Goal: Task Accomplishment & Management: Complete application form

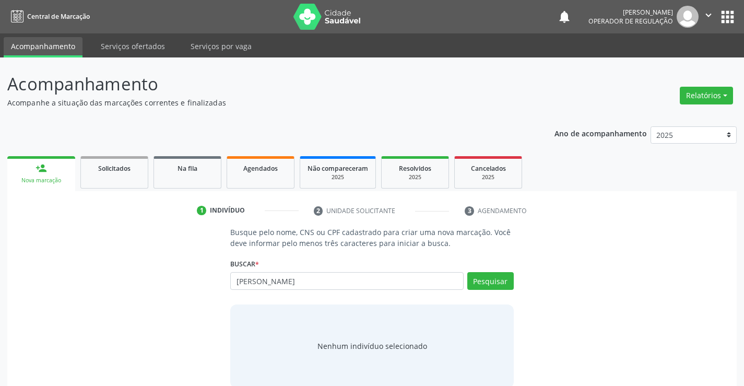
type input "[PERSON_NAME]"
click at [344, 281] on input "aurora silva" at bounding box center [346, 281] width 233 height 18
click at [484, 279] on button "Pesquisar" at bounding box center [490, 281] width 46 height 18
type input "aurora silva"
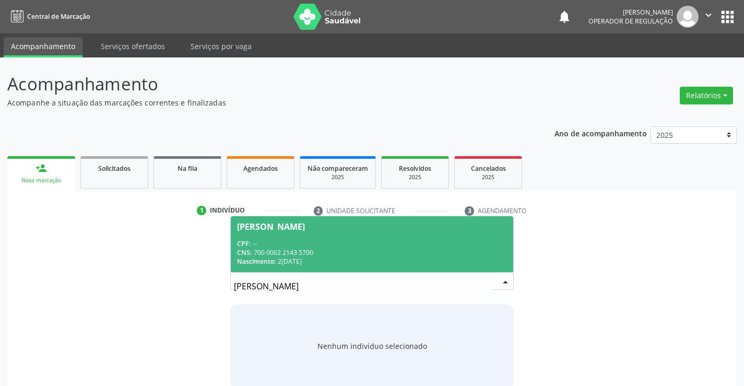
click at [344, 253] on div "CNS: 700 0062 2143 5700" at bounding box center [371, 252] width 269 height 9
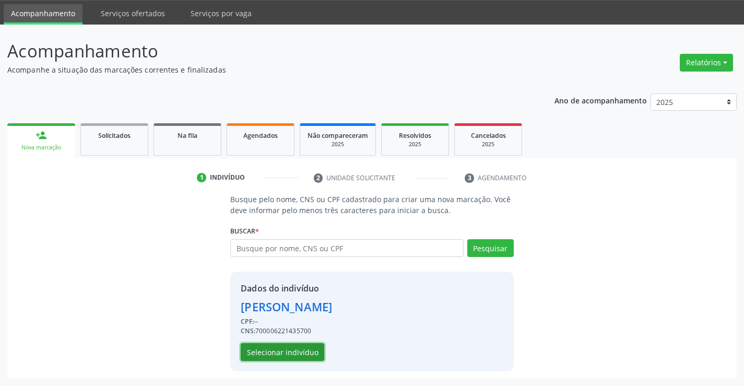
click at [288, 355] on button "Selecionar indivíduo" at bounding box center [283, 352] width 84 height 18
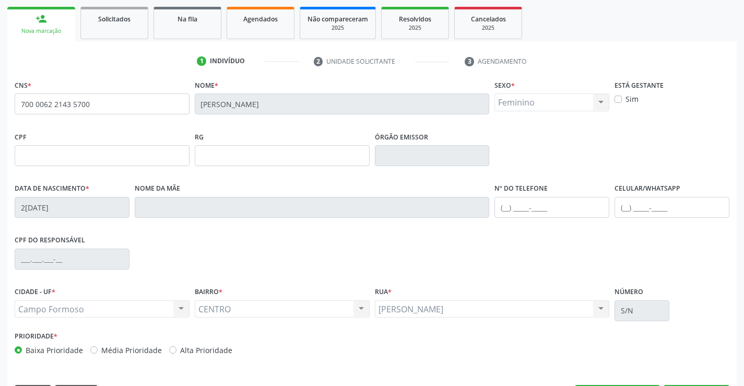
scroll to position [180, 0]
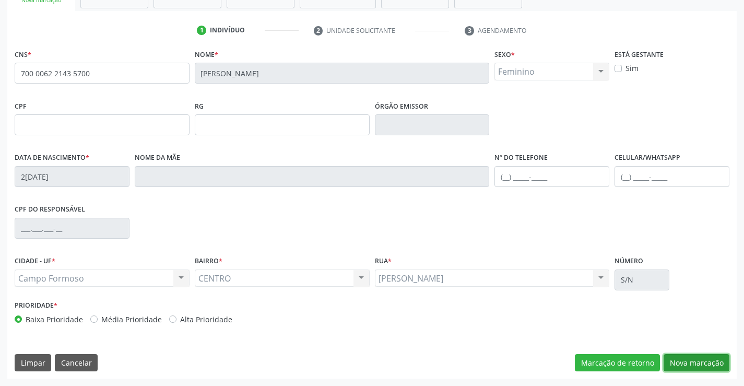
click at [686, 359] on button "Nova marcação" at bounding box center [697, 363] width 66 height 18
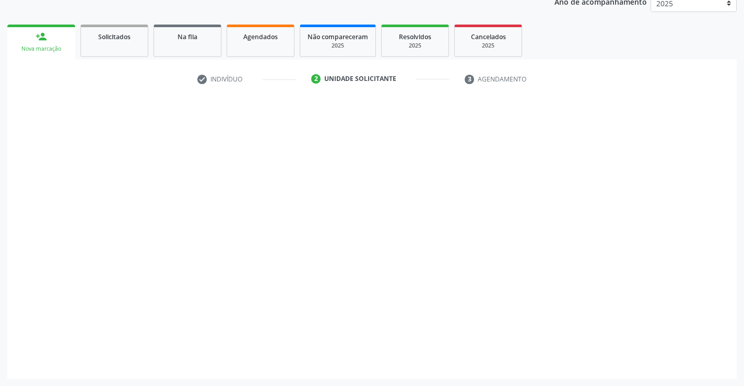
scroll to position [132, 0]
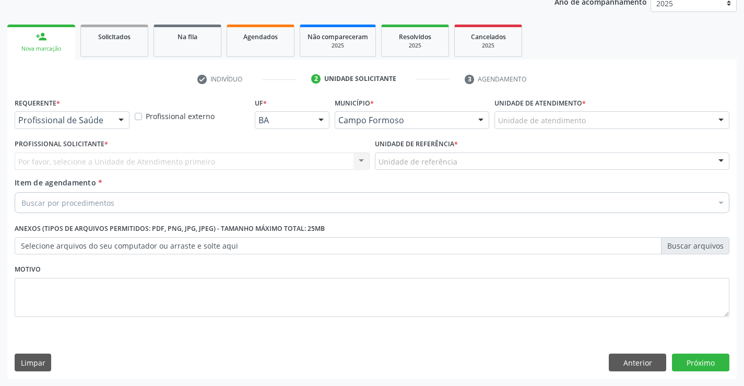
click at [120, 124] on div at bounding box center [121, 121] width 16 height 18
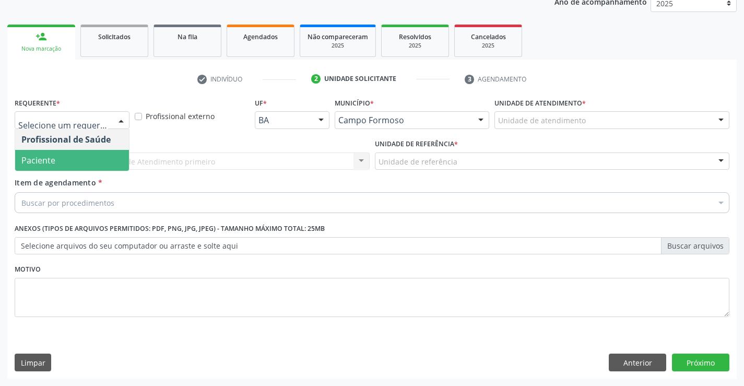
click at [83, 172] on div "Profissional Solicitante * Por favor, selecione a Unidade de Atendimento primei…" at bounding box center [192, 156] width 360 height 41
click at [119, 122] on div at bounding box center [121, 121] width 16 height 18
click at [105, 155] on span "Paciente" at bounding box center [72, 160] width 114 height 21
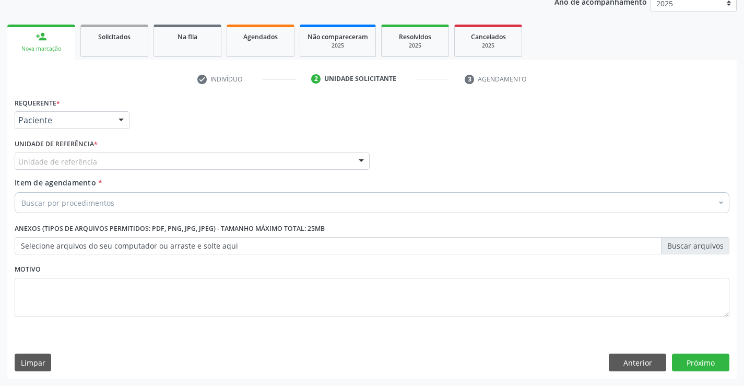
drag, startPoint x: 175, startPoint y: 160, endPoint x: 175, endPoint y: 178, distance: 17.2
click at [175, 163] on div "Unidade de referência" at bounding box center [192, 161] width 355 height 18
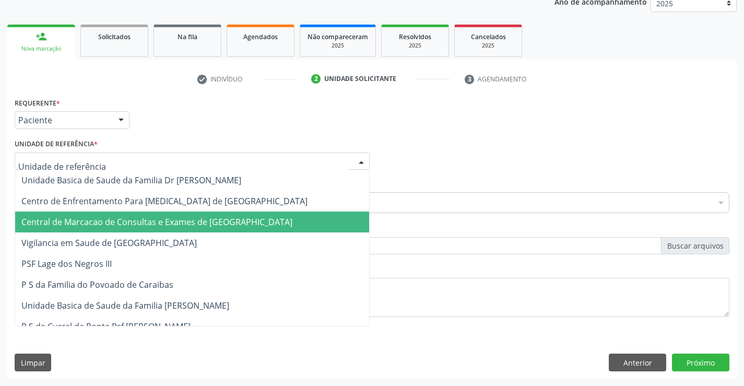
drag, startPoint x: 185, startPoint y: 217, endPoint x: 192, endPoint y: 210, distance: 10.0
click at [185, 217] on span "Central de Marcacao de Consultas e Exames de [GEOGRAPHIC_DATA]" at bounding box center [156, 221] width 271 height 11
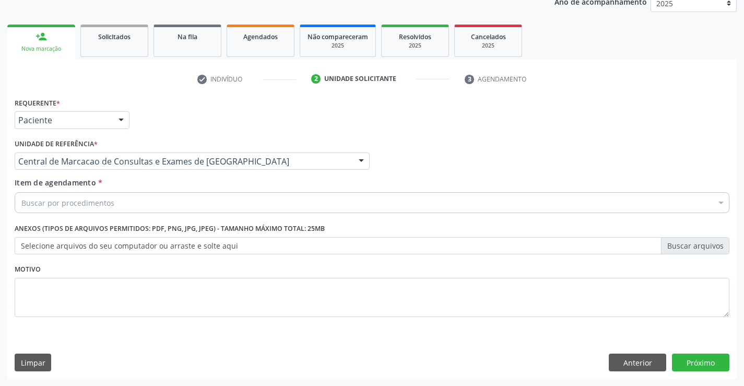
click at [201, 199] on div "Buscar por procedimentos" at bounding box center [372, 202] width 715 height 21
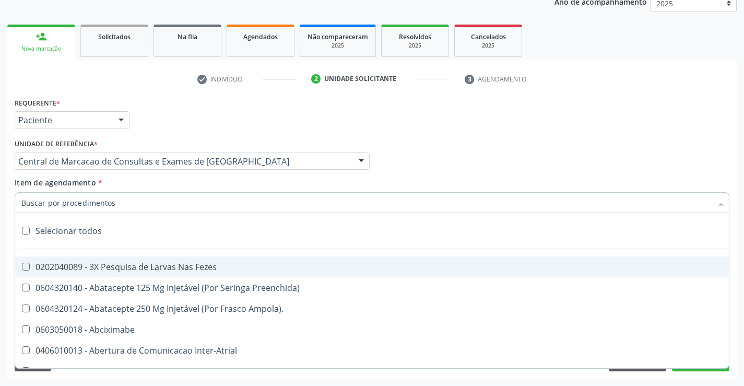
click at [178, 197] on input "Item de agendamento *" at bounding box center [366, 202] width 691 height 21
click at [132, 206] on input "Item de agendamento *" at bounding box center [366, 202] width 691 height 21
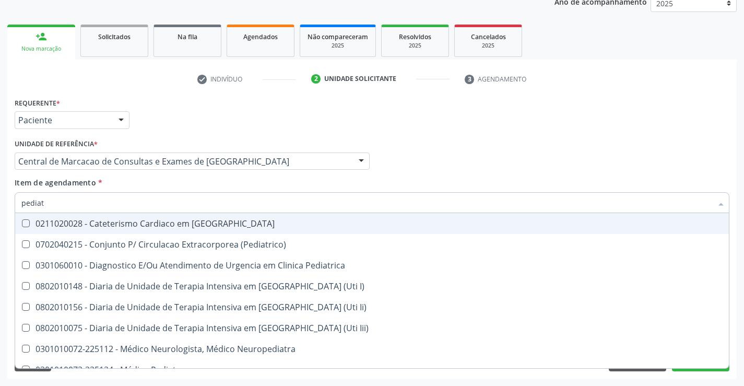
type input "pediatr"
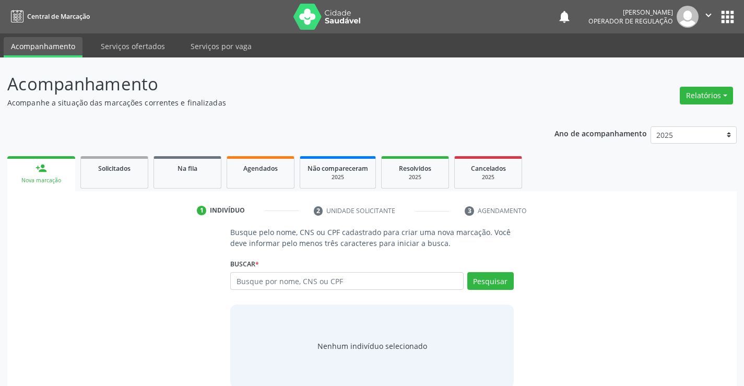
click at [328, 281] on input "text" at bounding box center [346, 281] width 233 height 18
type input "70"
click at [205, 170] on div "Na fila" at bounding box center [187, 167] width 52 height 11
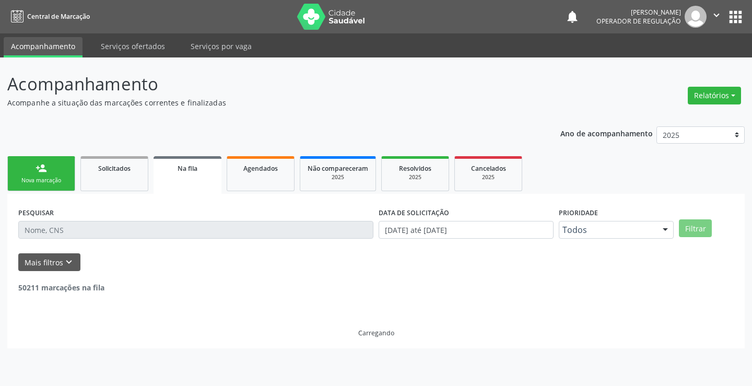
click at [195, 223] on div "PESQUISAR" at bounding box center [196, 225] width 360 height 41
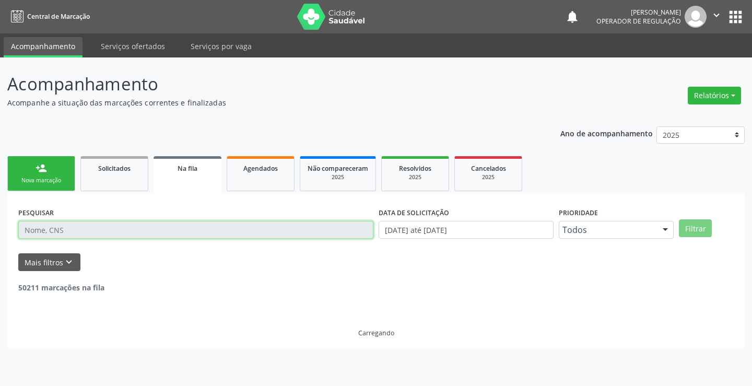
click at [193, 229] on input "text" at bounding box center [195, 230] width 355 height 18
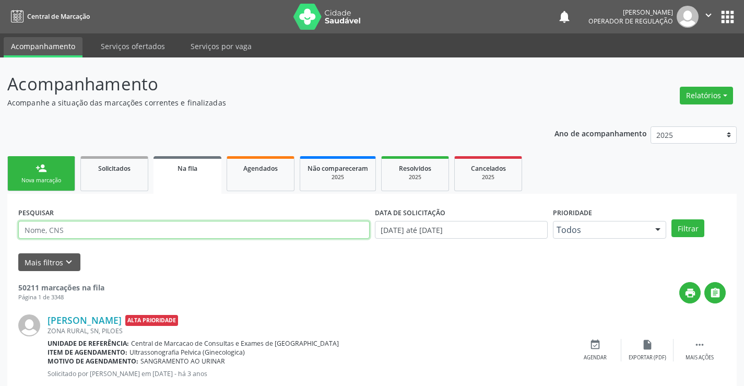
click at [193, 229] on input "text" at bounding box center [193, 230] width 351 height 18
type input "706400153914580"
click at [693, 227] on button "Filtrar" at bounding box center [688, 228] width 33 height 18
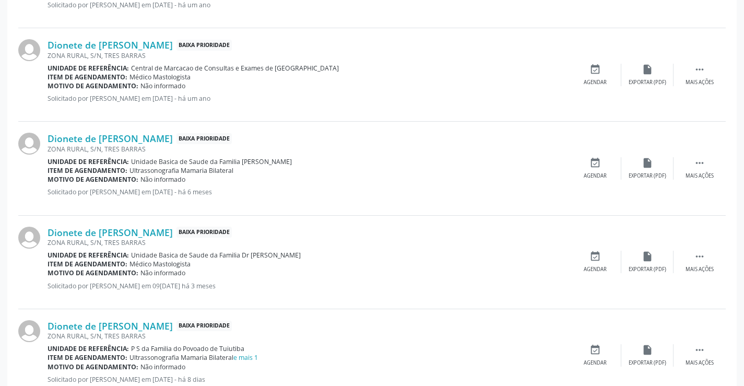
scroll to position [880, 0]
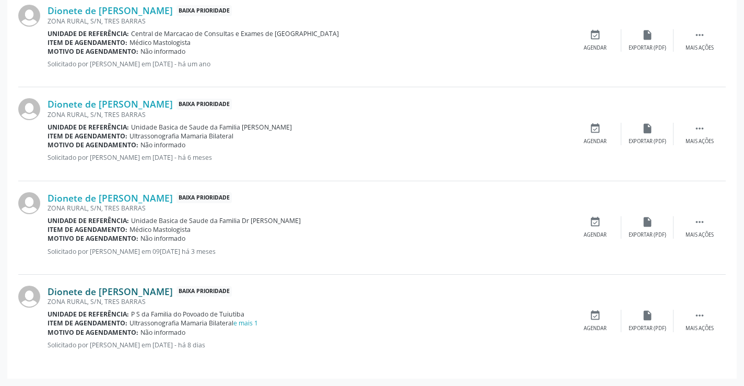
click at [125, 290] on link "Dionete de Jesus Silva" at bounding box center [110, 291] width 125 height 11
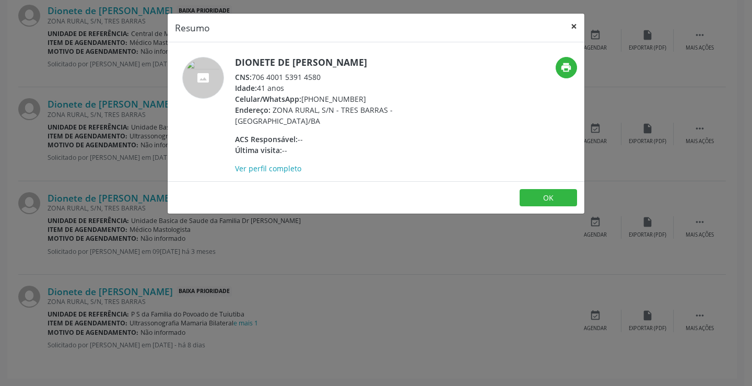
click at [581, 25] on button "×" at bounding box center [573, 27] width 21 height 26
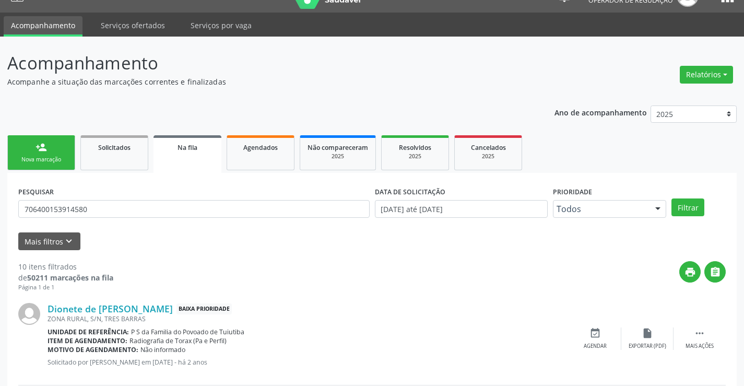
scroll to position [0, 0]
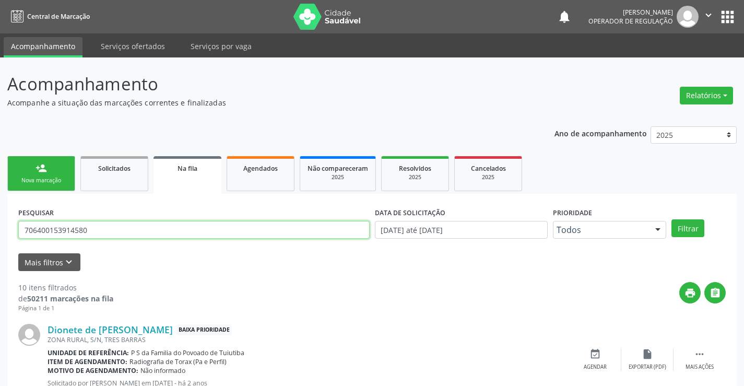
click at [100, 222] on input "706400153914580" at bounding box center [193, 230] width 351 height 18
click at [100, 225] on input "706400153914580" at bounding box center [193, 230] width 351 height 18
click at [101, 225] on input "706400153914580" at bounding box center [193, 230] width 351 height 18
click at [265, 175] on link "Agendados" at bounding box center [261, 173] width 68 height 35
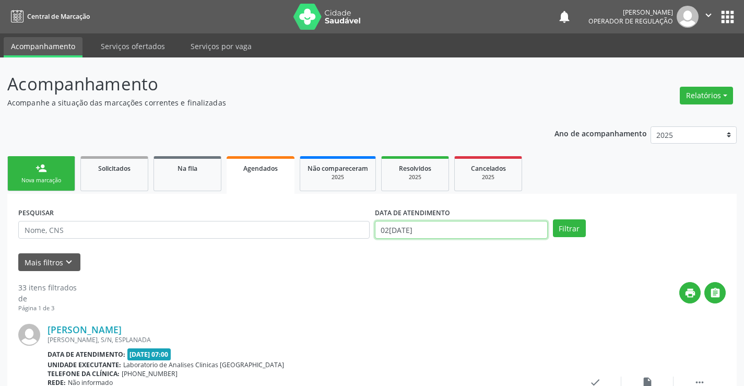
click at [459, 230] on input "0[DATE]" at bounding box center [461, 230] width 173 height 18
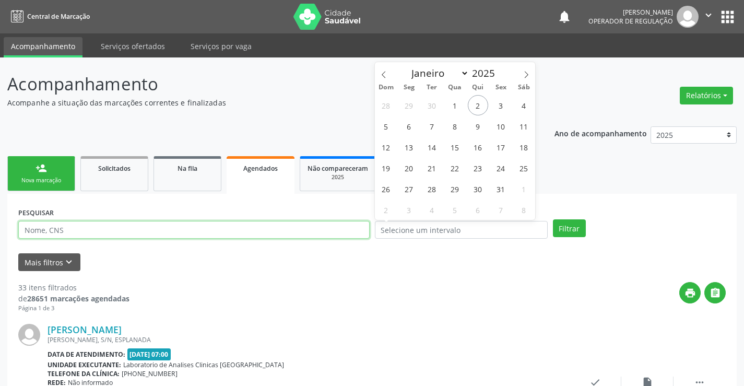
click at [350, 227] on input "text" at bounding box center [193, 230] width 351 height 18
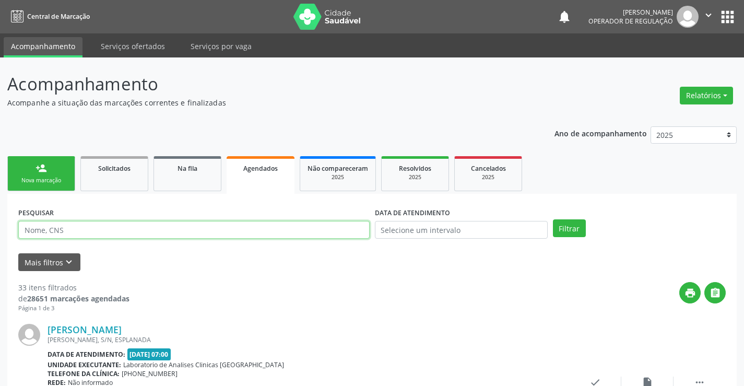
paste input "706400153914580"
type input "706400153914580"
click at [566, 231] on button "Filtrar" at bounding box center [569, 228] width 33 height 18
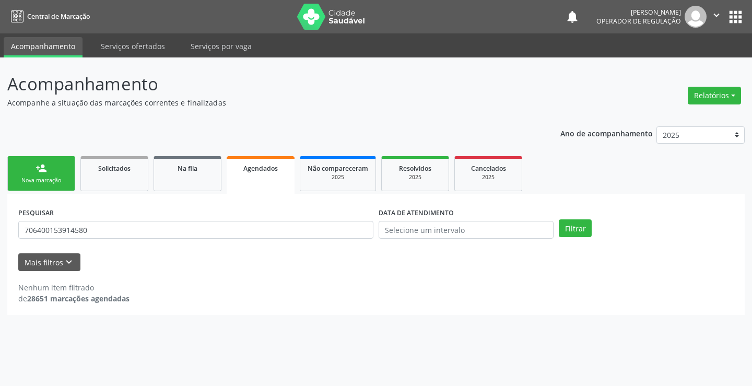
click at [22, 168] on link "person_add Nova marcação" at bounding box center [41, 173] width 68 height 35
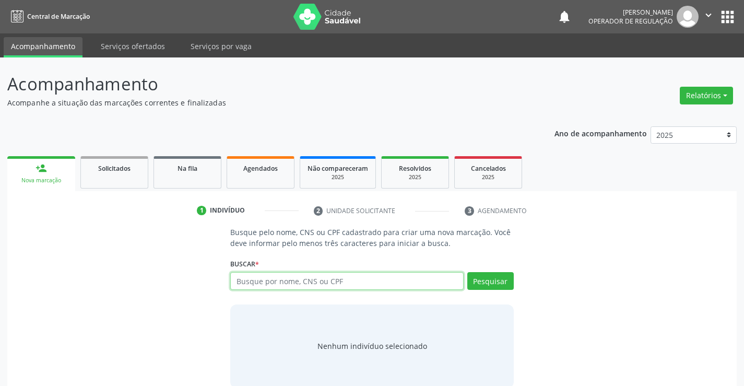
click at [260, 277] on input "text" at bounding box center [346, 281] width 233 height 18
type input "antonella silva"
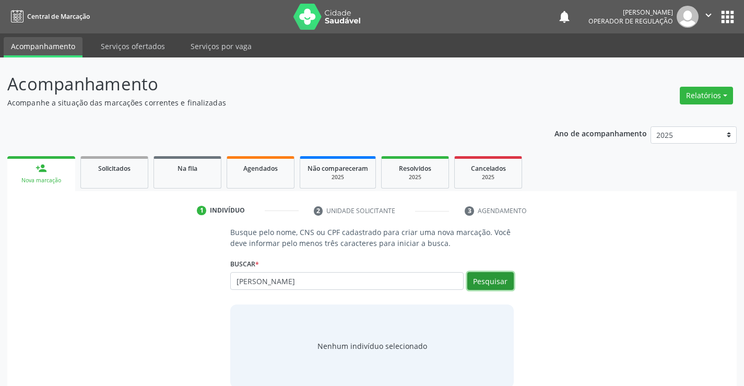
click at [484, 278] on button "Pesquisar" at bounding box center [490, 281] width 46 height 18
type input "antonella silva"
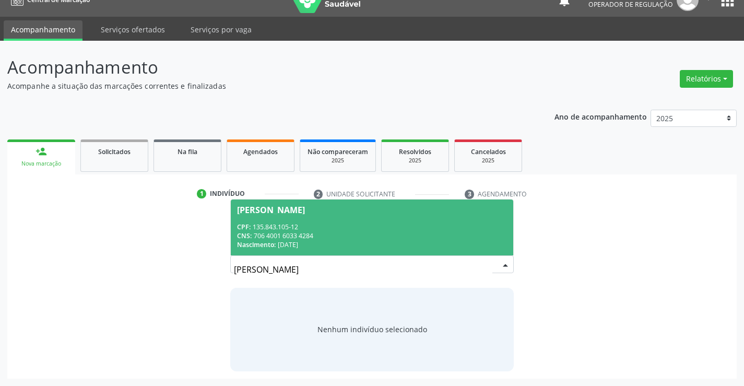
click at [382, 232] on div "CNS: 706 4001 6033 4284" at bounding box center [371, 235] width 269 height 9
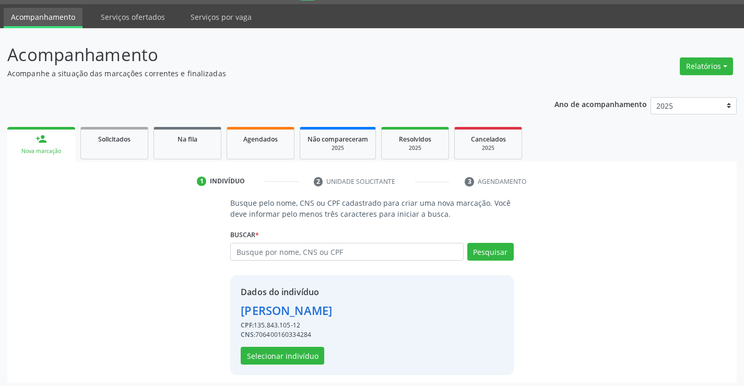
scroll to position [33, 0]
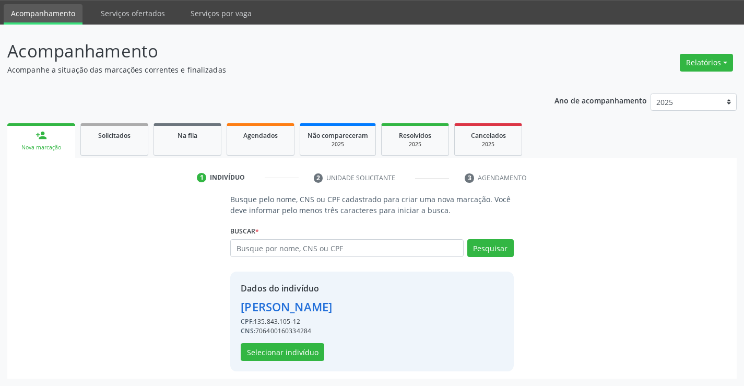
click at [252, 343] on div "Dados do indivíduo Antonella Silva Almeida Rocha CPF: 135.843.105-12 CNS: 70640…" at bounding box center [286, 321] width 91 height 79
click at [254, 349] on button "Selecionar indivíduo" at bounding box center [283, 352] width 84 height 18
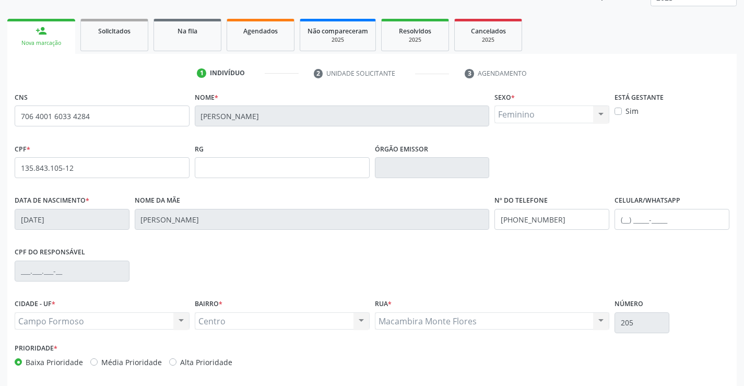
scroll to position [180, 0]
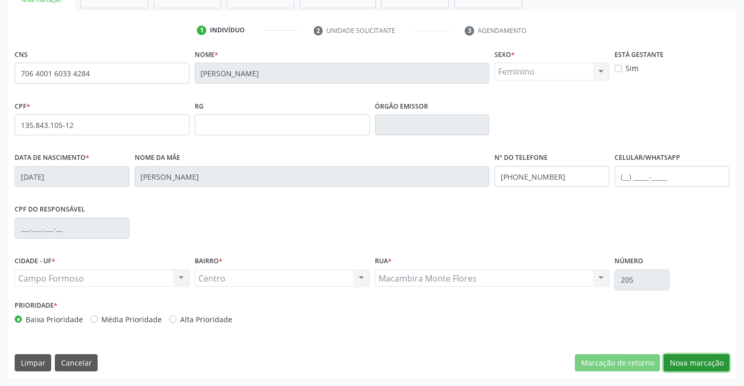
drag, startPoint x: 686, startPoint y: 356, endPoint x: 497, endPoint y: 325, distance: 191.1
click at [685, 357] on button "Nova marcação" at bounding box center [697, 363] width 66 height 18
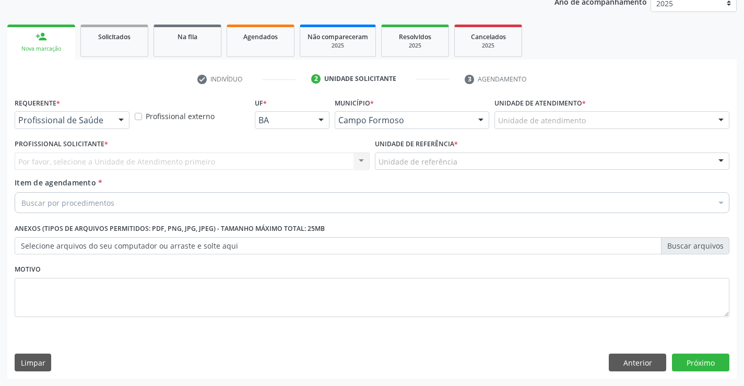
scroll to position [132, 0]
drag, startPoint x: 115, startPoint y: 120, endPoint x: 91, endPoint y: 164, distance: 50.5
click at [113, 121] on div at bounding box center [121, 121] width 16 height 18
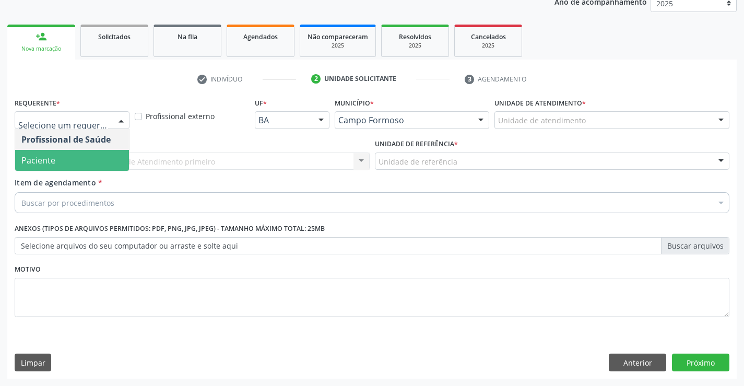
click at [90, 164] on span "Paciente" at bounding box center [72, 160] width 114 height 21
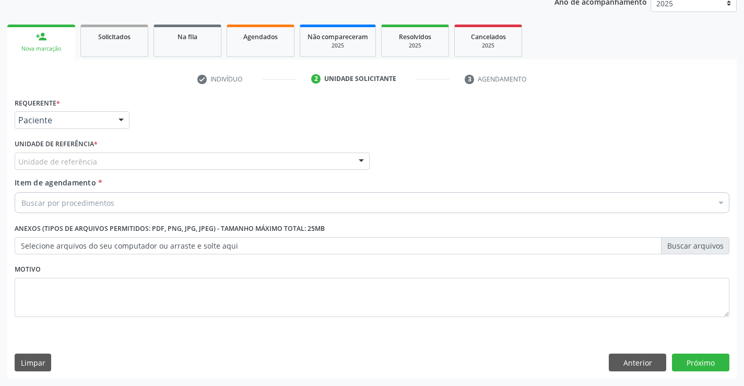
click at [177, 168] on div "Unidade de referência" at bounding box center [192, 161] width 355 height 18
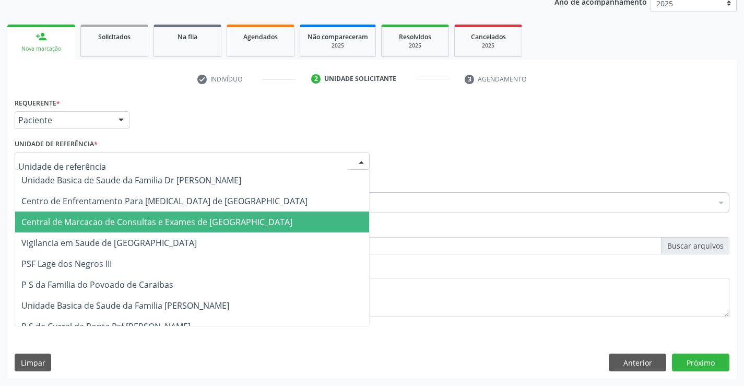
click at [178, 217] on span "Central de Marcacao de Consultas e Exames de [GEOGRAPHIC_DATA]" at bounding box center [156, 221] width 271 height 11
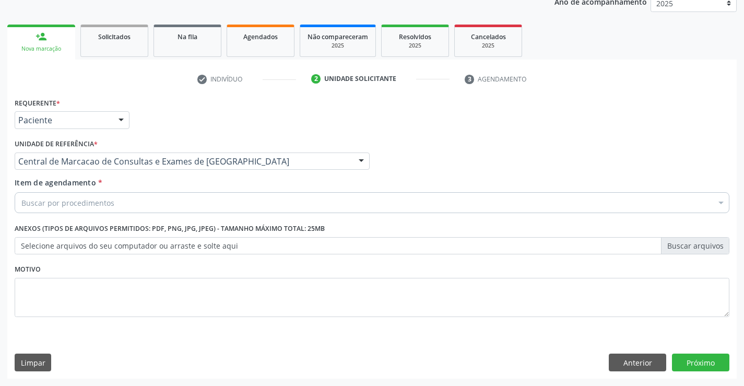
click at [197, 205] on div "Buscar por procedimentos" at bounding box center [372, 202] width 715 height 21
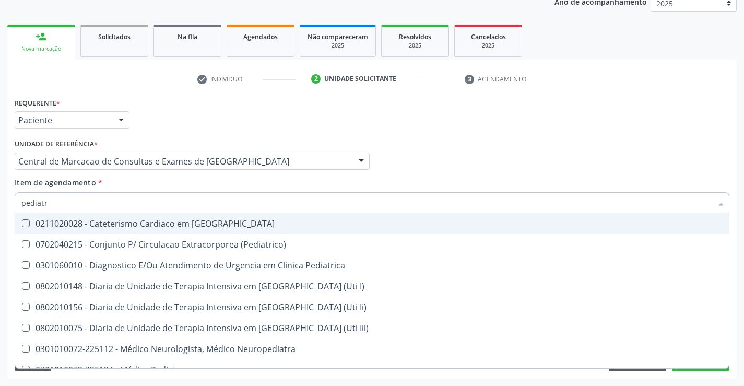
type input "pediatra"
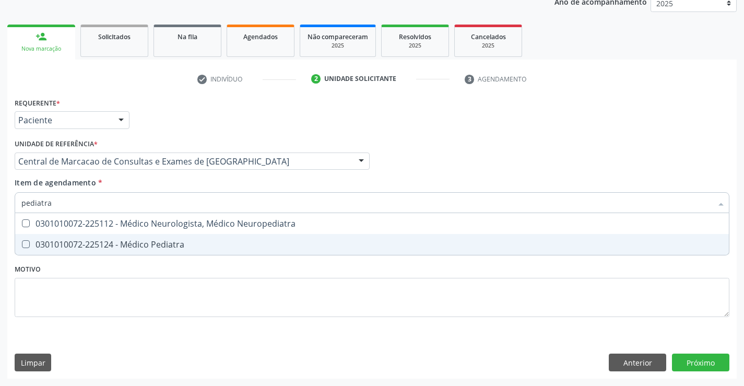
click at [173, 241] on div "0301010072-225124 - Médico Pediatra" at bounding box center [371, 244] width 701 height 8
checkbox Pediatra "true"
click at [703, 363] on div "Requerente * Paciente Profissional de Saúde Paciente Nenhum resultado encontrad…" at bounding box center [372, 237] width 730 height 284
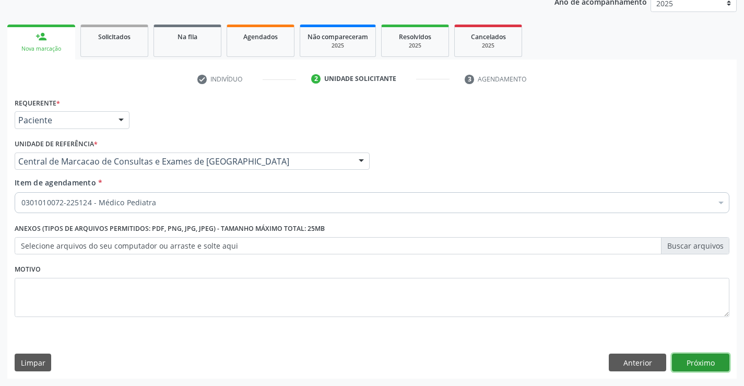
click at [703, 363] on button "Próximo" at bounding box center [700, 363] width 57 height 18
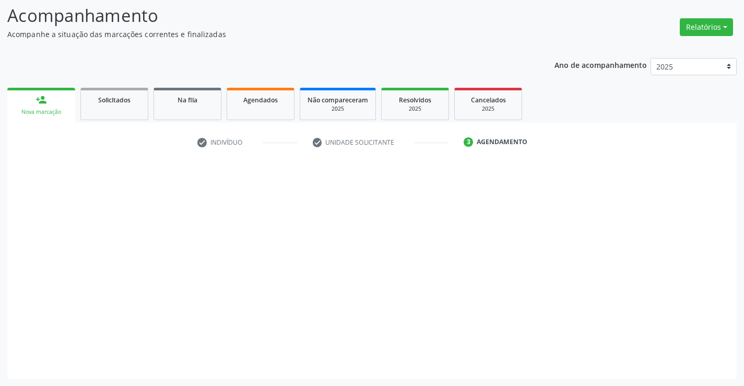
scroll to position [68, 0]
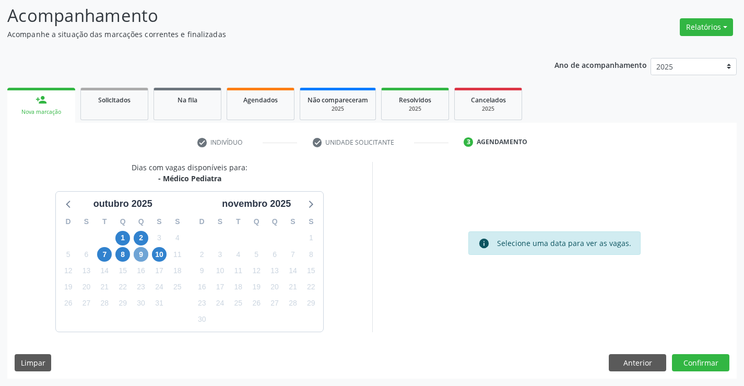
click at [139, 256] on span "9" at bounding box center [141, 254] width 15 height 15
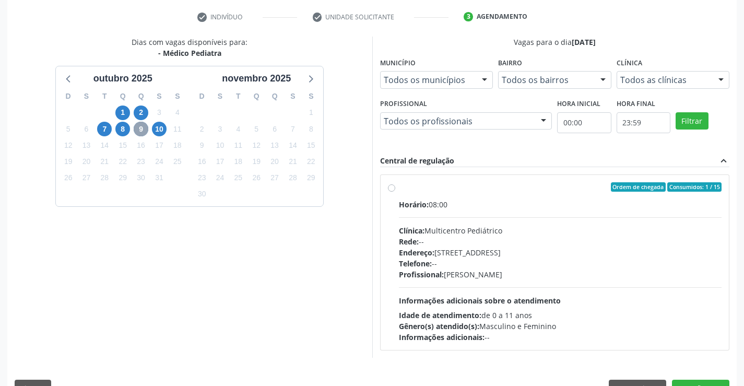
scroll to position [219, 0]
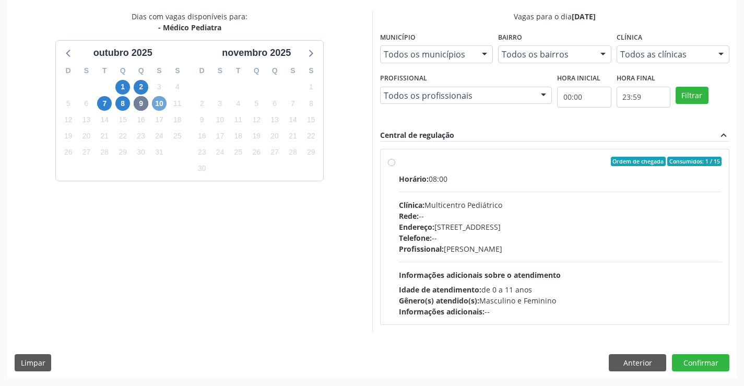
click at [156, 101] on span "10" at bounding box center [159, 103] width 15 height 15
click at [475, 217] on div "Rede: --" at bounding box center [560, 215] width 323 height 11
click at [395, 166] on input "Ordem de chegada Consumidos: 6 / 15 Horário: 07:00 Clínica: Multicentro Pediátr…" at bounding box center [391, 161] width 7 height 9
radio input "true"
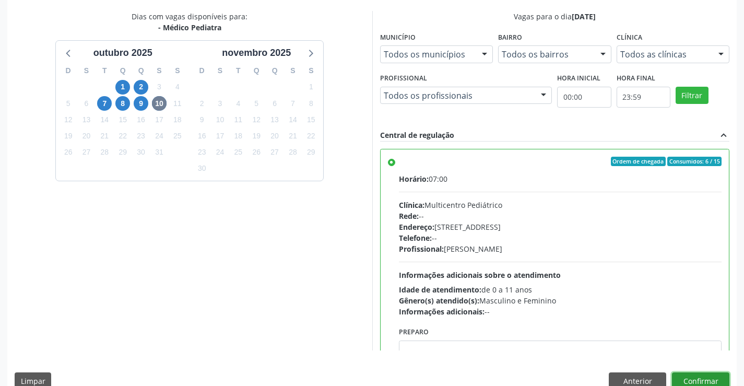
click at [714, 379] on button "Confirmar" at bounding box center [700, 381] width 57 height 18
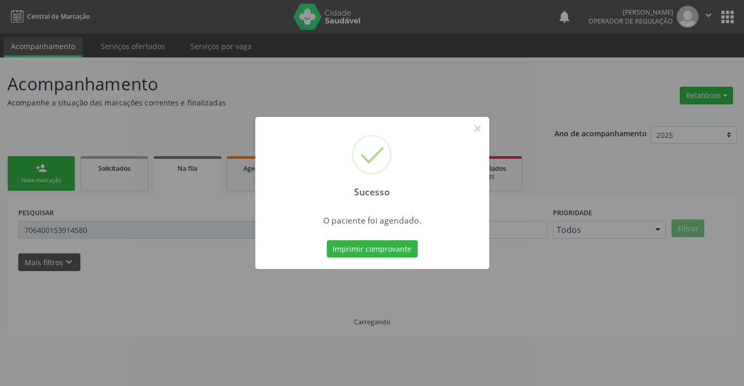
scroll to position [0, 0]
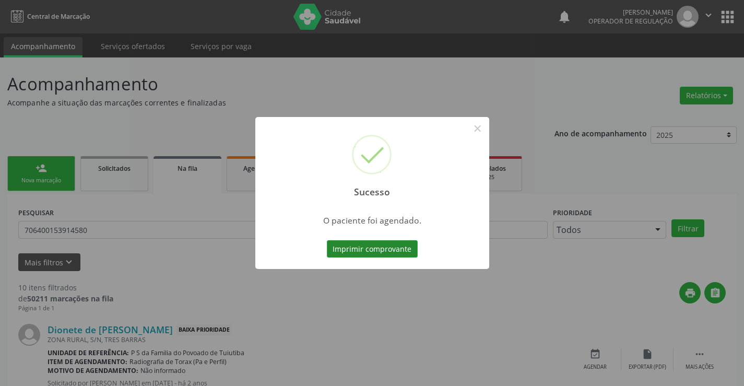
click at [359, 254] on button "Imprimir comprovante" at bounding box center [372, 249] width 91 height 18
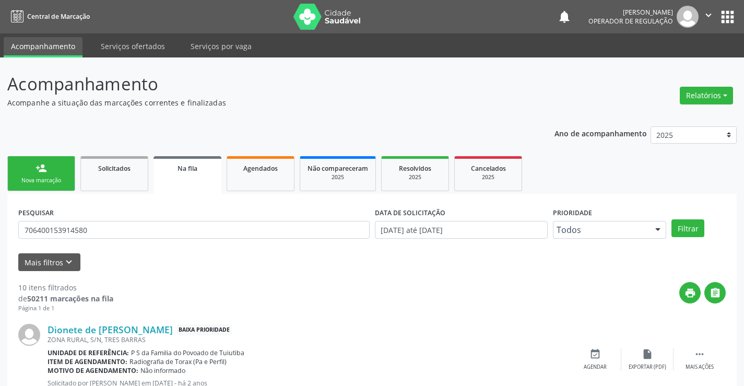
click at [52, 183] on div "Nova marcação" at bounding box center [41, 181] width 52 height 8
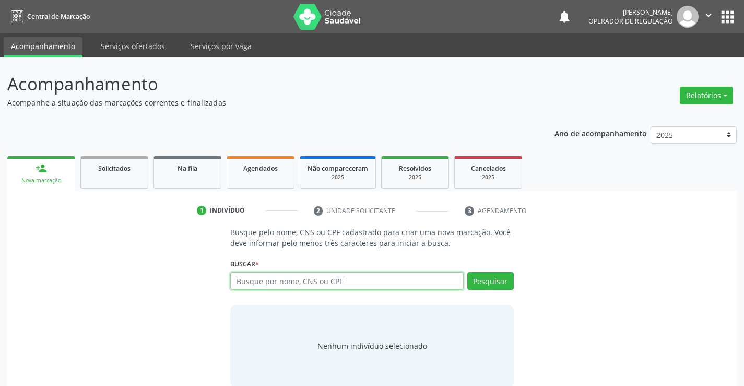
click at [308, 283] on input "text" at bounding box center [346, 281] width 233 height 18
type input "aurora bonfim"
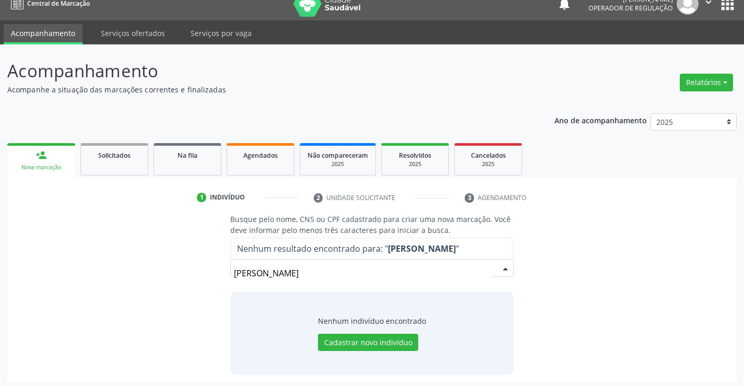
scroll to position [17, 0]
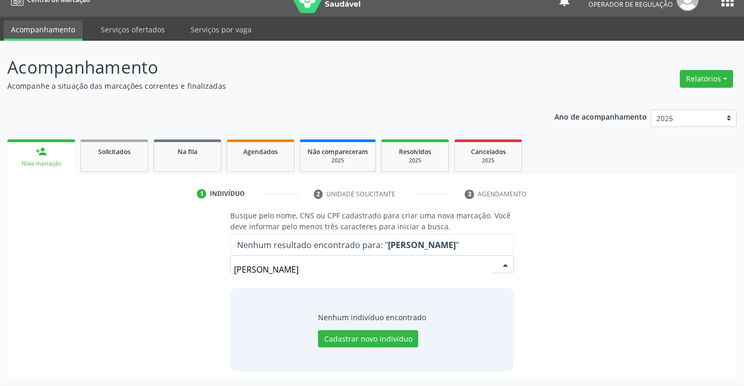
click at [319, 266] on input "aurora bonfim" at bounding box center [363, 269] width 258 height 21
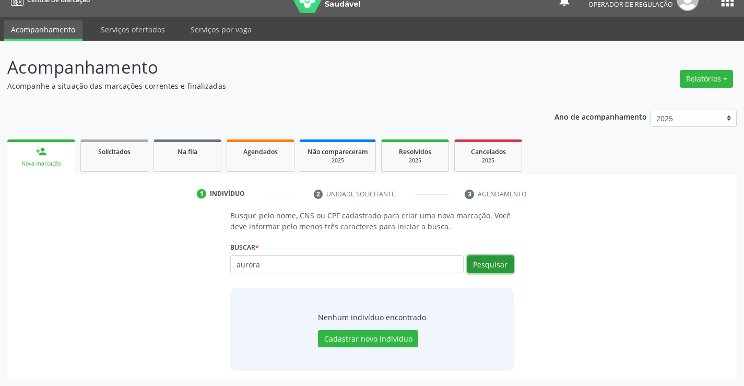
click at [489, 262] on button "Pesquisar" at bounding box center [490, 264] width 46 height 18
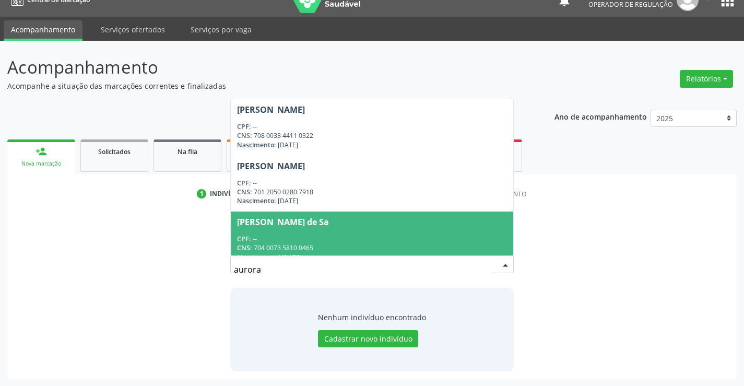
click at [271, 270] on input "aurora" at bounding box center [363, 269] width 258 height 21
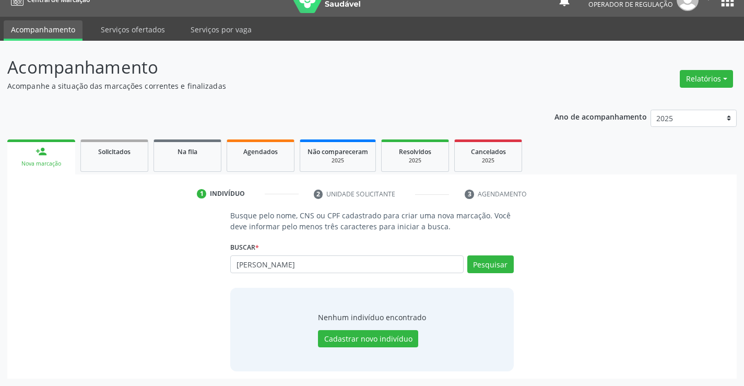
type input "aurora silva bonfim"
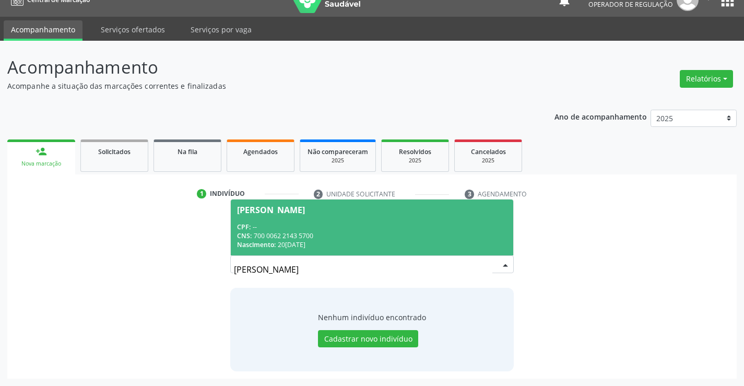
click at [253, 213] on div "Aurora Silva Bonfim" at bounding box center [271, 210] width 68 height 8
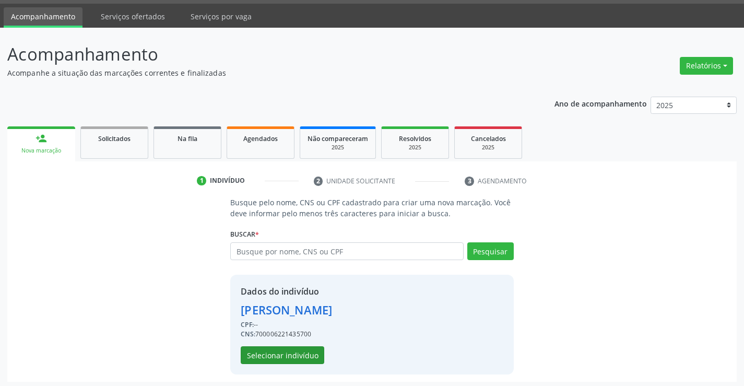
scroll to position [33, 0]
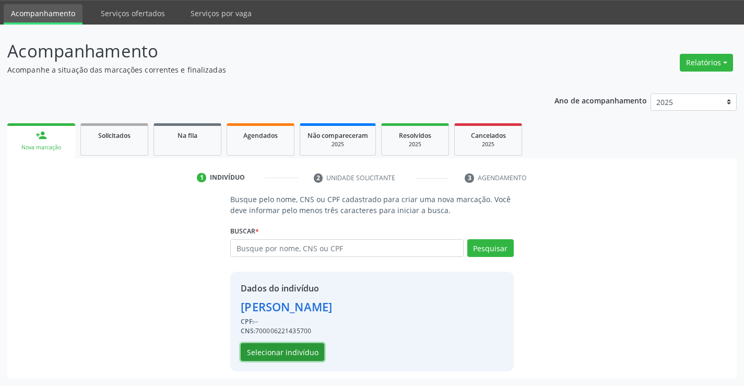
click at [285, 350] on button "Selecionar indivíduo" at bounding box center [283, 352] width 84 height 18
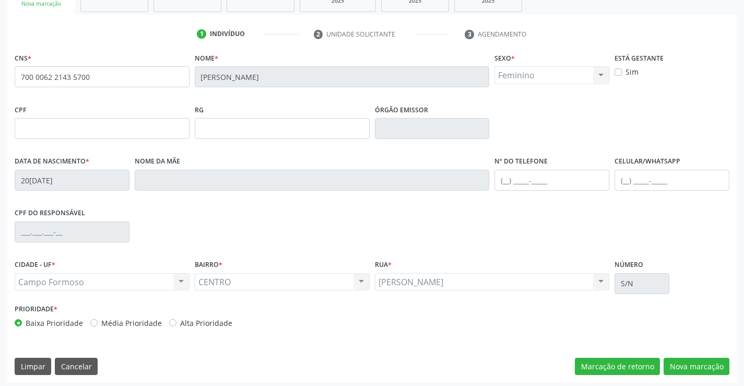
scroll to position [180, 0]
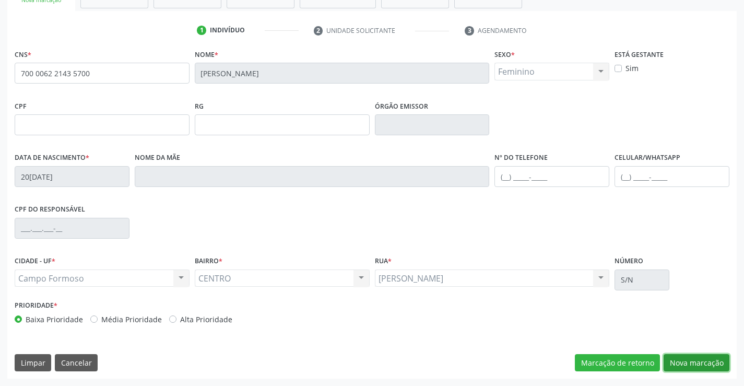
click at [705, 364] on button "Nova marcação" at bounding box center [697, 363] width 66 height 18
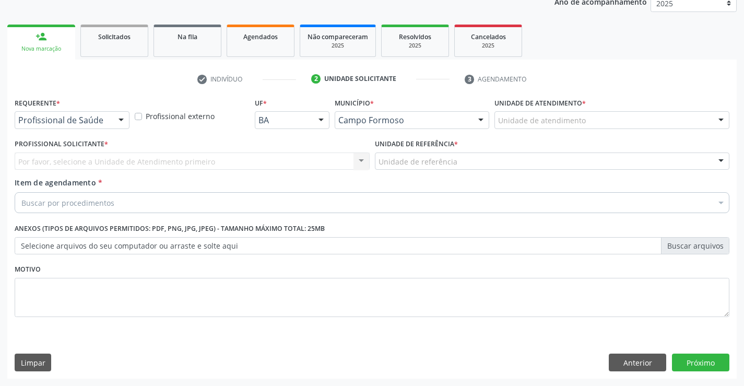
click at [124, 125] on div at bounding box center [121, 121] width 16 height 18
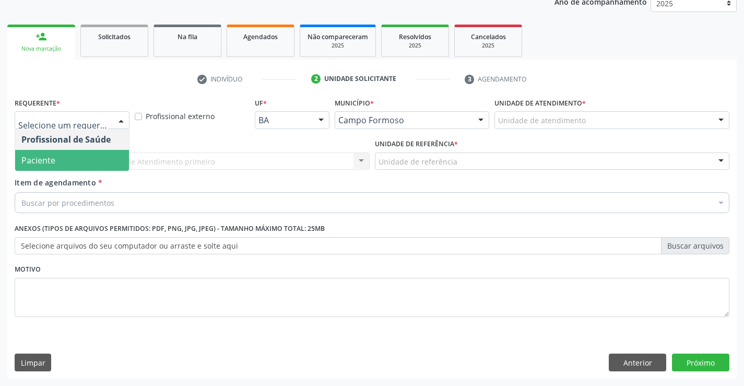
drag, startPoint x: 89, startPoint y: 159, endPoint x: 156, endPoint y: 160, distance: 66.8
click at [90, 159] on span "Paciente" at bounding box center [72, 160] width 114 height 21
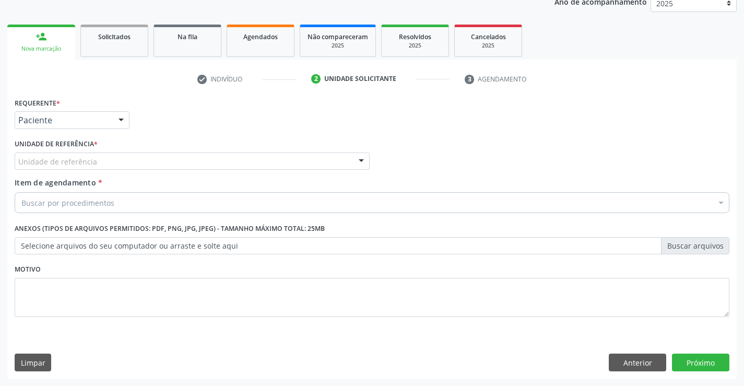
click at [157, 159] on div "Unidade de referência" at bounding box center [192, 161] width 355 height 18
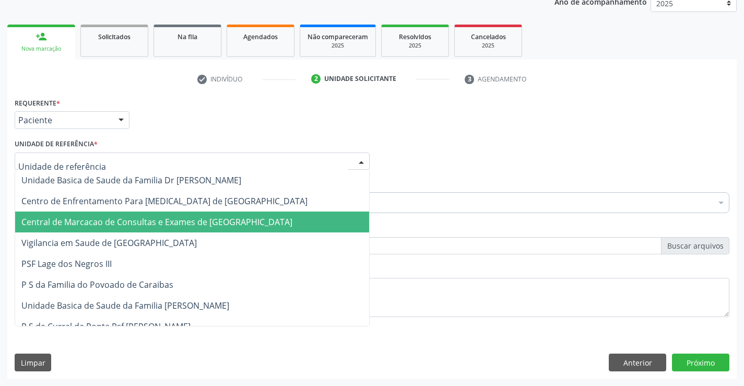
click at [162, 217] on span "Central de Marcacao de Consultas e Exames de [GEOGRAPHIC_DATA]" at bounding box center [156, 221] width 271 height 11
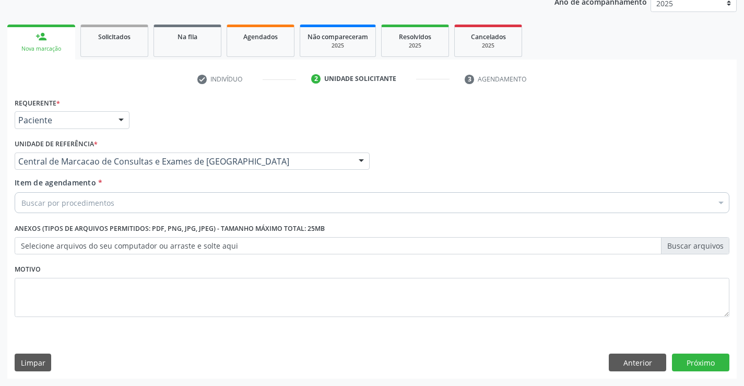
click at [173, 202] on div "Buscar por procedimentos" at bounding box center [372, 202] width 715 height 21
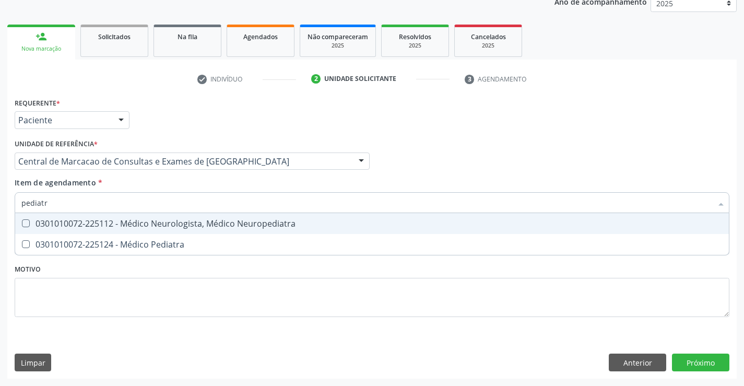
type input "pediatra"
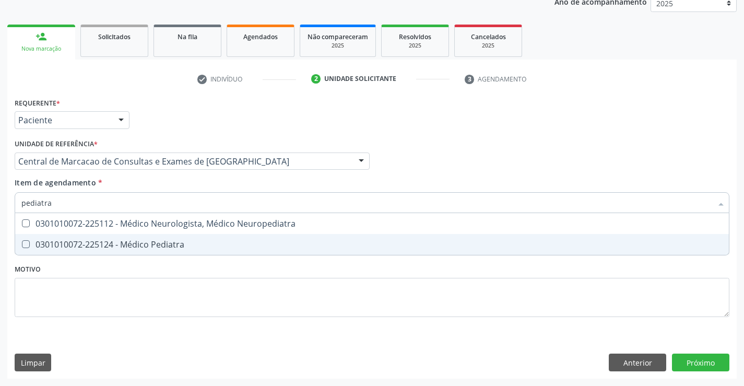
click at [143, 244] on div "0301010072-225124 - Médico Pediatra" at bounding box center [371, 244] width 701 height 8
checkbox Pediatra "true"
click at [684, 355] on div "Requerente * Paciente Profissional de Saúde Paciente Nenhum resultado encontrad…" at bounding box center [372, 237] width 730 height 284
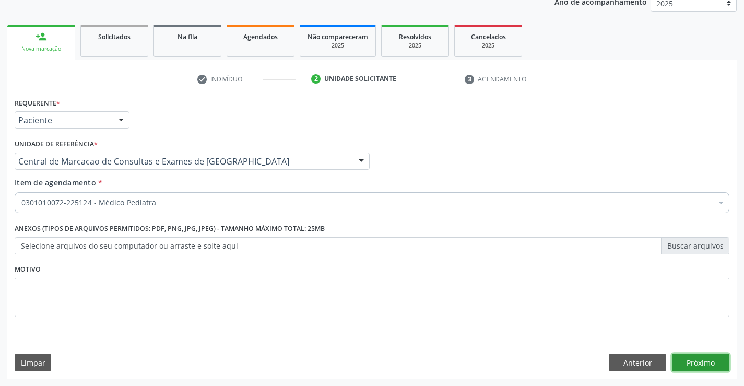
click at [705, 362] on button "Próximo" at bounding box center [700, 363] width 57 height 18
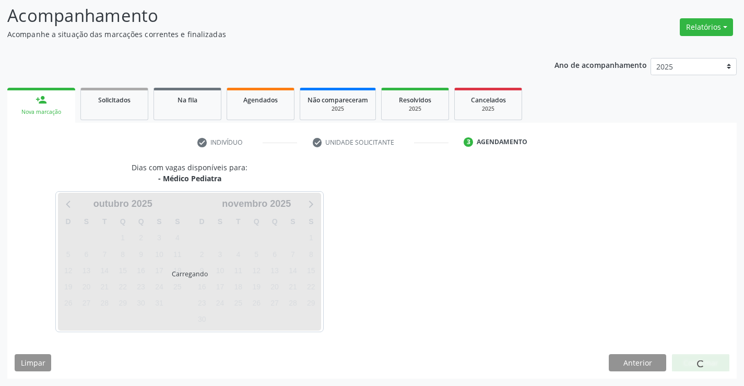
scroll to position [68, 0]
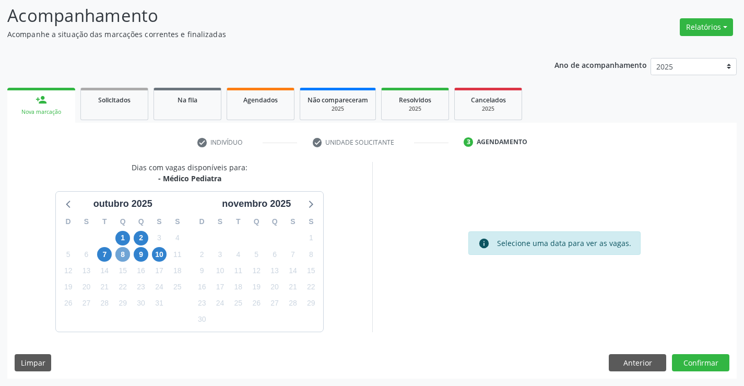
click at [119, 255] on span "8" at bounding box center [122, 254] width 15 height 15
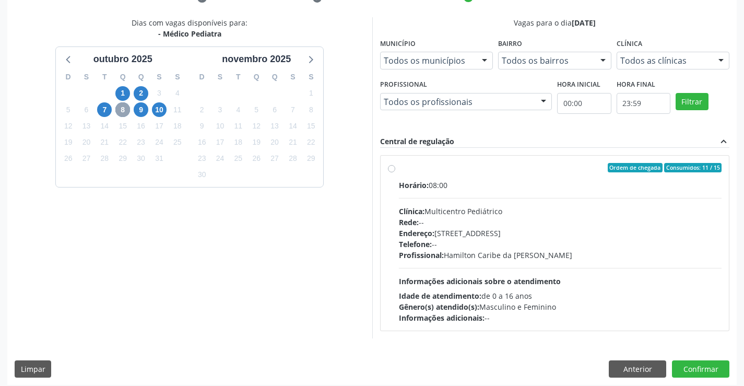
scroll to position [219, 0]
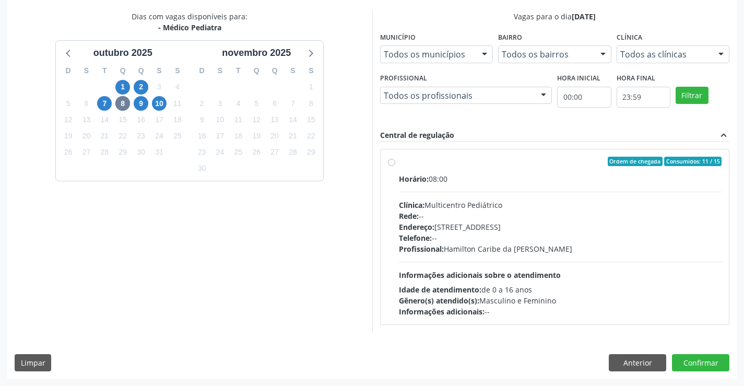
click at [471, 234] on div "Telefone: --" at bounding box center [560, 237] width 323 height 11
click at [395, 166] on input "Ordem de chegada Consumidos: 11 / 15 Horário: 08:00 Clínica: Multicentro Pediát…" at bounding box center [391, 161] width 7 height 9
radio input "true"
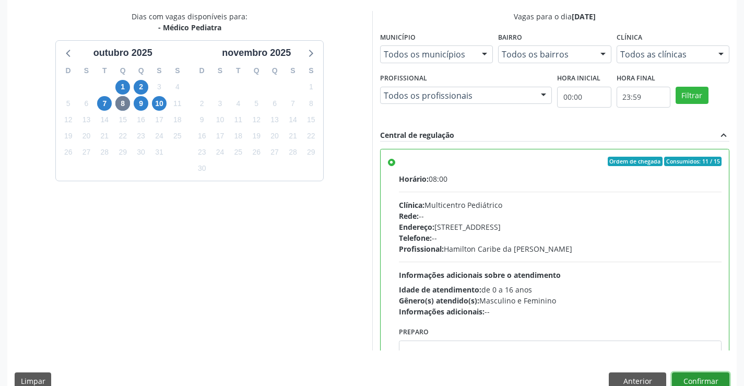
click at [693, 379] on button "Confirmar" at bounding box center [700, 381] width 57 height 18
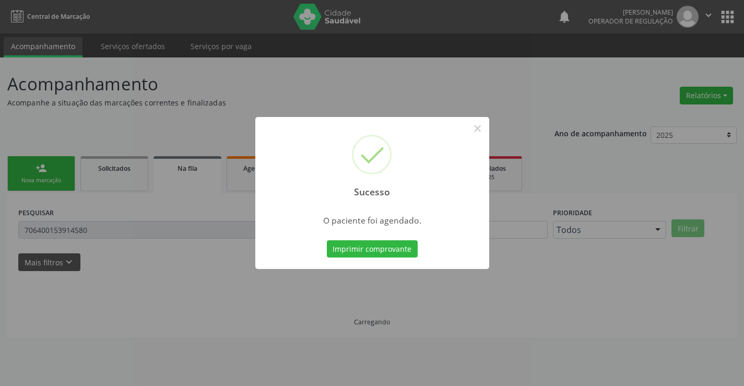
scroll to position [0, 0]
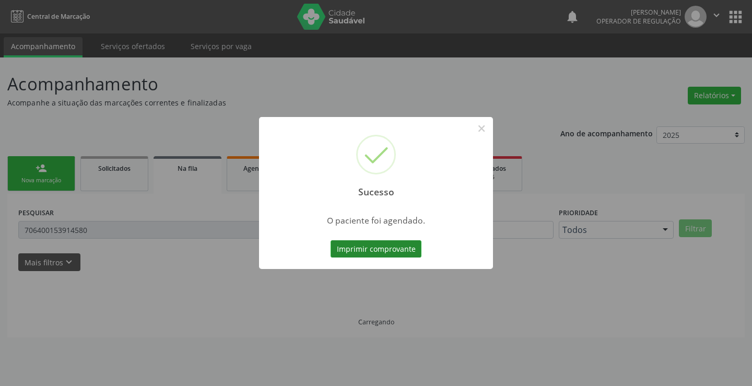
click at [379, 246] on button "Imprimir comprovante" at bounding box center [376, 249] width 91 height 18
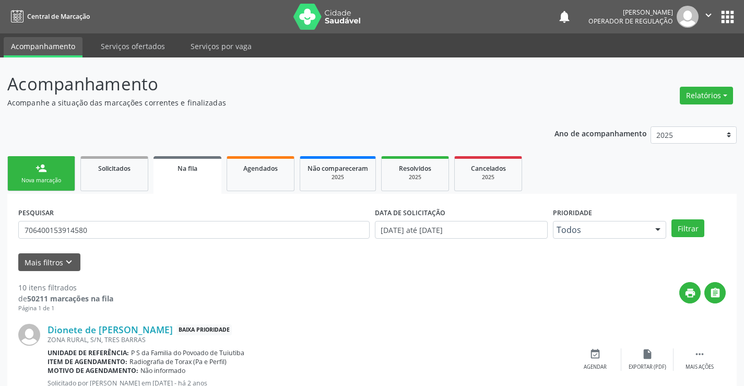
click at [36, 173] on div "person_add" at bounding box center [41, 167] width 11 height 11
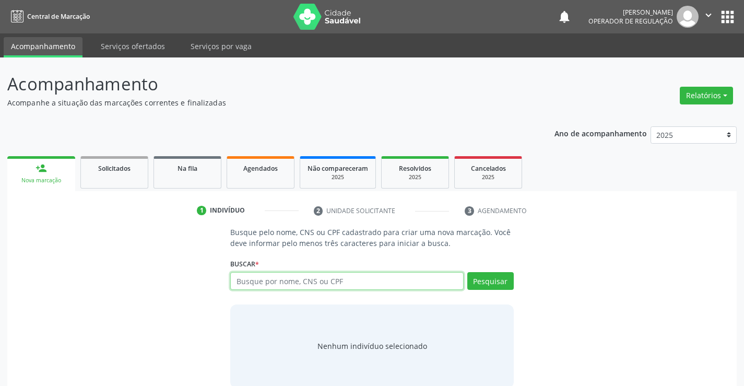
click at [293, 284] on input "text" at bounding box center [346, 281] width 233 height 18
type input "noahn"
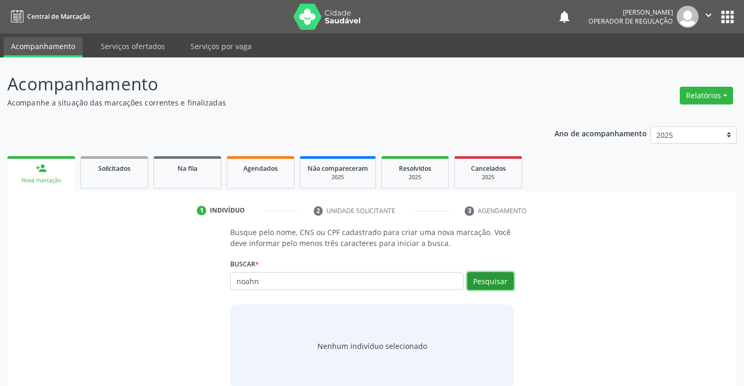
click at [482, 284] on button "Pesquisar" at bounding box center [490, 281] width 46 height 18
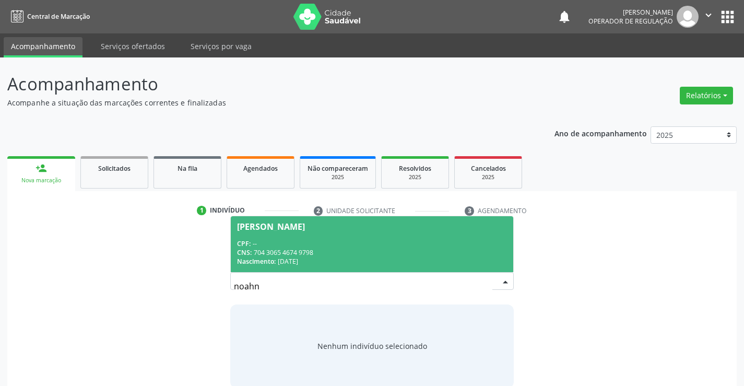
click at [320, 250] on div "CNS: 704 3065 4674 9798" at bounding box center [371, 252] width 269 height 9
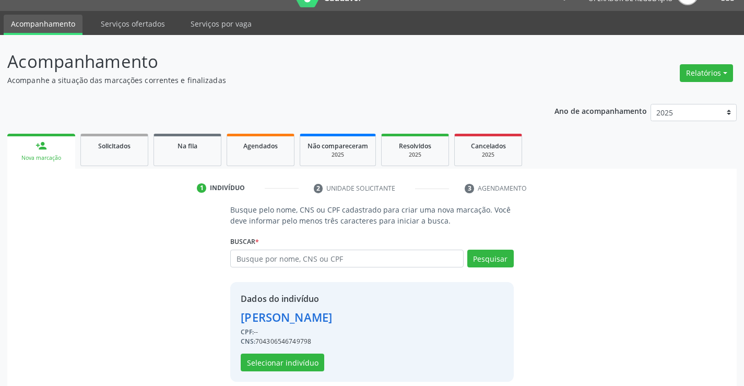
scroll to position [33, 0]
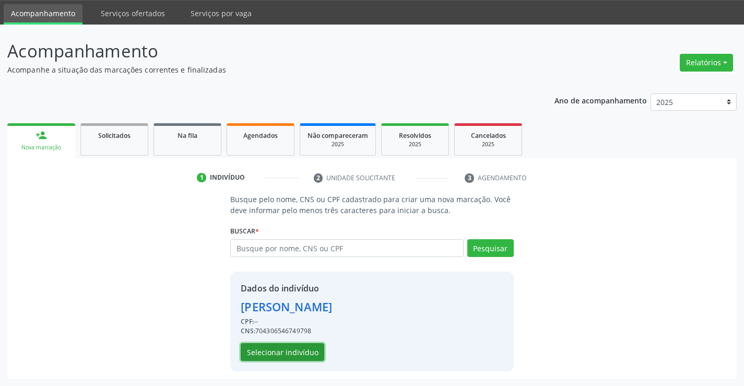
click at [297, 351] on button "Selecionar indivíduo" at bounding box center [283, 352] width 84 height 18
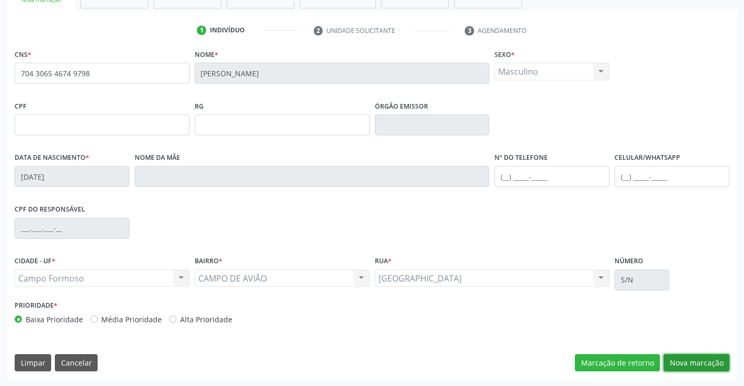
drag, startPoint x: 683, startPoint y: 355, endPoint x: 670, endPoint y: 354, distance: 12.6
click at [682, 355] on button "Nova marcação" at bounding box center [697, 363] width 66 height 18
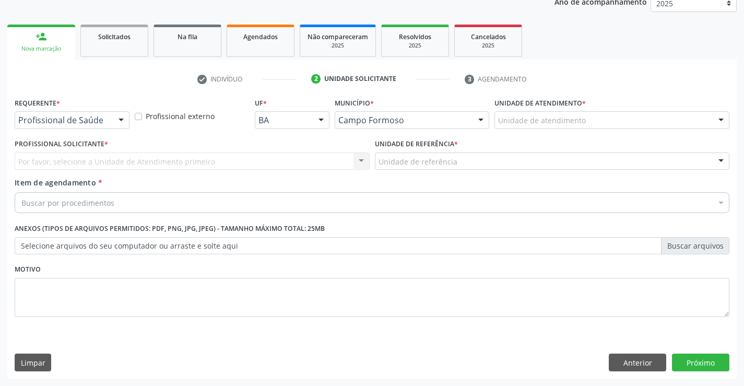
click at [111, 114] on div "Profissional de Saúde" at bounding box center [72, 120] width 115 height 18
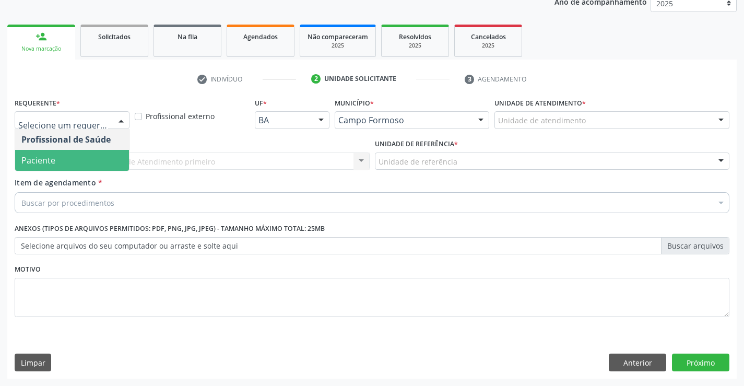
click at [101, 158] on span "Paciente" at bounding box center [72, 160] width 114 height 21
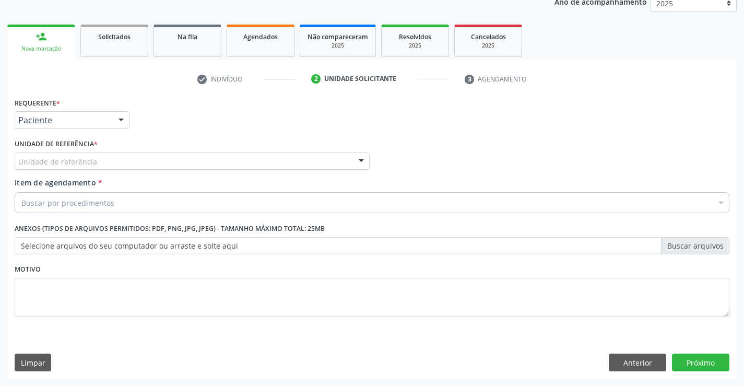
drag, startPoint x: 163, startPoint y: 159, endPoint x: 170, endPoint y: 191, distance: 32.6
click at [163, 160] on div "Unidade de referência" at bounding box center [192, 161] width 355 height 18
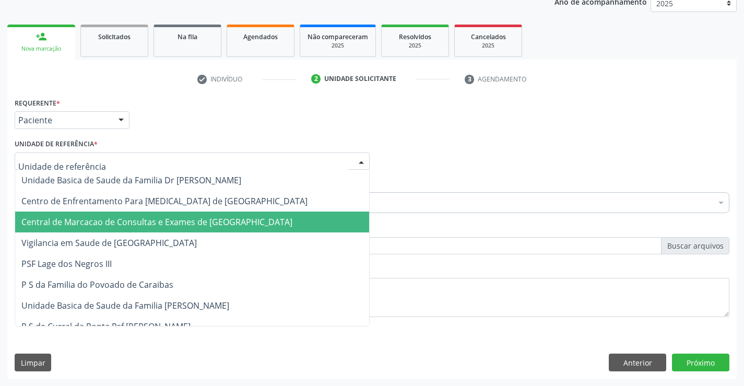
drag, startPoint x: 181, startPoint y: 225, endPoint x: 184, endPoint y: 218, distance: 7.5
click at [181, 225] on span "Central de Marcacao de Consultas e Exames de [GEOGRAPHIC_DATA]" at bounding box center [156, 221] width 271 height 11
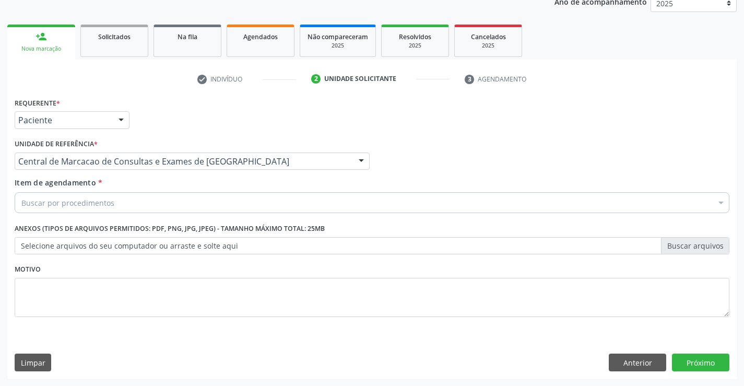
click at [192, 203] on div "Buscar por procedimentos" at bounding box center [372, 202] width 715 height 21
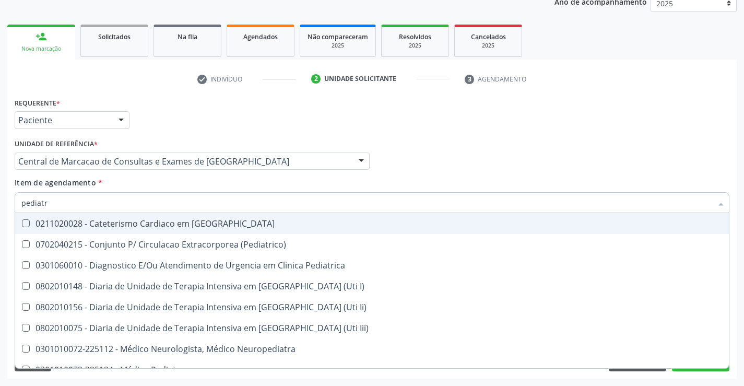
type input "pediatra"
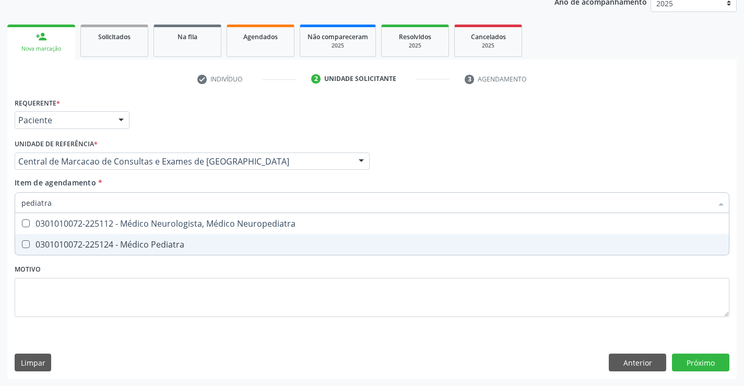
click at [192, 251] on span "0301010072-225124 - Médico Pediatra" at bounding box center [372, 244] width 714 height 21
checkbox Pediatra "true"
click at [697, 367] on div "Requerente * Paciente Profissional de Saúde Paciente Nenhum resultado encontrad…" at bounding box center [372, 237] width 730 height 284
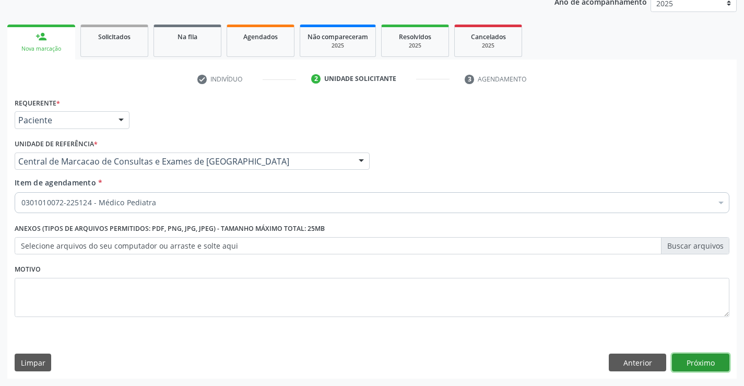
click at [697, 364] on button "Próximo" at bounding box center [700, 363] width 57 height 18
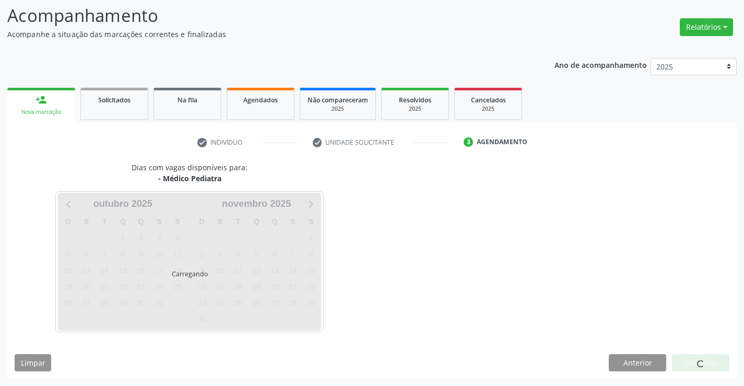
scroll to position [68, 0]
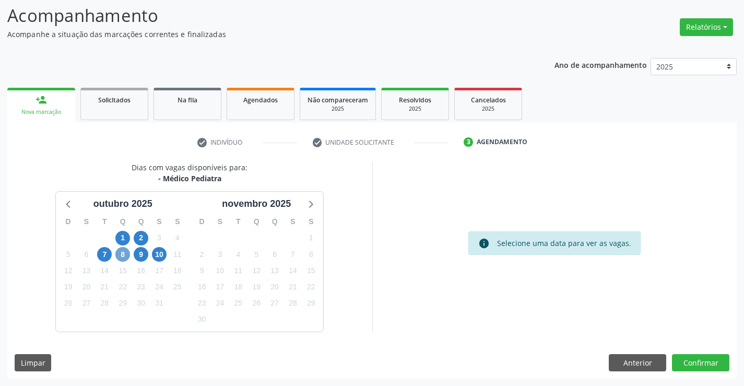
click at [121, 254] on span "8" at bounding box center [122, 254] width 15 height 15
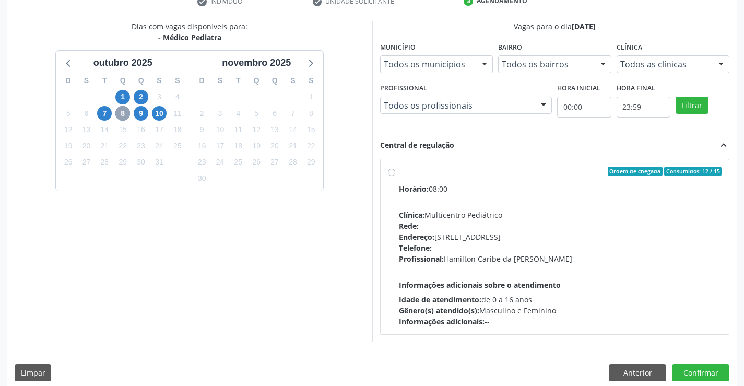
scroll to position [219, 0]
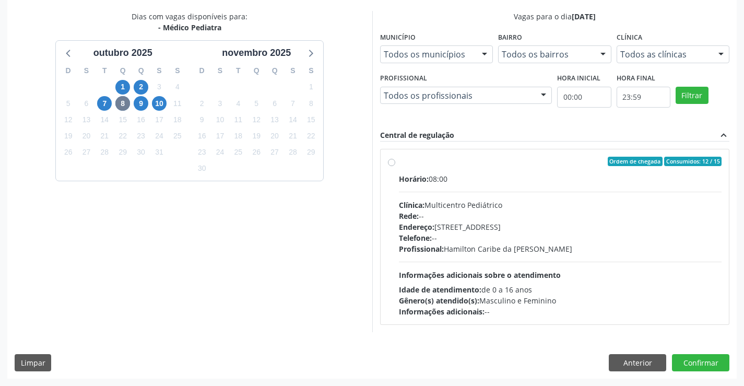
click at [523, 234] on div "Telefone: --" at bounding box center [560, 237] width 323 height 11
click at [395, 166] on input "Ordem de chegada Consumidos: 12 / 15 Horário: 08:00 Clínica: Multicentro Pediát…" at bounding box center [391, 161] width 7 height 9
radio input "true"
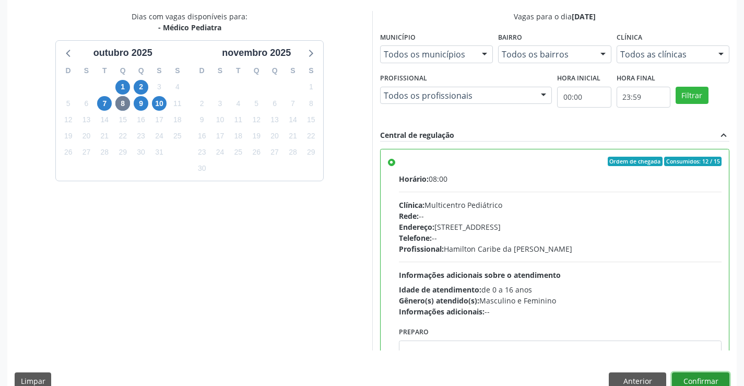
click at [711, 377] on button "Confirmar" at bounding box center [700, 381] width 57 height 18
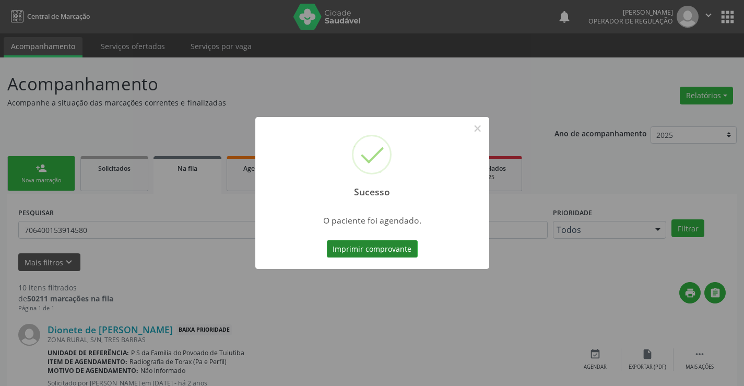
click at [407, 246] on button "Imprimir comprovante" at bounding box center [372, 249] width 91 height 18
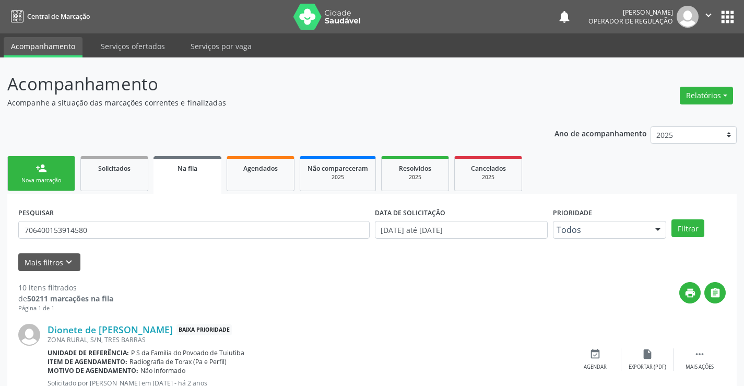
drag, startPoint x: 31, startPoint y: 180, endPoint x: 0, endPoint y: 327, distance: 150.6
click at [31, 180] on div "Nova marcação" at bounding box center [41, 181] width 52 height 8
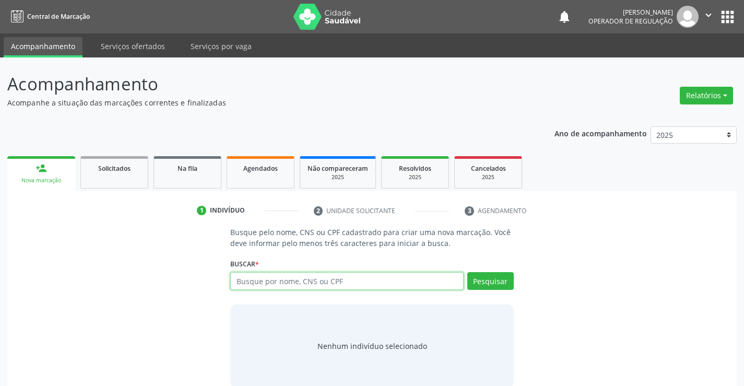
click at [361, 276] on input "text" at bounding box center [346, 281] width 233 height 18
type input "704000812039766"
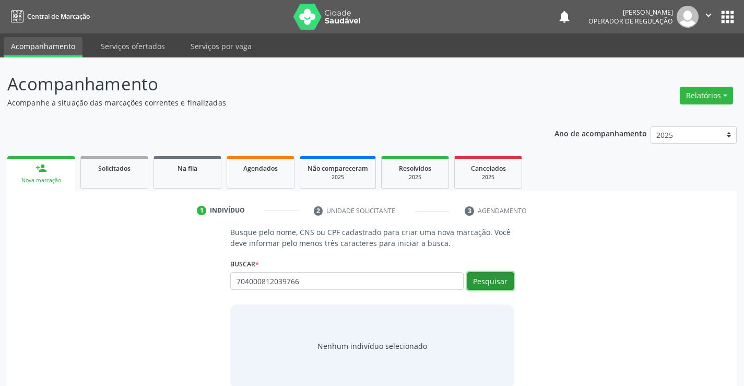
click at [502, 280] on button "Pesquisar" at bounding box center [490, 281] width 46 height 18
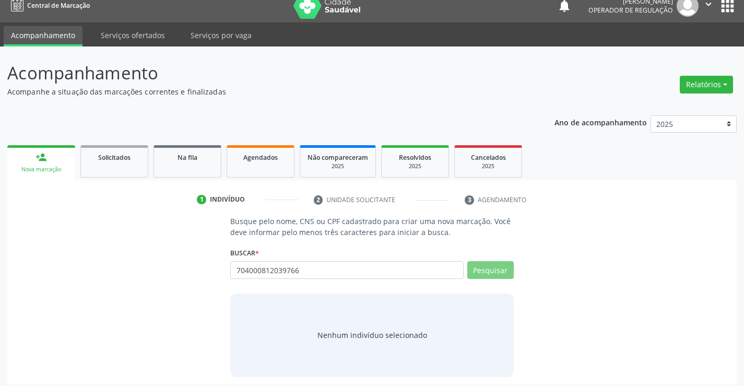
scroll to position [17, 0]
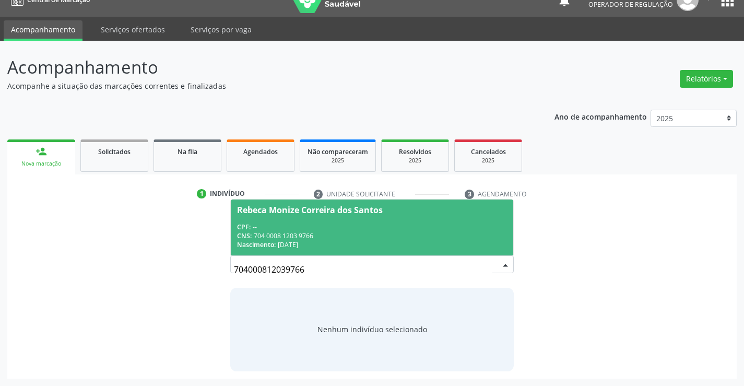
click at [311, 238] on div "CNS: 704 0008 1203 9766" at bounding box center [371, 235] width 269 height 9
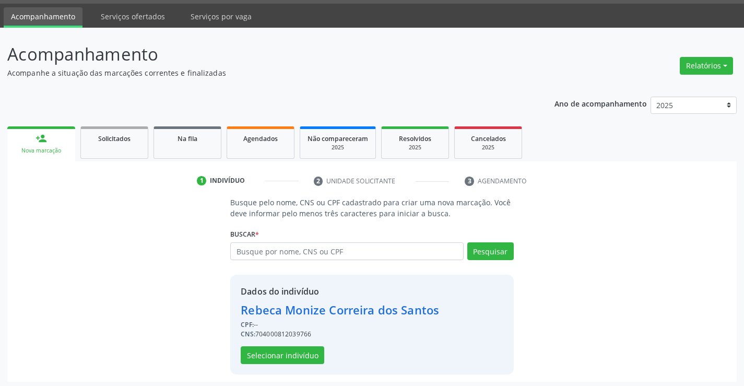
scroll to position [33, 0]
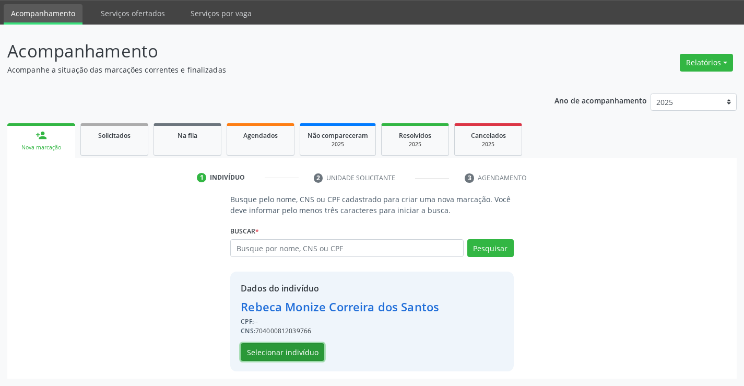
click at [273, 350] on button "Selecionar indivíduo" at bounding box center [283, 352] width 84 height 18
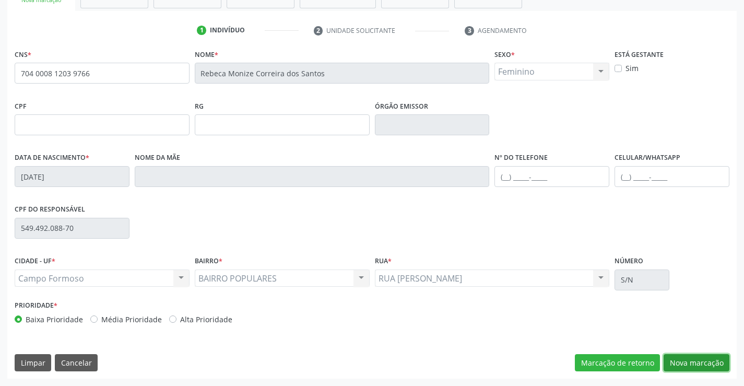
drag, startPoint x: 685, startPoint y: 358, endPoint x: 418, endPoint y: 248, distance: 288.5
click at [685, 358] on button "Nova marcação" at bounding box center [697, 363] width 66 height 18
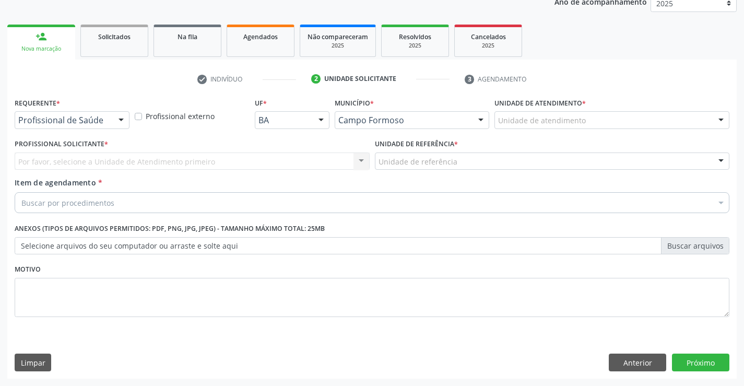
scroll to position [132, 0]
drag, startPoint x: 100, startPoint y: 118, endPoint x: 99, endPoint y: 124, distance: 6.4
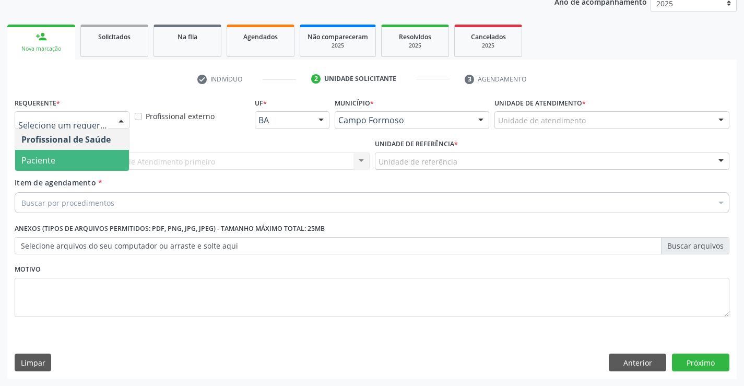
click at [85, 156] on span "Paciente" at bounding box center [72, 160] width 114 height 21
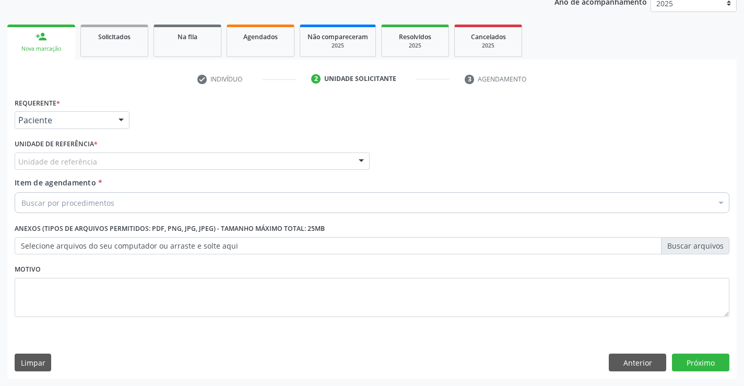
drag, startPoint x: 172, startPoint y: 158, endPoint x: 172, endPoint y: 168, distance: 9.9
click at [172, 166] on div "Unidade de referência" at bounding box center [192, 161] width 355 height 18
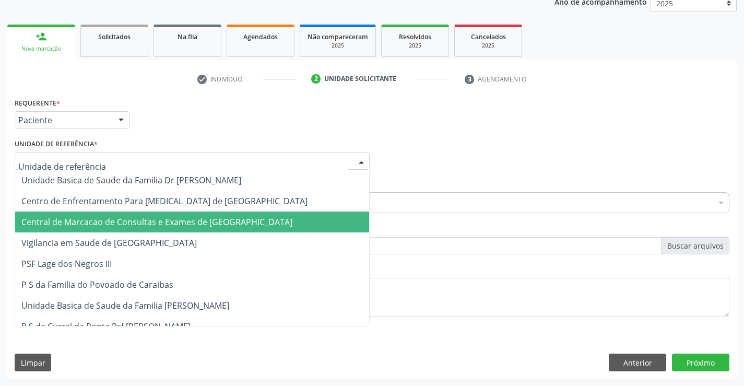
click at [168, 223] on span "Central de Marcacao de Consultas e Exames de [GEOGRAPHIC_DATA]" at bounding box center [156, 221] width 271 height 11
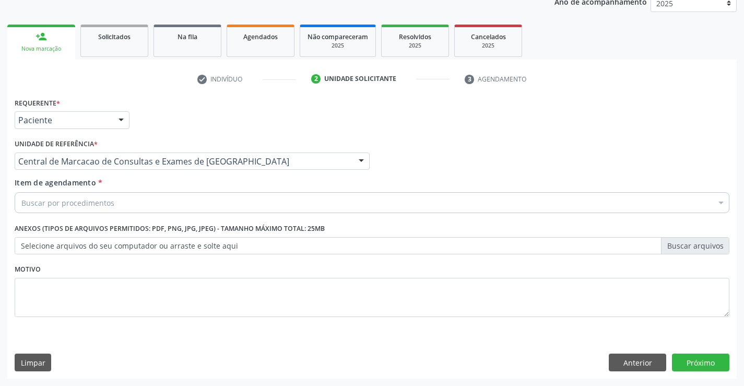
click at [183, 208] on div "Buscar por procedimentos" at bounding box center [372, 202] width 715 height 21
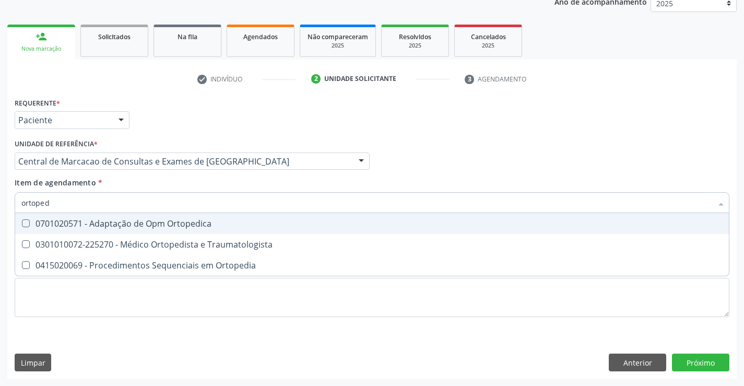
type input "ortopedi"
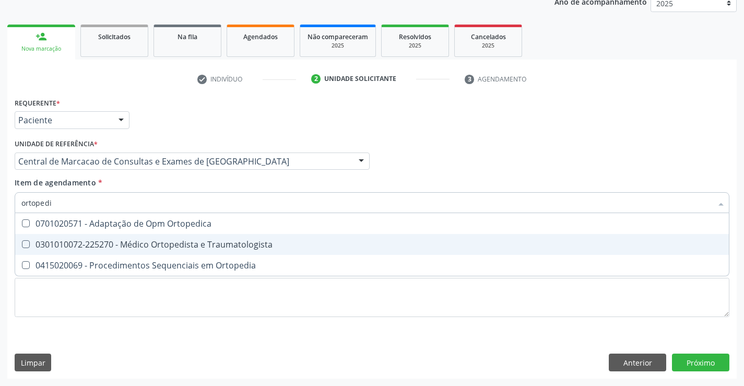
click at [211, 244] on div "0301010072-225270 - Médico Ortopedista e Traumatologista" at bounding box center [371, 244] width 701 height 8
checkbox Traumatologista "true"
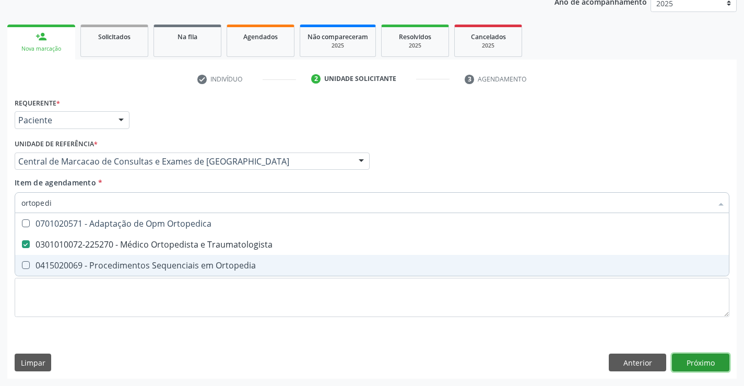
click at [701, 363] on div "Requerente * Paciente Profissional de Saúde Paciente Nenhum resultado encontrad…" at bounding box center [372, 237] width 730 height 284
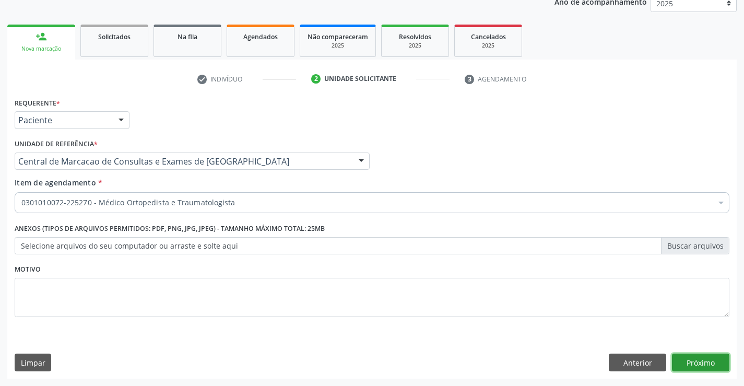
click at [722, 366] on button "Próximo" at bounding box center [700, 363] width 57 height 18
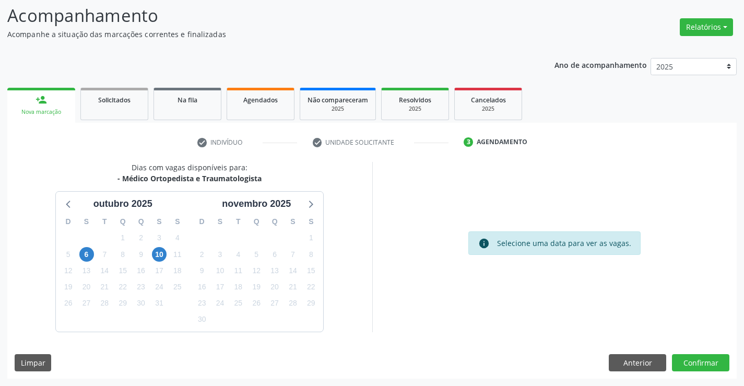
click at [94, 256] on div "6" at bounding box center [86, 254] width 18 height 16
click at [88, 253] on span "6" at bounding box center [86, 254] width 15 height 15
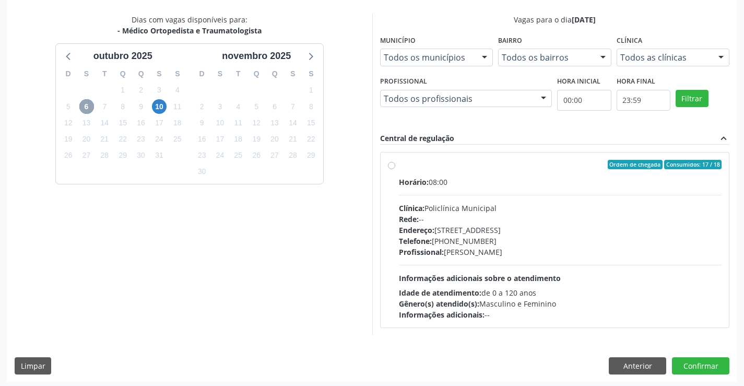
scroll to position [219, 0]
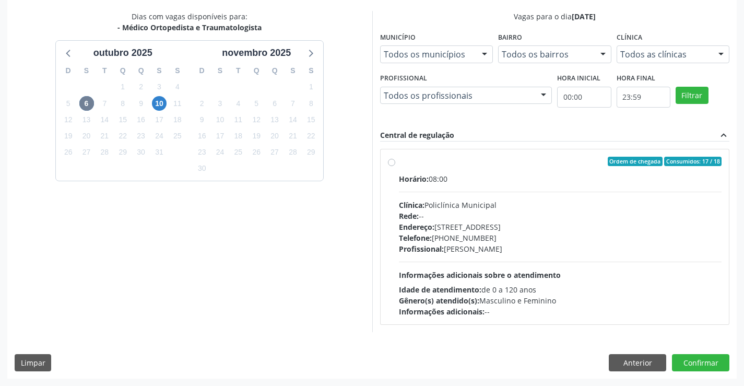
click at [502, 228] on div "Endereço: Predio, nº 386, Centro, Campo Formoso - BA" at bounding box center [560, 226] width 323 height 11
click at [395, 166] on input "Ordem de chegada Consumidos: 17 / 18 Horário: 08:00 Clínica: Policlínica Munici…" at bounding box center [391, 161] width 7 height 9
radio input "true"
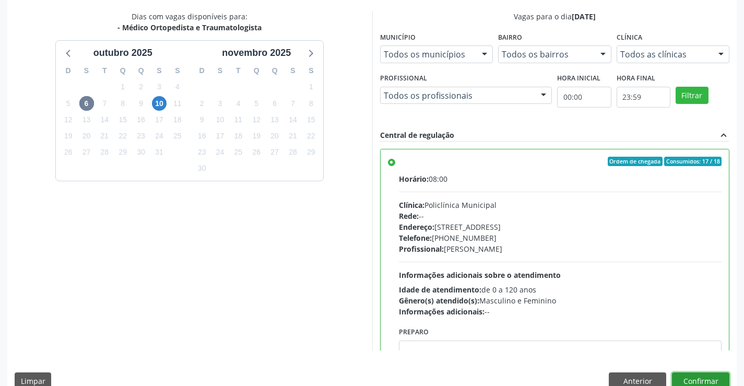
click at [700, 380] on button "Confirmar" at bounding box center [700, 381] width 57 height 18
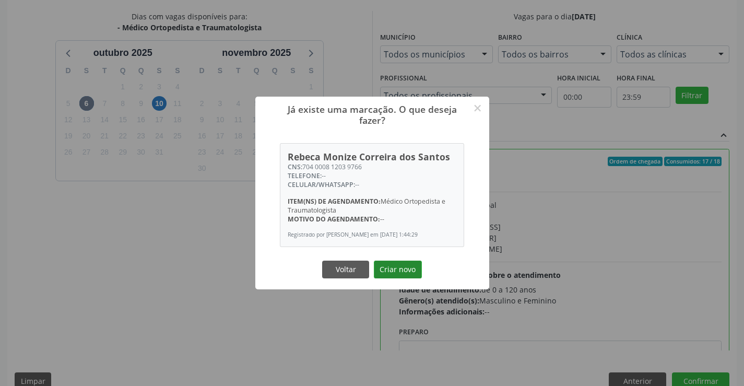
click at [416, 267] on button "Criar novo" at bounding box center [398, 270] width 48 height 18
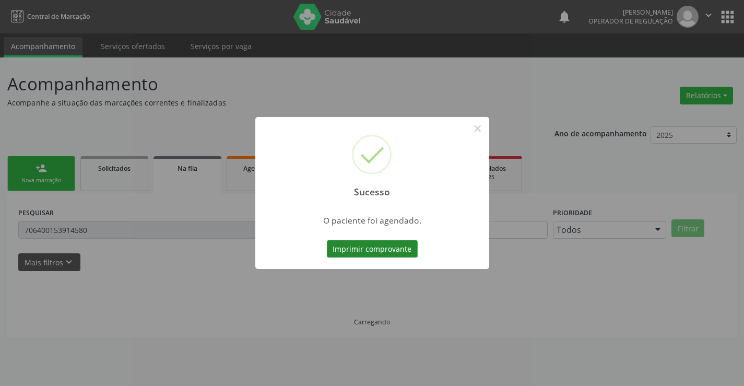
scroll to position [0, 0]
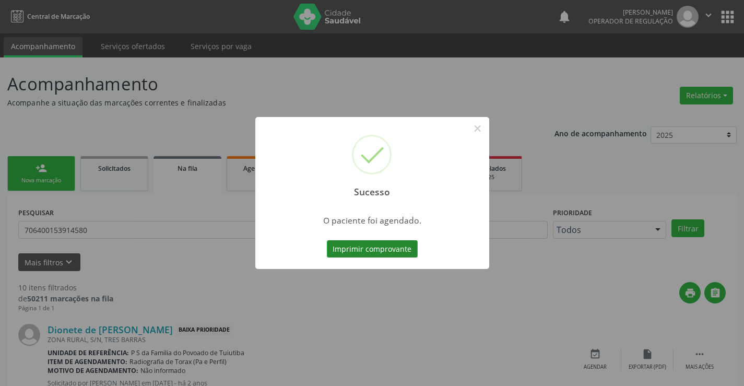
click at [402, 250] on button "Imprimir comprovante" at bounding box center [372, 249] width 91 height 18
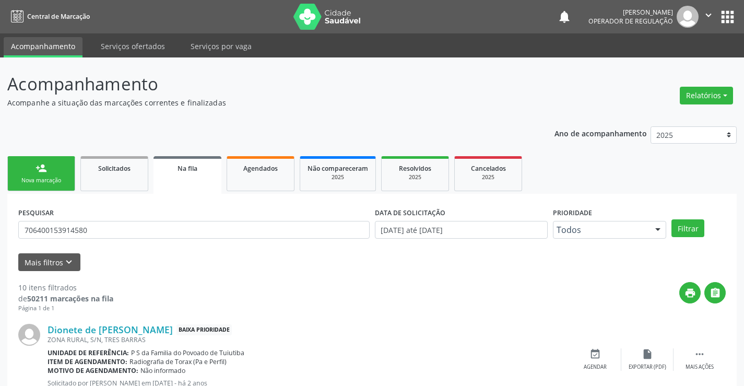
click at [54, 171] on link "person_add Nova marcação" at bounding box center [41, 173] width 68 height 35
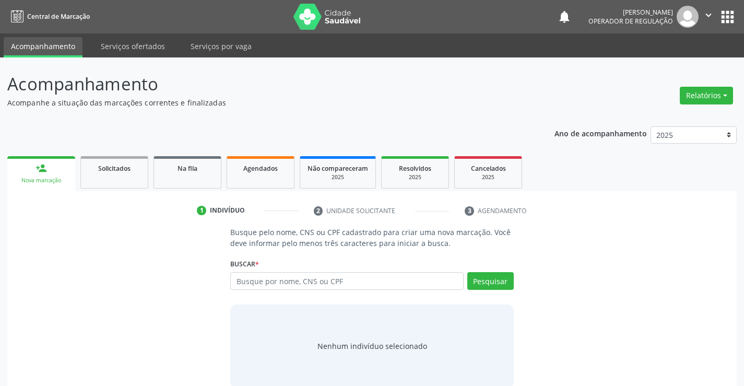
click at [276, 299] on div "Busque pelo nome, CNS ou CPF cadastrado para criar uma nova marcação. Você deve…" at bounding box center [372, 307] width 298 height 161
click at [335, 285] on input "text" at bounding box center [346, 281] width 233 height 18
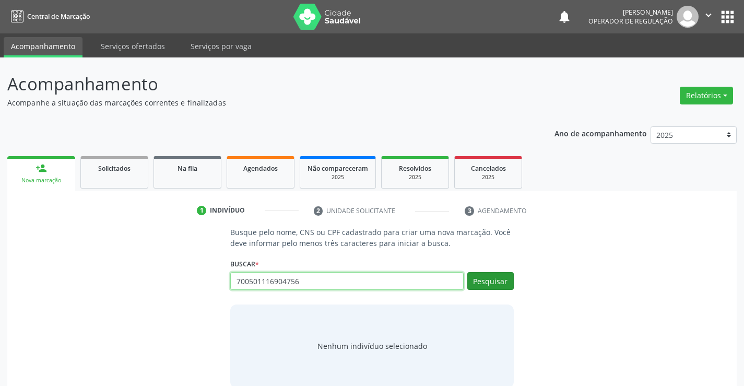
type input "700501116904756"
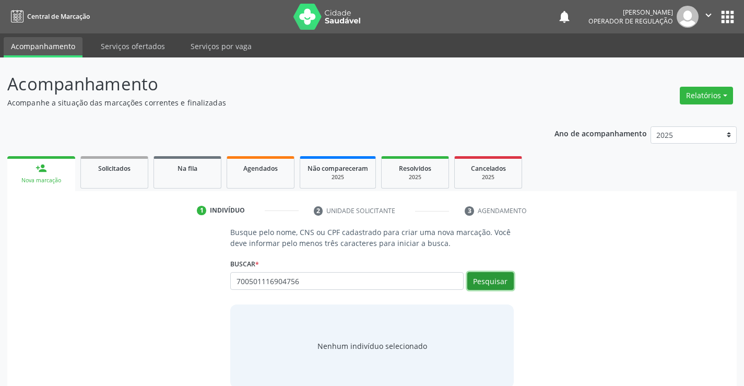
click at [487, 281] on button "Pesquisar" at bounding box center [490, 281] width 46 height 18
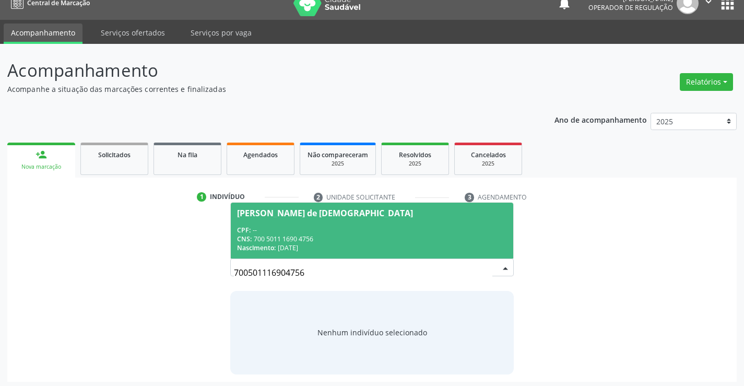
scroll to position [17, 0]
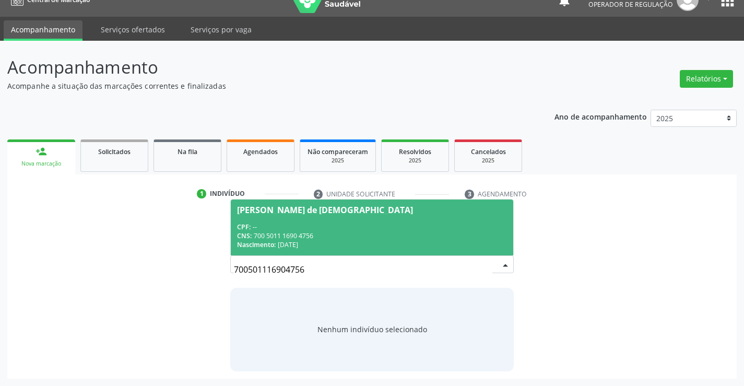
click at [295, 224] on div "CPF: --" at bounding box center [371, 226] width 269 height 9
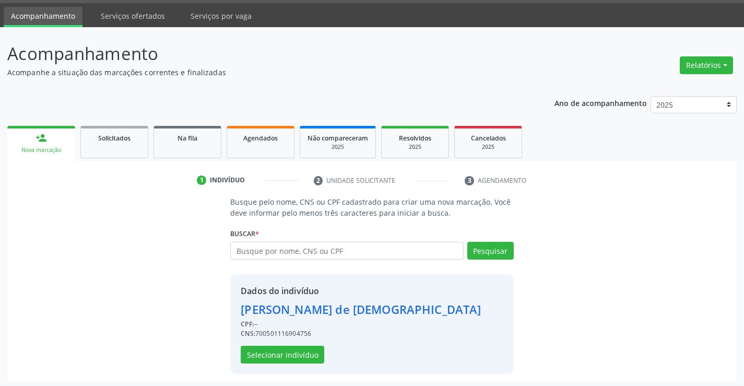
scroll to position [33, 0]
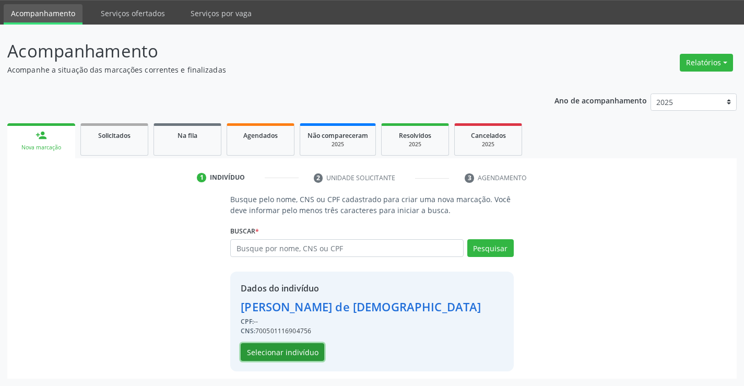
click at [292, 355] on button "Selecionar indivíduo" at bounding box center [283, 352] width 84 height 18
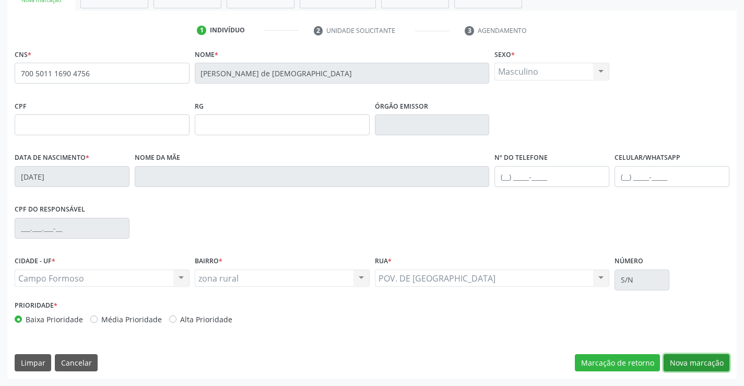
click at [689, 364] on button "Nova marcação" at bounding box center [697, 363] width 66 height 18
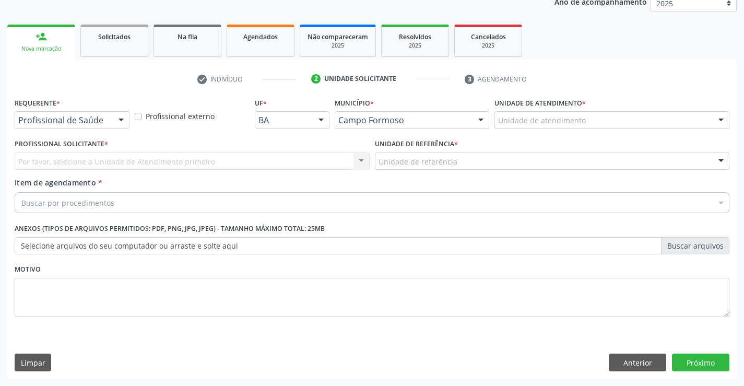
scroll to position [132, 0]
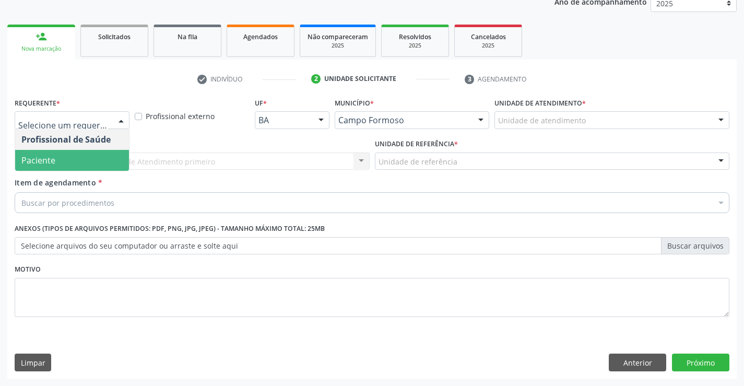
click at [75, 162] on span "Paciente" at bounding box center [72, 160] width 114 height 21
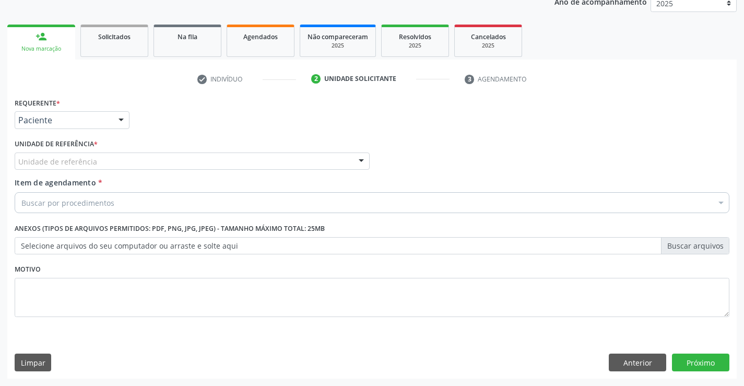
click at [170, 163] on div "Unidade de referência" at bounding box center [192, 161] width 355 height 18
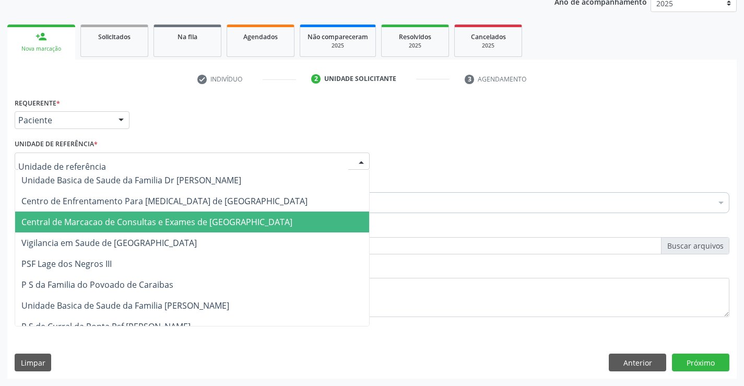
click at [171, 223] on span "Central de Marcacao de Consultas e Exames de [GEOGRAPHIC_DATA]" at bounding box center [156, 221] width 271 height 11
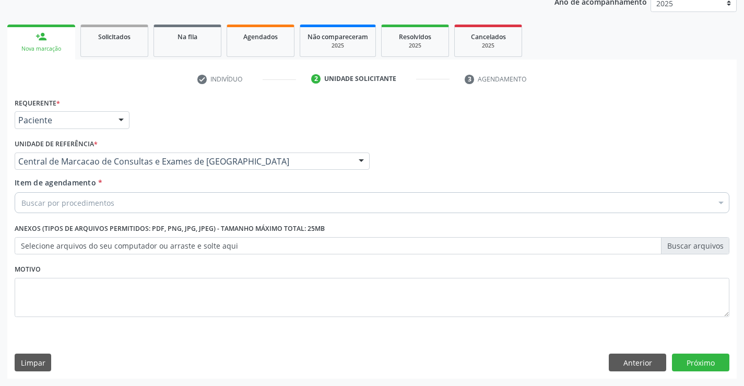
click at [193, 204] on div "Buscar por procedimentos" at bounding box center [372, 202] width 715 height 21
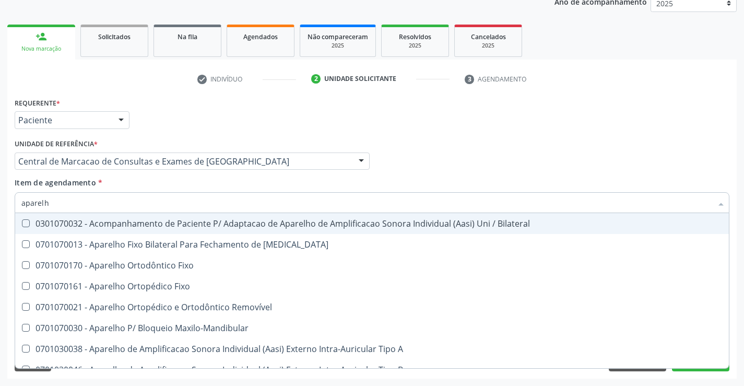
type input "aparelho"
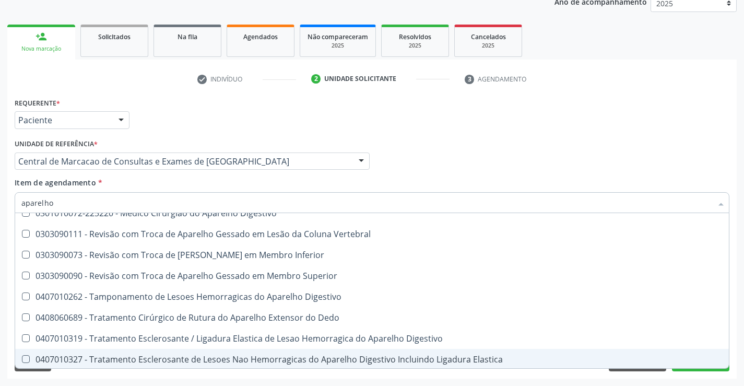
scroll to position [639, 0]
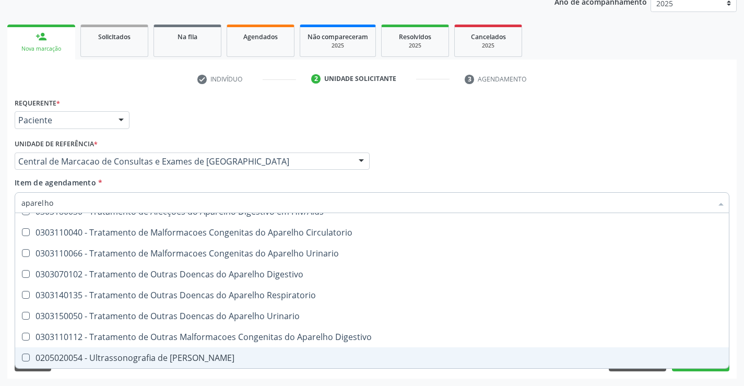
click at [194, 362] on div "0205020054 - Ultrassonografia de Aparelho Urinario" at bounding box center [371, 358] width 701 height 8
checkbox Urinario "true"
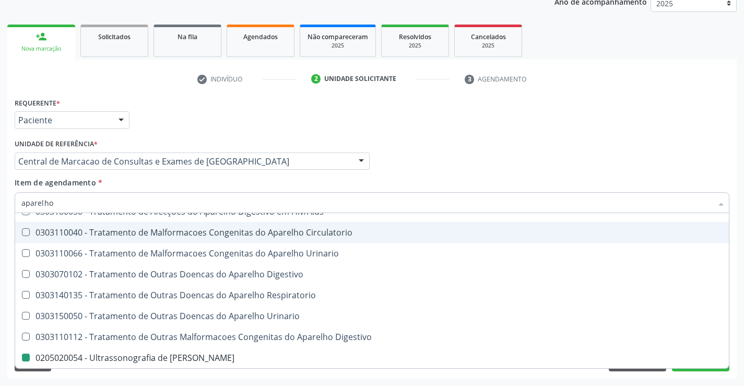
click at [499, 156] on div "Profissional Solicitante Por favor, selecione a Unidade de Atendimento primeiro…" at bounding box center [372, 156] width 720 height 41
checkbox Diastema "true"
checkbox Urinario "false"
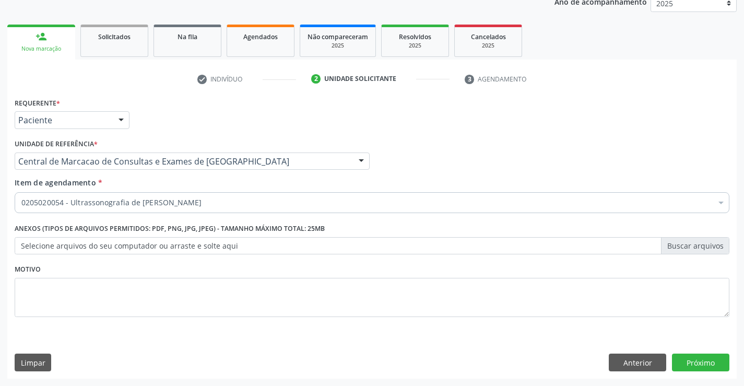
scroll to position [0, 0]
click at [709, 363] on button "Próximo" at bounding box center [700, 363] width 57 height 18
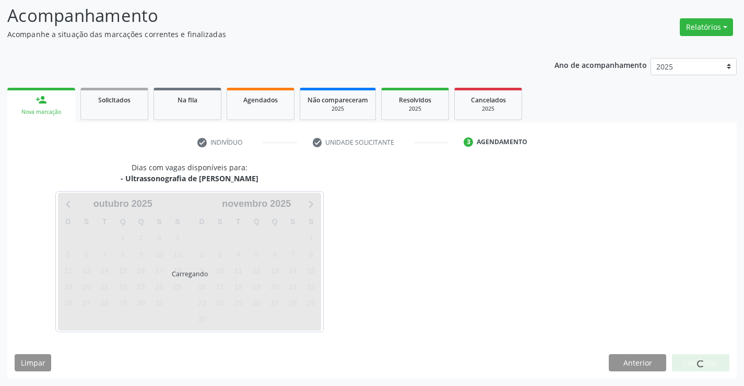
scroll to position [68, 0]
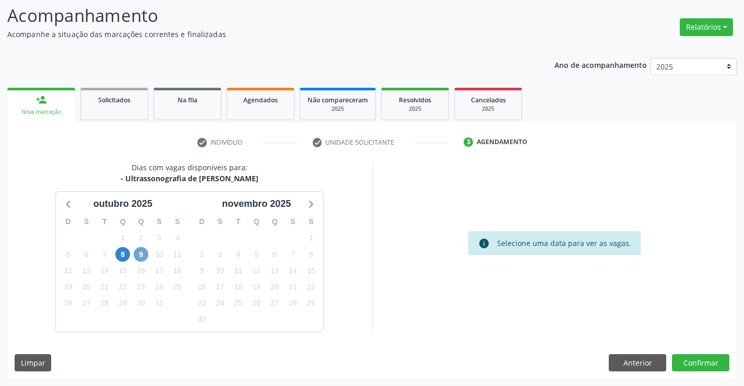
click at [138, 250] on span "9" at bounding box center [141, 254] width 15 height 15
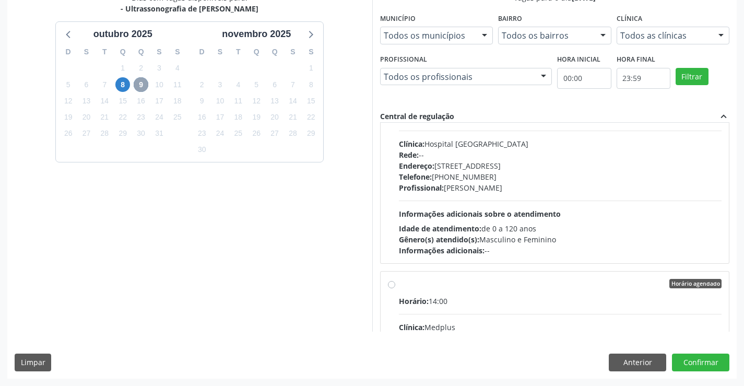
scroll to position [261, 0]
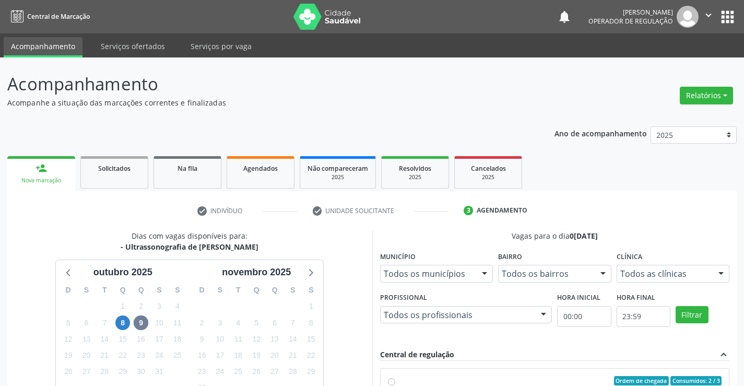
scroll to position [238, 0]
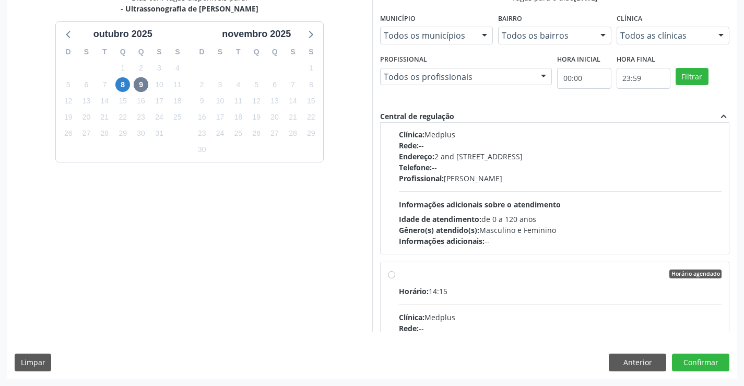
click at [486, 219] on div "Idade de atendimento: de 0 a 120 anos" at bounding box center [560, 219] width 323 height 11
click at [395, 96] on input "Horário agendado Horário: 14:00 Clínica: Medplus Rede: -- Endereço: 2 and S 204…" at bounding box center [391, 90] width 7 height 9
radio input "true"
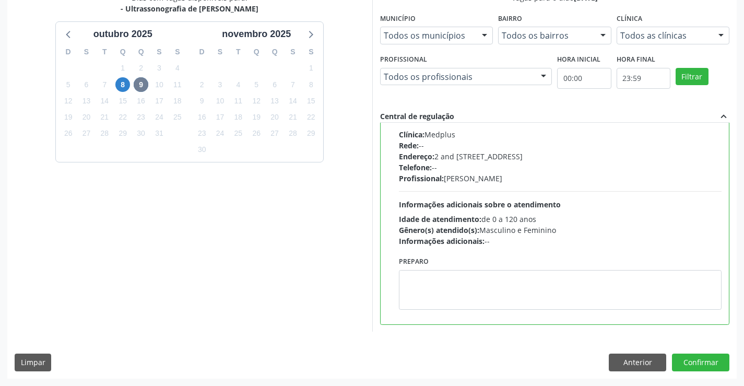
scroll to position [281, 0]
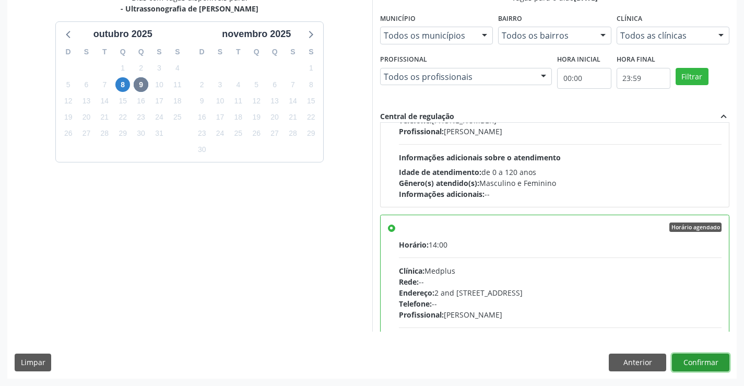
click at [701, 359] on button "Confirmar" at bounding box center [700, 363] width 57 height 18
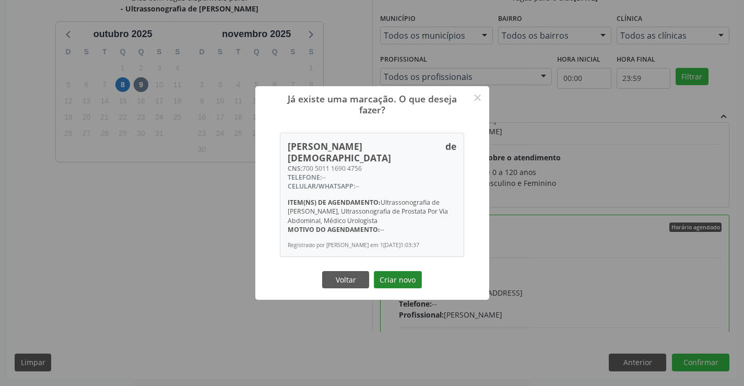
click at [412, 283] on button "Criar novo" at bounding box center [398, 280] width 48 height 18
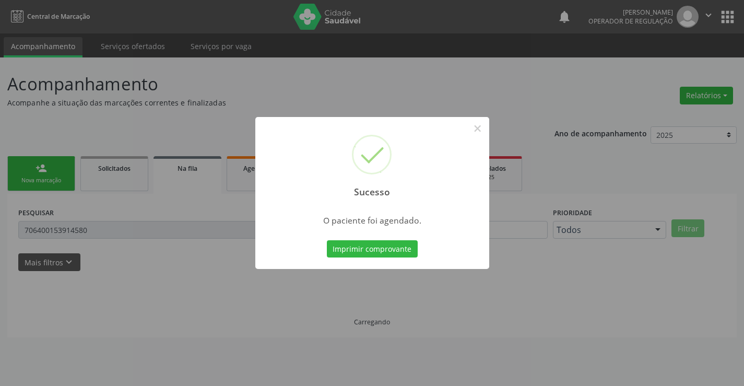
scroll to position [0, 0]
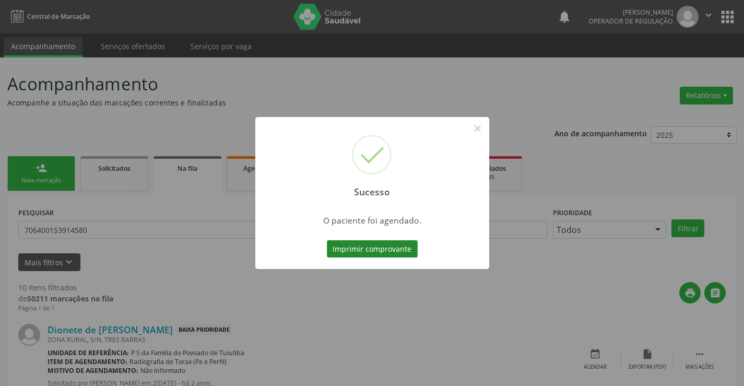
click at [408, 251] on button "Imprimir comprovante" at bounding box center [372, 249] width 91 height 18
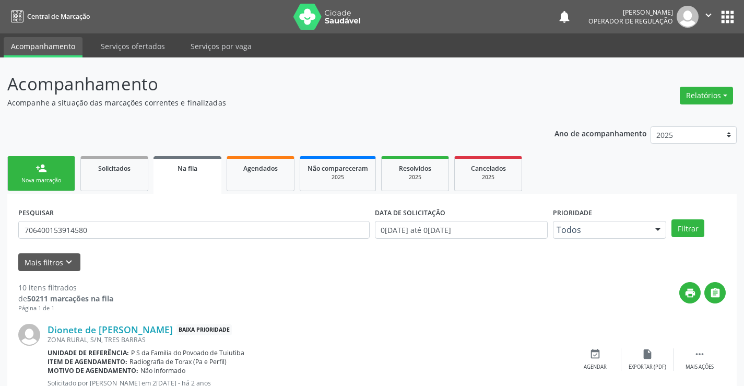
click at [9, 179] on link "person_add Nova marcação" at bounding box center [41, 173] width 68 height 35
click at [53, 179] on div "Nova marcação" at bounding box center [41, 181] width 52 height 8
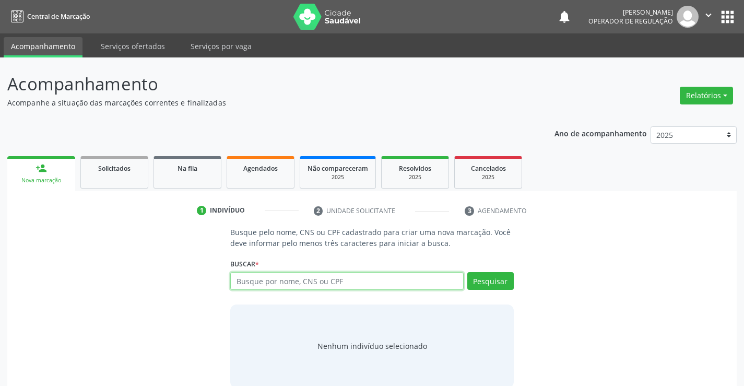
click at [263, 285] on input "text" at bounding box center [346, 281] width 233 height 18
type input "705203463441474"
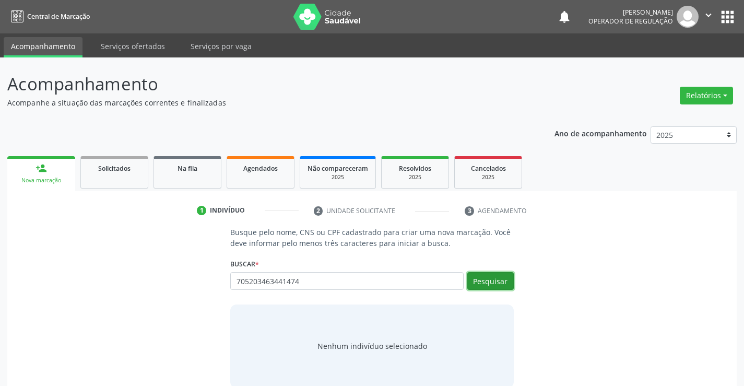
click at [502, 283] on button "Pesquisar" at bounding box center [490, 281] width 46 height 18
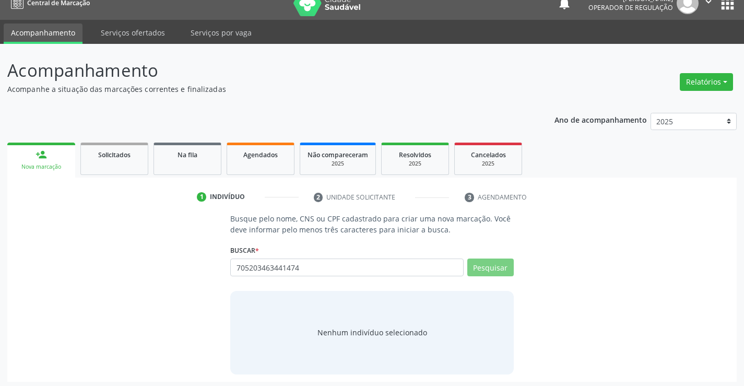
scroll to position [17, 0]
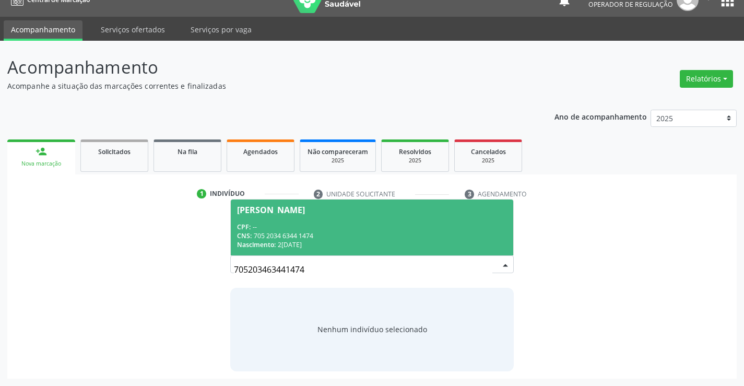
click at [266, 229] on div "CPF: --" at bounding box center [371, 226] width 269 height 9
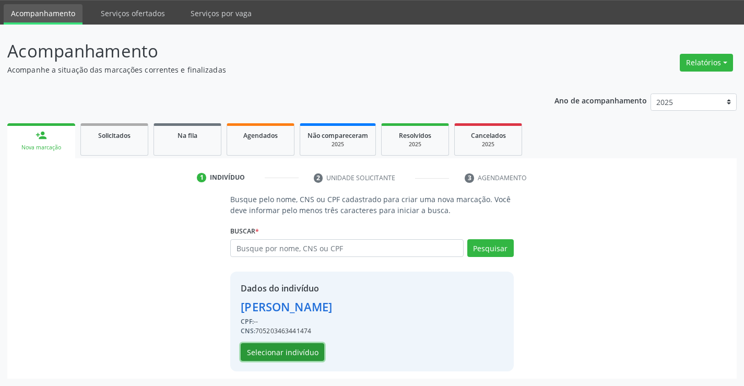
click at [265, 356] on button "Selecionar indivíduo" at bounding box center [283, 352] width 84 height 18
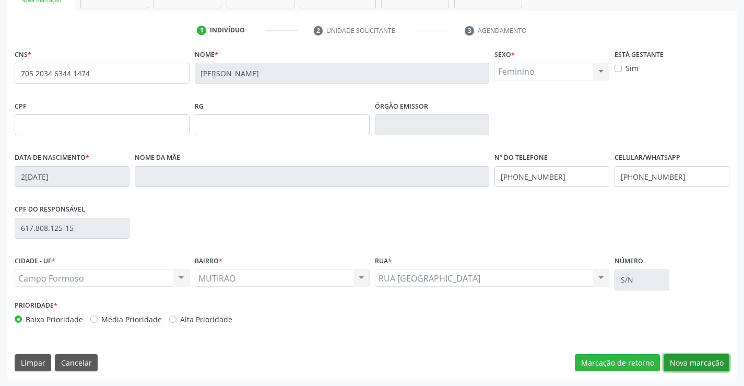
drag, startPoint x: 695, startPoint y: 365, endPoint x: 257, endPoint y: 227, distance: 458.5
click at [688, 364] on button "Nova marcação" at bounding box center [697, 363] width 66 height 18
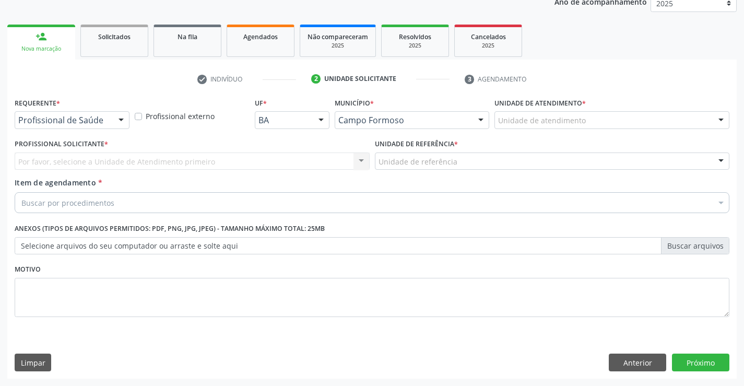
scroll to position [132, 0]
drag, startPoint x: 108, startPoint y: 122, endPoint x: 77, endPoint y: 154, distance: 44.7
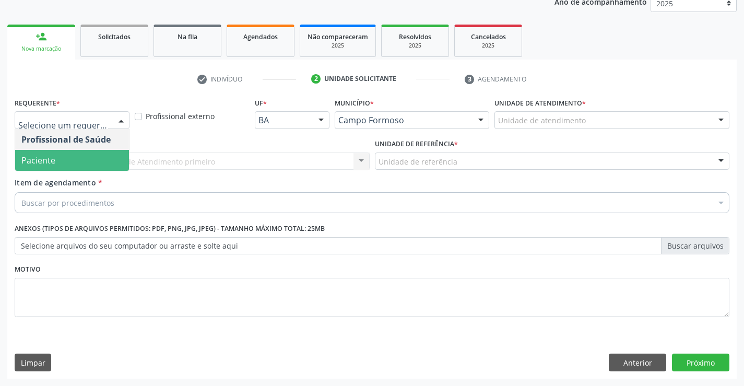
click at [70, 157] on span "Paciente" at bounding box center [72, 160] width 114 height 21
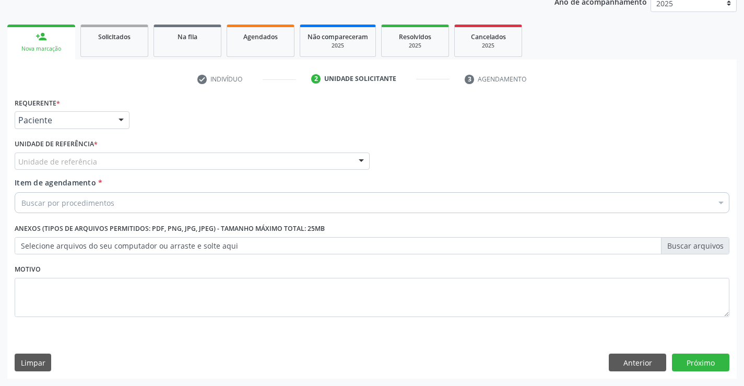
drag, startPoint x: 159, startPoint y: 157, endPoint x: 171, endPoint y: 207, distance: 52.1
click at [159, 163] on div "Unidade de referência" at bounding box center [192, 161] width 355 height 18
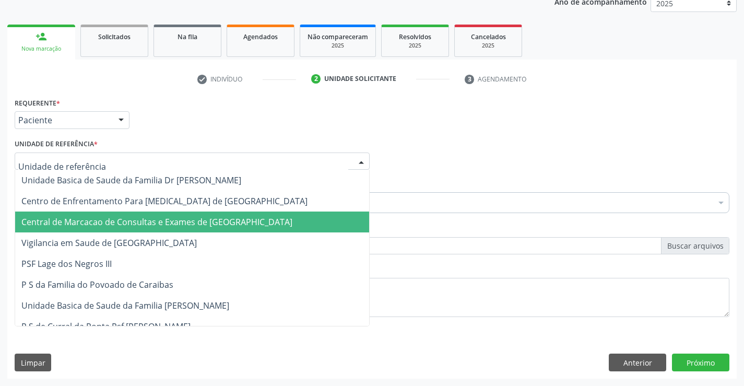
click at [171, 214] on span "Central de Marcacao de Consultas e Exames de [GEOGRAPHIC_DATA]" at bounding box center [192, 221] width 354 height 21
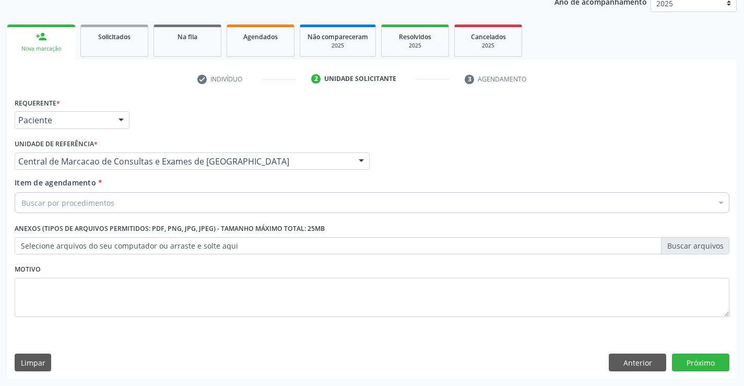
click at [189, 204] on div "Buscar por procedimentos" at bounding box center [372, 202] width 715 height 21
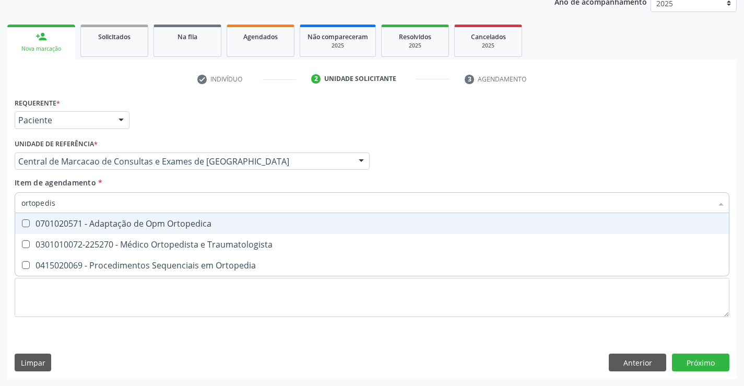
type input "ortopedist"
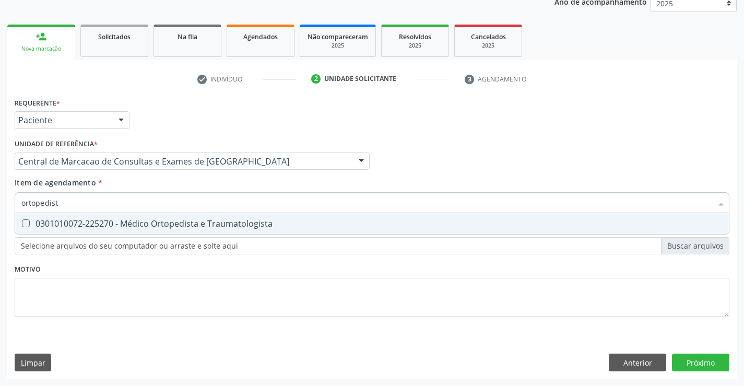
drag, startPoint x: 252, startPoint y: 217, endPoint x: 485, endPoint y: 269, distance: 239.1
click at [253, 218] on span "0301010072-225270 - Médico Ortopedista e Traumatologista" at bounding box center [372, 223] width 714 height 21
checkbox Traumatologista "true"
click at [693, 362] on div "Requerente * Paciente Profissional de Saúde Paciente Nenhum resultado encontrad…" at bounding box center [372, 237] width 730 height 284
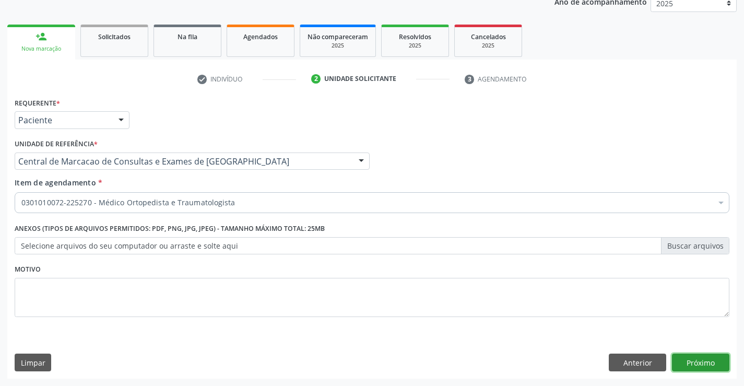
click at [715, 356] on button "Próximo" at bounding box center [700, 363] width 57 height 18
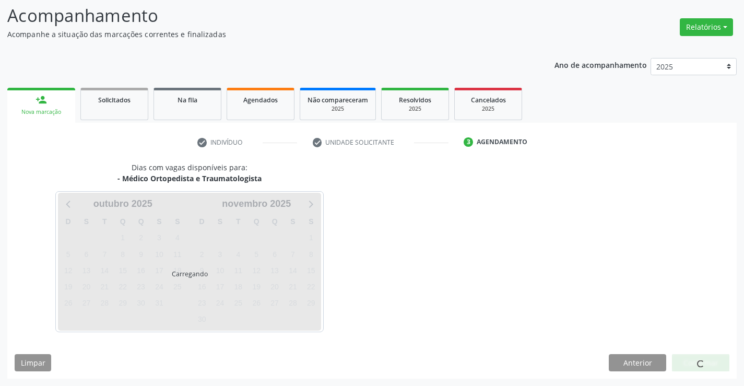
scroll to position [68, 0]
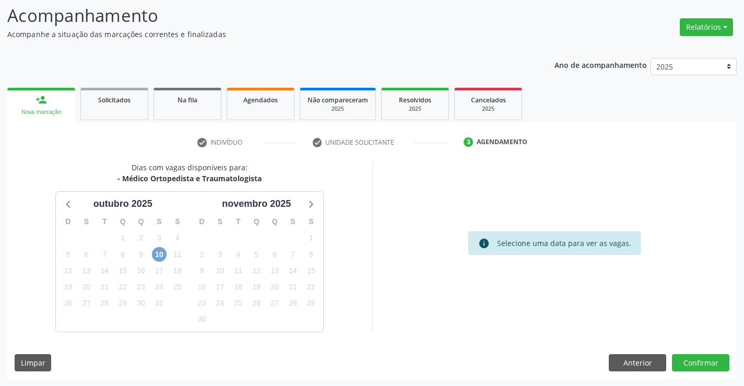
click at [159, 253] on span "10" at bounding box center [159, 254] width 15 height 15
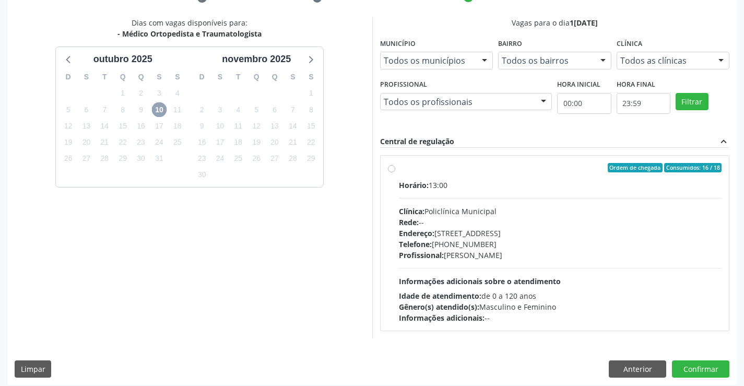
scroll to position [219, 0]
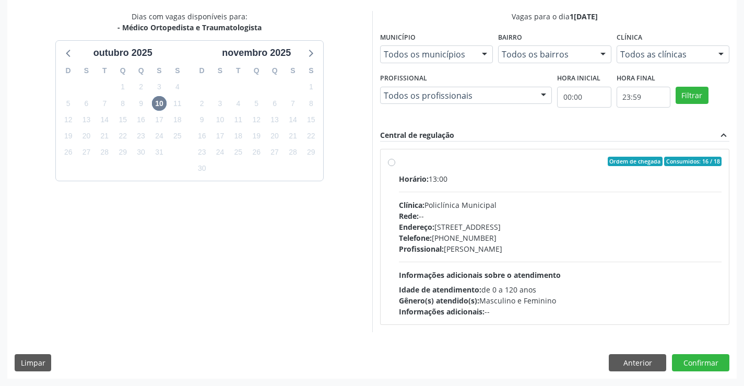
click at [530, 266] on div "Horário: 13:00 Clínica: Policlínica Municipal Rede: -- Endereço: Predio, nº 386…" at bounding box center [560, 245] width 323 height 144
click at [395, 166] on input "Ordem de chegada Consumidos: 16 / 18 Horário: 13:00 Clínica: Policlínica Munici…" at bounding box center [391, 161] width 7 height 9
radio input "true"
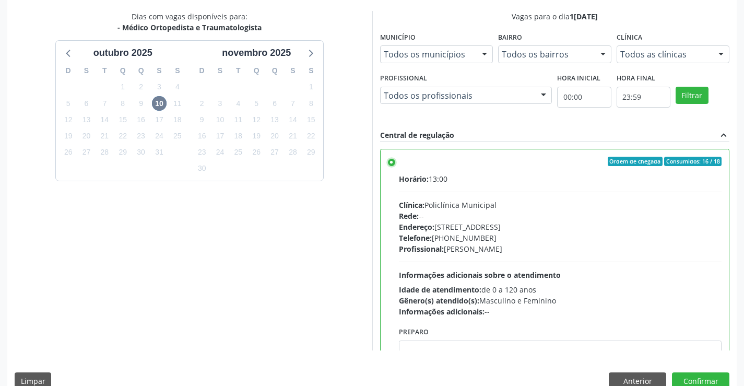
scroll to position [52, 0]
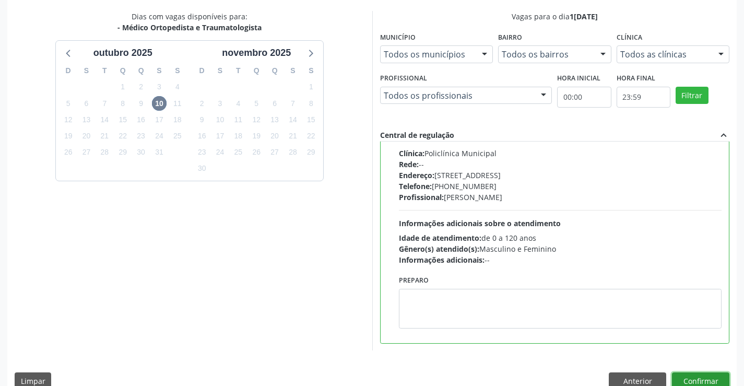
click at [696, 374] on button "Confirmar" at bounding box center [700, 381] width 57 height 18
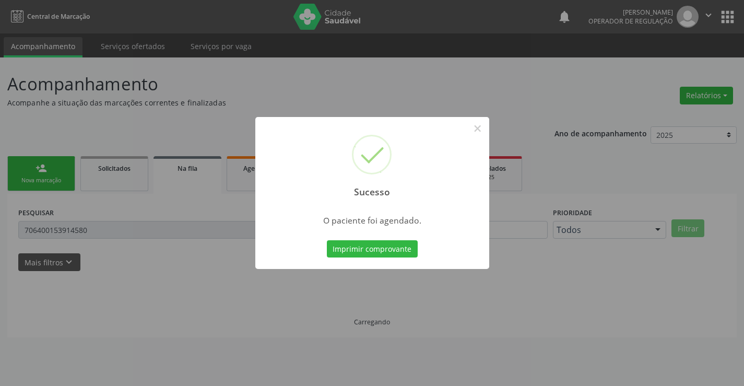
scroll to position [0, 0]
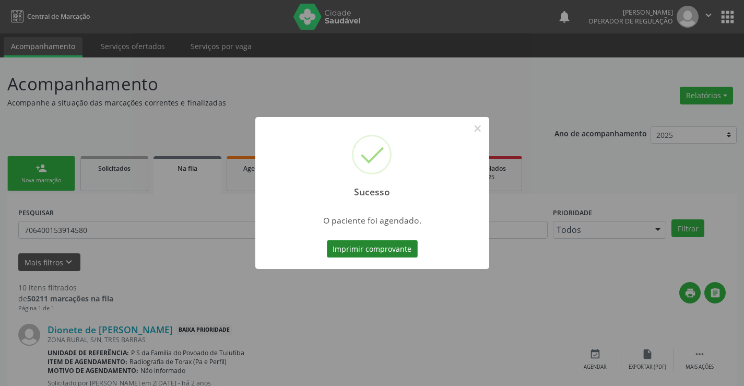
click at [414, 252] on button "Imprimir comprovante" at bounding box center [372, 249] width 91 height 18
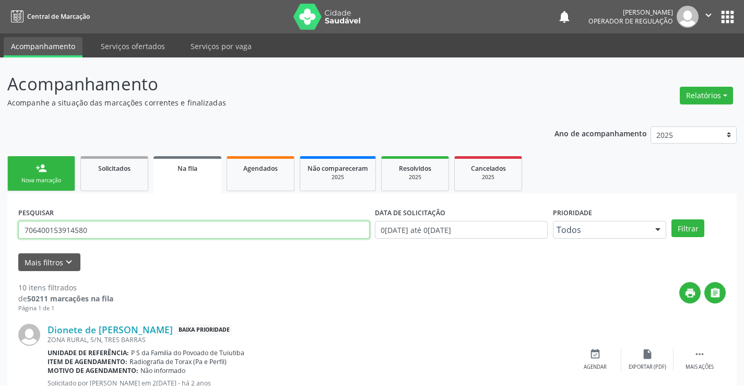
click at [143, 231] on input "706400153914580" at bounding box center [193, 230] width 351 height 18
type input "700702454486480"
click at [687, 226] on button "Filtrar" at bounding box center [688, 228] width 33 height 18
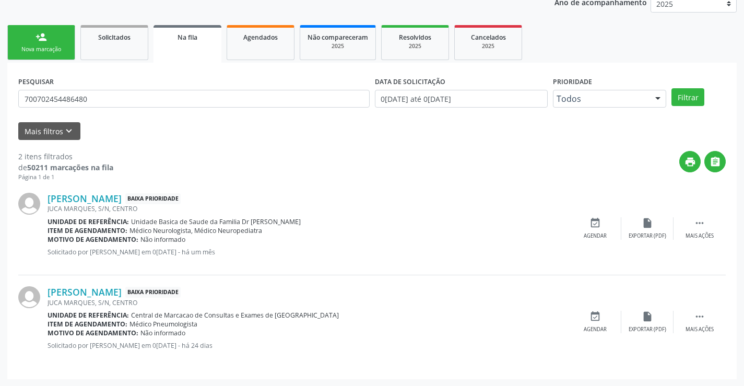
scroll to position [132, 0]
click at [107, 98] on input "700702454486480" at bounding box center [193, 98] width 351 height 18
click at [73, 42] on link "person_add Nova marcação" at bounding box center [41, 42] width 68 height 35
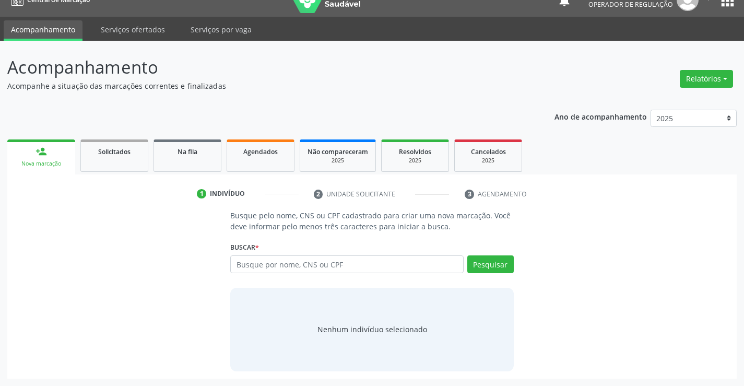
scroll to position [17, 0]
click at [301, 264] on input "text" at bounding box center [346, 264] width 233 height 18
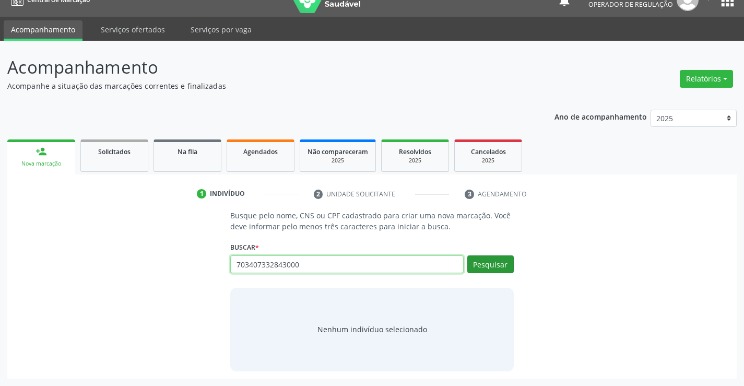
type input "703407332843000"
click at [499, 256] on button "Pesquisar" at bounding box center [490, 264] width 46 height 18
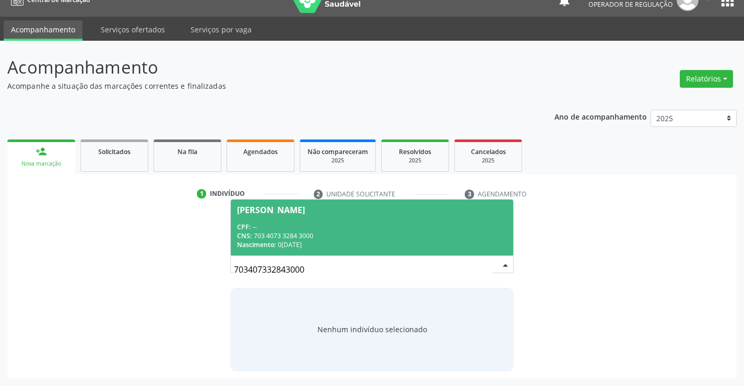
click at [306, 229] on div "CPF: --" at bounding box center [371, 226] width 269 height 9
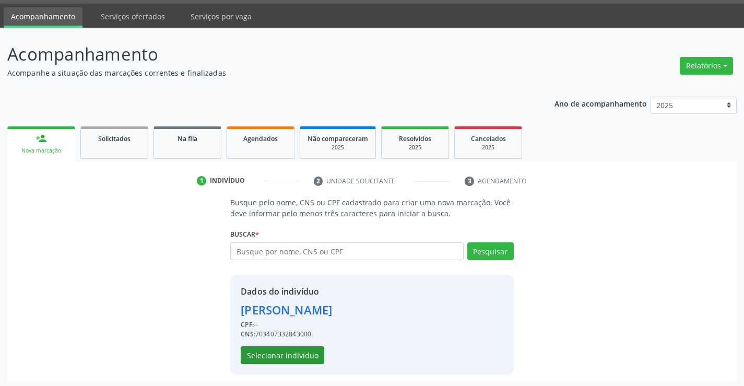
scroll to position [33, 0]
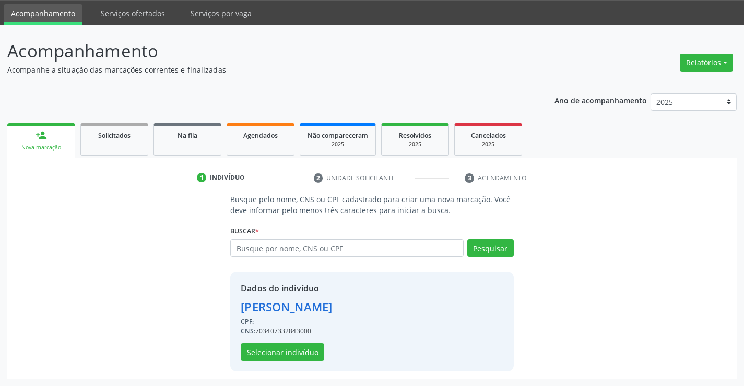
click at [293, 338] on div "Dados do indivíduo Alicia Alves Liro CPF: -- CNS: 703407332843000 Selecionar in…" at bounding box center [286, 321] width 91 height 79
click at [290, 355] on button "Selecionar indivíduo" at bounding box center [283, 352] width 84 height 18
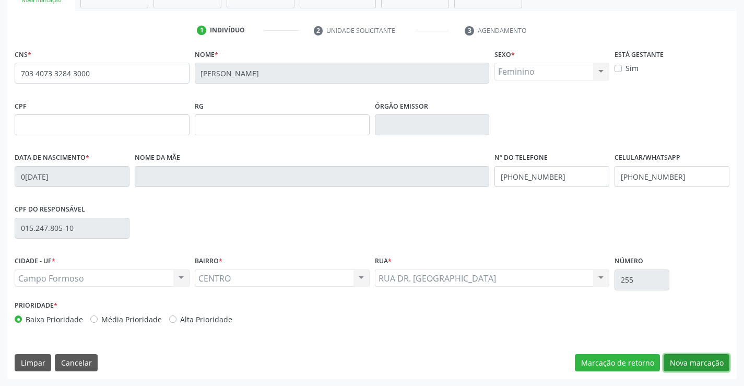
drag, startPoint x: 707, startPoint y: 362, endPoint x: 362, endPoint y: 274, distance: 355.8
click at [707, 362] on button "Nova marcação" at bounding box center [697, 363] width 66 height 18
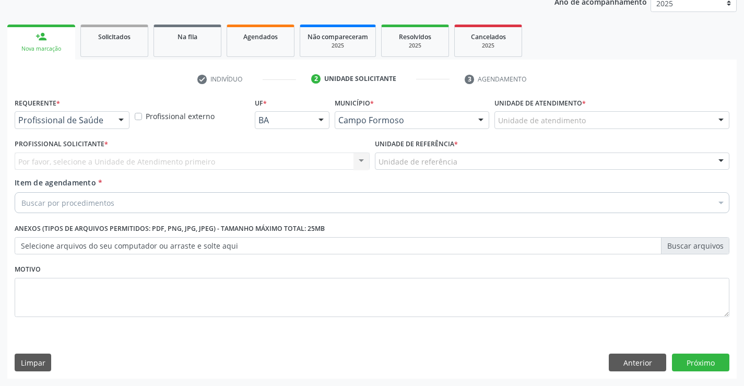
scroll to position [132, 0]
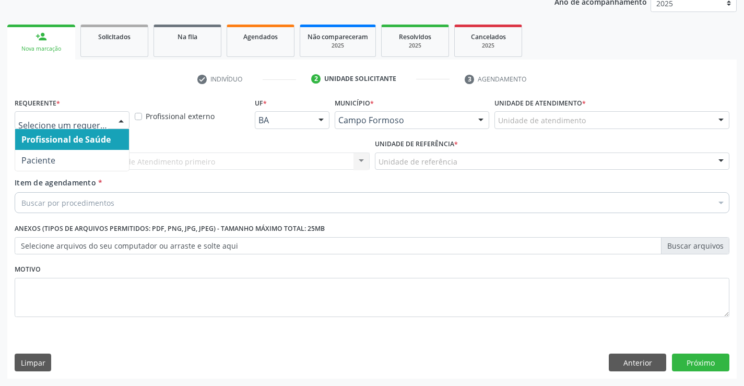
click at [71, 147] on span "Profissional de Saúde" at bounding box center [72, 139] width 114 height 21
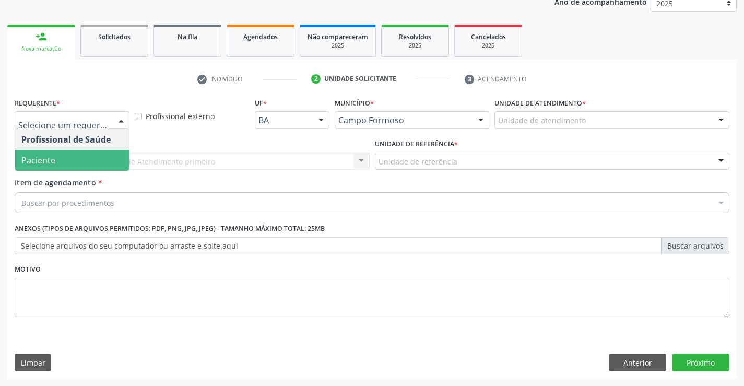
click at [79, 167] on span "Paciente" at bounding box center [72, 160] width 114 height 21
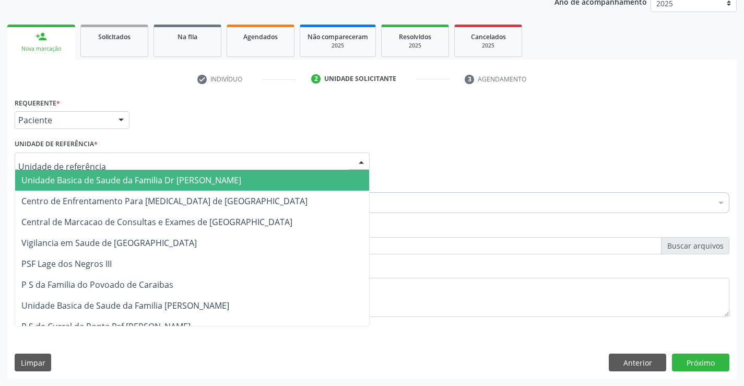
click at [89, 168] on div at bounding box center [192, 161] width 355 height 18
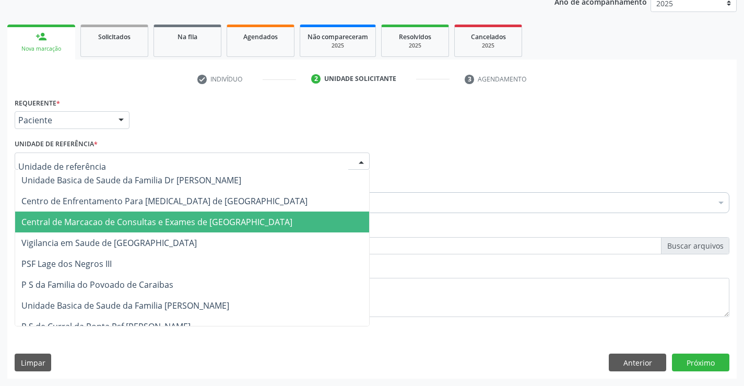
click at [97, 230] on span "Central de Marcacao de Consultas e Exames de [GEOGRAPHIC_DATA]" at bounding box center [192, 221] width 354 height 21
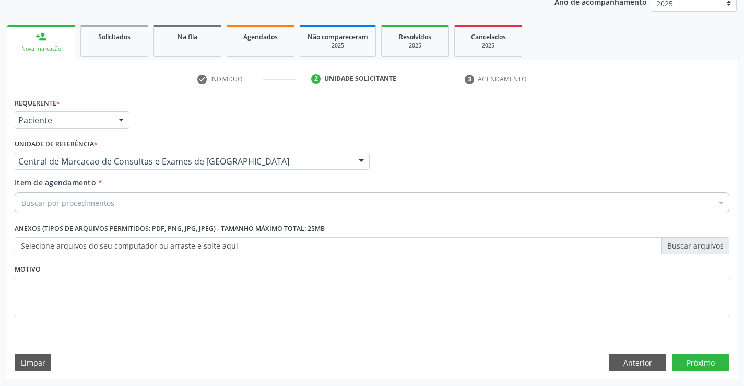
click at [149, 201] on div "Buscar por procedimentos" at bounding box center [372, 202] width 715 height 21
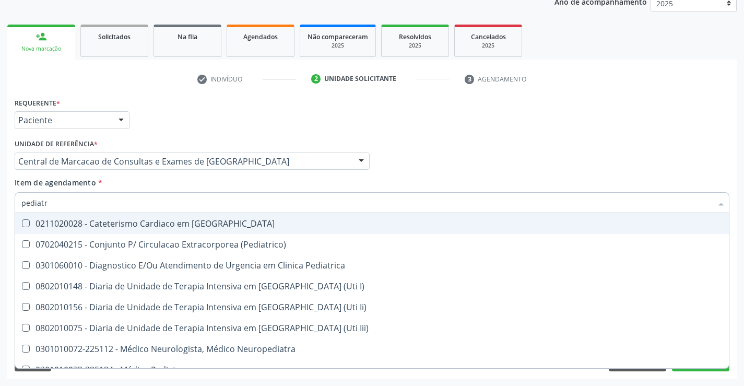
type input "pediatra"
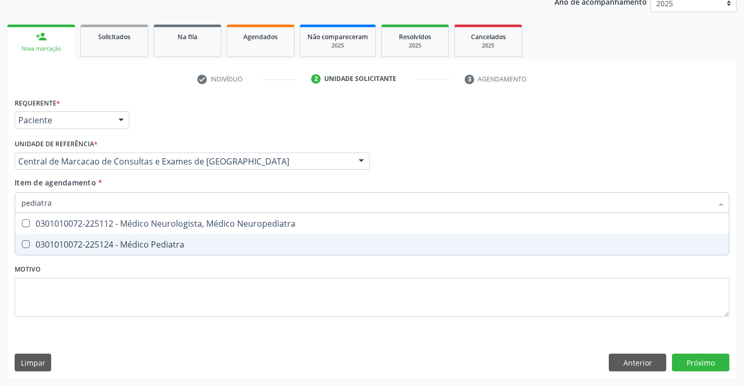
click at [154, 234] on span "0301010072-225124 - Médico Pediatra" at bounding box center [372, 244] width 714 height 21
checkbox Pediatra "true"
click at [699, 361] on div "Requerente * Paciente Profissional de Saúde Paciente Nenhum resultado encontrad…" at bounding box center [372, 237] width 730 height 284
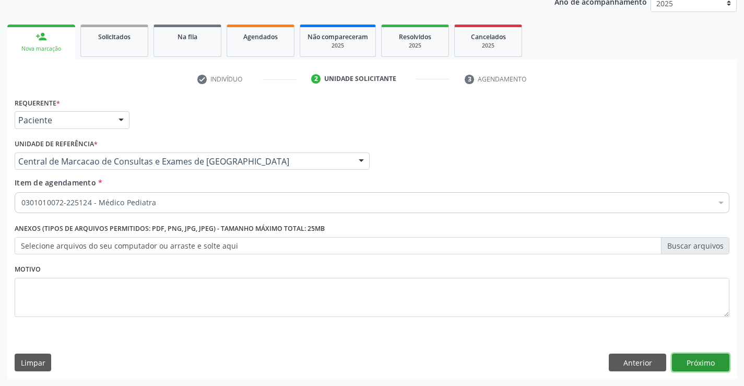
click at [704, 360] on button "Próximo" at bounding box center [700, 363] width 57 height 18
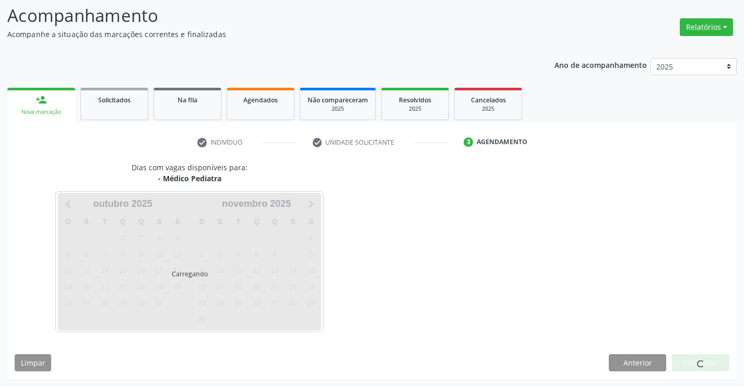
scroll to position [68, 0]
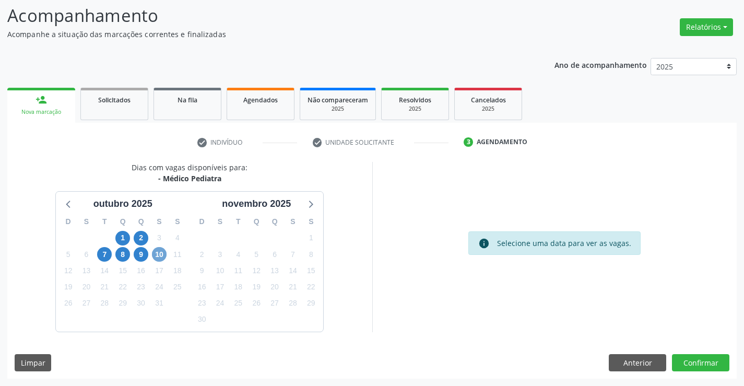
click at [157, 254] on span "10" at bounding box center [159, 254] width 15 height 15
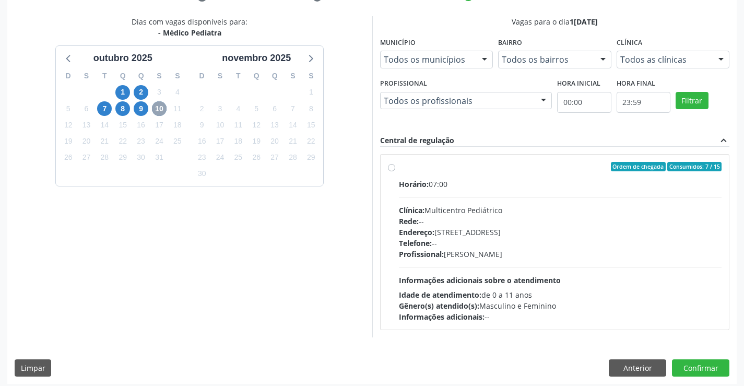
scroll to position [219, 0]
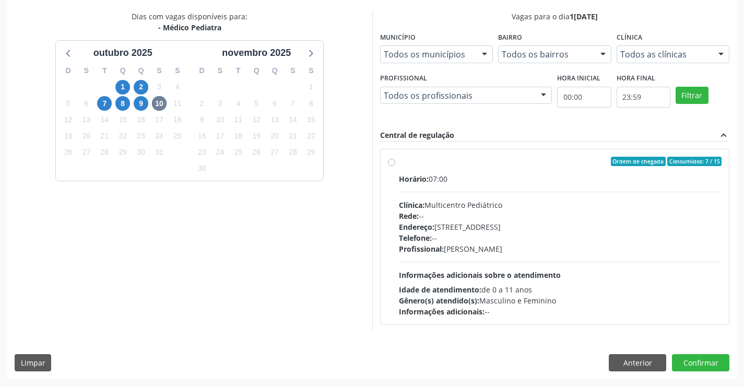
click at [486, 242] on div "Telefone: --" at bounding box center [560, 237] width 323 height 11
click at [395, 166] on input "Ordem de chegada Consumidos: 7 / 15 Horário: 07:00 Clínica: Multicentro Pediátr…" at bounding box center [391, 161] width 7 height 9
radio input "true"
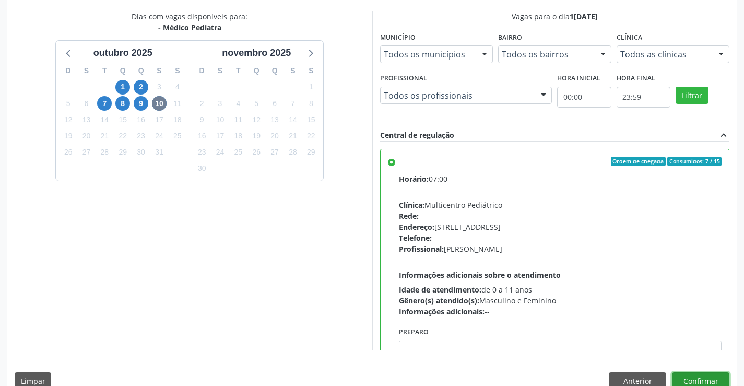
click at [704, 375] on button "Confirmar" at bounding box center [700, 381] width 57 height 18
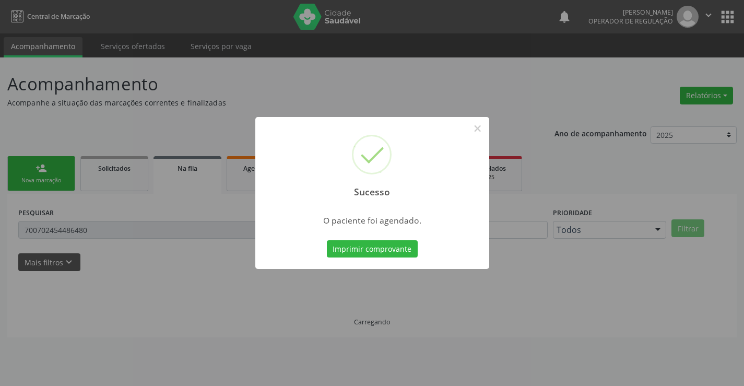
scroll to position [0, 0]
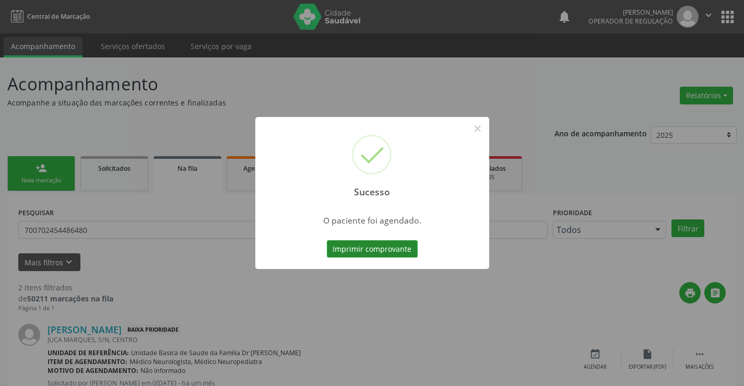
click at [380, 243] on button "Imprimir comprovante" at bounding box center [372, 249] width 91 height 18
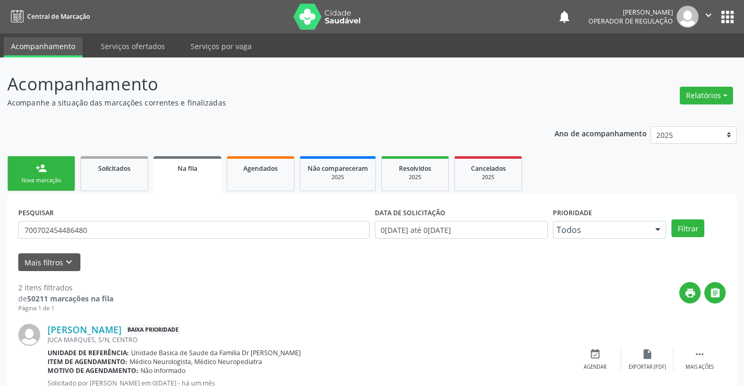
click at [72, 181] on link "person_add Nova marcação" at bounding box center [41, 173] width 68 height 35
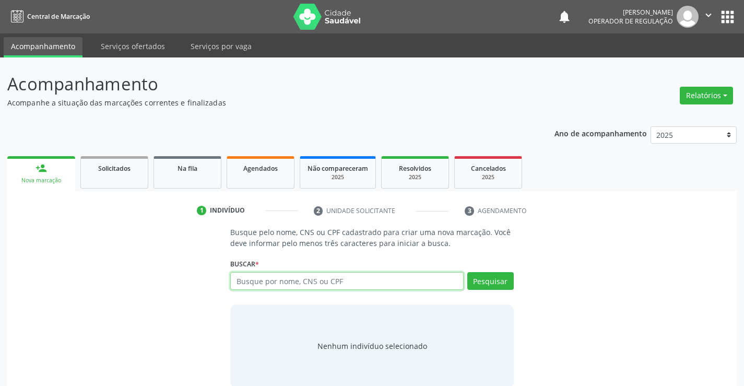
click at [384, 277] on input "text" at bounding box center [346, 281] width 233 height 18
click at [384, 279] on input "text" at bounding box center [346, 281] width 233 height 18
type input "702301174993918"
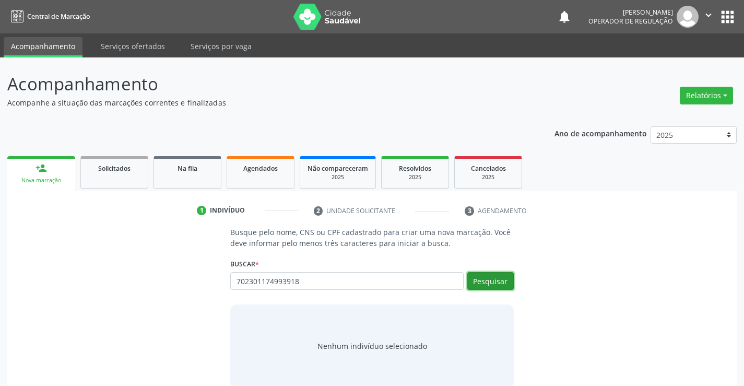
click at [480, 277] on button "Pesquisar" at bounding box center [490, 281] width 46 height 18
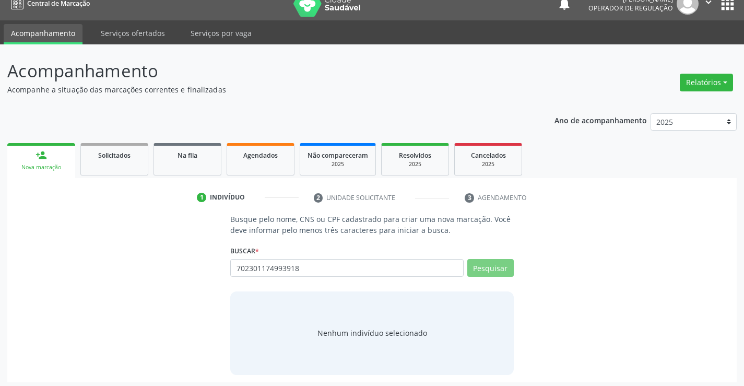
scroll to position [17, 0]
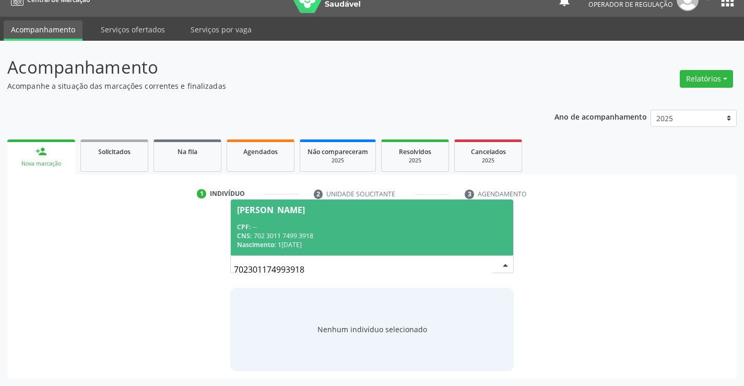
click at [297, 233] on div "CNS: 702 3011 7499 3918" at bounding box center [371, 235] width 269 height 9
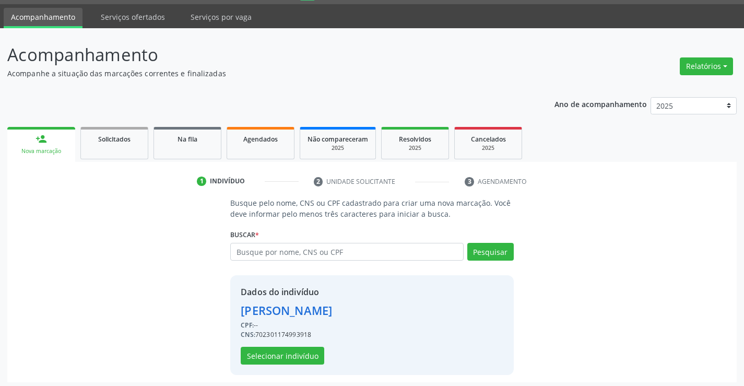
scroll to position [33, 0]
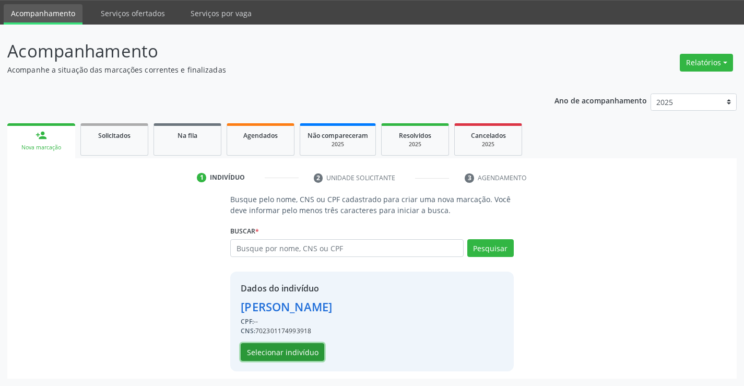
click at [287, 359] on button "Selecionar indivíduo" at bounding box center [283, 352] width 84 height 18
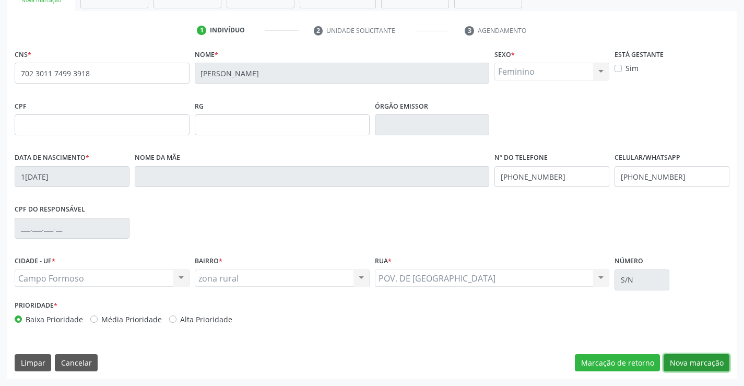
click at [719, 364] on button "Nova marcação" at bounding box center [697, 363] width 66 height 18
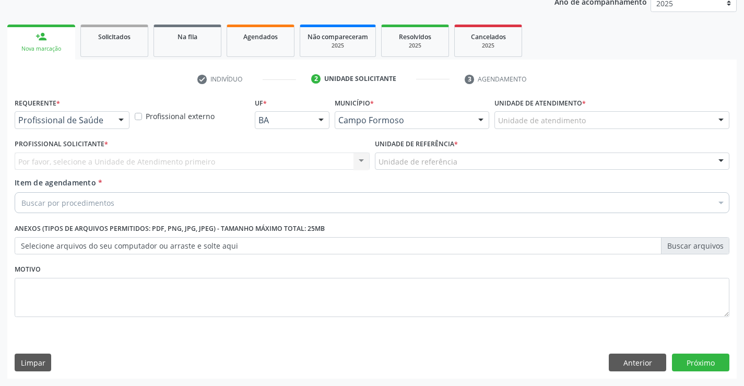
scroll to position [132, 0]
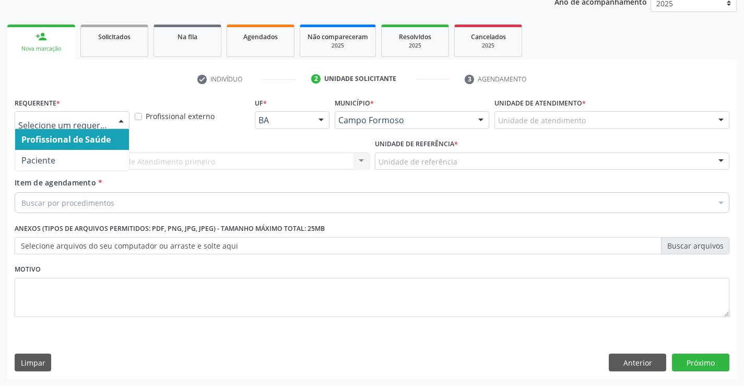
click at [104, 126] on div at bounding box center [72, 120] width 115 height 18
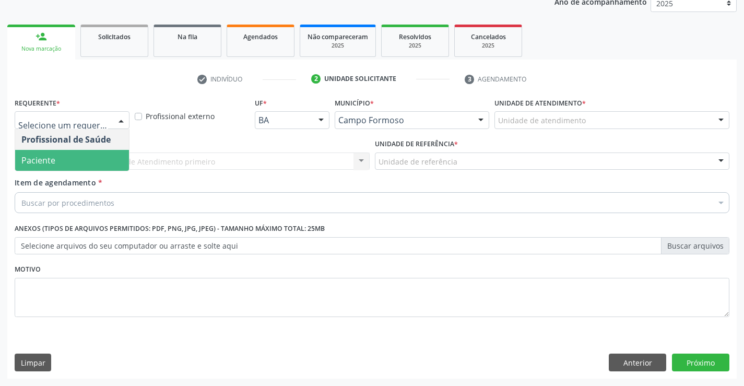
drag, startPoint x: 81, startPoint y: 161, endPoint x: 148, endPoint y: 158, distance: 66.9
click at [82, 161] on span "Paciente" at bounding box center [72, 160] width 114 height 21
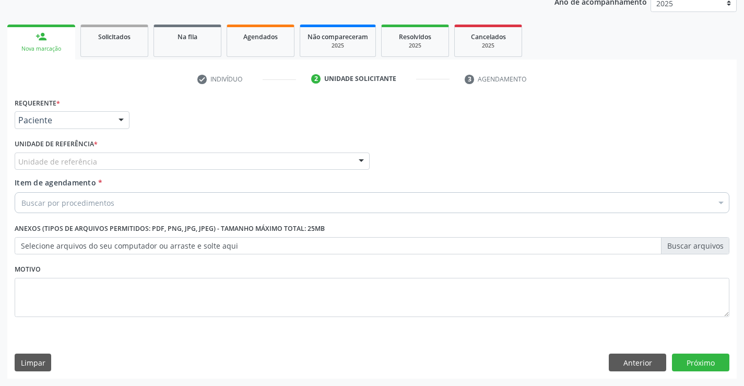
click at [154, 155] on div "Unidade de referência" at bounding box center [192, 161] width 355 height 18
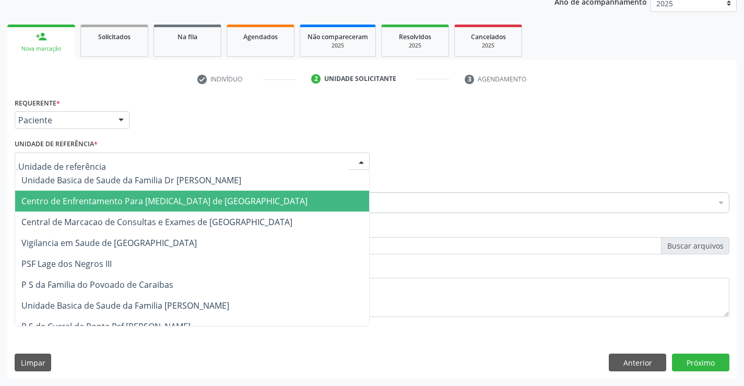
click at [167, 206] on span "Centro de Enfrentamento Para [MEDICAL_DATA] de [GEOGRAPHIC_DATA]" at bounding box center [164, 200] width 286 height 11
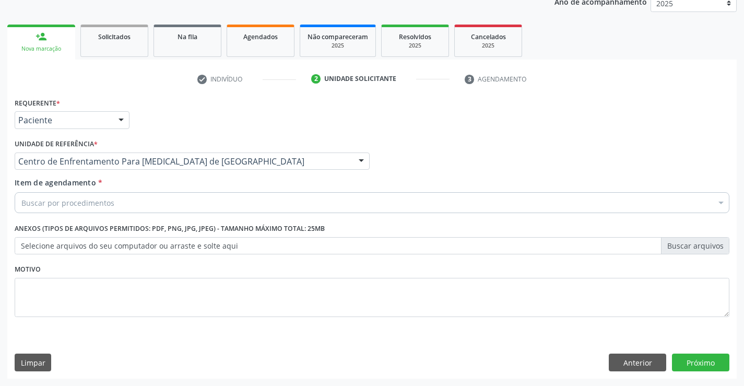
click at [195, 168] on div "Centro de Enfrentamento Para [MEDICAL_DATA] de [GEOGRAPHIC_DATA]" at bounding box center [192, 161] width 355 height 18
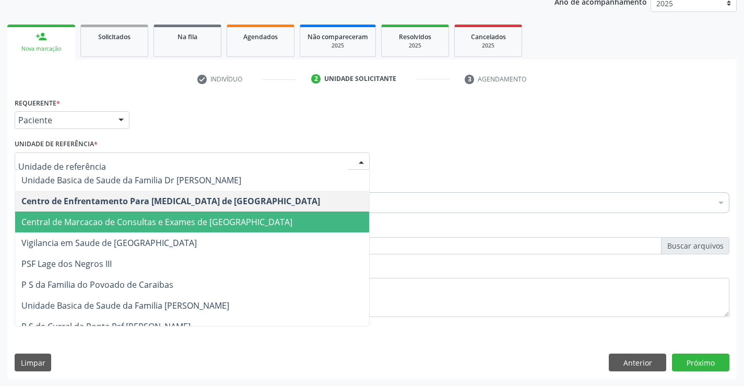
click at [196, 216] on span "Central de Marcacao de Consultas e Exames de [GEOGRAPHIC_DATA]" at bounding box center [156, 221] width 271 height 11
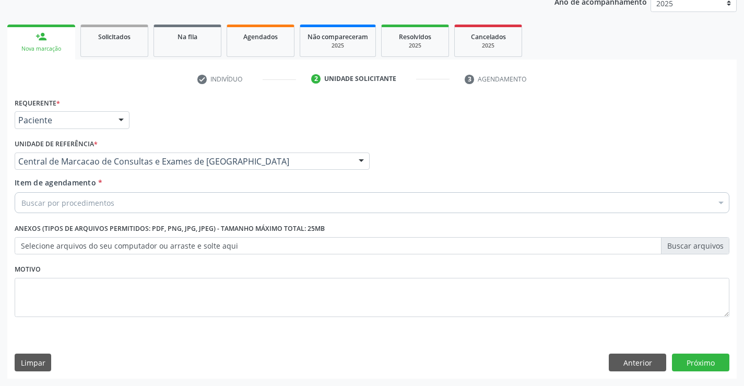
click at [229, 211] on div "Buscar por procedimentos" at bounding box center [372, 202] width 715 height 21
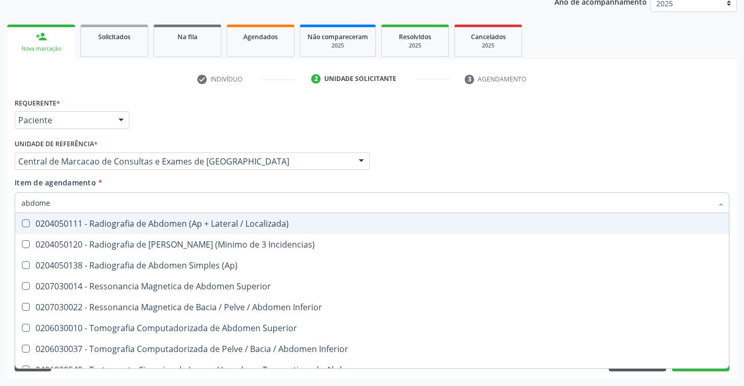
type input "abdomen"
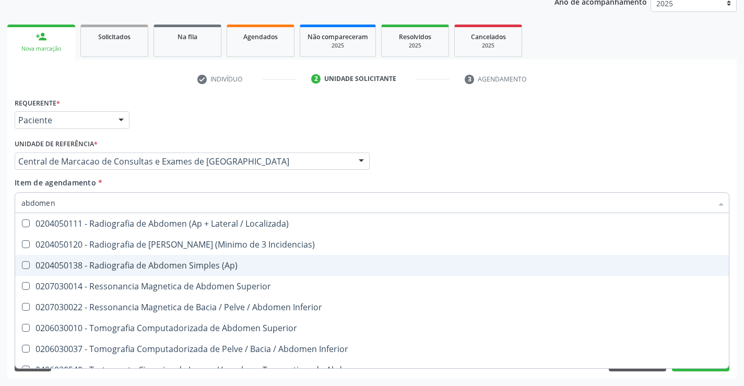
scroll to position [54, 0]
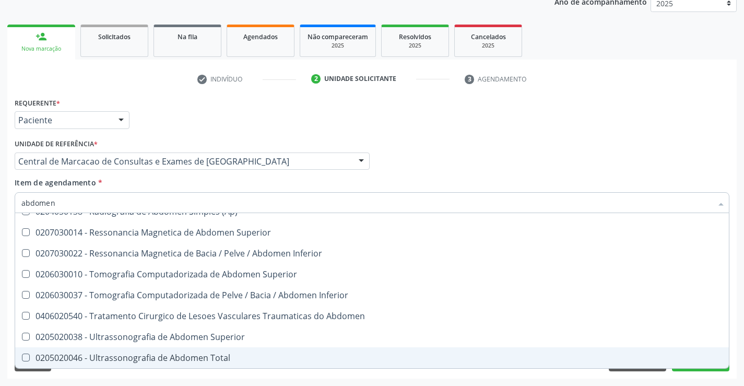
click at [190, 365] on span "0205020046 - Ultrassonografia de Abdomen Total" at bounding box center [372, 357] width 714 height 21
checkbox Total "true"
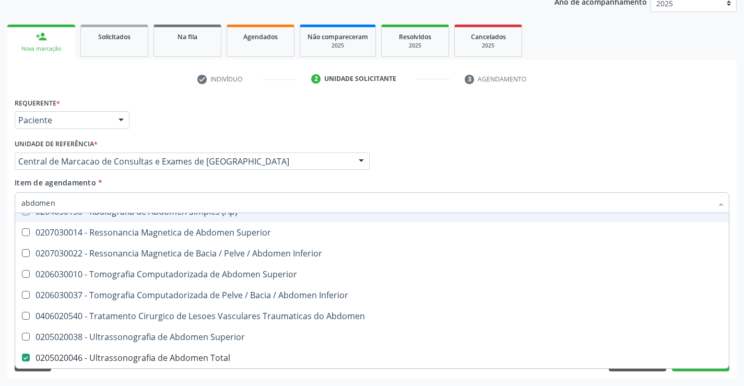
click at [427, 157] on div "Profissional Solicitante Por favor, selecione a Unidade de Atendimento primeiro…" at bounding box center [372, 156] width 720 height 41
checkbox Incidencias\) "true"
checkbox Total "false"
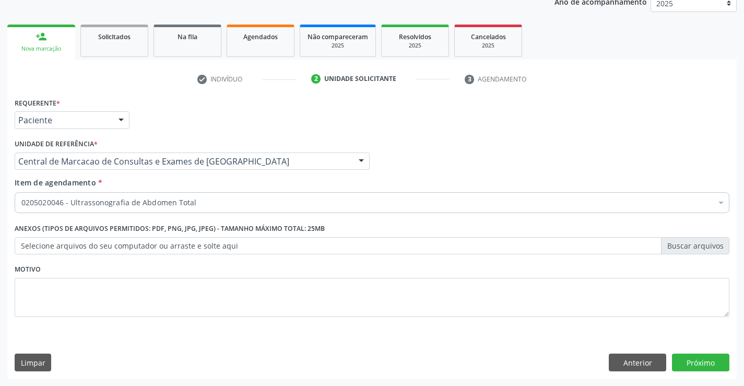
scroll to position [0, 0]
click at [699, 361] on button "Próximo" at bounding box center [700, 363] width 57 height 18
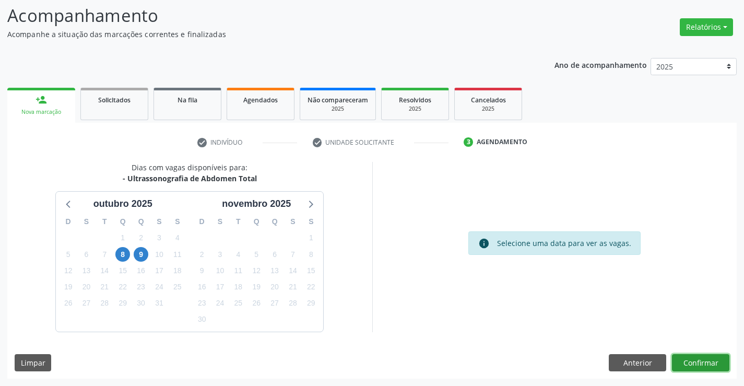
click at [692, 359] on button "Confirmar" at bounding box center [700, 363] width 57 height 18
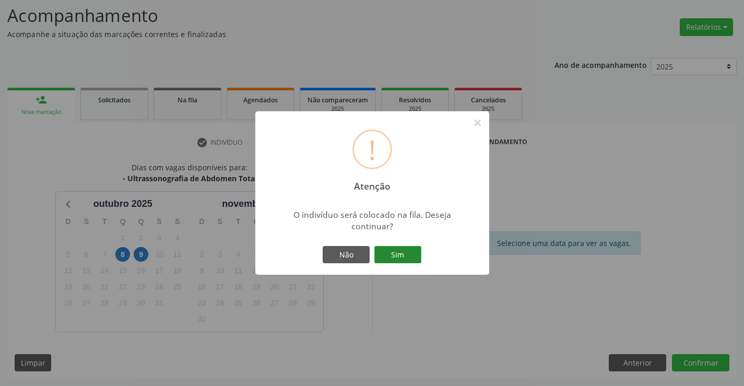
click at [418, 257] on button "Sim" at bounding box center [397, 255] width 47 height 18
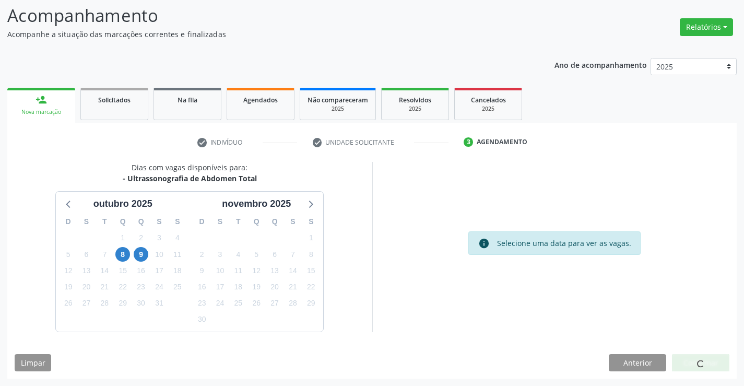
scroll to position [0, 0]
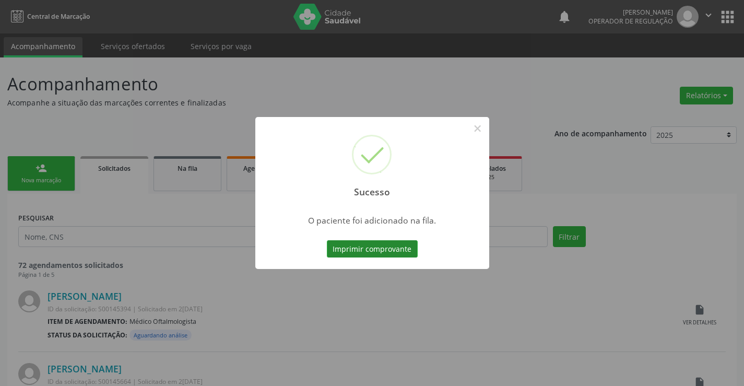
click at [392, 245] on button "Imprimir comprovante" at bounding box center [372, 249] width 91 height 18
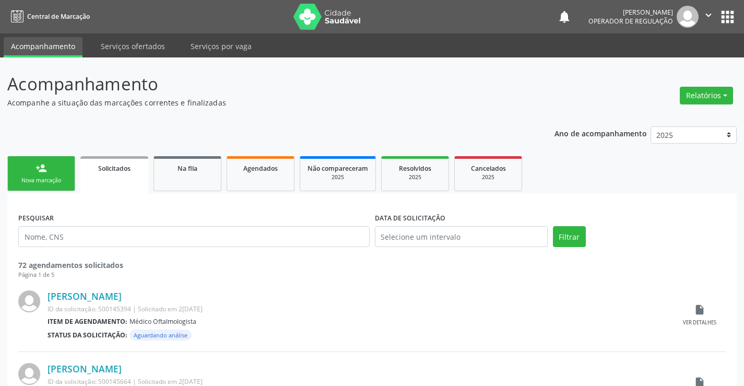
click at [68, 162] on link "person_add Nova marcação" at bounding box center [41, 173] width 68 height 35
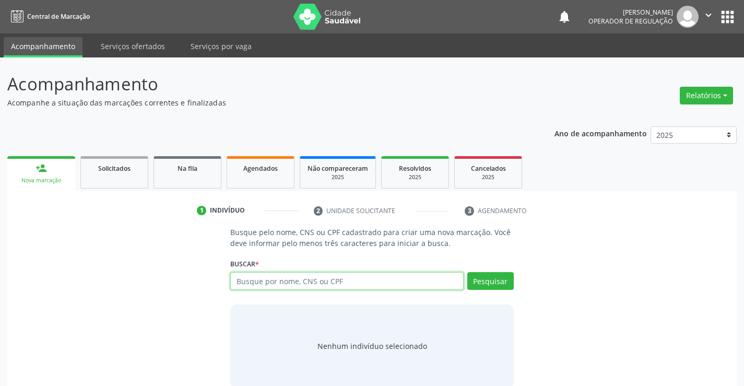
click at [300, 284] on input "text" at bounding box center [346, 281] width 233 height 18
type input "700508728614755"
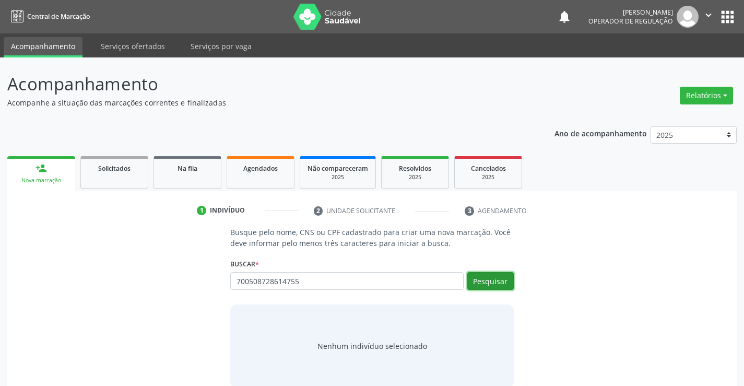
click at [483, 280] on button "Pesquisar" at bounding box center [490, 281] width 46 height 18
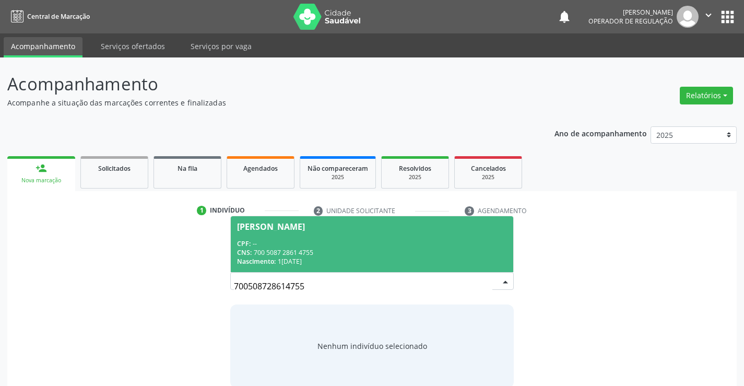
click at [291, 266] on span "Lua Menezes de Carvalho CPF: -- CNS: 700 5087 2861 4755 Nascimento: 16/04/2024" at bounding box center [372, 244] width 282 height 56
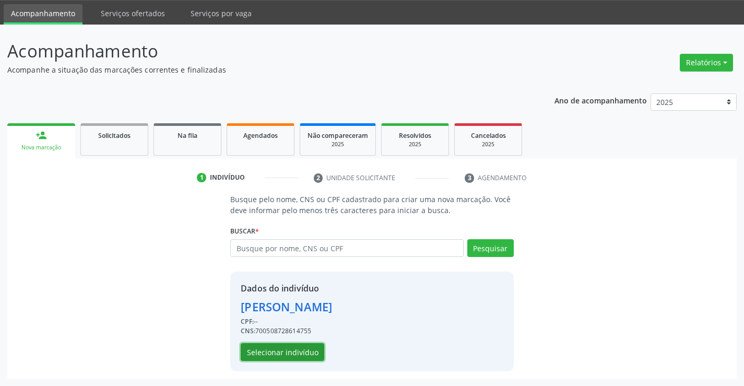
click at [298, 347] on button "Selecionar indivíduo" at bounding box center [283, 352] width 84 height 18
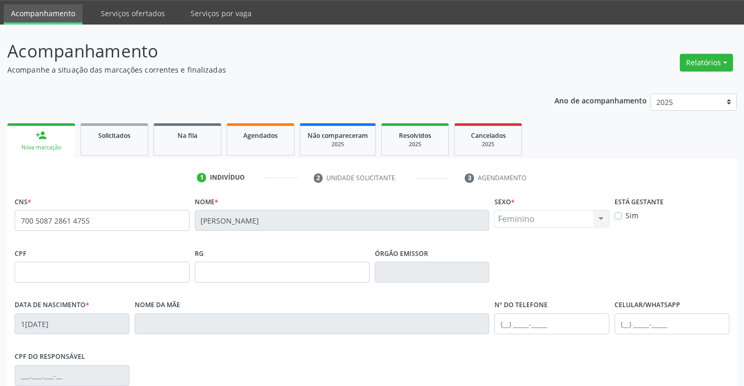
scroll to position [180, 0]
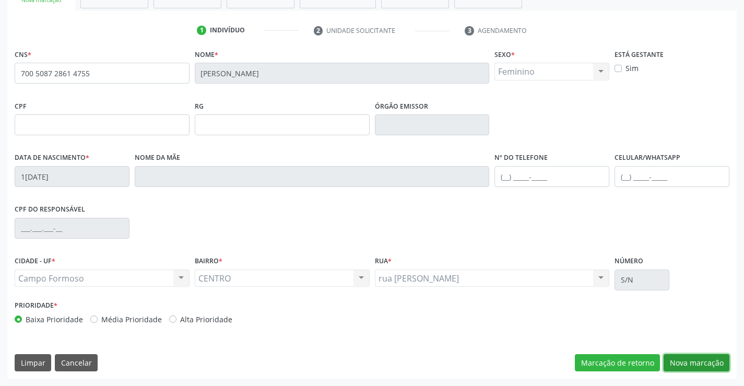
click at [696, 362] on button "Nova marcação" at bounding box center [697, 363] width 66 height 18
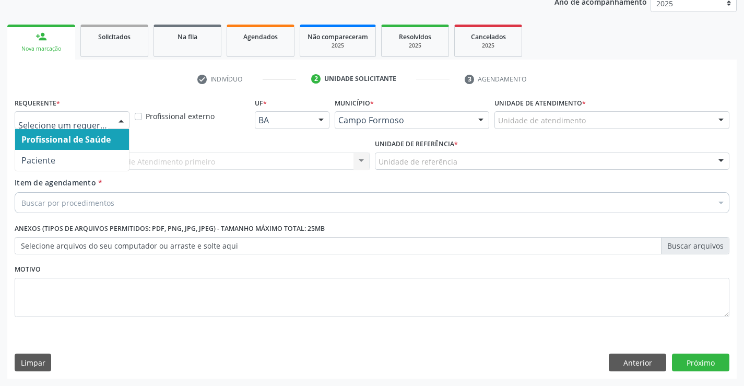
drag, startPoint x: 106, startPoint y: 116, endPoint x: 101, endPoint y: 135, distance: 19.4
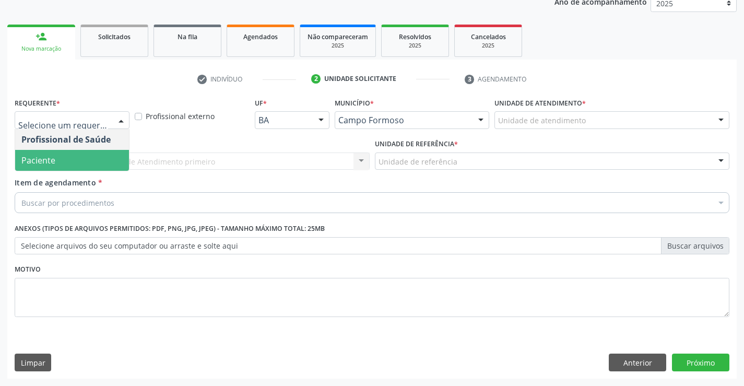
drag, startPoint x: 82, startPoint y: 159, endPoint x: 166, endPoint y: 164, distance: 83.7
click at [83, 159] on span "Paciente" at bounding box center [72, 160] width 114 height 21
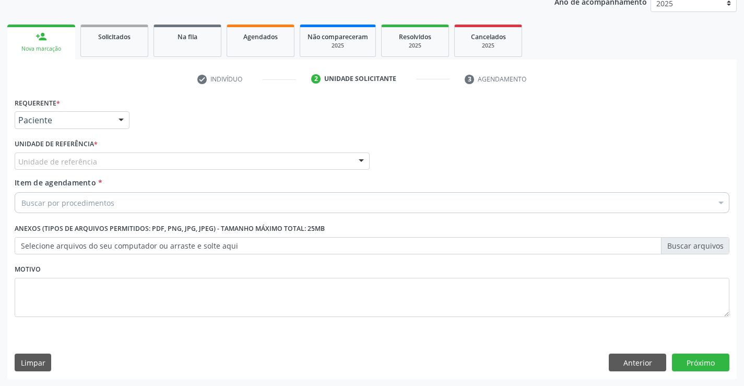
drag, startPoint x: 175, startPoint y: 158, endPoint x: 180, endPoint y: 202, distance: 44.1
click at [175, 161] on div "Unidade de referência" at bounding box center [192, 161] width 355 height 18
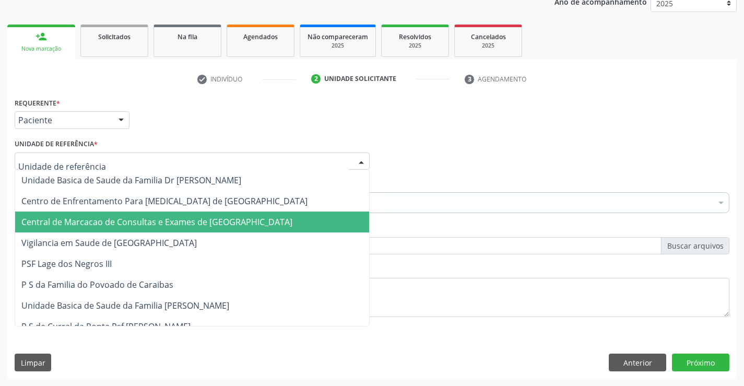
click at [179, 218] on span "Central de Marcacao de Consultas e Exames de [GEOGRAPHIC_DATA]" at bounding box center [156, 221] width 271 height 11
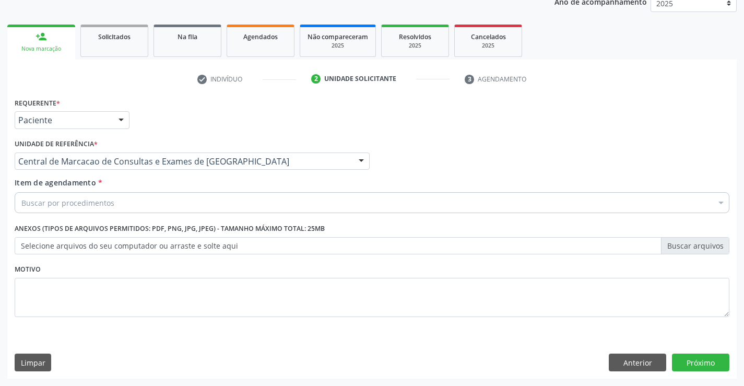
click at [190, 203] on div "Buscar por procedimentos" at bounding box center [372, 202] width 715 height 21
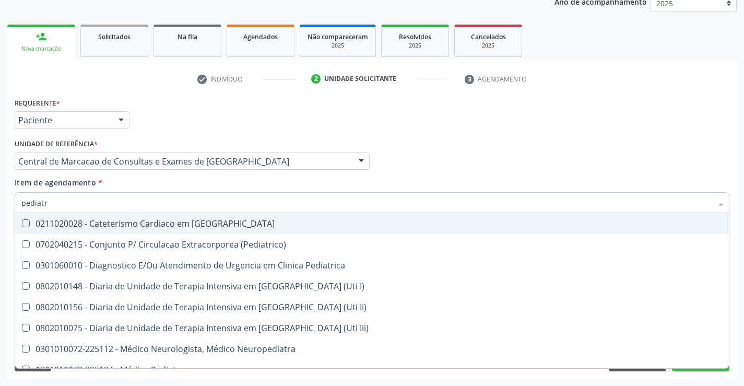
type input "pediatra"
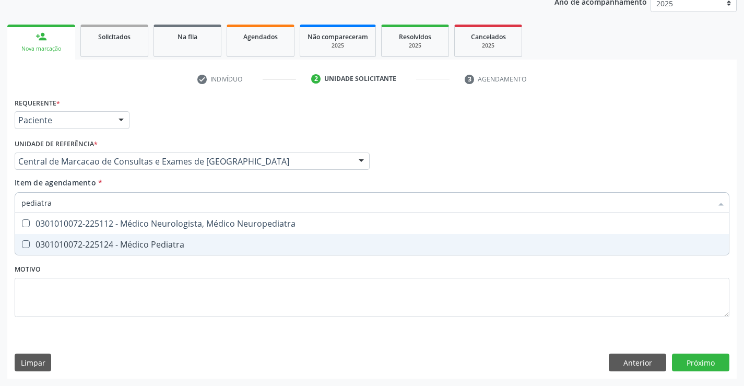
click at [190, 240] on span "0301010072-225124 - Médico Pediatra" at bounding box center [372, 244] width 714 height 21
checkbox Pediatra "true"
click at [700, 357] on div "Requerente * Paciente Profissional de Saúde Paciente Nenhum resultado encontrad…" at bounding box center [372, 237] width 730 height 284
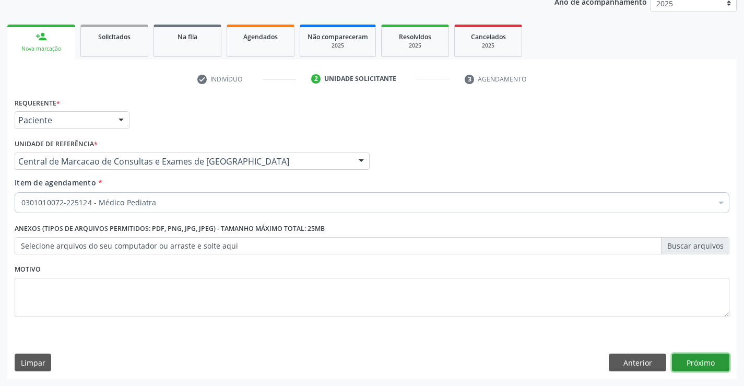
click at [716, 367] on button "Próximo" at bounding box center [700, 363] width 57 height 18
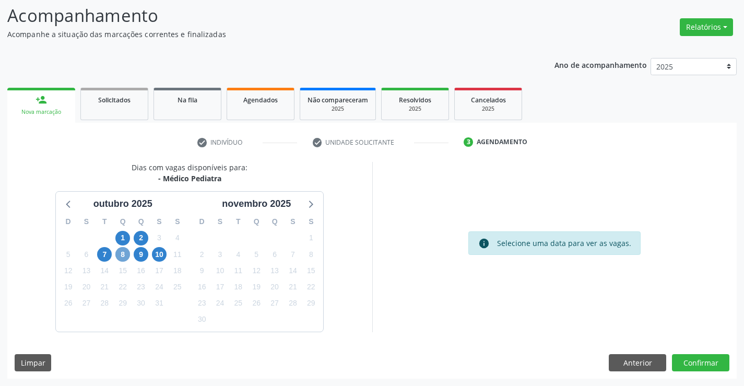
click at [127, 256] on span "8" at bounding box center [122, 254] width 15 height 15
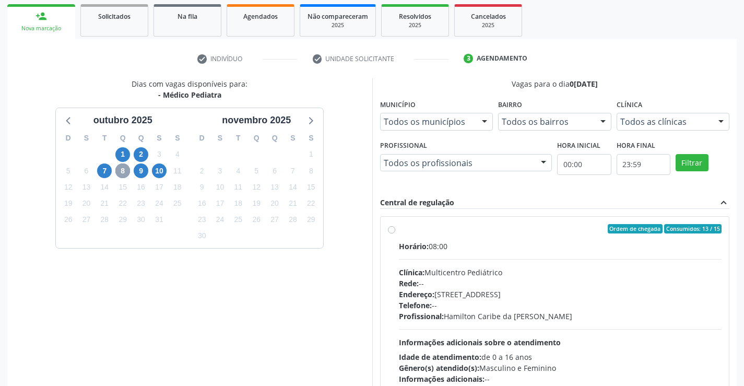
scroll to position [219, 0]
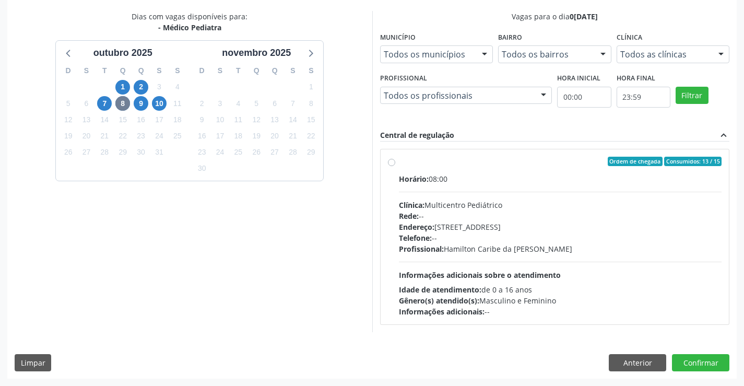
click at [523, 217] on div "Rede: --" at bounding box center [560, 215] width 323 height 11
click at [395, 166] on input "Ordem de chegada Consumidos: 13 / 15 Horário: 08:00 Clínica: Multicentro Pediát…" at bounding box center [391, 161] width 7 height 9
radio input "true"
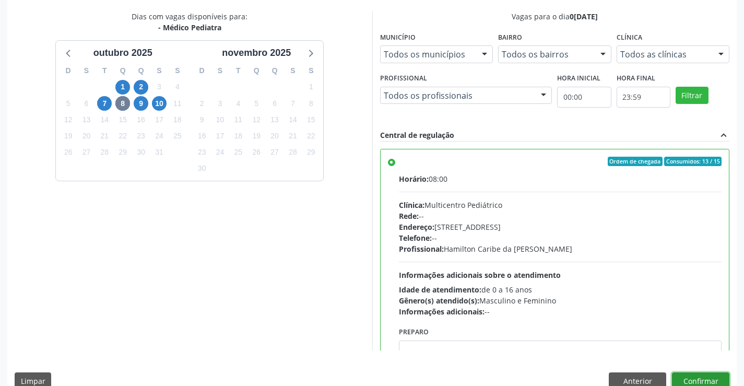
click at [715, 379] on button "Confirmar" at bounding box center [700, 381] width 57 height 18
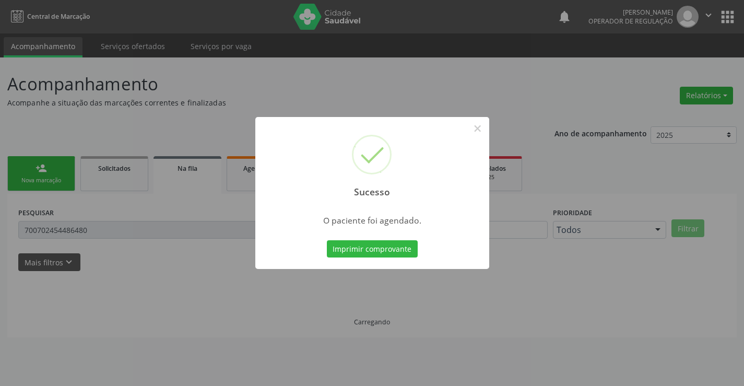
scroll to position [0, 0]
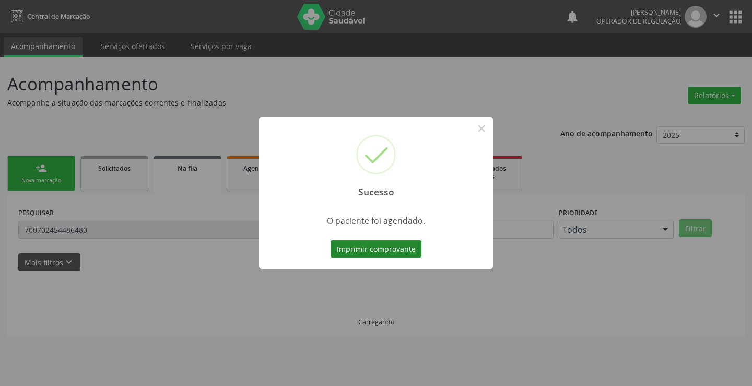
click at [364, 246] on button "Imprimir comprovante" at bounding box center [376, 249] width 91 height 18
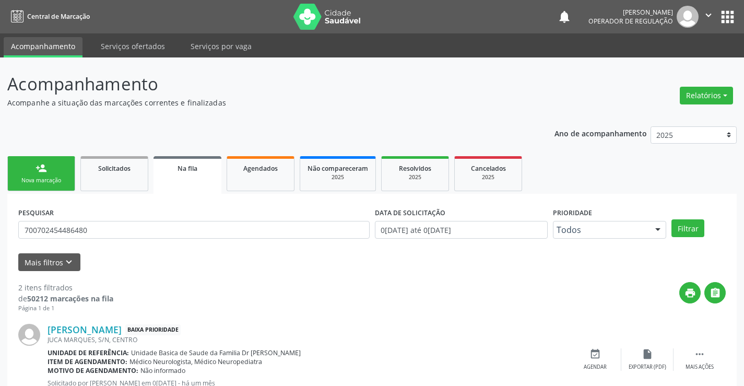
click at [55, 170] on link "person_add Nova marcação" at bounding box center [41, 173] width 68 height 35
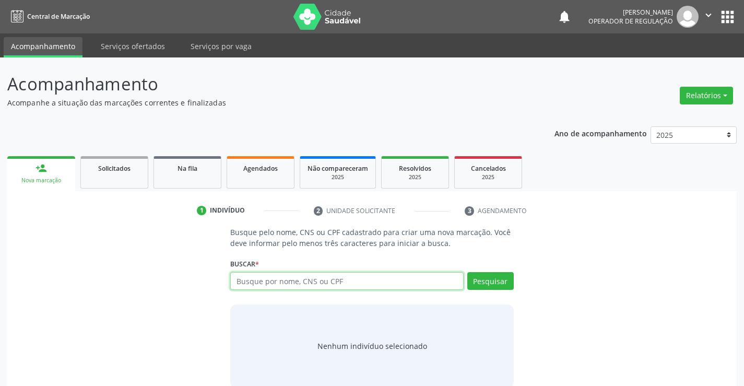
click at [289, 284] on input "text" at bounding box center [346, 281] width 233 height 18
type input "707605202759092"
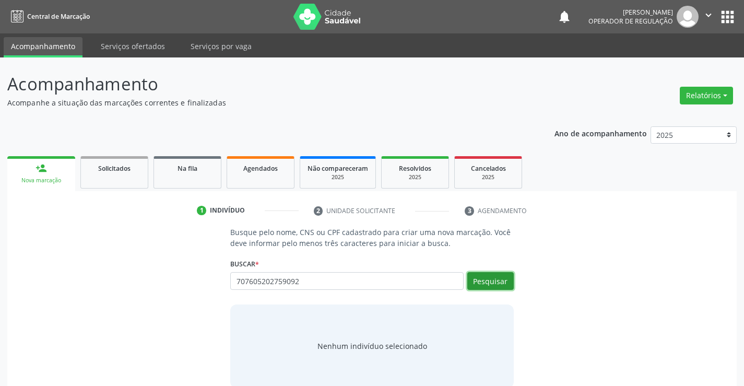
click at [488, 281] on button "Pesquisar" at bounding box center [490, 281] width 46 height 18
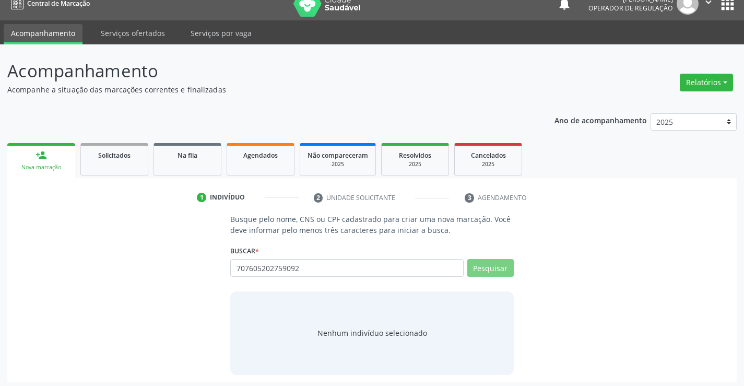
scroll to position [17, 0]
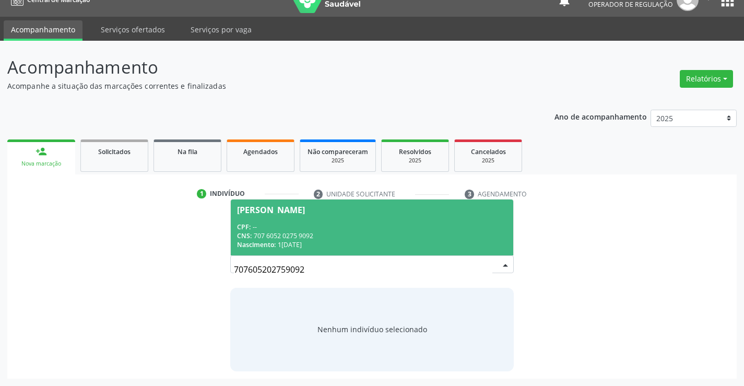
click at [314, 230] on div "CPF: --" at bounding box center [371, 226] width 269 height 9
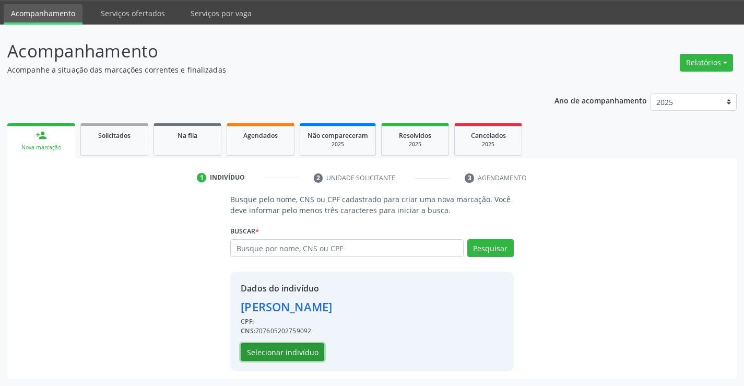
click at [295, 354] on button "Selecionar indivíduo" at bounding box center [283, 352] width 84 height 18
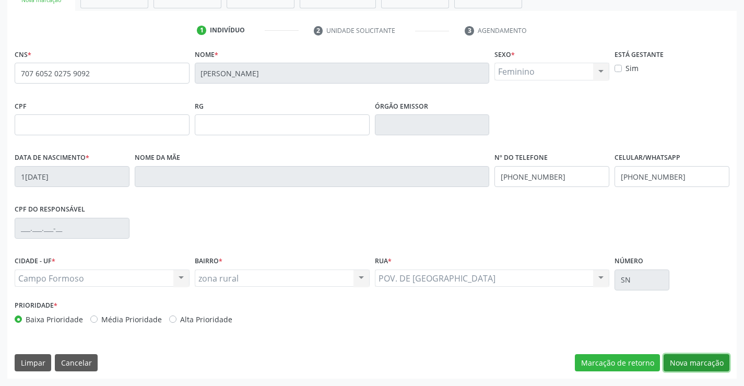
click at [709, 363] on button "Nova marcação" at bounding box center [697, 363] width 66 height 18
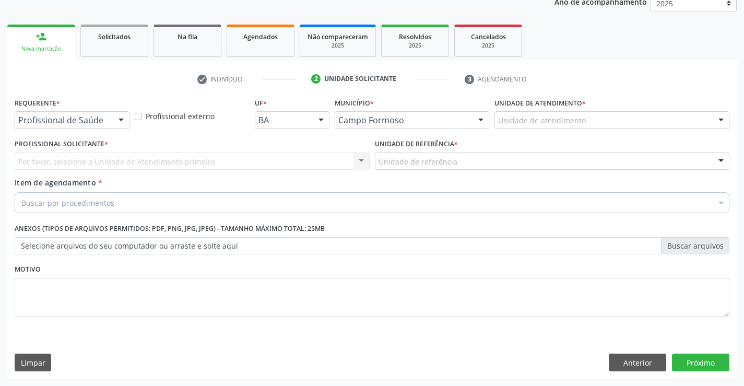
scroll to position [132, 0]
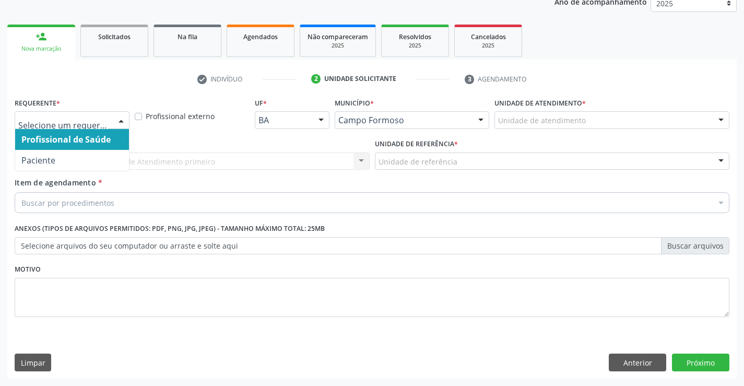
click at [119, 114] on div at bounding box center [121, 121] width 16 height 18
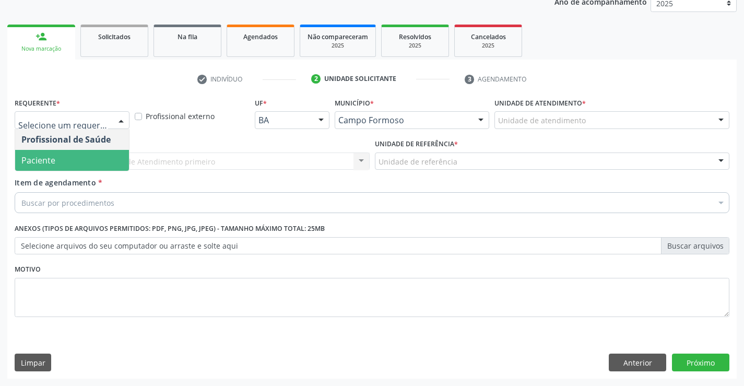
click at [86, 162] on span "Paciente" at bounding box center [72, 160] width 114 height 21
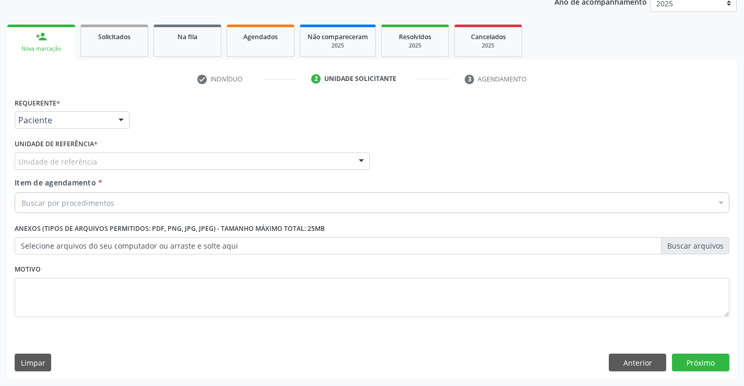
click at [124, 161] on div "Unidade de referência" at bounding box center [192, 161] width 355 height 18
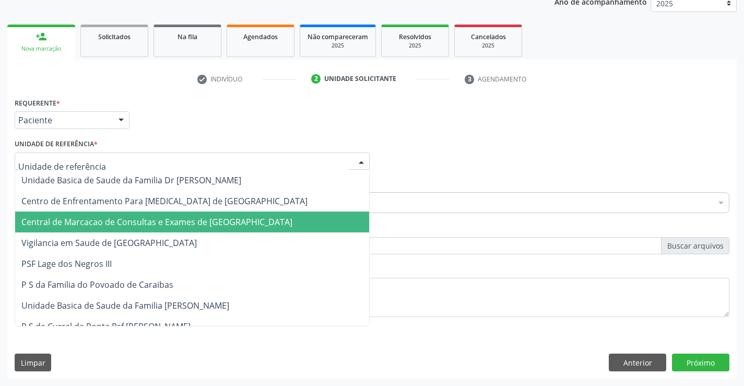
click at [145, 215] on span "Central de Marcacao de Consultas e Exames de [GEOGRAPHIC_DATA]" at bounding box center [192, 221] width 354 height 21
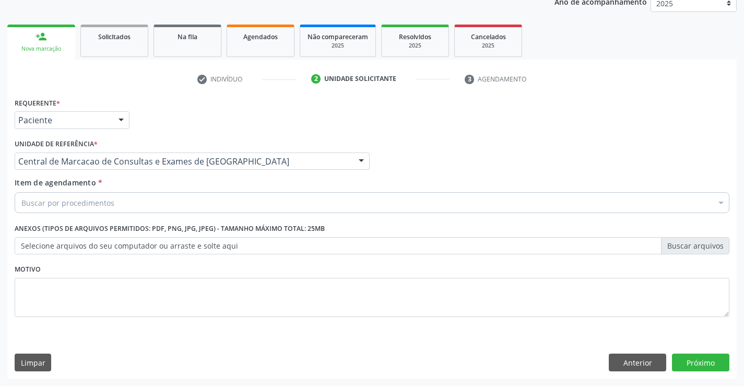
click at [205, 201] on div "Buscar por procedimentos" at bounding box center [372, 202] width 715 height 21
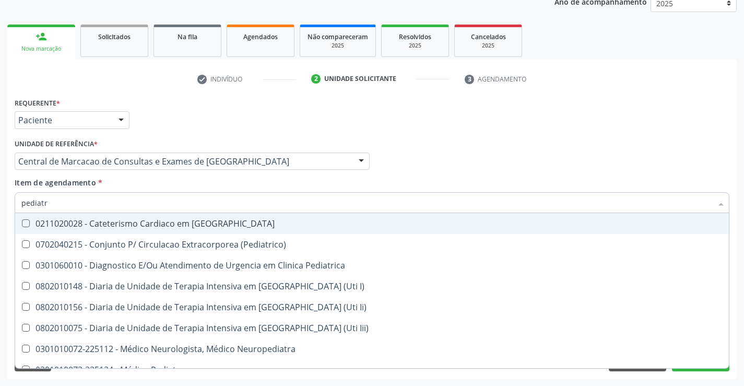
type input "pediatra"
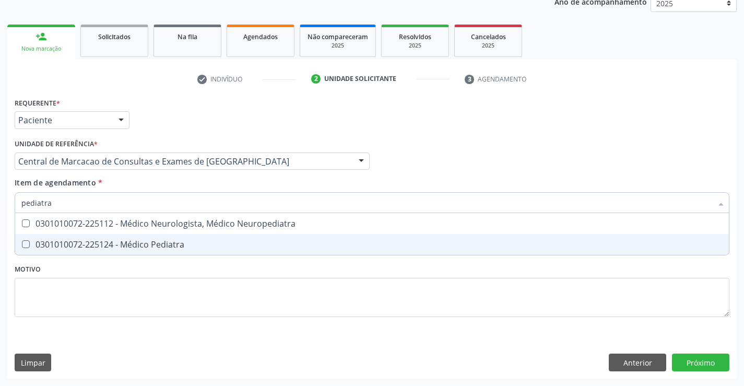
click at [188, 249] on span "0301010072-225124 - Médico Pediatra" at bounding box center [372, 244] width 714 height 21
checkbox Pediatra "true"
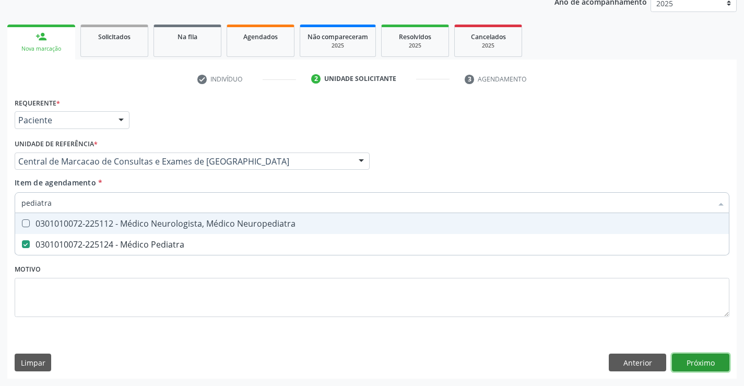
click at [712, 366] on div "Requerente * Paciente Profissional de Saúde Paciente Nenhum resultado encontrad…" at bounding box center [372, 237] width 730 height 284
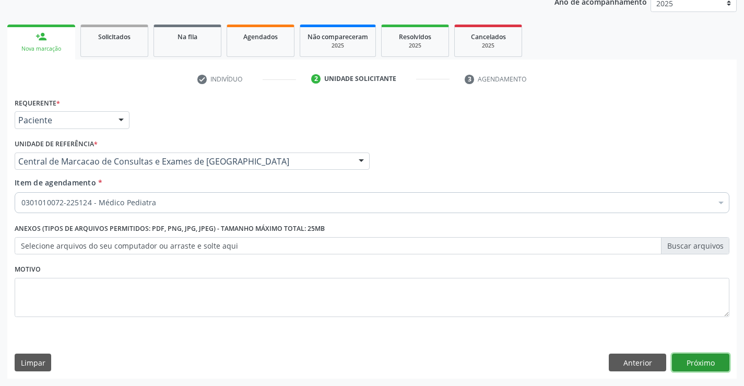
click at [710, 365] on button "Próximo" at bounding box center [700, 363] width 57 height 18
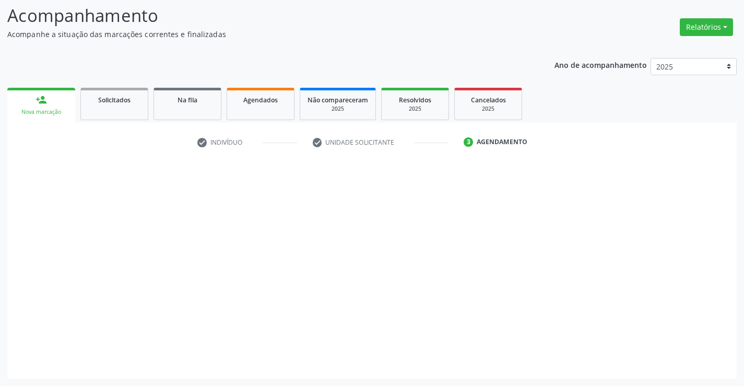
scroll to position [68, 0]
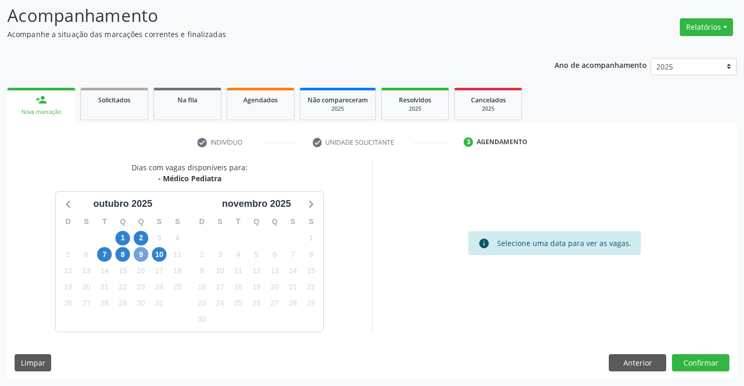
click at [140, 256] on span "9" at bounding box center [141, 254] width 15 height 15
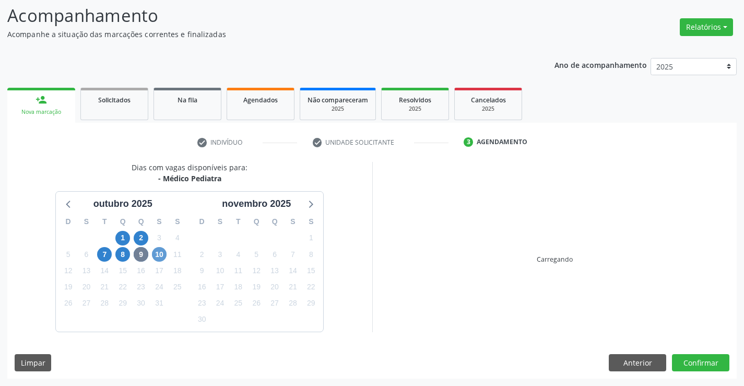
click at [167, 256] on div "10" at bounding box center [159, 254] width 18 height 16
click at [164, 257] on span "10" at bounding box center [159, 254] width 15 height 15
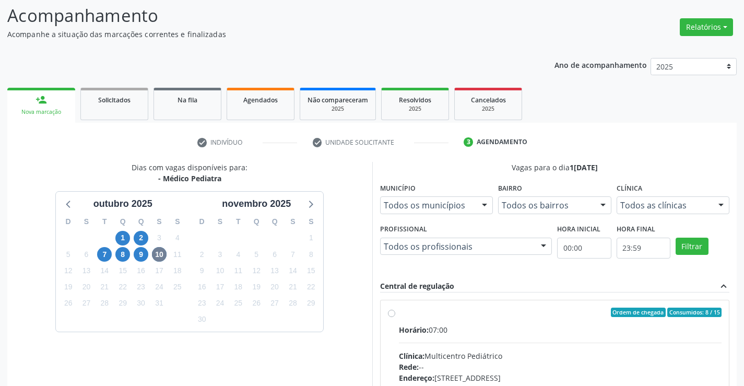
click at [430, 358] on div "Clínica: Multicentro Pediátrico" at bounding box center [560, 355] width 323 height 11
click at [395, 317] on input "Ordem de chegada Consumidos: 8 / 15 Horário: 07:00 Clínica: Multicentro Pediátr…" at bounding box center [391, 312] width 7 height 9
radio input "true"
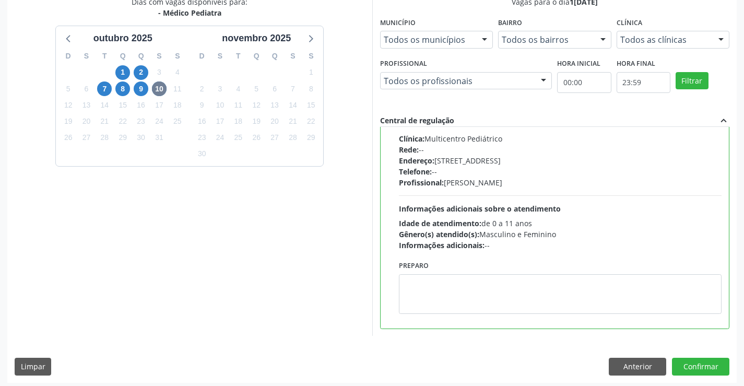
scroll to position [238, 0]
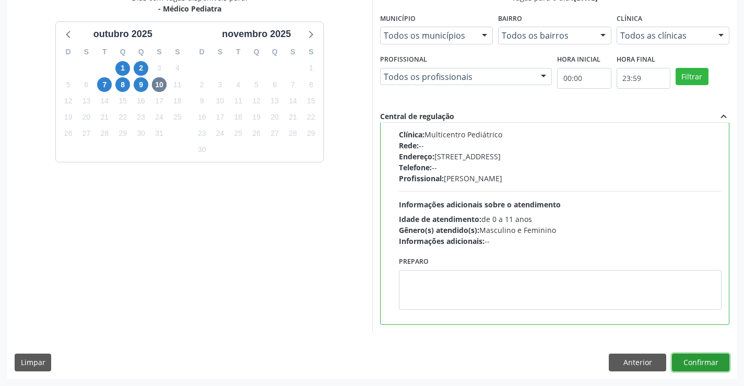
click at [686, 362] on button "Confirmar" at bounding box center [700, 363] width 57 height 18
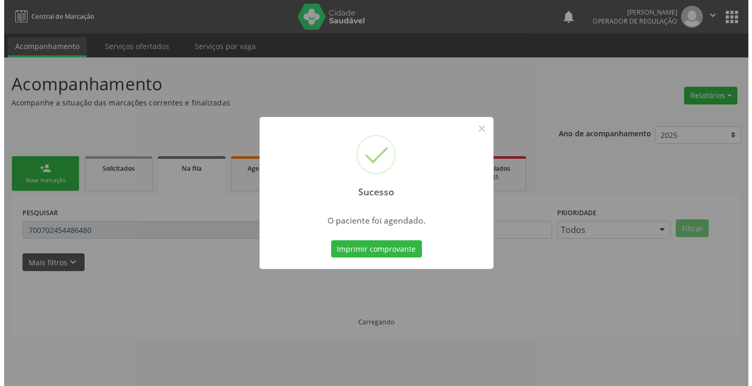
scroll to position [0, 0]
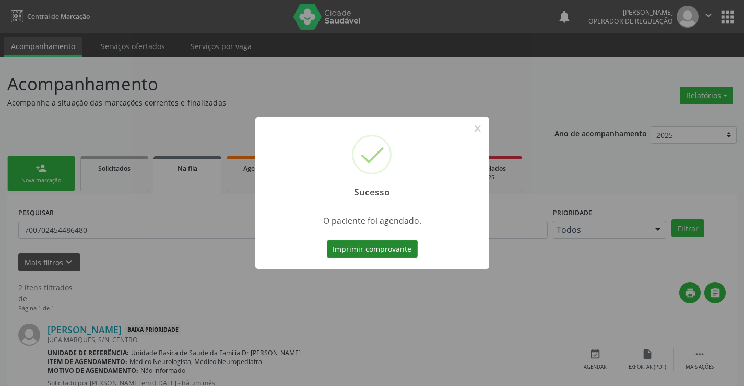
click at [369, 248] on button "Imprimir comprovante" at bounding box center [372, 249] width 91 height 18
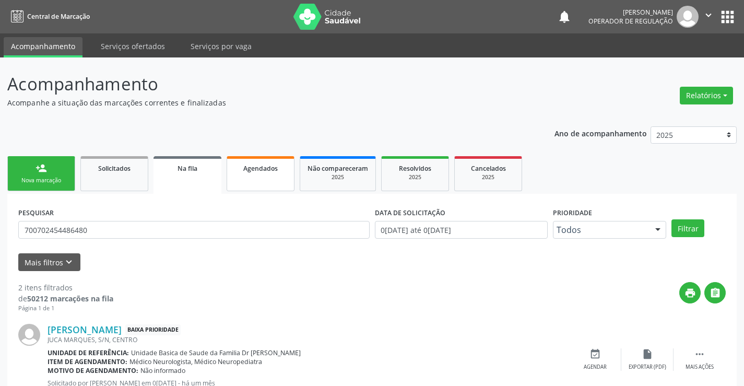
click at [276, 178] on link "Agendados" at bounding box center [261, 173] width 68 height 35
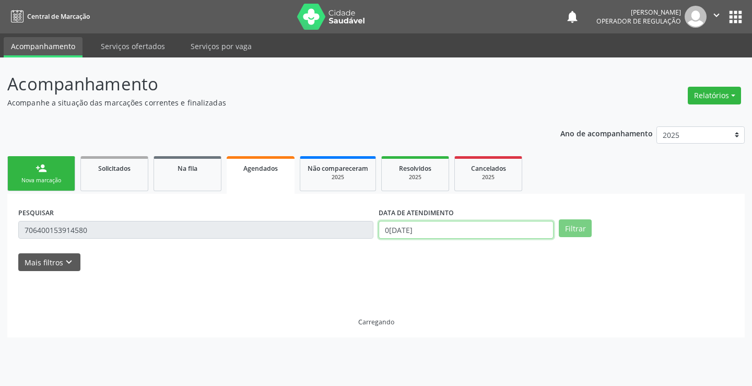
click at [425, 230] on input "02/10/2025" at bounding box center [466, 230] width 175 height 18
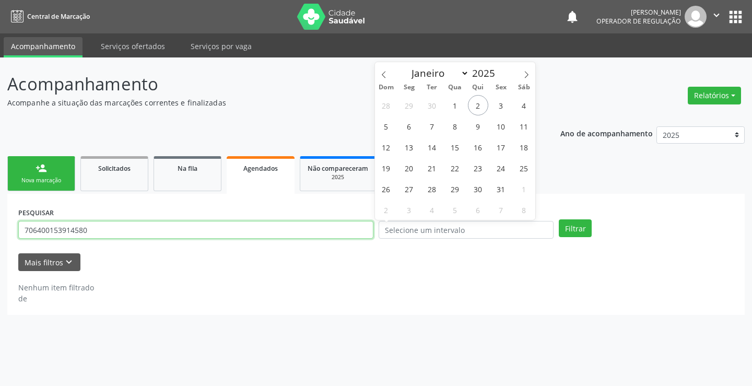
click at [318, 229] on input "706400153914580" at bounding box center [195, 230] width 355 height 18
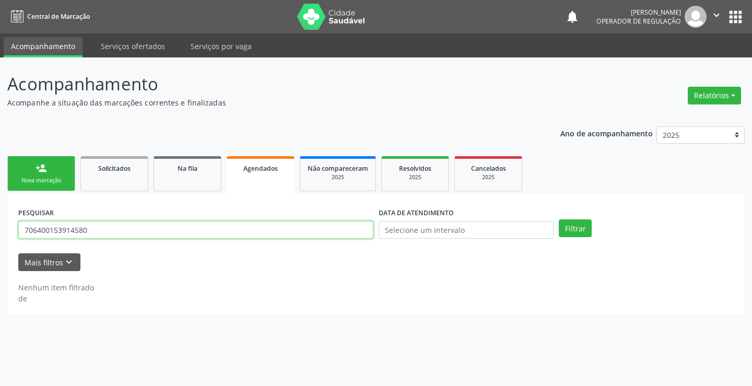
click at [318, 229] on input "706400153914580" at bounding box center [195, 230] width 355 height 18
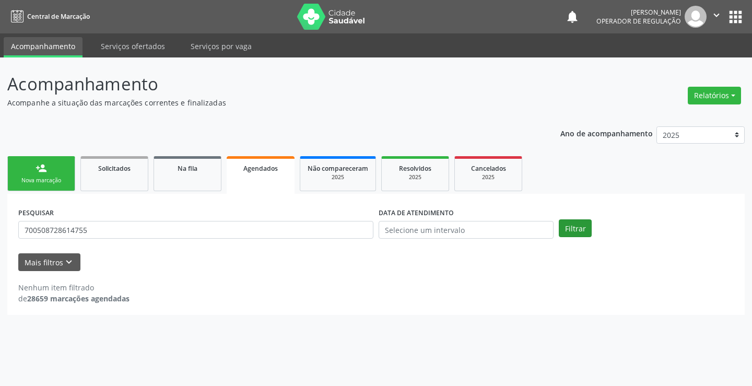
type input "700508728614755"
click at [569, 231] on button "Filtrar" at bounding box center [575, 228] width 33 height 18
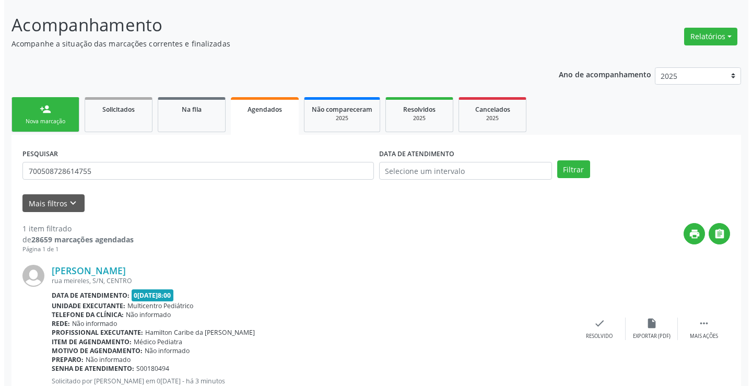
scroll to position [95, 0]
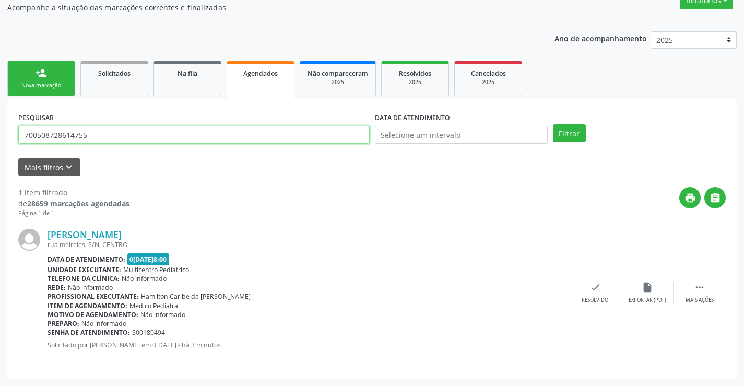
click at [119, 137] on input "700508728614755" at bounding box center [193, 135] width 351 height 18
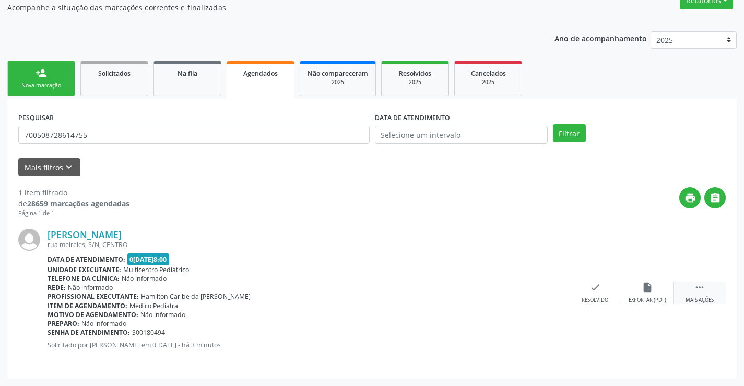
click at [700, 286] on icon "" at bounding box center [699, 286] width 11 height 11
click at [551, 290] on div "cancel Cancelar" at bounding box center [543, 292] width 52 height 22
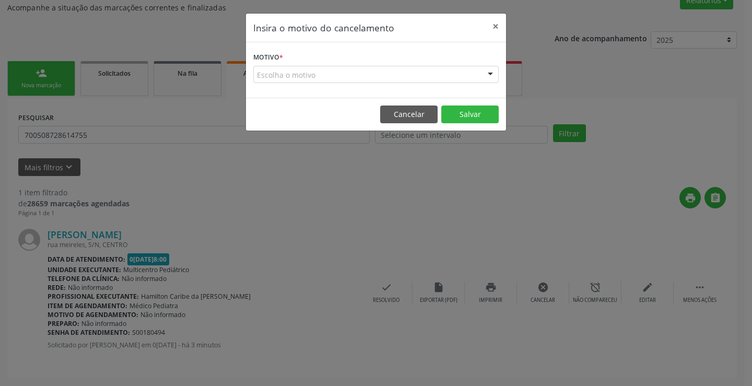
click at [446, 66] on div "Escolha o motivo" at bounding box center [375, 75] width 245 height 18
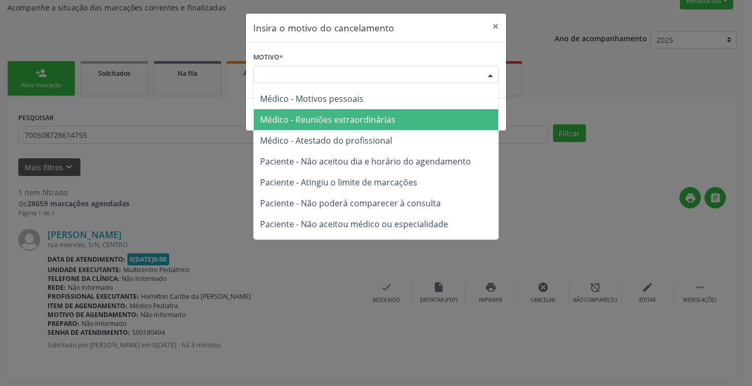
scroll to position [52, 0]
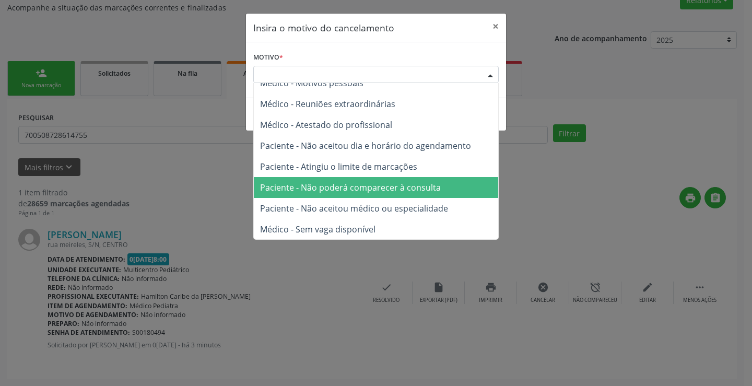
drag, startPoint x: 369, startPoint y: 187, endPoint x: 437, endPoint y: 179, distance: 68.5
click at [369, 188] on span "Paciente - Não poderá comparecer à consulta" at bounding box center [350, 187] width 181 height 11
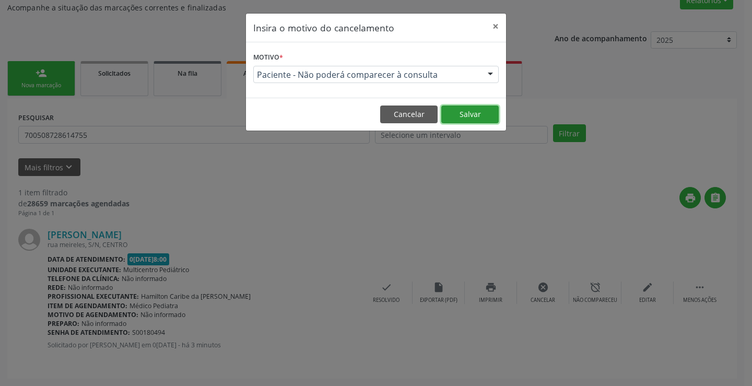
click at [466, 114] on button "Salvar" at bounding box center [469, 114] width 57 height 18
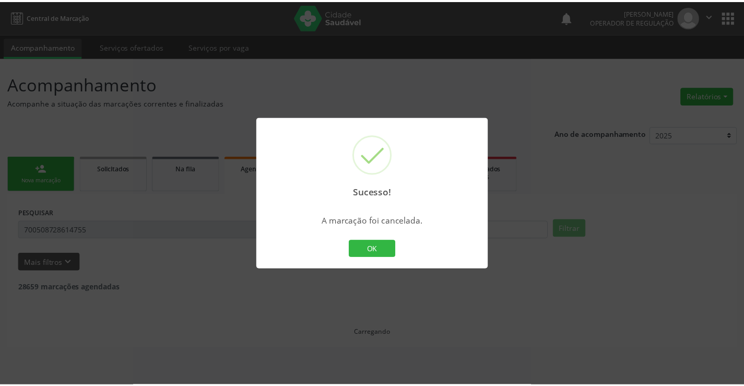
scroll to position [0, 0]
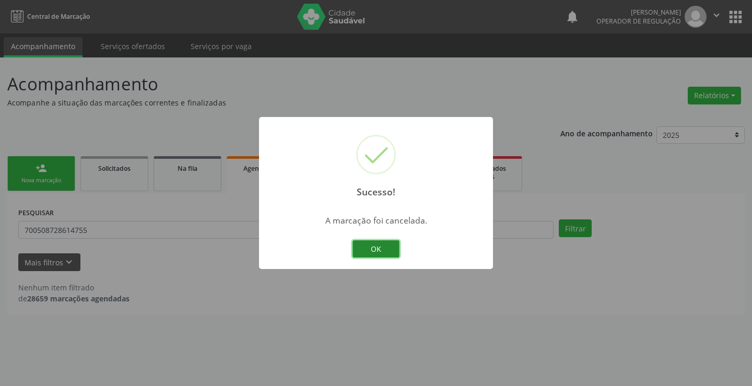
click at [382, 253] on button "OK" at bounding box center [375, 249] width 47 height 18
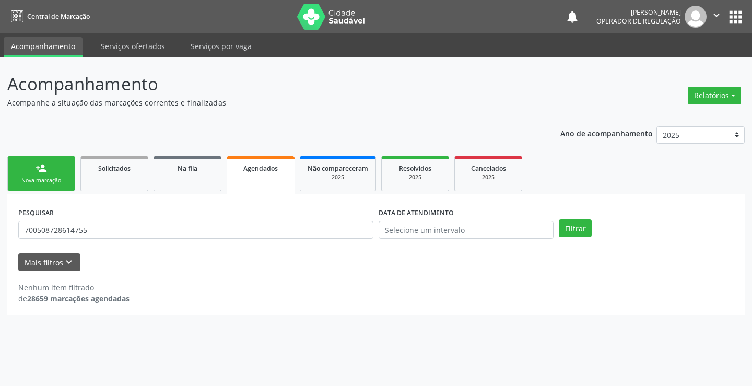
click at [55, 167] on link "person_add Nova marcação" at bounding box center [41, 173] width 68 height 35
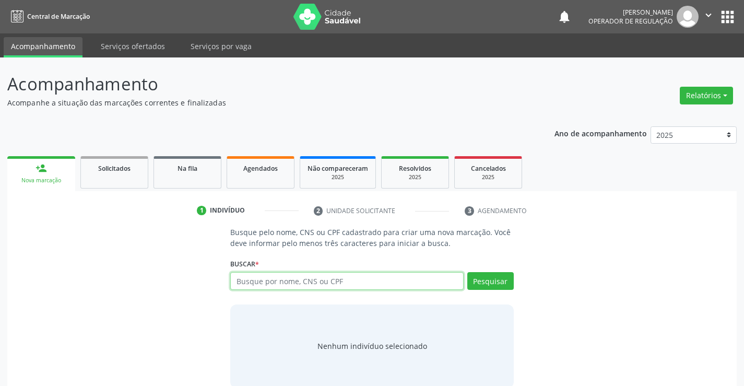
click at [255, 274] on input "text" at bounding box center [346, 281] width 233 height 18
paste input "700508728614755"
type input "700508728614755"
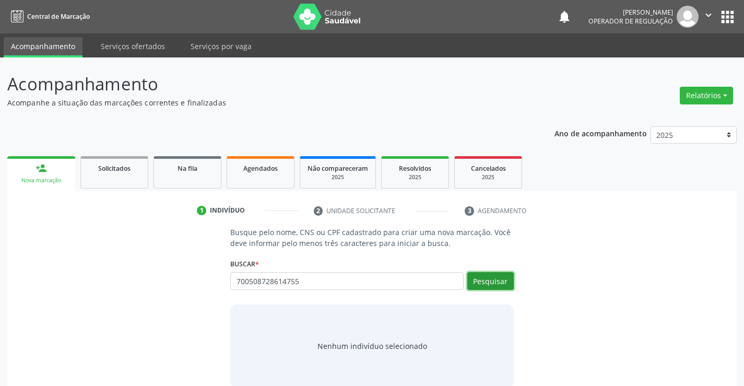
click at [477, 282] on button "Pesquisar" at bounding box center [490, 281] width 46 height 18
type input "700508728614755"
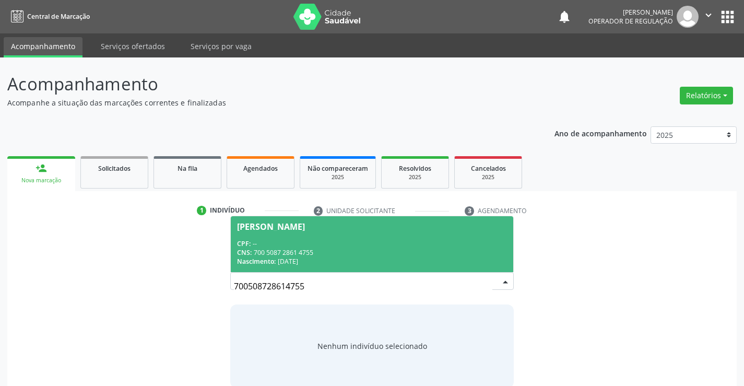
click at [312, 239] on div "CPF: --" at bounding box center [371, 243] width 269 height 9
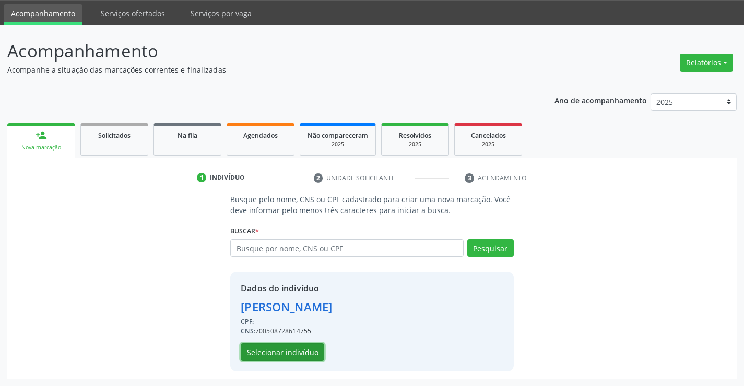
click at [287, 344] on button "Selecionar indivíduo" at bounding box center [283, 352] width 84 height 18
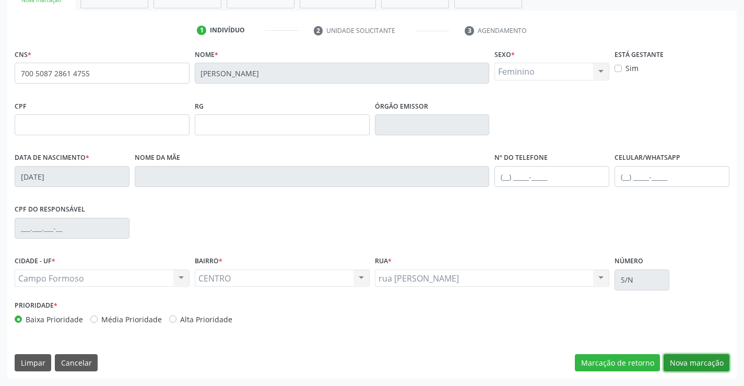
click at [677, 358] on button "Nova marcação" at bounding box center [697, 363] width 66 height 18
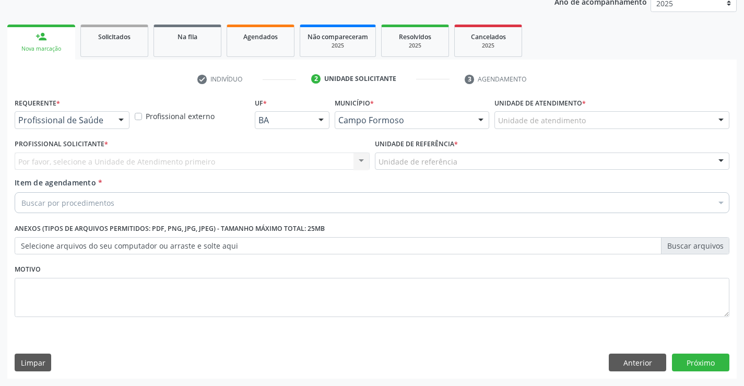
scroll to position [132, 0]
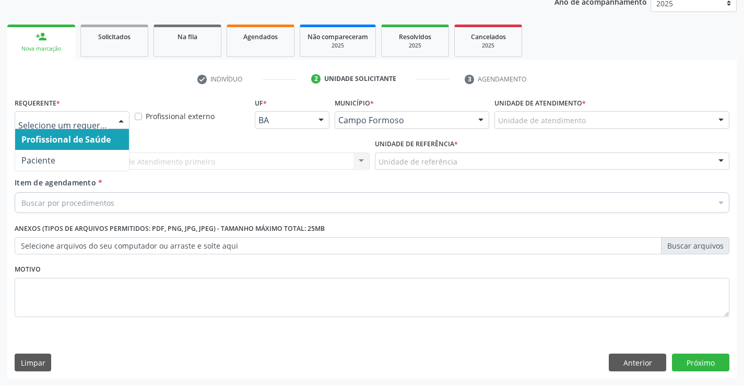
drag, startPoint x: 95, startPoint y: 120, endPoint x: 89, endPoint y: 155, distance: 35.9
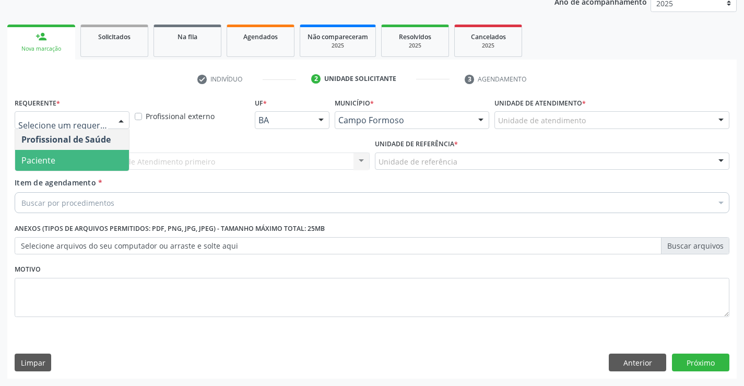
drag, startPoint x: 82, startPoint y: 154, endPoint x: 164, endPoint y: 164, distance: 82.6
click at [83, 155] on span "Paciente" at bounding box center [72, 160] width 114 height 21
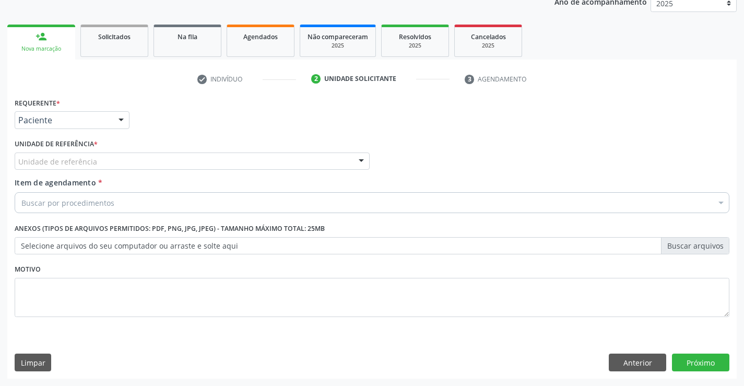
click at [165, 161] on div "Unidade de referência" at bounding box center [192, 161] width 355 height 18
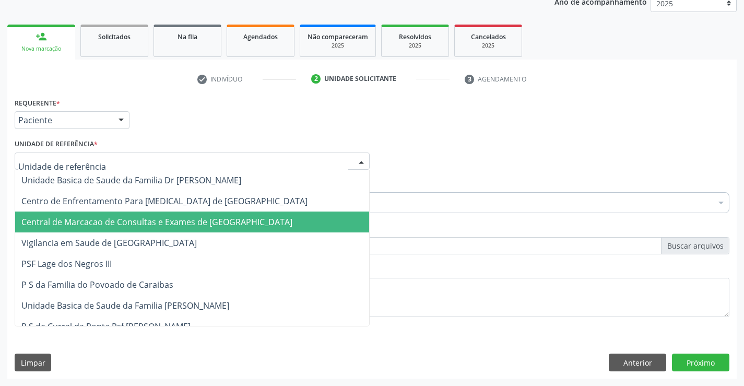
click at [173, 218] on span "Central de Marcacao de Consultas e Exames de [GEOGRAPHIC_DATA]" at bounding box center [156, 221] width 271 height 11
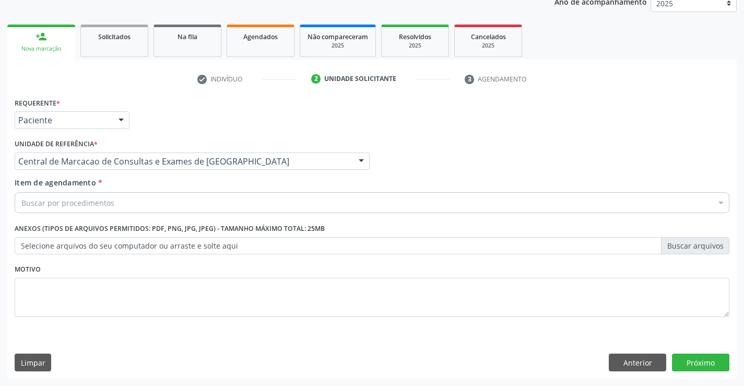
click at [183, 207] on div "Buscar por procedimentos" at bounding box center [372, 202] width 715 height 21
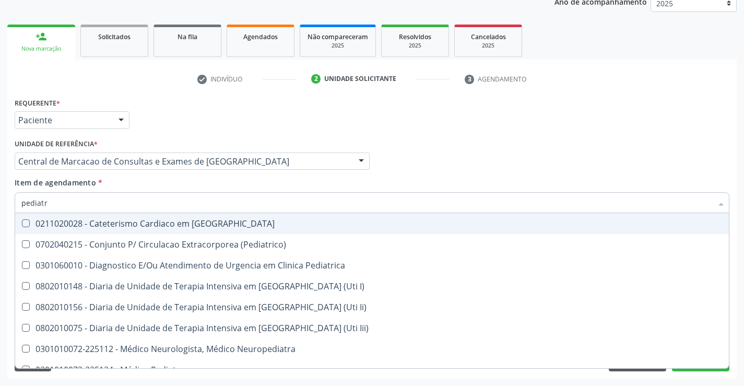
type input "pediatra"
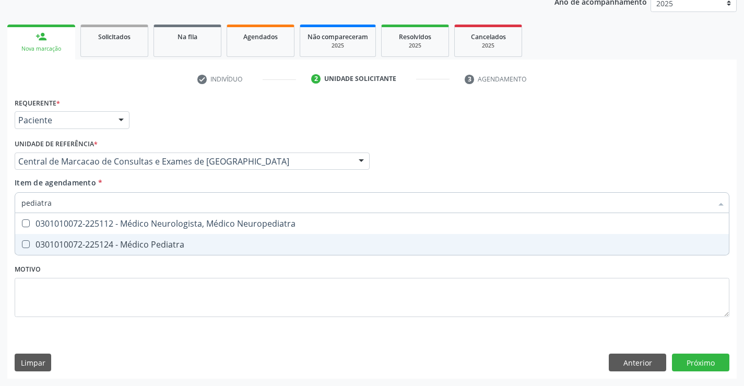
drag, startPoint x: 152, startPoint y: 244, endPoint x: 158, endPoint y: 243, distance: 5.8
click at [153, 244] on div "0301010072-225124 - Médico Pediatra" at bounding box center [371, 244] width 701 height 8
checkbox Pediatra "true"
click at [701, 366] on div "Requerente * Paciente Profissional de Saúde Paciente Nenhum resultado encontrad…" at bounding box center [372, 237] width 730 height 284
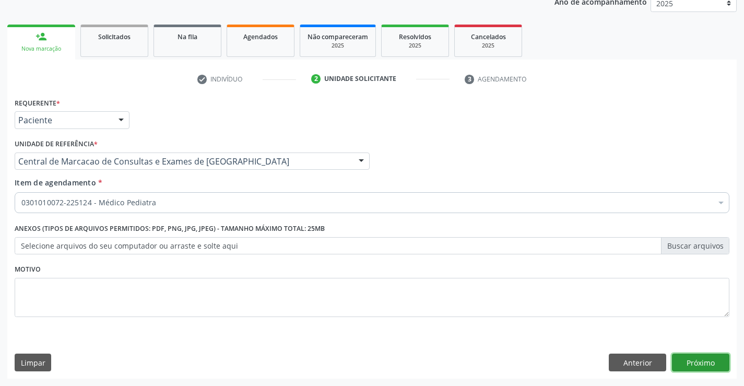
click at [699, 362] on button "Próximo" at bounding box center [700, 363] width 57 height 18
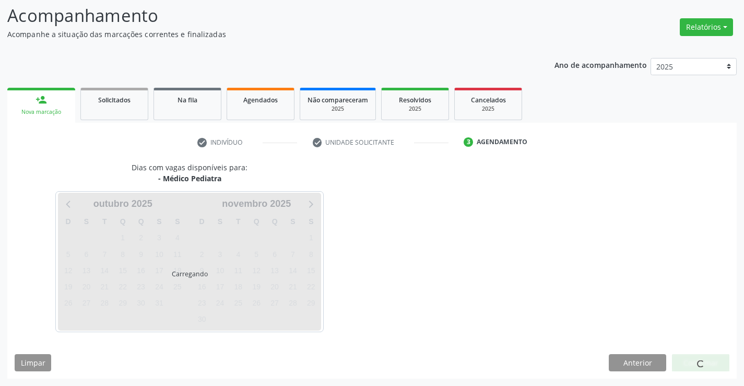
scroll to position [68, 0]
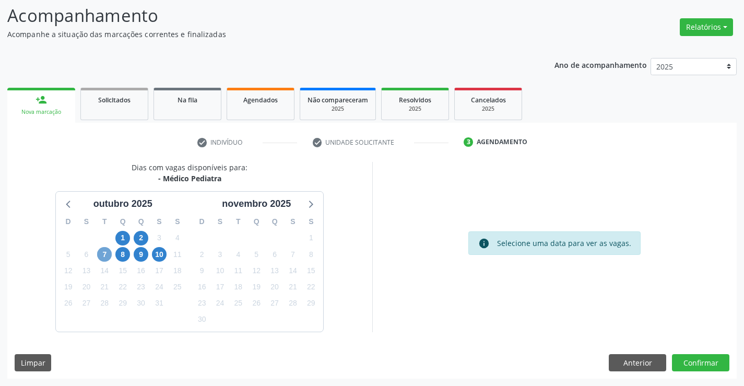
click at [105, 253] on span "7" at bounding box center [104, 254] width 15 height 15
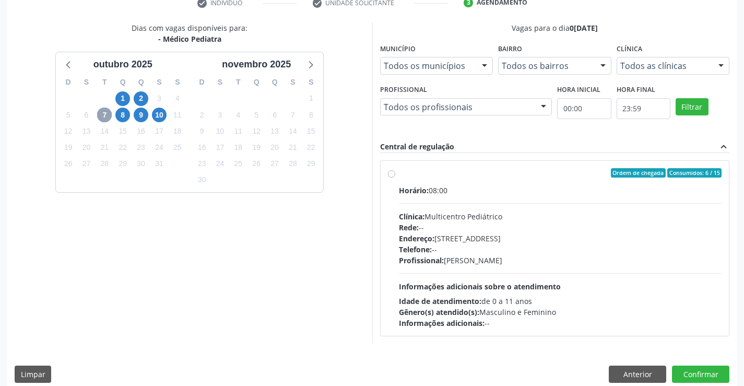
scroll to position [219, 0]
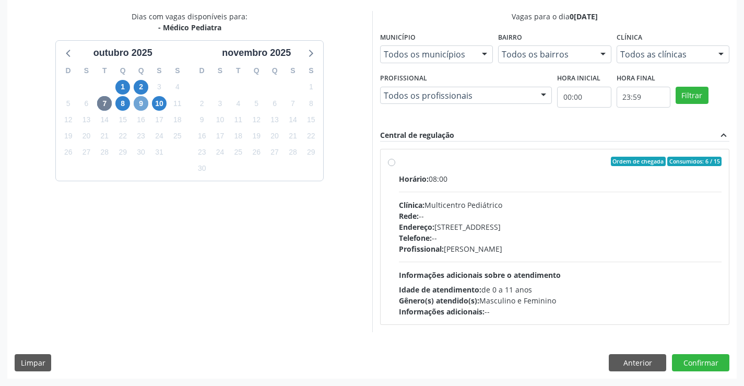
click at [144, 103] on span "9" at bounding box center [141, 103] width 15 height 15
click at [102, 104] on span "7" at bounding box center [104, 103] width 15 height 15
drag, startPoint x: 434, startPoint y: 182, endPoint x: 345, endPoint y: 164, distance: 91.1
click at [435, 182] on div "Horário: 08:00" at bounding box center [560, 178] width 323 height 11
click at [395, 166] on input "Ordem de chegada Consumidos: 6 / 15 Horário: 08:00 Clínica: Multicentro Pediátr…" at bounding box center [391, 161] width 7 height 9
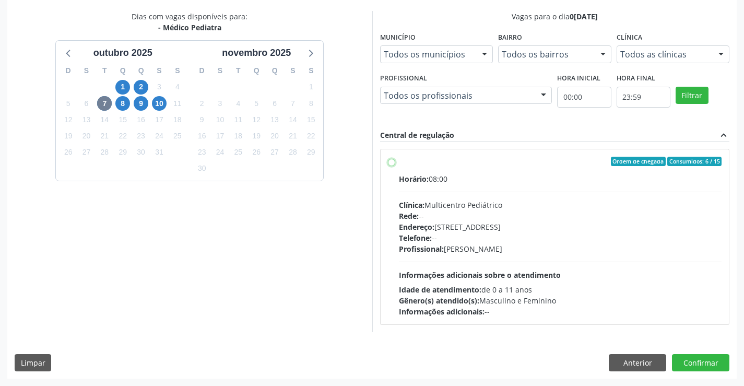
radio input "true"
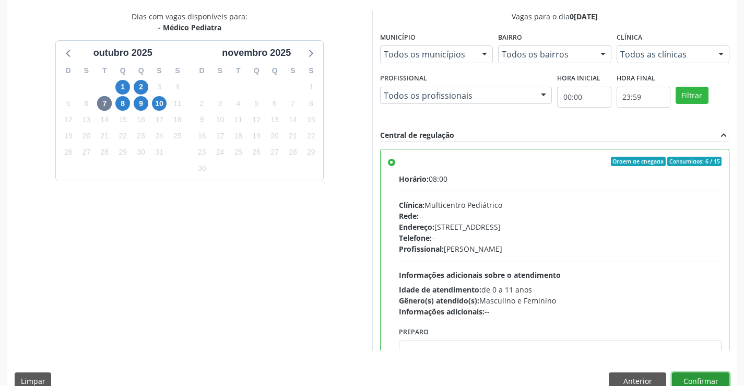
click at [699, 375] on button "Confirmar" at bounding box center [700, 381] width 57 height 18
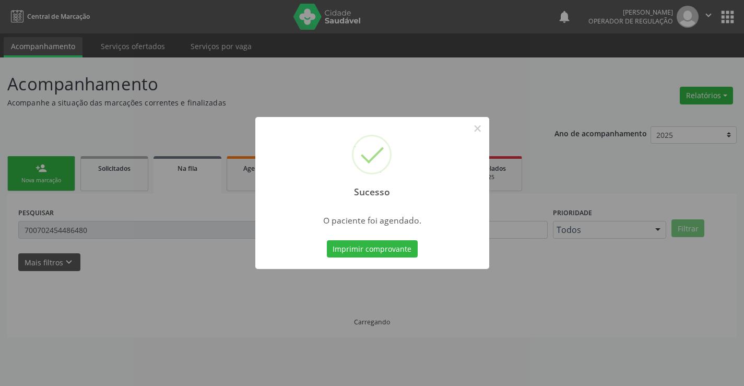
scroll to position [0, 0]
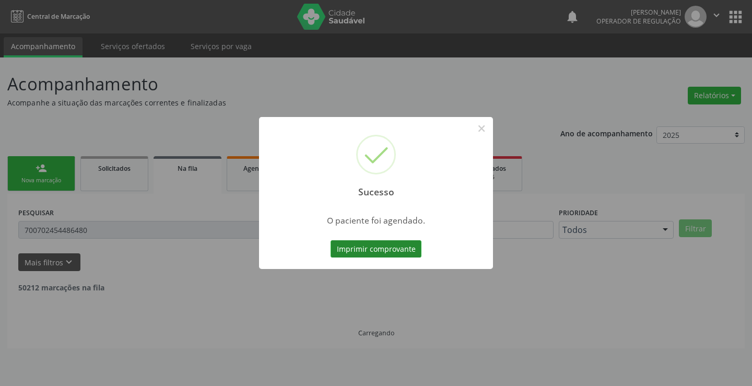
click at [366, 249] on button "Imprimir comprovante" at bounding box center [376, 249] width 91 height 18
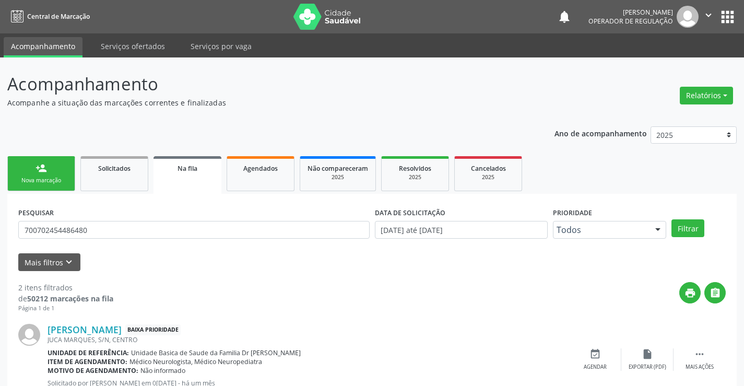
click at [67, 163] on link "person_add Nova marcação" at bounding box center [41, 173] width 68 height 35
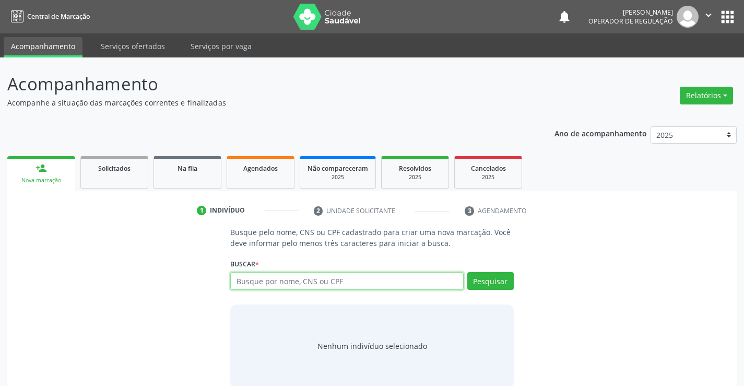
click at [254, 286] on input "text" at bounding box center [346, 281] width 233 height 18
type input "705006087131359"
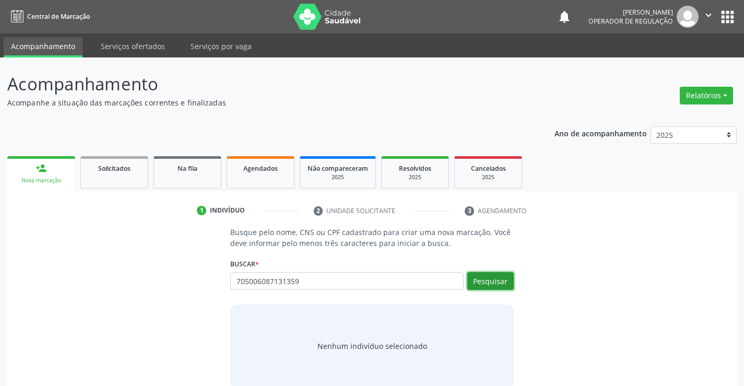
click at [482, 280] on button "Pesquisar" at bounding box center [490, 281] width 46 height 18
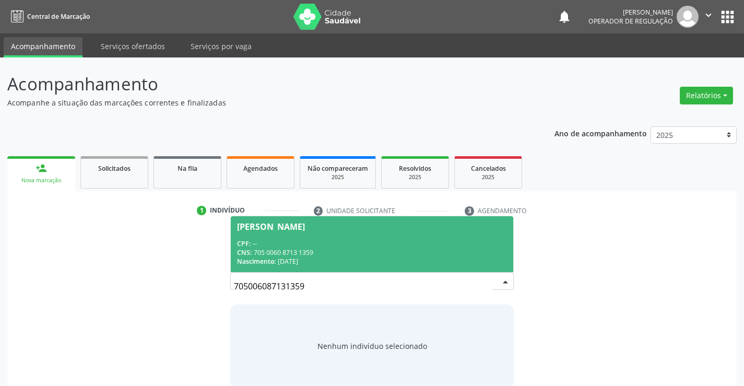
click at [333, 244] on div "CPF: --" at bounding box center [371, 243] width 269 height 9
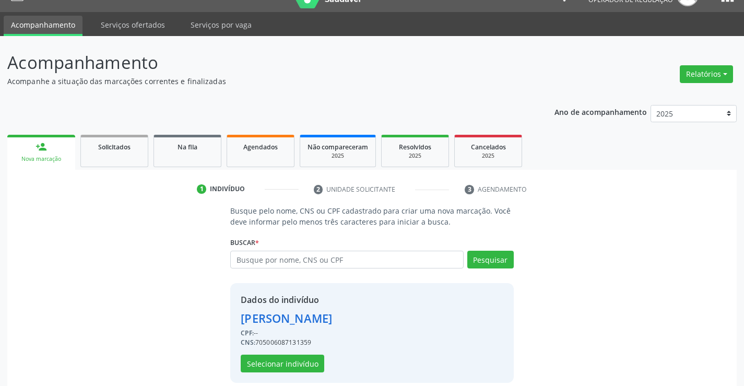
scroll to position [33, 0]
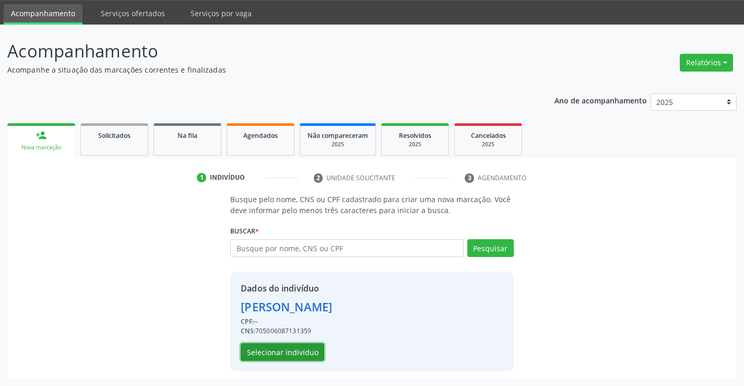
click at [260, 345] on button "Selecionar indivíduo" at bounding box center [283, 352] width 84 height 18
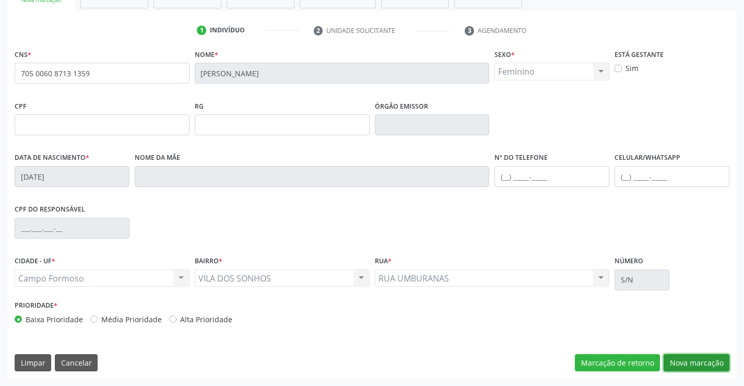
click at [682, 359] on button "Nova marcação" at bounding box center [697, 363] width 66 height 18
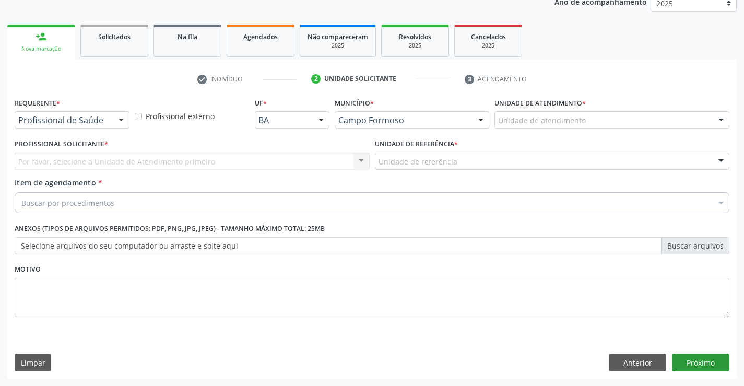
scroll to position [132, 0]
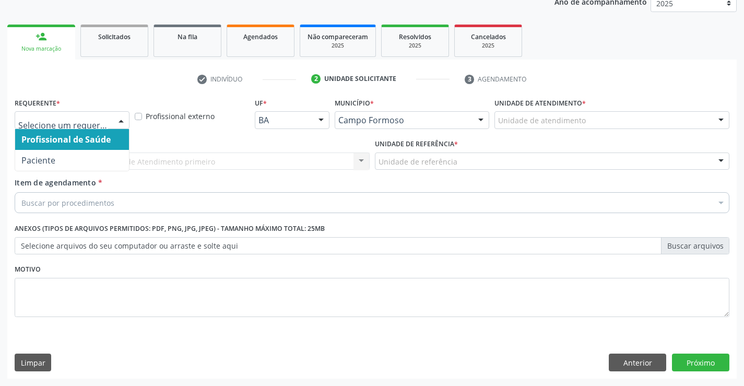
click at [79, 113] on div at bounding box center [72, 120] width 115 height 18
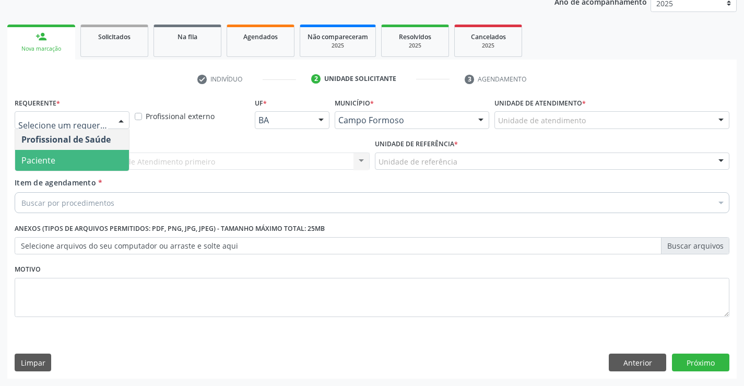
drag, startPoint x: 57, startPoint y: 167, endPoint x: 96, endPoint y: 163, distance: 39.3
click at [59, 167] on span "Paciente" at bounding box center [72, 160] width 114 height 21
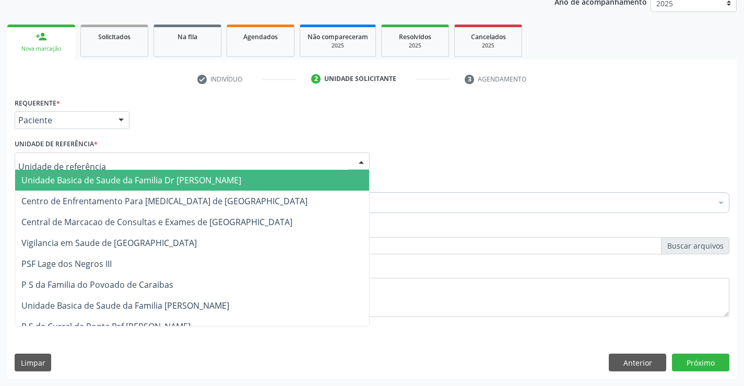
drag, startPoint x: 142, startPoint y: 154, endPoint x: 156, endPoint y: 208, distance: 56.1
click at [143, 155] on div at bounding box center [192, 161] width 355 height 18
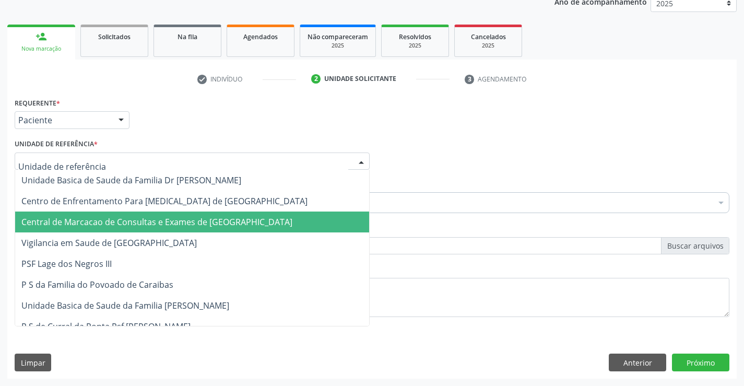
click at [162, 219] on span "Central de Marcacao de Consultas e Exames de [GEOGRAPHIC_DATA]" at bounding box center [156, 221] width 271 height 11
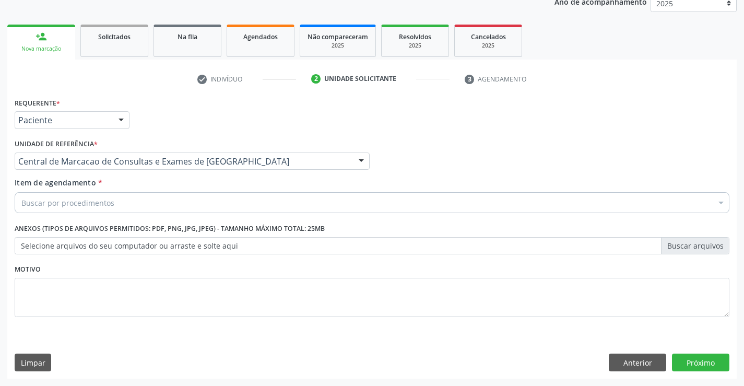
click at [202, 201] on div "Buscar por procedimentos" at bounding box center [372, 202] width 715 height 21
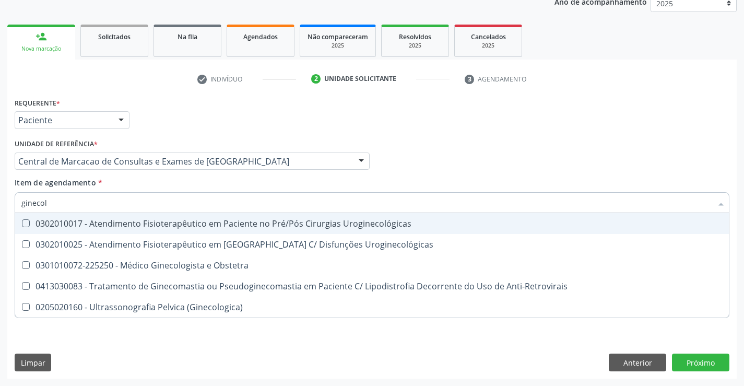
type input "ginecolo"
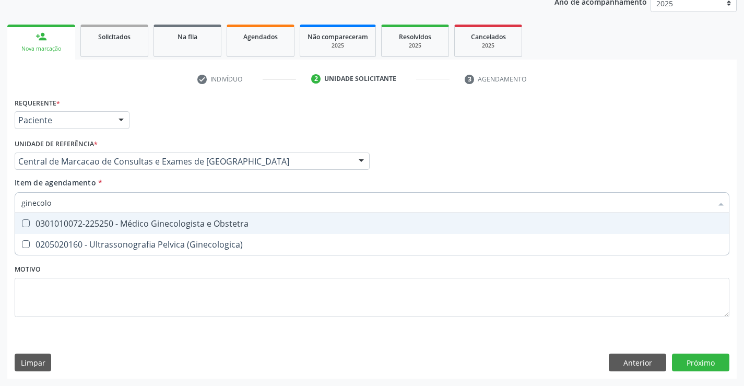
drag, startPoint x: 215, startPoint y: 219, endPoint x: 220, endPoint y: 223, distance: 6.4
click at [215, 220] on div "0301010072-225250 - Médico Ginecologista e Obstetra" at bounding box center [371, 223] width 701 height 8
checkbox Obstetra "true"
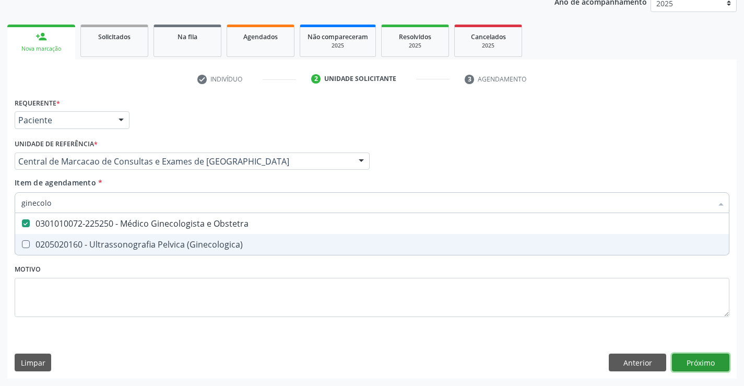
click at [695, 362] on div "Requerente * Paciente Profissional de Saúde Paciente Nenhum resultado encontrad…" at bounding box center [372, 237] width 730 height 284
checkbox \(Ginecologica\) "true"
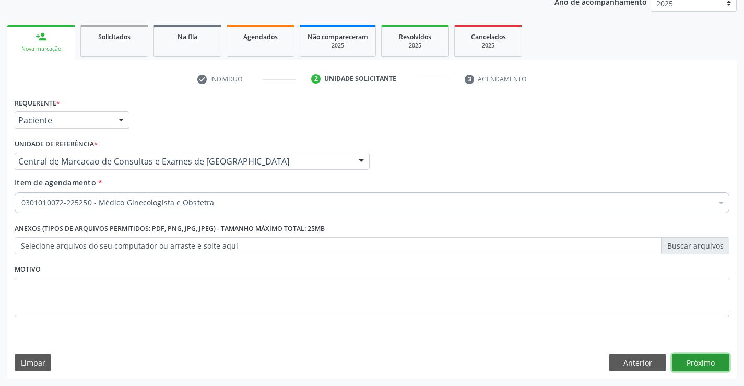
click at [699, 366] on button "Próximo" at bounding box center [700, 363] width 57 height 18
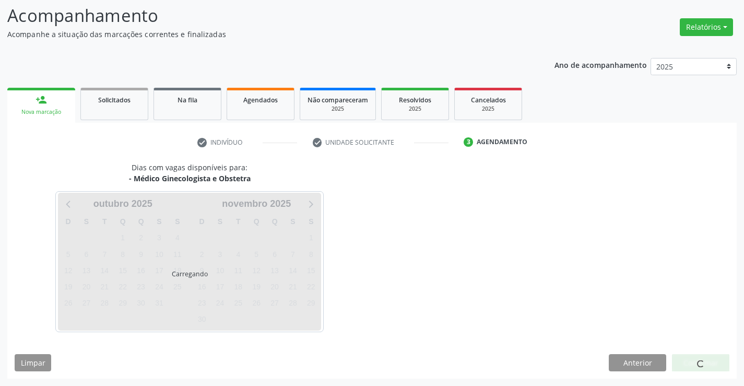
scroll to position [68, 0]
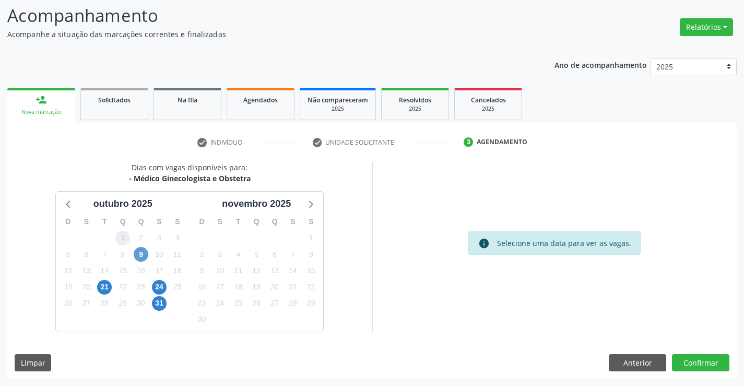
drag, startPoint x: 124, startPoint y: 241, endPoint x: 135, endPoint y: 253, distance: 15.5
click at [127, 247] on div "D S T Q Q S S 28 29 30 1 2 3 4 5 6 7 8 9 10 11 12 13 14 15 16 17 18 19 20 21 22…" at bounding box center [123, 271] width 134 height 120
click at [135, 253] on span "9" at bounding box center [141, 254] width 15 height 15
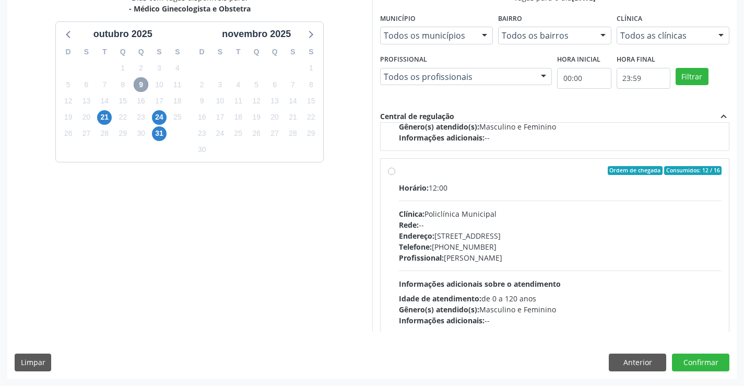
scroll to position [164, 0]
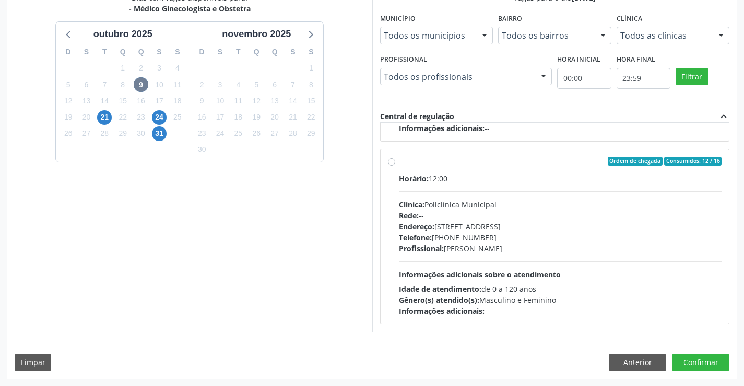
click at [449, 214] on div "Rede: --" at bounding box center [560, 215] width 323 height 11
click at [395, 166] on input "Ordem de chegada Consumidos: 12 / 16 Horário: 12:00 Clínica: Policlínica Munici…" at bounding box center [391, 161] width 7 height 9
radio input "true"
click at [699, 360] on button "Confirmar" at bounding box center [700, 363] width 57 height 18
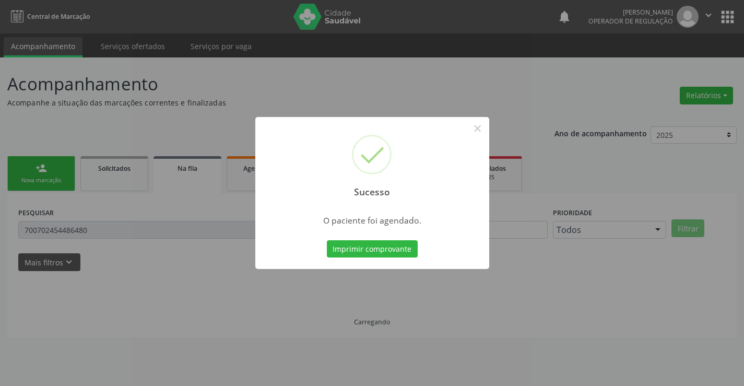
scroll to position [0, 0]
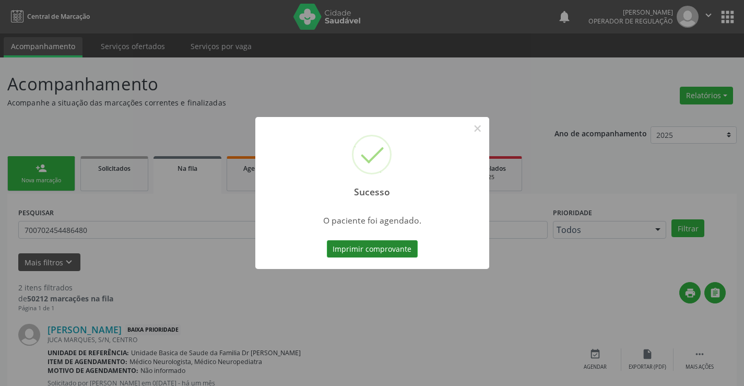
click at [379, 250] on button "Imprimir comprovante" at bounding box center [372, 249] width 91 height 18
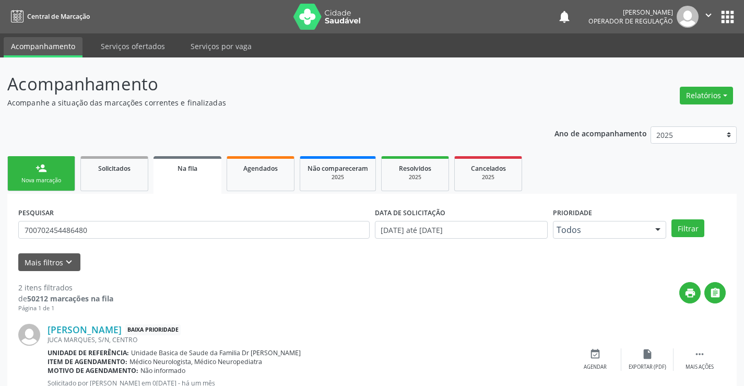
click at [68, 160] on link "person_add Nova marcação" at bounding box center [41, 173] width 68 height 35
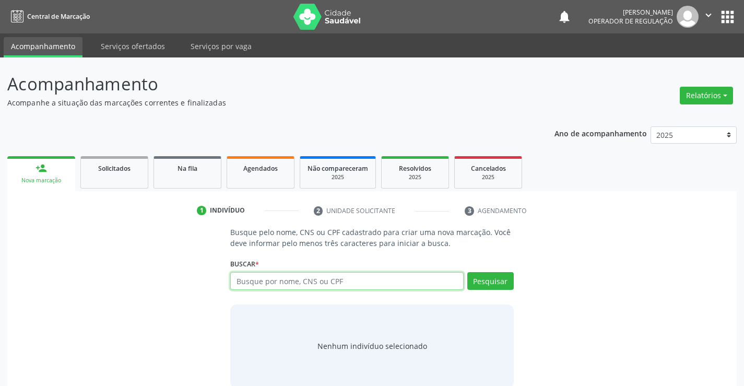
click at [310, 275] on input "text" at bounding box center [346, 281] width 233 height 18
type input "707600287464697"
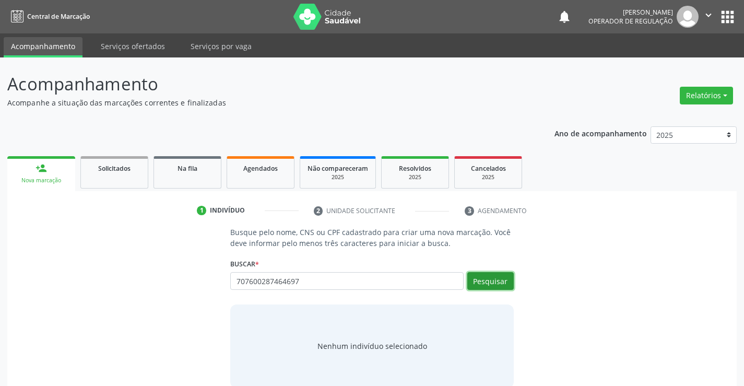
click at [493, 287] on button "Pesquisar" at bounding box center [490, 281] width 46 height 18
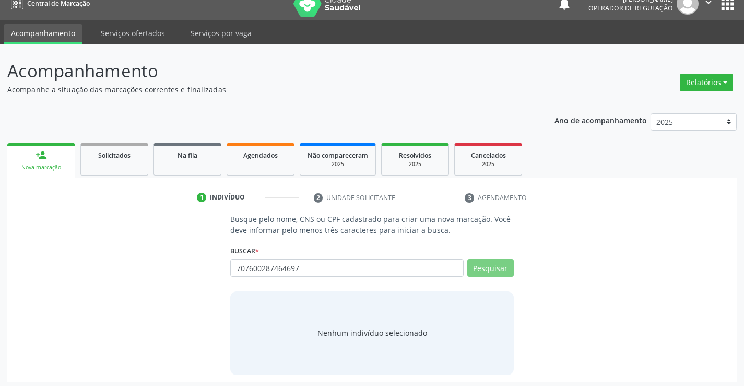
scroll to position [17, 0]
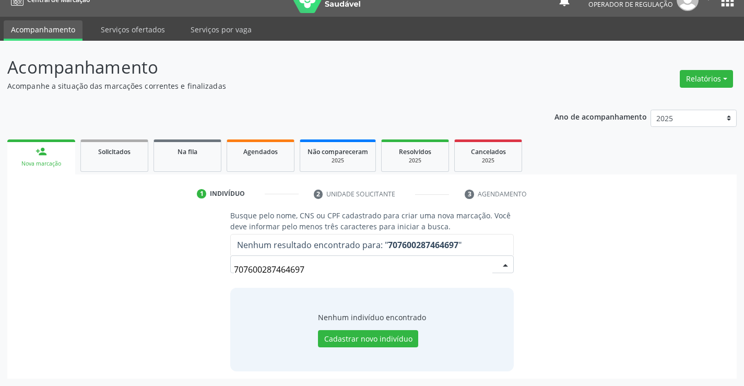
click at [316, 274] on input "707600287464697" at bounding box center [363, 269] width 258 height 21
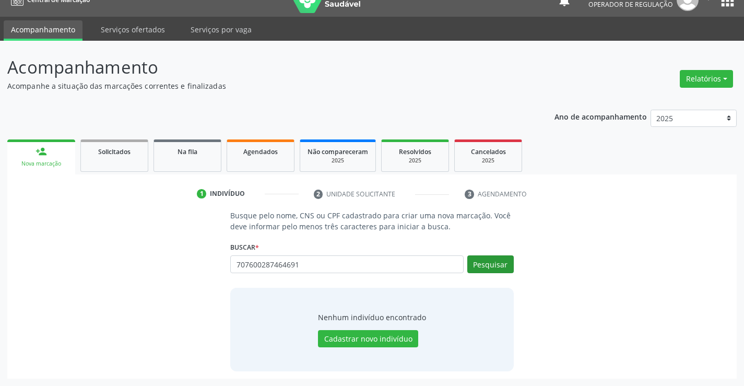
type input "707600287464691"
click at [493, 267] on button "Pesquisar" at bounding box center [490, 264] width 46 height 18
type input "707600287464691"
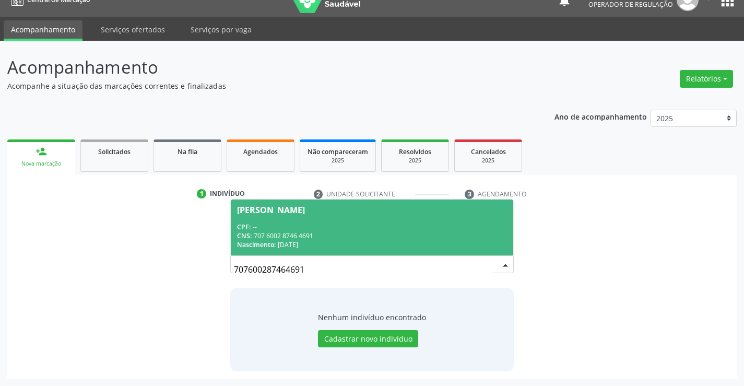
click at [347, 231] on div "CNS: 707 6002 8746 4691" at bounding box center [371, 235] width 269 height 9
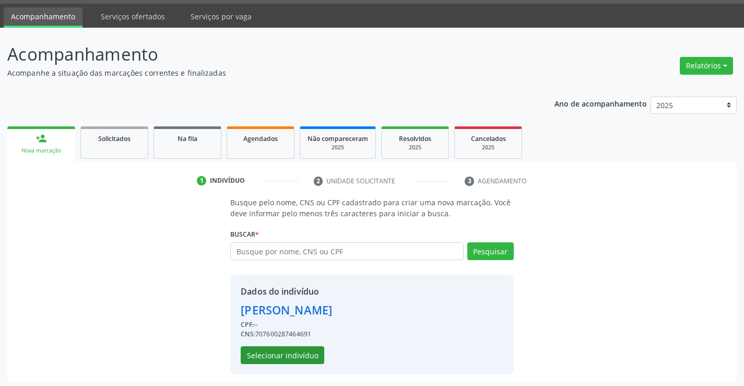
scroll to position [33, 0]
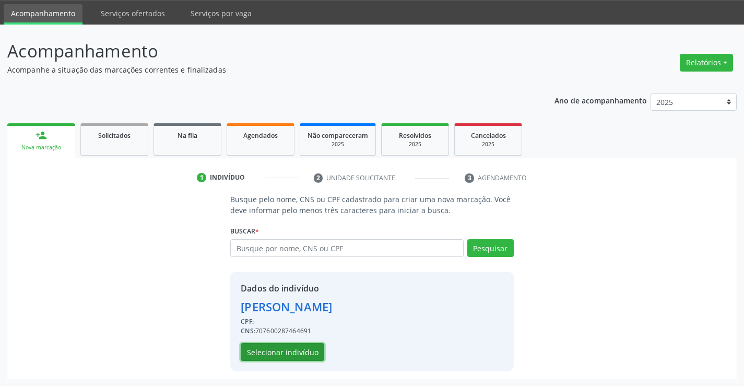
click at [286, 355] on button "Selecionar indivíduo" at bounding box center [283, 352] width 84 height 18
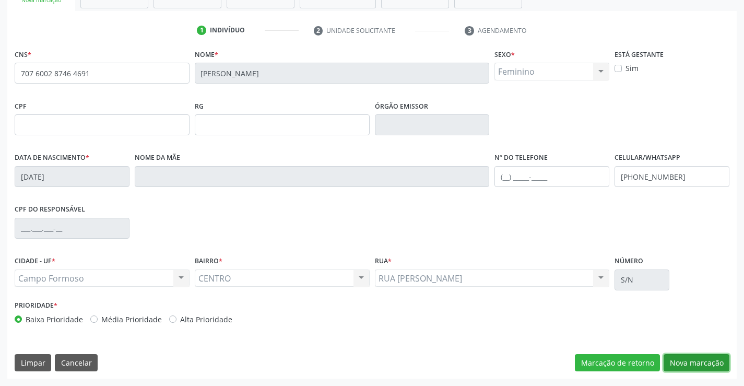
click at [700, 368] on button "Nova marcação" at bounding box center [697, 363] width 66 height 18
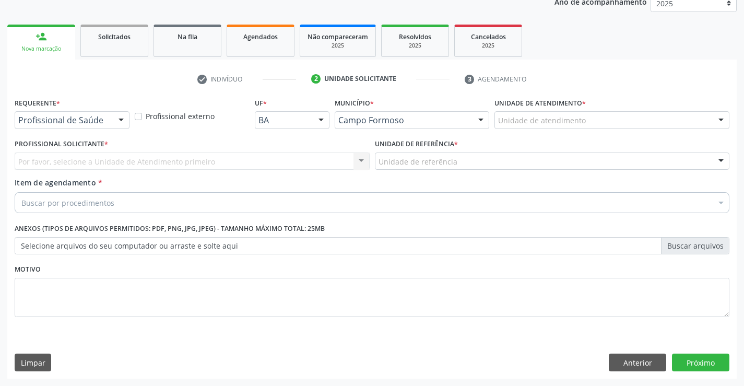
scroll to position [132, 0]
click at [109, 124] on div "Profissional de Saúde" at bounding box center [72, 120] width 115 height 18
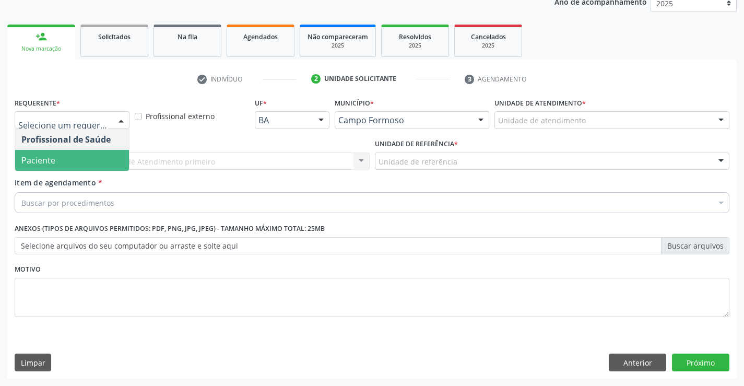
drag, startPoint x: 83, startPoint y: 164, endPoint x: 151, endPoint y: 162, distance: 67.9
click at [86, 164] on span "Paciente" at bounding box center [72, 160] width 114 height 21
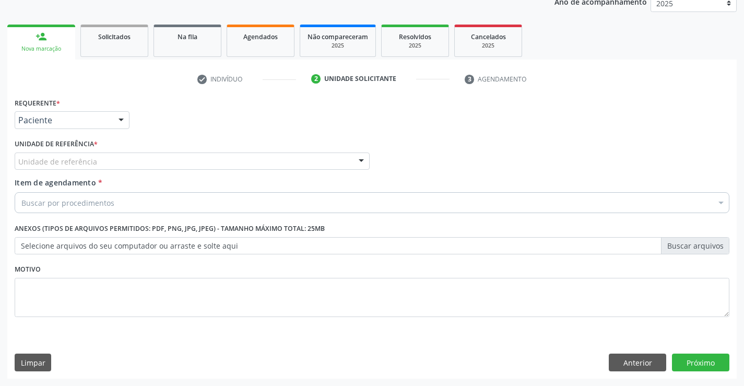
drag, startPoint x: 153, startPoint y: 161, endPoint x: 151, endPoint y: 180, distance: 18.9
click at [153, 167] on div "Unidade de referência" at bounding box center [192, 161] width 355 height 18
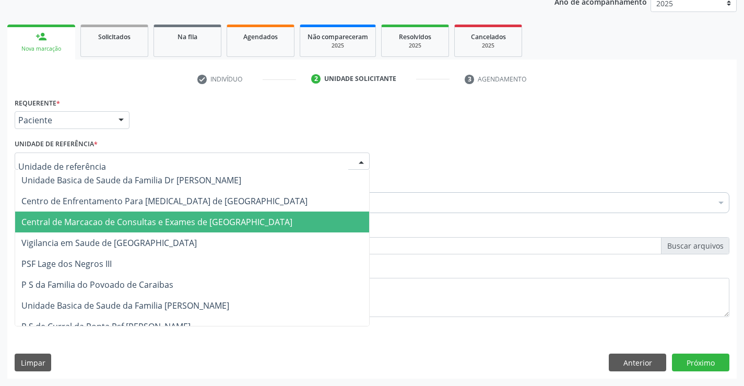
drag, startPoint x: 159, startPoint y: 221, endPoint x: 175, endPoint y: 208, distance: 20.5
click at [159, 219] on span "Central de Marcacao de Consultas e Exames de [GEOGRAPHIC_DATA]" at bounding box center [156, 221] width 271 height 11
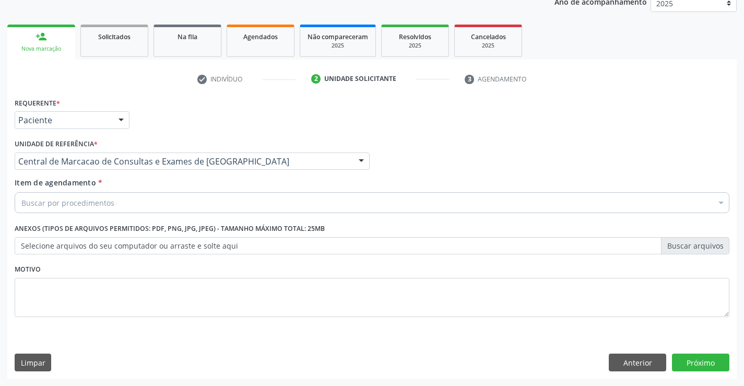
click at [179, 205] on div "Buscar por procedimentos" at bounding box center [372, 202] width 715 height 21
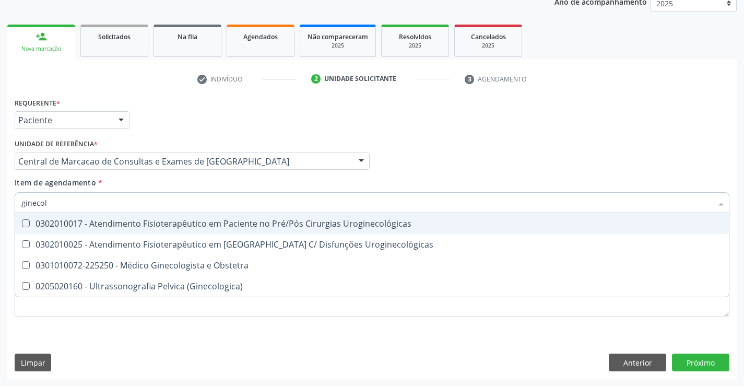
type input "ginecolo"
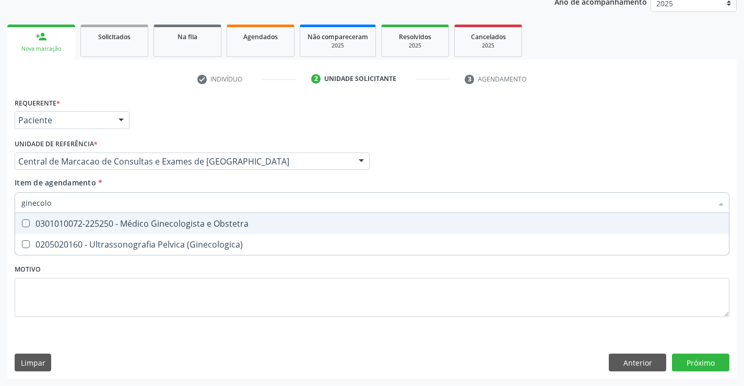
click at [177, 219] on div "0301010072-225250 - Médico Ginecologista e Obstetra" at bounding box center [371, 223] width 701 height 8
checkbox Obstetra "true"
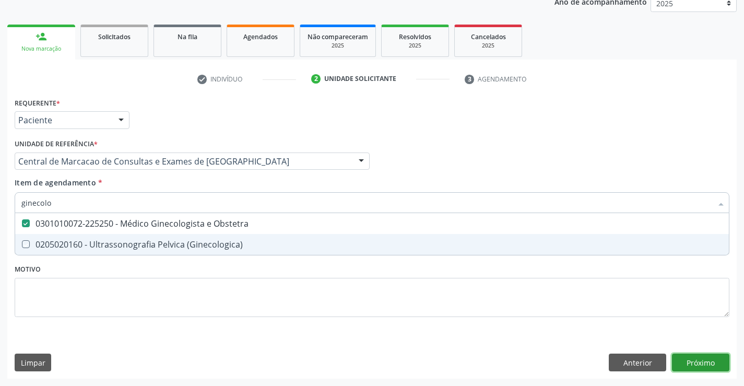
click at [696, 358] on div "Requerente * Paciente Profissional de Saúde Paciente Nenhum resultado encontrad…" at bounding box center [372, 237] width 730 height 284
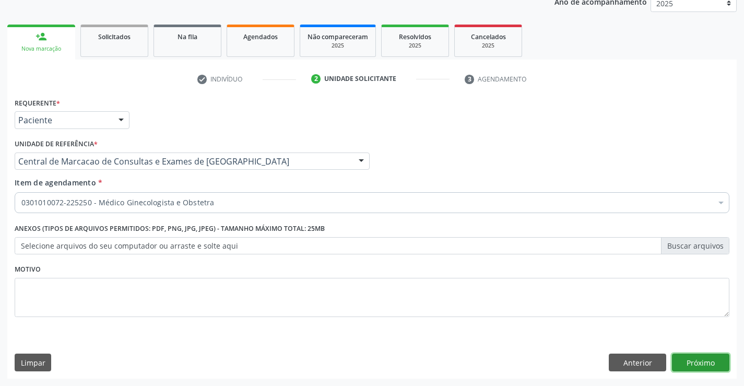
click at [693, 369] on button "Próximo" at bounding box center [700, 363] width 57 height 18
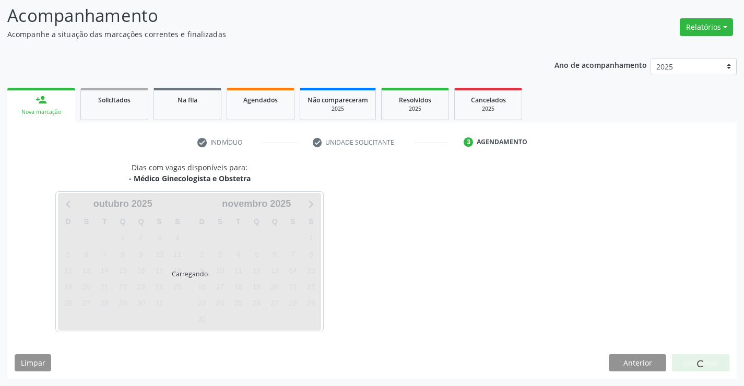
scroll to position [68, 0]
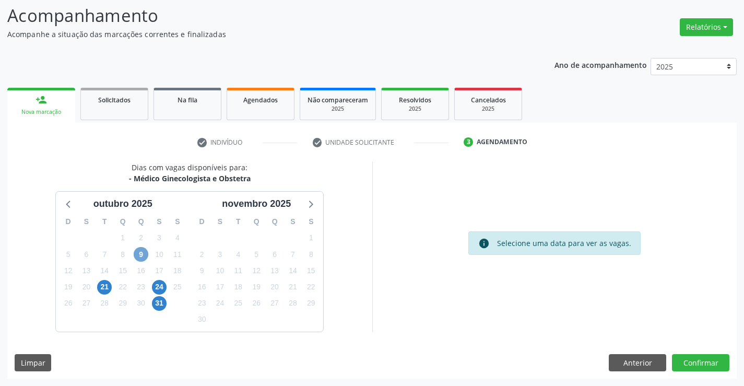
click at [142, 254] on span "9" at bounding box center [141, 254] width 15 height 15
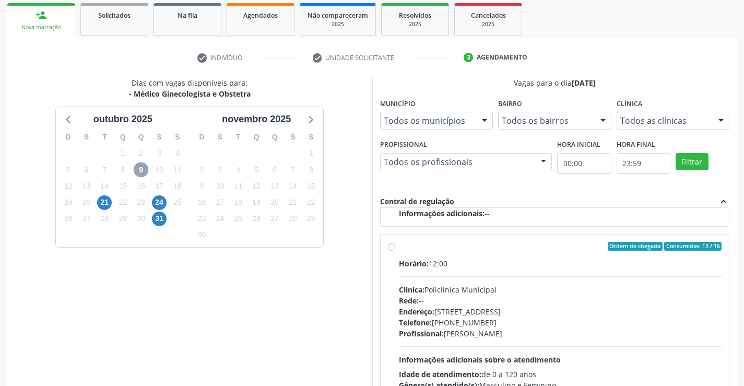
scroll to position [238, 0]
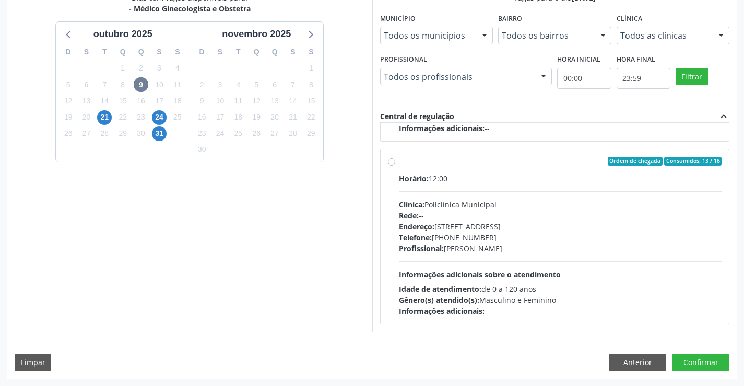
click at [483, 227] on div "Endereço: Predio, nº 386, Centro, Campo Formoso - BA" at bounding box center [560, 226] width 323 height 11
click at [395, 166] on input "Ordem de chegada Consumidos: 13 / 16 Horário: 12:00 Clínica: Policlínica Munici…" at bounding box center [391, 161] width 7 height 9
radio input "true"
click at [716, 364] on button "Confirmar" at bounding box center [700, 363] width 57 height 18
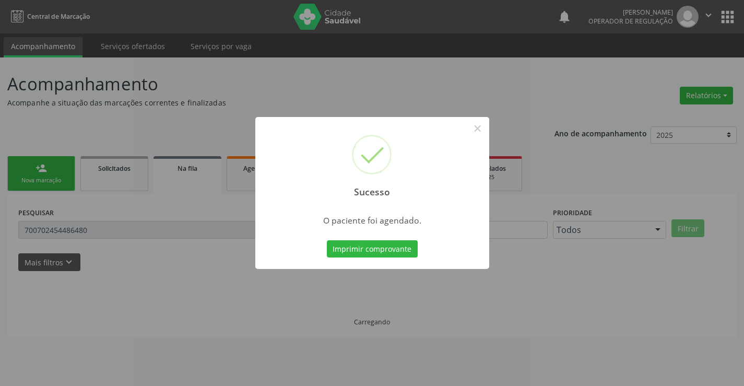
scroll to position [0, 0]
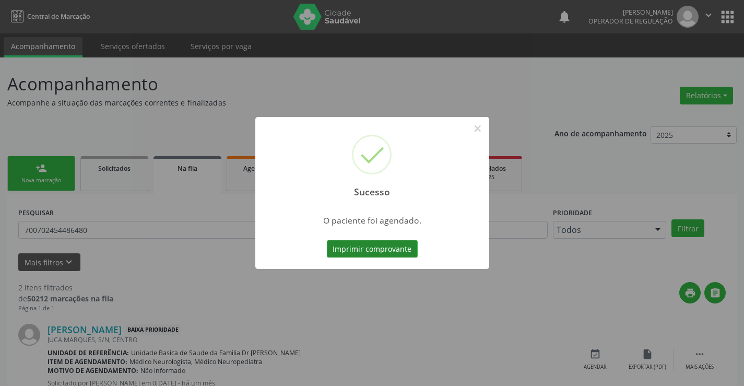
click at [382, 249] on button "Imprimir comprovante" at bounding box center [372, 249] width 91 height 18
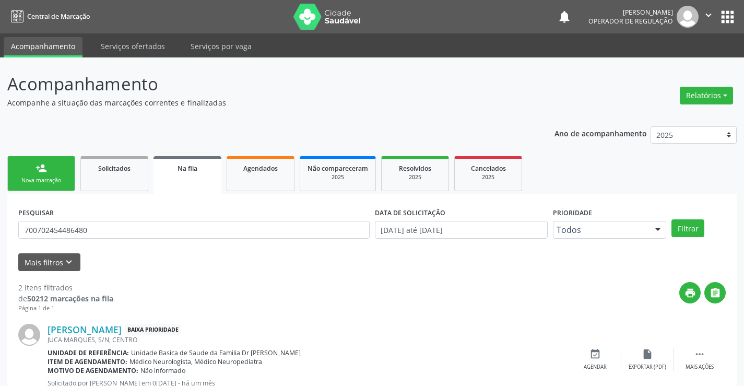
click at [44, 169] on div "person_add" at bounding box center [41, 167] width 11 height 11
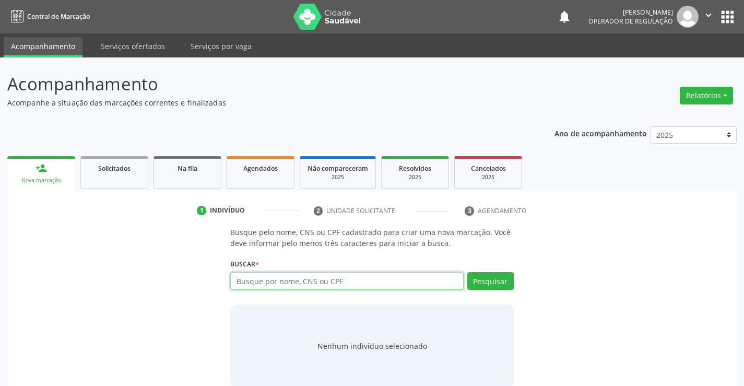
click at [426, 285] on input "text" at bounding box center [346, 281] width 233 height 18
type input "704107733884280"
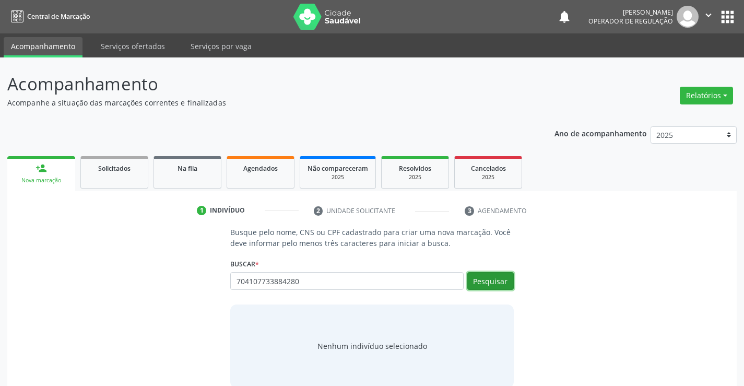
click at [504, 278] on button "Pesquisar" at bounding box center [490, 281] width 46 height 18
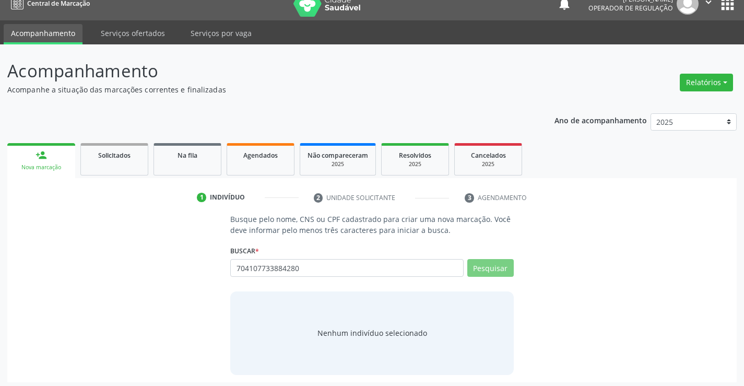
scroll to position [17, 0]
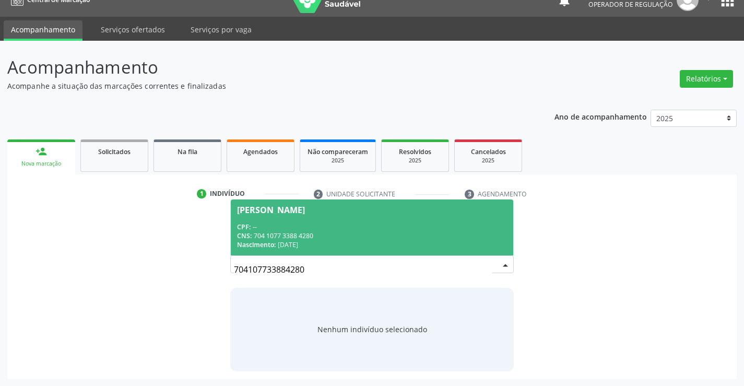
click at [318, 230] on div "CPF: --" at bounding box center [371, 226] width 269 height 9
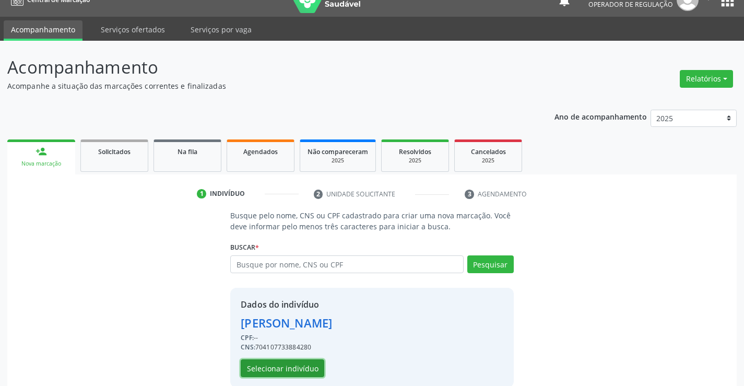
click at [293, 362] on button "Selecionar indivíduo" at bounding box center [283, 368] width 84 height 18
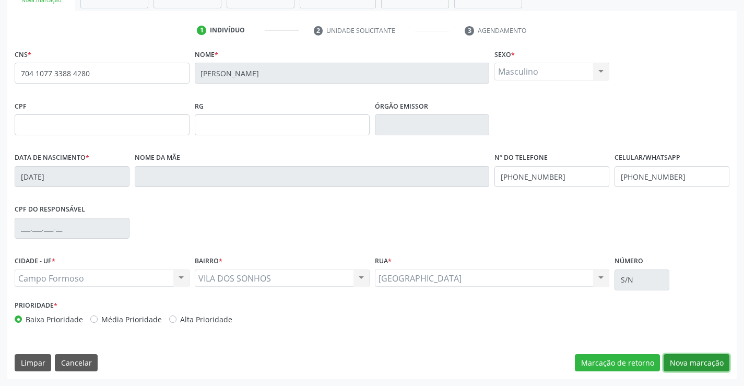
drag, startPoint x: 692, startPoint y: 355, endPoint x: 613, endPoint y: 326, distance: 84.9
click at [689, 354] on button "Nova marcação" at bounding box center [697, 363] width 66 height 18
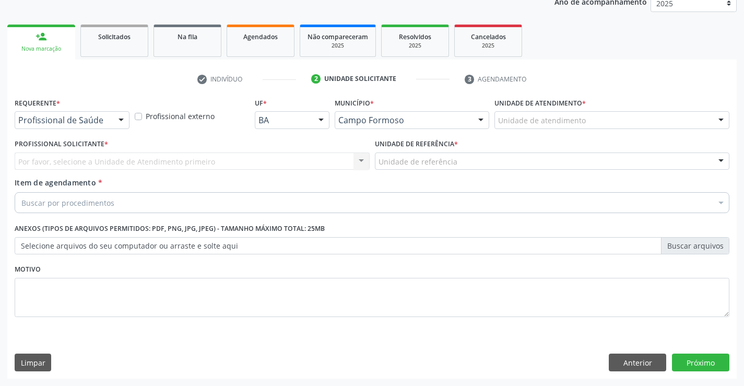
scroll to position [132, 0]
click at [114, 122] on div at bounding box center [121, 121] width 16 height 18
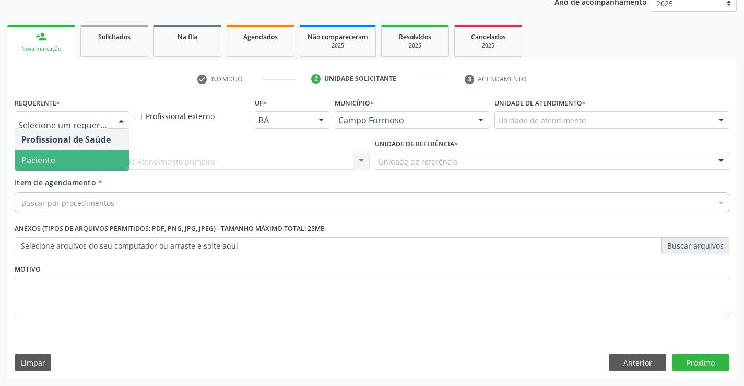
drag, startPoint x: 61, startPoint y: 162, endPoint x: 108, endPoint y: 160, distance: 47.0
click at [62, 162] on span "Paciente" at bounding box center [72, 160] width 114 height 21
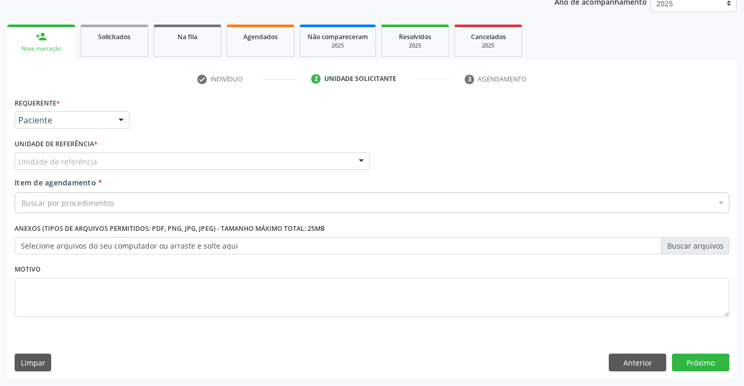
click at [138, 159] on div "Unidade de referência" at bounding box center [192, 161] width 355 height 18
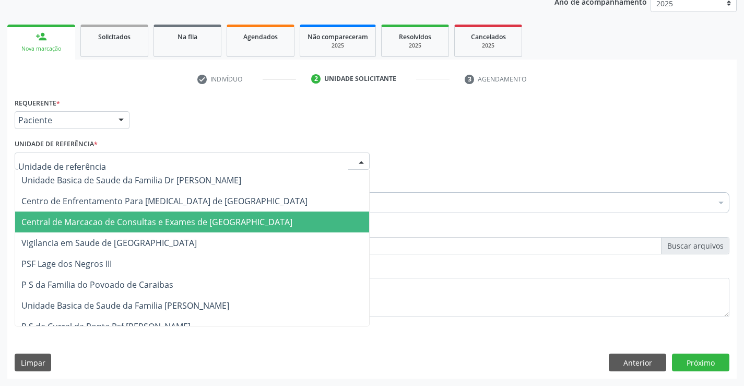
click at [138, 214] on span "Central de Marcacao de Consultas e Exames de [GEOGRAPHIC_DATA]" at bounding box center [192, 221] width 354 height 21
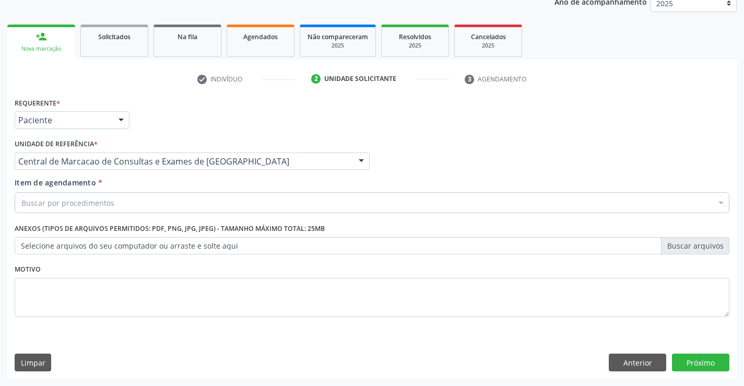
click at [151, 201] on div "Buscar por procedimentos" at bounding box center [372, 202] width 715 height 21
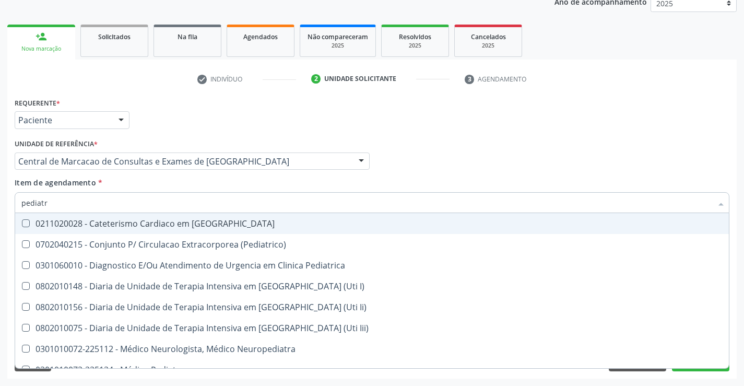
type input "pediatra"
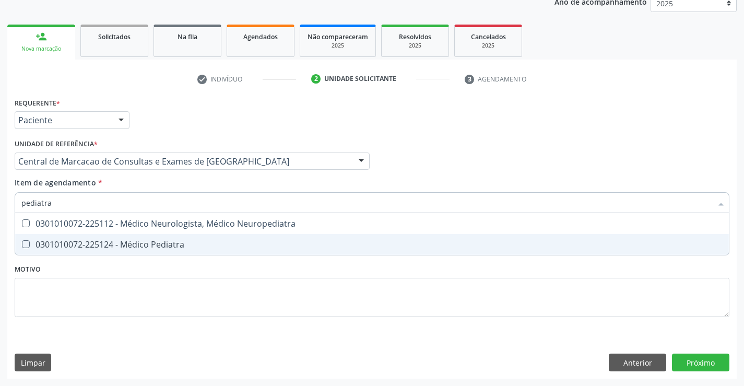
click at [216, 239] on span "0301010072-225124 - Médico Pediatra" at bounding box center [372, 244] width 714 height 21
checkbox Pediatra "true"
click at [715, 362] on div "Requerente * Paciente Profissional de Saúde Paciente Nenhum resultado encontrad…" at bounding box center [372, 237] width 730 height 284
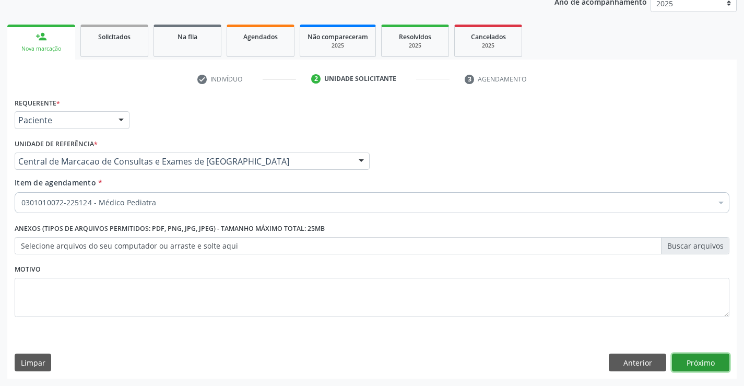
click at [695, 360] on button "Próximo" at bounding box center [700, 363] width 57 height 18
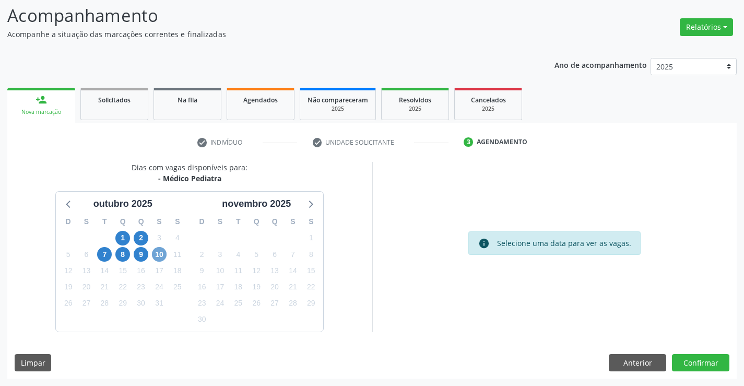
click at [163, 256] on span "10" at bounding box center [159, 254] width 15 height 15
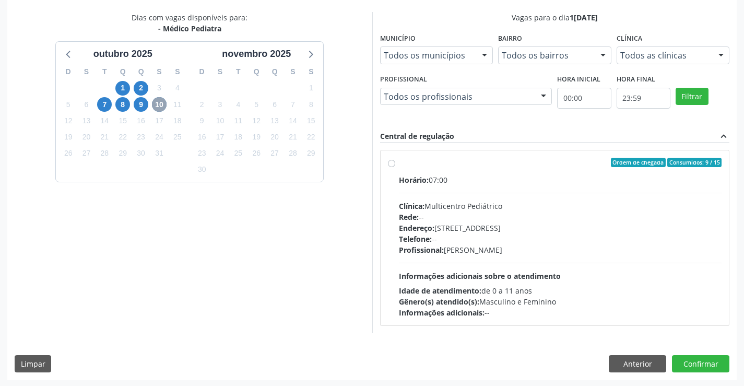
scroll to position [219, 0]
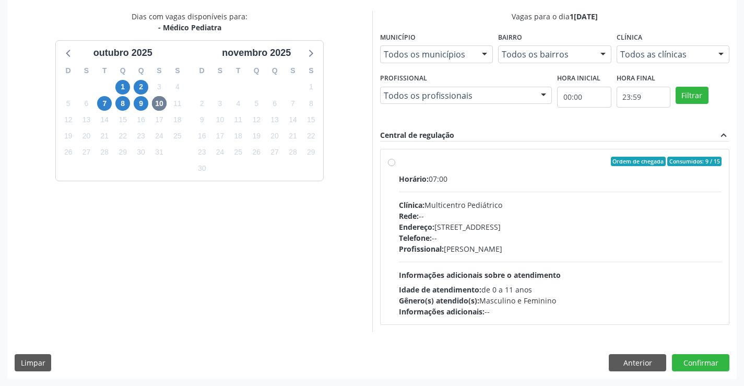
click at [520, 188] on div "Horário: 07:00 Clínica: Multicentro Pediátrico Rede: -- Endereço: Antigo Casa G…" at bounding box center [560, 245] width 323 height 144
click at [395, 166] on input "Ordem de chegada Consumidos: 9 / 15 Horário: 07:00 Clínica: Multicentro Pediátr…" at bounding box center [391, 161] width 7 height 9
radio input "true"
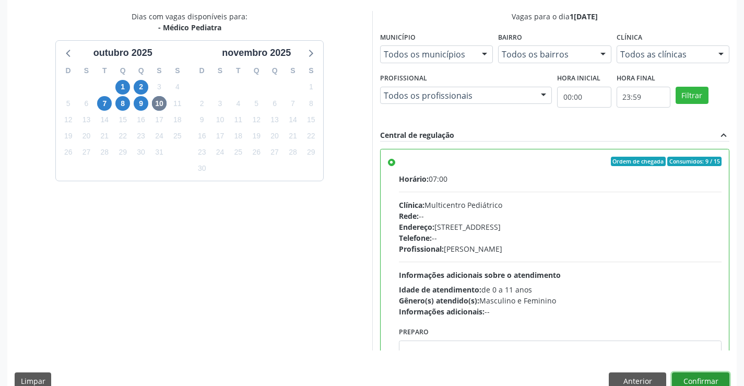
click at [728, 385] on button "Confirmar" at bounding box center [700, 381] width 57 height 18
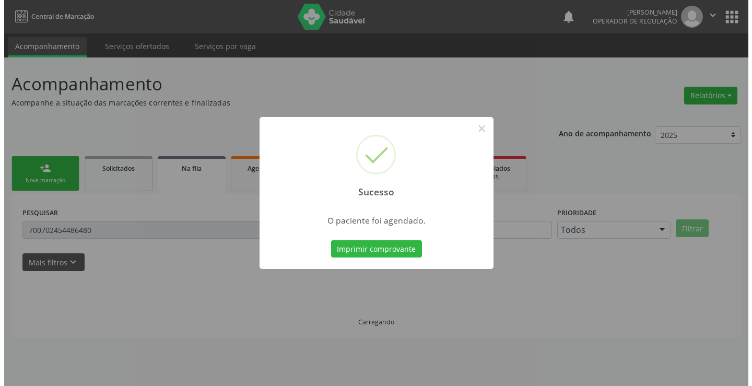
scroll to position [0, 0]
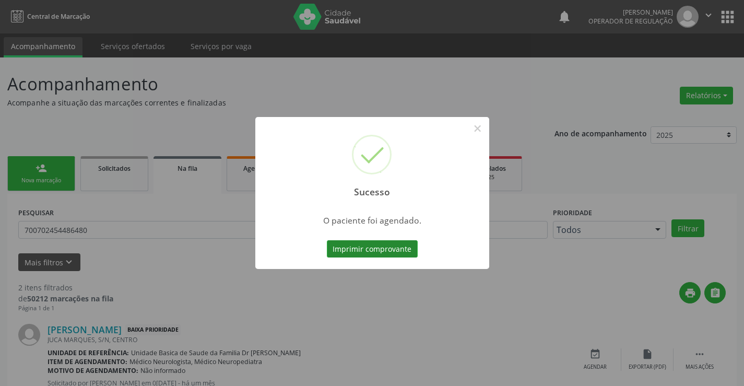
click at [374, 242] on button "Imprimir comprovante" at bounding box center [372, 249] width 91 height 18
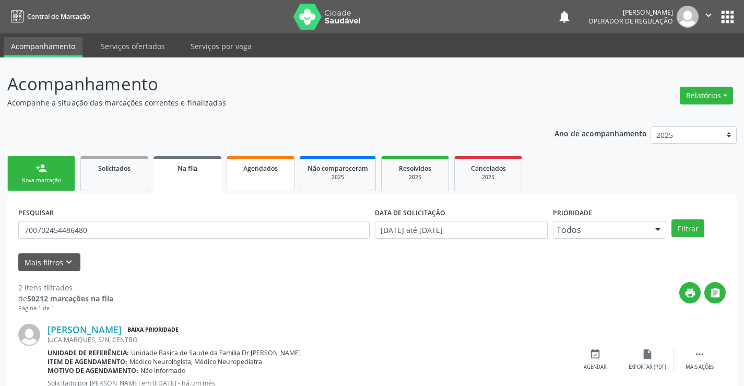
click at [281, 164] on div "Agendados" at bounding box center [260, 167] width 52 height 11
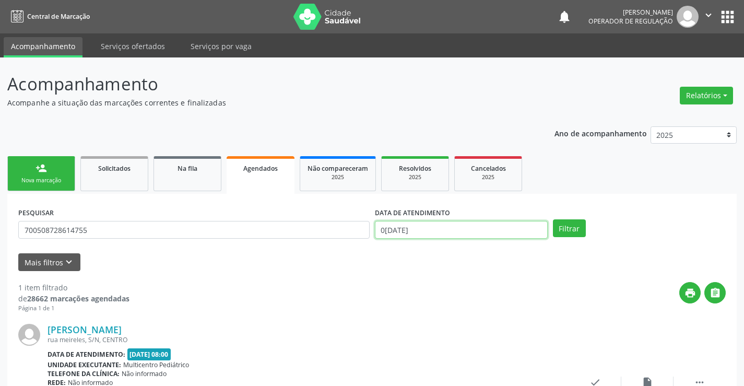
click at [431, 230] on input "02/10/2025" at bounding box center [461, 230] width 173 height 18
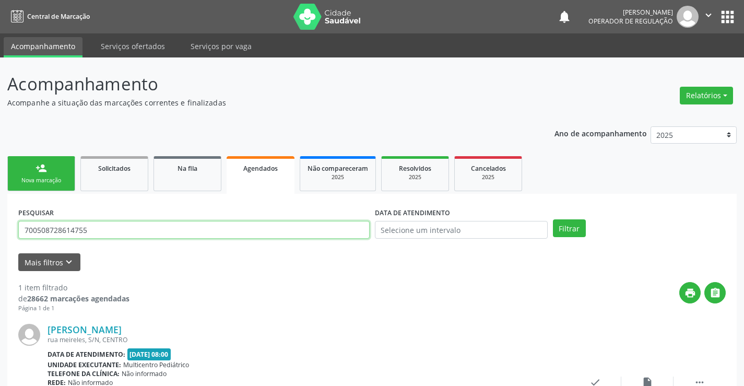
click at [307, 228] on input "700508728614755" at bounding box center [193, 230] width 351 height 18
type input "706106880165330"
click at [579, 227] on button "Filtrar" at bounding box center [569, 228] width 33 height 18
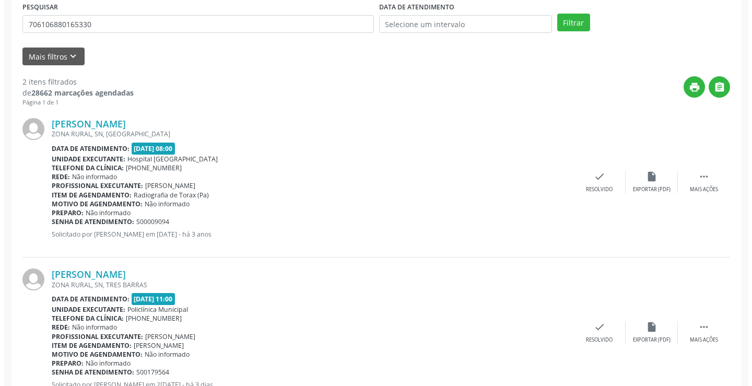
scroll to position [246, 0]
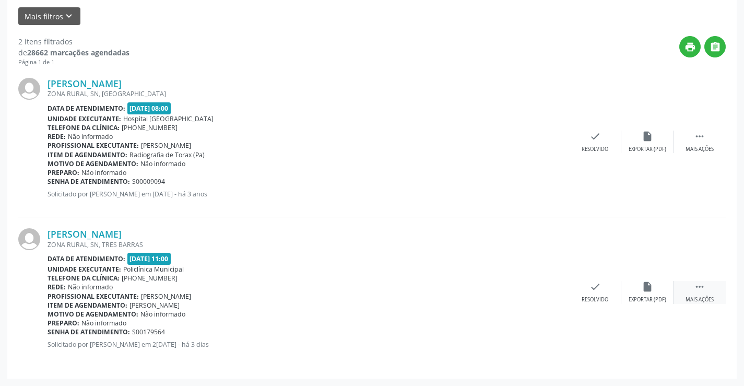
click at [705, 284] on icon "" at bounding box center [699, 286] width 11 height 11
click at [545, 291] on icon "cancel" at bounding box center [542, 286] width 11 height 11
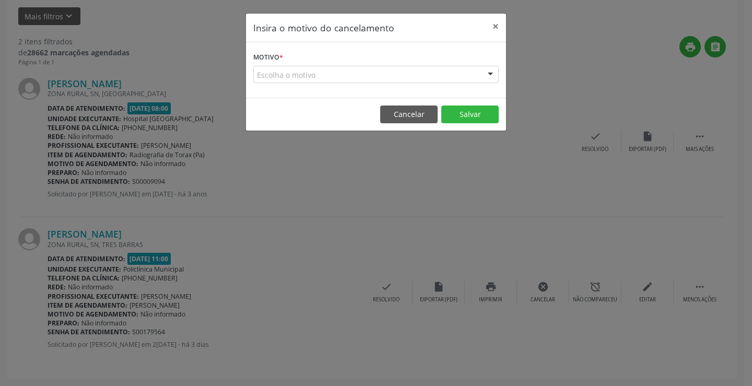
click at [469, 72] on div "Escolha o motivo" at bounding box center [375, 75] width 245 height 18
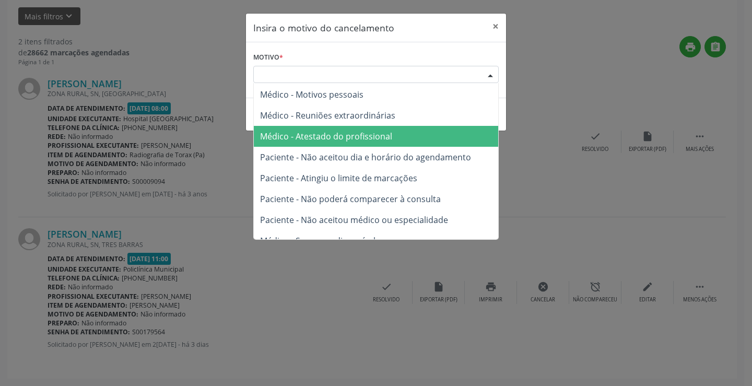
scroll to position [52, 0]
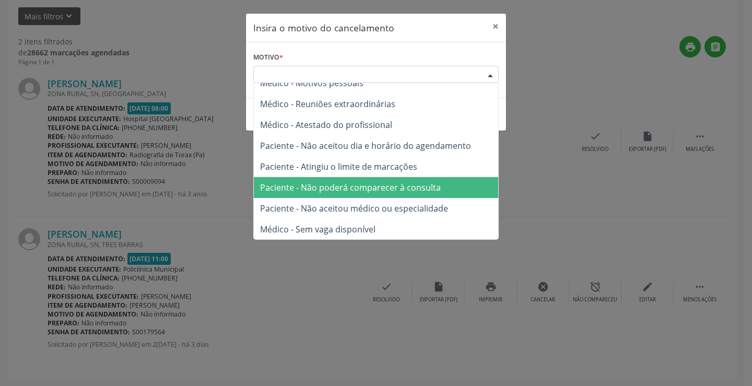
click at [427, 183] on span "Paciente - Não poderá comparecer à consulta" at bounding box center [350, 187] width 181 height 11
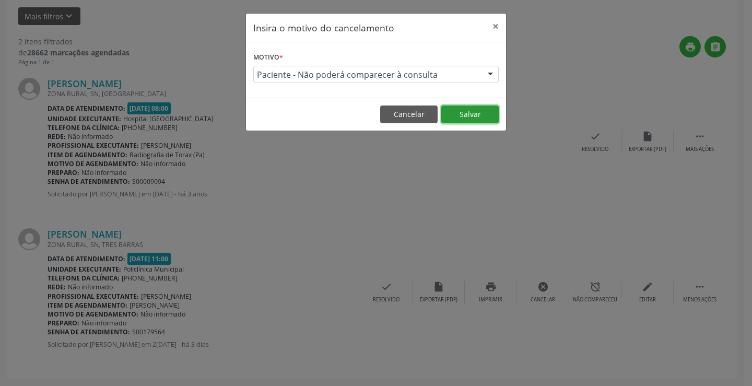
click at [466, 120] on button "Salvar" at bounding box center [469, 114] width 57 height 18
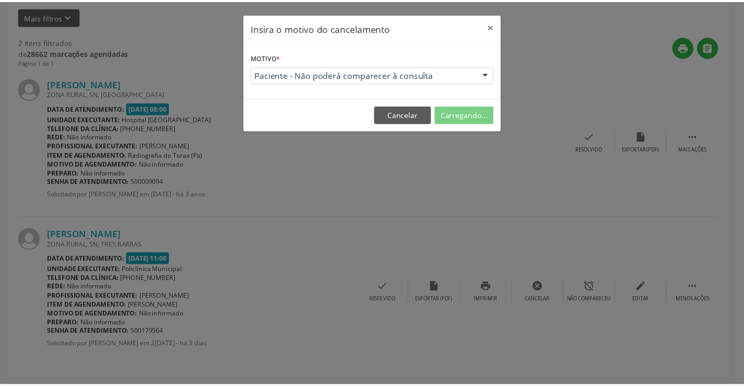
scroll to position [0, 0]
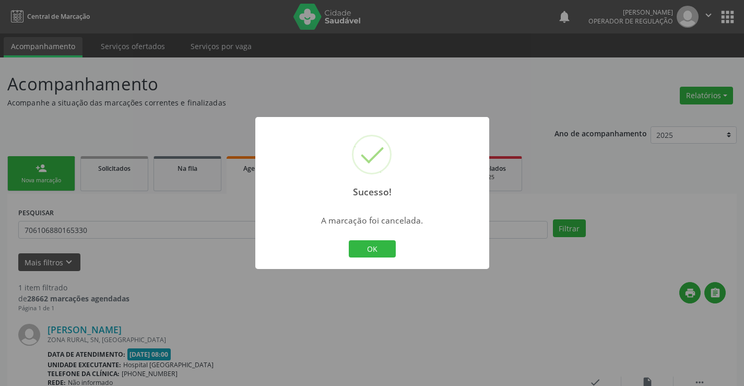
click at [359, 239] on div "OK Cancel" at bounding box center [372, 249] width 52 height 22
click at [359, 247] on button "OK" at bounding box center [372, 249] width 47 height 18
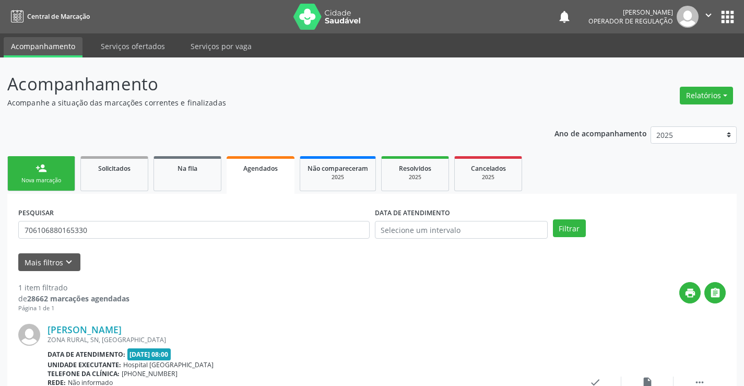
click at [56, 172] on link "person_add Nova marcação" at bounding box center [41, 173] width 68 height 35
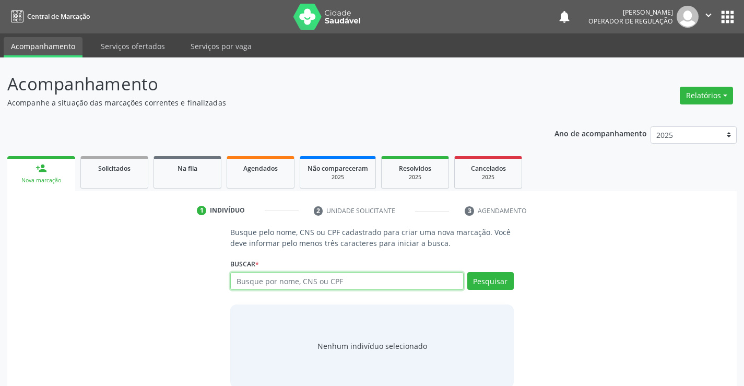
click at [305, 280] on input "text" at bounding box center [346, 281] width 233 height 18
type input "707600287464691"
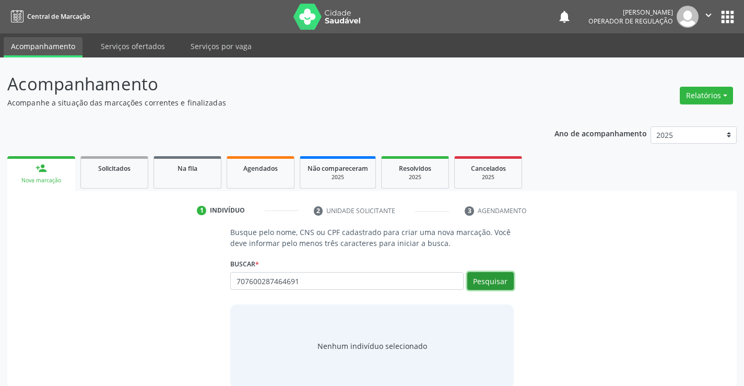
click at [502, 281] on button "Pesquisar" at bounding box center [490, 281] width 46 height 18
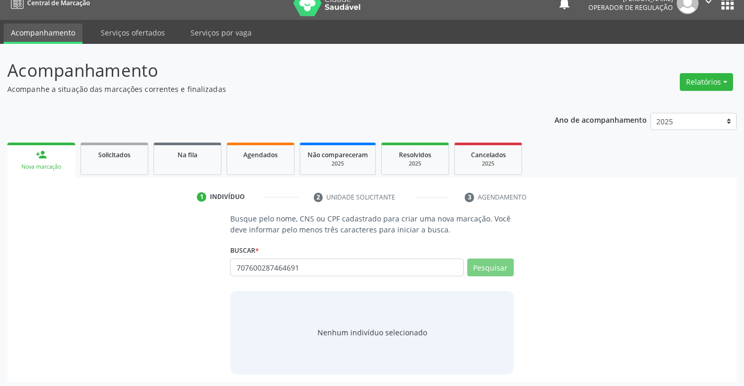
scroll to position [17, 0]
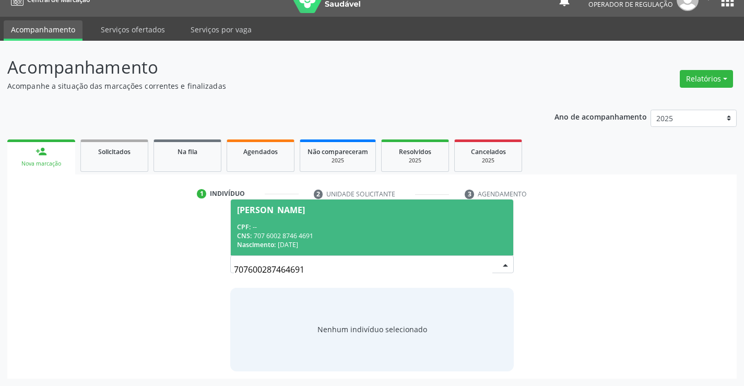
click at [338, 229] on div "CPF: --" at bounding box center [371, 226] width 269 height 9
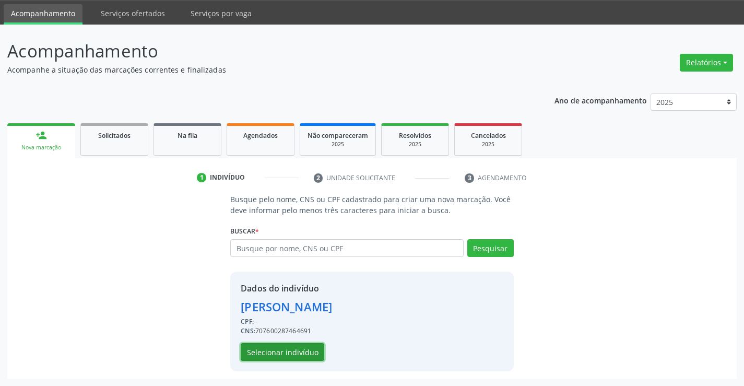
click at [297, 346] on button "Selecionar indivíduo" at bounding box center [283, 352] width 84 height 18
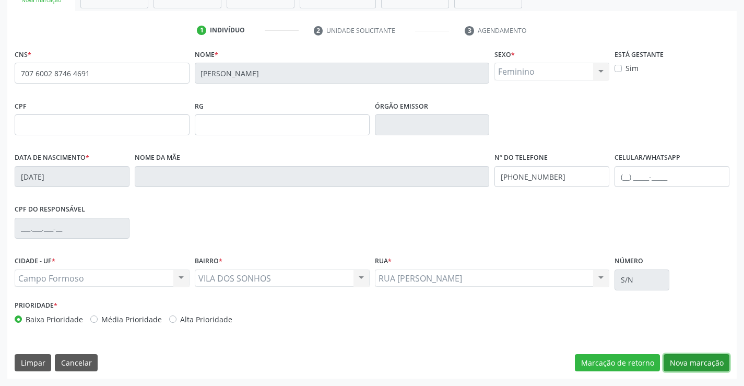
drag, startPoint x: 691, startPoint y: 361, endPoint x: 710, endPoint y: 350, distance: 21.1
click at [690, 361] on button "Nova marcação" at bounding box center [697, 363] width 66 height 18
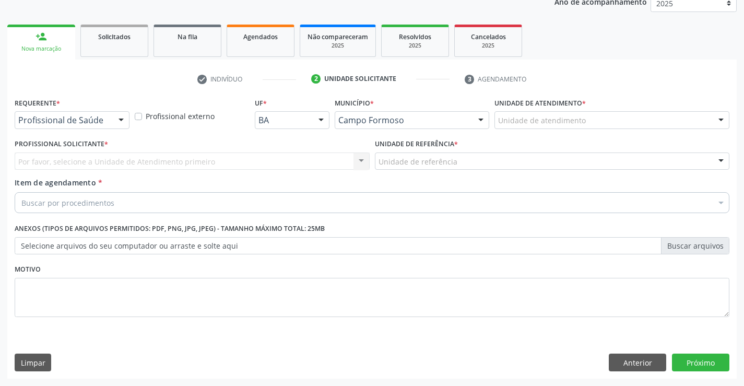
scroll to position [132, 0]
click at [110, 114] on div "Profissional de Saúde" at bounding box center [72, 120] width 115 height 18
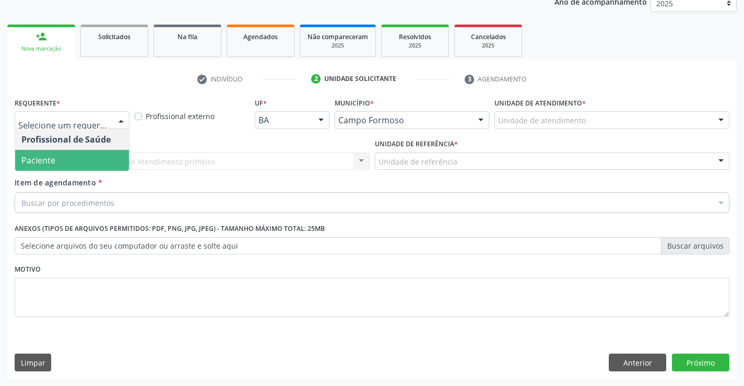
click at [107, 160] on span "Paciente" at bounding box center [72, 160] width 114 height 21
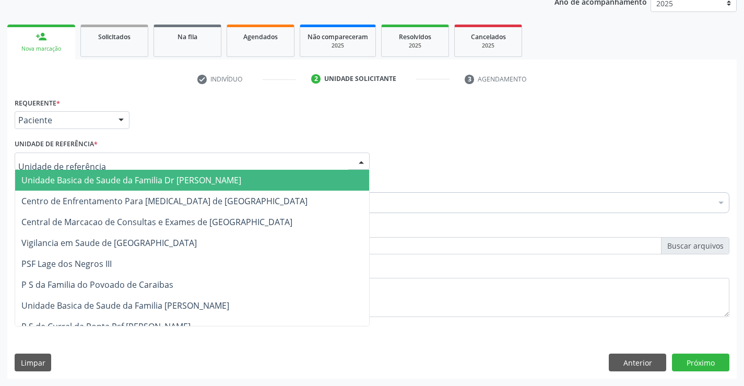
click at [167, 159] on div at bounding box center [192, 161] width 355 height 18
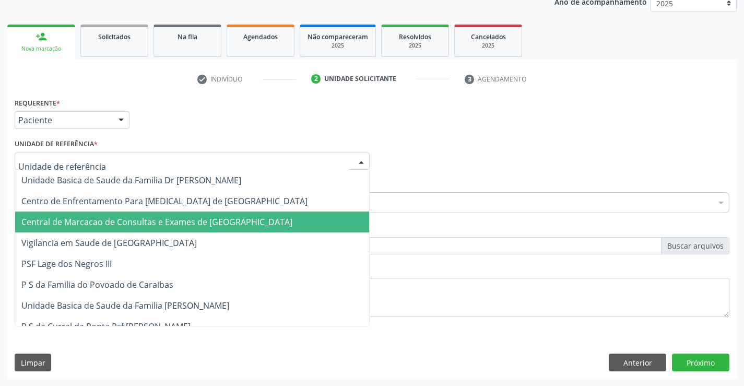
drag, startPoint x: 179, startPoint y: 221, endPoint x: 187, endPoint y: 214, distance: 10.8
click at [181, 220] on span "Central de Marcacao de Consultas e Exames de [GEOGRAPHIC_DATA]" at bounding box center [156, 221] width 271 height 11
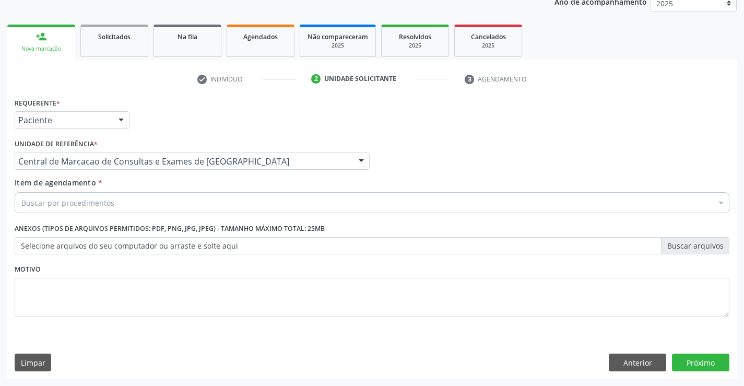
click at [192, 200] on div "Buscar por procedimentos" at bounding box center [372, 202] width 715 height 21
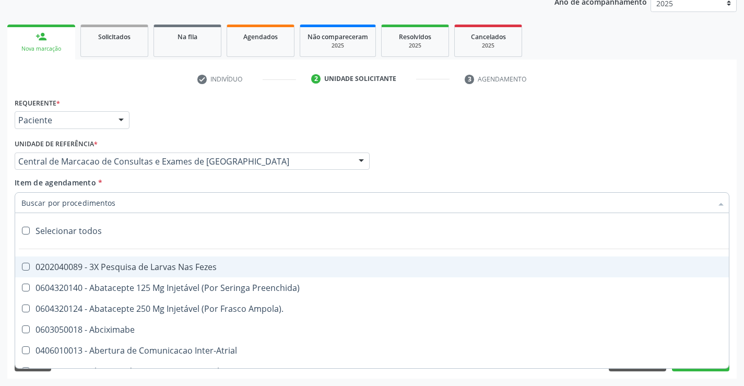
type input "p"
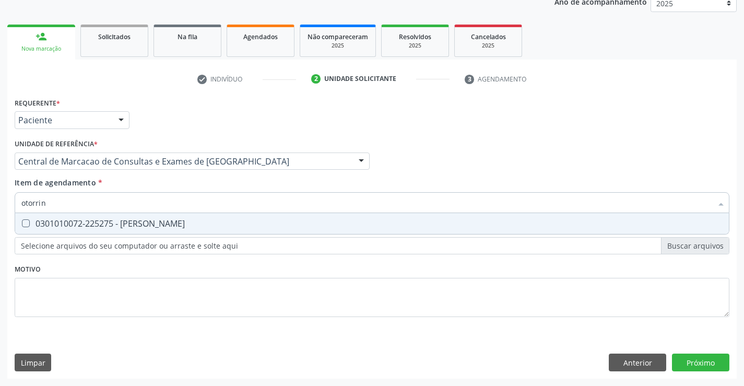
type input "otorrino"
drag, startPoint x: 186, startPoint y: 225, endPoint x: 181, endPoint y: 216, distance: 11.0
click at [186, 224] on div "0301010072-225275 - Médico Otorrinolaringologista" at bounding box center [371, 223] width 701 height 8
checkbox Otorrinolaringologista "true"
click at [698, 359] on div "Requerente * Paciente Profissional de Saúde Paciente Nenhum resultado encontrad…" at bounding box center [372, 237] width 730 height 284
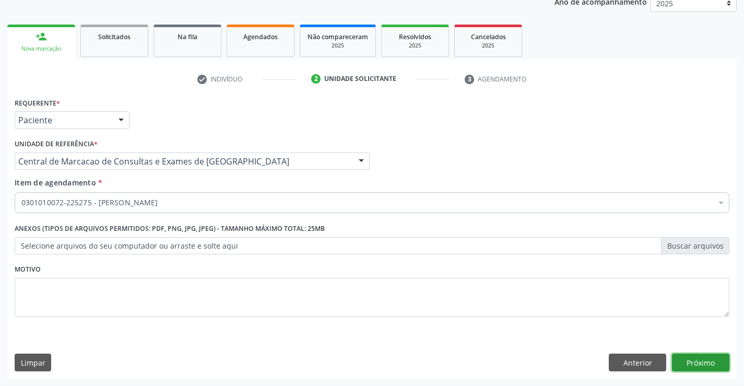
click at [676, 363] on button "Próximo" at bounding box center [700, 363] width 57 height 18
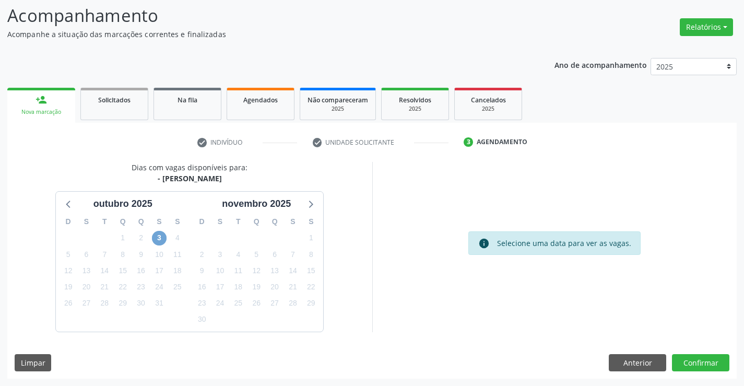
click at [159, 239] on span "3" at bounding box center [159, 238] width 15 height 15
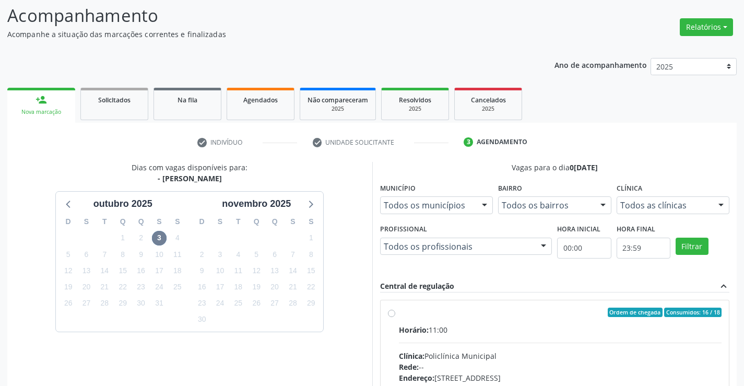
click at [395, 317] on input "Ordem de chegada Consumidos: 16 / 18 Horário: 11:00 Clínica: Policlínica Munici…" at bounding box center [391, 312] width 7 height 9
radio input "true"
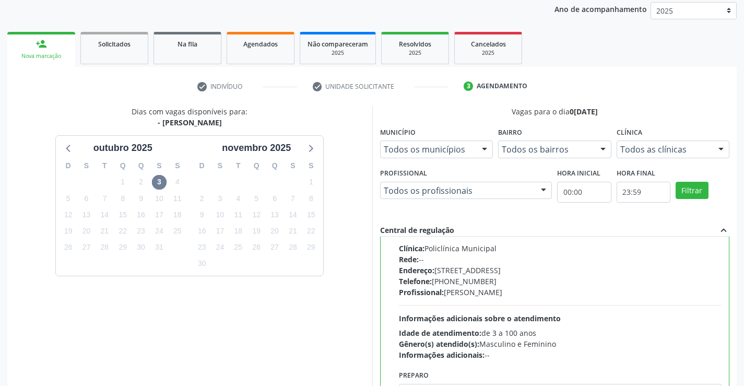
scroll to position [238, 0]
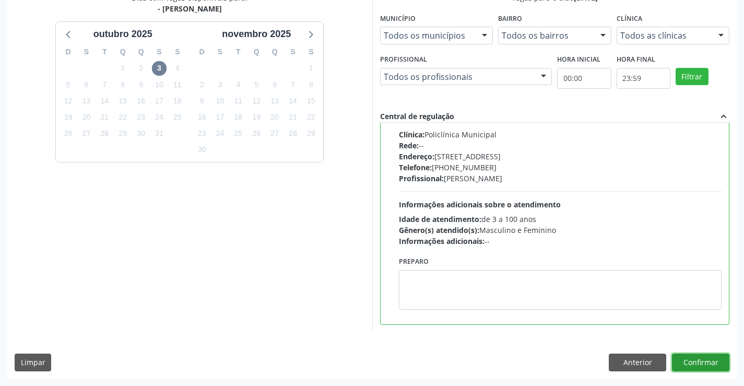
click at [700, 368] on button "Confirmar" at bounding box center [700, 363] width 57 height 18
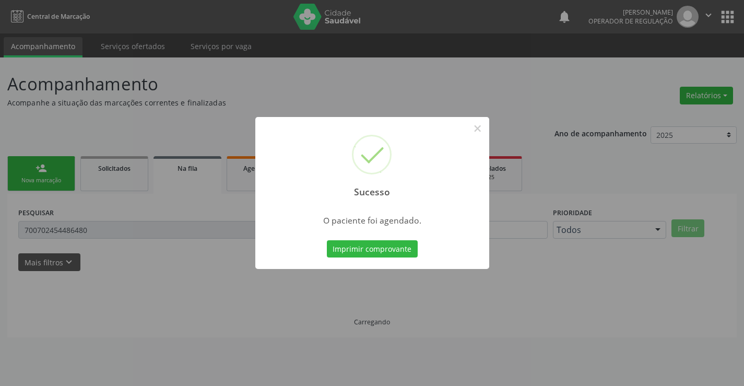
scroll to position [0, 0]
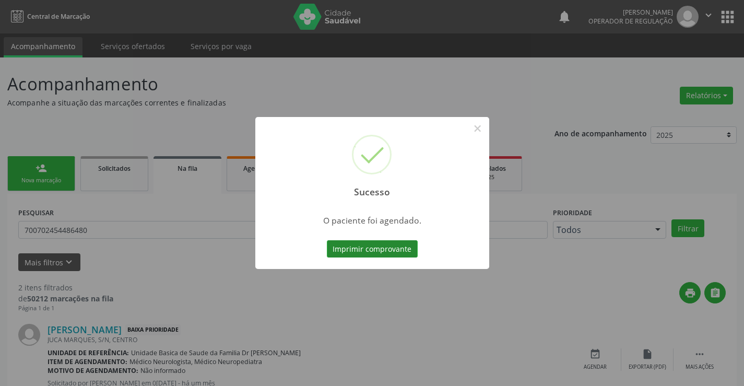
click at [375, 248] on button "Imprimir comprovante" at bounding box center [372, 249] width 91 height 18
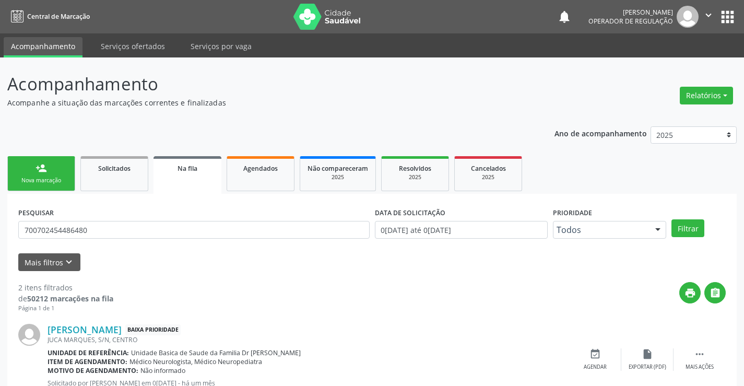
click at [52, 164] on link "person_add Nova marcação" at bounding box center [41, 173] width 68 height 35
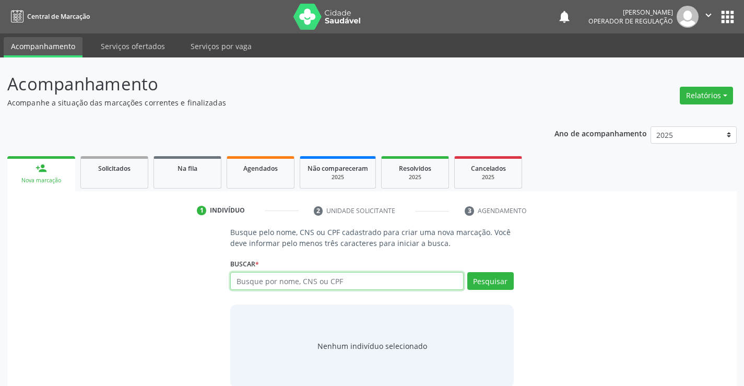
click at [278, 280] on input "text" at bounding box center [346, 281] width 233 height 18
type input "706709281485920"
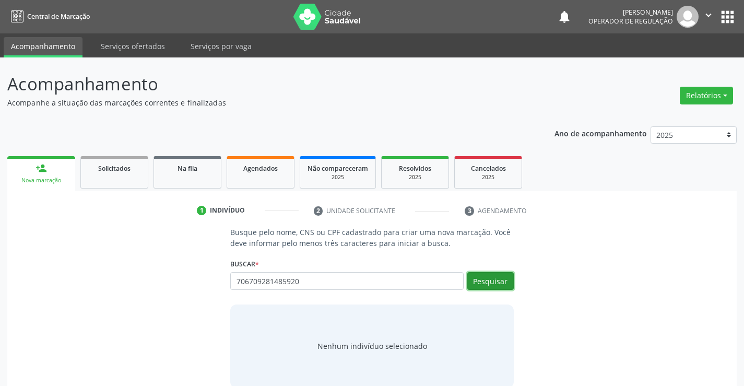
click at [481, 274] on button "Pesquisar" at bounding box center [490, 281] width 46 height 18
type input "706709281485920"
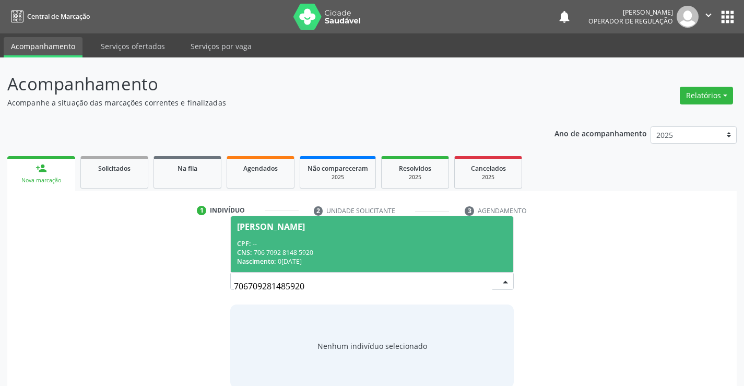
click at [388, 245] on div "CPF: --" at bounding box center [371, 243] width 269 height 9
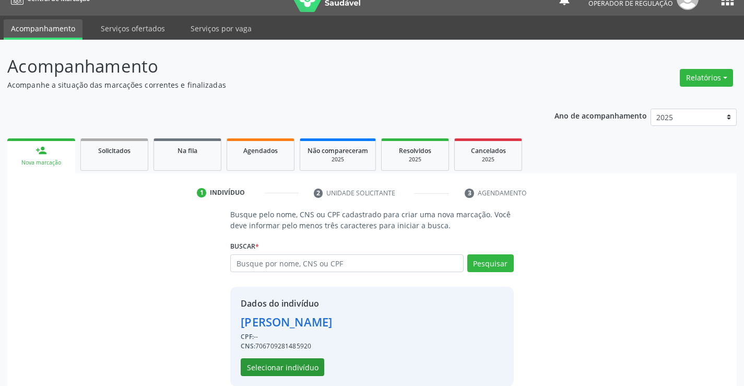
scroll to position [33, 0]
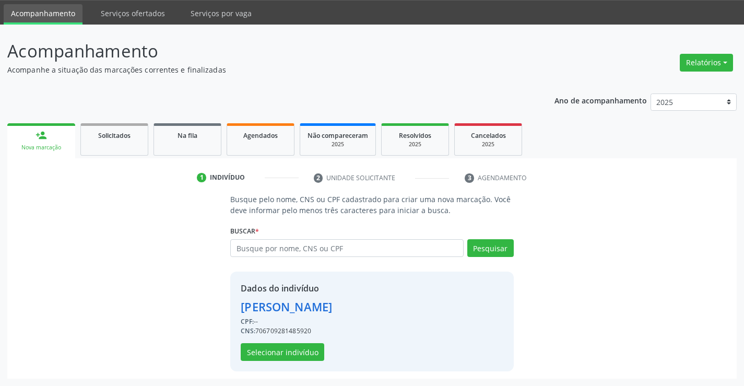
click at [253, 361] on div "Dados do indivíduo [PERSON_NAME] CPF: -- CNS: 706709281485920 Selecionar indiví…" at bounding box center [371, 322] width 283 height 100
click at [257, 358] on button "Selecionar indivíduo" at bounding box center [283, 352] width 84 height 18
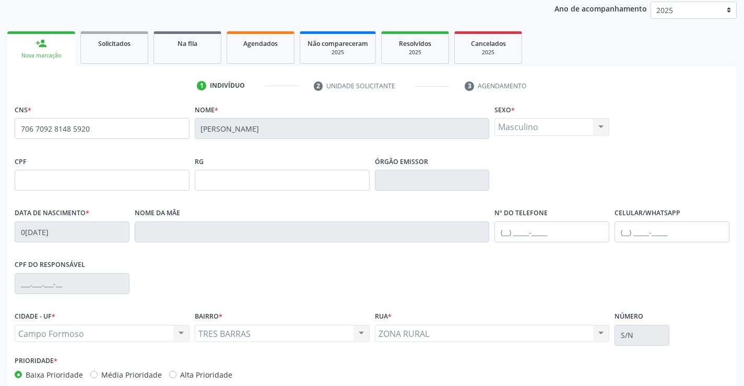
scroll to position [180, 0]
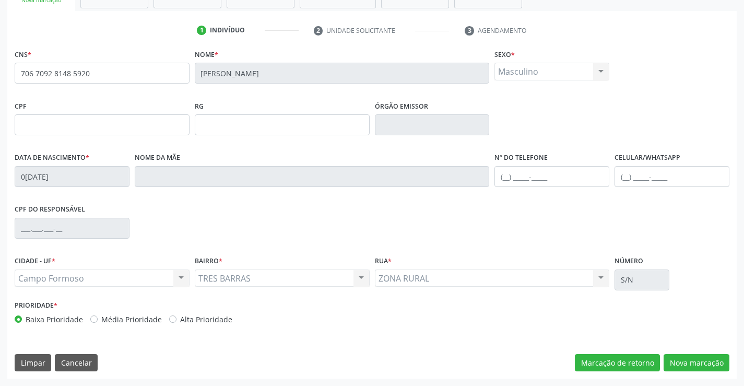
click at [693, 352] on div "CNS * 706 7092 8148 5920 [GEOGRAPHIC_DATA] * [PERSON_NAME] * Masculino Masculin…" at bounding box center [372, 212] width 730 height 332
click at [688, 360] on button "Nova marcação" at bounding box center [697, 363] width 66 height 18
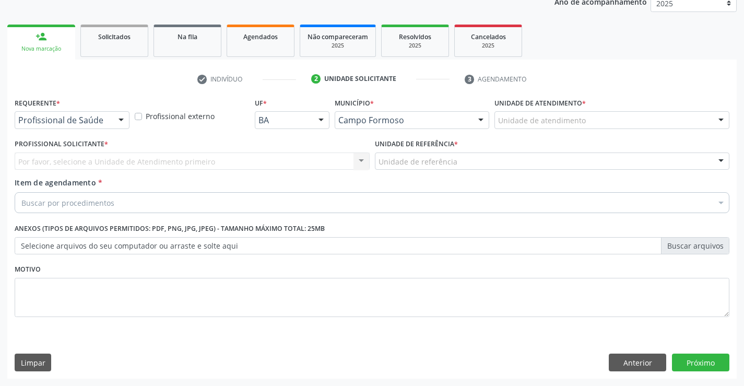
click at [80, 112] on div "Profissional de Saúde" at bounding box center [72, 120] width 115 height 18
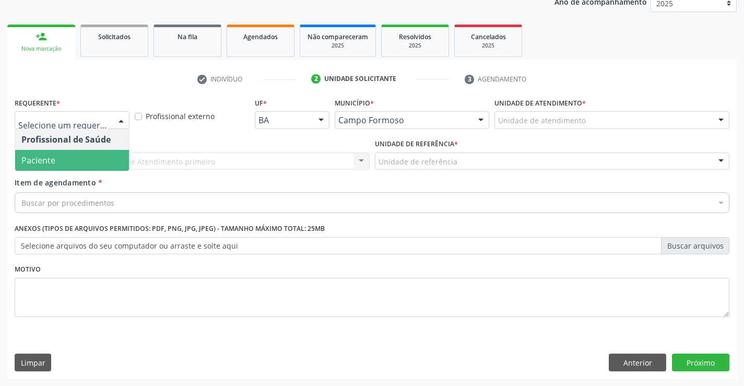
drag, startPoint x: 65, startPoint y: 158, endPoint x: 146, endPoint y: 155, distance: 81.0
click at [68, 158] on span "Paciente" at bounding box center [72, 160] width 114 height 21
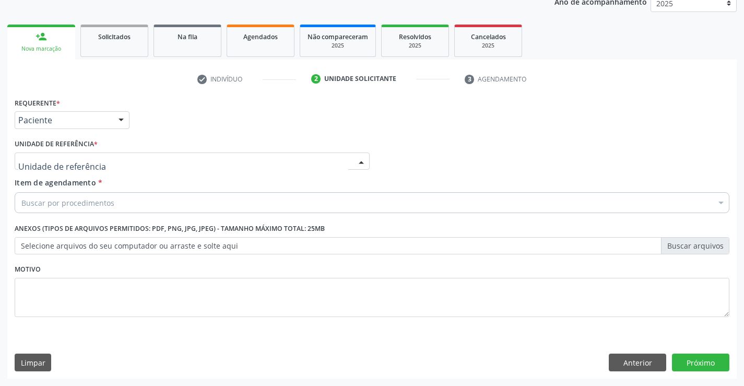
drag, startPoint x: 152, startPoint y: 154, endPoint x: 160, endPoint y: 216, distance: 63.2
click at [152, 159] on div at bounding box center [192, 161] width 355 height 18
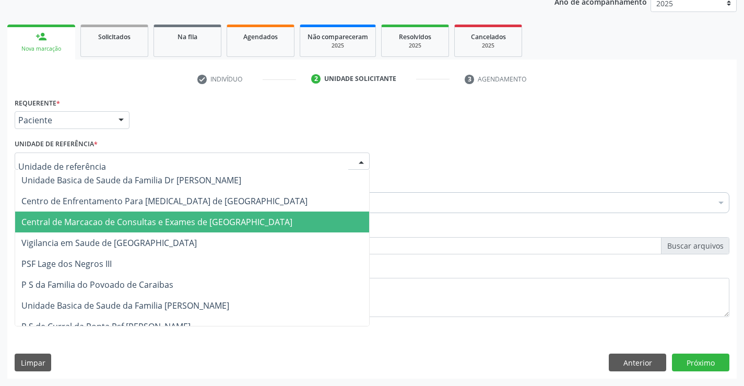
drag, startPoint x: 160, startPoint y: 219, endPoint x: 179, endPoint y: 214, distance: 19.4
click at [162, 219] on span "Central de Marcacao de Consultas e Exames de [GEOGRAPHIC_DATA]" at bounding box center [156, 221] width 271 height 11
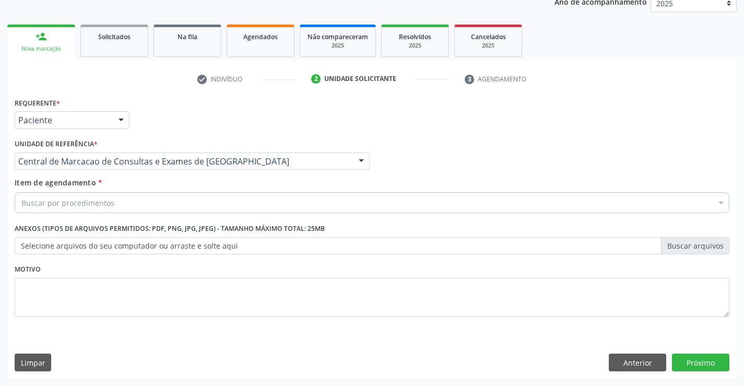
click at [202, 202] on div "Buscar por procedimentos" at bounding box center [372, 202] width 715 height 21
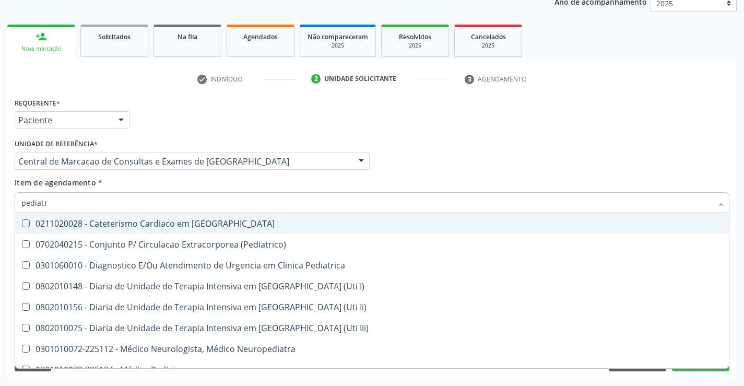
type input "pediatra"
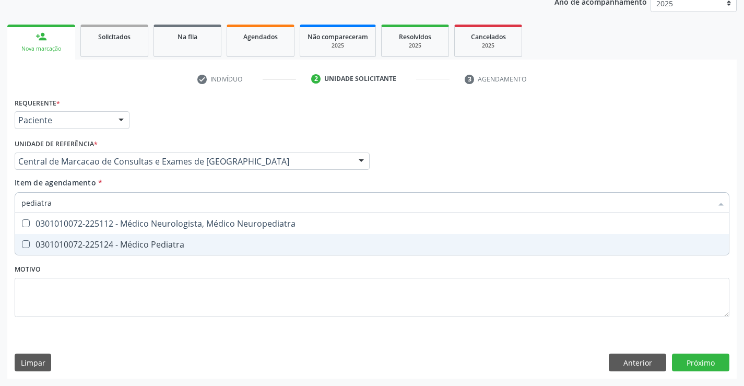
click at [171, 241] on div "0301010072-225124 - Médico Pediatra" at bounding box center [371, 244] width 701 height 8
checkbox Pediatra "true"
click at [712, 355] on div "Requerente * Paciente Profissional de Saúde Paciente Nenhum resultado encontrad…" at bounding box center [372, 237] width 730 height 284
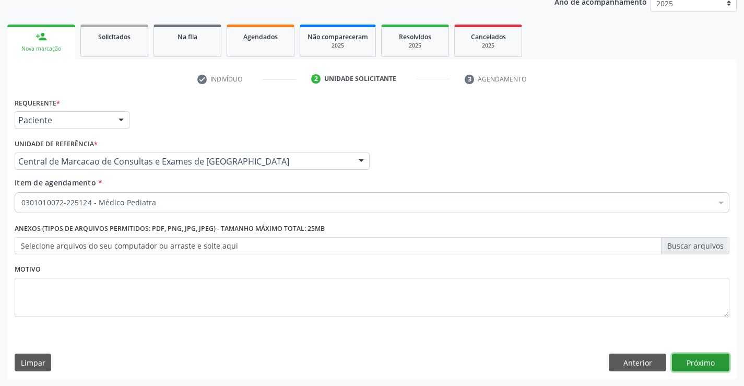
click at [708, 359] on button "Próximo" at bounding box center [700, 363] width 57 height 18
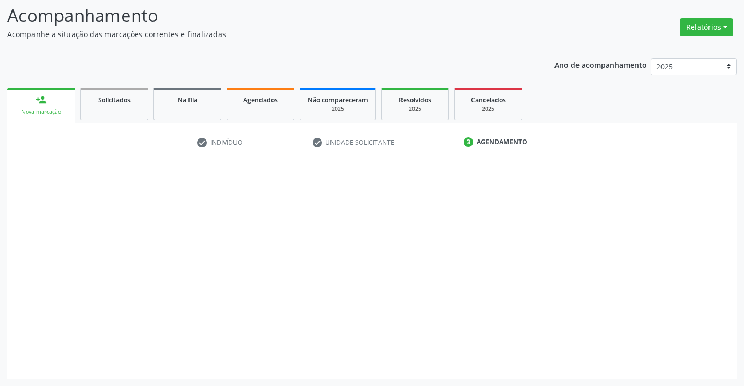
scroll to position [68, 0]
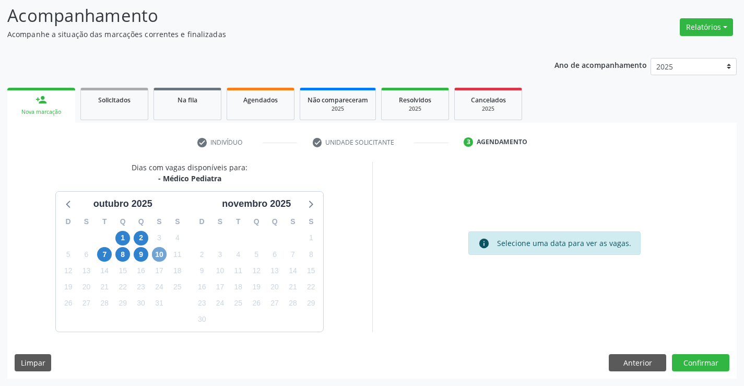
click at [155, 254] on span "10" at bounding box center [159, 254] width 15 height 15
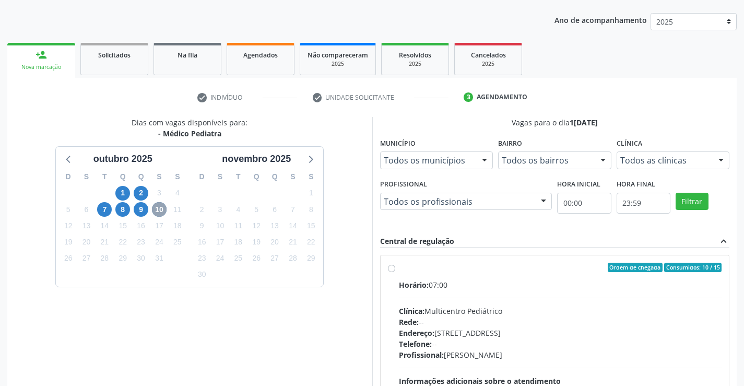
scroll to position [219, 0]
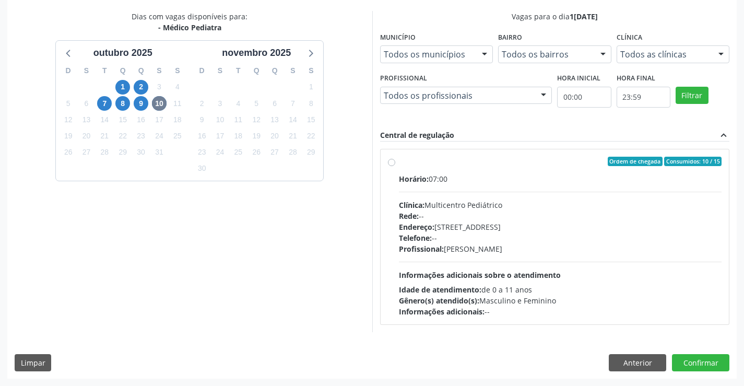
click at [488, 262] on div "Horário: 07:00 Clínica: Multicentro Pediátrico Rede: -- Endereço: [STREET_ADDRE…" at bounding box center [560, 245] width 323 height 144
click at [395, 166] on input "Ordem de chegada Consumidos: 10 / 15 Horário: 07:00 Clínica: Multicentro Pediát…" at bounding box center [391, 161] width 7 height 9
radio input "true"
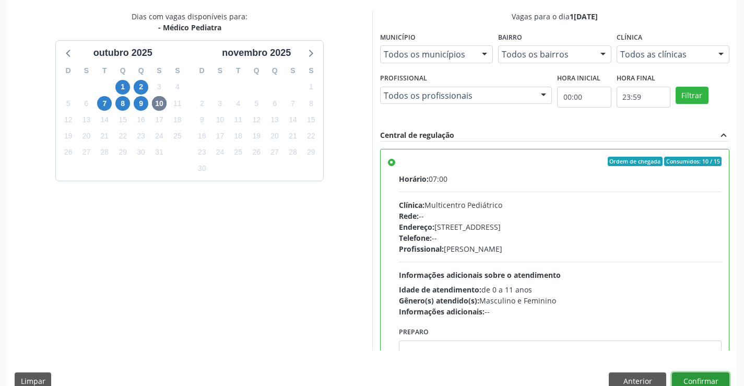
click at [676, 374] on button "Confirmar" at bounding box center [700, 381] width 57 height 18
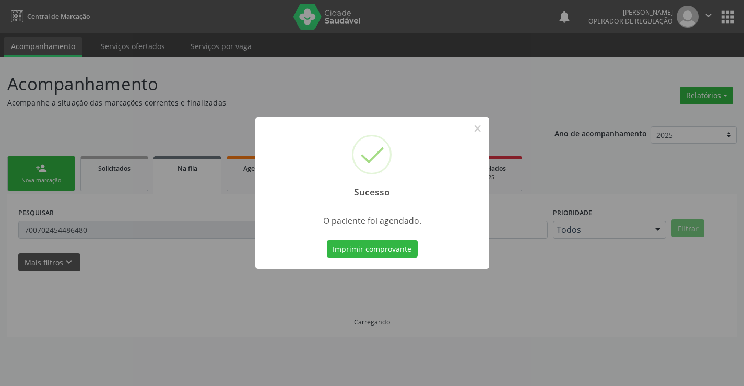
scroll to position [0, 0]
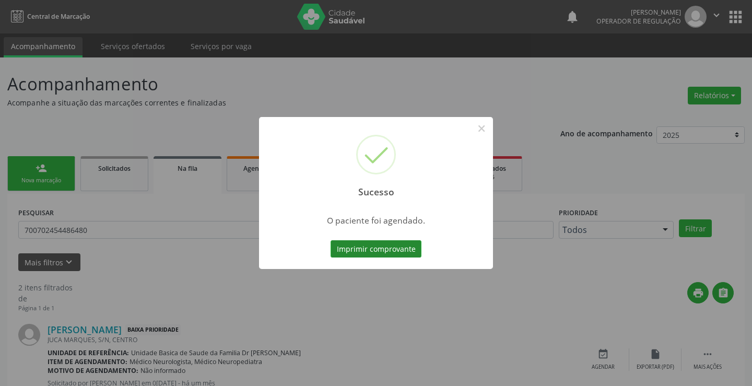
click at [381, 250] on button "Imprimir comprovante" at bounding box center [376, 249] width 91 height 18
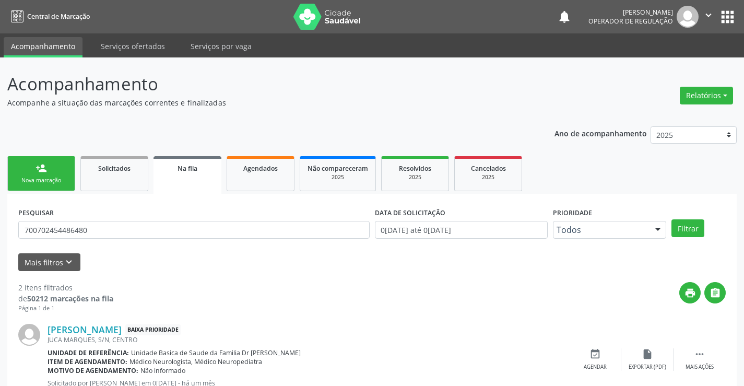
click at [29, 164] on div "Sucesso × O paciente foi agendado. Imprimir comprovante Cancel" at bounding box center [372, 193] width 744 height 386
click at [63, 179] on div "Sucesso × O paciente foi agendado. Imprimir comprovante Cancel" at bounding box center [372, 193] width 744 height 386
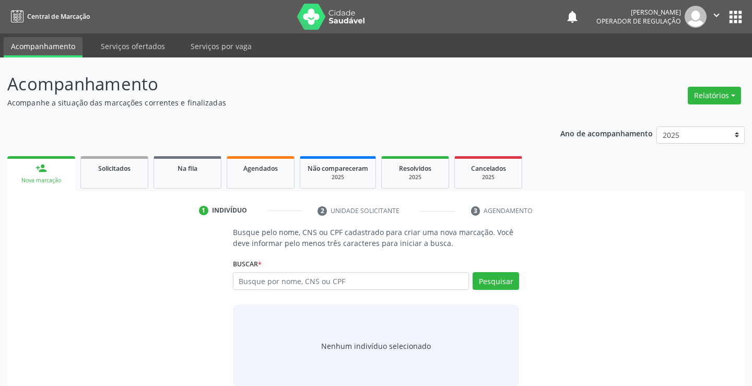
click at [283, 278] on input "text" at bounding box center [351, 281] width 237 height 18
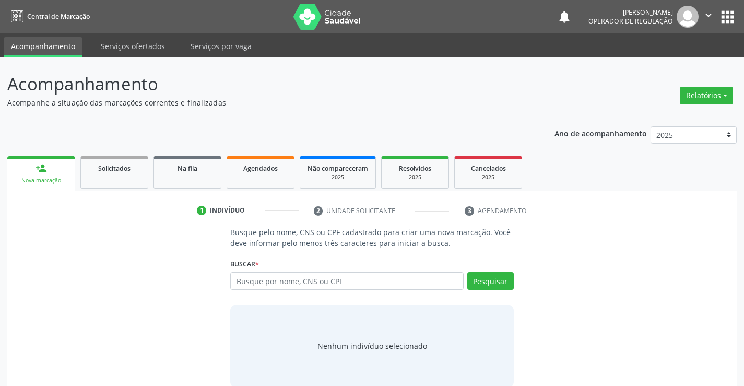
click at [272, 280] on input "text" at bounding box center [346, 281] width 233 height 18
type input "700007353346703"
click at [500, 283] on button "Pesquisar" at bounding box center [490, 281] width 46 height 18
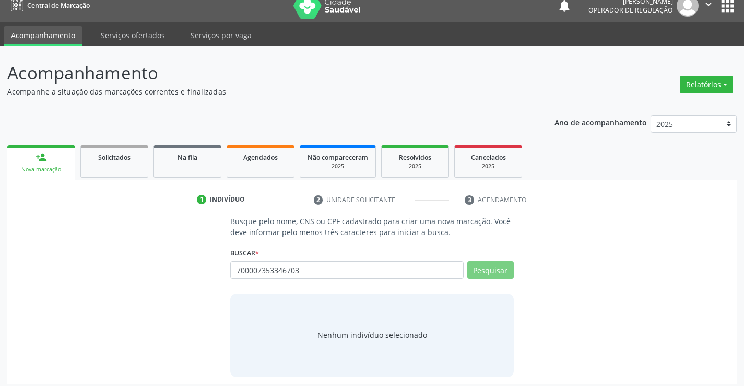
scroll to position [17, 0]
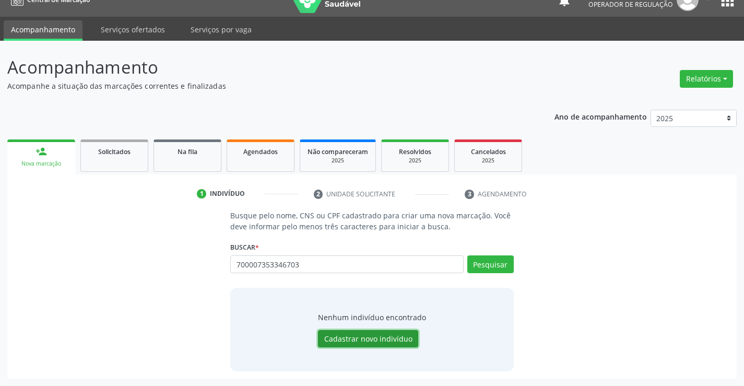
click at [364, 340] on button "Cadastrar novo indivíduo" at bounding box center [368, 339] width 100 height 18
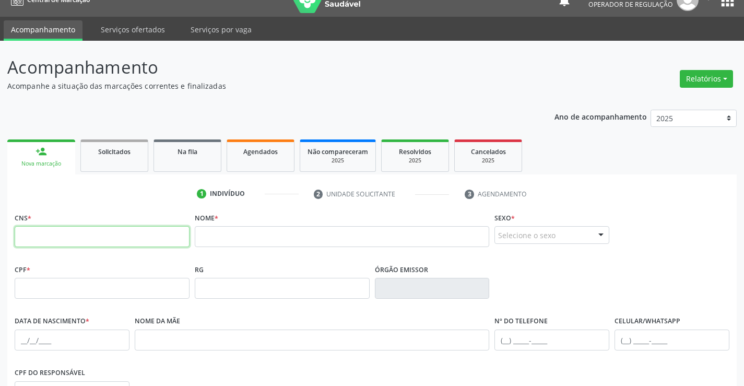
click at [116, 236] on input "text" at bounding box center [102, 236] width 175 height 21
type input "700 0073 5534 6703"
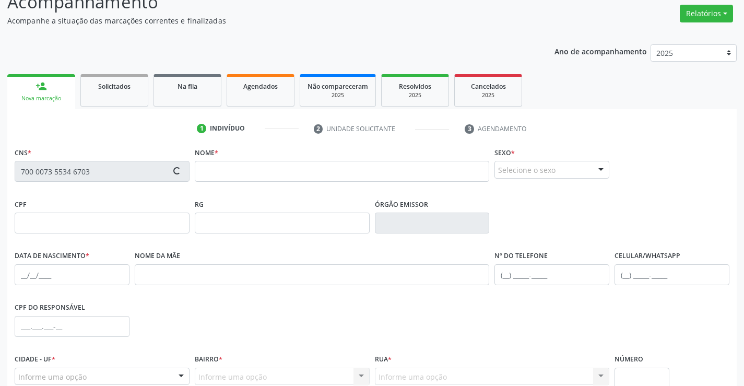
scroll to position [180, 0]
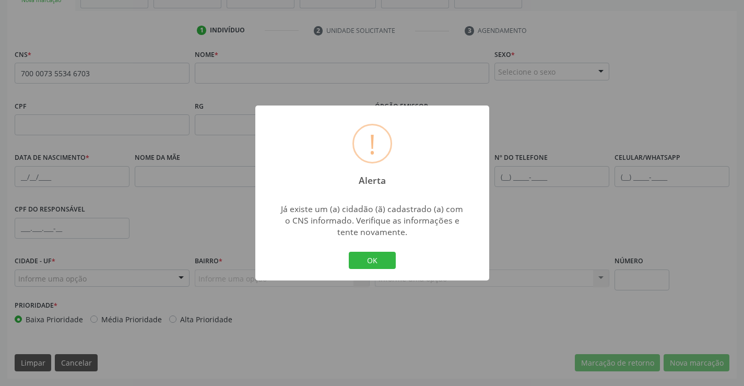
drag, startPoint x: 362, startPoint y: 260, endPoint x: 78, endPoint y: 137, distance: 309.2
click at [362, 259] on button "OK" at bounding box center [372, 261] width 47 height 18
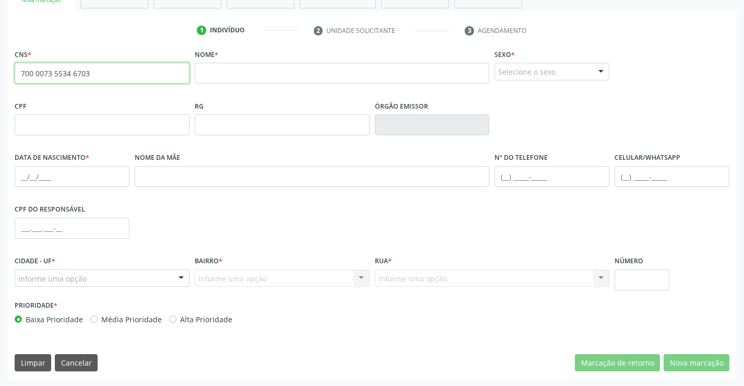
click at [101, 75] on input "700 0073 5534 6703" at bounding box center [102, 73] width 175 height 21
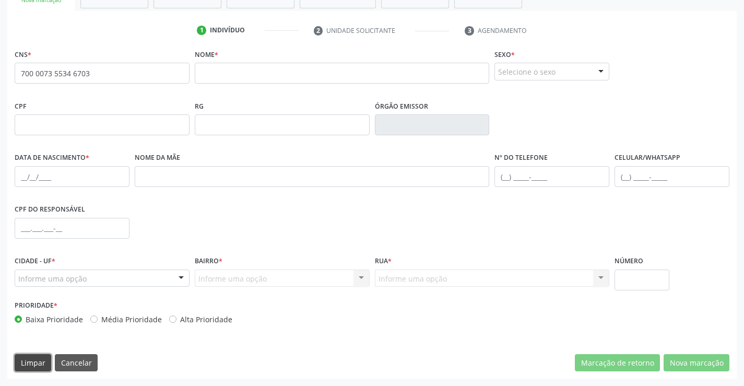
drag, startPoint x: 38, startPoint y: 361, endPoint x: 250, endPoint y: 290, distance: 223.9
click at [39, 360] on button "Limpar" at bounding box center [33, 363] width 37 height 18
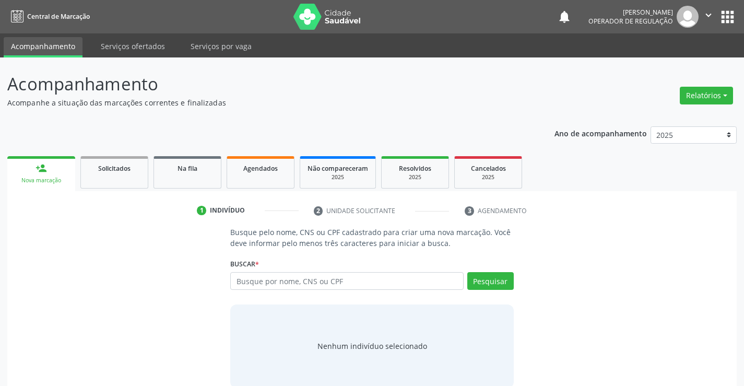
click at [315, 275] on input "text" at bounding box center [346, 281] width 233 height 18
type input "700 0073 5534 6703"
click at [494, 283] on button "Pesquisar" at bounding box center [490, 281] width 46 height 18
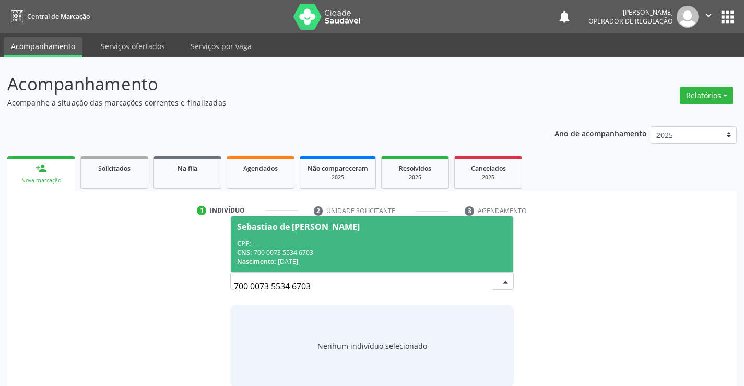
click at [311, 256] on div "CNS: 700 0073 5534 6703" at bounding box center [371, 252] width 269 height 9
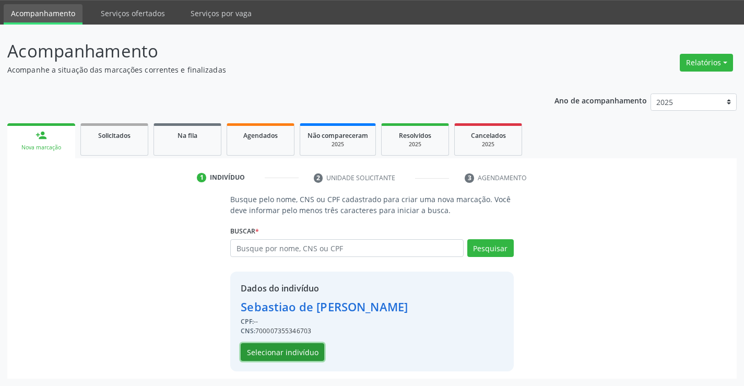
click at [295, 352] on button "Selecionar indivíduo" at bounding box center [283, 352] width 84 height 18
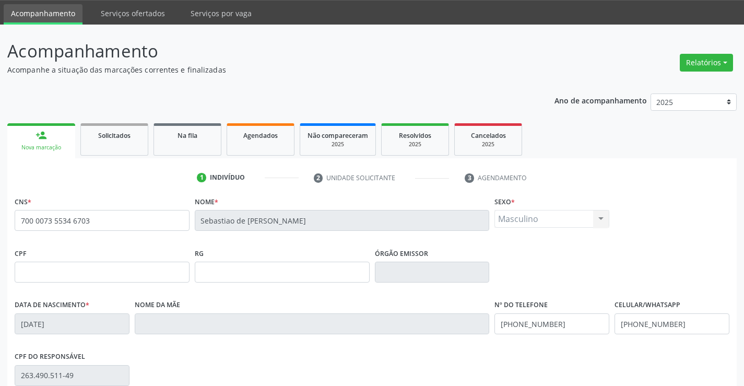
scroll to position [180, 0]
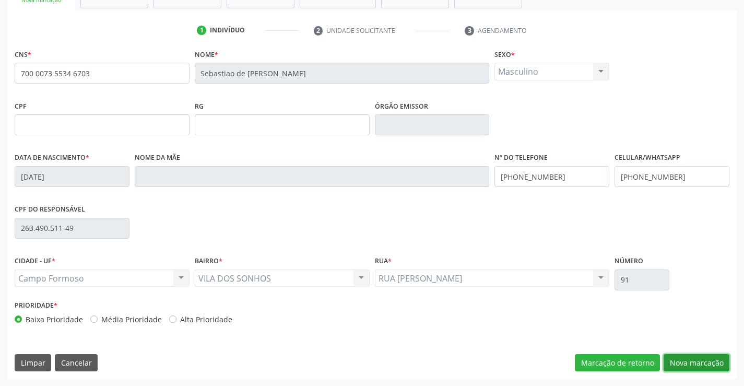
click at [667, 357] on button "Nova marcação" at bounding box center [697, 363] width 66 height 18
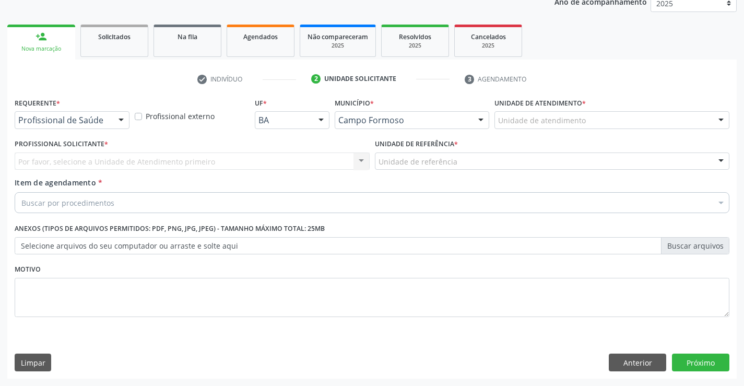
click at [114, 116] on div at bounding box center [121, 121] width 16 height 18
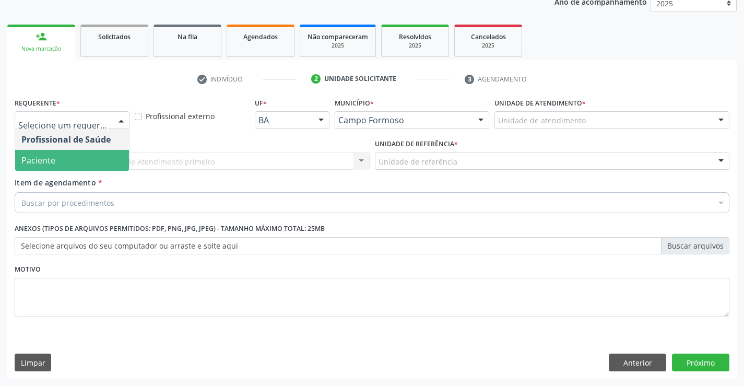
click at [70, 150] on span "Paciente" at bounding box center [72, 160] width 114 height 21
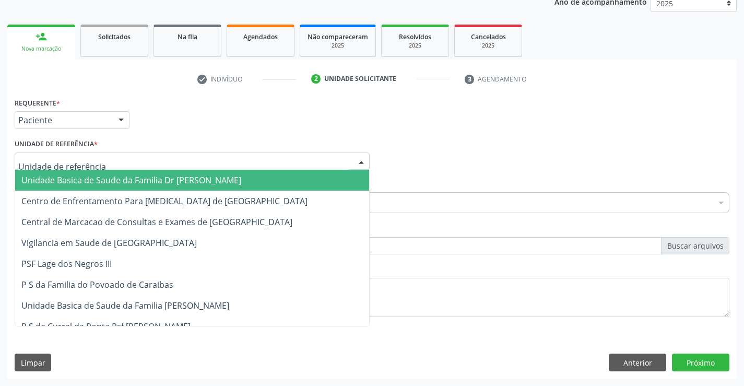
drag, startPoint x: 178, startPoint y: 156, endPoint x: 187, endPoint y: 205, distance: 50.0
click at [178, 157] on div at bounding box center [192, 161] width 355 height 18
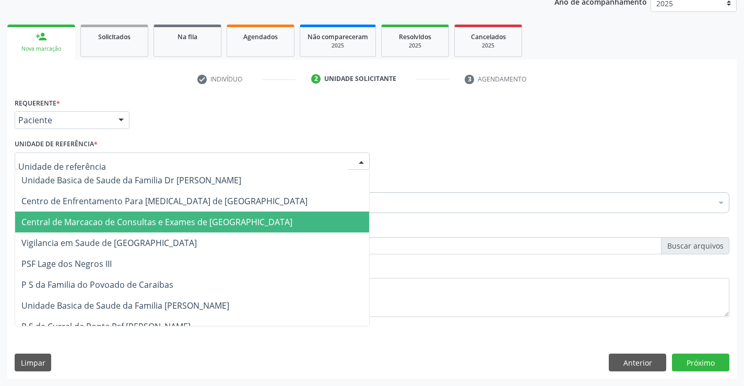
click at [187, 222] on span "Central de Marcacao de Consultas e Exames de [GEOGRAPHIC_DATA]" at bounding box center [156, 221] width 271 height 11
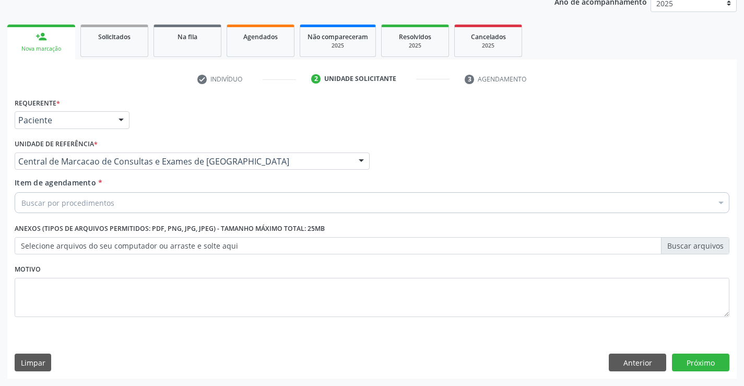
click at [205, 200] on div "Buscar por procedimentos" at bounding box center [372, 202] width 715 height 21
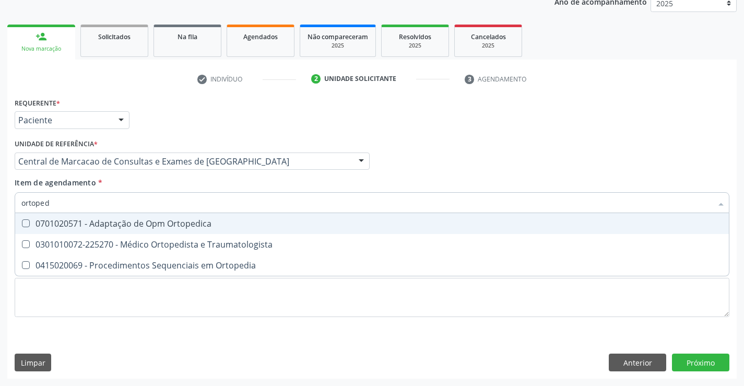
type input "ortopedi"
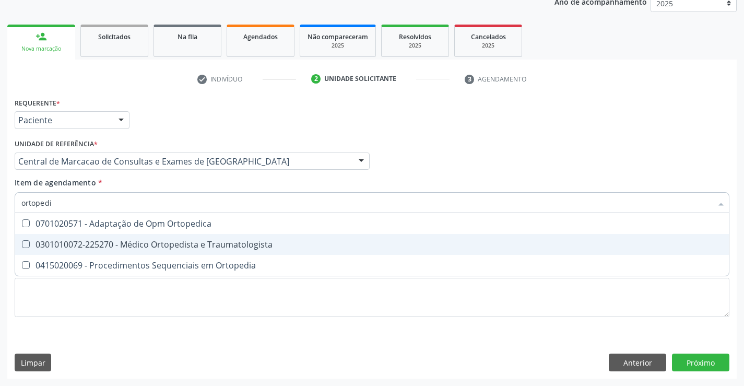
click at [169, 244] on div "0301010072-225270 - Médico Ortopedista e Traumatologista" at bounding box center [371, 244] width 701 height 8
checkbox Traumatologista "true"
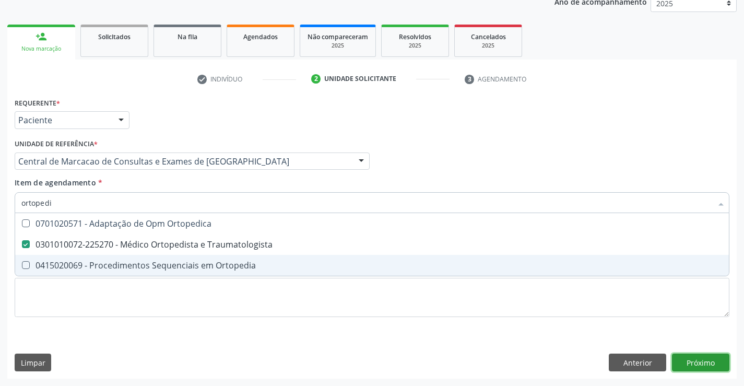
click at [705, 363] on div "Requerente * Paciente Profissional de Saúde Paciente Nenhum resultado encontrad…" at bounding box center [372, 237] width 730 height 284
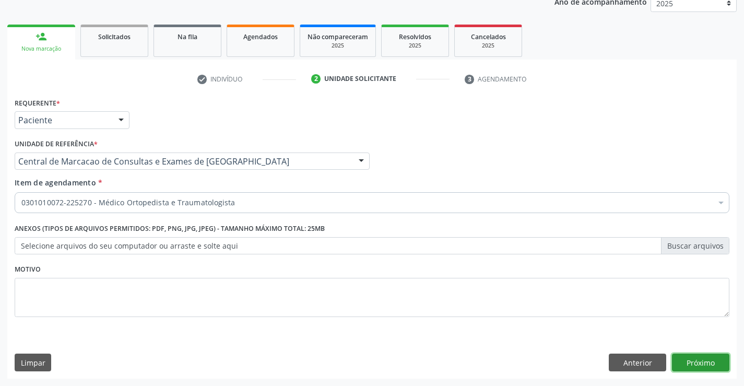
click at [705, 363] on button "Próximo" at bounding box center [700, 363] width 57 height 18
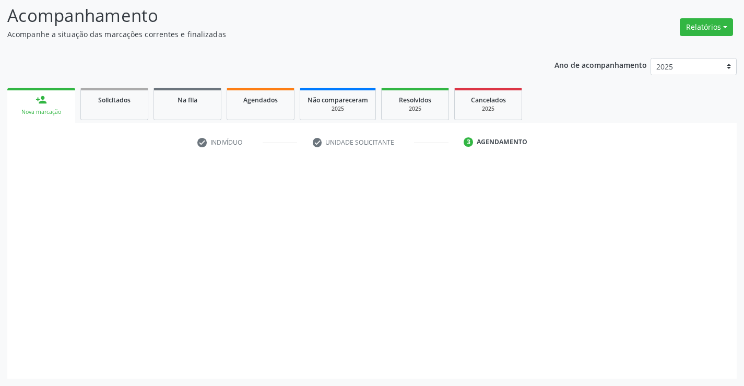
scroll to position [68, 0]
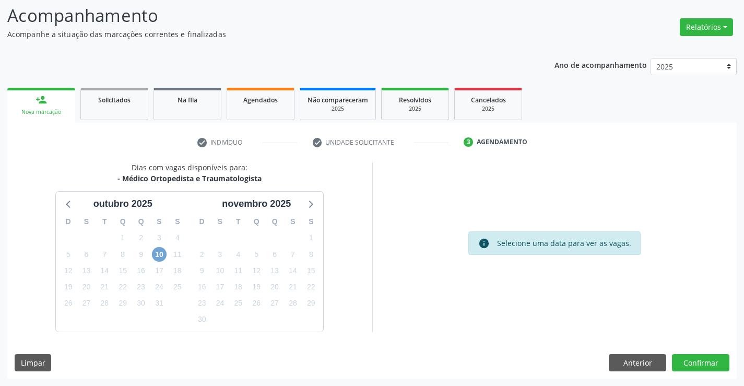
click at [162, 253] on span "10" at bounding box center [159, 254] width 15 height 15
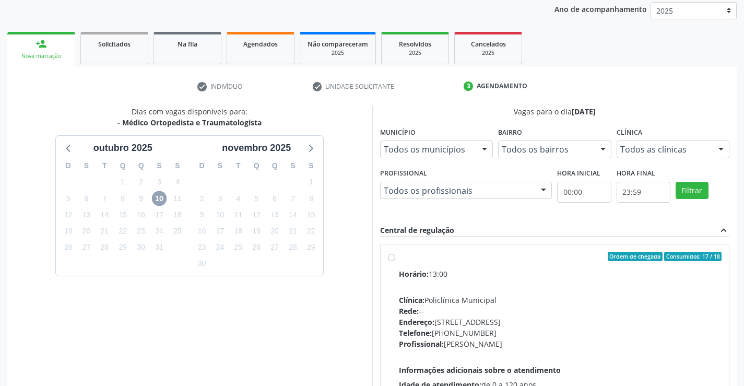
scroll to position [219, 0]
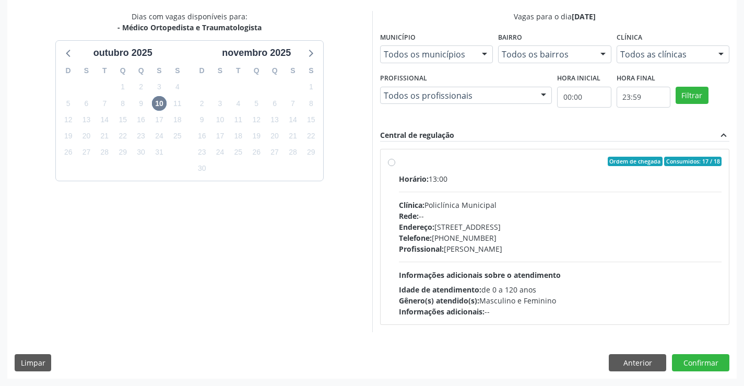
click at [500, 215] on div "Rede: --" at bounding box center [560, 215] width 323 height 11
click at [395, 166] on input "Ordem de chegada Consumidos: 17 / 18 Horário: 13:00 Clínica: Policlínica Munici…" at bounding box center [391, 161] width 7 height 9
radio input "true"
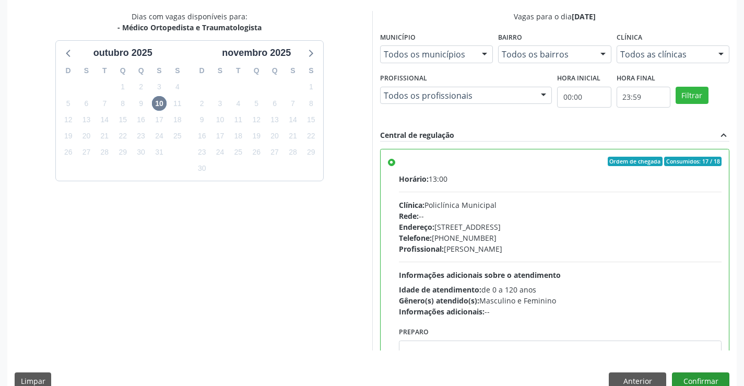
drag, startPoint x: 705, startPoint y: 371, endPoint x: 697, endPoint y: 380, distance: 12.2
click at [705, 372] on div "Dias com vagas disponíveis para: - Médico Ortopedista e Traumatologista o[DATE]…" at bounding box center [372, 204] width 730 height 386
click at [697, 380] on button "Confirmar" at bounding box center [700, 381] width 57 height 18
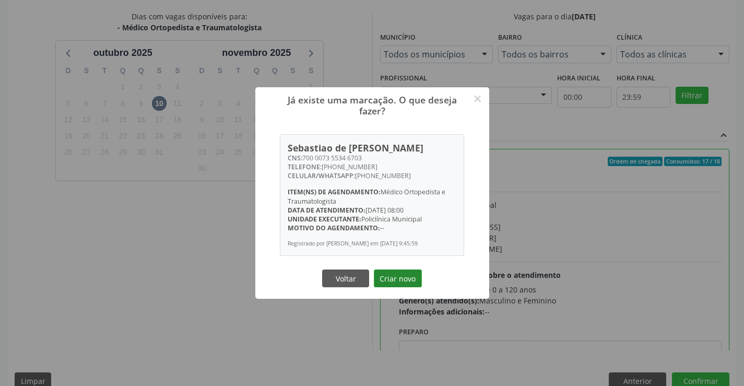
click at [397, 279] on button "Criar novo" at bounding box center [398, 278] width 48 height 18
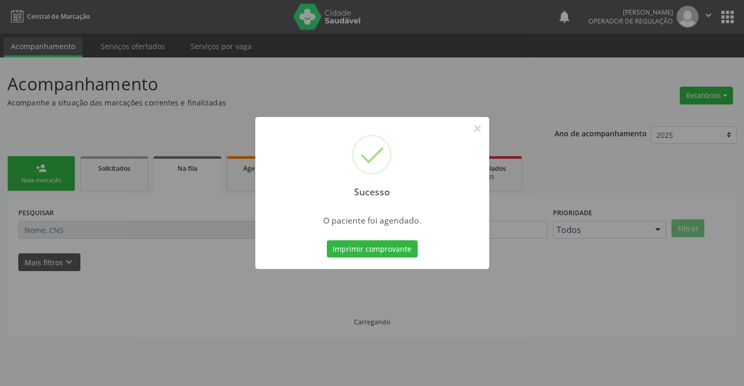
scroll to position [0, 0]
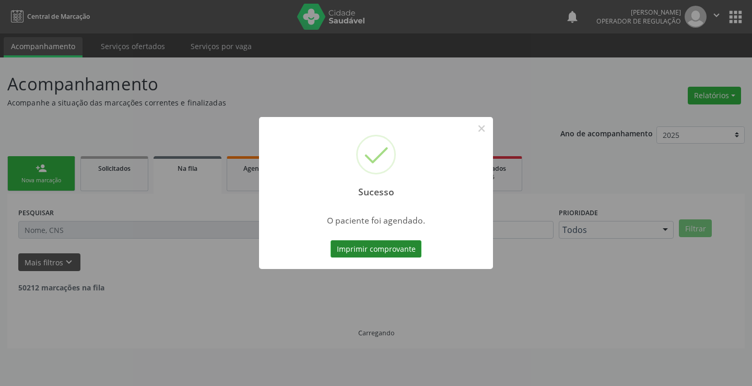
click at [359, 255] on button "Imprimir comprovante" at bounding box center [376, 249] width 91 height 18
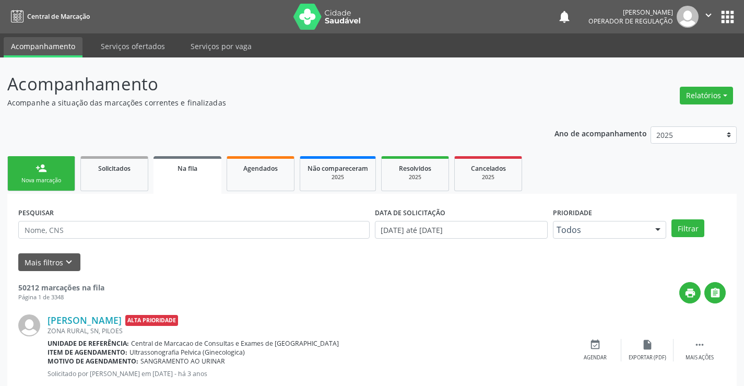
click at [60, 172] on link "person_add Nova marcação" at bounding box center [41, 173] width 68 height 35
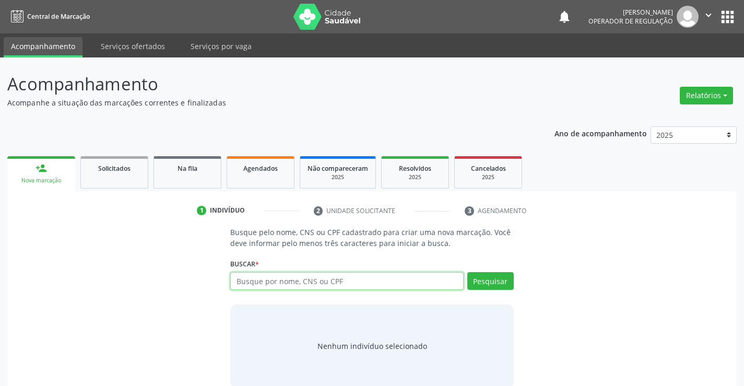
click at [308, 285] on input "text" at bounding box center [346, 281] width 233 height 18
type input "706005884241546"
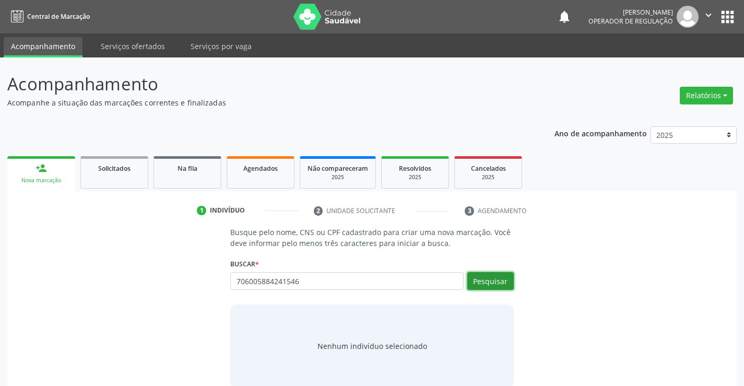
click at [493, 285] on button "Pesquisar" at bounding box center [490, 281] width 46 height 18
type input "706005884241546"
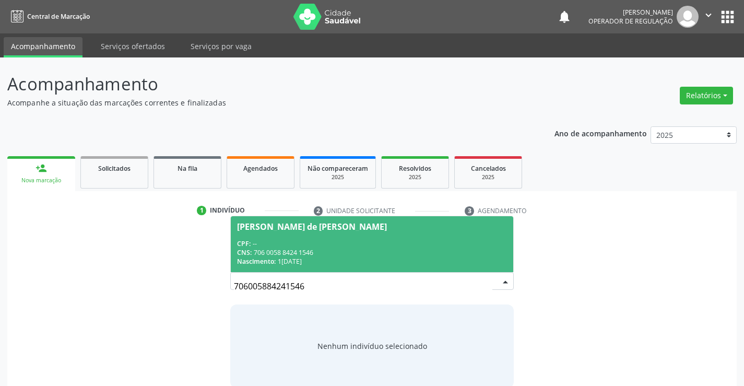
click at [342, 261] on div "Nascimento: 1[DATE]" at bounding box center [371, 261] width 269 height 9
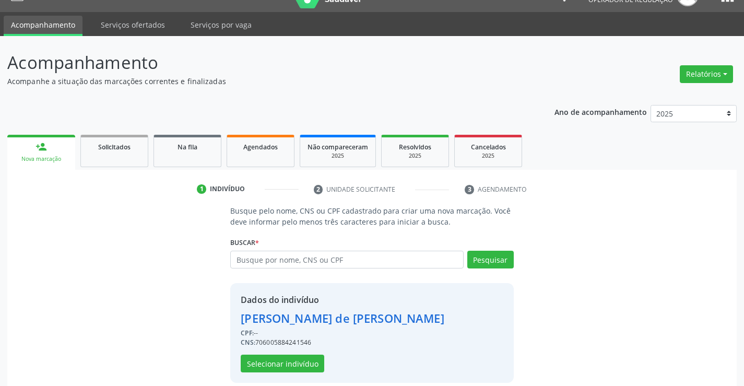
scroll to position [33, 0]
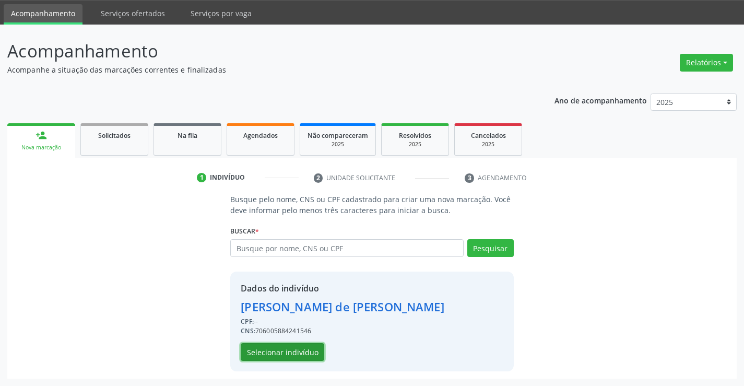
click at [248, 350] on button "Selecionar indivíduo" at bounding box center [283, 352] width 84 height 18
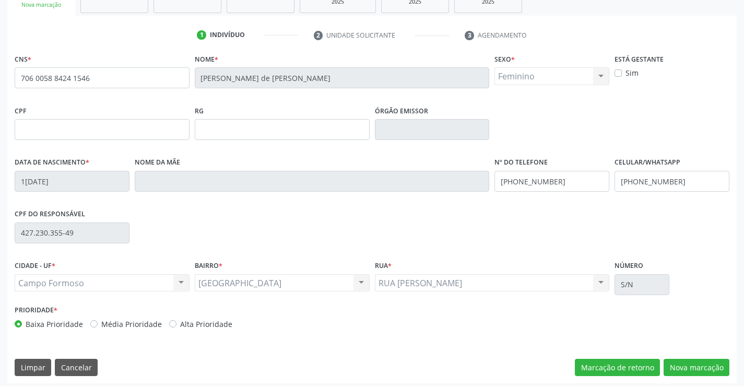
scroll to position [180, 0]
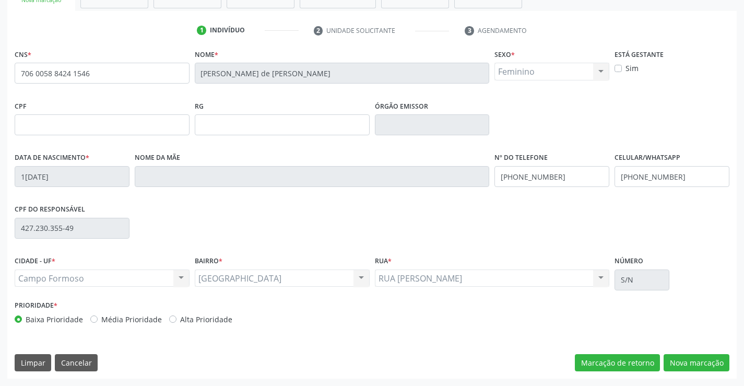
click at [684, 352] on div "CNS * 706 0058 8424 1546 [GEOGRAPHIC_DATA] * [PERSON_NAME] Sexo * Feminino Masc…" at bounding box center [372, 212] width 730 height 332
drag, startPoint x: 678, startPoint y: 361, endPoint x: 605, endPoint y: 342, distance: 75.1
click at [678, 361] on button "Nova marcação" at bounding box center [697, 363] width 66 height 18
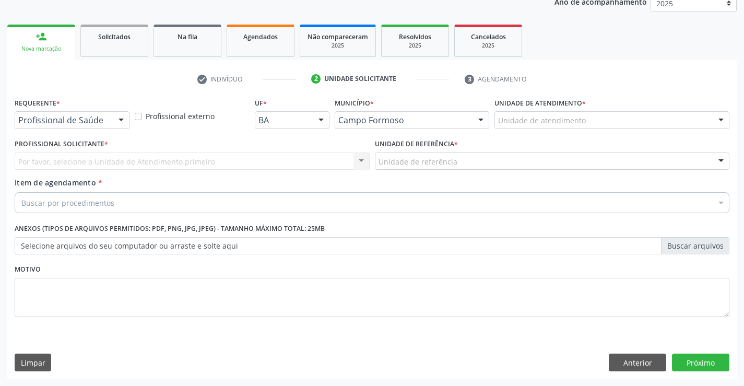
scroll to position [132, 0]
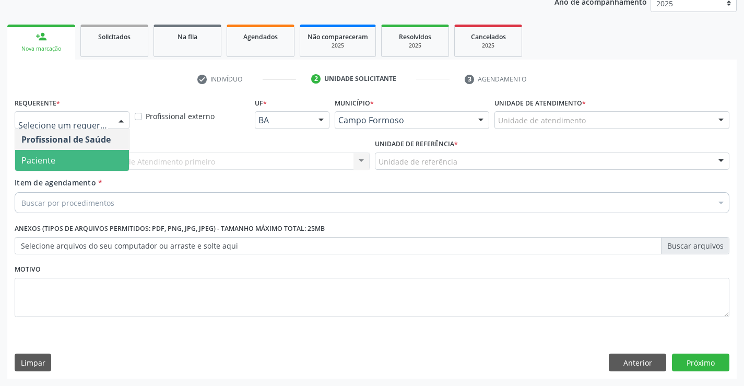
drag, startPoint x: 90, startPoint y: 169, endPoint x: 115, endPoint y: 169, distance: 25.1
click at [90, 169] on span "Paciente" at bounding box center [72, 160] width 114 height 21
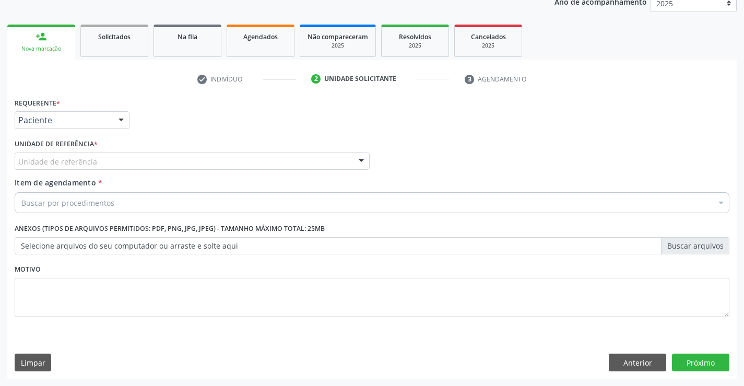
click at [184, 175] on div "Unidade de referência * Unidade de referência Unidade Basica de Saude da Famili…" at bounding box center [192, 156] width 360 height 41
drag, startPoint x: 195, startPoint y: 168, endPoint x: 188, endPoint y: 205, distance: 38.2
click at [194, 169] on div "Unidade de referência" at bounding box center [192, 161] width 355 height 18
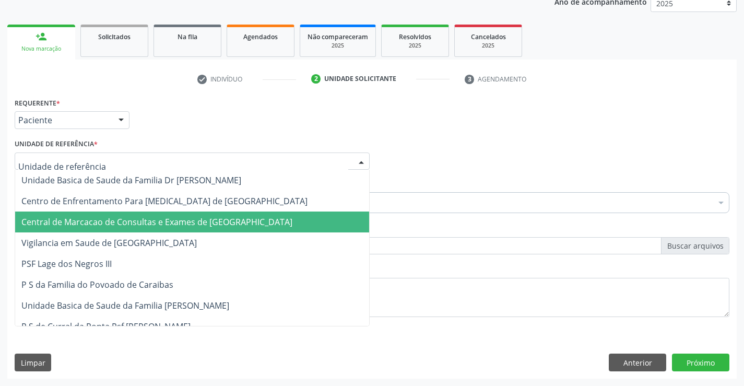
click at [187, 214] on span "Central de Marcacao de Consultas e Exames de [GEOGRAPHIC_DATA]" at bounding box center [192, 221] width 354 height 21
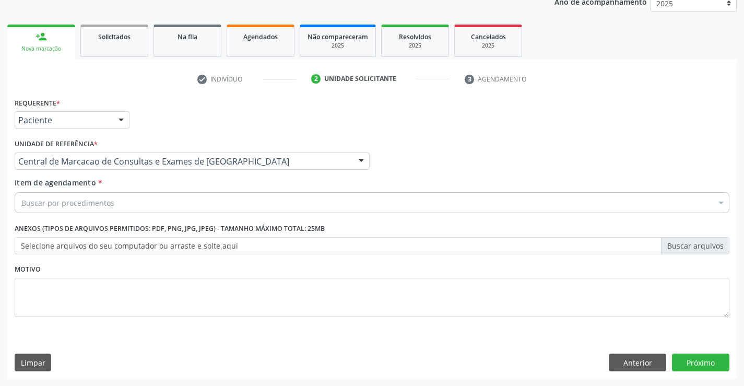
click at [194, 200] on div "Buscar por procedimentos" at bounding box center [372, 202] width 715 height 21
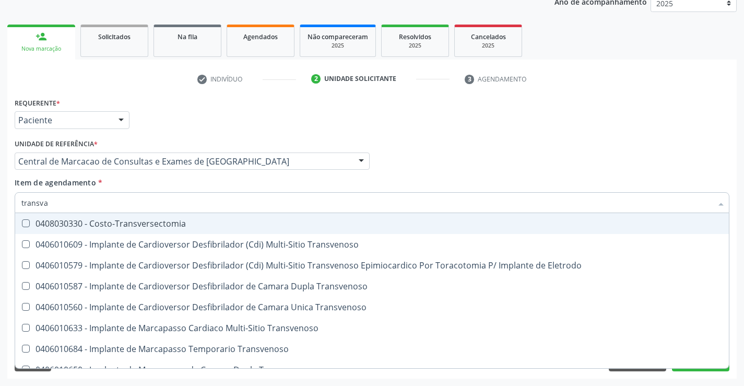
type input "transvag"
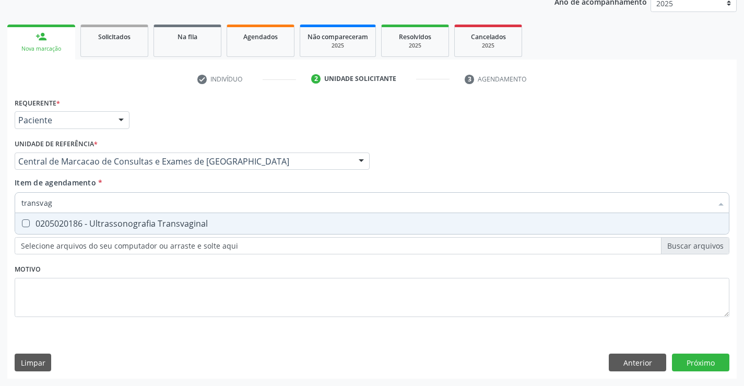
drag, startPoint x: 161, startPoint y: 221, endPoint x: 341, endPoint y: 210, distance: 180.0
click at [161, 221] on div "0205020186 - Ultrassonografia Transvaginal" at bounding box center [371, 223] width 701 height 8
checkbox Transvaginal "true"
click at [699, 362] on div "Requerente * Paciente Profissional de Saúde Paciente Nenhum resultado encontrad…" at bounding box center [372, 237] width 730 height 284
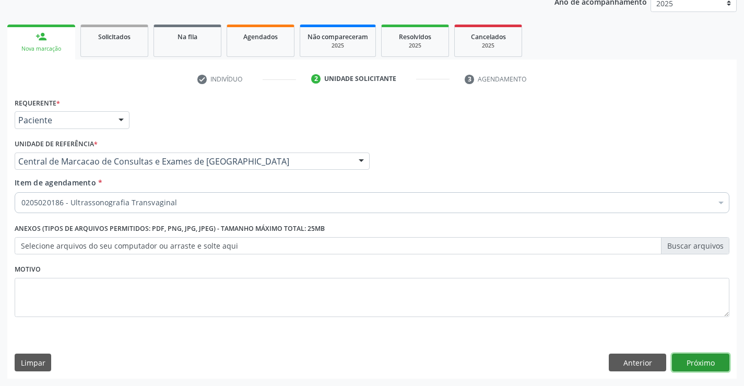
click at [700, 358] on button "Próximo" at bounding box center [700, 363] width 57 height 18
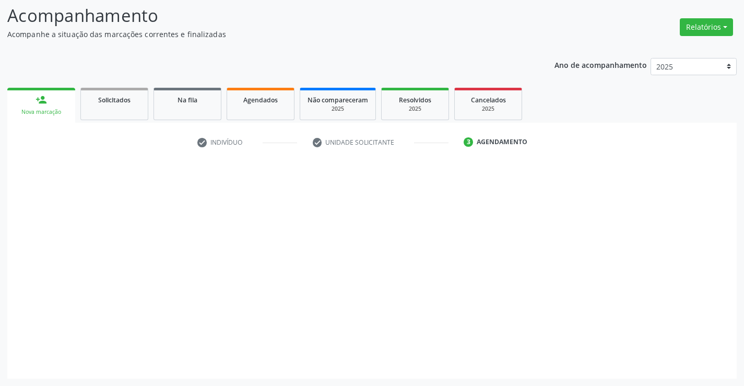
scroll to position [68, 0]
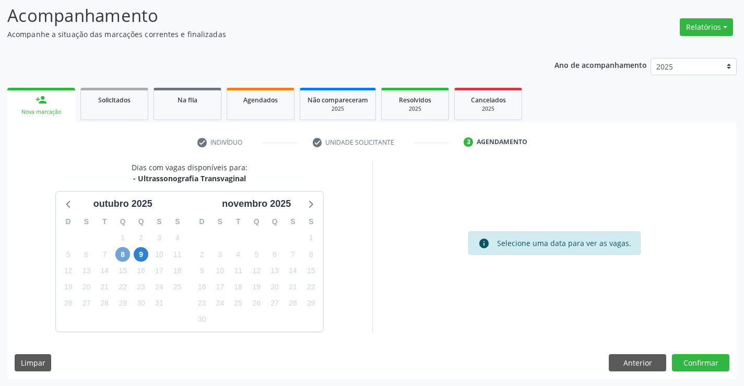
click at [121, 257] on span "8" at bounding box center [122, 254] width 15 height 15
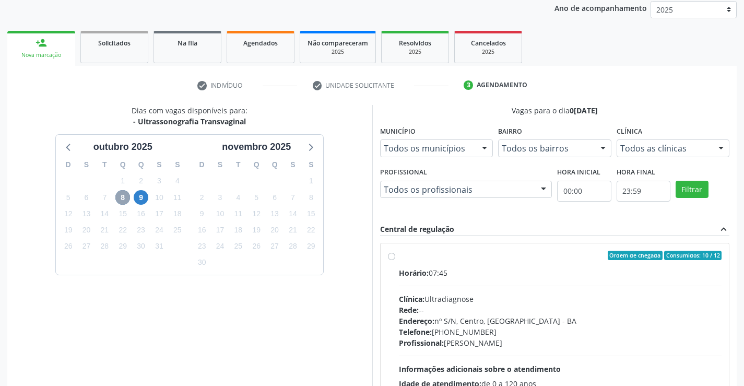
scroll to position [238, 0]
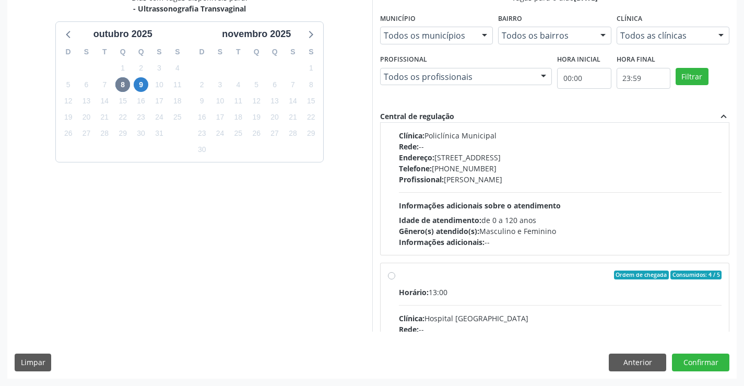
click at [454, 207] on span "Informações adicionais sobre o atendimento" at bounding box center [480, 206] width 162 height 10
click at [395, 97] on input "Ordem de chegada Consumidos: 19 / 20 Horário: 13:00 Clínica: Policlínica Munici…" at bounding box center [391, 91] width 7 height 9
radio input "true"
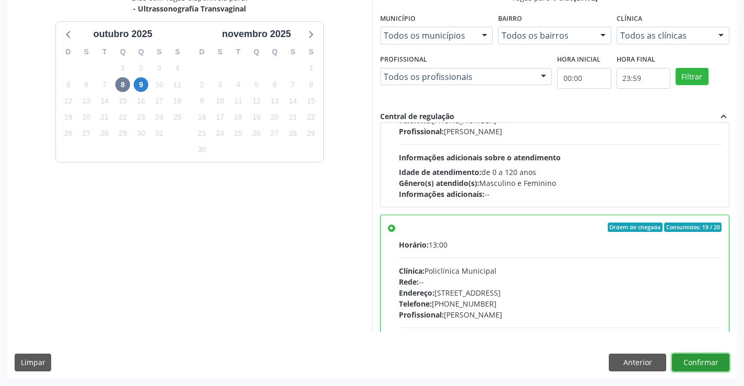
click at [696, 362] on button "Confirmar" at bounding box center [700, 363] width 57 height 18
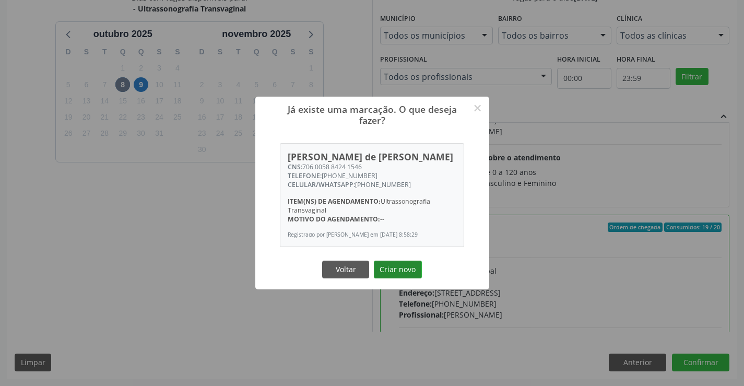
click at [389, 271] on button "Criar novo" at bounding box center [398, 270] width 48 height 18
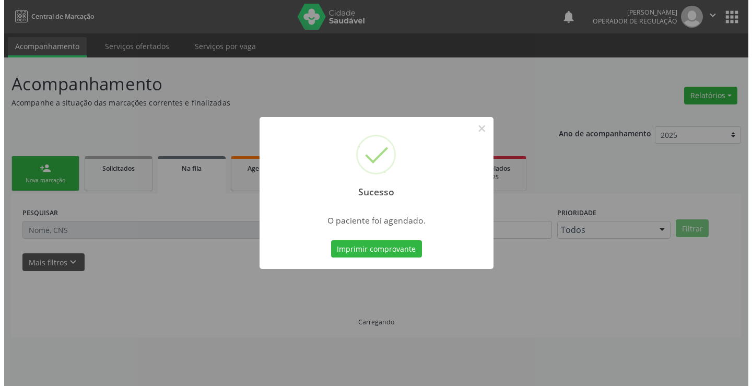
scroll to position [0, 0]
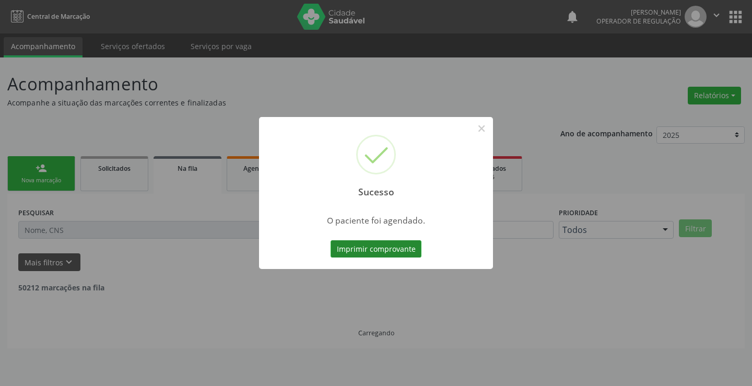
click at [354, 244] on button "Imprimir comprovante" at bounding box center [376, 249] width 91 height 18
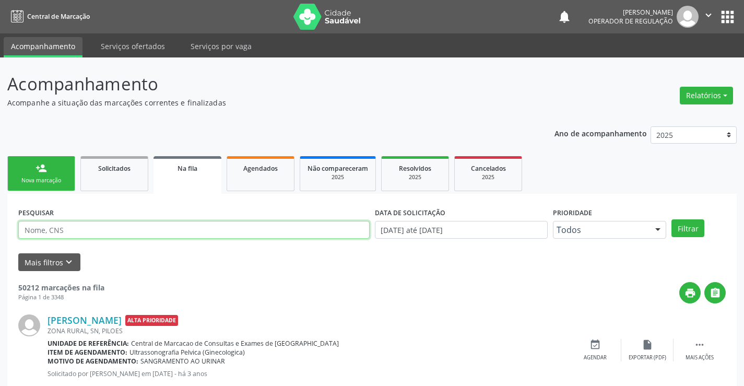
click at [131, 228] on input "text" at bounding box center [193, 230] width 351 height 18
type input "700507987088560"
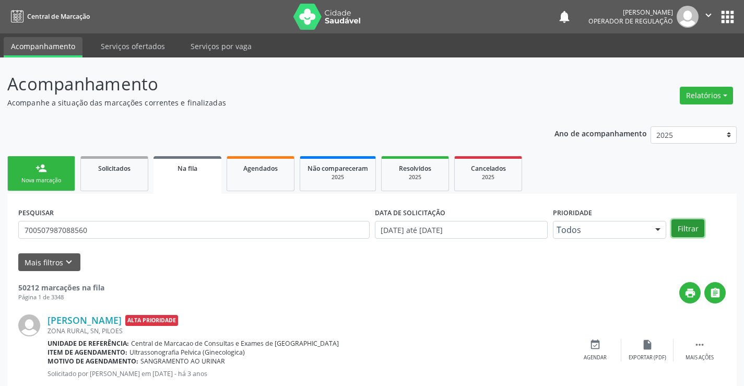
click at [683, 225] on button "Filtrar" at bounding box center [688, 228] width 33 height 18
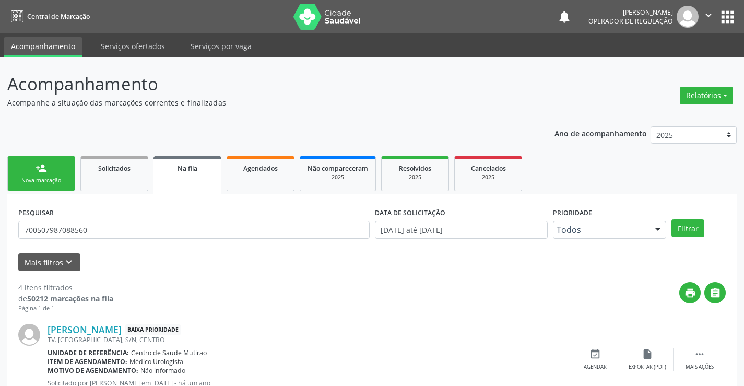
click at [54, 193] on ul "person_add Nova marcação Solicitados Na fila Agendados Não compareceram 2025 Re…" at bounding box center [372, 174] width 730 height 40
click at [39, 166] on div "person_add" at bounding box center [41, 167] width 11 height 11
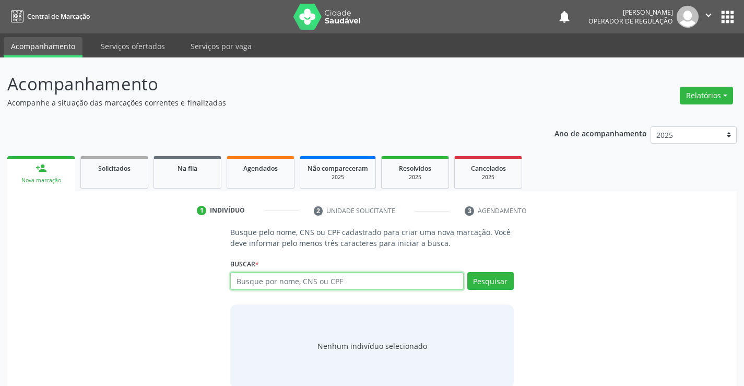
click at [291, 288] on input "text" at bounding box center [346, 281] width 233 height 18
type input "704603617639927"
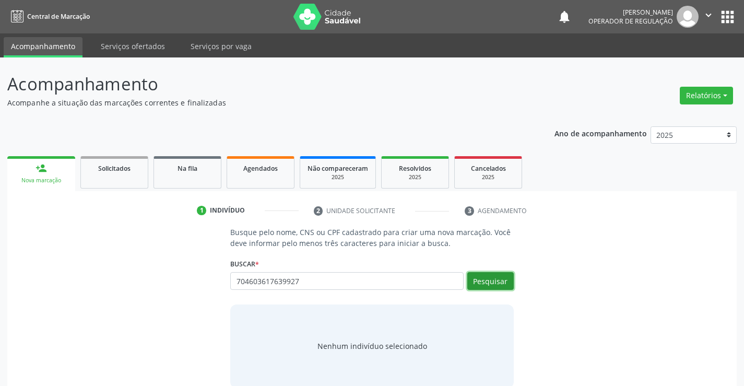
click at [496, 283] on button "Pesquisar" at bounding box center [490, 281] width 46 height 18
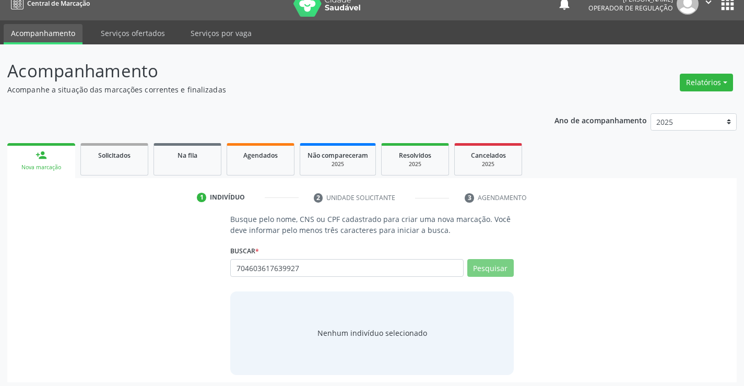
scroll to position [17, 0]
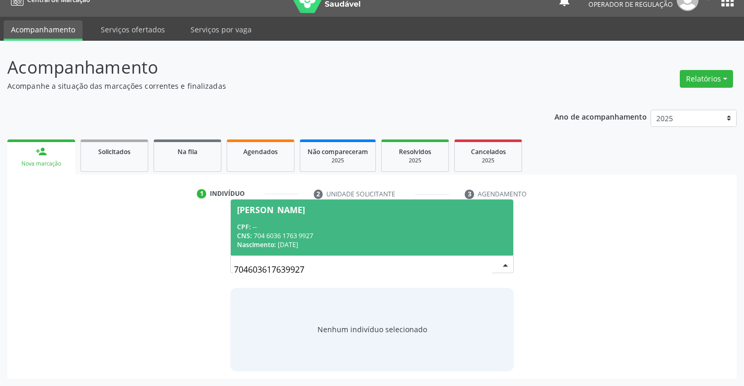
click at [379, 233] on div "CNS: 704 6036 1763 9927" at bounding box center [371, 235] width 269 height 9
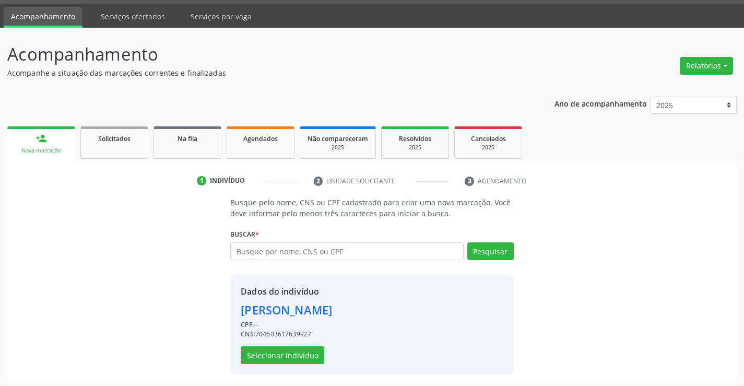
scroll to position [33, 0]
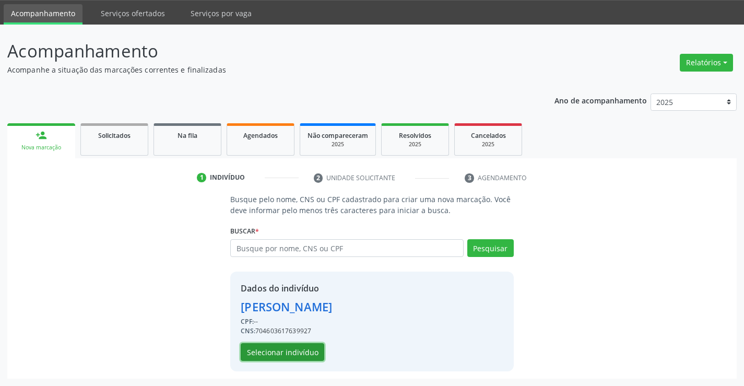
click at [273, 352] on button "Selecionar indivíduo" at bounding box center [283, 352] width 84 height 18
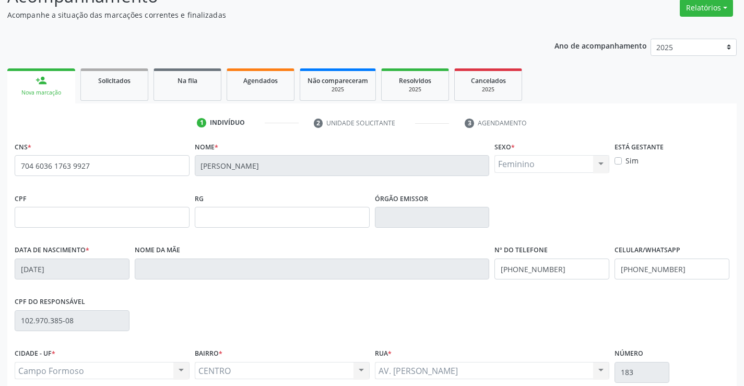
scroll to position [180, 0]
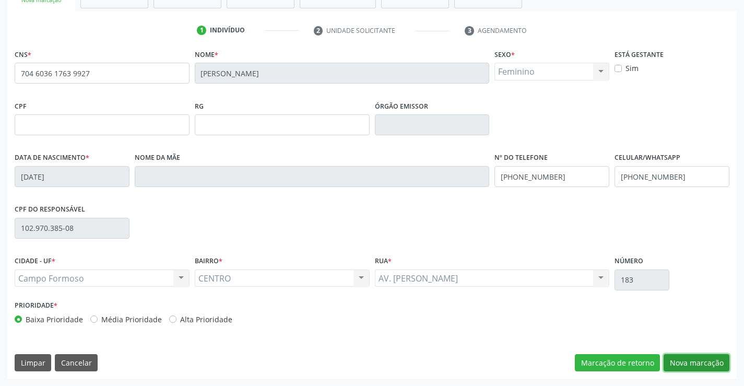
drag, startPoint x: 673, startPoint y: 359, endPoint x: 294, endPoint y: 203, distance: 409.5
click at [669, 358] on button "Nova marcação" at bounding box center [697, 363] width 66 height 18
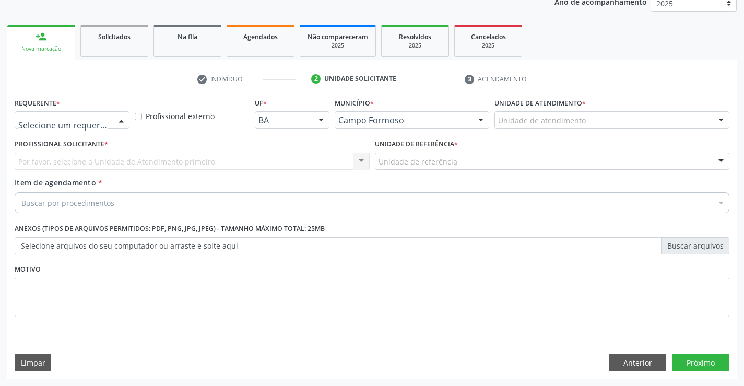
drag, startPoint x: 106, startPoint y: 115, endPoint x: 97, endPoint y: 147, distance: 33.1
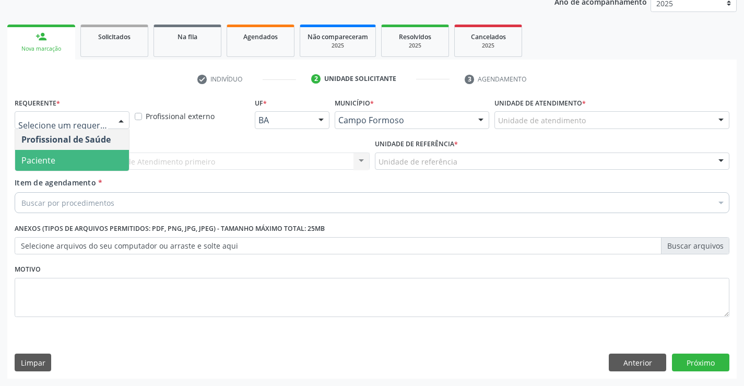
click at [87, 150] on span "Paciente" at bounding box center [72, 160] width 114 height 21
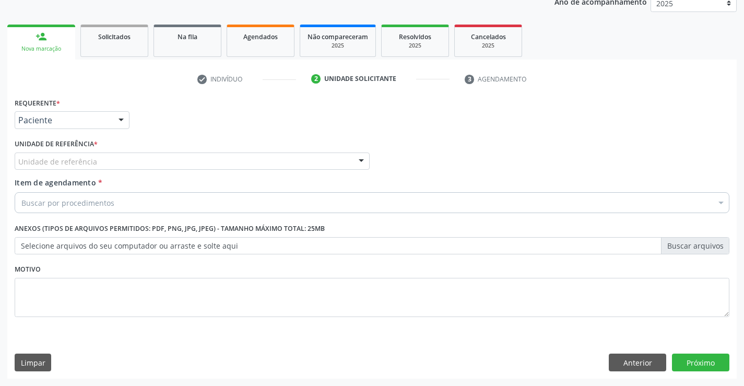
click at [157, 163] on div "Unidade de referência" at bounding box center [192, 161] width 355 height 18
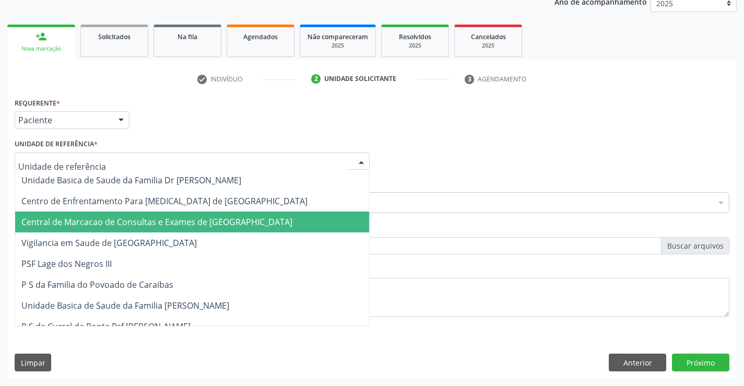
click at [187, 221] on span "Central de Marcacao de Consultas e Exames de [GEOGRAPHIC_DATA]" at bounding box center [156, 221] width 271 height 11
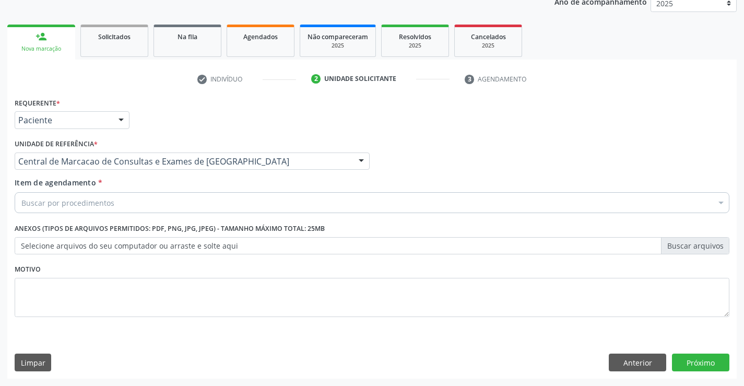
click at [201, 199] on div "Buscar por procedimentos" at bounding box center [372, 202] width 715 height 21
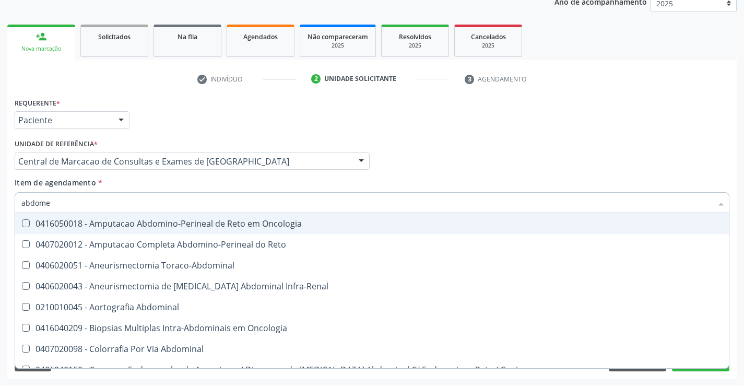
type input "abdomen"
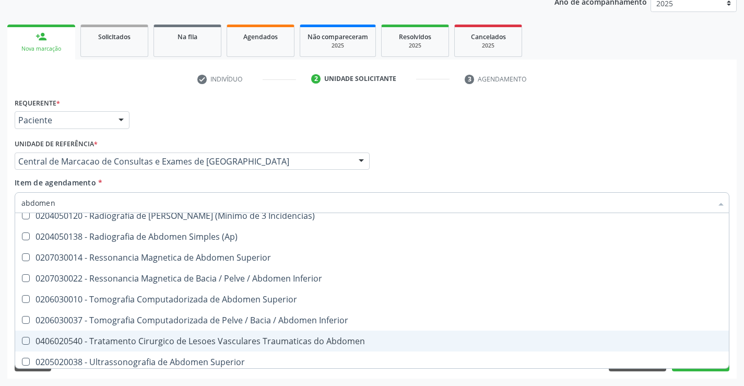
scroll to position [54, 0]
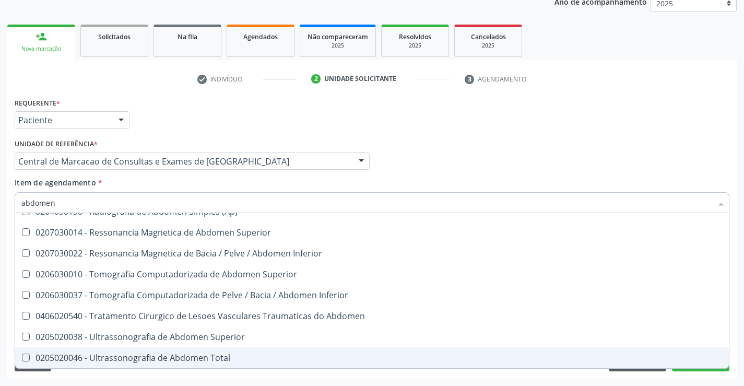
click at [238, 352] on span "0205020046 - Ultrassonografia de Abdomen Total" at bounding box center [372, 357] width 714 height 21
checkbox Total "true"
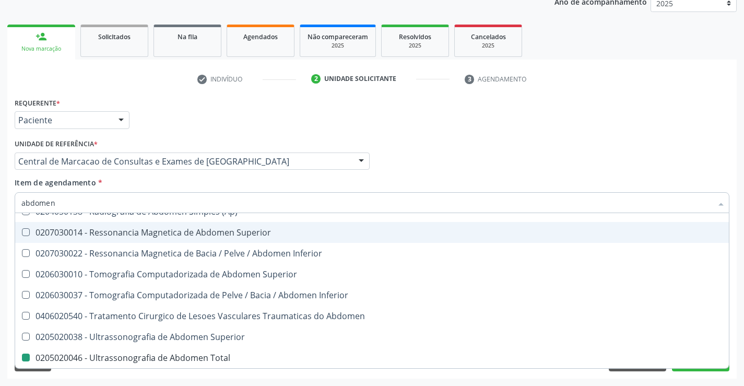
click at [505, 143] on div "Profissional Solicitante Por favor, selecione a Unidade de Atendimento primeiro…" at bounding box center [372, 156] width 720 height 41
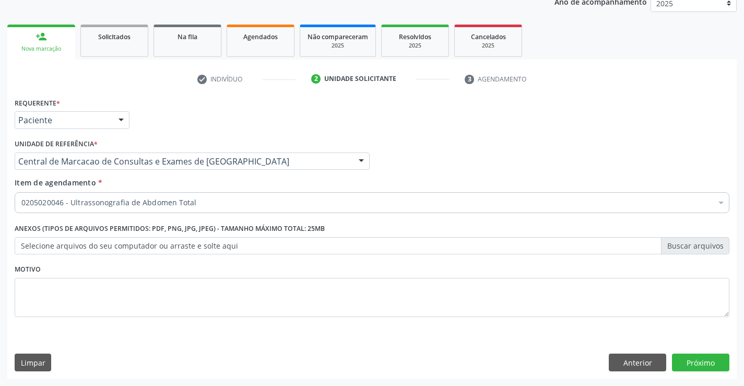
scroll to position [0, 0]
click at [701, 361] on button "Próximo" at bounding box center [700, 363] width 57 height 18
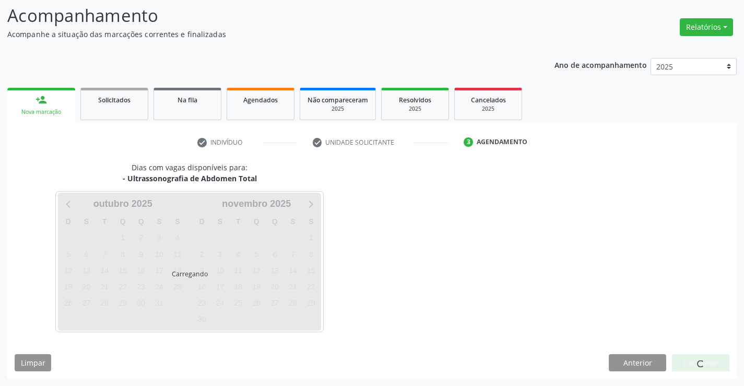
scroll to position [68, 0]
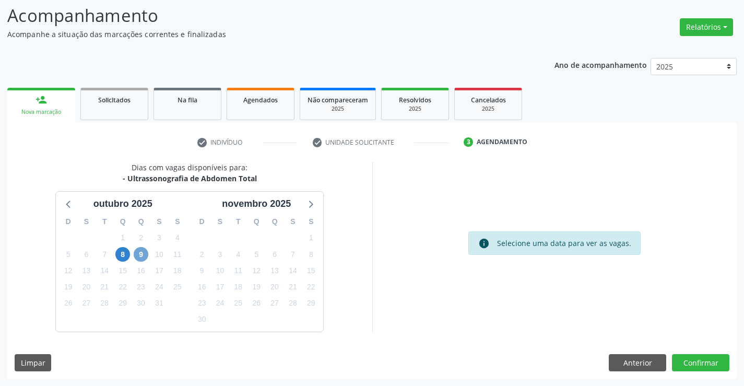
click at [142, 258] on span "9" at bounding box center [141, 254] width 15 height 15
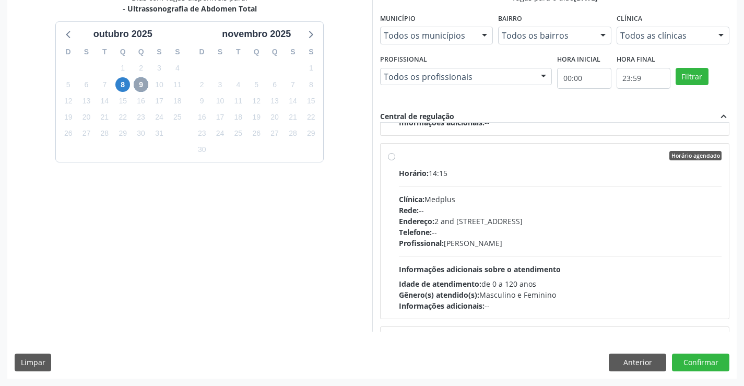
scroll to position [366, 0]
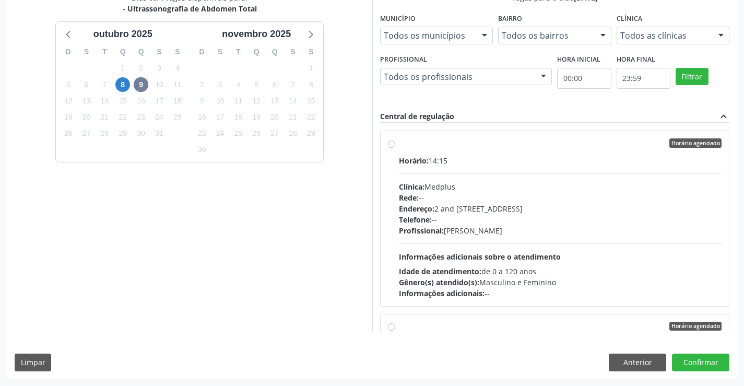
click at [509, 215] on div "Telefone: --" at bounding box center [560, 219] width 323 height 11
click at [395, 148] on input "Horário agendado Horário: 14:15 Clínica: Medplus Rede: -- Endereço: 2 and S 204…" at bounding box center [391, 142] width 7 height 9
radio input "true"
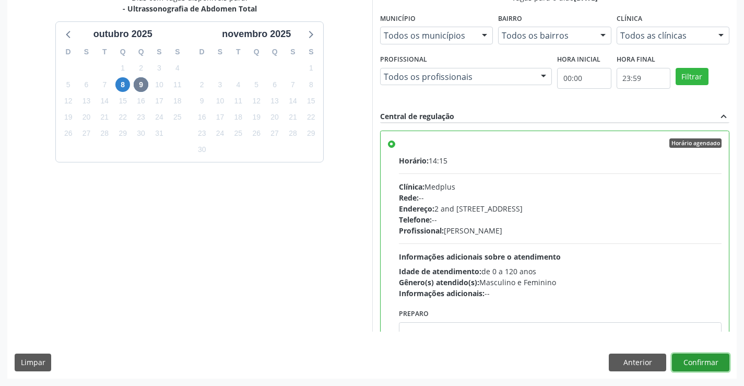
click at [698, 362] on button "Confirmar" at bounding box center [700, 363] width 57 height 18
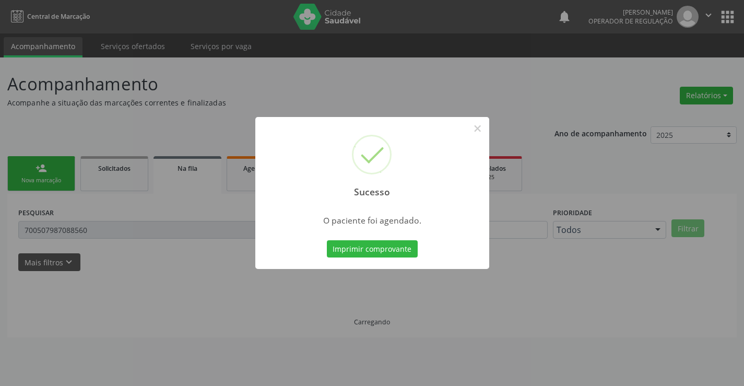
scroll to position [0, 0]
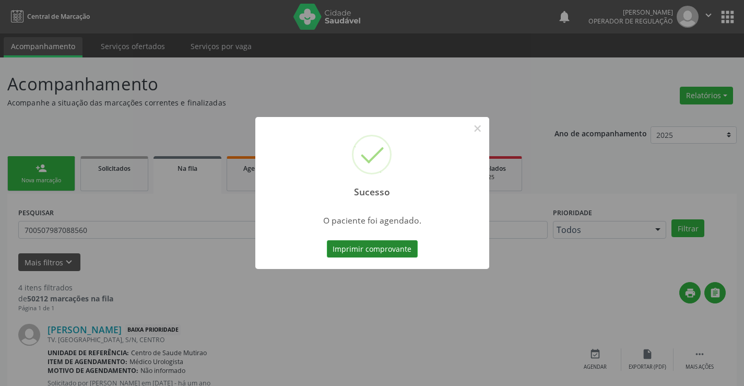
click at [396, 252] on button "Imprimir comprovante" at bounding box center [372, 249] width 91 height 18
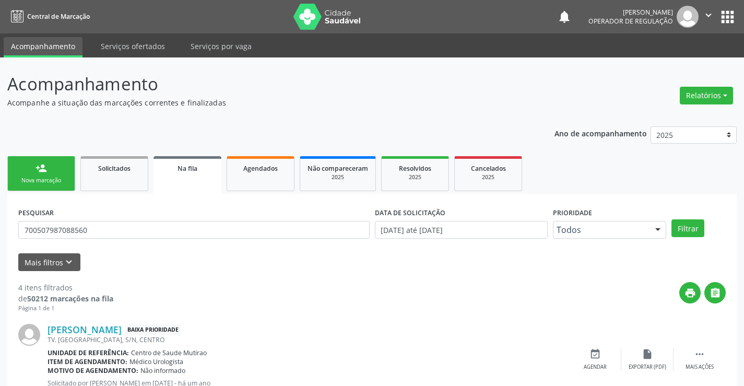
click at [37, 170] on div "person_add" at bounding box center [41, 167] width 11 height 11
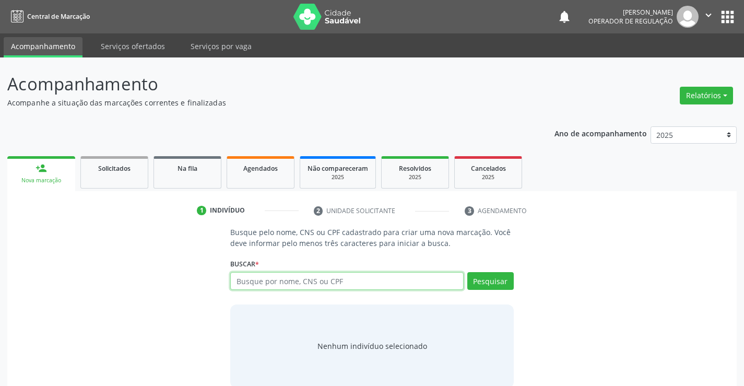
click at [277, 278] on input "text" at bounding box center [346, 281] width 233 height 18
type input "706200014249164"
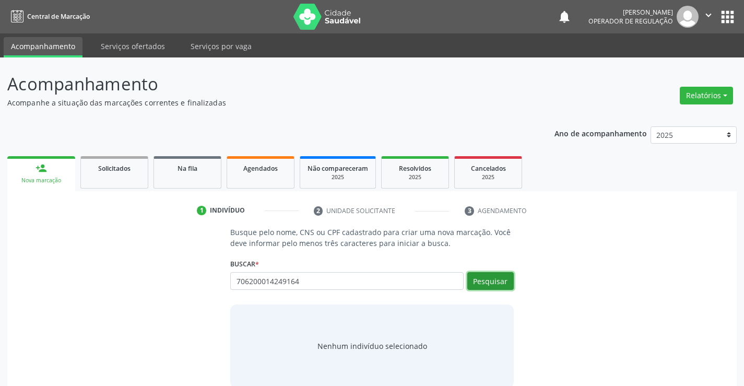
click at [495, 286] on button "Pesquisar" at bounding box center [490, 281] width 46 height 18
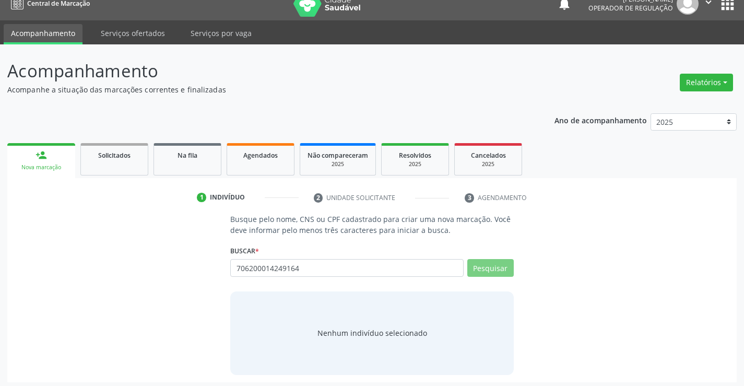
scroll to position [17, 0]
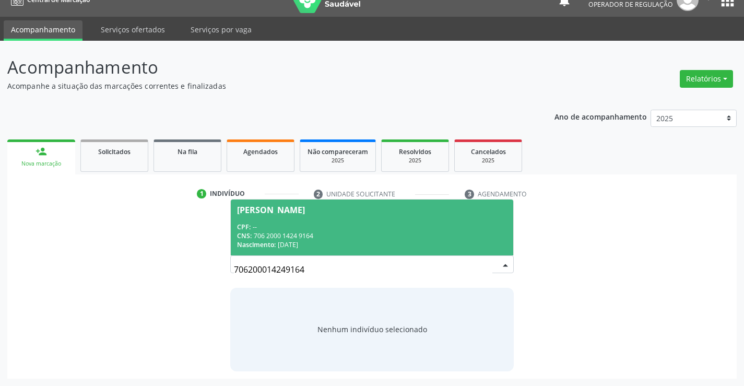
click at [298, 233] on div "CNS: 706 2000 1424 9164" at bounding box center [371, 235] width 269 height 9
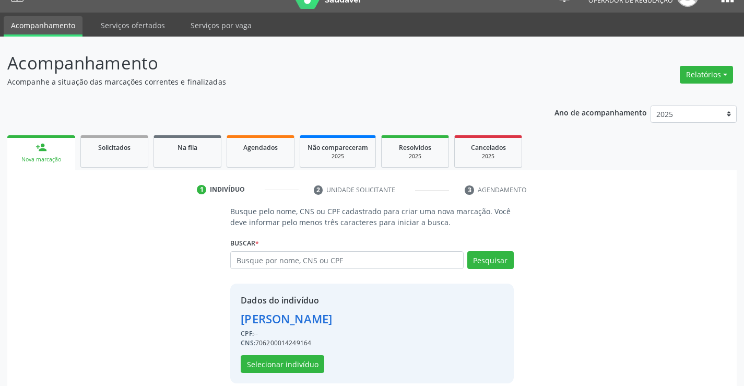
scroll to position [33, 0]
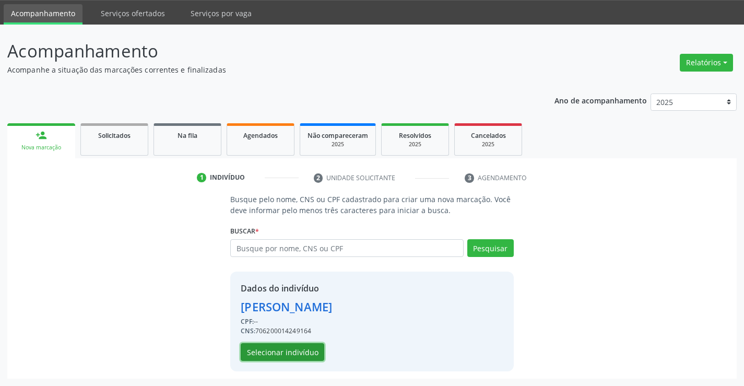
click at [293, 354] on button "Selecionar indivíduo" at bounding box center [283, 352] width 84 height 18
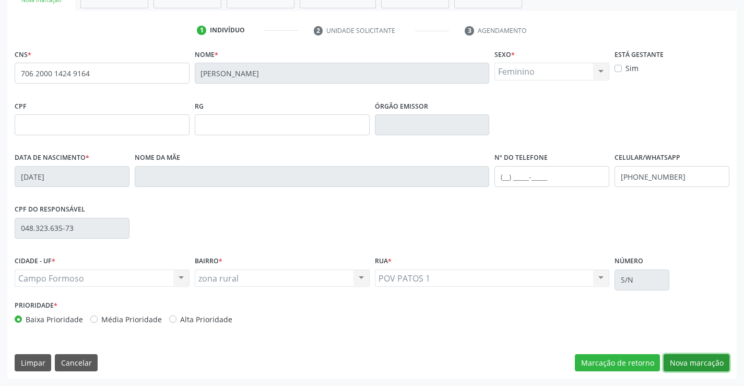
drag, startPoint x: 696, startPoint y: 365, endPoint x: 562, endPoint y: 325, distance: 139.4
click at [696, 364] on button "Nova marcação" at bounding box center [697, 363] width 66 height 18
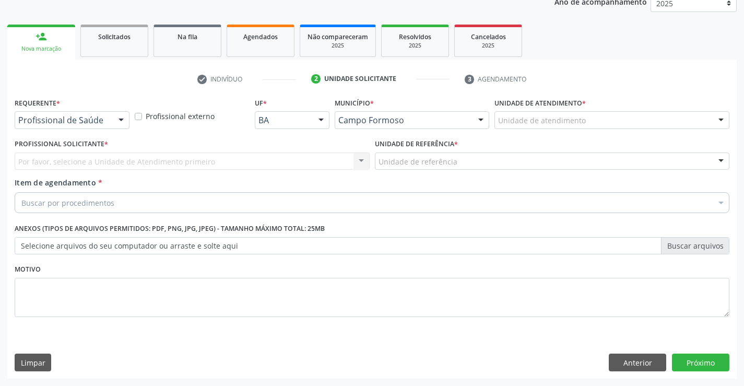
scroll to position [132, 0]
drag, startPoint x: 119, startPoint y: 122, endPoint x: 107, endPoint y: 146, distance: 27.6
click at [119, 122] on div at bounding box center [121, 121] width 16 height 18
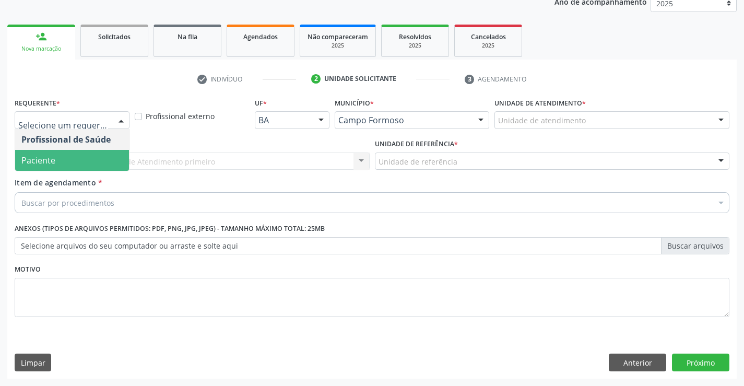
click at [87, 164] on span "Paciente" at bounding box center [72, 160] width 114 height 21
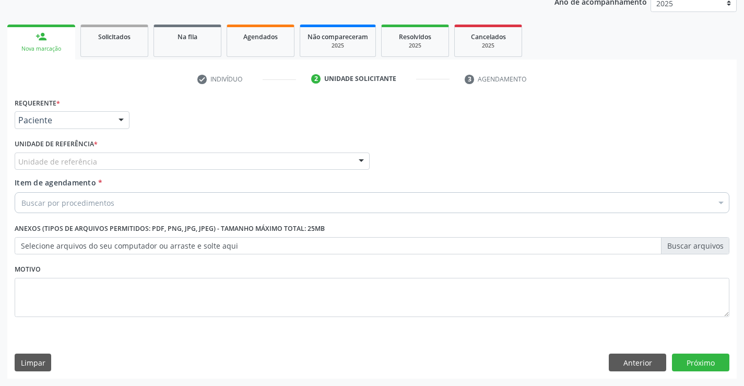
click at [166, 165] on div "Unidade de referência" at bounding box center [192, 161] width 355 height 18
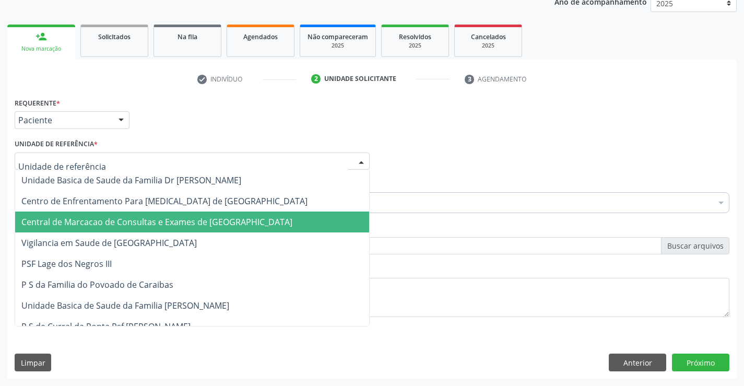
click at [174, 222] on span "Central de Marcacao de Consultas e Exames de [GEOGRAPHIC_DATA]" at bounding box center [156, 221] width 271 height 11
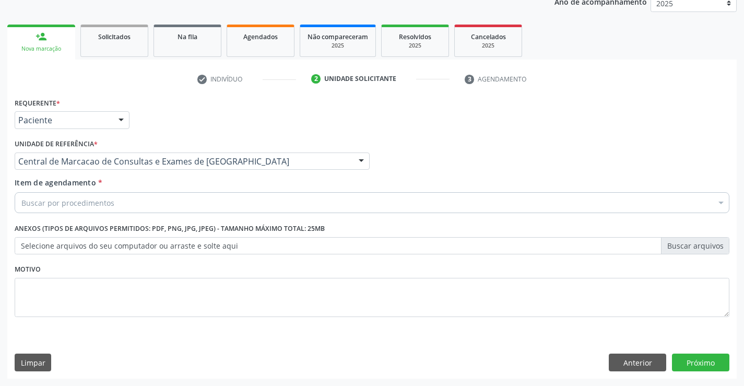
click at [181, 206] on div "Buscar por procedimentos" at bounding box center [372, 202] width 715 height 21
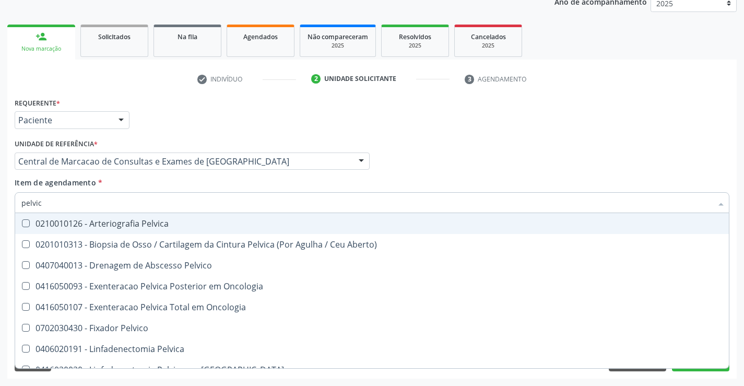
type input "pelvica"
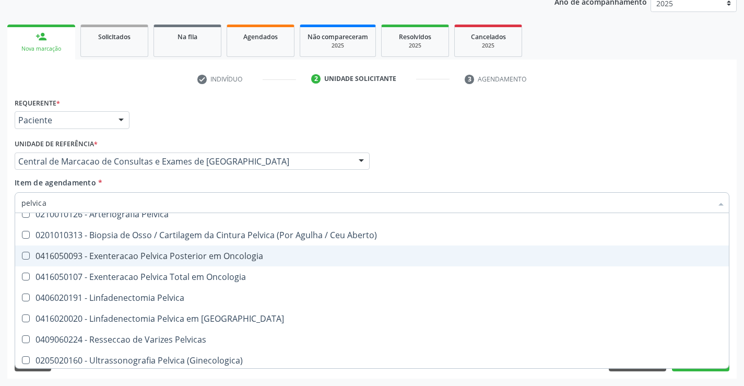
scroll to position [12, 0]
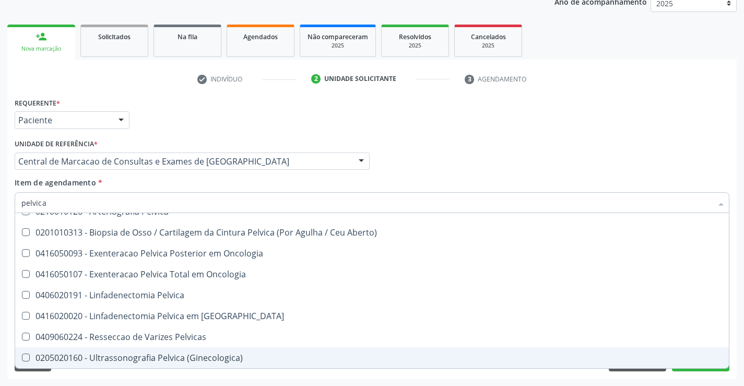
click at [154, 361] on div "0205020160 - Ultrassonografia Pelvica (Ginecologica)" at bounding box center [371, 358] width 701 height 8
checkbox \(Ginecologica\) "true"
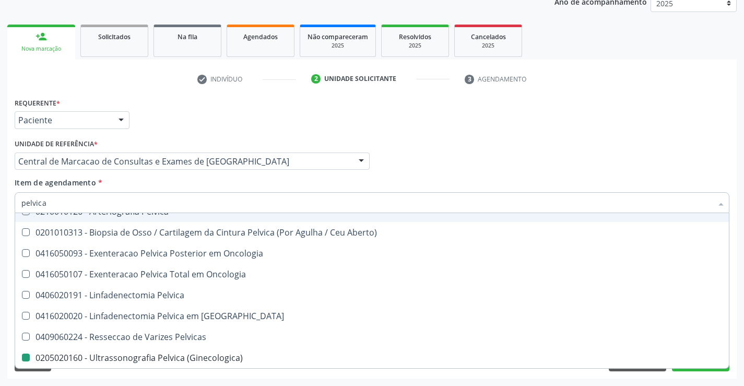
click at [473, 184] on div "Item de agendamento * pelvica Desfazer seleção 0210010126 - Arteriografia Pelvi…" at bounding box center [372, 193] width 715 height 33
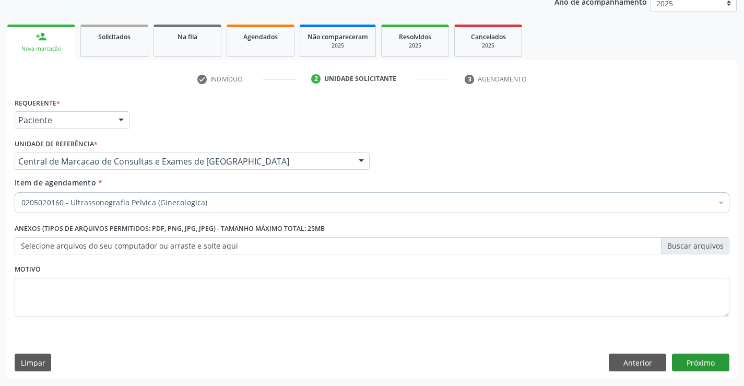
scroll to position [0, 0]
click at [708, 368] on button "Próximo" at bounding box center [700, 363] width 57 height 18
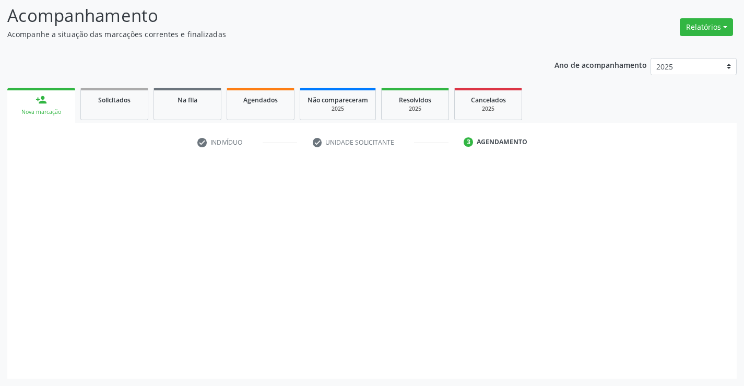
scroll to position [68, 0]
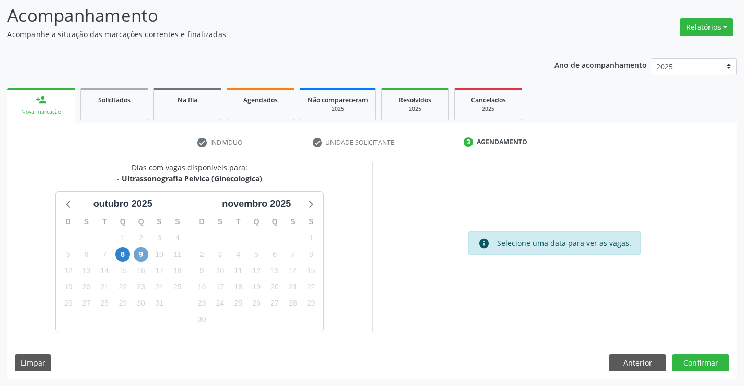
click at [142, 253] on span "9" at bounding box center [141, 254] width 15 height 15
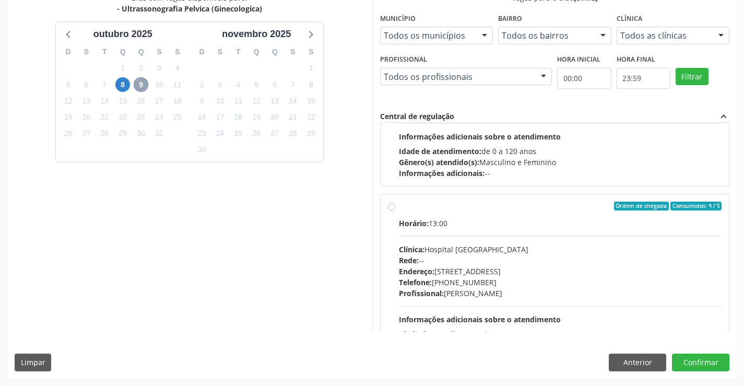
scroll to position [157, 0]
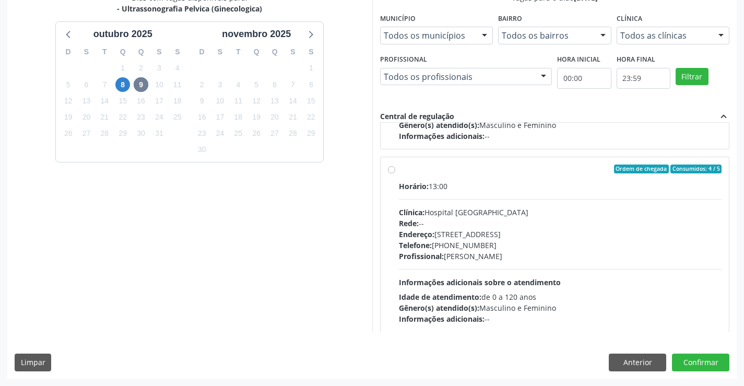
click at [463, 249] on div "Telefone: (74) 36451217" at bounding box center [560, 245] width 323 height 11
click at [395, 174] on input "Ordem de chegada Consumidos: 4 / 5 Horário: 13:00 Clínica: Hospital Sao Francis…" at bounding box center [391, 168] width 7 height 9
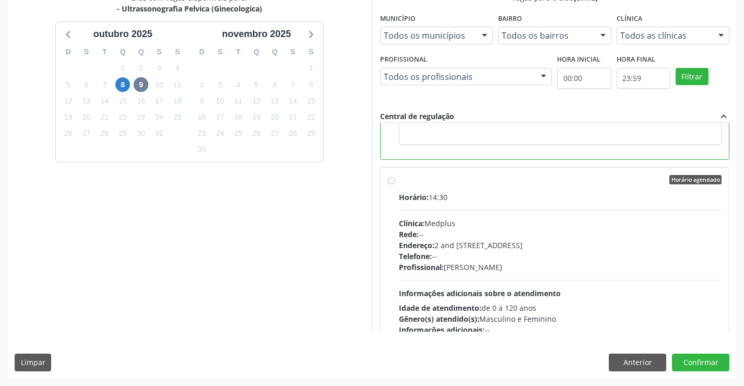
scroll to position [418, 0]
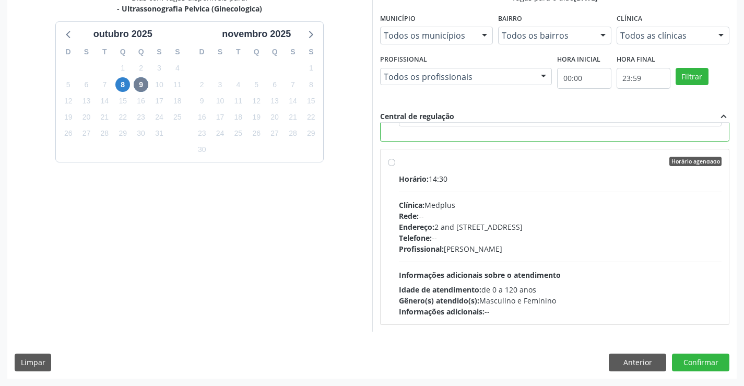
click at [449, 251] on div "Profissional: Lanna Peralva Miranda Rocha" at bounding box center [560, 248] width 323 height 11
click at [395, 166] on input "Horário agendado Horário: 14:30 Clínica: Medplus Rede: -- Endereço: 2 and S 204…" at bounding box center [391, 161] width 7 height 9
radio input "false"
radio input "true"
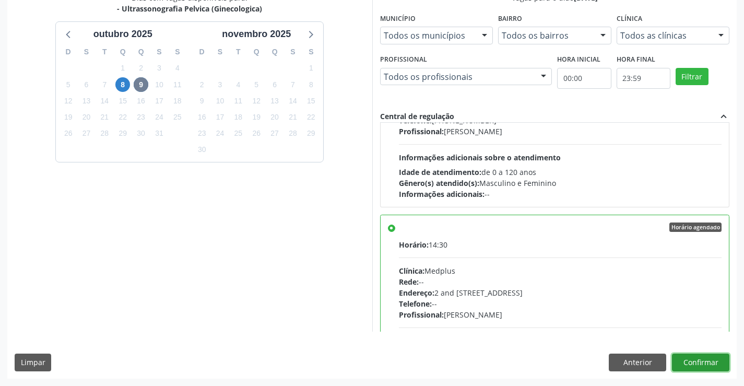
click at [694, 365] on button "Confirmar" at bounding box center [700, 363] width 57 height 18
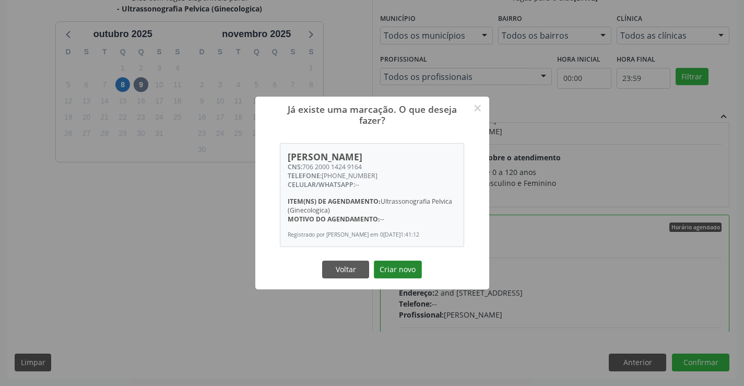
click at [398, 273] on button "Criar novo" at bounding box center [398, 270] width 48 height 18
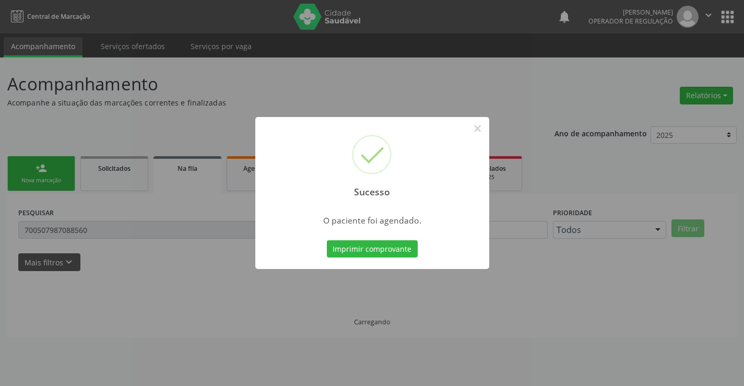
scroll to position [0, 0]
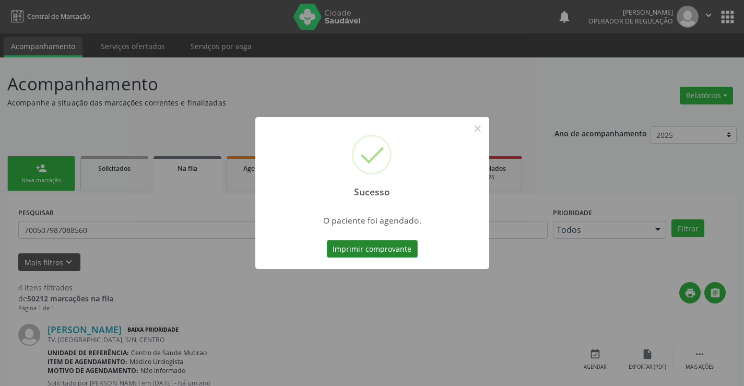
click at [363, 249] on button "Imprimir comprovante" at bounding box center [372, 249] width 91 height 18
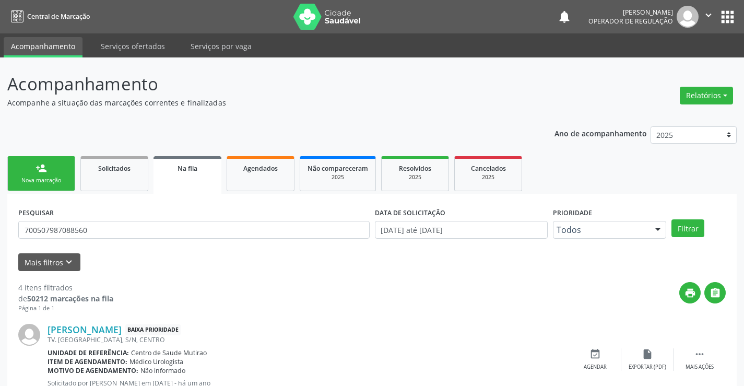
click at [65, 177] on div "Nova marcação" at bounding box center [41, 181] width 52 height 8
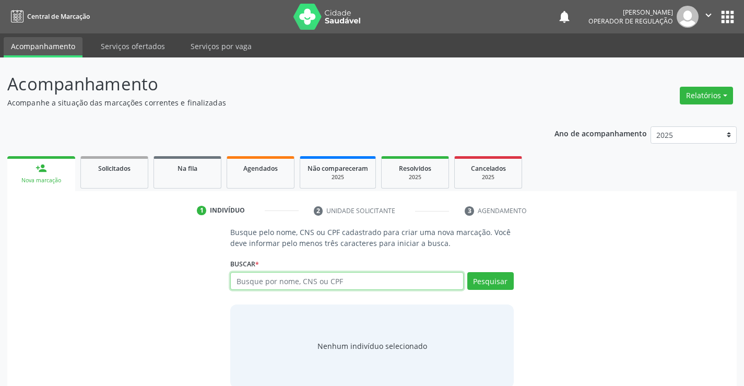
click at [272, 286] on input "text" at bounding box center [346, 281] width 233 height 18
type input "700004720868902"
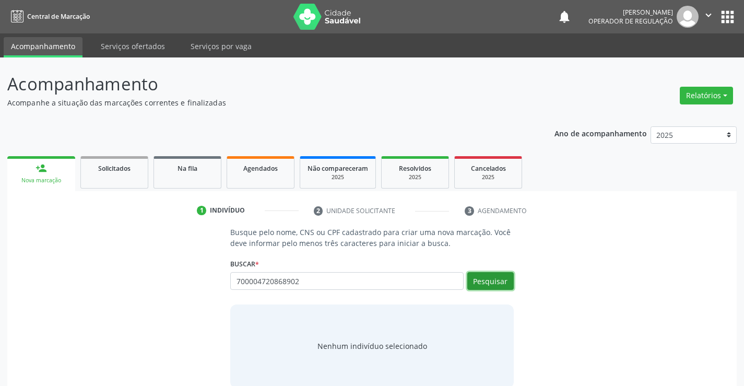
click at [485, 278] on button "Pesquisar" at bounding box center [490, 281] width 46 height 18
type input "700004720868902"
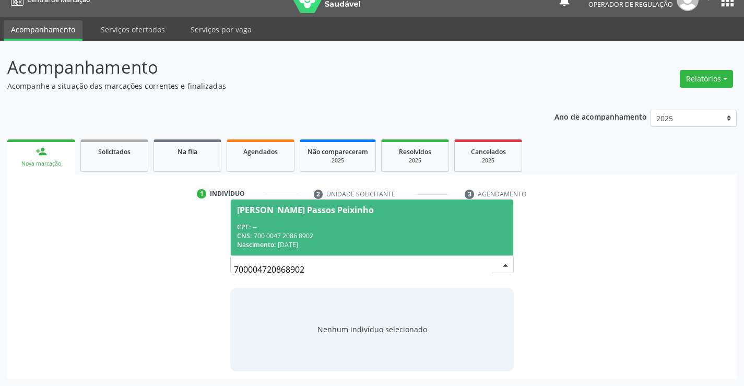
click at [356, 226] on div "CPF: --" at bounding box center [371, 226] width 269 height 9
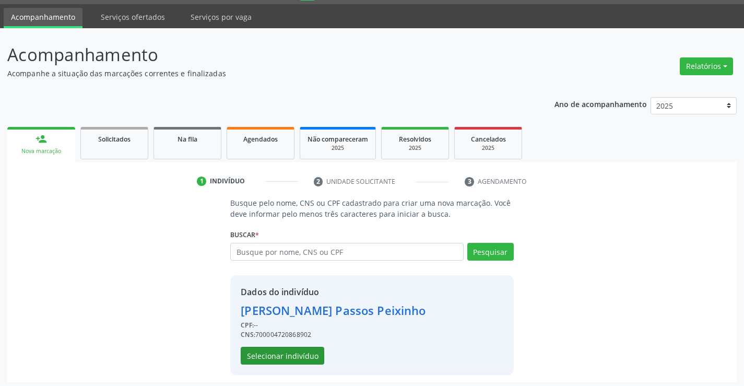
scroll to position [33, 0]
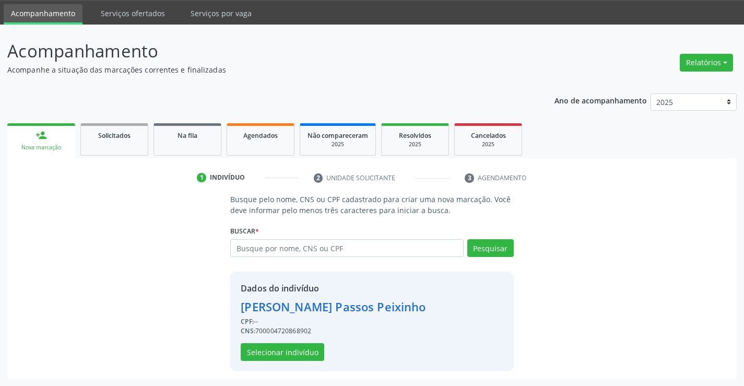
click at [300, 340] on div "Dados do indivíduo Fatima de Almeida Passos Peixinho CPF: -- CNS: 7000047208689…" at bounding box center [333, 321] width 185 height 79
click at [298, 351] on button "Selecionar indivíduo" at bounding box center [283, 352] width 84 height 18
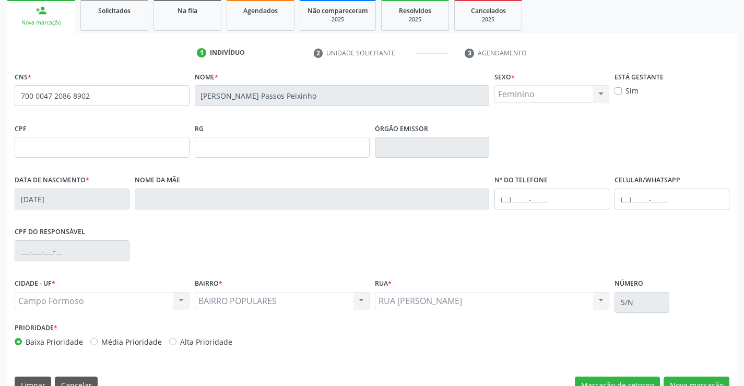
scroll to position [180, 0]
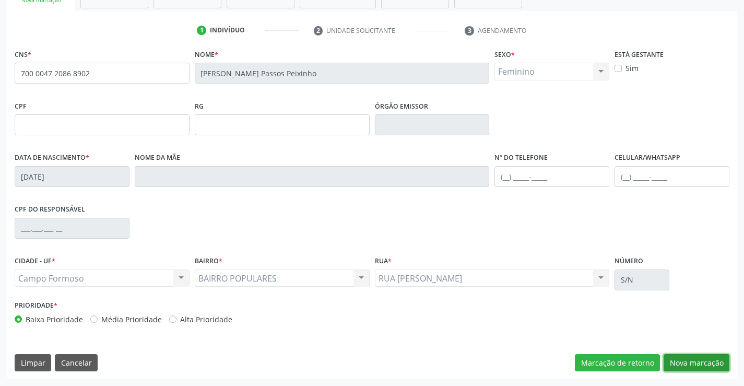
click at [689, 368] on button "Nova marcação" at bounding box center [697, 363] width 66 height 18
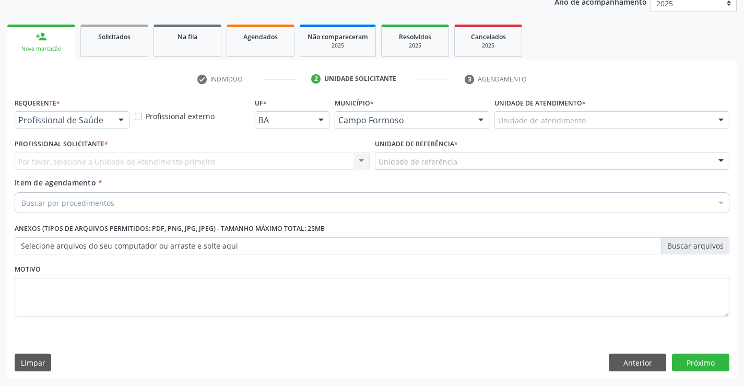
scroll to position [132, 0]
drag, startPoint x: 93, startPoint y: 123, endPoint x: 76, endPoint y: 156, distance: 37.6
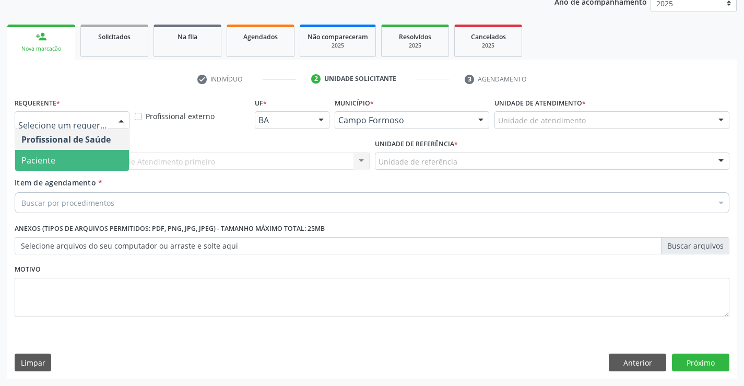
click at [66, 162] on span "Paciente" at bounding box center [72, 160] width 114 height 21
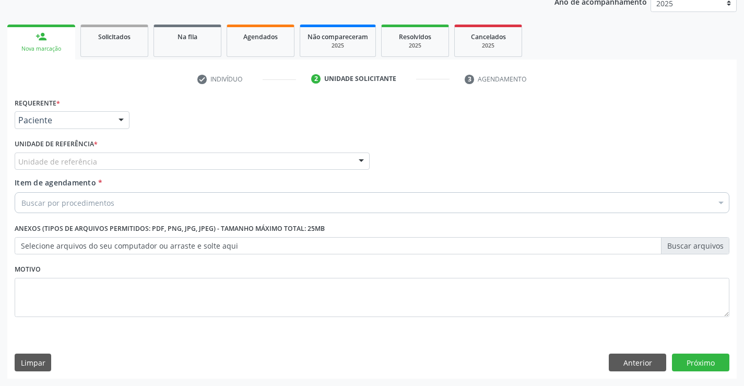
drag, startPoint x: 172, startPoint y: 164, endPoint x: 182, endPoint y: 199, distance: 35.9
click at [172, 165] on div "Unidade de referência" at bounding box center [192, 161] width 355 height 18
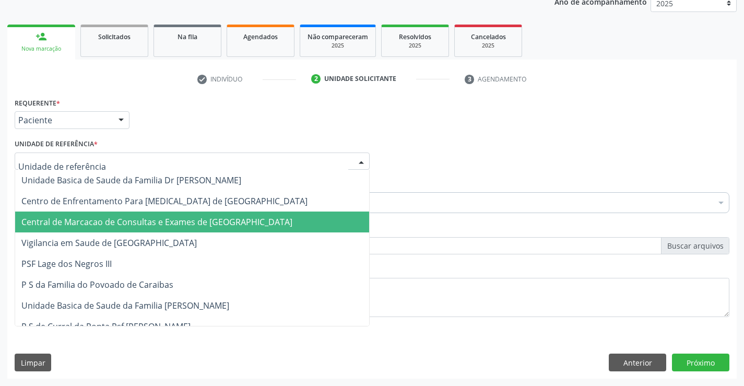
click at [189, 218] on span "Central de Marcacao de Consultas e Exames de [GEOGRAPHIC_DATA]" at bounding box center [156, 221] width 271 height 11
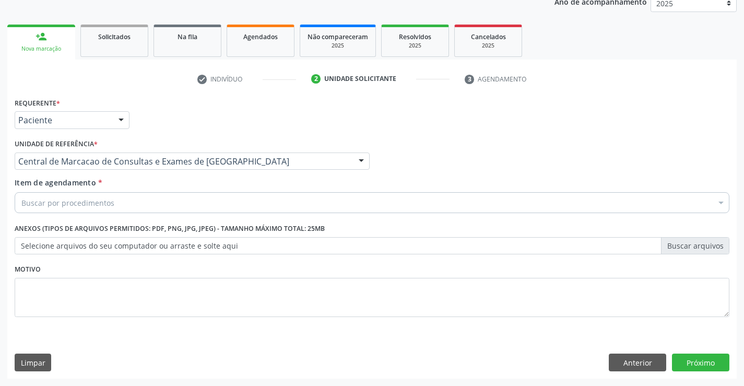
click at [216, 200] on div "Buscar por procedimentos" at bounding box center [372, 202] width 715 height 21
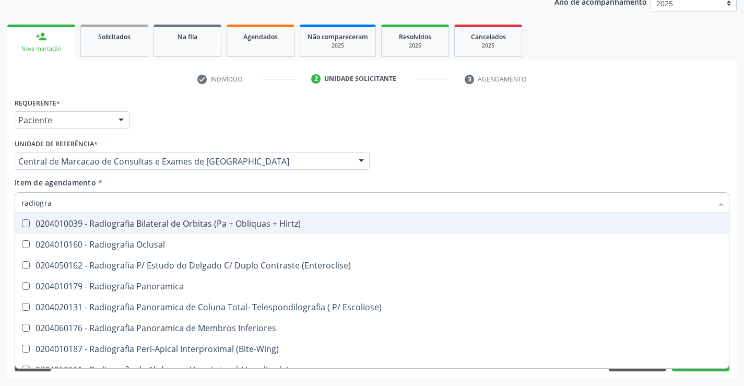
type input "radiograf"
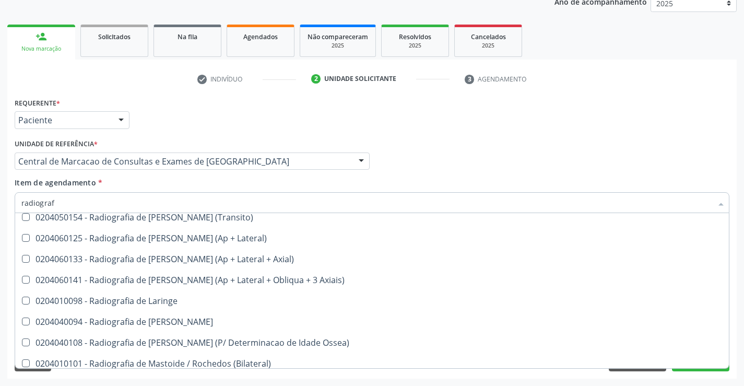
scroll to position [888, 0]
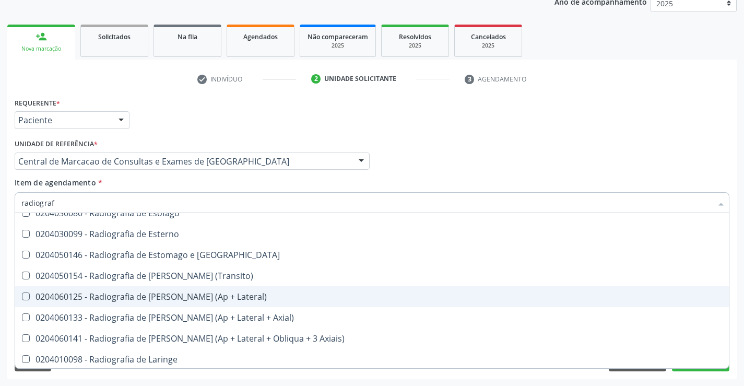
click at [185, 299] on div "0204060125 - Radiografia de [PERSON_NAME] (Ap + Lateral)" at bounding box center [371, 296] width 701 height 8
checkbox Lateral\) "true"
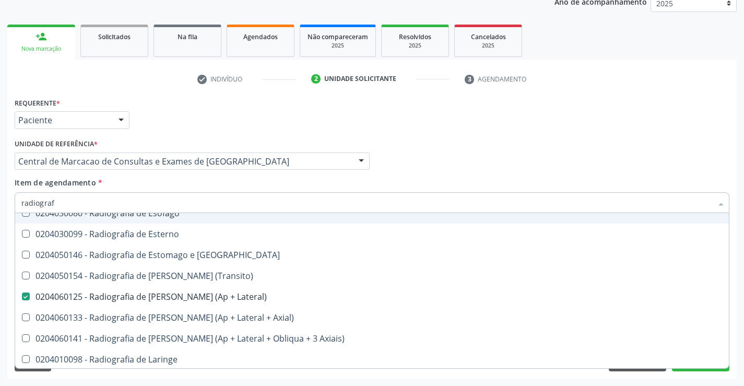
click at [142, 203] on input "radiograf" at bounding box center [366, 202] width 691 height 21
type input "u"
checkbox Lateral\) "false"
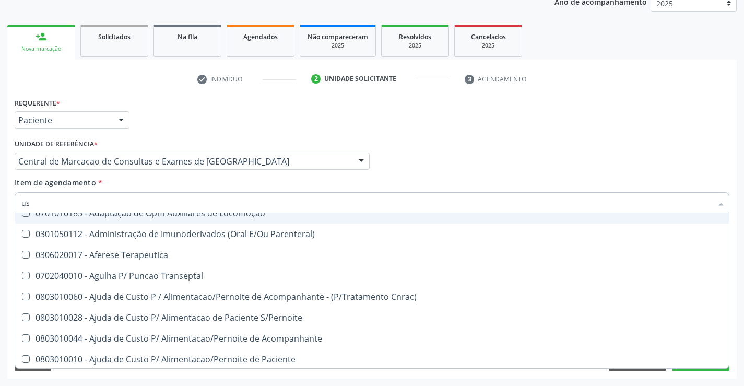
type input "usg"
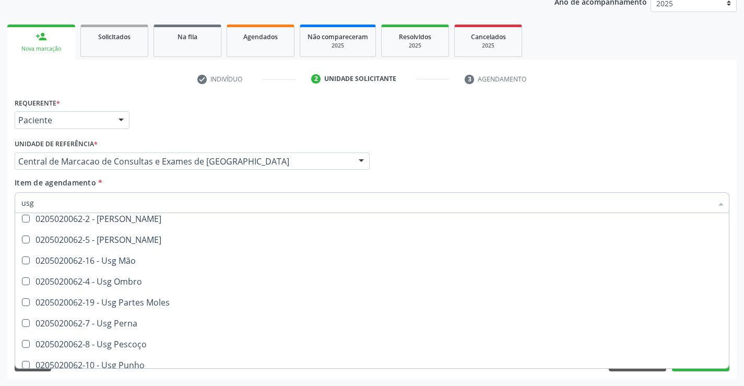
scroll to position [85, 0]
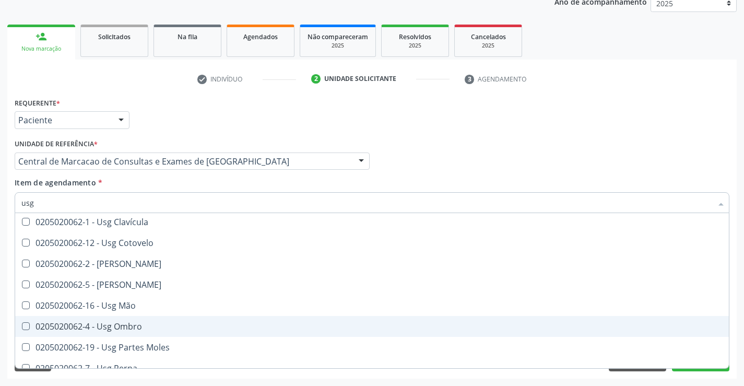
click at [136, 328] on div "0205020062-4 - Usg Ombro" at bounding box center [371, 326] width 701 height 8
checkbox Ombro "true"
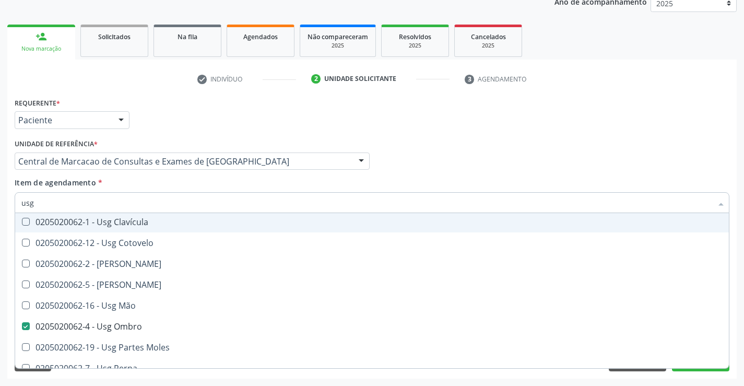
click at [475, 160] on div "Profissional Solicitante Por favor, selecione a Unidade de Atendimento primeiro…" at bounding box center [372, 156] width 720 height 41
checkbox Braço "true"
checkbox Calcanhar "true"
checkbox Ombro "false"
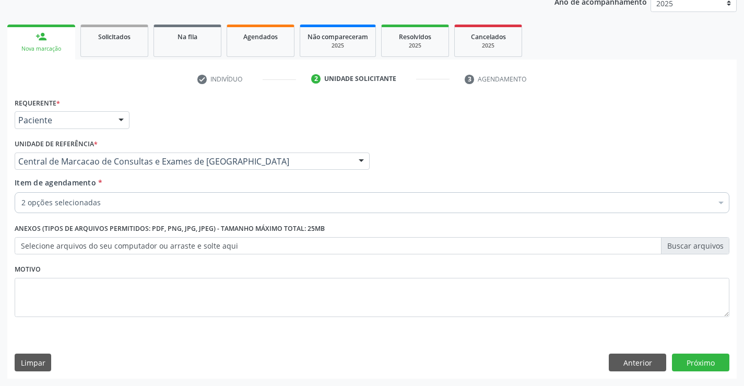
scroll to position [0, 0]
click at [696, 365] on button "Próximo" at bounding box center [700, 363] width 57 height 18
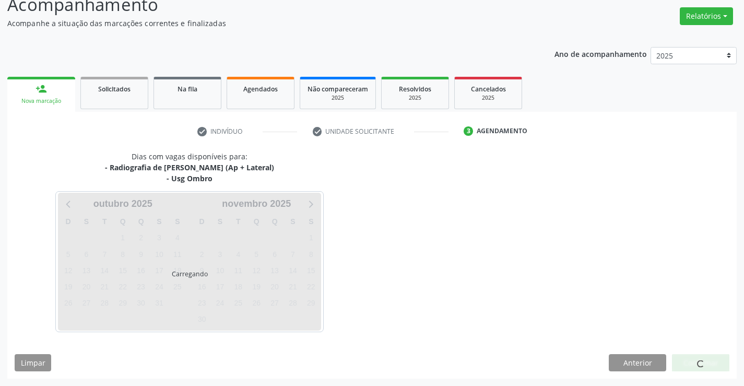
scroll to position [110, 0]
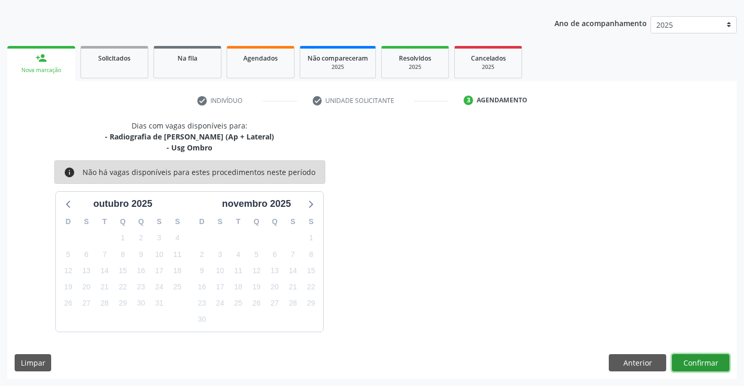
click at [700, 362] on button "Confirmar" at bounding box center [700, 363] width 57 height 18
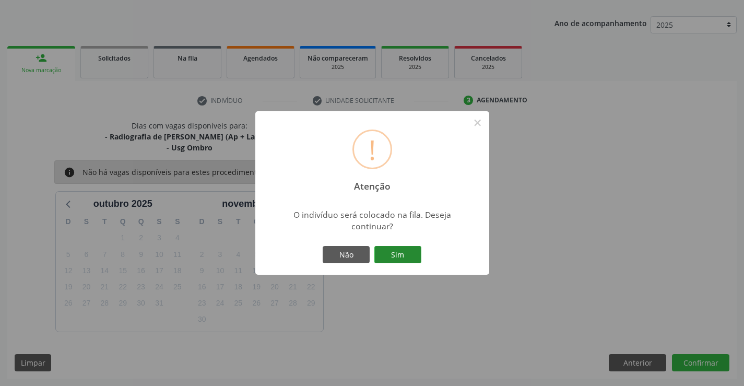
click at [390, 251] on button "Sim" at bounding box center [397, 255] width 47 height 18
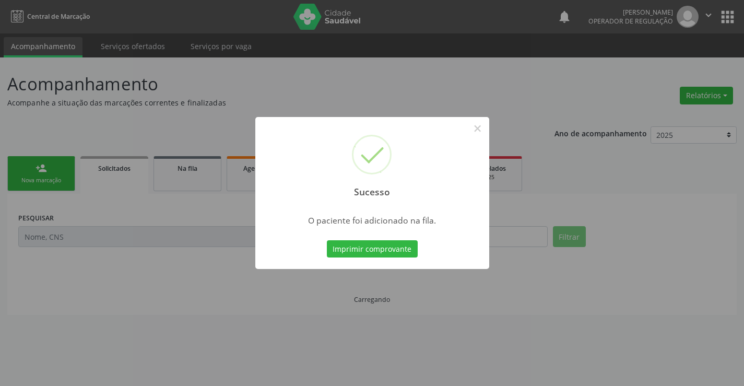
scroll to position [0, 0]
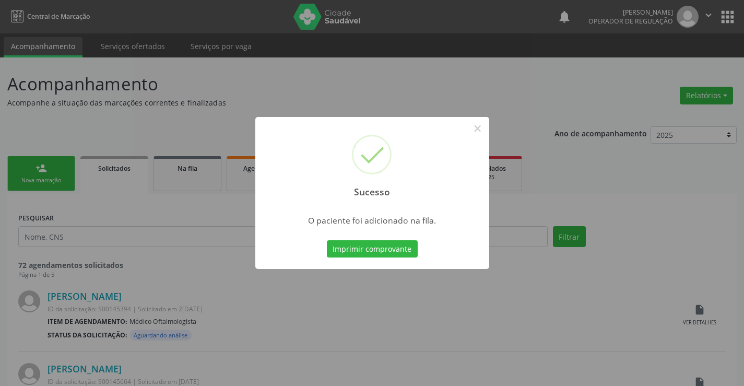
click at [327, 240] on button "Imprimir comprovante" at bounding box center [372, 249] width 91 height 18
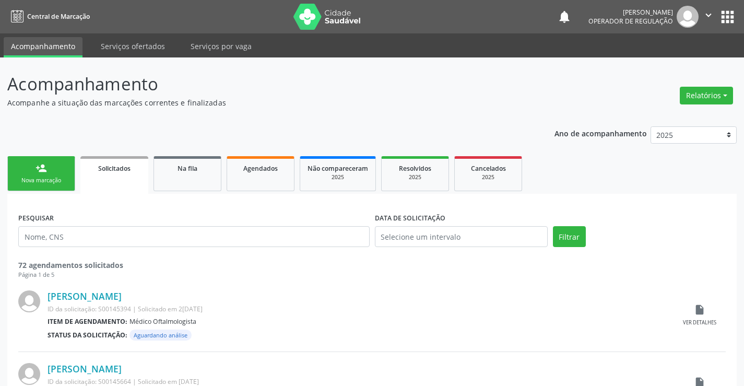
click at [46, 174] on link "person_add Nova marcação" at bounding box center [41, 173] width 68 height 35
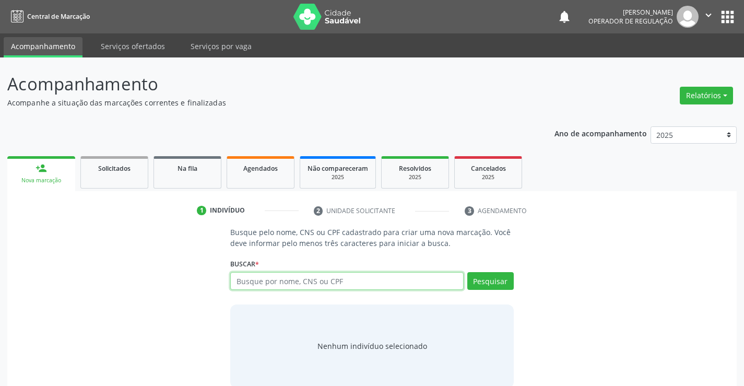
click at [274, 278] on input "text" at bounding box center [346, 281] width 233 height 18
type input "700000694085302"
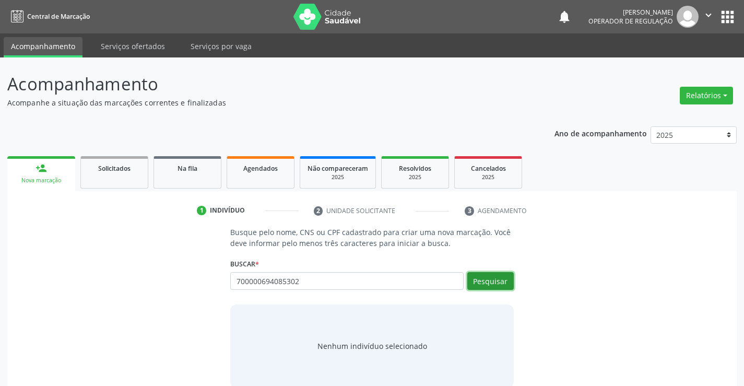
click at [475, 277] on button "Pesquisar" at bounding box center [490, 281] width 46 height 18
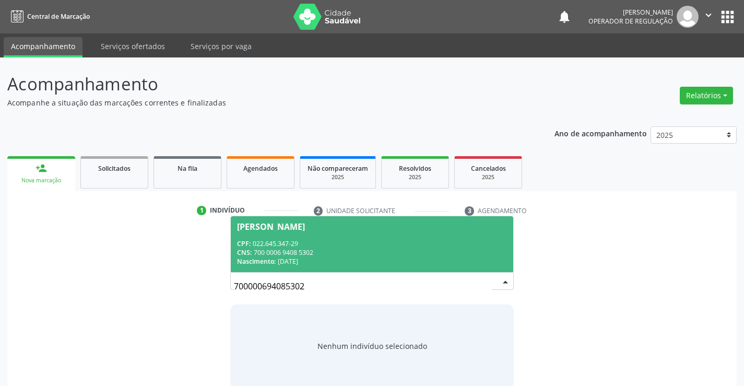
click at [293, 254] on div "CNS: 700 0006 9408 5302" at bounding box center [371, 252] width 269 height 9
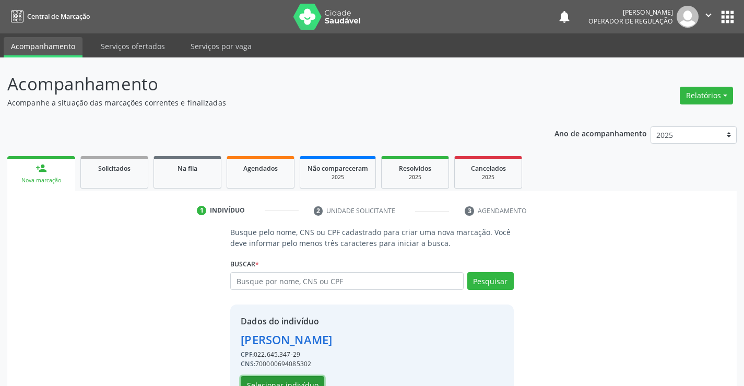
click at [299, 381] on button "Selecionar indivíduo" at bounding box center [283, 385] width 84 height 18
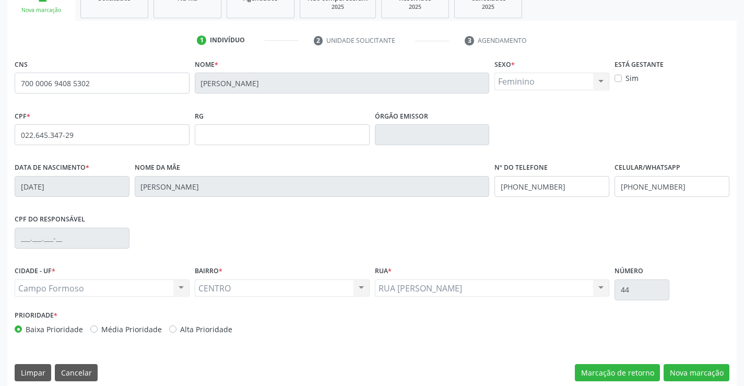
scroll to position [180, 0]
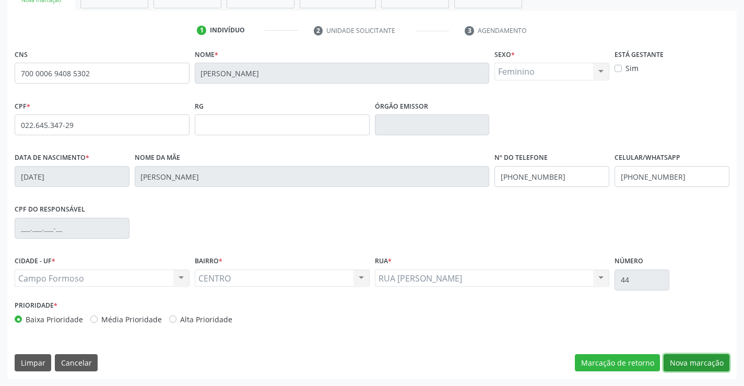
click at [690, 363] on button "Nova marcação" at bounding box center [697, 363] width 66 height 18
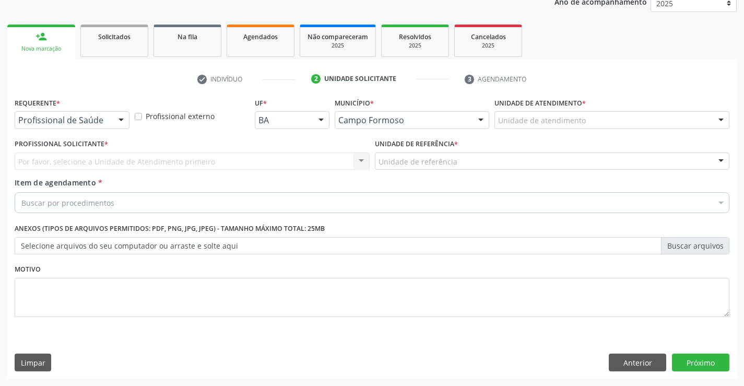
scroll to position [132, 0]
drag, startPoint x: 74, startPoint y: 119, endPoint x: 92, endPoint y: 147, distance: 34.0
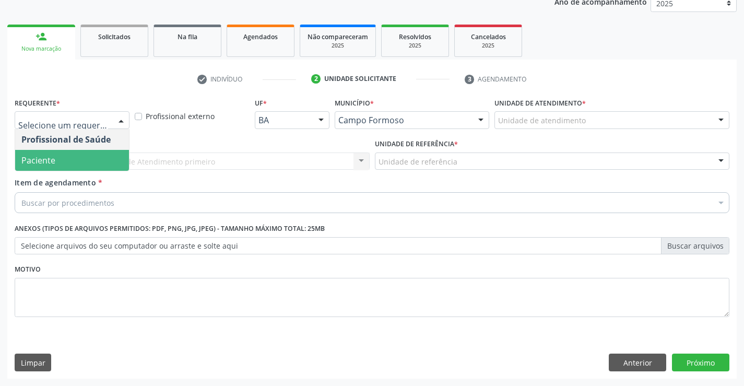
click at [85, 162] on span "Paciente" at bounding box center [72, 160] width 114 height 21
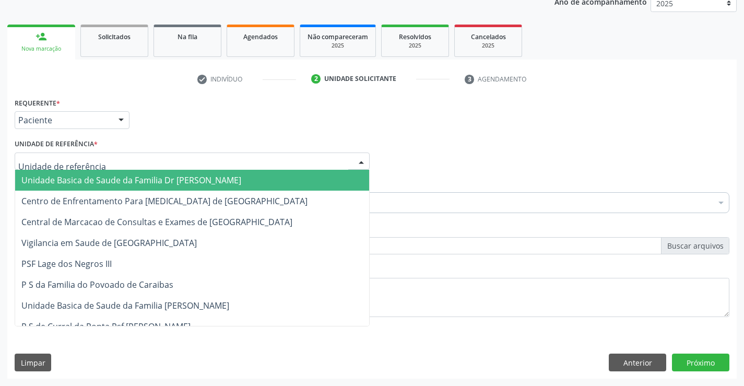
click at [174, 167] on div at bounding box center [192, 161] width 355 height 18
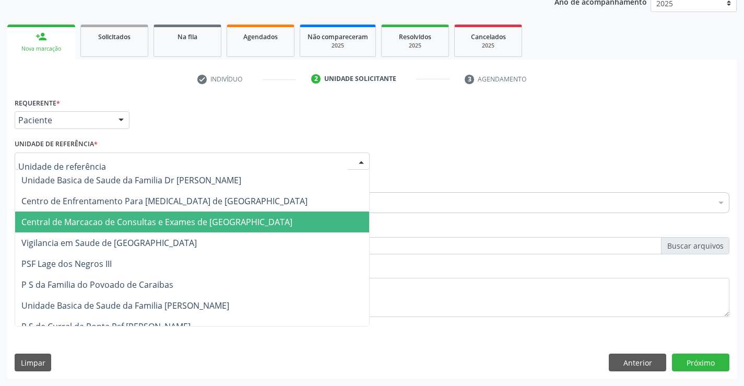
click at [211, 226] on span "Central de Marcacao de Consultas e Exames de [GEOGRAPHIC_DATA]" at bounding box center [156, 221] width 271 height 11
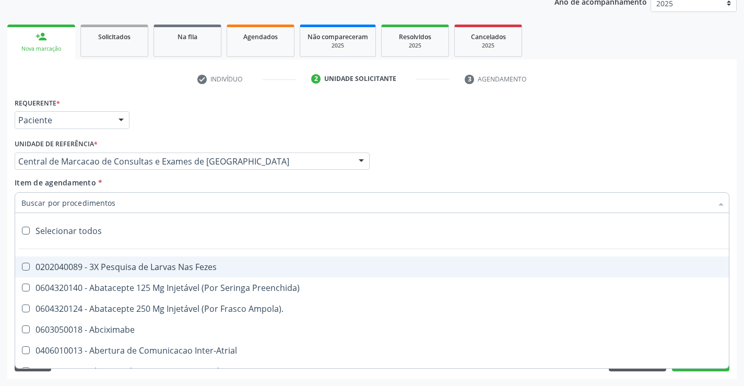
click at [217, 201] on div at bounding box center [372, 202] width 715 height 21
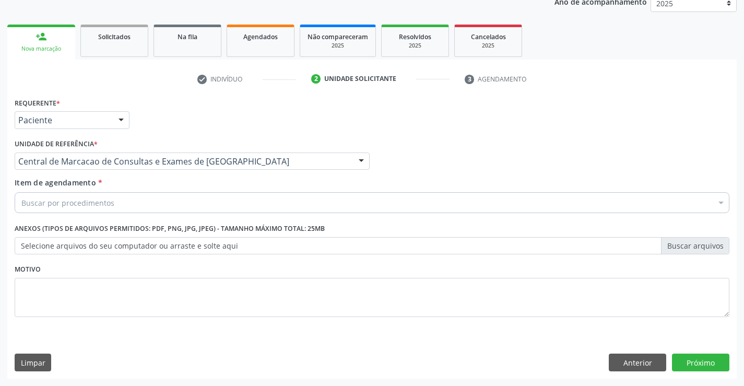
click at [269, 193] on div "Buscar por procedimentos" at bounding box center [372, 202] width 715 height 21
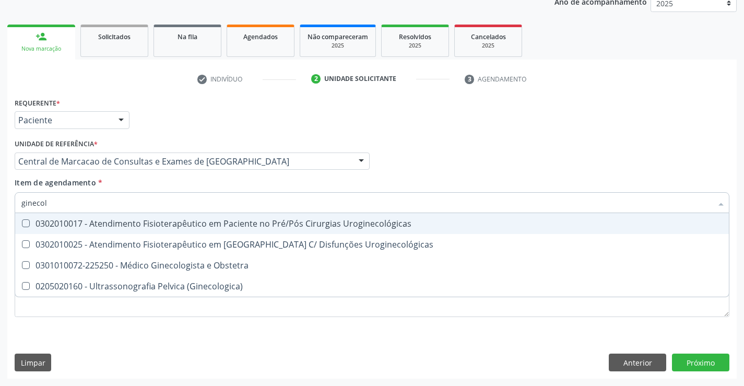
type input "ginecolo"
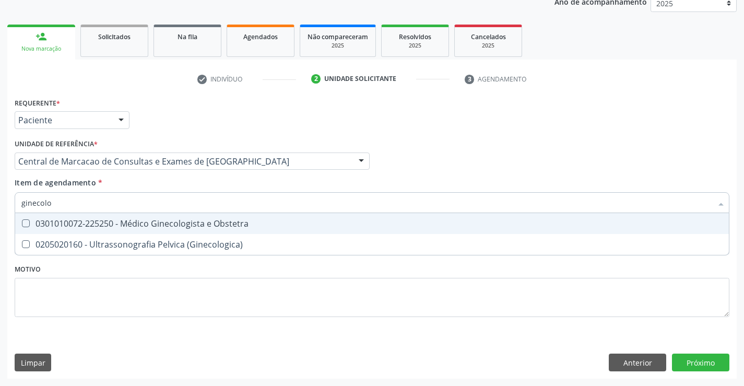
click at [248, 225] on div "0301010072-225250 - Médico Ginecologista e Obstetra" at bounding box center [371, 223] width 701 height 8
checkbox Obstetra "true"
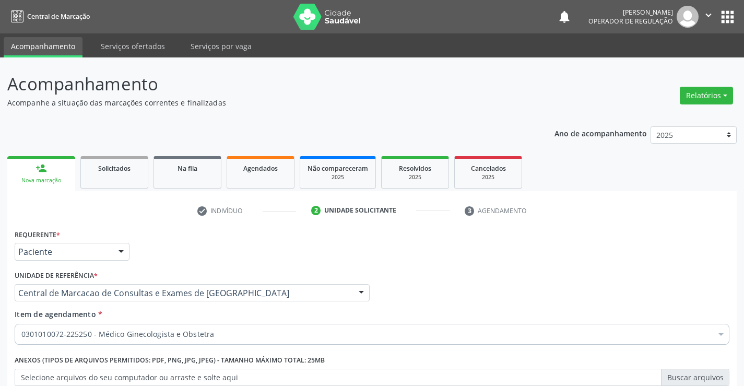
scroll to position [132, 0]
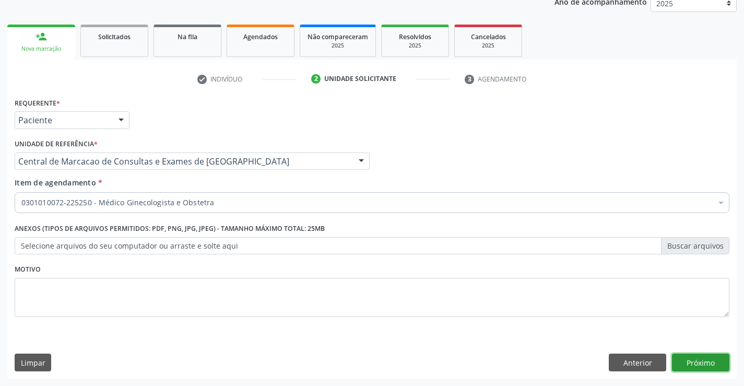
click at [711, 369] on button "Próximo" at bounding box center [700, 363] width 57 height 18
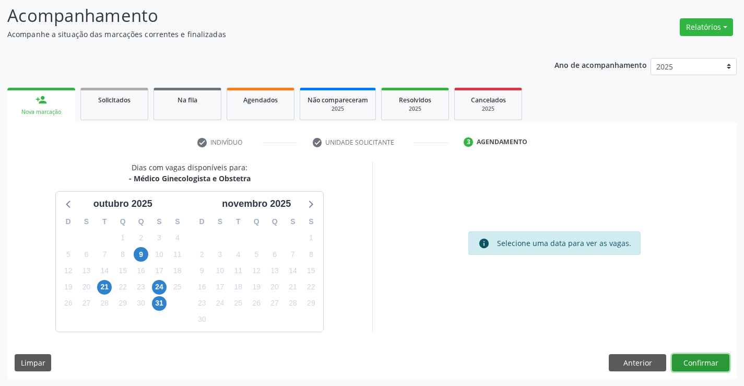
click at [707, 359] on button "Confirmar" at bounding box center [700, 363] width 57 height 18
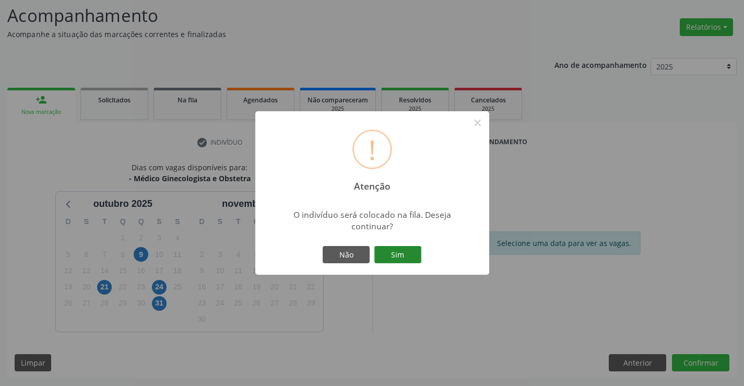
click at [402, 252] on button "Sim" at bounding box center [397, 255] width 47 height 18
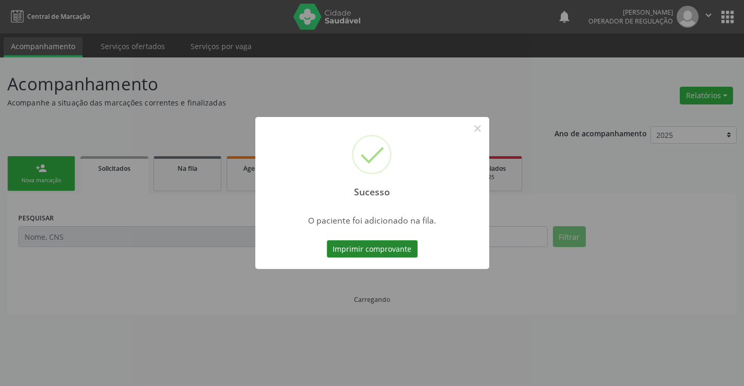
scroll to position [0, 0]
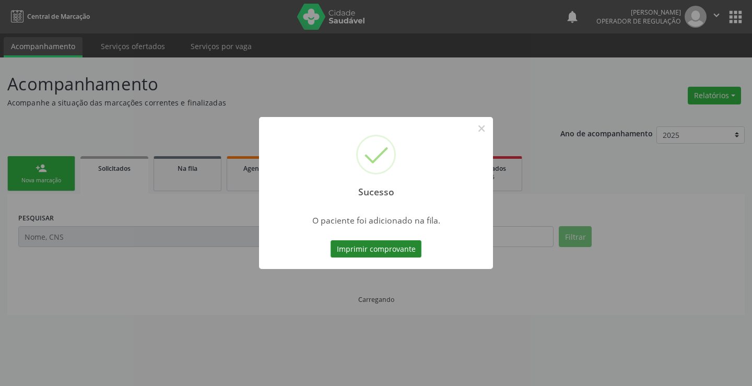
click at [352, 242] on button "Imprimir comprovante" at bounding box center [376, 249] width 91 height 18
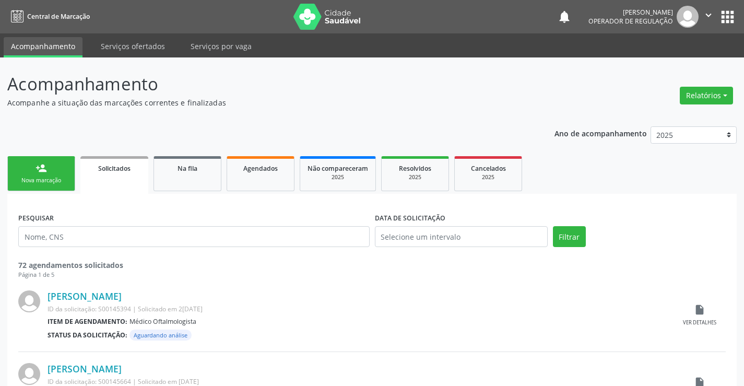
click at [29, 172] on link "person_add Nova marcação" at bounding box center [41, 173] width 68 height 35
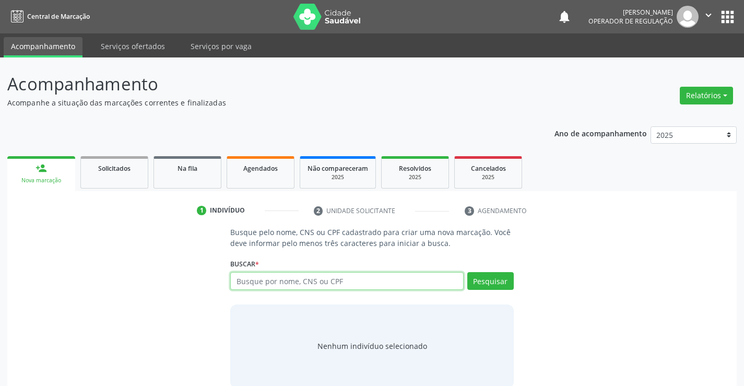
click at [261, 287] on input "text" at bounding box center [346, 281] width 233 height 18
type input "705608479851015"
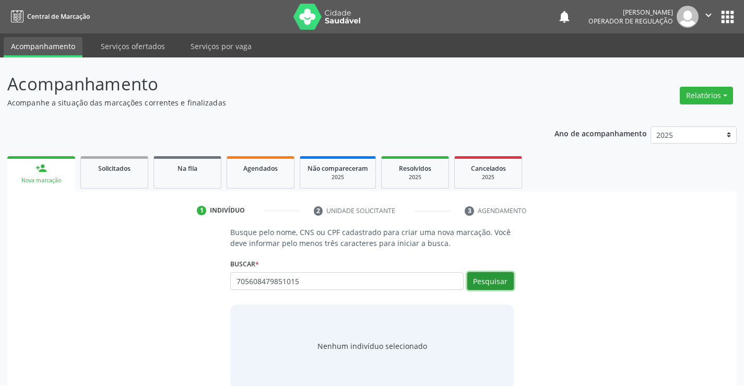
click at [503, 281] on button "Pesquisar" at bounding box center [490, 281] width 46 height 18
type input "705608479851015"
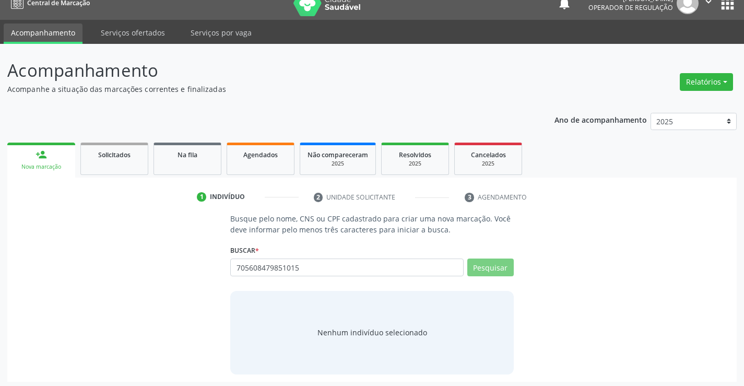
scroll to position [17, 0]
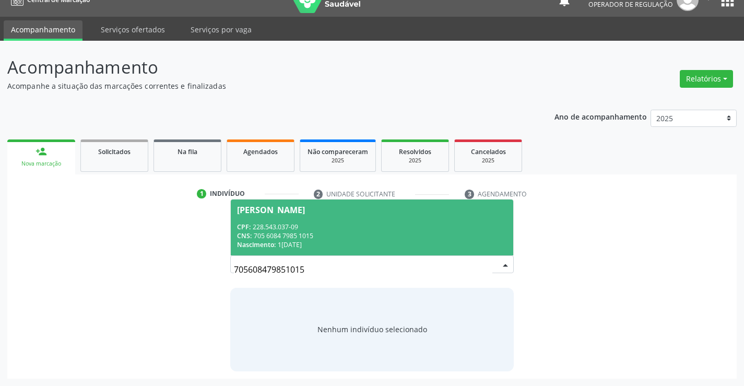
click at [288, 239] on div "CNS: 705 6084 7985 1015" at bounding box center [371, 235] width 269 height 9
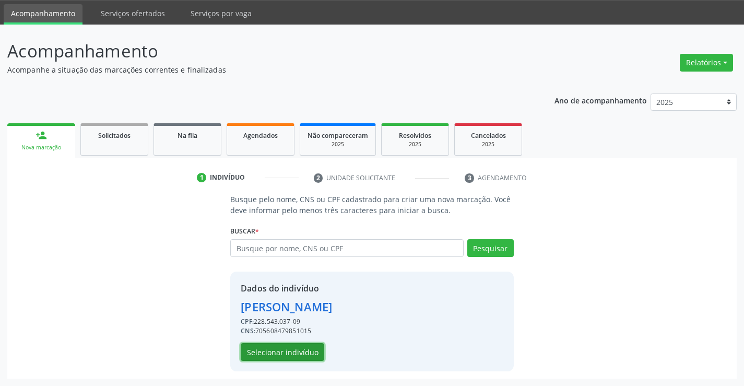
click at [287, 347] on button "Selecionar indivíduo" at bounding box center [283, 352] width 84 height 18
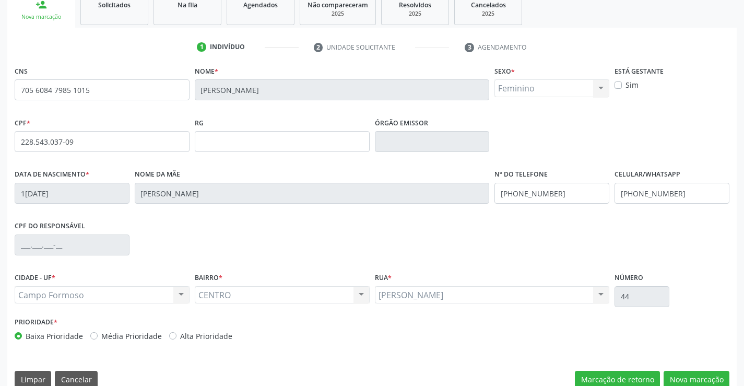
scroll to position [180, 0]
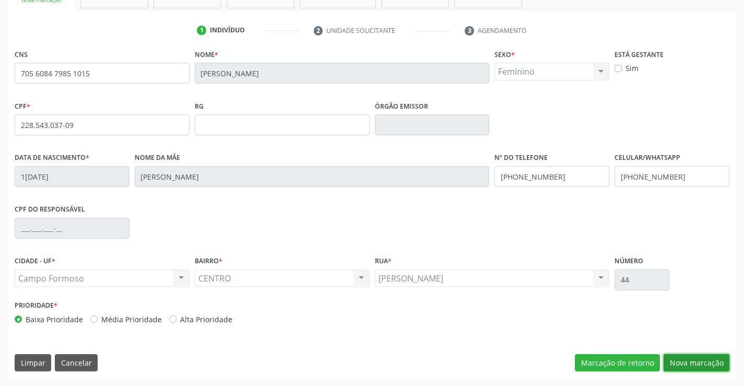
click at [712, 356] on button "Nova marcação" at bounding box center [697, 363] width 66 height 18
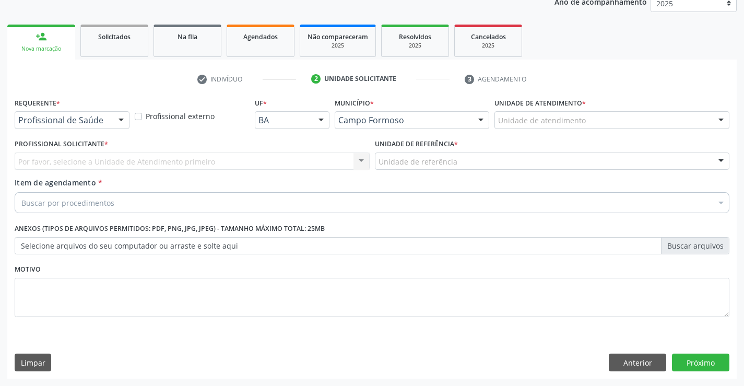
scroll to position [132, 0]
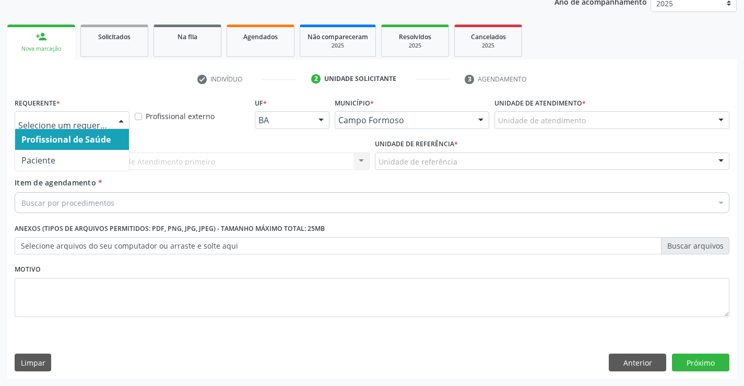
click at [76, 147] on span "Profissional de Saúde" at bounding box center [72, 139] width 114 height 21
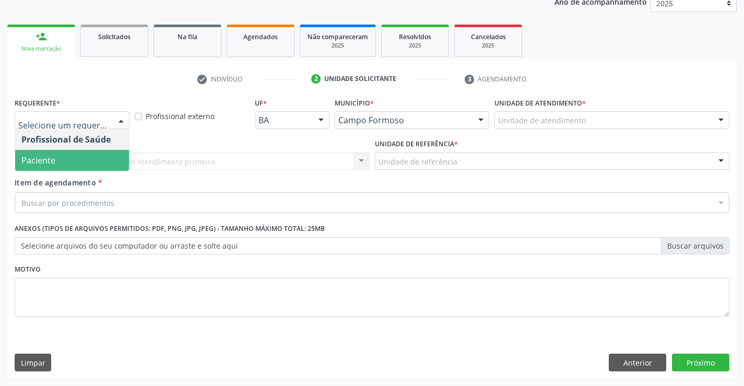
click at [100, 159] on span "Paciente" at bounding box center [72, 160] width 114 height 21
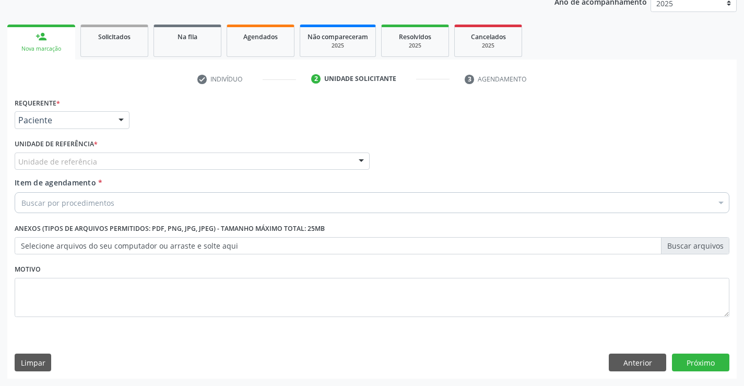
click at [144, 161] on div "Unidade de referência" at bounding box center [192, 161] width 355 height 18
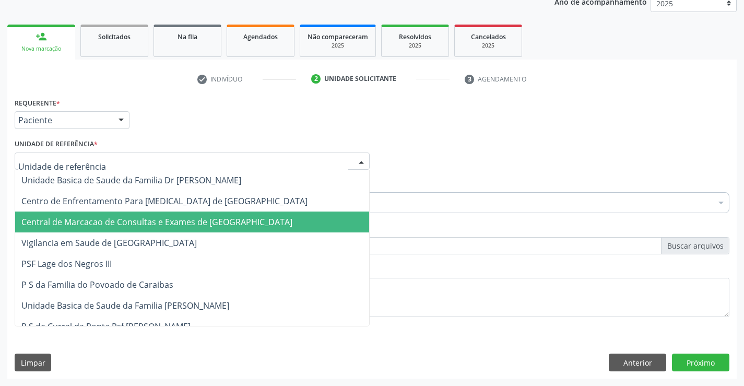
click at [156, 223] on span "Central de Marcacao de Consultas e Exames de [GEOGRAPHIC_DATA]" at bounding box center [156, 221] width 271 height 11
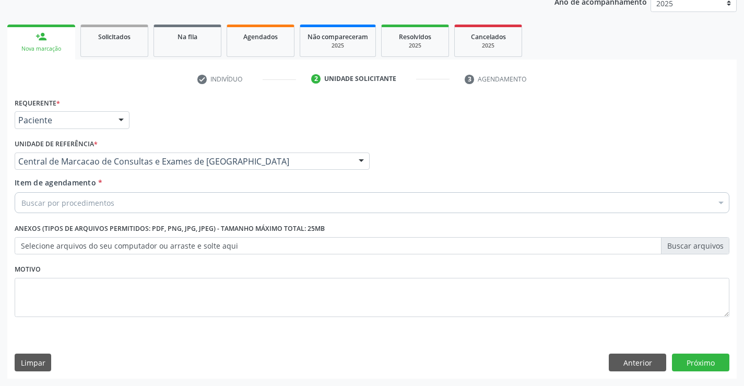
click at [201, 195] on div "Buscar por procedimentos" at bounding box center [372, 202] width 715 height 21
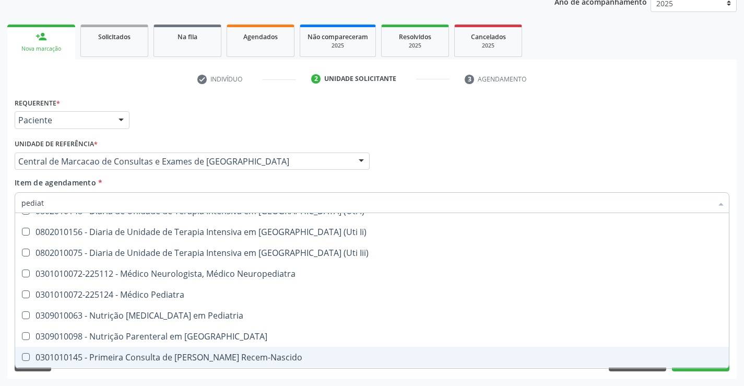
scroll to position [75, 0]
type input "pediatra"
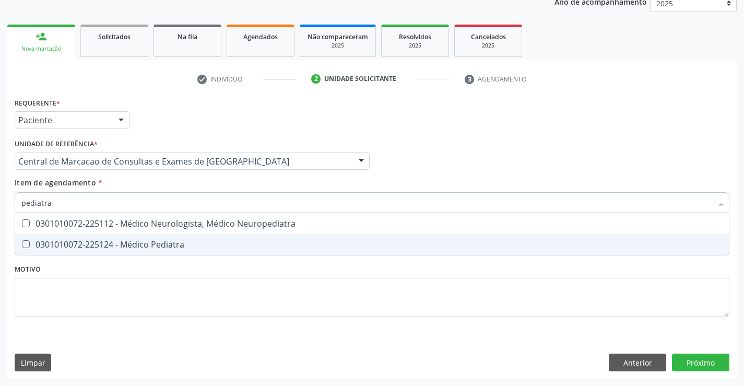
click at [119, 254] on span "0301010072-225124 - Médico Pediatra" at bounding box center [372, 244] width 714 height 21
checkbox Pediatra "true"
click at [711, 361] on div "Requerente * Paciente Profissional de Saúde Paciente Nenhum resultado encontrad…" at bounding box center [372, 237] width 730 height 284
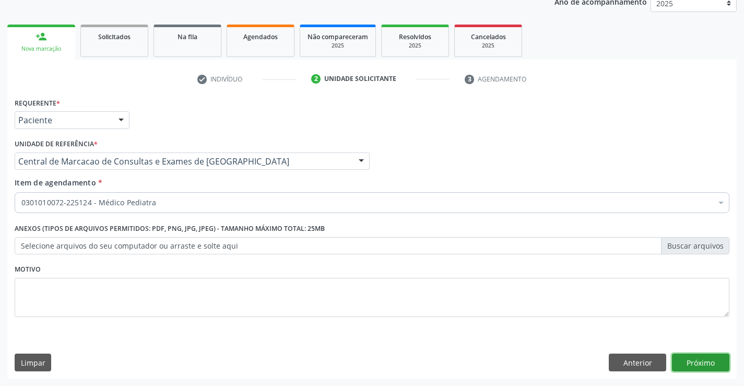
click at [711, 361] on button "Próximo" at bounding box center [700, 363] width 57 height 18
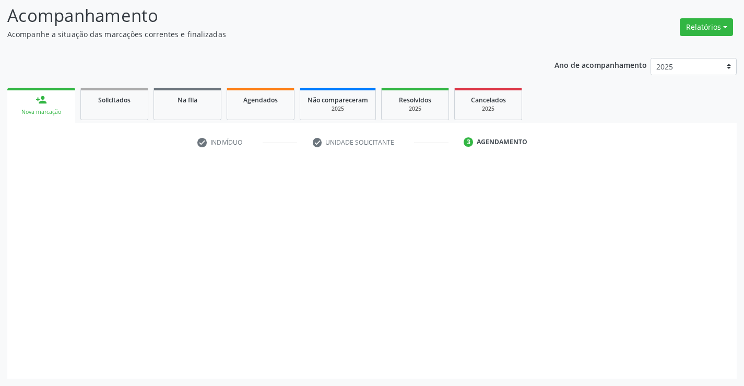
scroll to position [68, 0]
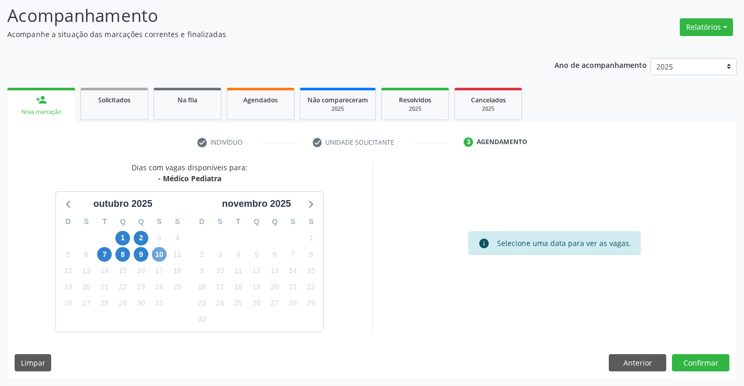
click at [157, 255] on span "10" at bounding box center [159, 254] width 15 height 15
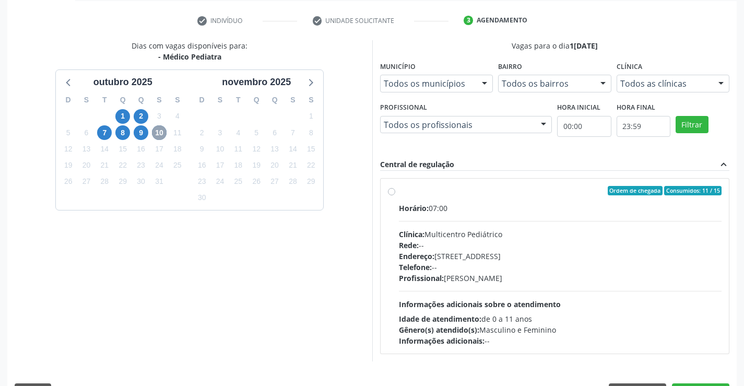
scroll to position [219, 0]
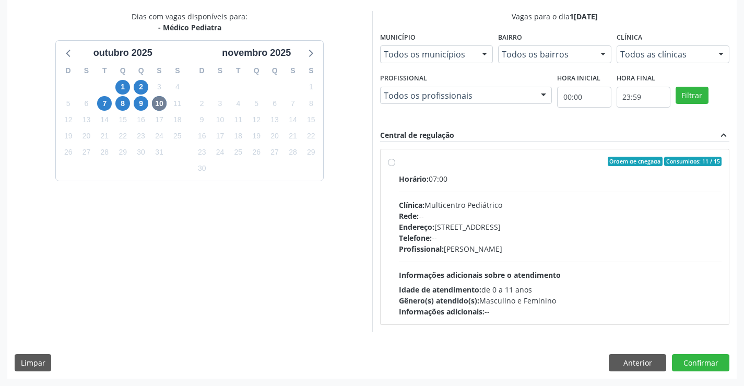
click at [463, 233] on div "Telefone: --" at bounding box center [560, 237] width 323 height 11
click at [395, 166] on input "Ordem de chegada Consumidos: 11 / 15 Horário: 07:00 Clínica: Multicentro Pediát…" at bounding box center [391, 161] width 7 height 9
radio input "true"
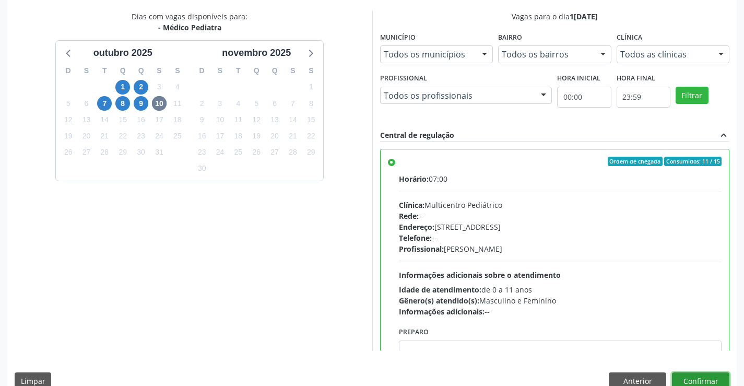
click at [713, 378] on button "Confirmar" at bounding box center [700, 381] width 57 height 18
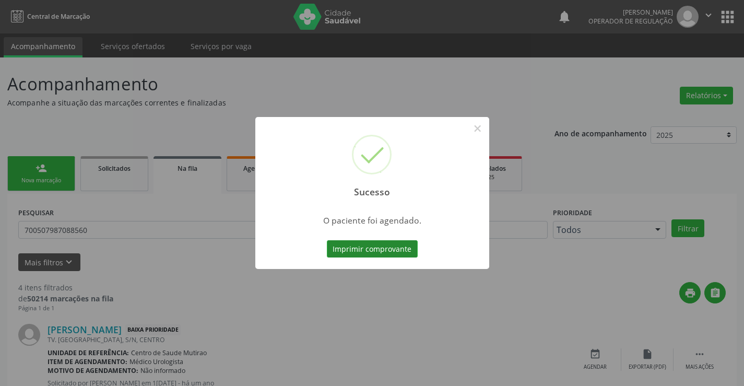
click at [390, 256] on button "Imprimir comprovante" at bounding box center [372, 249] width 91 height 18
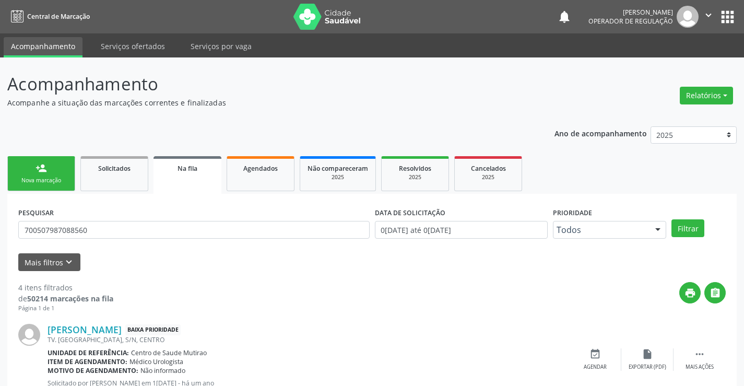
click at [178, 172] on span "Na fila" at bounding box center [188, 168] width 20 height 9
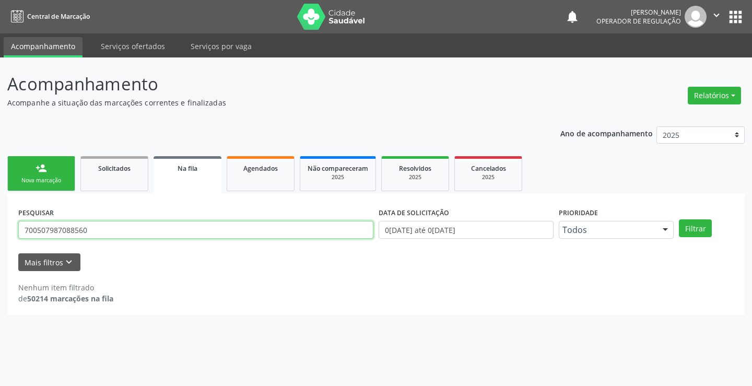
click at [172, 231] on input "700507987088560" at bounding box center [195, 230] width 355 height 18
type input "702605293833346"
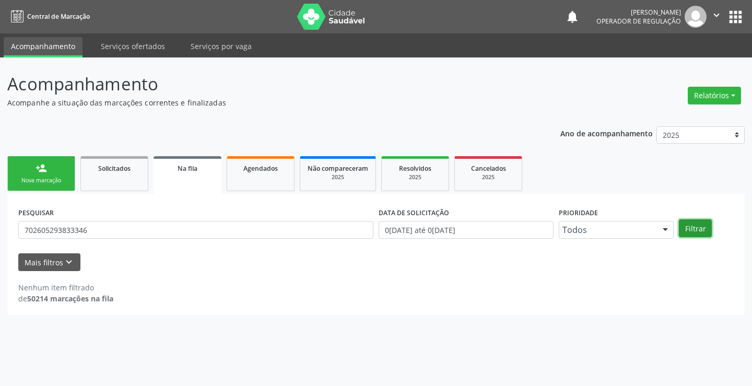
click at [704, 232] on button "Filtrar" at bounding box center [695, 228] width 33 height 18
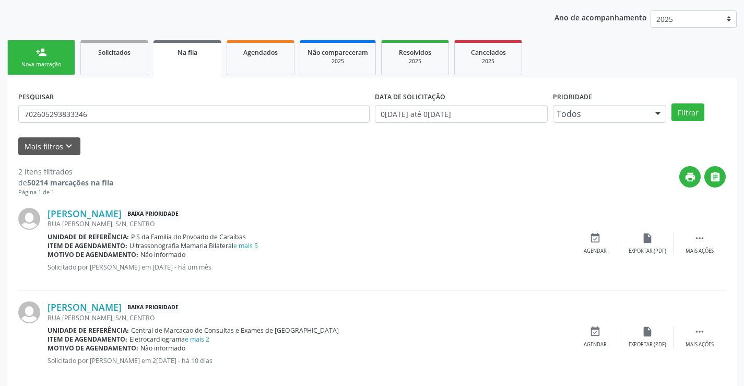
scroll to position [132, 0]
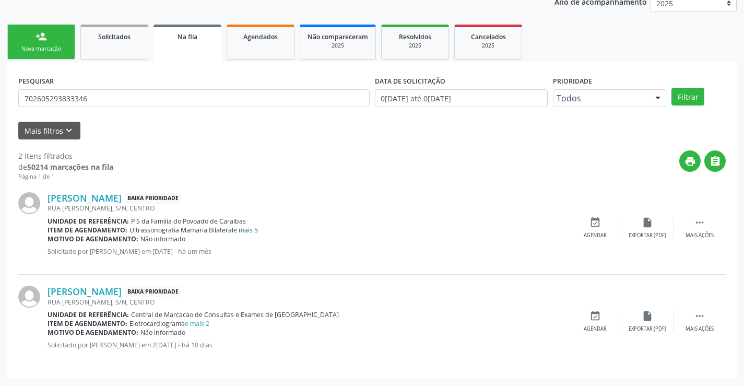
click at [252, 228] on link "e mais 5" at bounding box center [245, 230] width 25 height 9
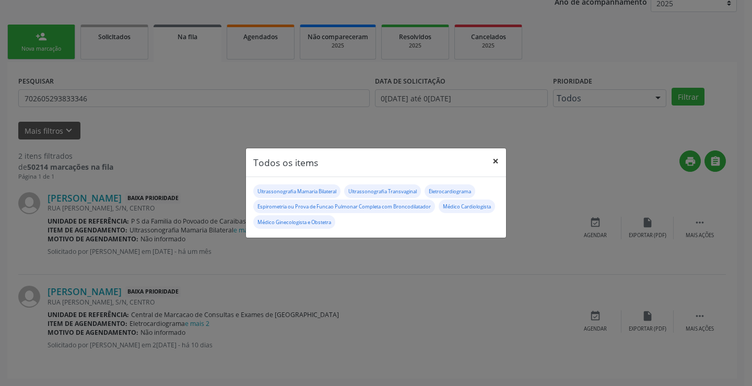
click at [495, 159] on button "×" at bounding box center [495, 161] width 21 height 26
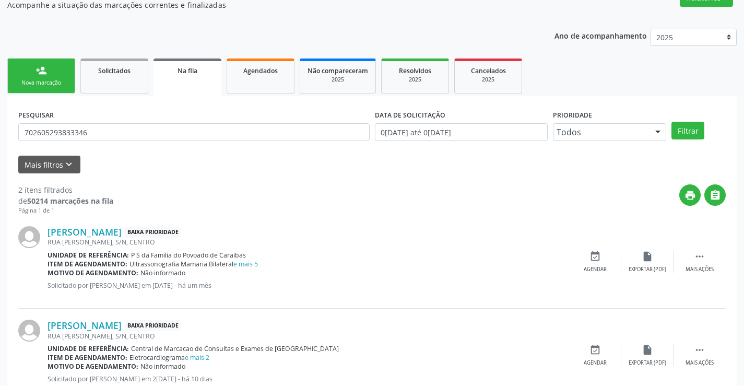
scroll to position [79, 0]
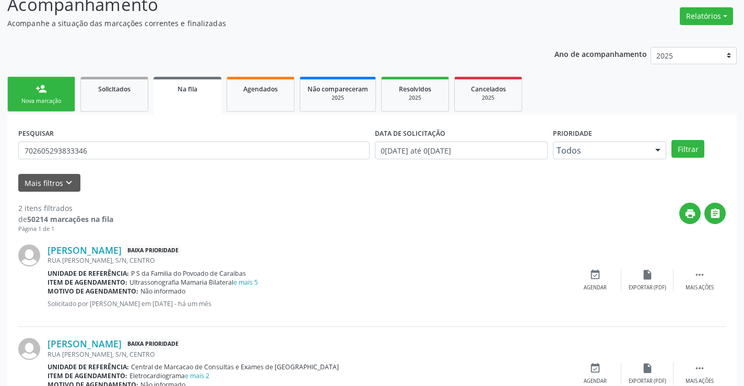
click at [34, 103] on div "Nova marcação" at bounding box center [41, 101] width 52 height 8
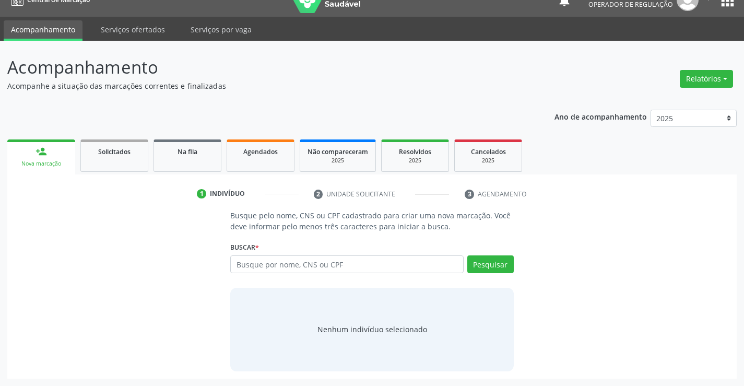
scroll to position [17, 0]
click at [268, 267] on input "text" at bounding box center [346, 264] width 233 height 18
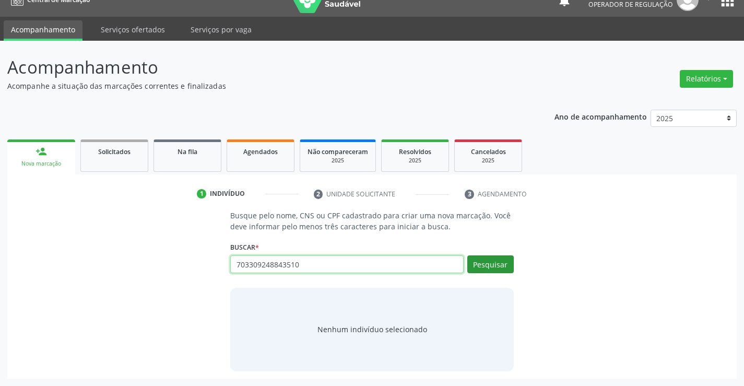
type input "703309248843510"
click at [483, 262] on button "Pesquisar" at bounding box center [490, 264] width 46 height 18
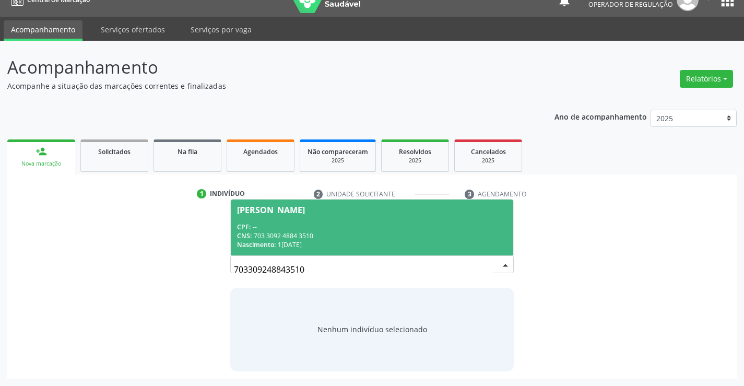
click at [298, 227] on div "CPF: --" at bounding box center [371, 226] width 269 height 9
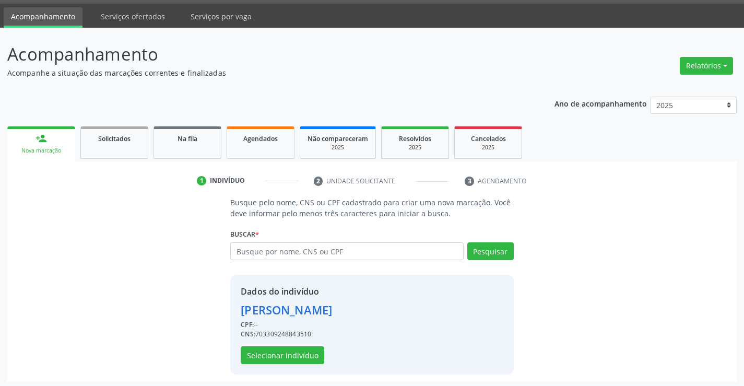
scroll to position [33, 0]
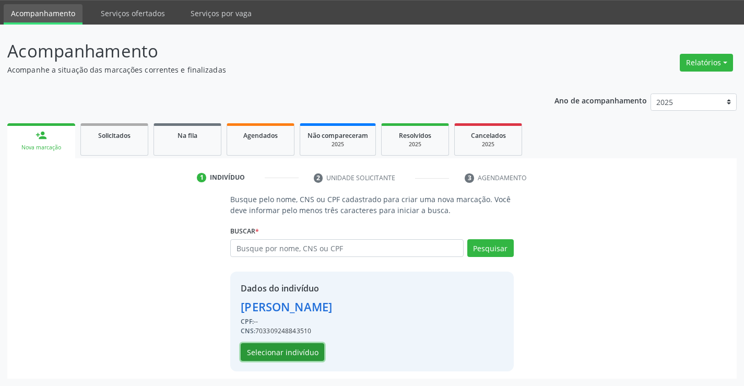
click at [284, 354] on button "Selecionar indivíduo" at bounding box center [283, 352] width 84 height 18
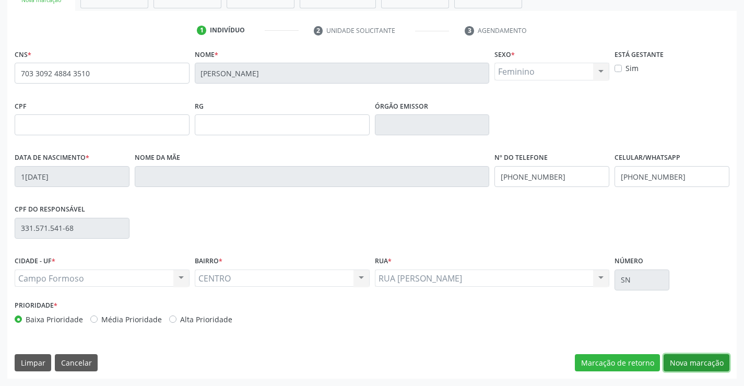
drag, startPoint x: 692, startPoint y: 362, endPoint x: 234, endPoint y: 234, distance: 475.9
click at [682, 361] on button "Nova marcação" at bounding box center [697, 363] width 66 height 18
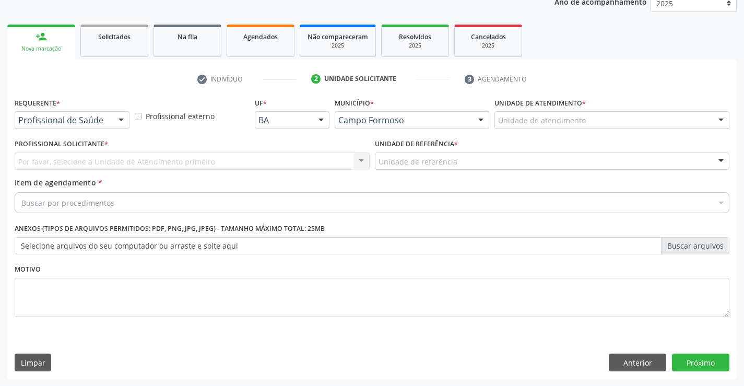
scroll to position [132, 0]
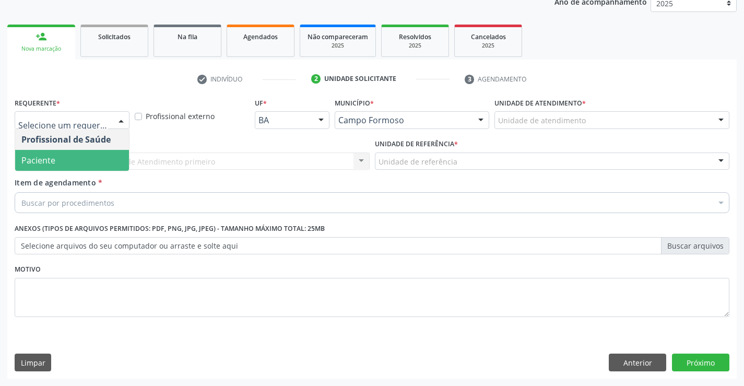
click at [79, 162] on span "Paciente" at bounding box center [72, 160] width 114 height 21
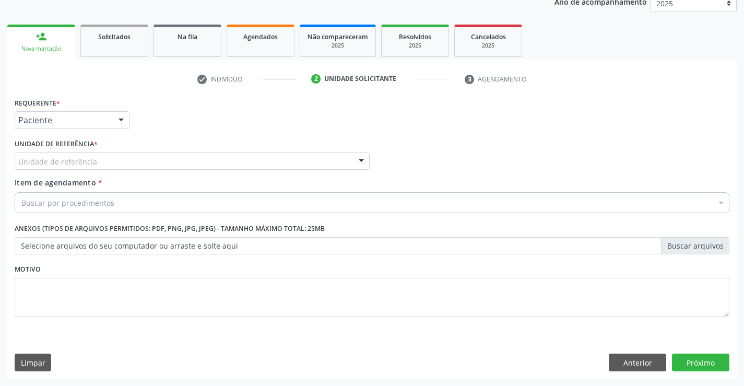
drag, startPoint x: 155, startPoint y: 155, endPoint x: 156, endPoint y: 174, distance: 19.9
click at [156, 156] on div "Unidade de referência" at bounding box center [192, 161] width 355 height 18
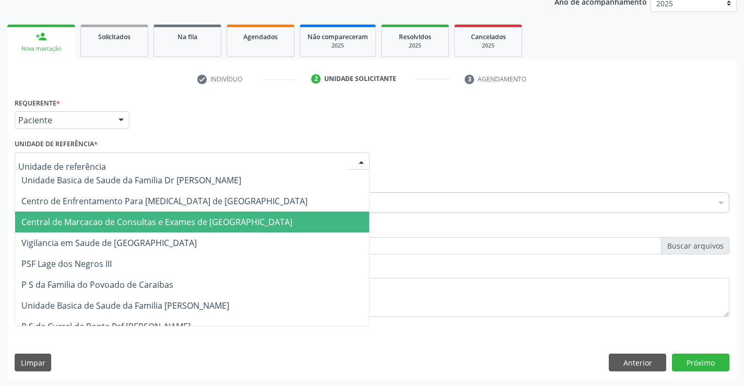
click at [160, 221] on span "Central de Marcacao de Consultas e Exames de [GEOGRAPHIC_DATA]" at bounding box center [156, 221] width 271 height 11
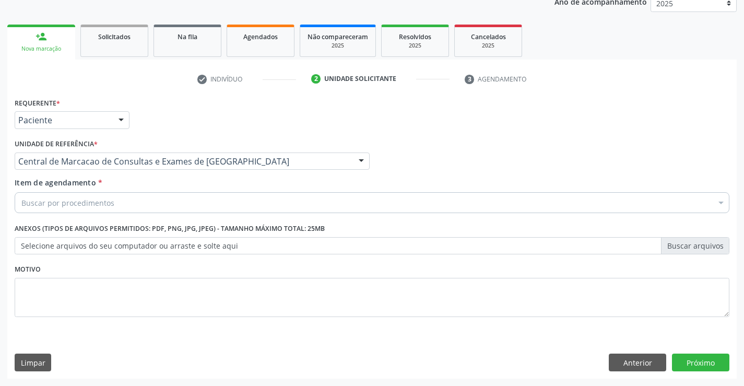
click at [189, 197] on div "Buscar por procedimentos" at bounding box center [372, 202] width 715 height 21
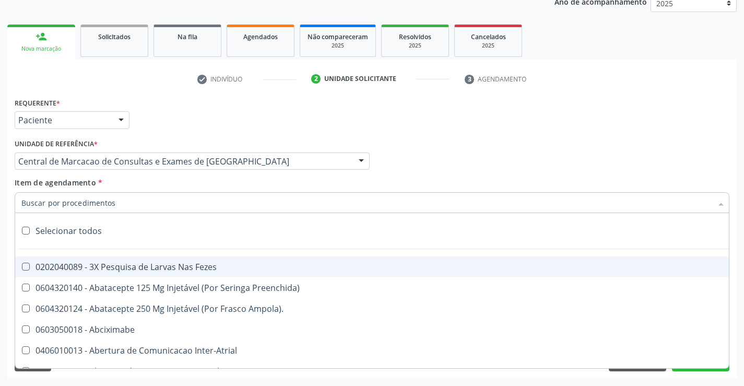
click at [124, 206] on input "Item de agendamento *" at bounding box center [366, 202] width 691 height 21
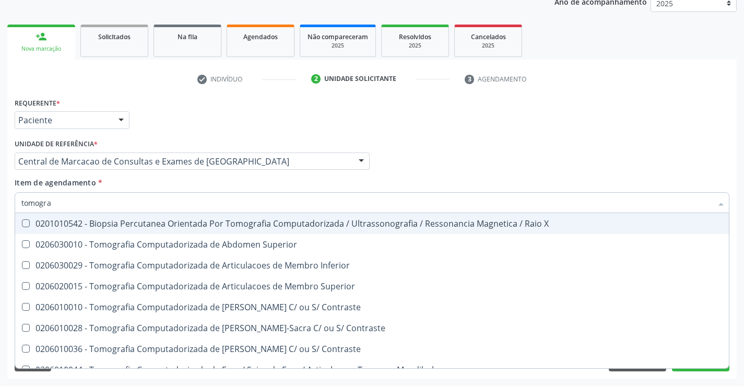
type input "tomograf"
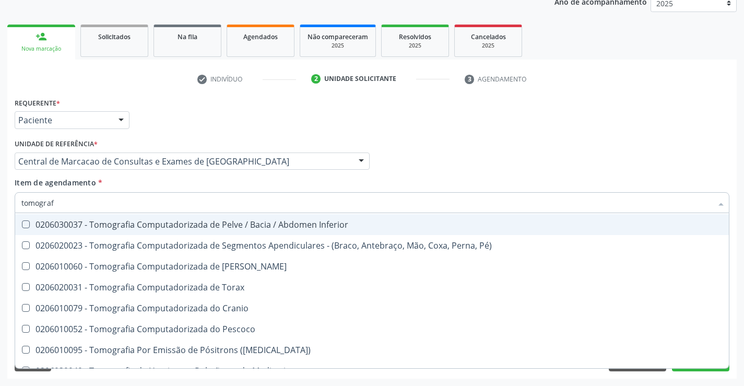
scroll to position [179, 0]
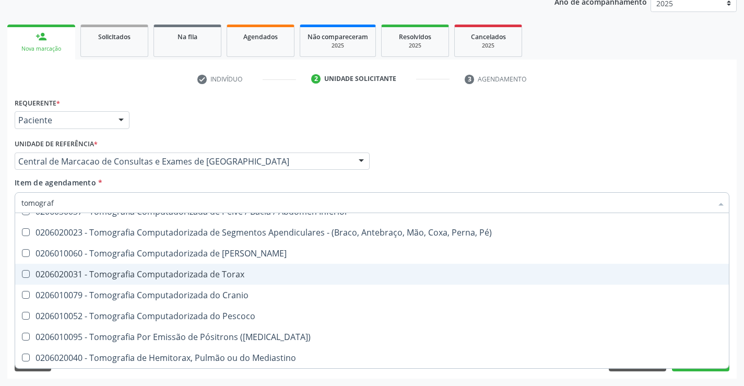
click at [191, 270] on div "0206020031 - Tomografia Computadorizada de Torax" at bounding box center [371, 274] width 701 height 8
checkbox Torax "true"
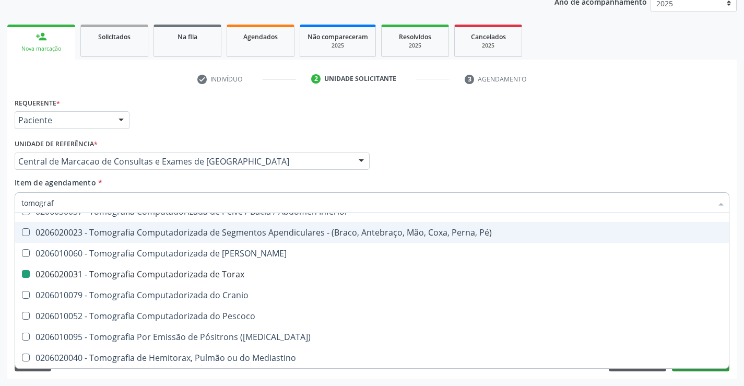
drag, startPoint x: 427, startPoint y: 178, endPoint x: 698, endPoint y: 369, distance: 332.4
click at [429, 179] on div "Item de agendamento * tomograf Desfazer seleção 0201010542 - Biopsia Percutanea…" at bounding box center [372, 193] width 715 height 33
checkbox Superior "true"
checkbox Torax "false"
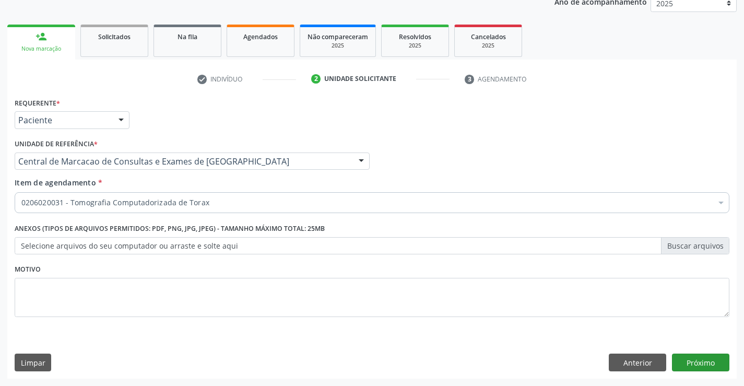
scroll to position [0, 0]
click at [699, 363] on button "Próximo" at bounding box center [700, 363] width 57 height 18
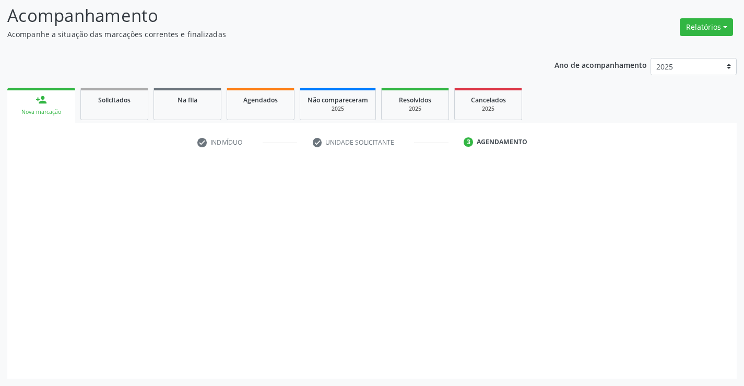
scroll to position [68, 0]
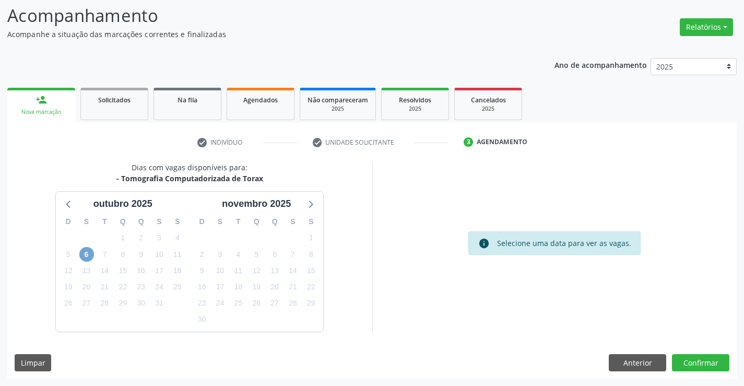
click at [90, 255] on span "6" at bounding box center [86, 254] width 15 height 15
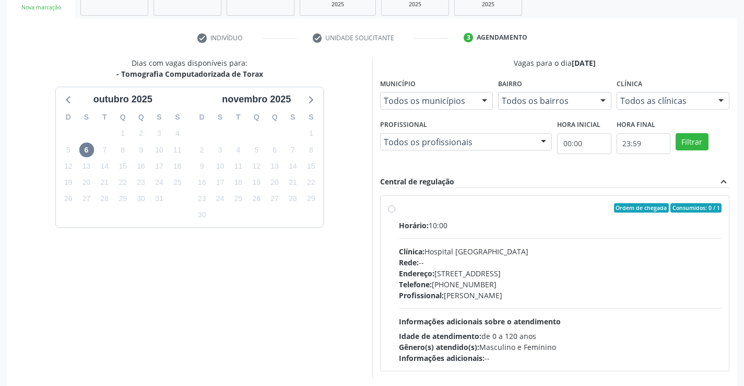
click at [543, 262] on div "Rede: --" at bounding box center [560, 262] width 323 height 11
click at [395, 213] on input "Ordem de chegada Consumidos: 0 / 1 Horário: 10:00 Clínica: Hospital [GEOGRAPHIC…" at bounding box center [391, 207] width 7 height 9
radio input "true"
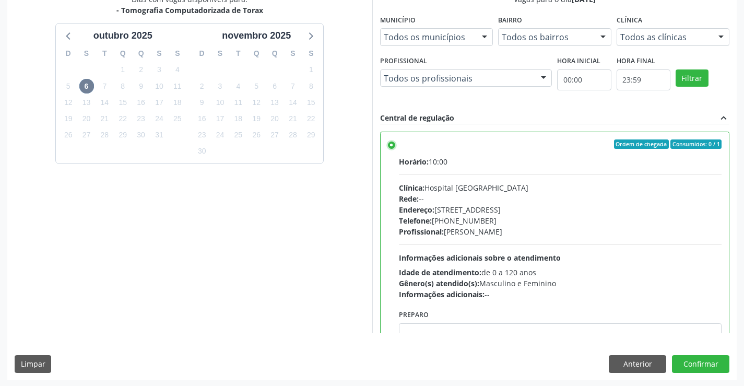
scroll to position [238, 0]
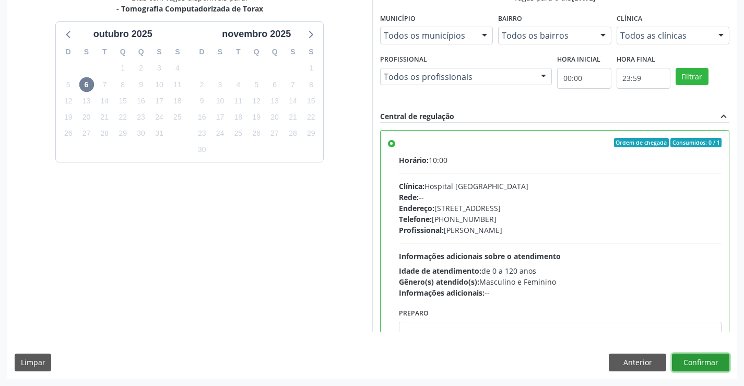
click at [713, 360] on button "Confirmar" at bounding box center [700, 363] width 57 height 18
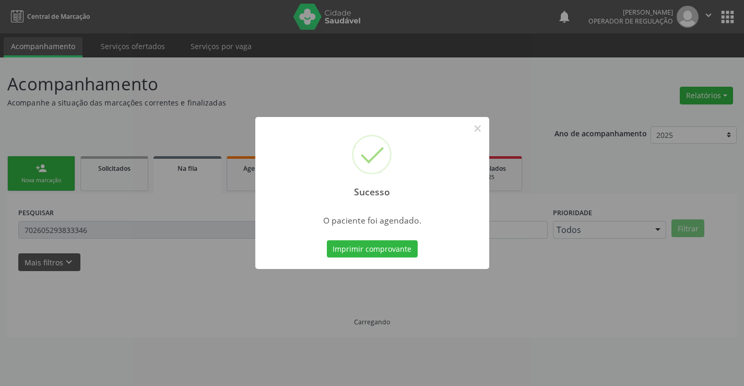
scroll to position [0, 0]
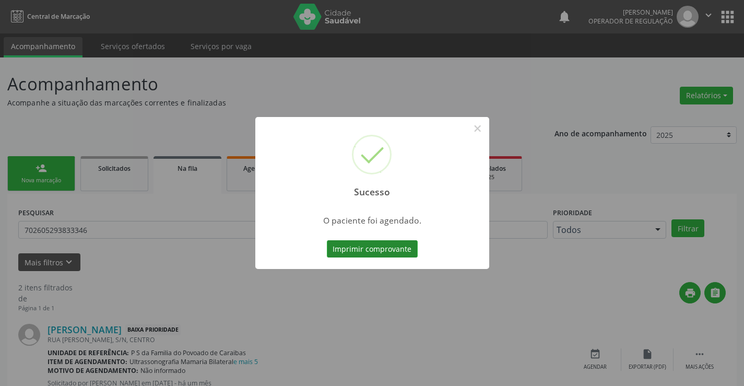
click at [396, 251] on button "Imprimir comprovante" at bounding box center [372, 249] width 91 height 18
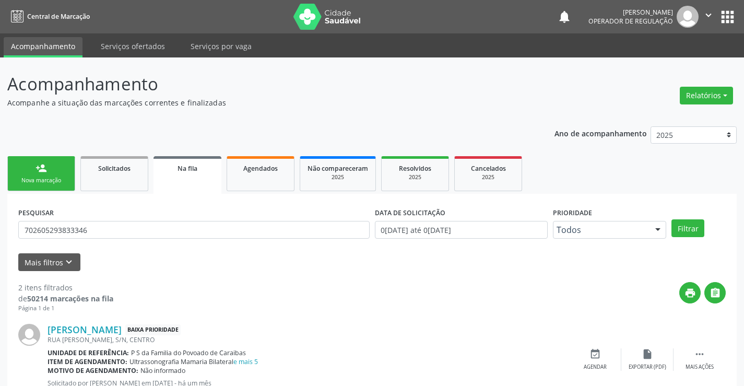
click at [49, 163] on link "person_add Nova marcação" at bounding box center [41, 173] width 68 height 35
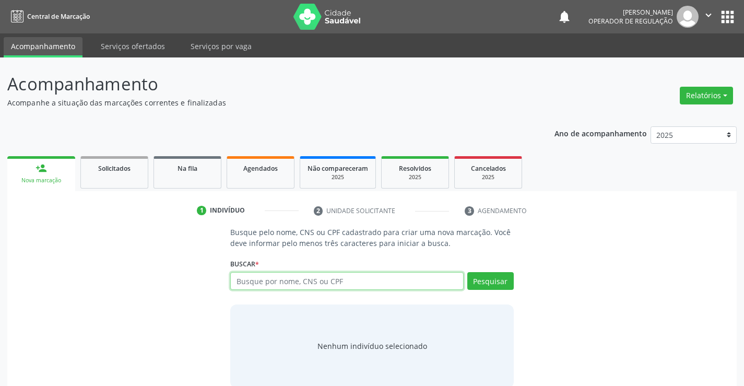
click at [265, 288] on input "text" at bounding box center [346, 281] width 233 height 18
type input "700206465883026"
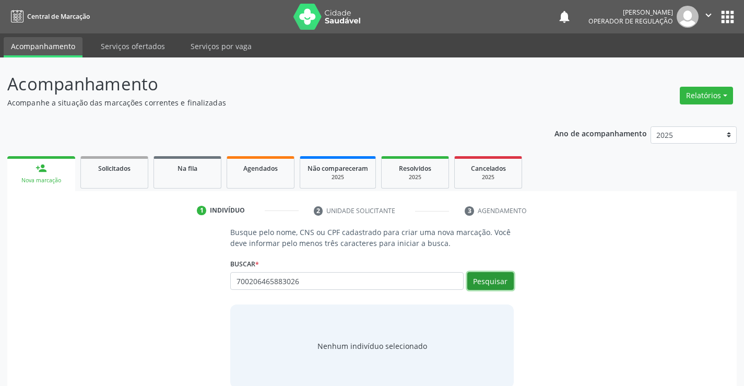
click at [485, 275] on button "Pesquisar" at bounding box center [490, 281] width 46 height 18
type input "700206465883026"
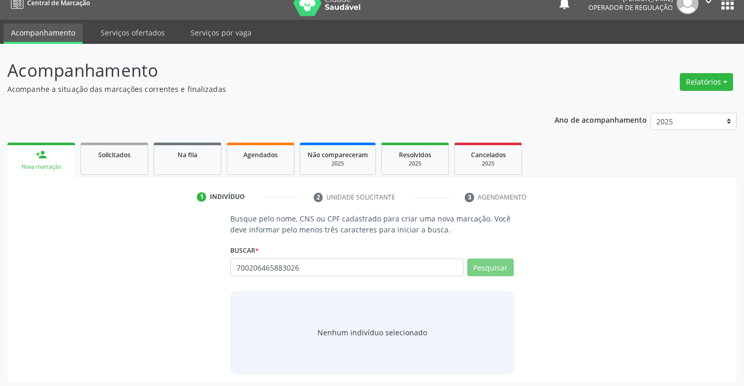
scroll to position [17, 0]
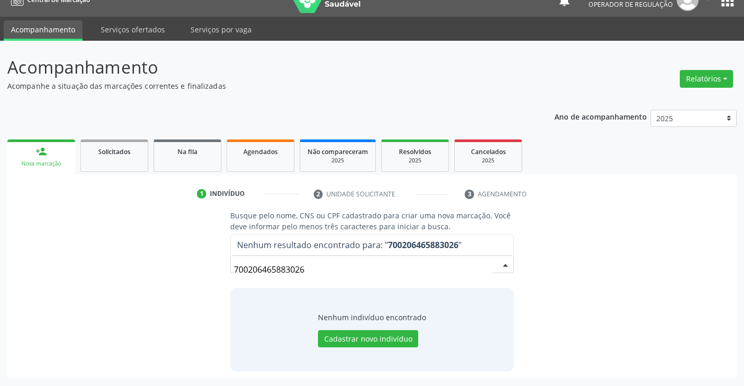
click at [343, 269] on input "700206465883026" at bounding box center [363, 269] width 258 height 21
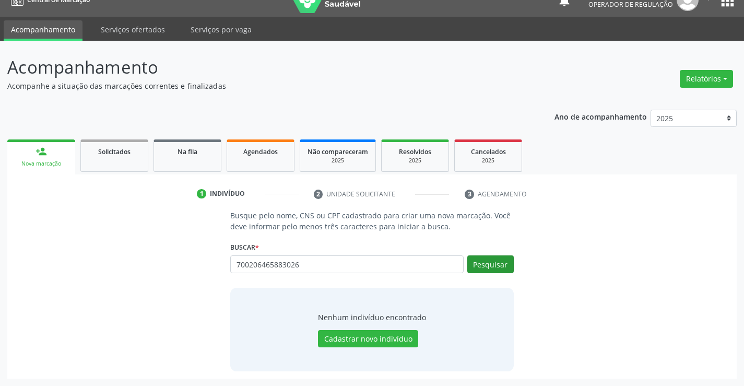
type input "700206465883026"
click at [502, 264] on button "Pesquisar" at bounding box center [490, 264] width 46 height 18
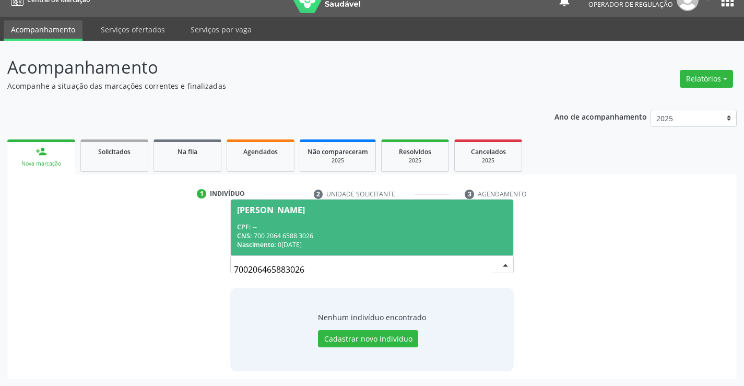
click at [332, 240] on div "Nascimento: 03/02/2021" at bounding box center [371, 244] width 269 height 9
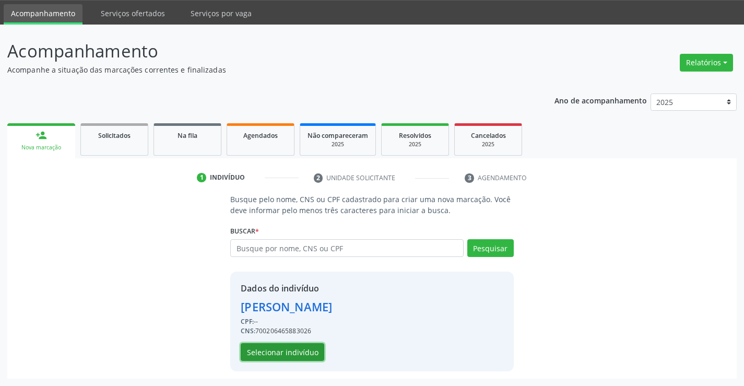
click at [284, 346] on button "Selecionar indivíduo" at bounding box center [283, 352] width 84 height 18
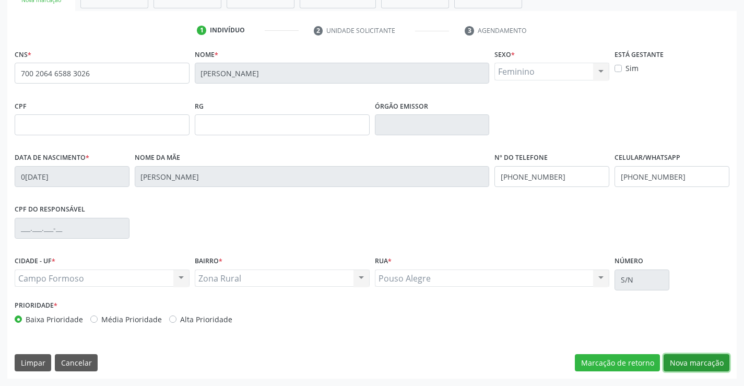
click at [725, 359] on button "Nova marcação" at bounding box center [697, 363] width 66 height 18
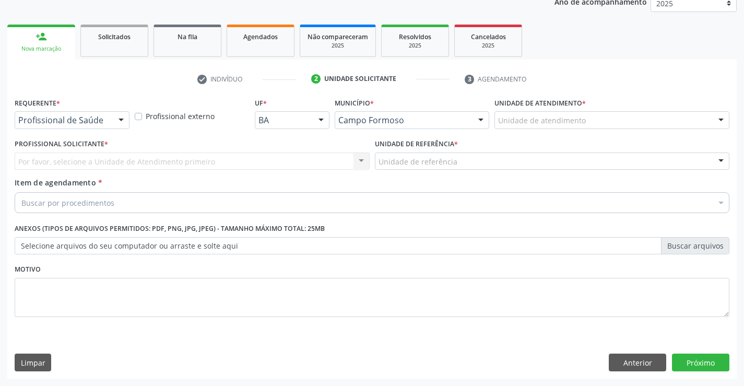
scroll to position [132, 0]
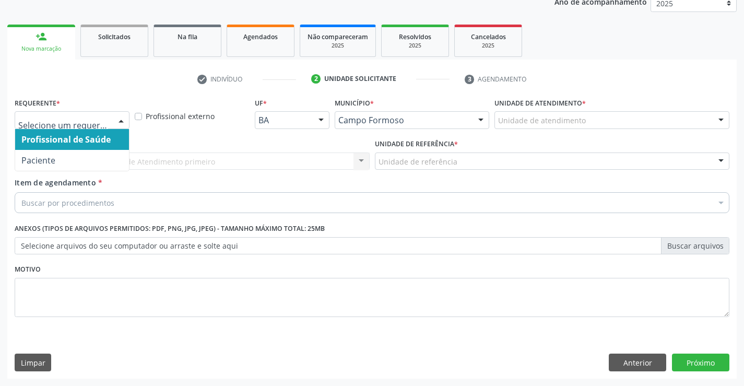
drag, startPoint x: 92, startPoint y: 124, endPoint x: 90, endPoint y: 134, distance: 10.3
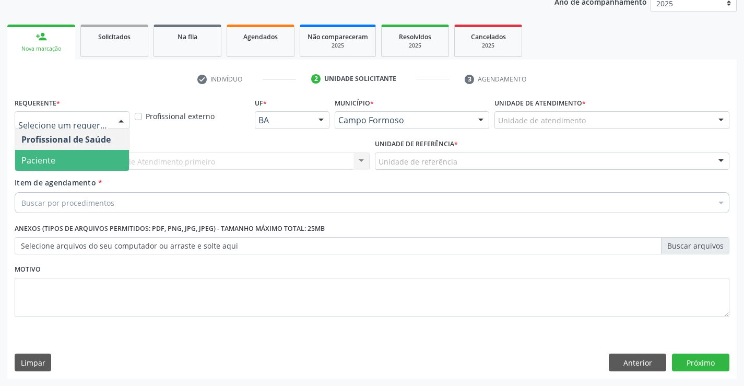
drag, startPoint x: 58, startPoint y: 159, endPoint x: 130, endPoint y: 158, distance: 71.0
click at [60, 159] on span "Paciente" at bounding box center [72, 160] width 114 height 21
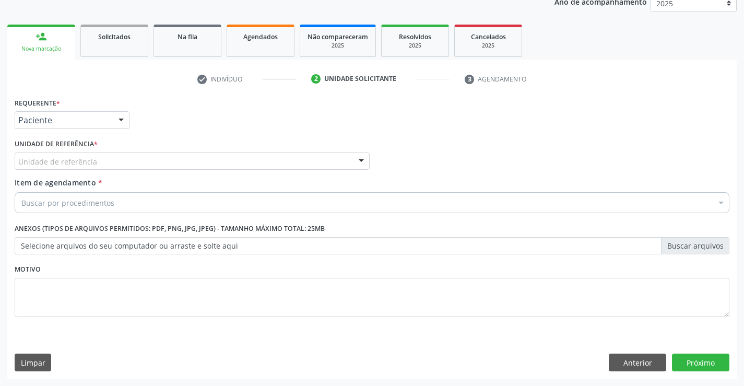
drag, startPoint x: 169, startPoint y: 161, endPoint x: 171, endPoint y: 168, distance: 7.0
click at [169, 162] on div "Unidade de referência" at bounding box center [192, 161] width 355 height 18
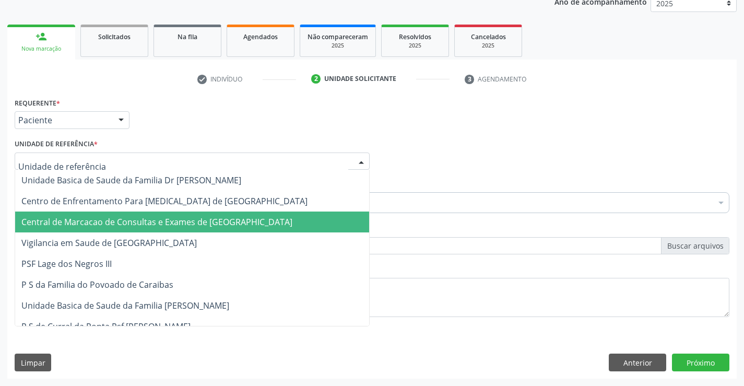
click at [160, 222] on span "Central de Marcacao de Consultas e Exames de [GEOGRAPHIC_DATA]" at bounding box center [156, 221] width 271 height 11
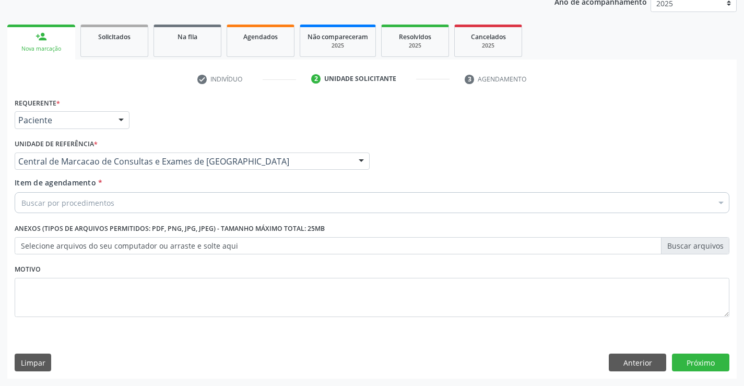
click at [170, 201] on div "Buscar por procedimentos" at bounding box center [372, 202] width 715 height 21
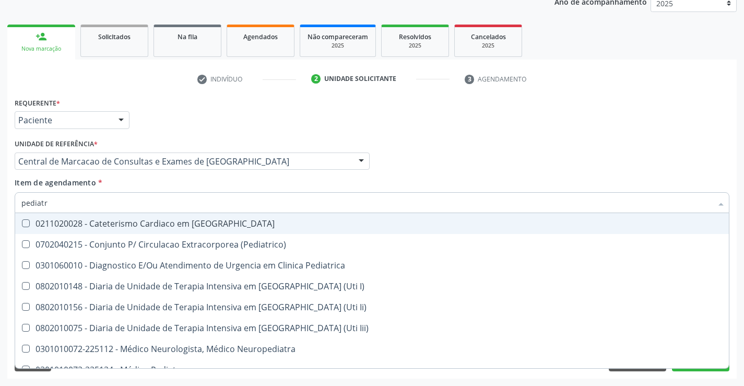
type input "pediatra"
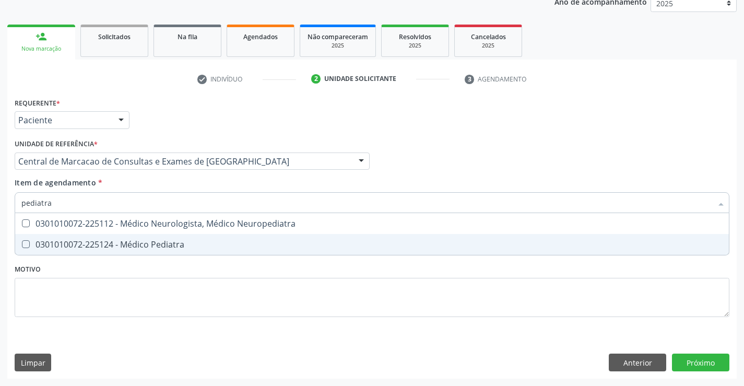
drag, startPoint x: 158, startPoint y: 251, endPoint x: 214, endPoint y: 240, distance: 56.9
click at [163, 249] on span "0301010072-225124 - Médico Pediatra" at bounding box center [372, 244] width 714 height 21
checkbox Pediatra "true"
click at [700, 357] on div "Requerente * Paciente Profissional de Saúde Paciente Nenhum resultado encontrad…" at bounding box center [372, 237] width 730 height 284
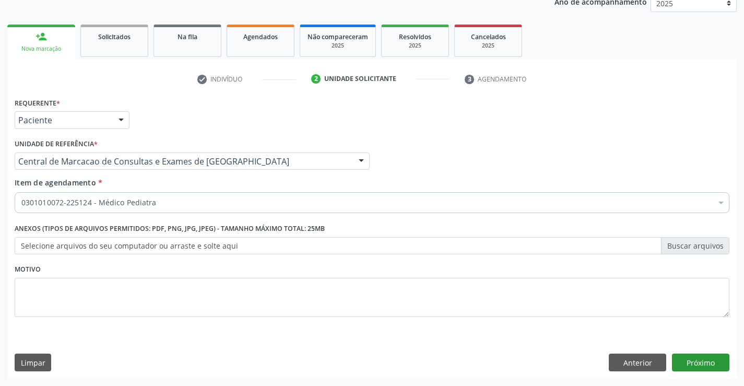
drag, startPoint x: 707, startPoint y: 352, endPoint x: 703, endPoint y: 359, distance: 7.3
click at [707, 353] on div "Requerente * Paciente Profissional de Saúde Paciente Nenhum resultado encontrad…" at bounding box center [372, 237] width 730 height 284
click at [702, 361] on button "Próximo" at bounding box center [700, 363] width 57 height 18
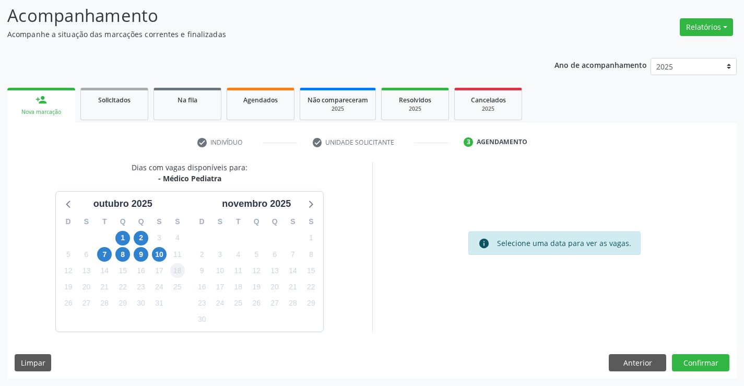
scroll to position [68, 0]
click at [160, 248] on span "10" at bounding box center [159, 254] width 15 height 15
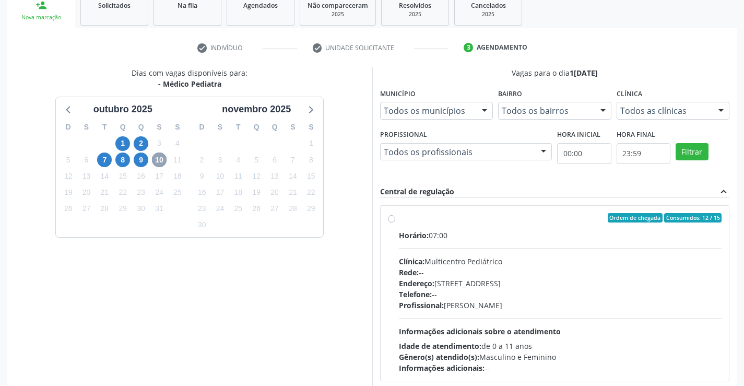
scroll to position [219, 0]
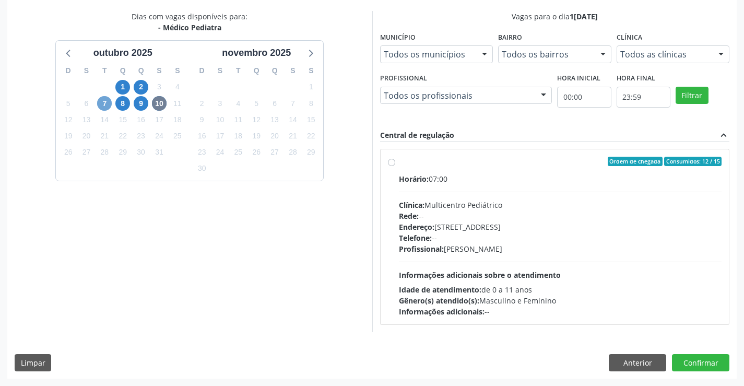
click at [102, 103] on span "7" at bounding box center [104, 103] width 15 height 15
drag, startPoint x: 444, startPoint y: 238, endPoint x: 447, endPoint y: 217, distance: 21.6
click at [443, 233] on div "Telefone: --" at bounding box center [560, 237] width 323 height 11
click at [395, 166] on input "Ordem de chegada Consumidos: 7 / 15 Horário: 08:00 Clínica: Multicentro Pediátr…" at bounding box center [391, 161] width 7 height 9
radio input "true"
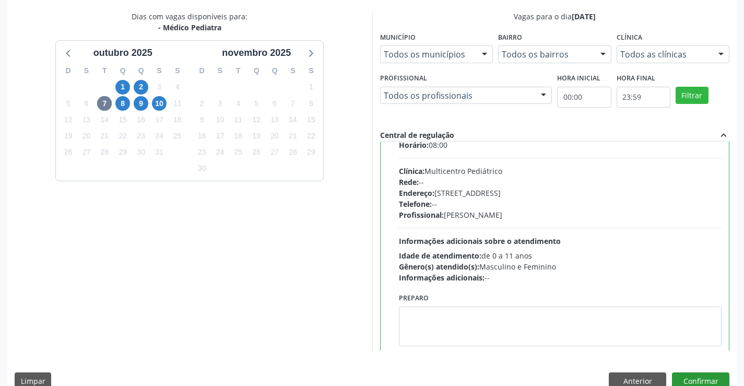
scroll to position [52, 0]
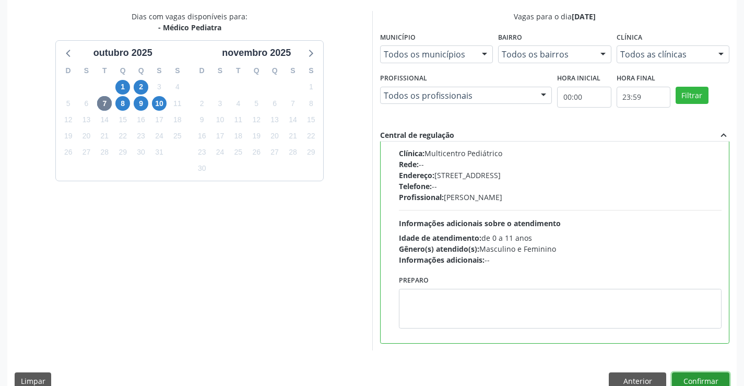
click at [710, 381] on button "Confirmar" at bounding box center [700, 381] width 57 height 18
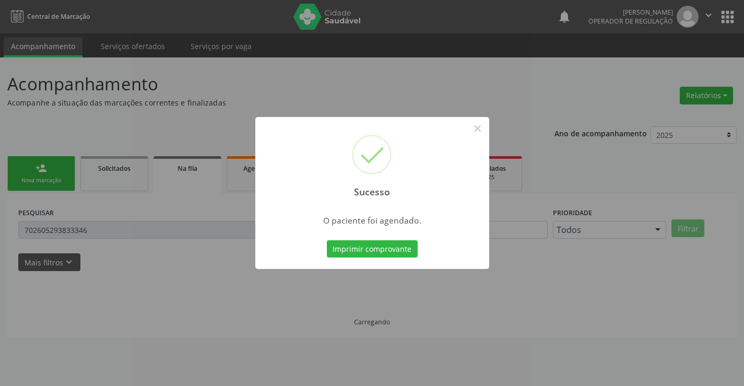
scroll to position [0, 0]
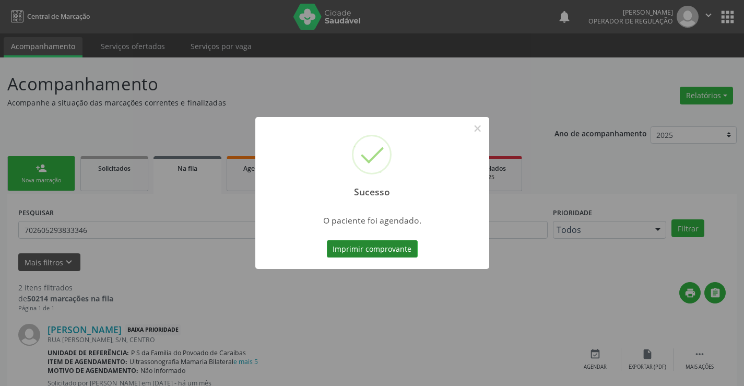
click at [344, 250] on button "Imprimir comprovante" at bounding box center [372, 249] width 91 height 18
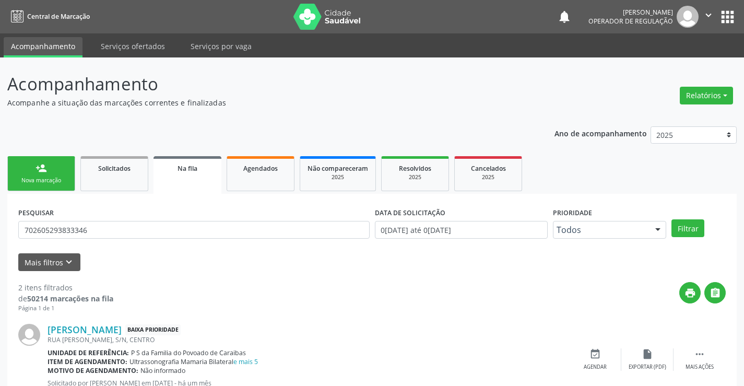
click at [65, 166] on link "person_add Nova marcação" at bounding box center [41, 173] width 68 height 35
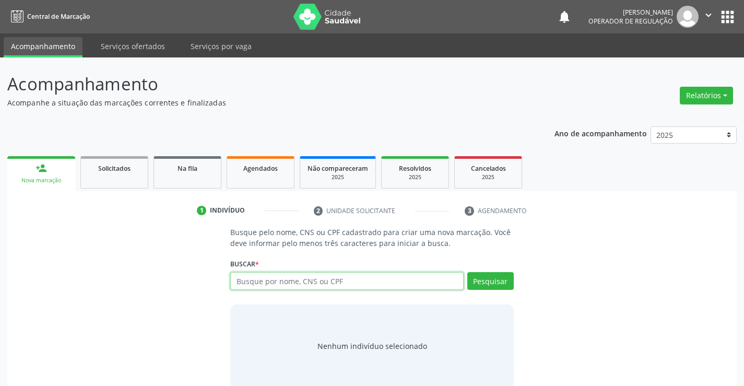
click at [368, 289] on input "text" at bounding box center [346, 281] width 233 height 18
type input "700009428485904"
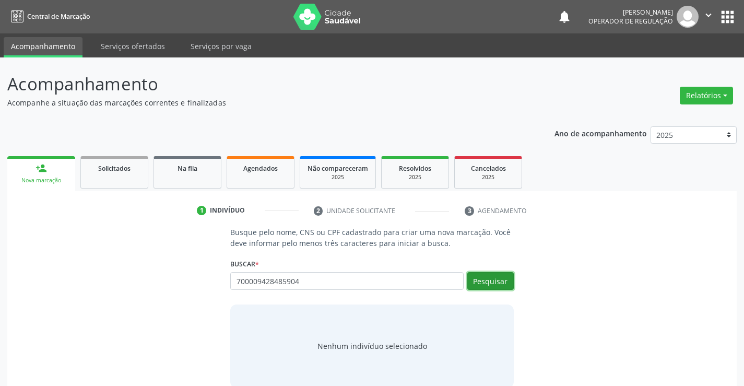
click at [479, 282] on button "Pesquisar" at bounding box center [490, 281] width 46 height 18
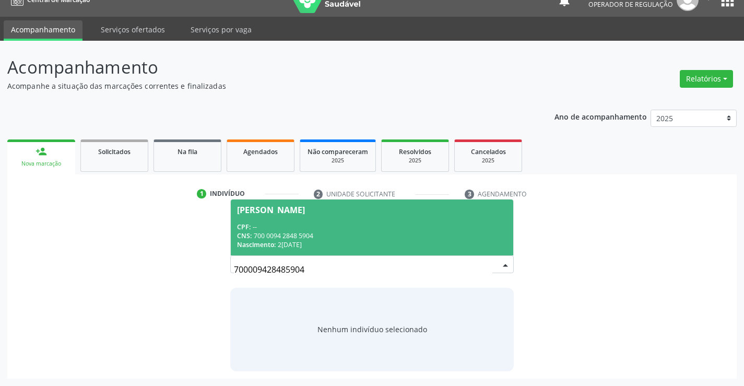
click at [343, 225] on div "CPF: --" at bounding box center [371, 226] width 269 height 9
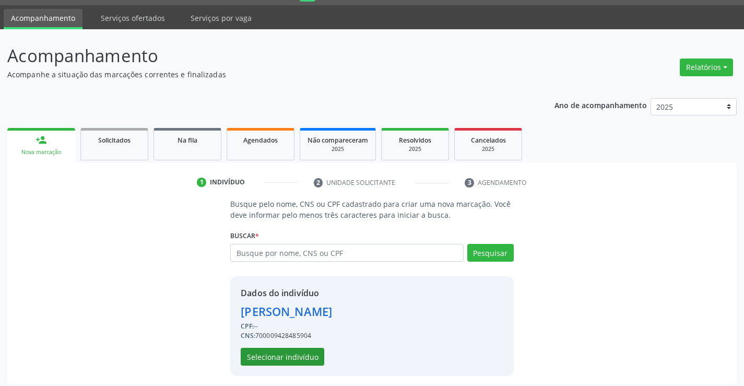
scroll to position [33, 0]
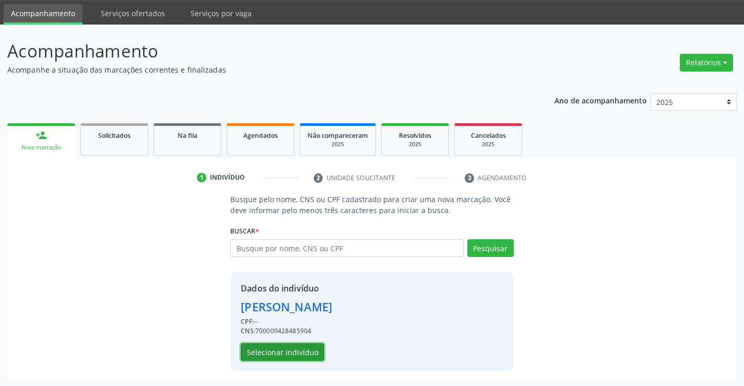
click at [291, 346] on button "Selecionar indivíduo" at bounding box center [283, 352] width 84 height 18
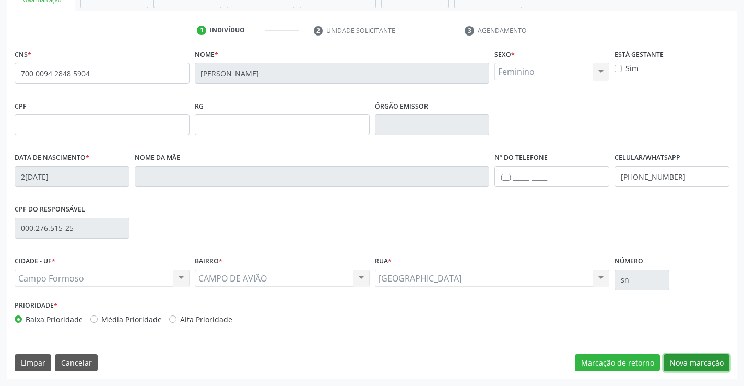
click at [688, 361] on button "Nova marcação" at bounding box center [697, 363] width 66 height 18
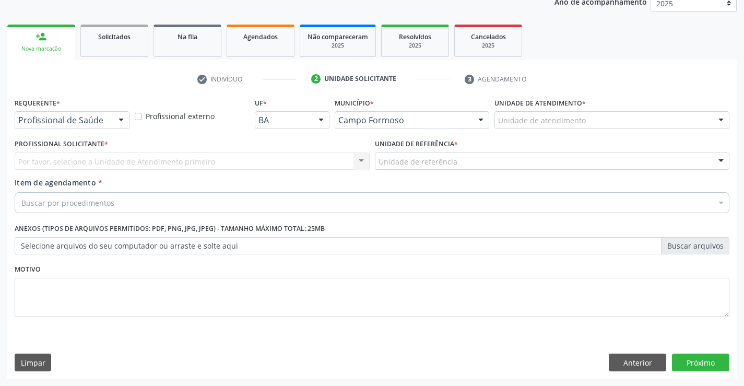
scroll to position [132, 0]
click at [114, 113] on div at bounding box center [121, 121] width 16 height 18
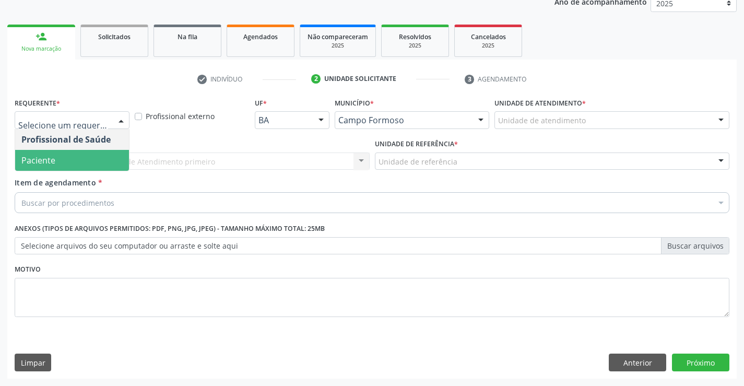
click at [72, 166] on span "Paciente" at bounding box center [72, 160] width 114 height 21
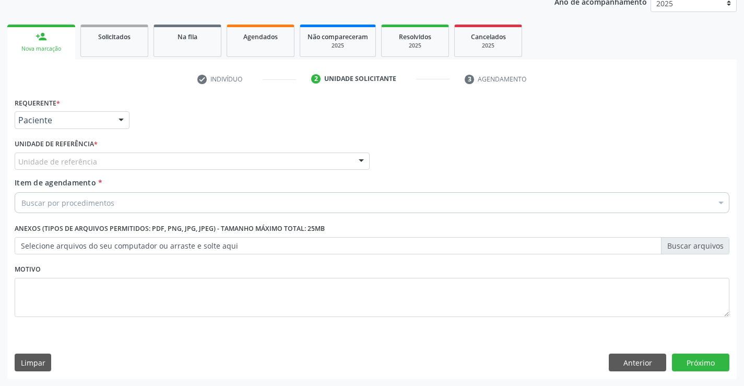
click at [165, 161] on div "Unidade de referência" at bounding box center [192, 161] width 355 height 18
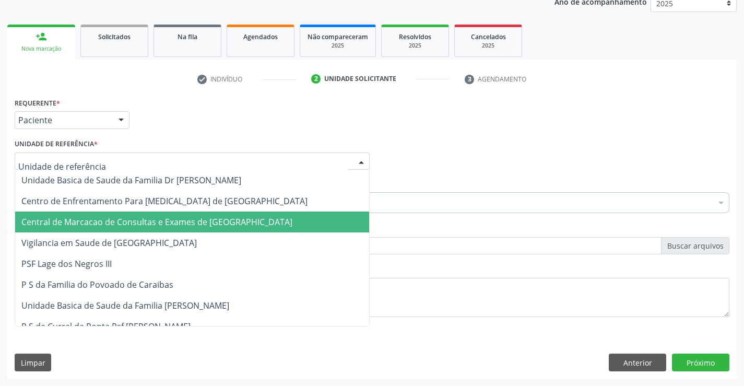
click at [178, 227] on span "Central de Marcacao de Consultas e Exames de [GEOGRAPHIC_DATA]" at bounding box center [156, 221] width 271 height 11
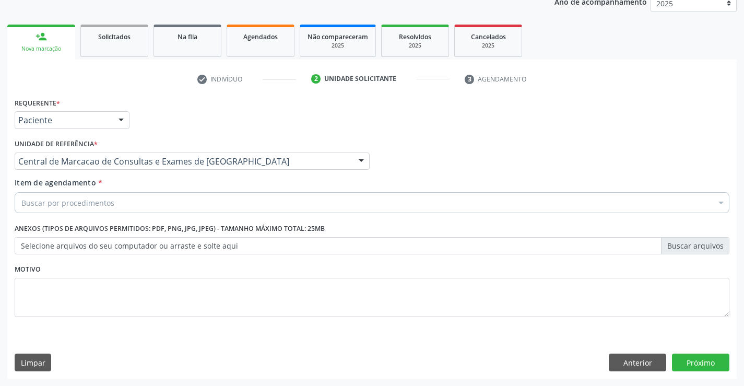
click at [191, 196] on div "Buscar por procedimentos" at bounding box center [372, 202] width 715 height 21
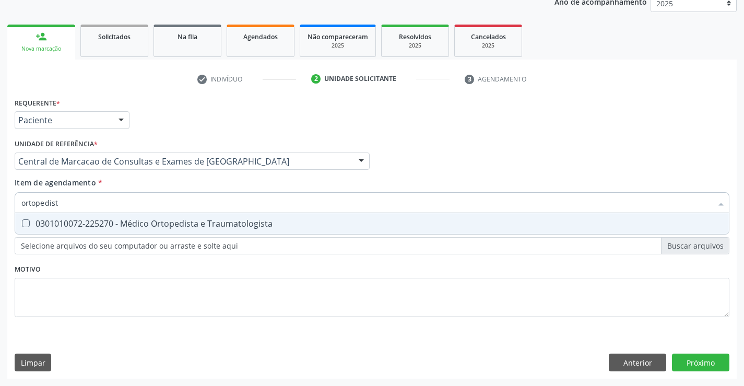
type input "ortopedista"
click at [183, 219] on div "0301010072-225270 - Médico Ortopedista e Traumatologista" at bounding box center [371, 223] width 701 height 8
checkbox Traumatologista "true"
type input "ortopedista"
click at [701, 357] on div "Requerente * Paciente Profissional de Saúde Paciente Nenhum resultado encontrad…" at bounding box center [372, 237] width 730 height 284
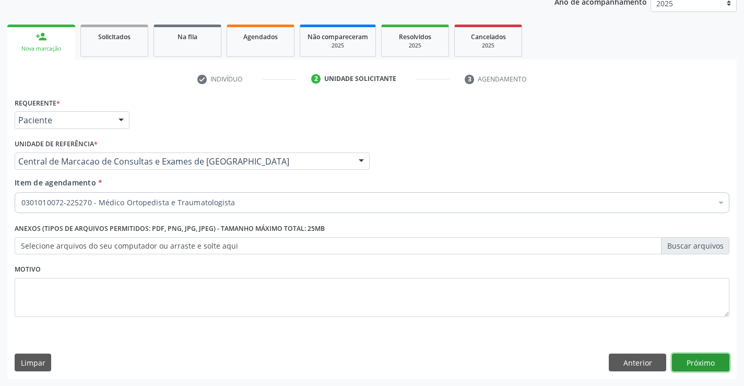
click at [701, 357] on button "Próximo" at bounding box center [700, 363] width 57 height 18
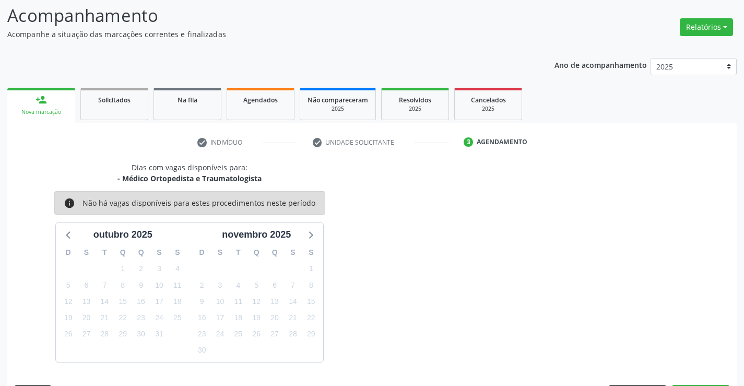
scroll to position [99, 0]
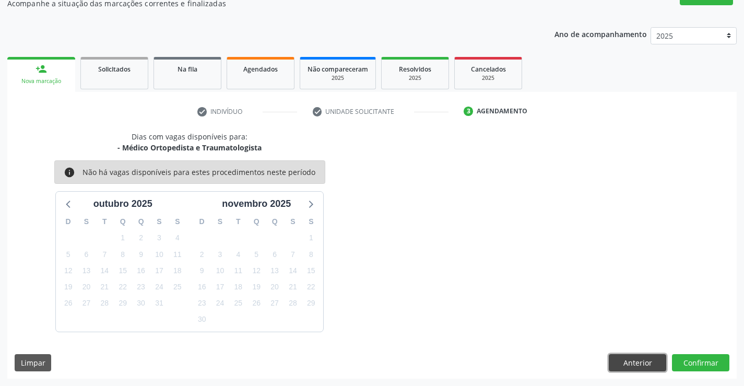
drag, startPoint x: 626, startPoint y: 360, endPoint x: 404, endPoint y: 283, distance: 234.5
click at [625, 360] on button "Anterior" at bounding box center [637, 363] width 57 height 18
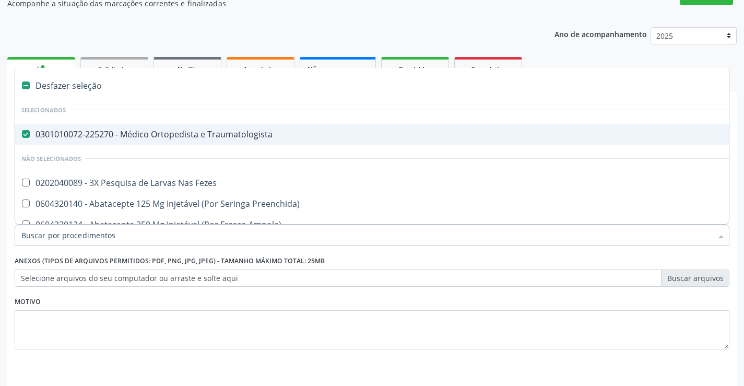
click at [130, 131] on div "0301010072-225270 - Médico Ortopedista e Traumatologista" at bounding box center [427, 134] width 813 height 8
checkbox Traumatologista "false"
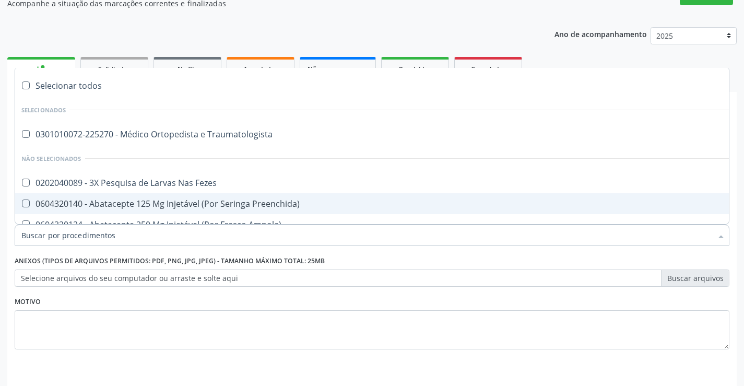
click at [123, 237] on input "Item de agendamento *" at bounding box center [366, 235] width 691 height 21
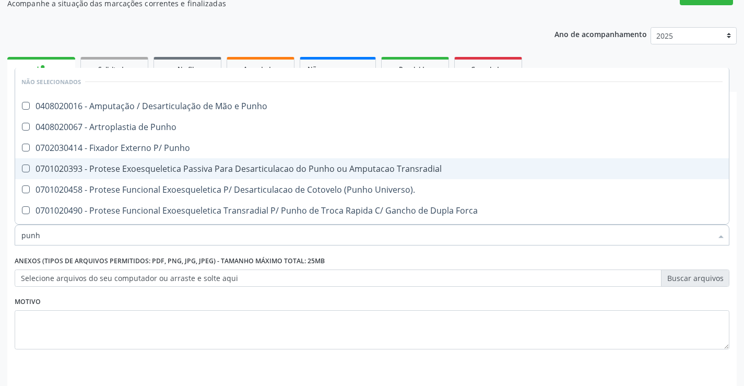
type input "punho"
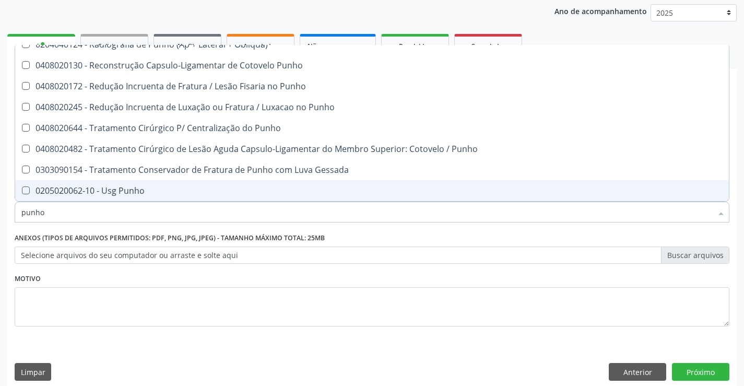
scroll to position [132, 0]
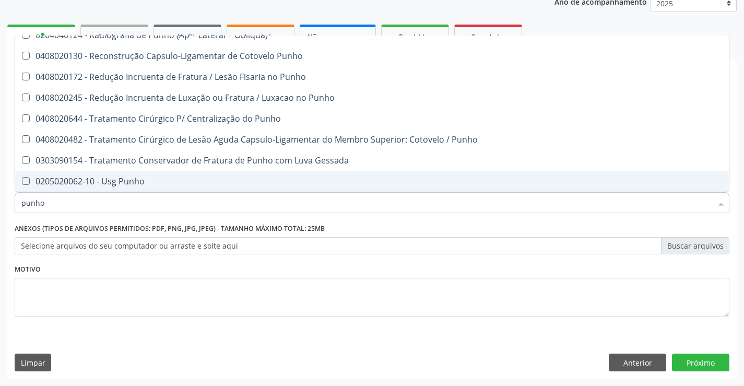
click at [176, 180] on div "0205020062-10 - Usg Punho" at bounding box center [371, 181] width 701 height 8
checkbox Punho "true"
click at [693, 356] on button "Próximo" at bounding box center [700, 363] width 57 height 18
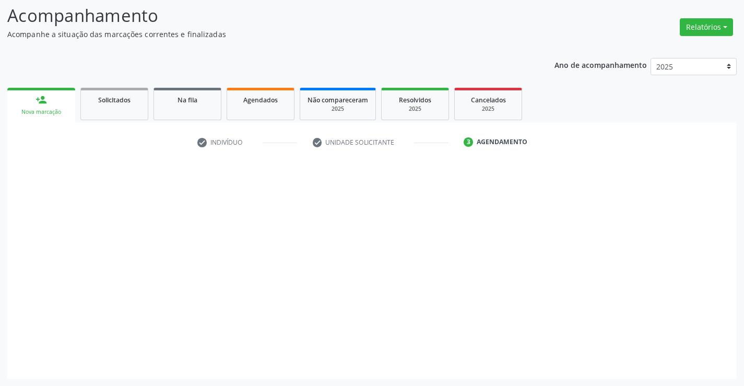
scroll to position [0, 0]
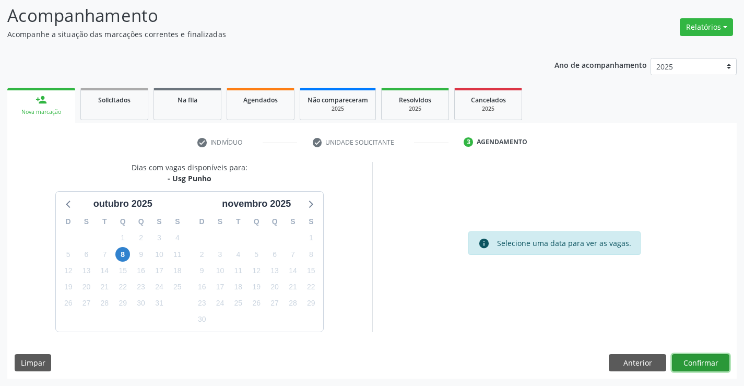
click at [698, 361] on button "Confirmar" at bounding box center [700, 363] width 57 height 18
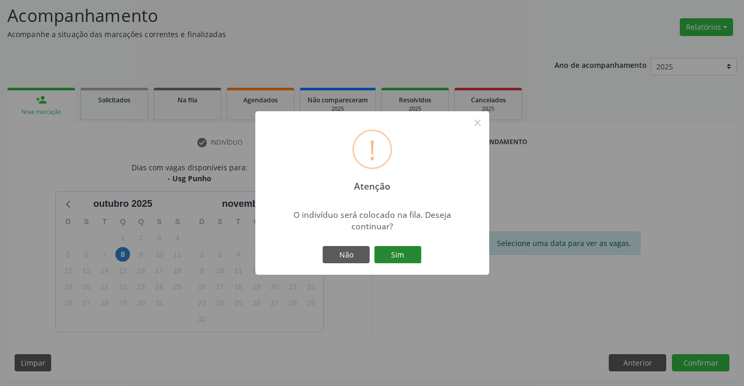
click at [411, 258] on button "Sim" at bounding box center [397, 255] width 47 height 18
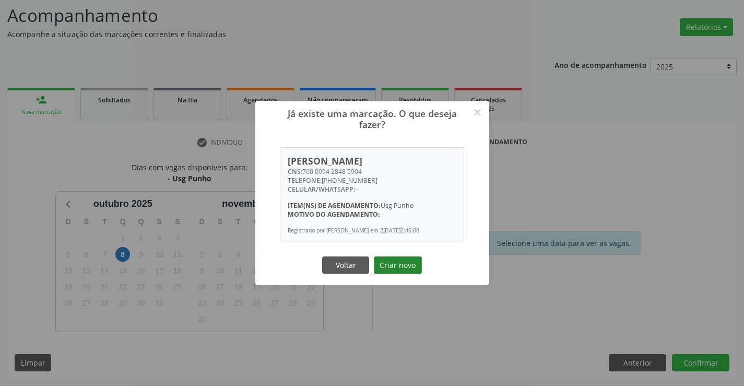
click at [406, 272] on button "Criar novo" at bounding box center [398, 265] width 48 height 18
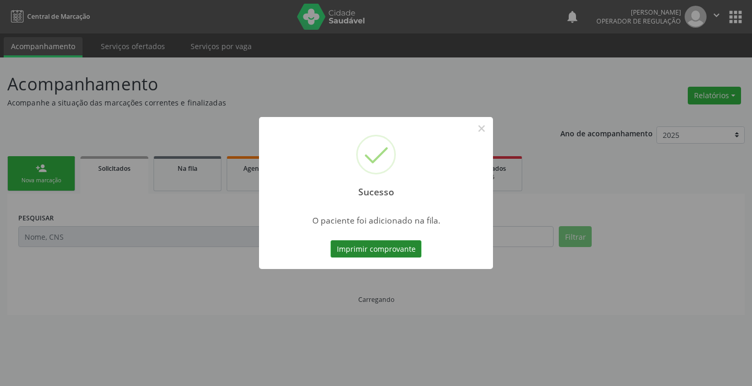
click at [407, 248] on button "Imprimir comprovante" at bounding box center [376, 249] width 91 height 18
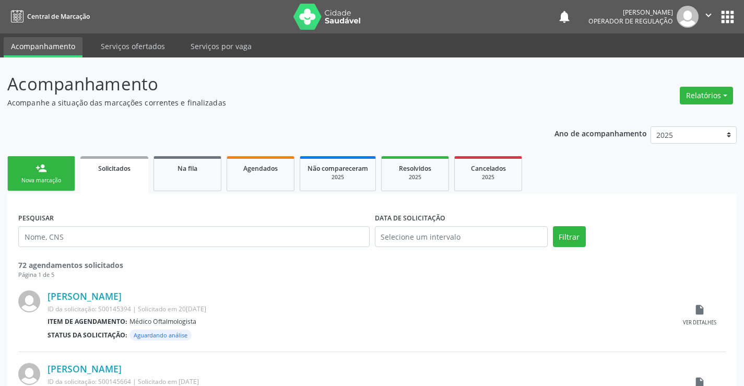
click at [49, 174] on link "person_add Nova marcação" at bounding box center [41, 173] width 68 height 35
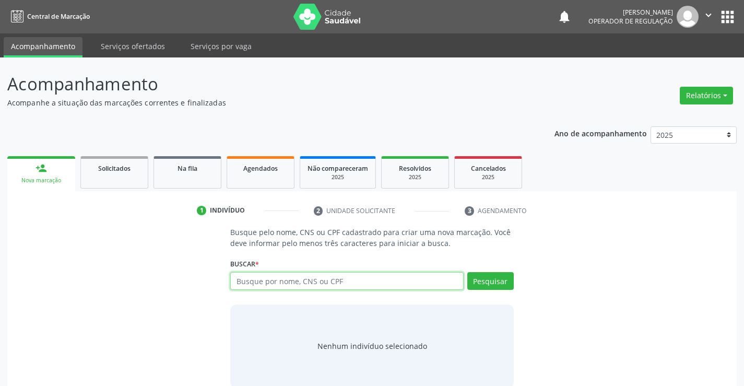
drag, startPoint x: 260, startPoint y: 280, endPoint x: 245, endPoint y: 268, distance: 18.9
click at [256, 278] on input "text" at bounding box center [346, 281] width 233 height 18
type input "705002673148650"
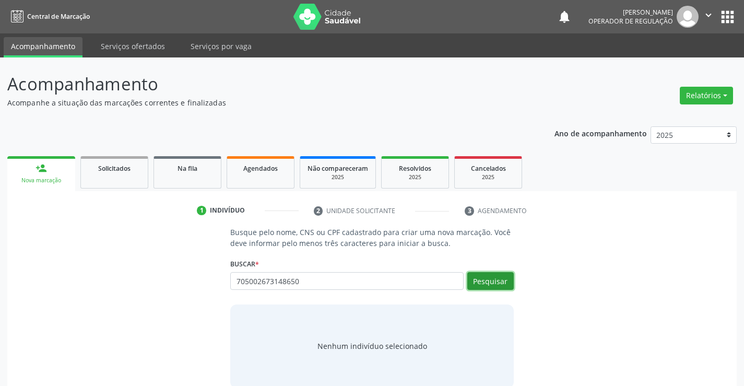
click at [489, 285] on button "Pesquisar" at bounding box center [490, 281] width 46 height 18
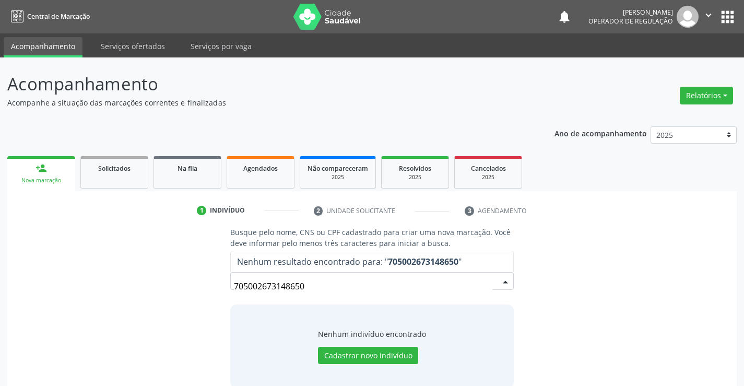
scroll to position [17, 0]
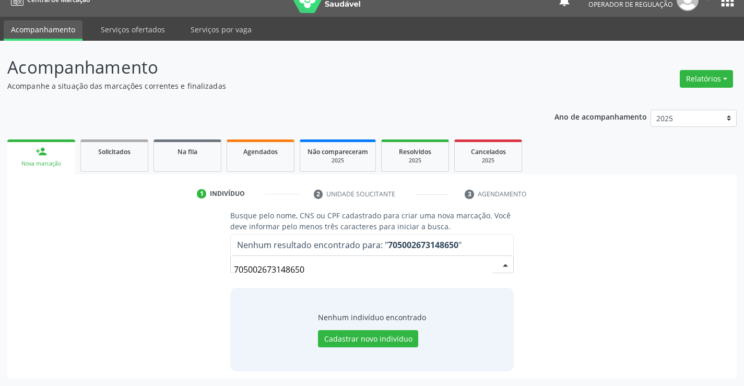
click at [333, 276] on input "705002673148650" at bounding box center [363, 269] width 258 height 21
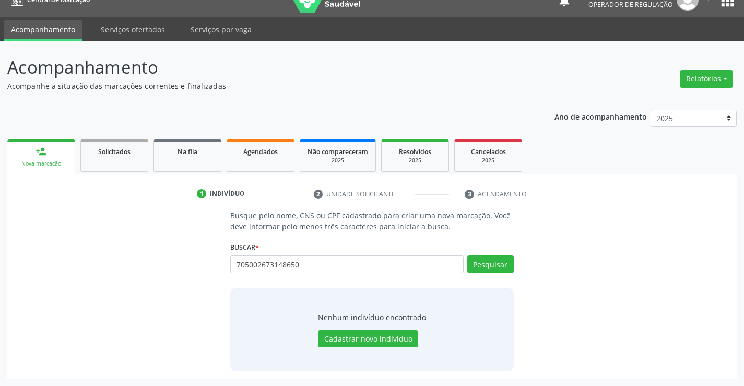
type input "705002673148650"
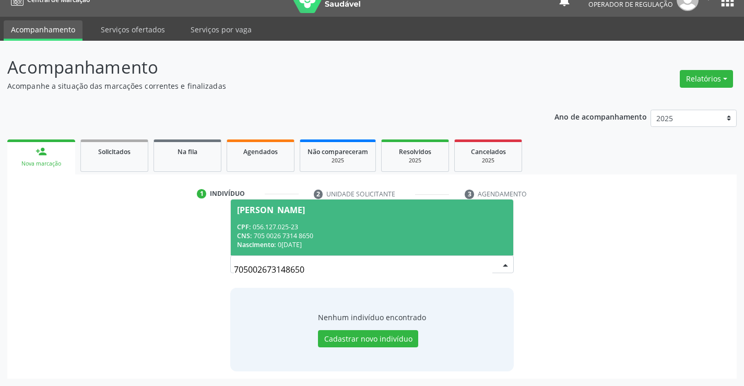
click at [346, 220] on span "[PERSON_NAME] CPF: 056.127.025-23 CNS: 705 0026 7314 8650 Nascimento: [DATE]" at bounding box center [372, 227] width 282 height 56
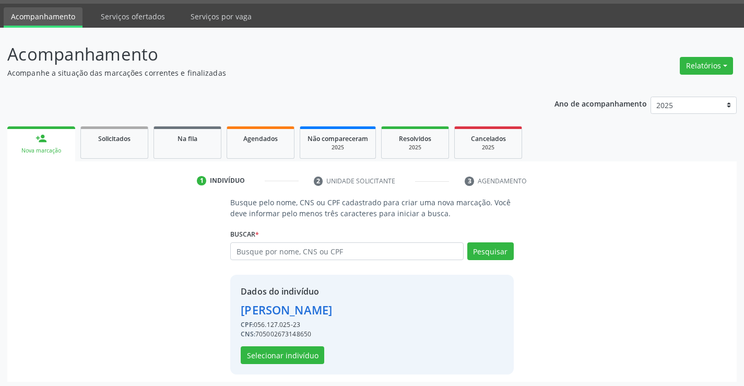
scroll to position [33, 0]
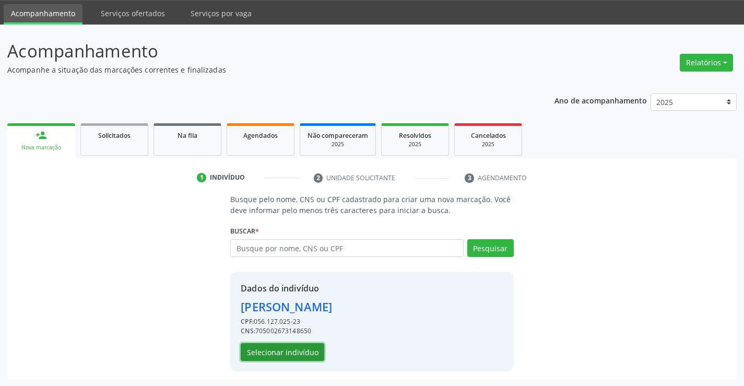
click at [311, 358] on button "Selecionar indivíduo" at bounding box center [283, 352] width 84 height 18
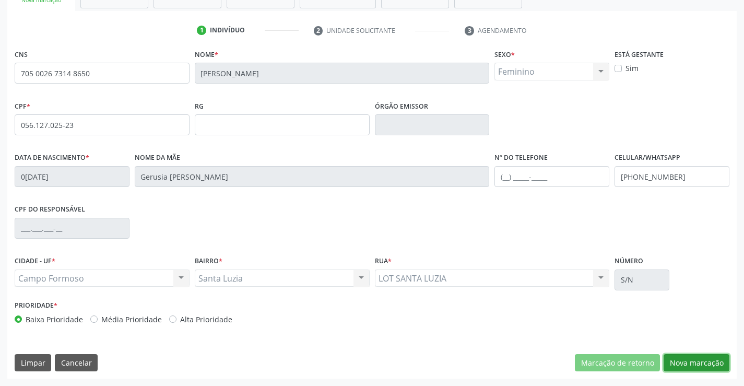
click at [677, 358] on button "Nova marcação" at bounding box center [697, 363] width 66 height 18
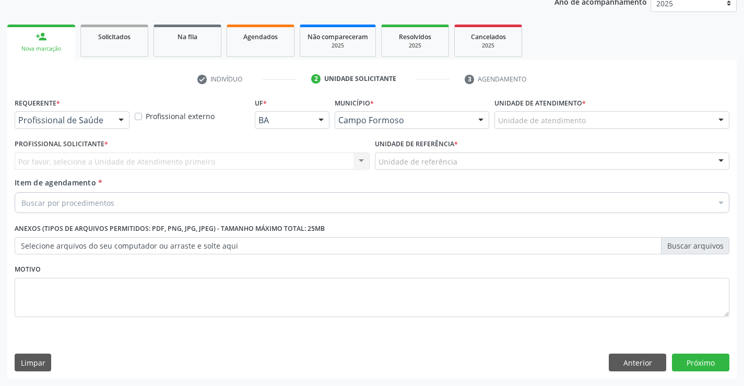
scroll to position [132, 0]
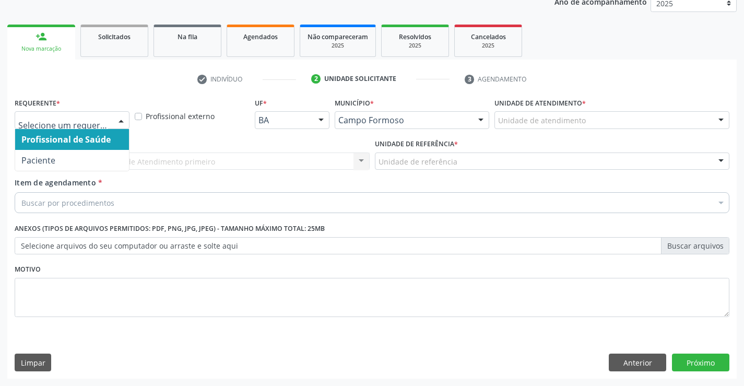
click at [122, 122] on div at bounding box center [121, 121] width 16 height 18
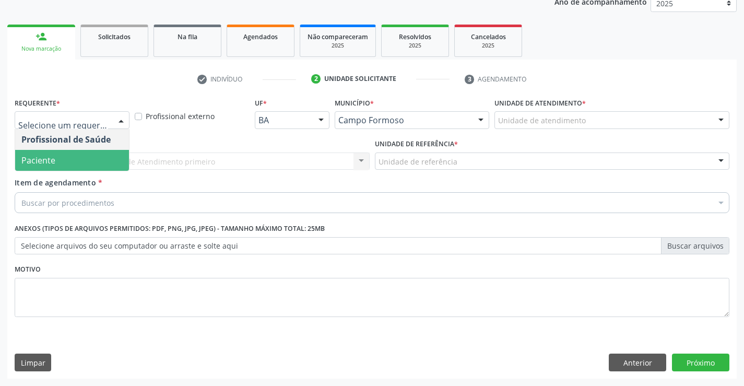
click at [62, 160] on span "Paciente" at bounding box center [72, 160] width 114 height 21
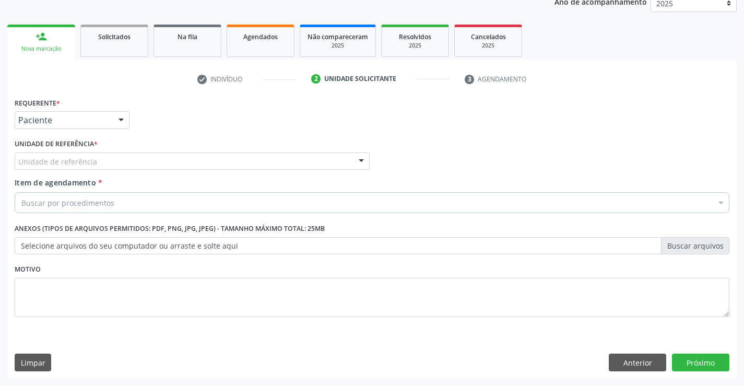
click at [222, 168] on div "Unidade de referência" at bounding box center [192, 161] width 355 height 18
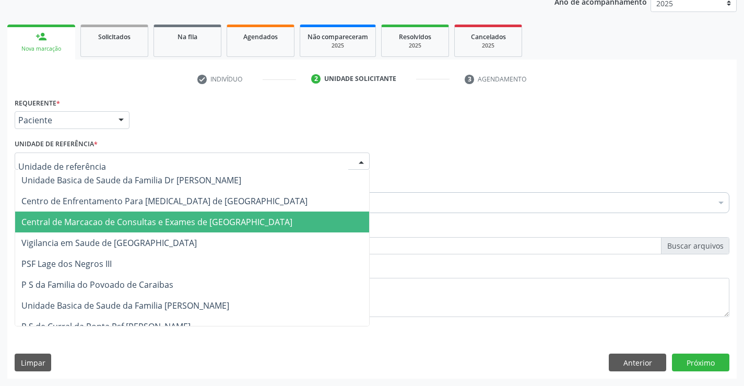
drag, startPoint x: 253, startPoint y: 221, endPoint x: 254, endPoint y: 215, distance: 5.8
click at [249, 224] on span "Central de Marcacao de Consultas e Exames de [GEOGRAPHIC_DATA]" at bounding box center [156, 221] width 271 height 11
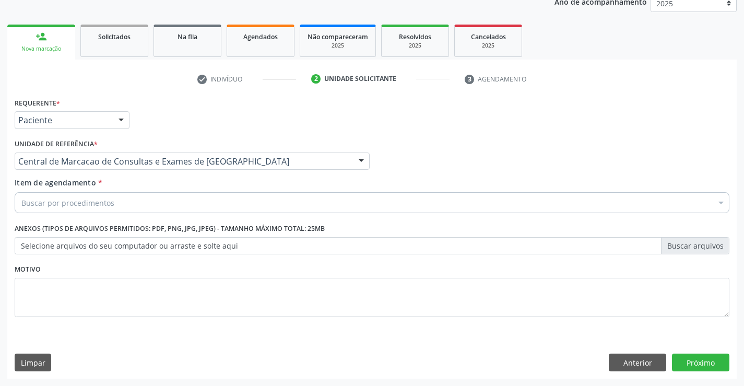
click at [268, 201] on div "Buscar por procedimentos" at bounding box center [372, 202] width 715 height 21
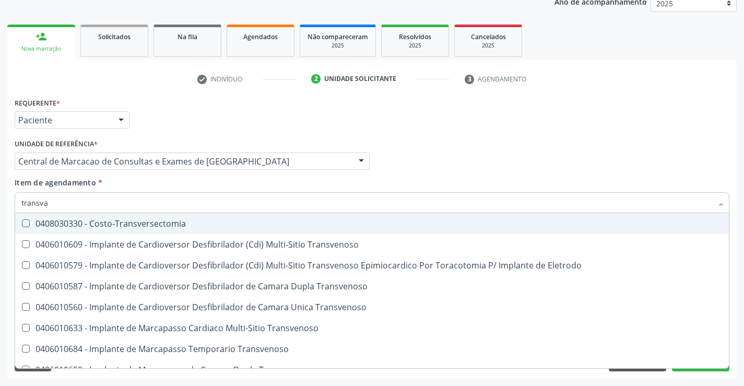
type input "transvag"
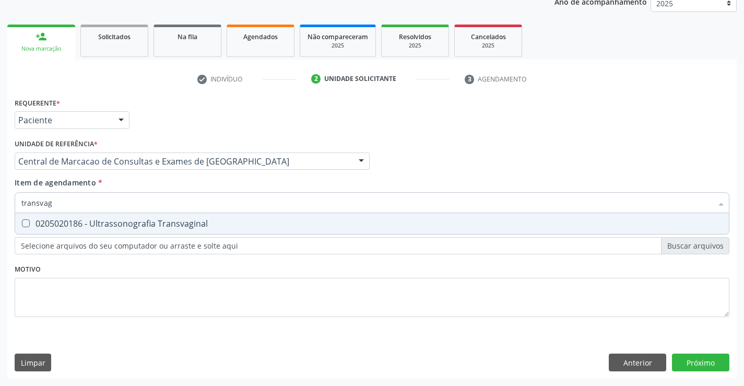
click at [254, 218] on span "0205020186 - Ultrassonografia Transvaginal" at bounding box center [372, 223] width 714 height 21
checkbox Transvaginal "true"
click at [691, 358] on div "Requerente * Paciente Profissional de Saúde Paciente Nenhum resultado encontrad…" at bounding box center [372, 237] width 730 height 284
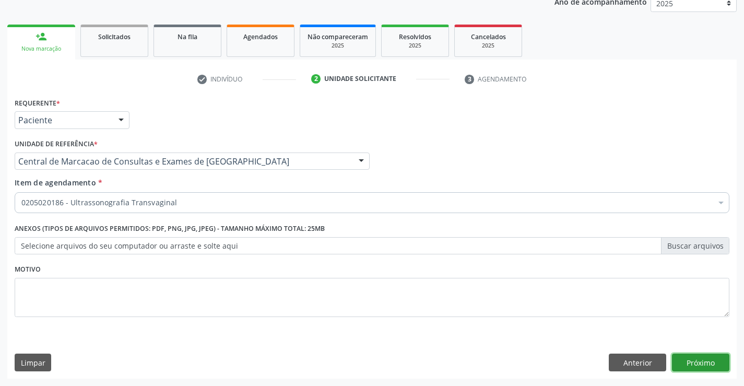
click at [704, 357] on button "Próximo" at bounding box center [700, 363] width 57 height 18
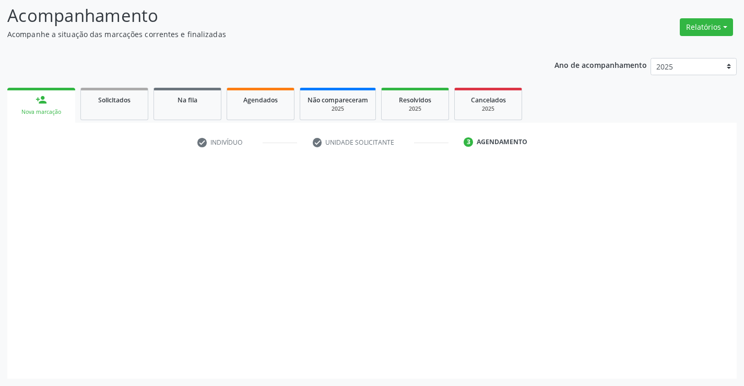
scroll to position [68, 0]
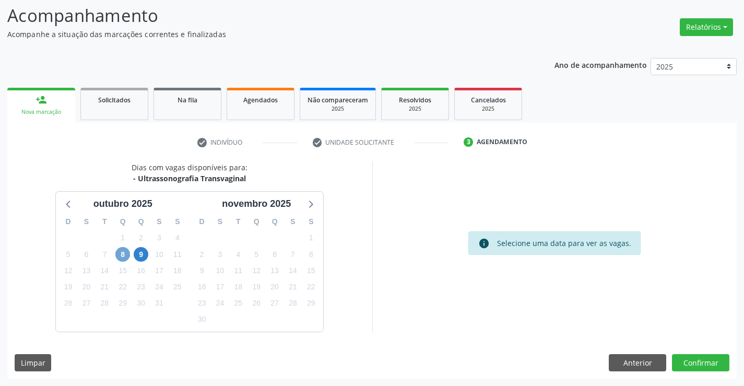
click at [128, 251] on span "8" at bounding box center [122, 254] width 15 height 15
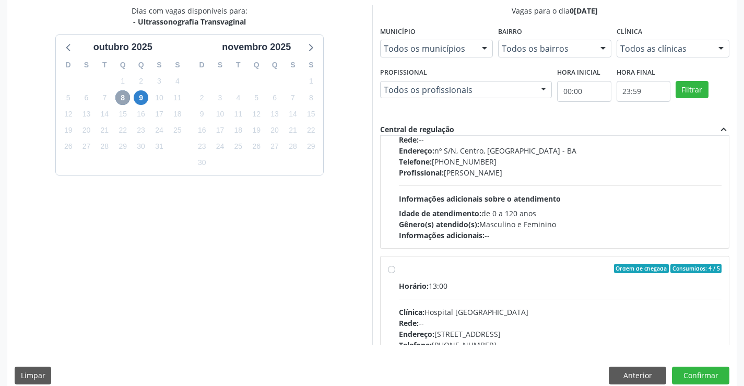
scroll to position [1044, 0]
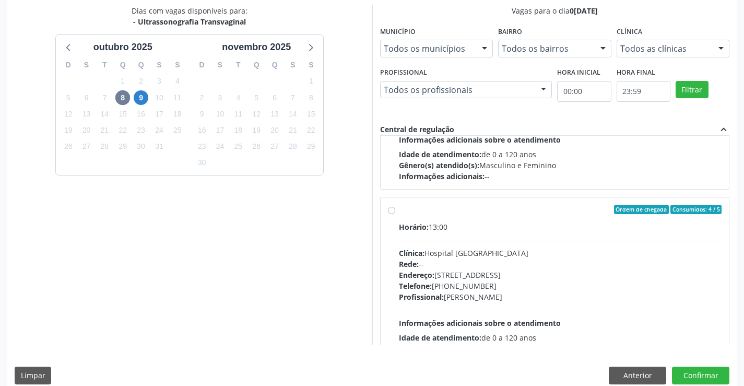
click at [495, 262] on div "Rede: --" at bounding box center [560, 263] width 323 height 11
click at [395, 214] on input "Ordem de chegada Consumidos: 4 / 5 Horário: 13:00 Clínica: Hospital [GEOGRAPHIC…" at bounding box center [391, 209] width 7 height 9
radio input "true"
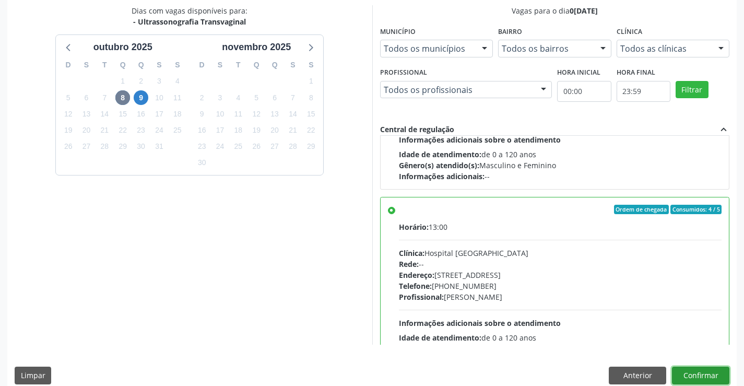
click at [719, 375] on button "Confirmar" at bounding box center [700, 376] width 57 height 18
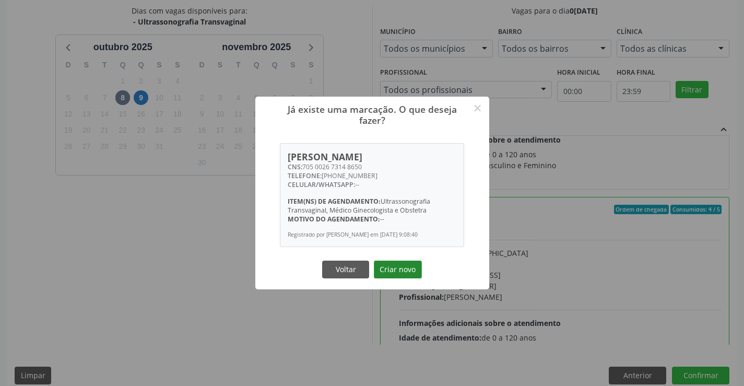
click at [405, 275] on button "Criar novo" at bounding box center [398, 270] width 48 height 18
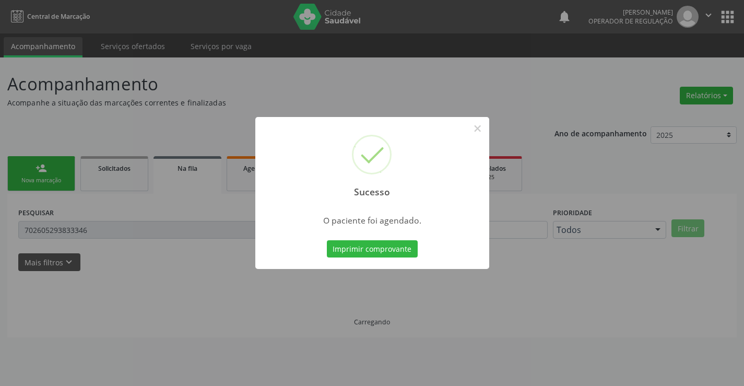
scroll to position [0, 0]
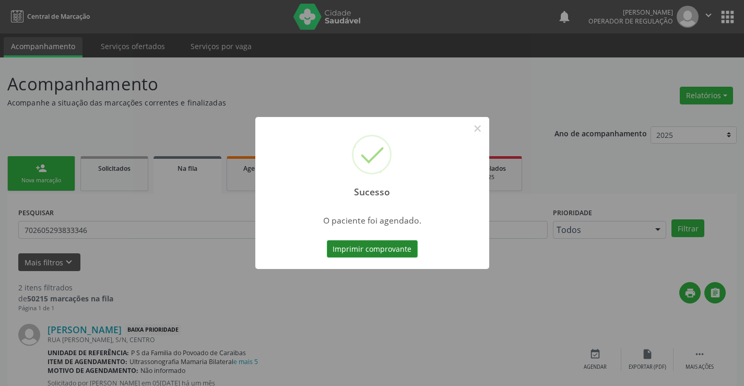
click at [381, 245] on button "Imprimir comprovante" at bounding box center [372, 249] width 91 height 18
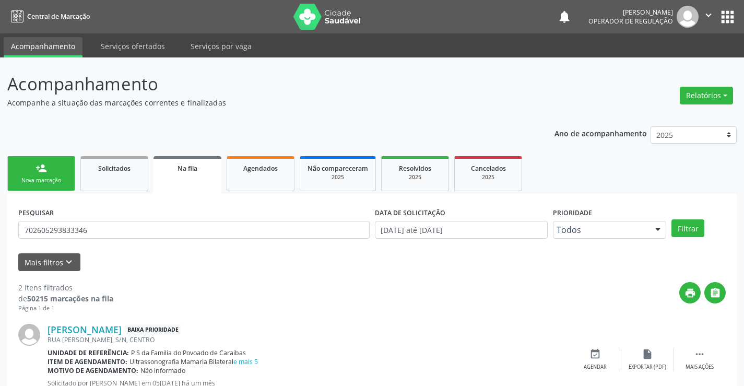
click at [68, 164] on link "person_add Nova marcação" at bounding box center [41, 173] width 68 height 35
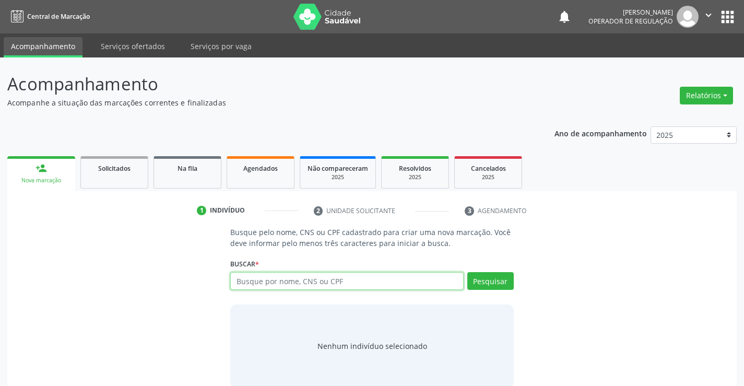
click at [264, 287] on input "text" at bounding box center [346, 281] width 233 height 18
type input "708607577081188"
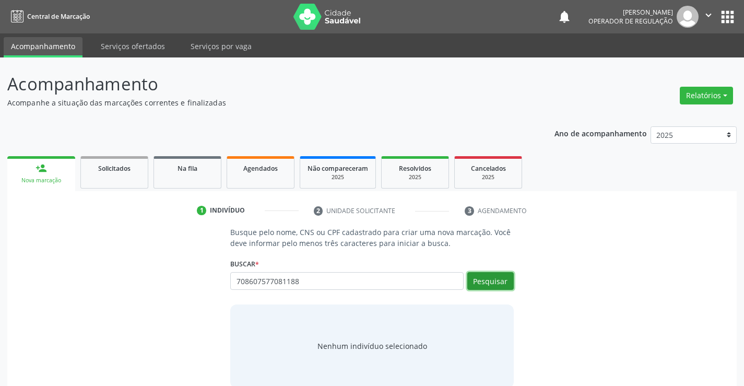
click at [495, 275] on button "Pesquisar" at bounding box center [490, 281] width 46 height 18
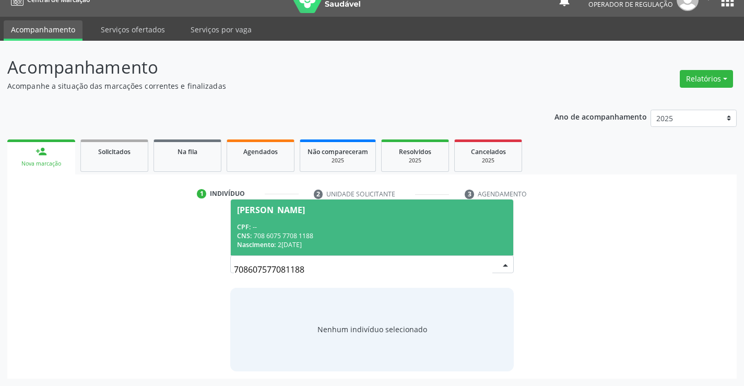
click at [361, 237] on div "CNS: 708 6075 7708 1188" at bounding box center [371, 235] width 269 height 9
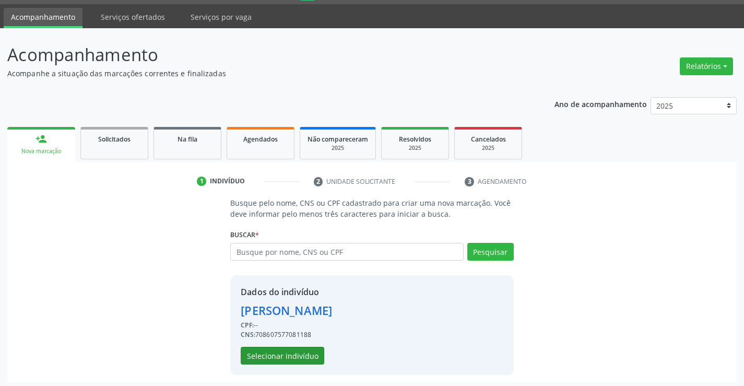
scroll to position [33, 0]
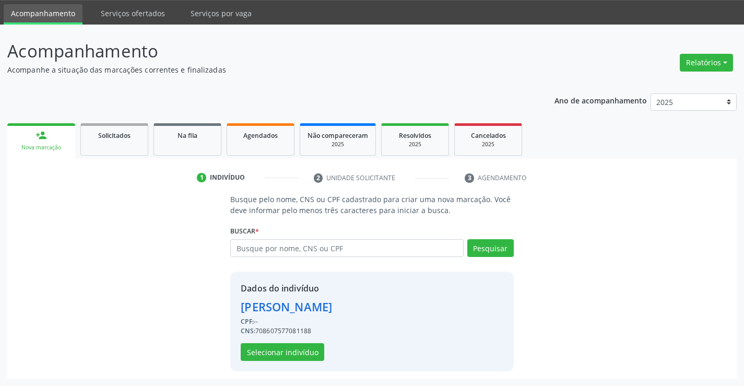
click at [284, 362] on div "Dados do indivíduo Joao Victor Andrade do Nascimento Almieda CPF: -- CNS: 70860…" at bounding box center [371, 322] width 283 height 100
click at [284, 351] on button "Selecionar indivíduo" at bounding box center [283, 352] width 84 height 18
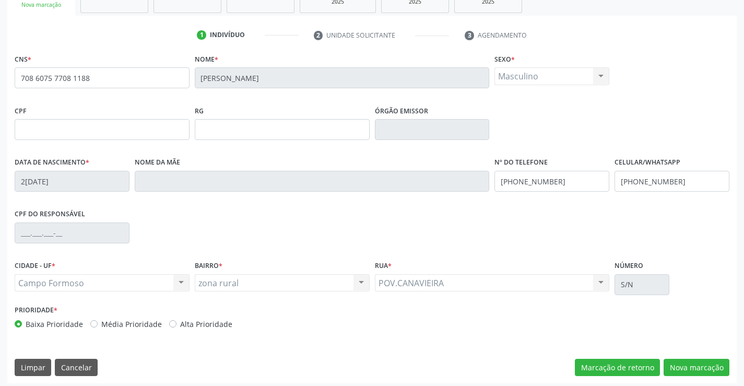
scroll to position [180, 0]
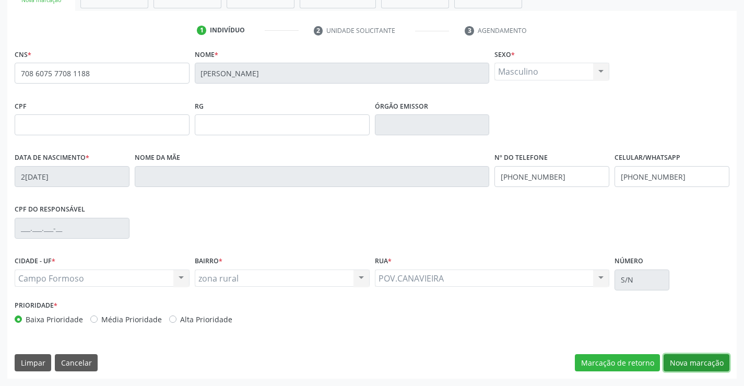
click at [708, 361] on button "Nova marcação" at bounding box center [697, 363] width 66 height 18
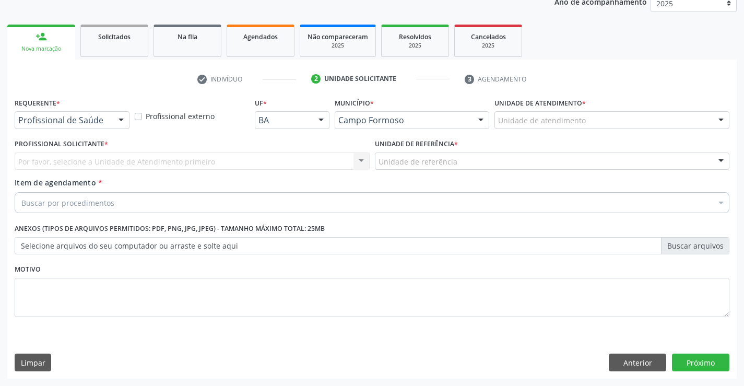
scroll to position [132, 0]
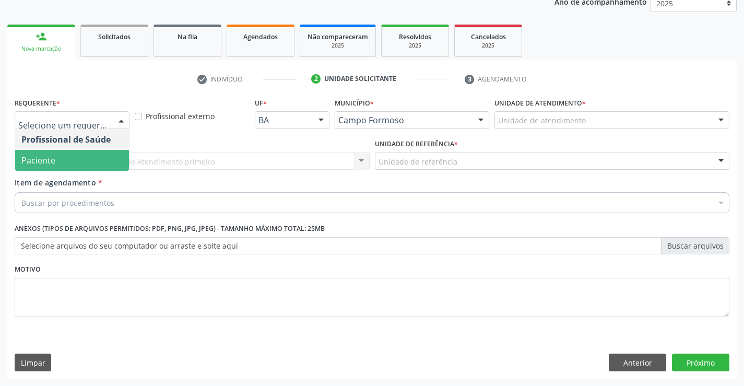
click at [73, 162] on span "Paciente" at bounding box center [72, 160] width 114 height 21
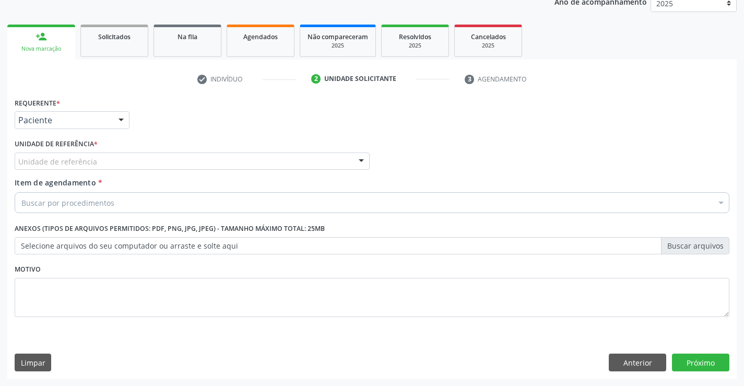
click at [169, 155] on div "Unidade de referência" at bounding box center [192, 161] width 355 height 18
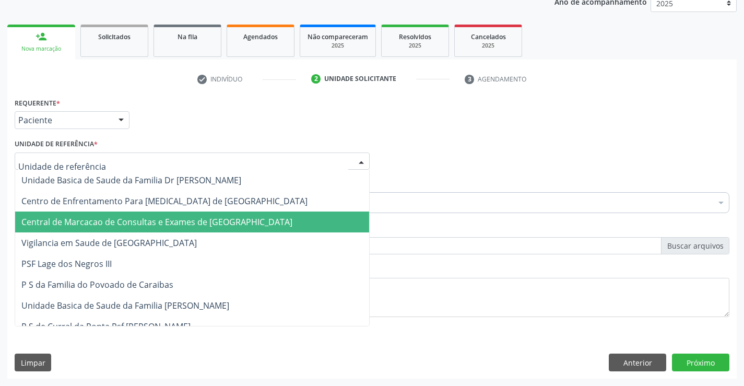
click at [162, 217] on span "Central de Marcacao de Consultas e Exames de [GEOGRAPHIC_DATA]" at bounding box center [156, 221] width 271 height 11
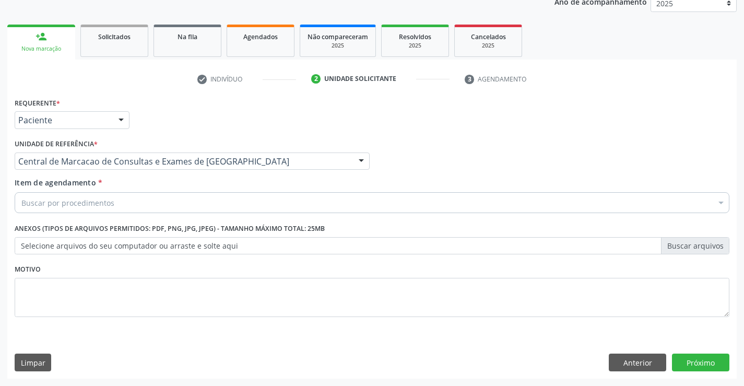
click at [173, 201] on div "Buscar por procedimentos" at bounding box center [372, 202] width 715 height 21
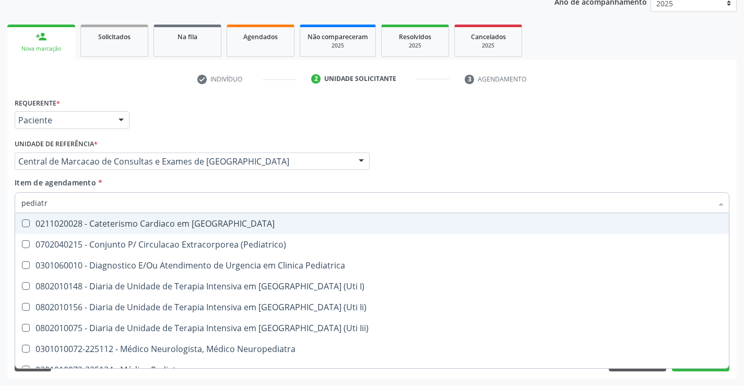
type input "pediatra"
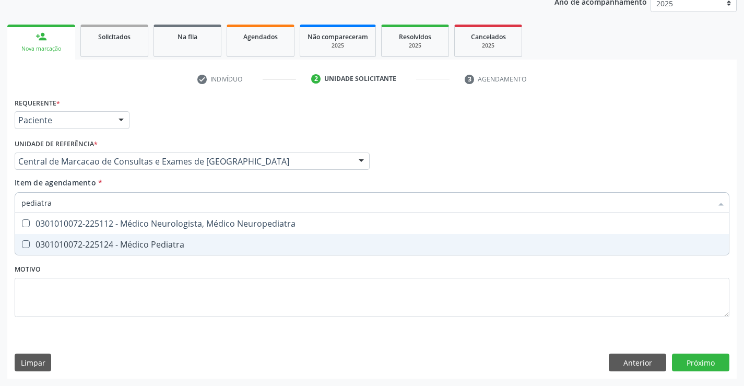
click at [159, 240] on div "0301010072-225124 - Médico Pediatra" at bounding box center [371, 244] width 701 height 8
checkbox Pediatra "true"
click at [696, 360] on div "Requerente * Paciente Profissional de Saúde Paciente Nenhum resultado encontrad…" at bounding box center [372, 237] width 730 height 284
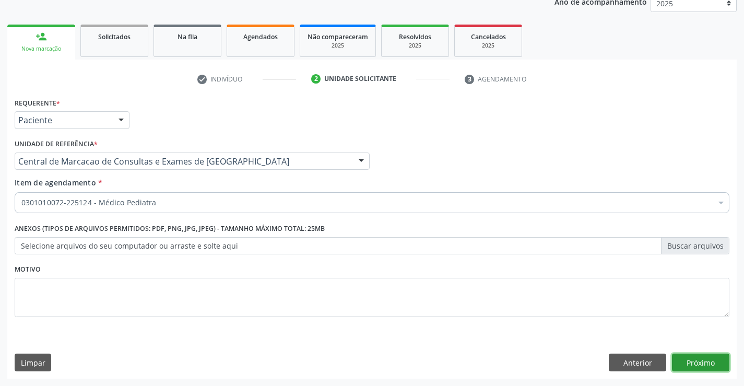
click at [683, 358] on button "Próximo" at bounding box center [700, 363] width 57 height 18
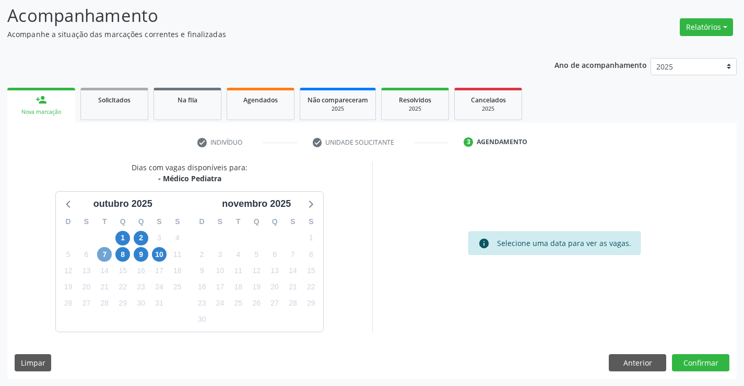
click at [100, 256] on span "7" at bounding box center [104, 254] width 15 height 15
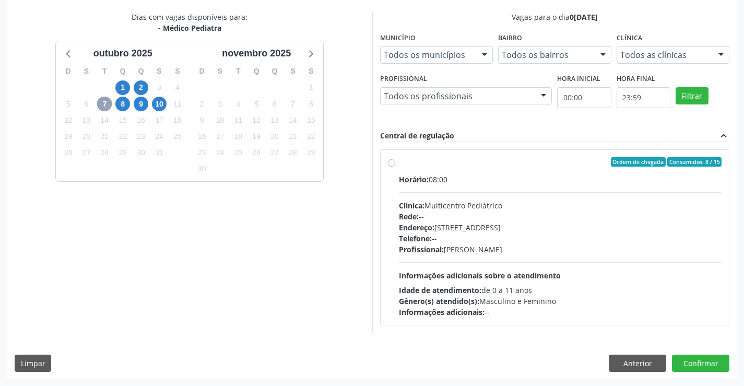
scroll to position [219, 0]
click at [461, 256] on div "Horário: 08:00 Clínica: Multicentro Pediátrico Rede: -- Endereço: Antigo Casa G…" at bounding box center [560, 245] width 323 height 144
click at [395, 166] on input "Ordem de chegada Consumidos: 8 / 15 Horário: 08:00 Clínica: Multicentro Pediátr…" at bounding box center [391, 161] width 7 height 9
radio input "true"
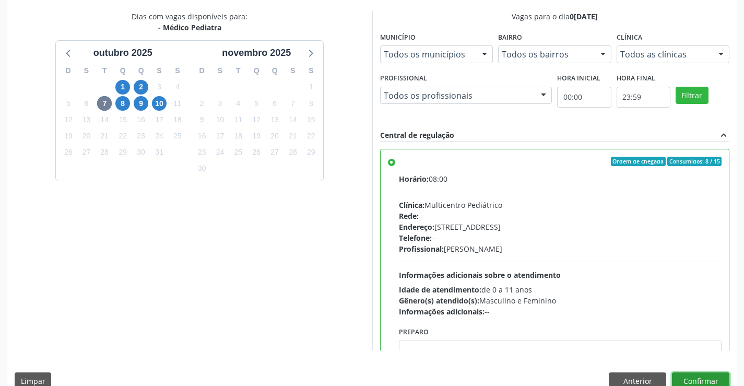
click at [692, 379] on button "Confirmar" at bounding box center [700, 381] width 57 height 18
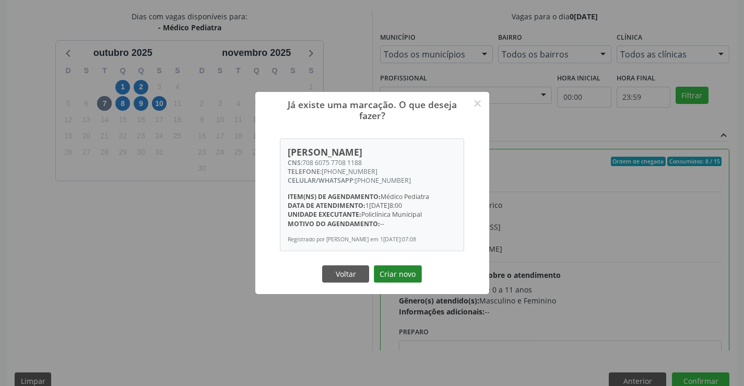
click at [385, 274] on button "Criar novo" at bounding box center [398, 274] width 48 height 18
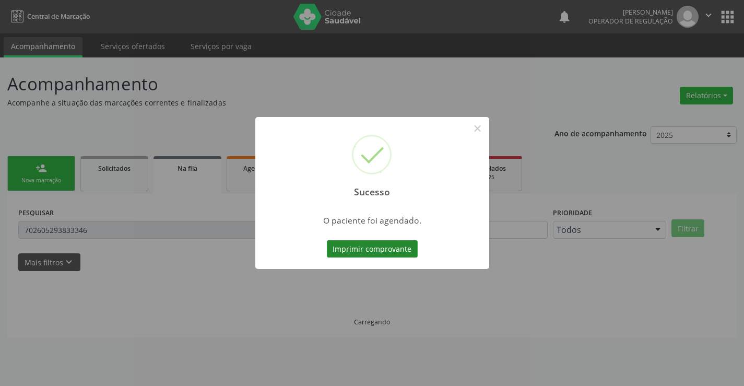
scroll to position [0, 0]
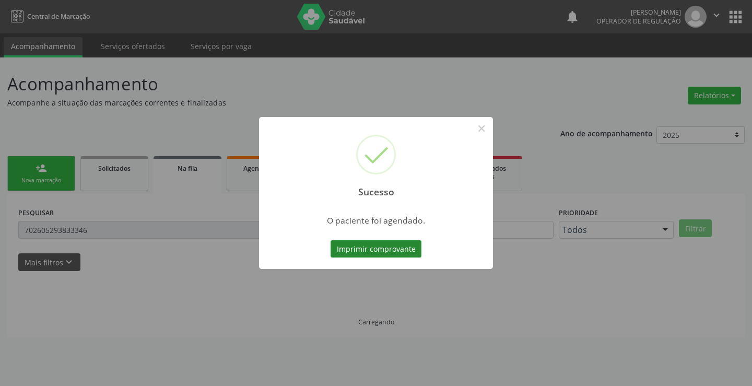
click at [387, 249] on button "Imprimir comprovante" at bounding box center [376, 249] width 91 height 18
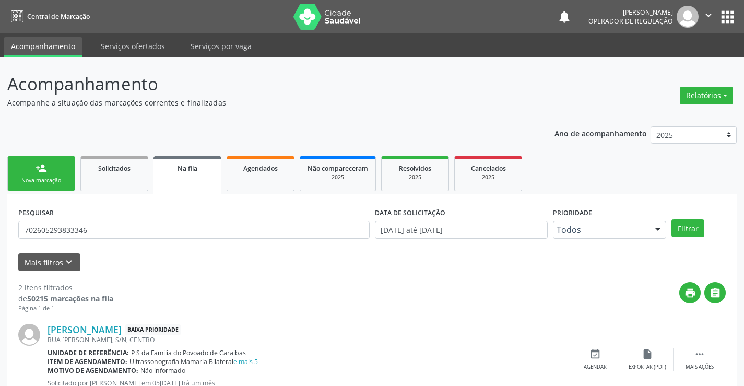
click at [50, 169] on link "person_add Nova marcação" at bounding box center [41, 173] width 68 height 35
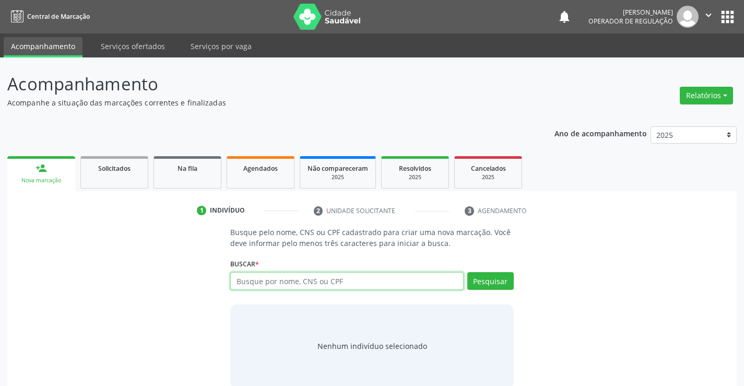
drag, startPoint x: 262, startPoint y: 285, endPoint x: 268, endPoint y: 283, distance: 6.5
click at [265, 284] on input "text" at bounding box center [346, 281] width 233 height 18
type input "705005675840953"
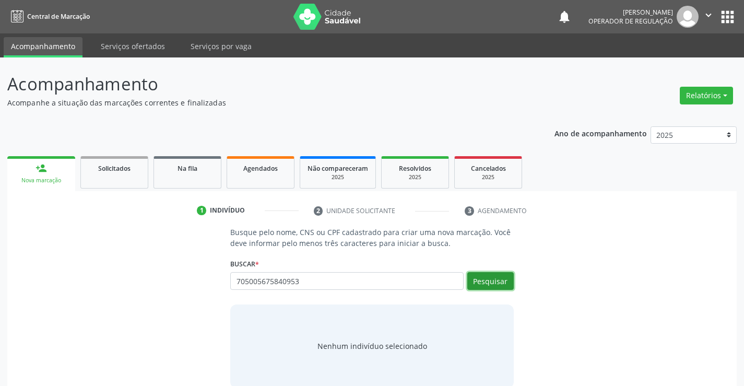
click at [500, 285] on button "Pesquisar" at bounding box center [490, 281] width 46 height 18
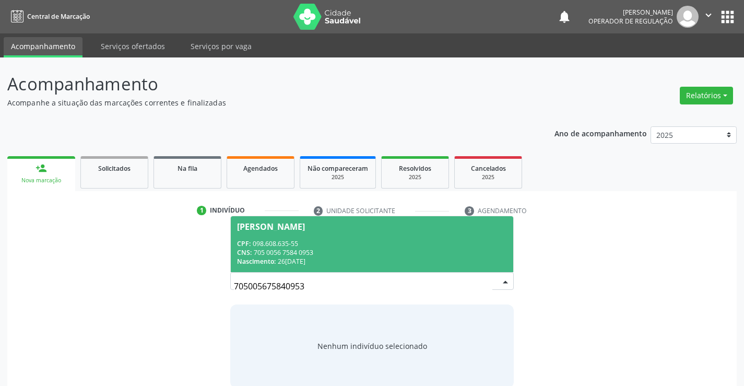
click at [393, 251] on div "CNS: 705 0056 7584 0953" at bounding box center [371, 252] width 269 height 9
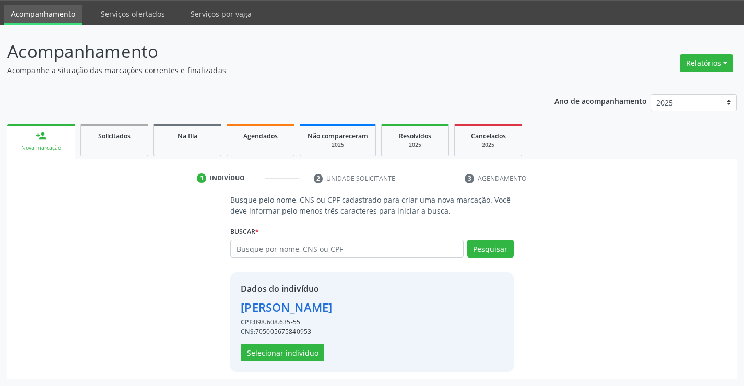
scroll to position [33, 0]
click at [289, 347] on button "Selecionar indivíduo" at bounding box center [283, 352] width 84 height 18
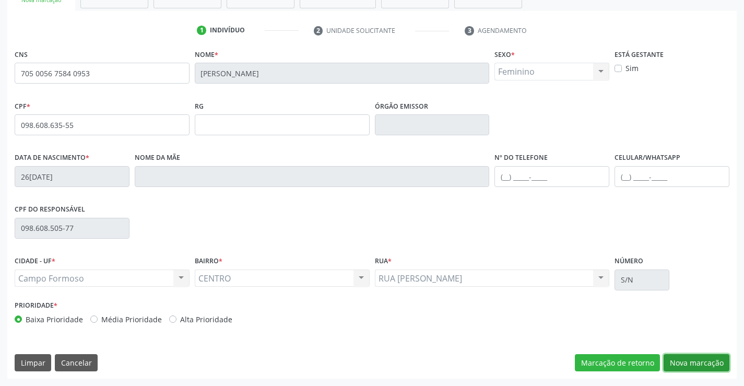
click at [690, 360] on button "Nova marcação" at bounding box center [697, 363] width 66 height 18
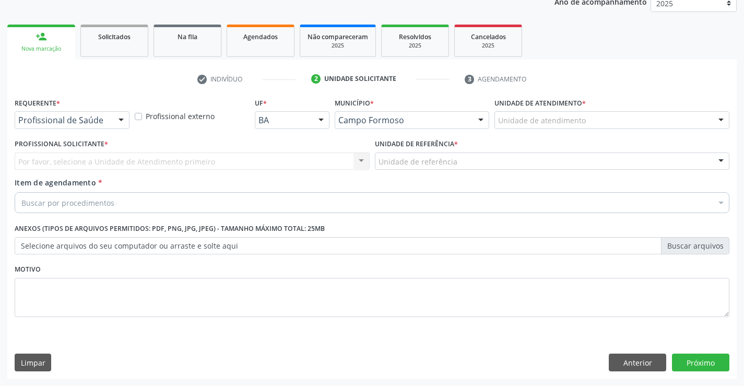
scroll to position [132, 0]
drag, startPoint x: 113, startPoint y: 115, endPoint x: 86, endPoint y: 154, distance: 47.4
click at [113, 116] on div at bounding box center [121, 121] width 16 height 18
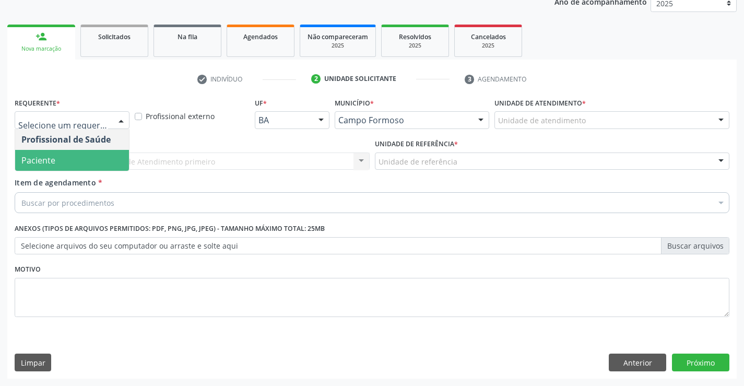
click at [79, 157] on span "Paciente" at bounding box center [72, 160] width 114 height 21
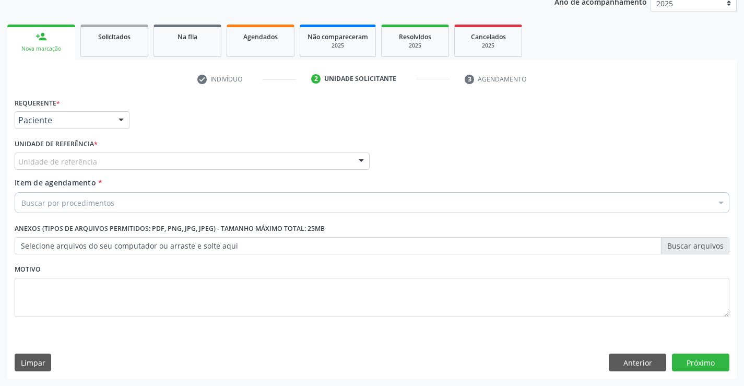
drag, startPoint x: 162, startPoint y: 160, endPoint x: 166, endPoint y: 183, distance: 23.2
click at [163, 160] on div "Unidade de referência" at bounding box center [192, 161] width 355 height 18
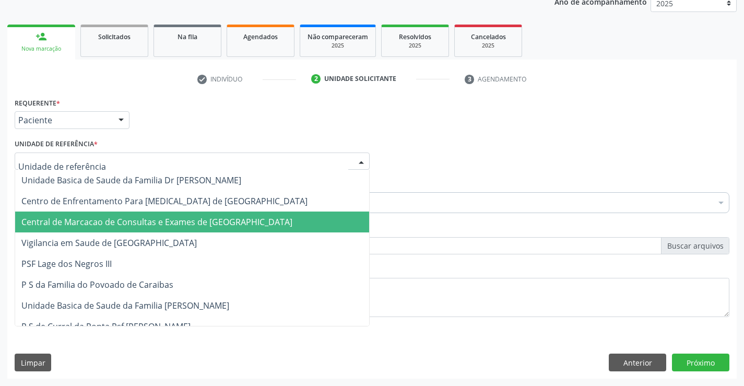
drag, startPoint x: 176, startPoint y: 223, endPoint x: 179, endPoint y: 217, distance: 7.5
click at [176, 223] on span "Central de Marcacao de Consultas e Exames de [GEOGRAPHIC_DATA]" at bounding box center [156, 221] width 271 height 11
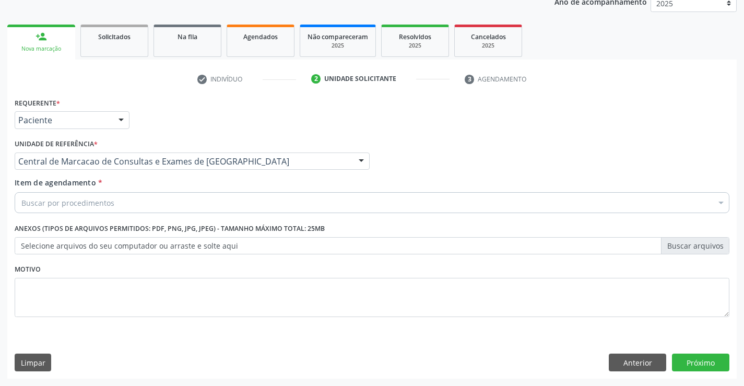
click at [185, 204] on div "Buscar por procedimentos" at bounding box center [372, 202] width 715 height 21
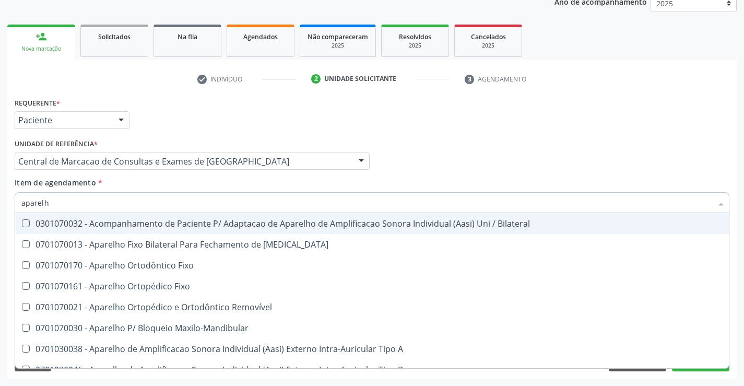
type input "aparelho"
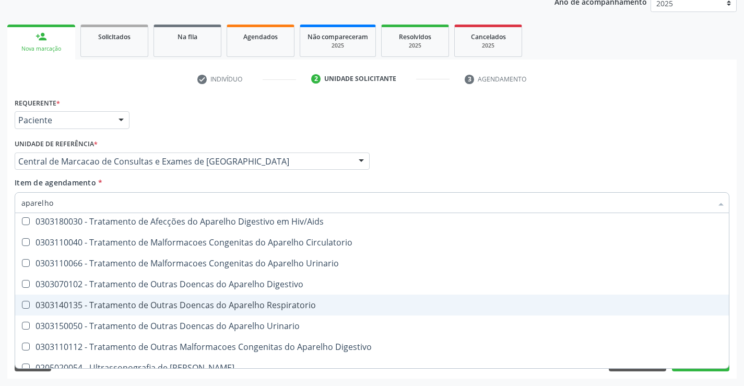
scroll to position [639, 0]
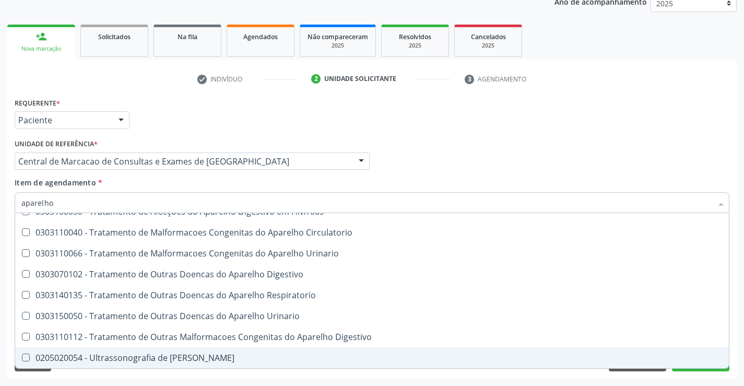
click at [130, 354] on div "0205020054 - Ultrassonografia de Aparelho Urinario" at bounding box center [371, 358] width 701 height 8
checkbox Urinario "true"
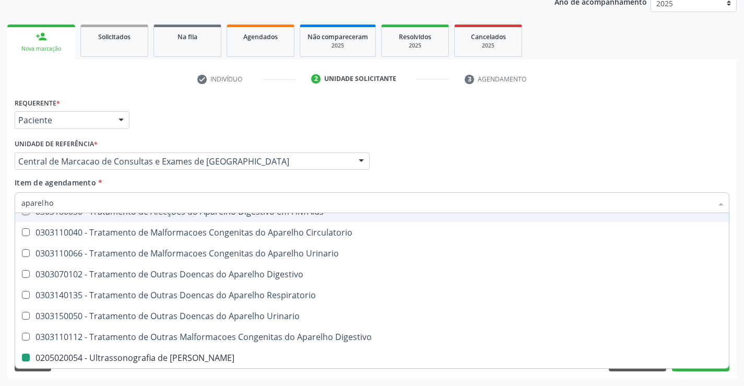
click at [466, 165] on div "Profissional Solicitante Por favor, selecione a Unidade de Atendimento primeiro…" at bounding box center [372, 156] width 720 height 41
checkbox Diastema "true"
checkbox Urinario "false"
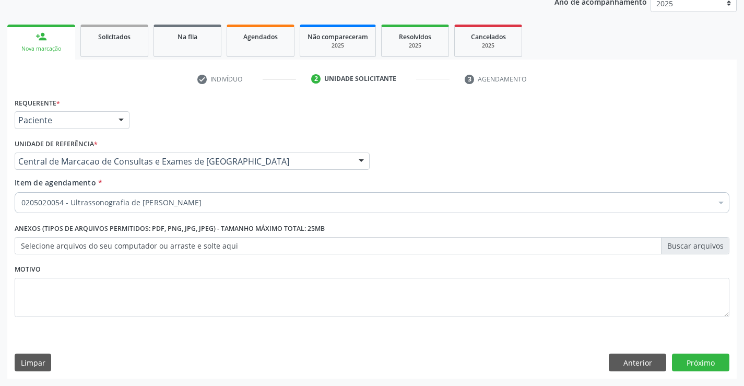
scroll to position [0, 0]
click at [695, 363] on button "Próximo" at bounding box center [700, 363] width 57 height 18
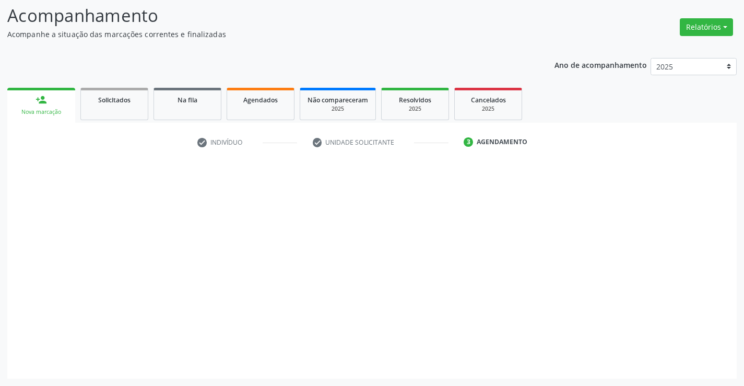
scroll to position [68, 0]
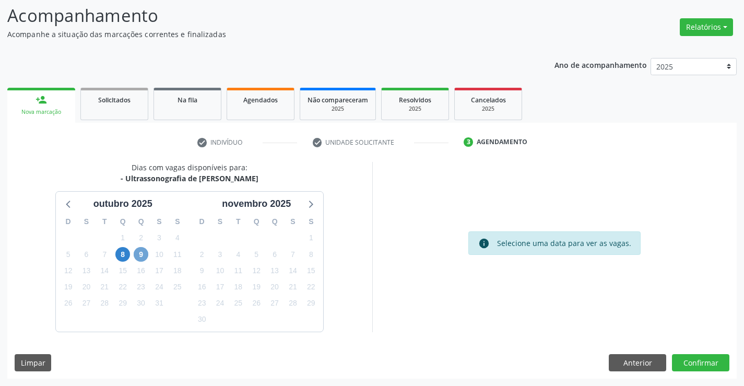
click at [139, 252] on span "9" at bounding box center [141, 254] width 15 height 15
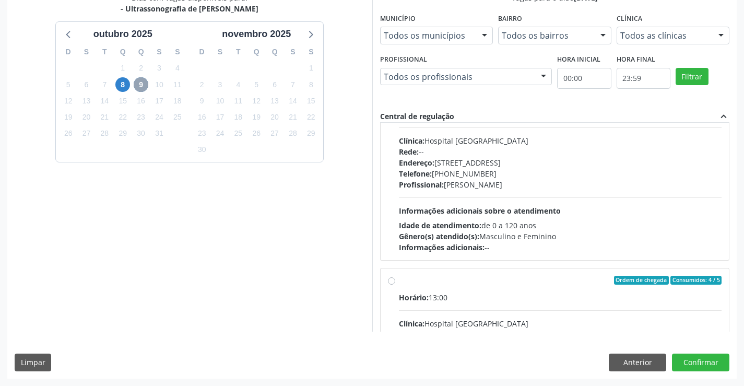
scroll to position [164, 0]
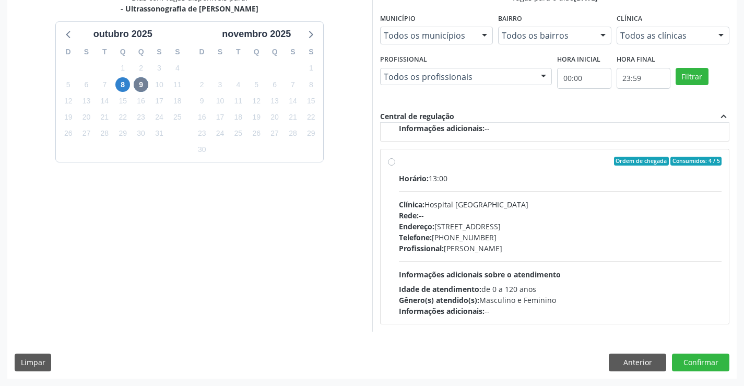
click at [474, 250] on div "Profissional: Danilo Souza Cardoso" at bounding box center [560, 248] width 323 height 11
click at [395, 166] on input "Ordem de chegada Consumidos: 4 / 5 Horário: 13:00 Clínica: Hospital Sao Francis…" at bounding box center [391, 161] width 7 height 9
radio input "true"
click at [695, 361] on button "Confirmar" at bounding box center [700, 363] width 57 height 18
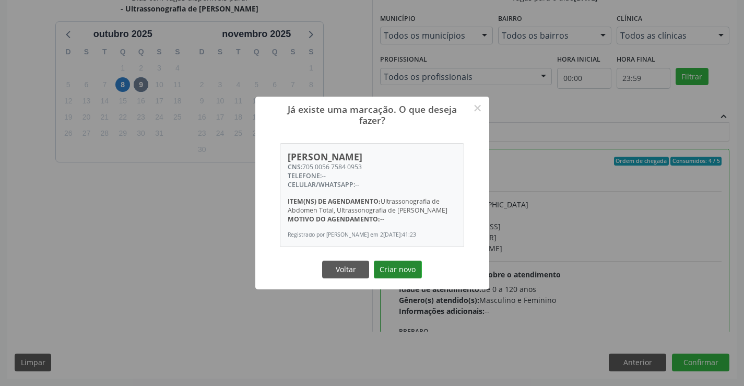
click at [406, 264] on button "Criar novo" at bounding box center [398, 270] width 48 height 18
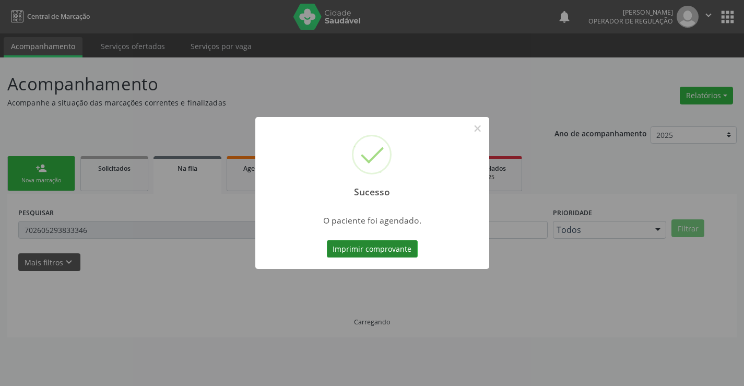
scroll to position [0, 0]
click at [387, 251] on button "Imprimir comprovante" at bounding box center [372, 249] width 91 height 18
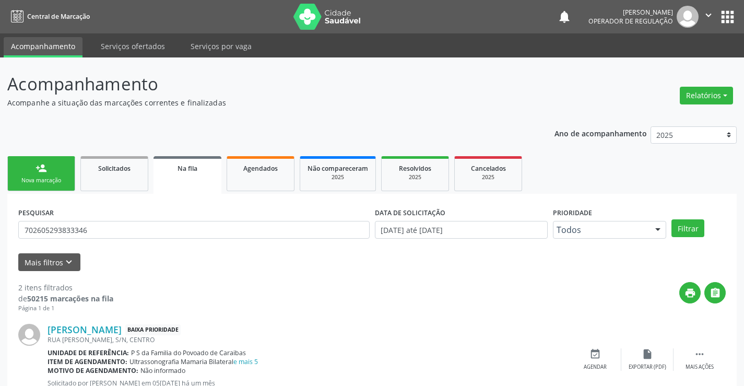
click at [55, 169] on link "person_add Nova marcação" at bounding box center [41, 173] width 68 height 35
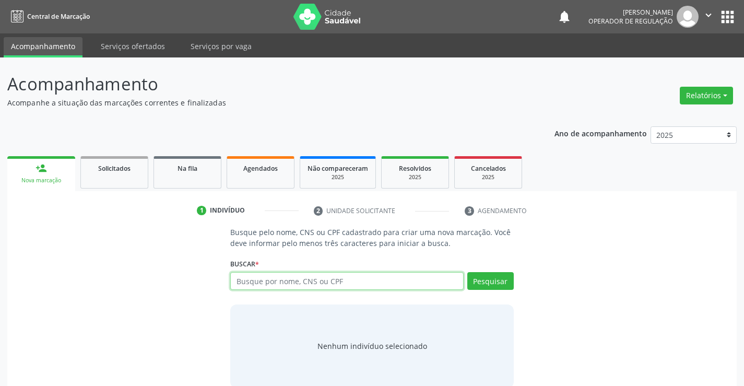
click at [261, 284] on input "text" at bounding box center [346, 281] width 233 height 18
type input "albert gabriel"
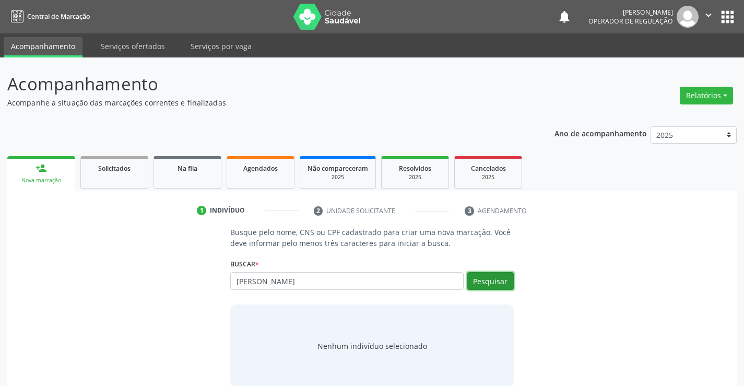
click at [494, 286] on button "Pesquisar" at bounding box center [490, 281] width 46 height 18
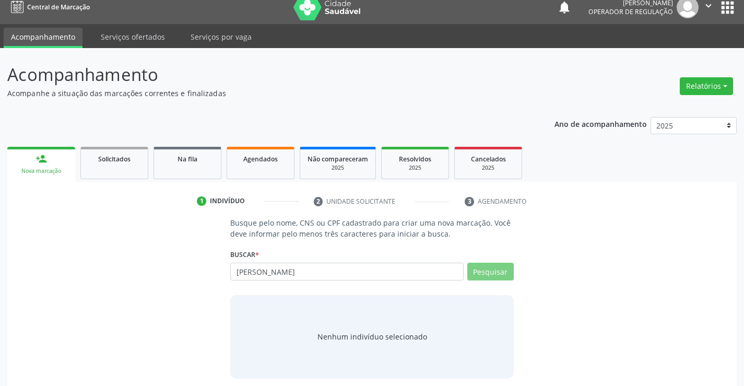
scroll to position [17, 0]
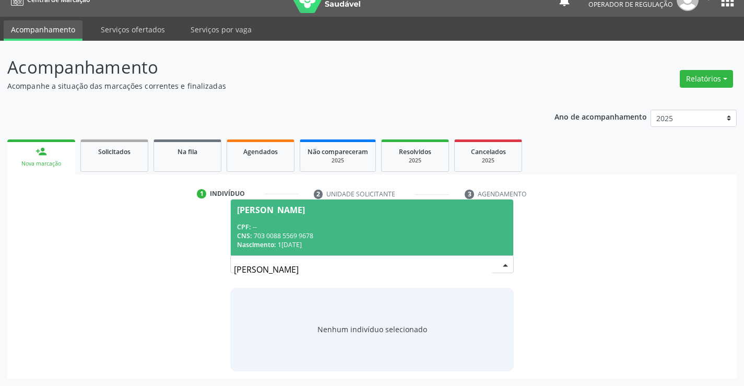
click at [322, 218] on span "Albert Gabriel da Silva Cristovam CPF: -- CNS: 703 0088 5569 9678 Nascimento: 1…" at bounding box center [372, 227] width 282 height 56
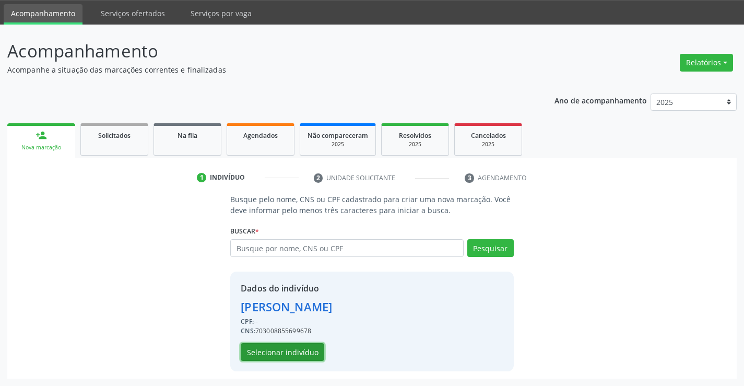
click at [299, 348] on button "Selecionar indivíduo" at bounding box center [283, 352] width 84 height 18
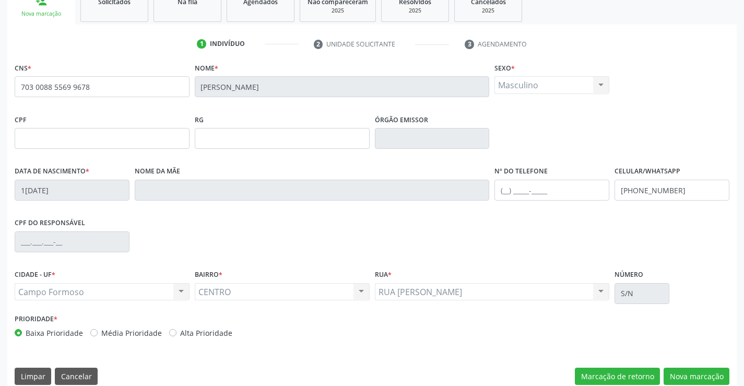
scroll to position [180, 0]
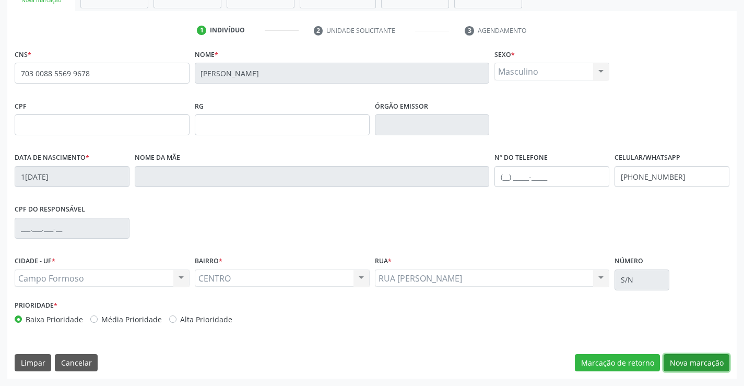
click at [680, 359] on button "Nova marcação" at bounding box center [697, 363] width 66 height 18
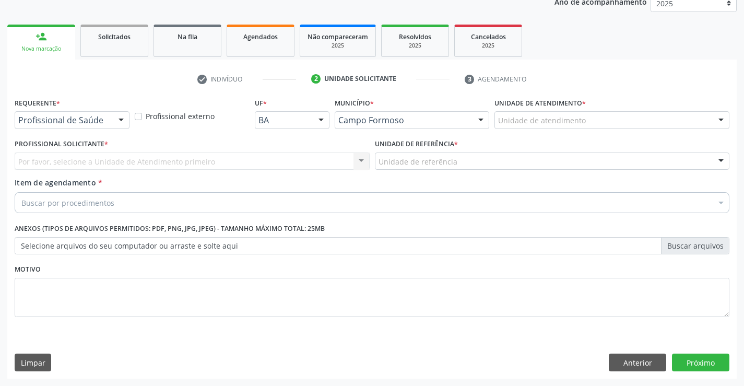
scroll to position [132, 0]
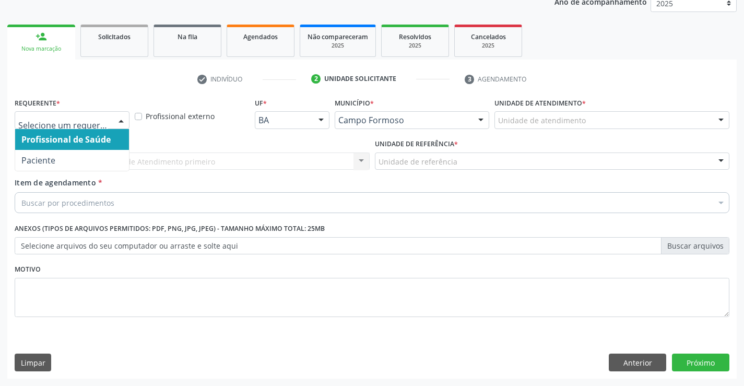
click at [109, 122] on div at bounding box center [72, 120] width 115 height 18
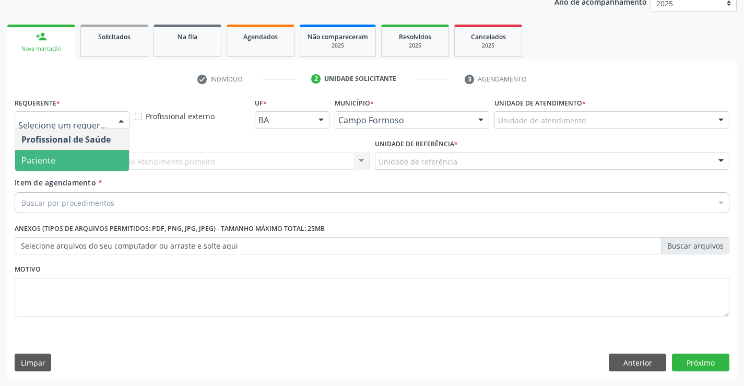
click at [80, 166] on span "Paciente" at bounding box center [72, 160] width 114 height 21
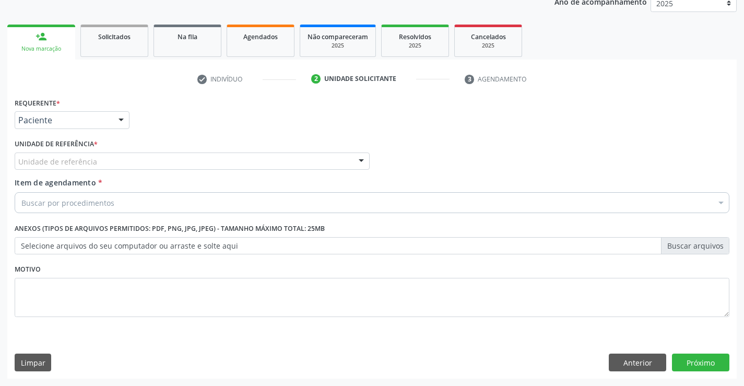
click at [164, 164] on div "Unidade de referência" at bounding box center [192, 161] width 355 height 18
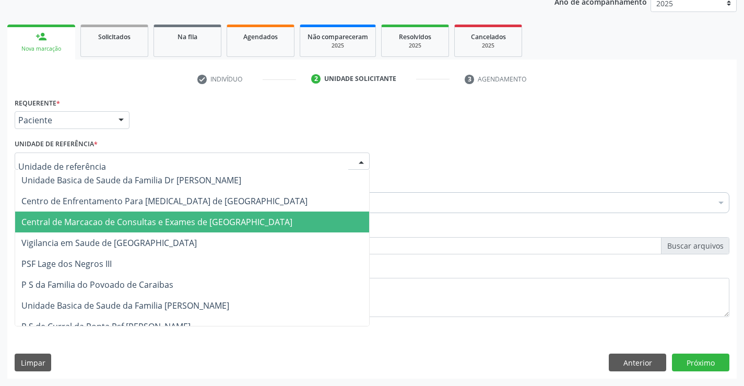
click at [173, 220] on span "Central de Marcacao de Consultas e Exames de [GEOGRAPHIC_DATA]" at bounding box center [156, 221] width 271 height 11
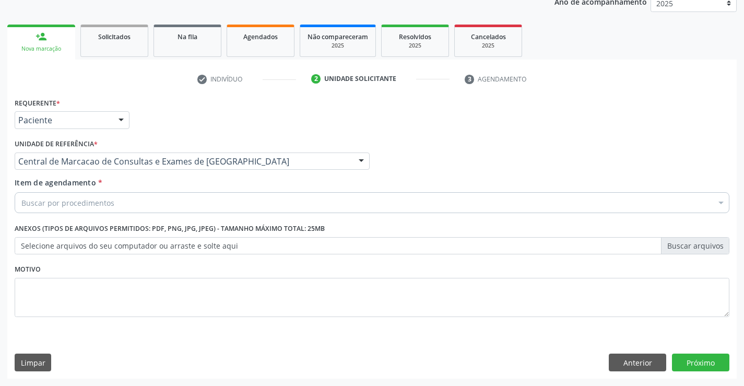
click at [197, 201] on div "Buscar por procedimentos" at bounding box center [372, 202] width 715 height 21
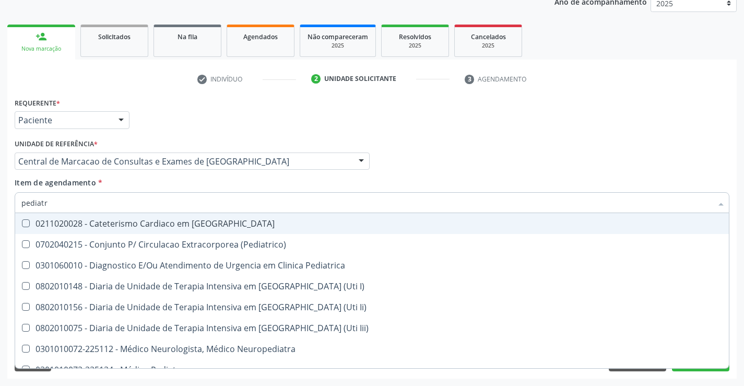
type input "pediatra"
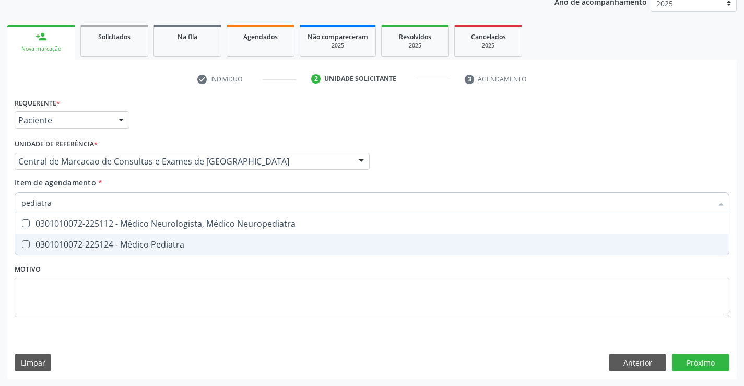
click at [195, 237] on span "0301010072-225124 - Médico Pediatra" at bounding box center [372, 244] width 714 height 21
checkbox Pediatra "true"
click at [671, 358] on div "Requerente * Paciente Profissional de Saúde Paciente Nenhum resultado encontrad…" at bounding box center [372, 237] width 730 height 284
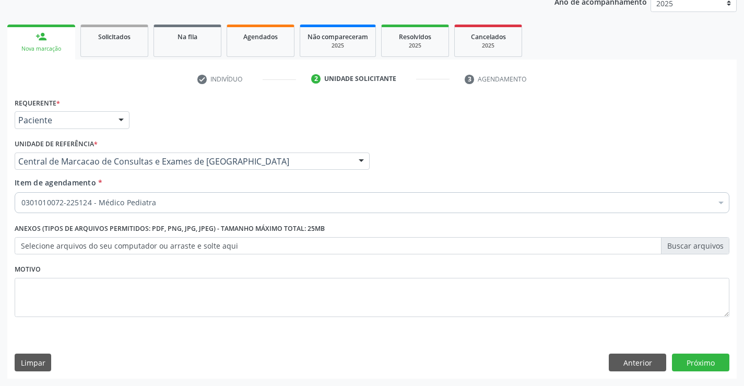
click at [684, 356] on span "0604320140 - Abatacepte 125 Mg Injetável (Por Seringa Preenchida)" at bounding box center [428, 348] width 826 height 21
click at [688, 360] on button "Próximo" at bounding box center [700, 363] width 57 height 18
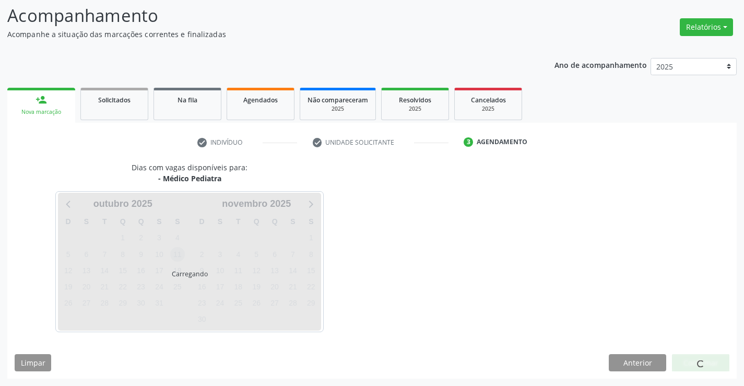
scroll to position [68, 0]
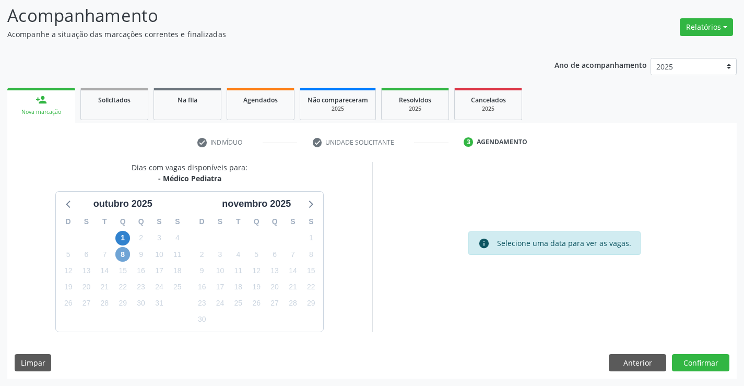
click at [120, 254] on span "8" at bounding box center [122, 254] width 15 height 15
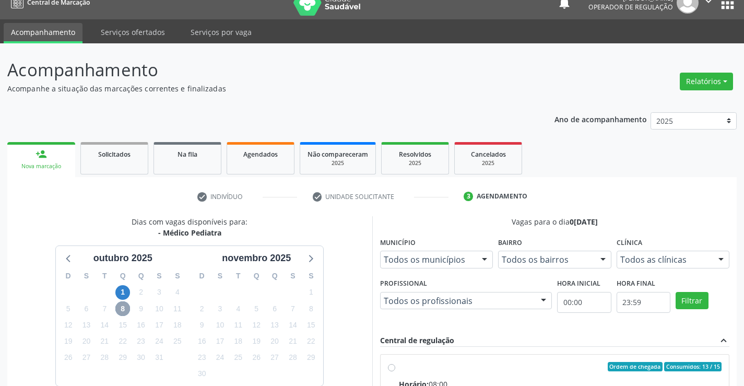
scroll to position [0, 0]
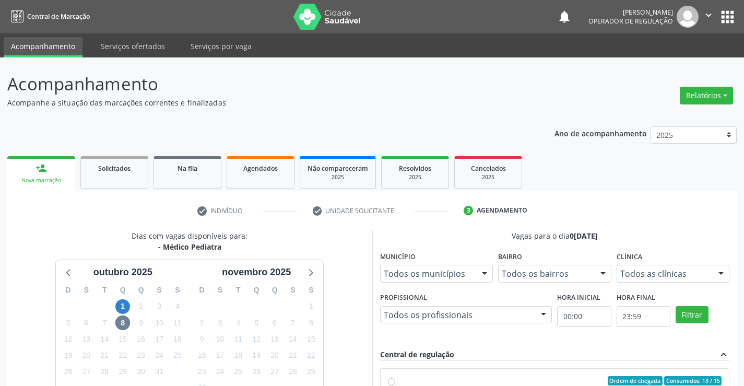
click at [60, 176] on link "person_add Nova marcação" at bounding box center [41, 173] width 68 height 35
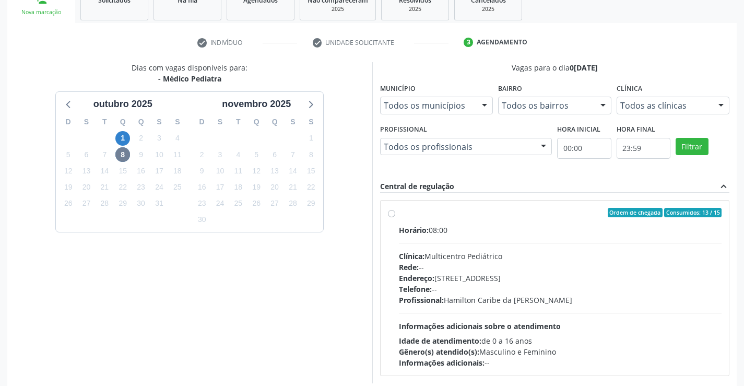
scroll to position [209, 0]
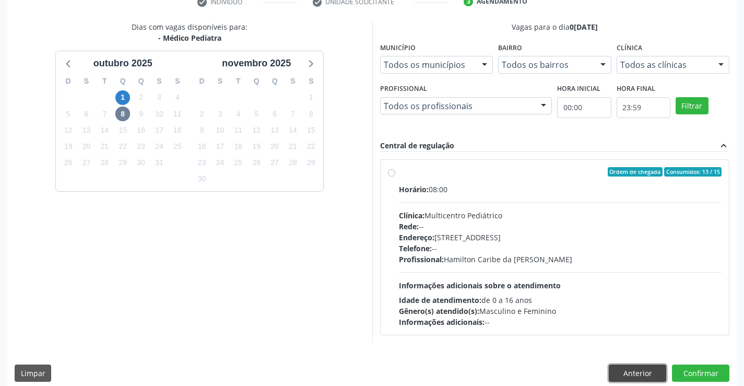
click at [631, 369] on button "Anterior" at bounding box center [637, 373] width 57 height 18
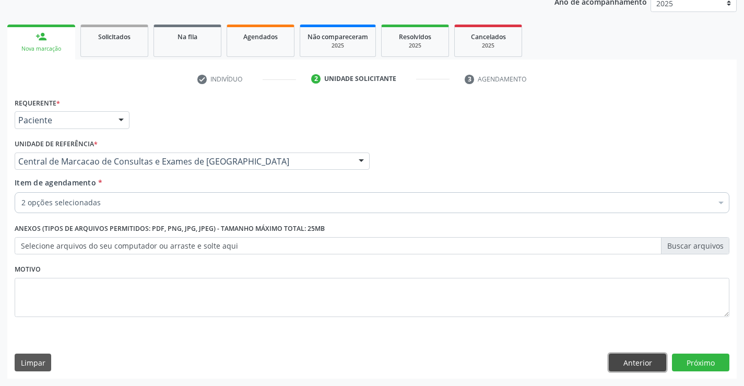
click at [631, 369] on button "Anterior" at bounding box center [637, 363] width 57 height 18
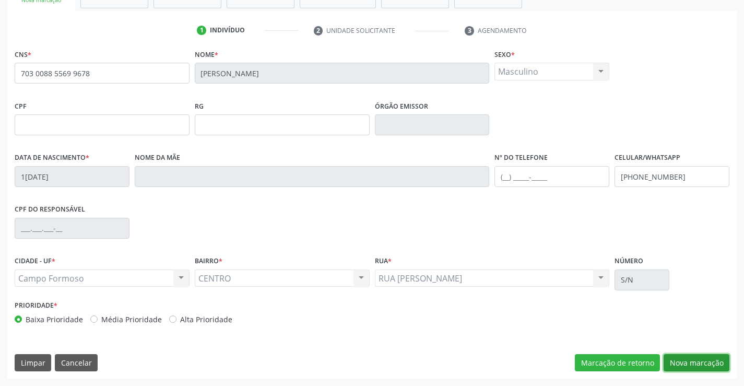
click at [703, 365] on button "Nova marcação" at bounding box center [697, 363] width 66 height 18
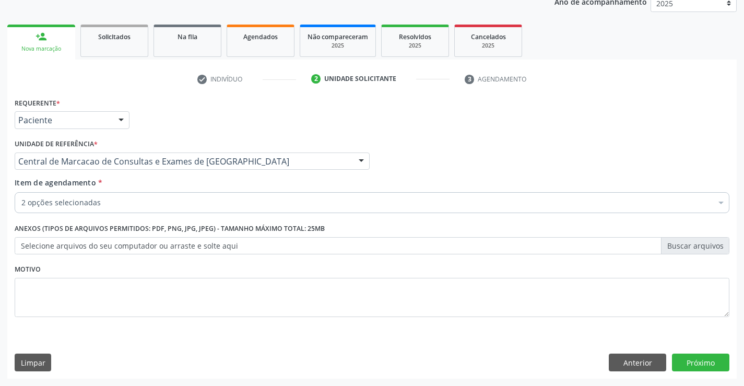
click at [133, 193] on div "2 opções selecionadas" at bounding box center [372, 202] width 715 height 21
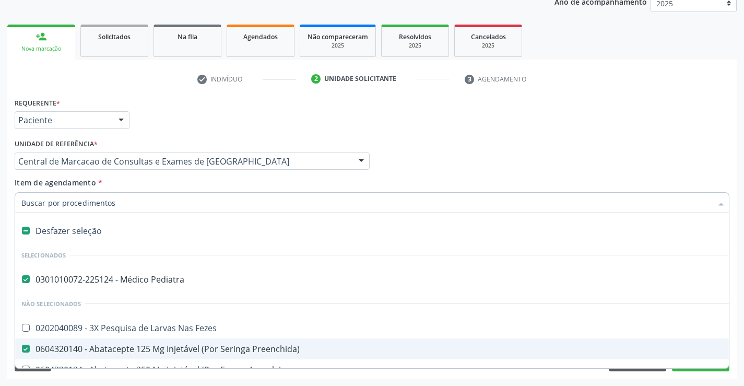
click at [144, 348] on div "0604320140 - Abatacepte 125 Mg Injetável (Por Seringa Preenchida)" at bounding box center [427, 349] width 813 height 8
checkbox Preenchida\) "false"
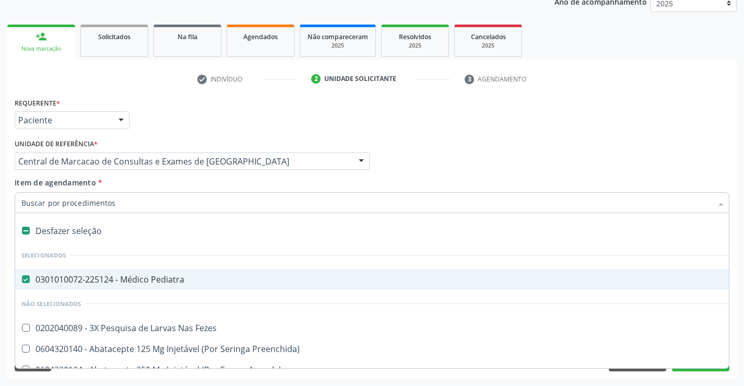
click at [501, 155] on div "Profissional Solicitante Por favor, selecione a Unidade de Atendimento primeiro…" at bounding box center [372, 156] width 720 height 41
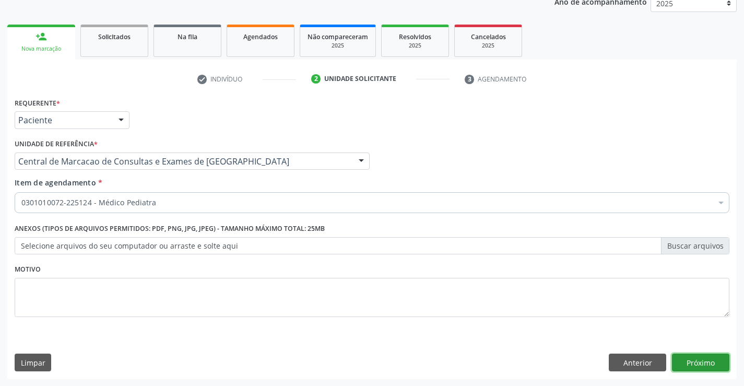
click at [697, 361] on button "Próximo" at bounding box center [700, 363] width 57 height 18
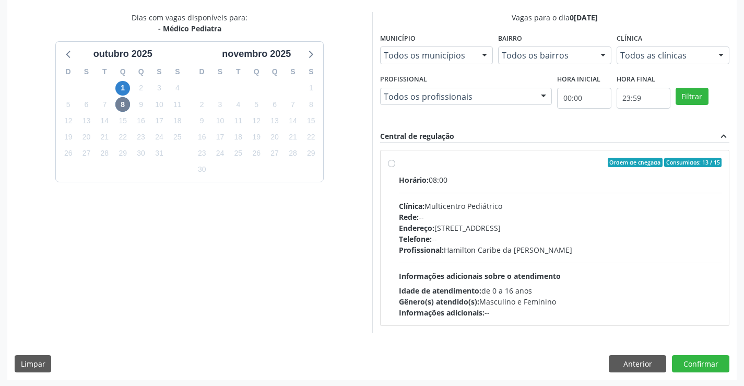
scroll to position [219, 0]
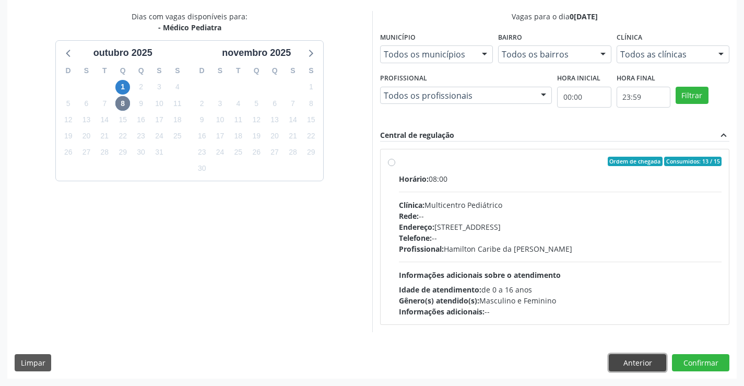
click at [613, 366] on button "Anterior" at bounding box center [637, 363] width 57 height 18
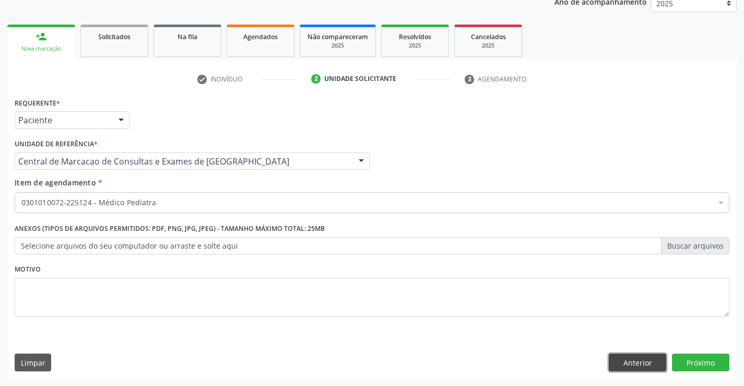
click at [647, 366] on button "Anterior" at bounding box center [637, 363] width 57 height 18
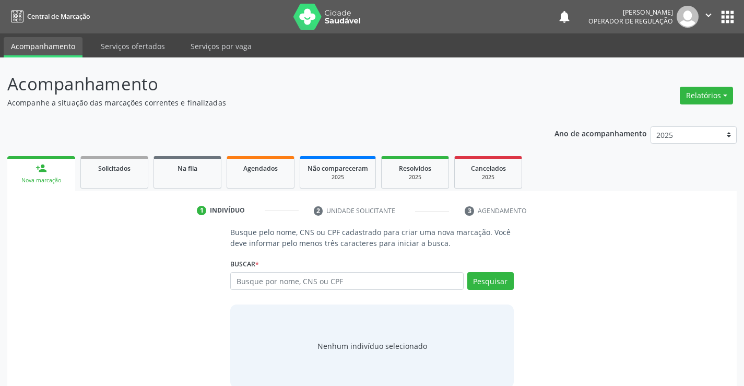
click at [286, 279] on input "text" at bounding box center [346, 281] width 233 height 18
type input "alberty gabriel"
click at [505, 276] on button "Pesquisar" at bounding box center [490, 281] width 46 height 18
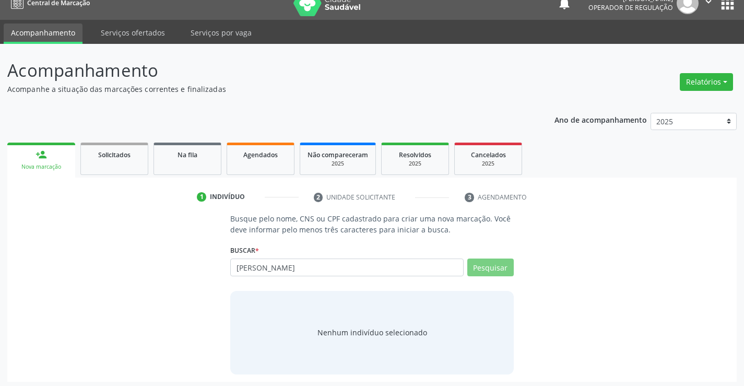
scroll to position [17, 0]
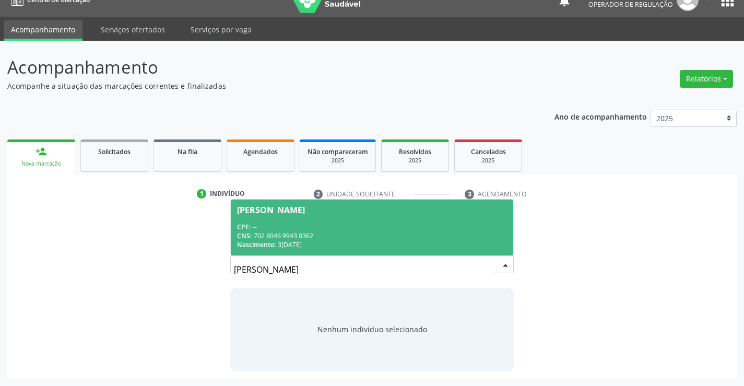
click at [273, 232] on div "CNS: 702 8046 9943 8362" at bounding box center [371, 235] width 269 height 9
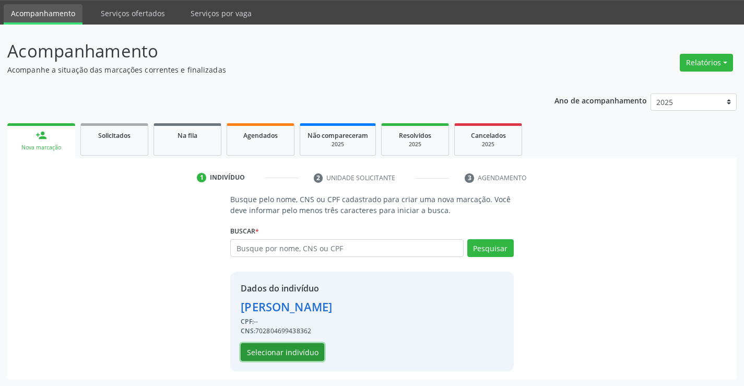
click at [276, 345] on button "Selecionar indivíduo" at bounding box center [283, 352] width 84 height 18
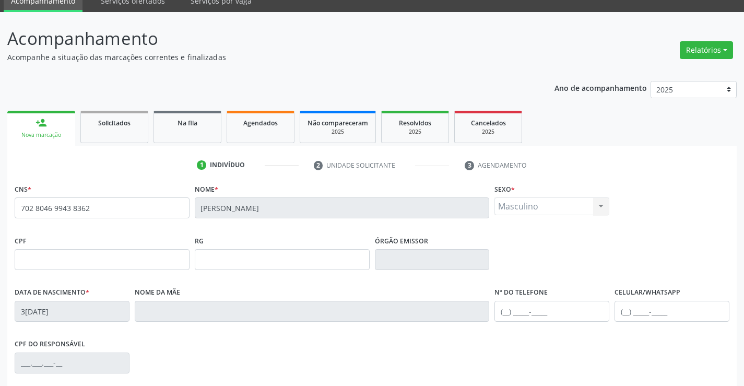
scroll to position [180, 0]
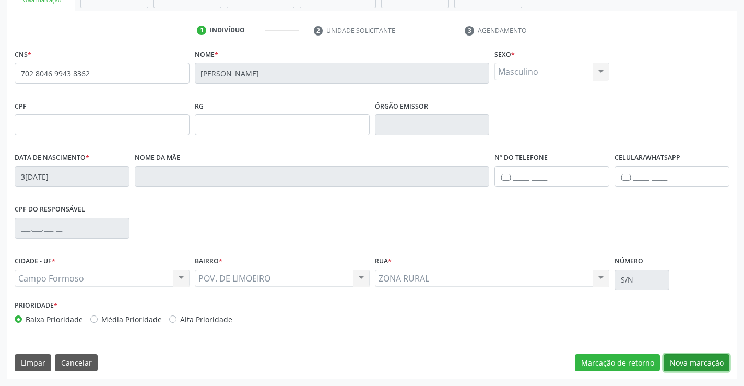
click at [703, 366] on button "Nova marcação" at bounding box center [697, 363] width 66 height 18
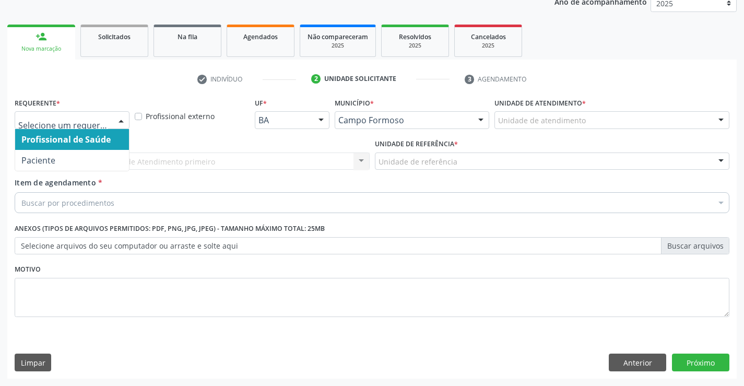
click at [113, 120] on div at bounding box center [121, 121] width 16 height 18
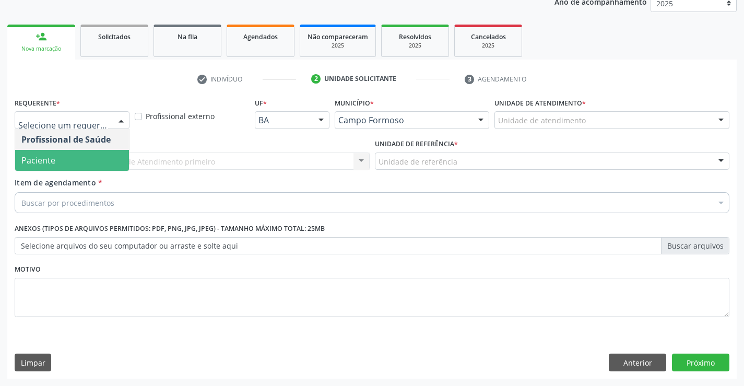
click at [96, 158] on span "Paciente" at bounding box center [72, 160] width 114 height 21
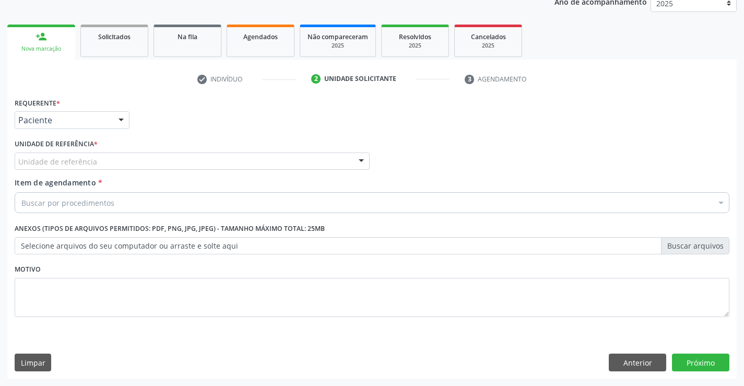
drag, startPoint x: 175, startPoint y: 158, endPoint x: 182, endPoint y: 206, distance: 48.0
click at [175, 158] on div "Unidade de referência" at bounding box center [192, 161] width 355 height 18
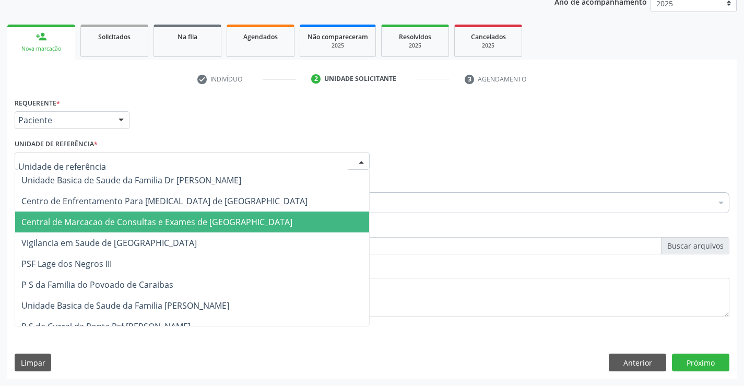
drag, startPoint x: 182, startPoint y: 216, endPoint x: 216, endPoint y: 199, distance: 37.6
click at [184, 215] on span "Central de Marcacao de Consultas e Exames de [GEOGRAPHIC_DATA]" at bounding box center [192, 221] width 354 height 21
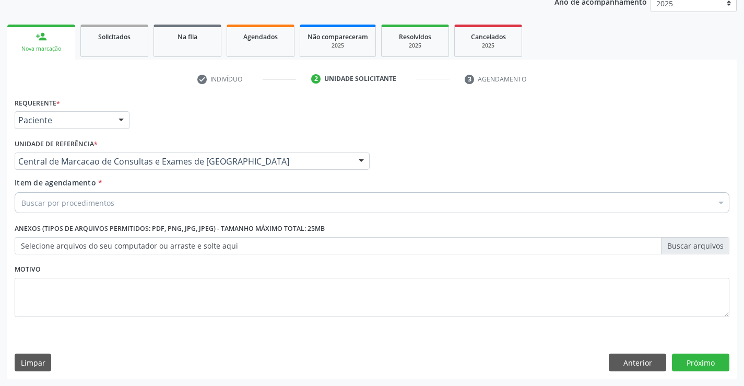
click at [216, 199] on div "Buscar por procedimentos" at bounding box center [372, 202] width 715 height 21
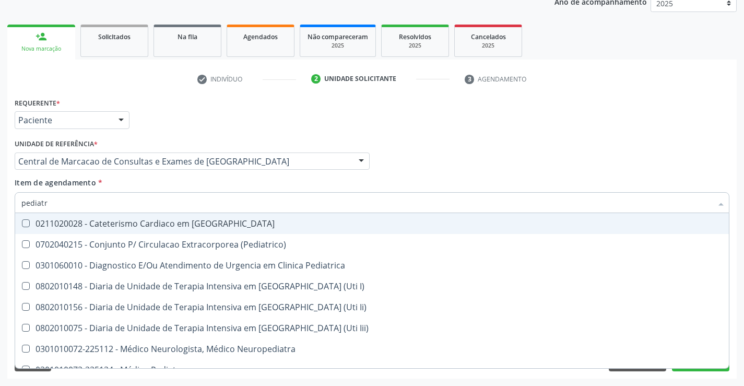
type input "pediatra"
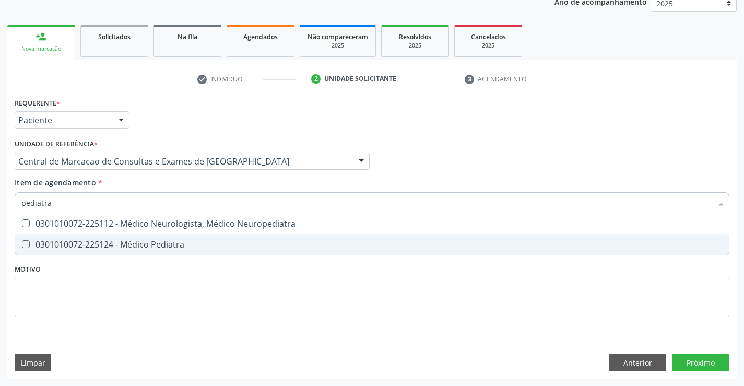
click at [186, 239] on span "0301010072-225124 - Médico Pediatra" at bounding box center [372, 244] width 714 height 21
checkbox Pediatra "true"
click at [693, 361] on div "Requerente * Paciente Profissional de Saúde Paciente Nenhum resultado encontrad…" at bounding box center [372, 237] width 730 height 284
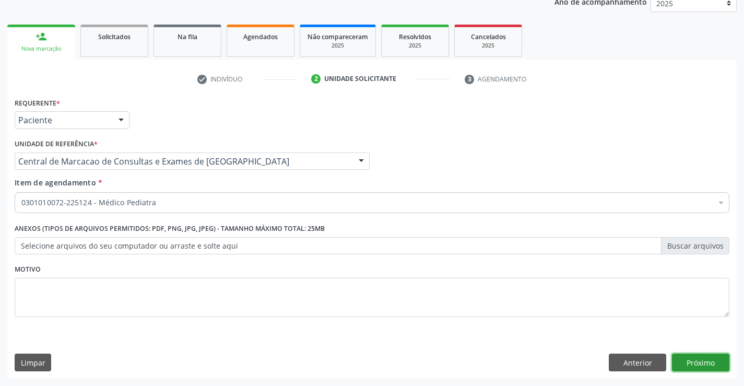
click at [685, 359] on button "Próximo" at bounding box center [700, 363] width 57 height 18
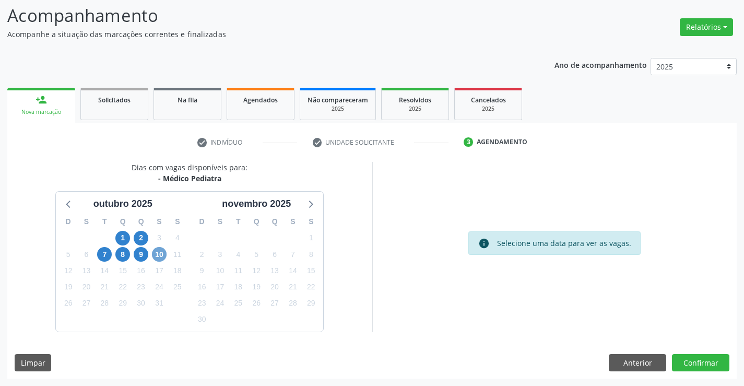
click at [155, 254] on span "10" at bounding box center [159, 254] width 15 height 15
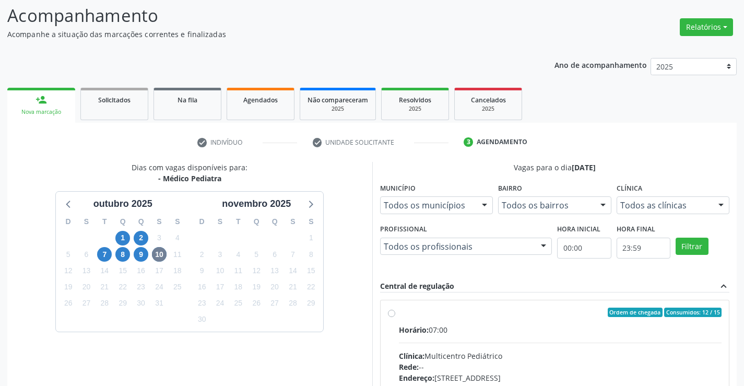
click at [61, 99] on link "person_add Nova marcação" at bounding box center [41, 105] width 68 height 35
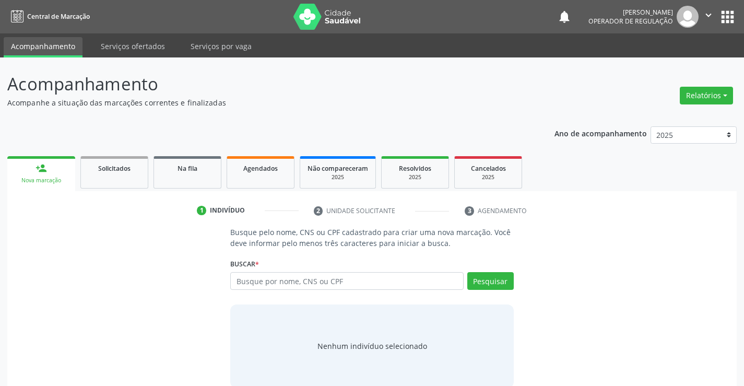
click at [263, 283] on input "text" at bounding box center [346, 281] width 233 height 18
type input "700308436135840"
click at [493, 276] on button "Pesquisar" at bounding box center [490, 281] width 46 height 18
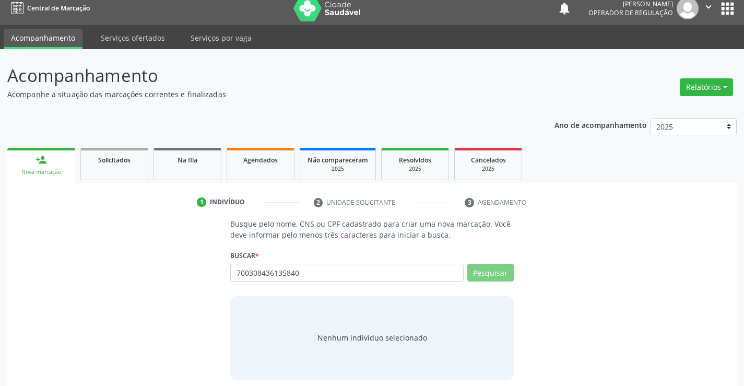
scroll to position [17, 0]
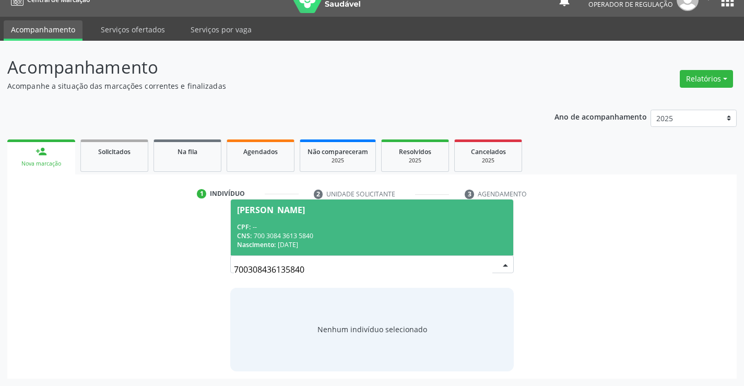
click at [352, 235] on div "CNS: 700 3084 3613 5840" at bounding box center [371, 235] width 269 height 9
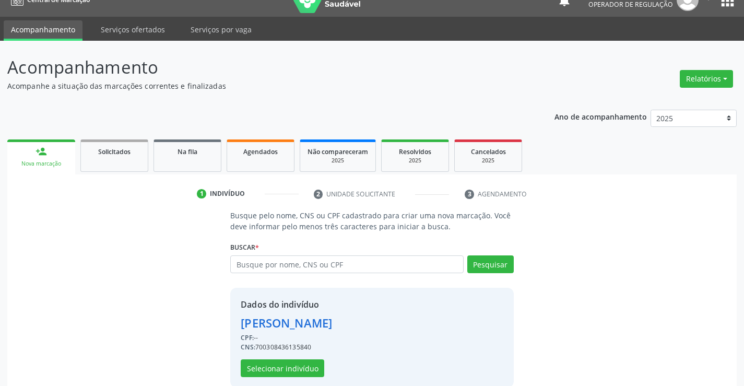
scroll to position [33, 0]
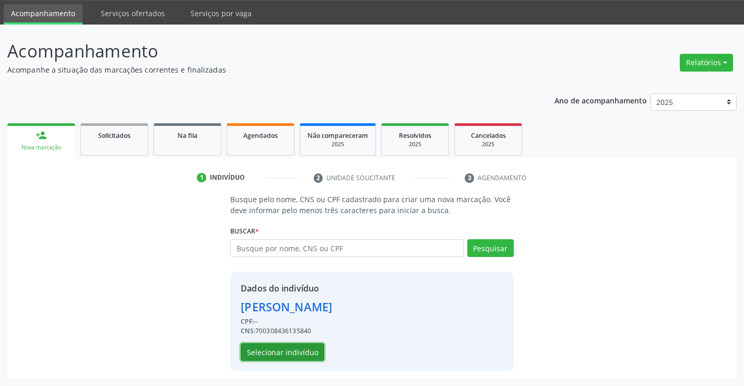
click at [279, 350] on button "Selecionar indivíduo" at bounding box center [283, 352] width 84 height 18
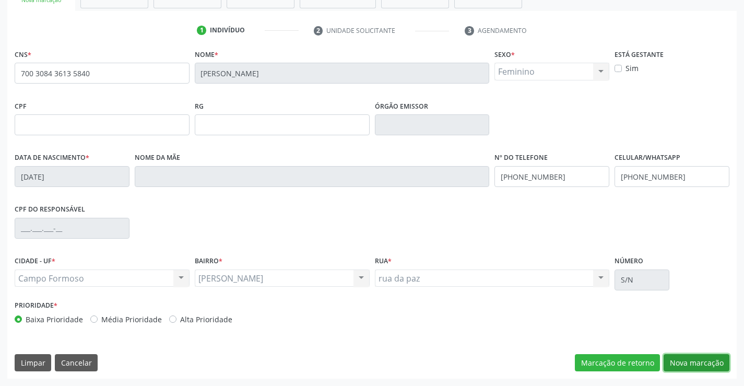
click at [707, 360] on button "Nova marcação" at bounding box center [697, 363] width 66 height 18
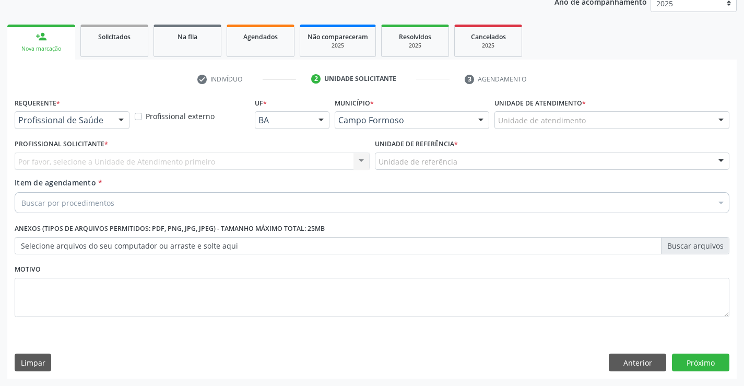
scroll to position [132, 0]
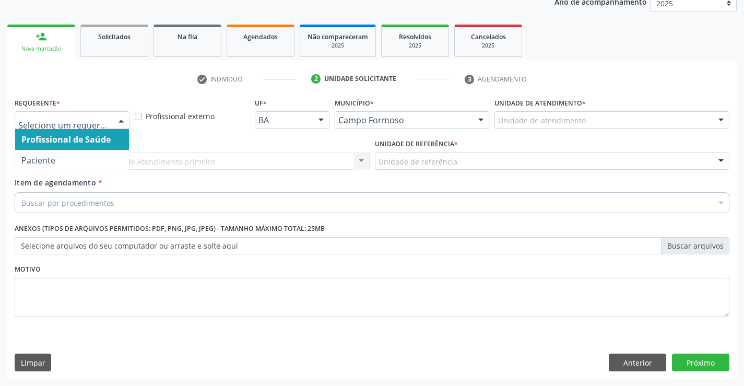
drag, startPoint x: 121, startPoint y: 121, endPoint x: 101, endPoint y: 156, distance: 39.5
click at [120, 122] on div at bounding box center [121, 121] width 16 height 18
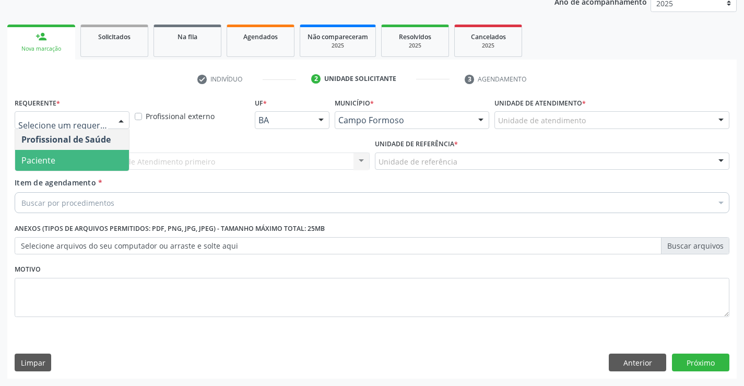
click at [81, 161] on span "Paciente" at bounding box center [72, 160] width 114 height 21
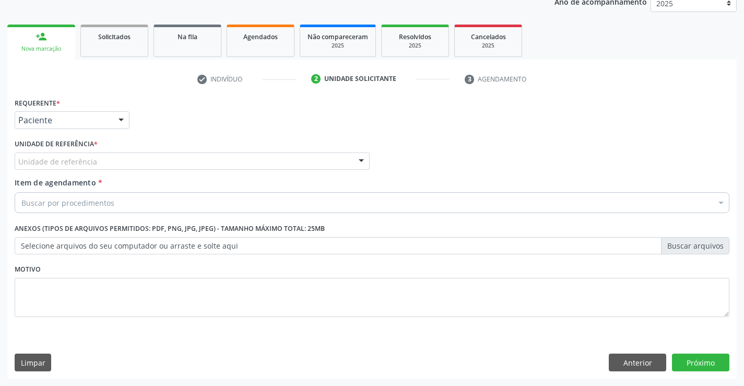
click at [171, 164] on div "Unidade de referência" at bounding box center [192, 161] width 355 height 18
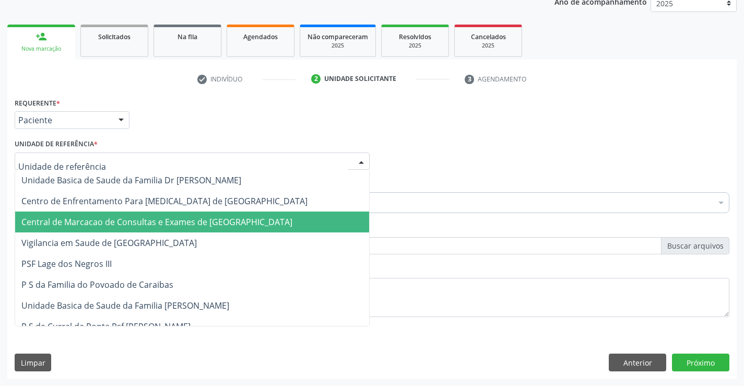
click at [173, 216] on span "Central de Marcacao de Consultas e Exames de [GEOGRAPHIC_DATA]" at bounding box center [192, 221] width 354 height 21
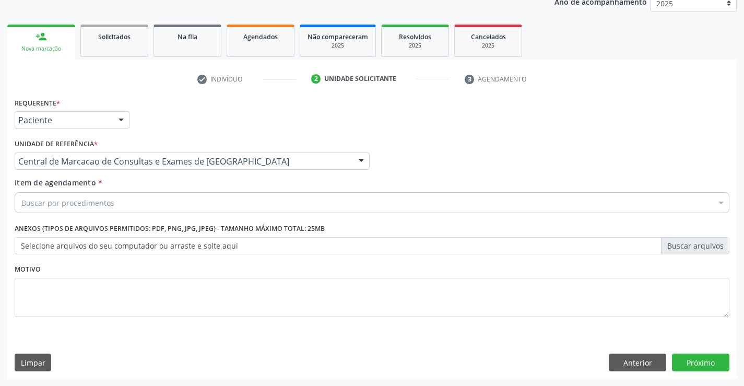
click at [201, 198] on div "Buscar por procedimentos" at bounding box center [372, 202] width 715 height 21
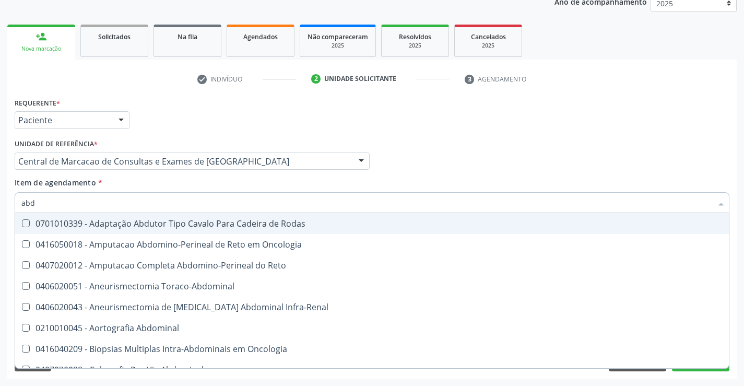
type input "abdo"
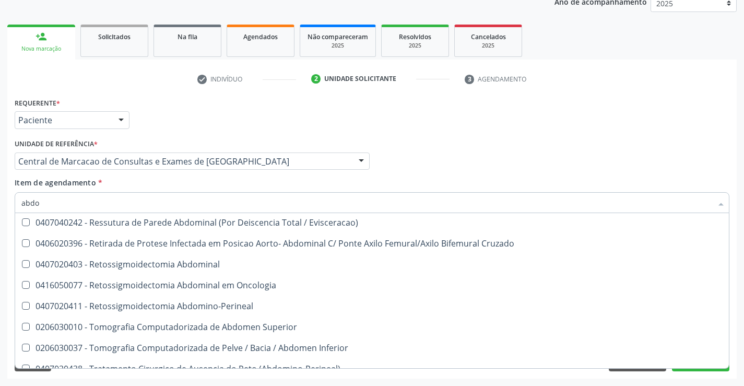
scroll to position [680, 0]
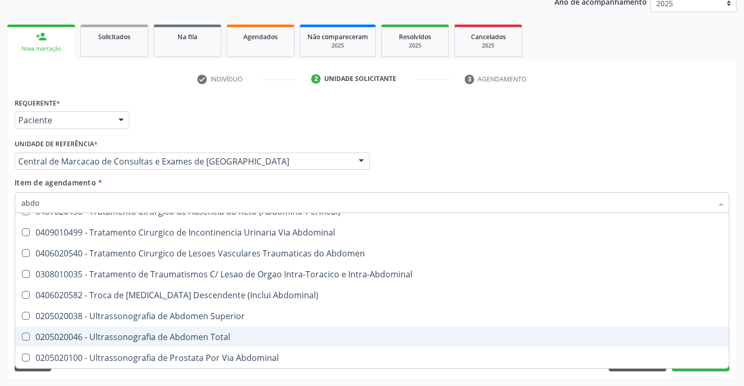
click at [196, 333] on div "0205020046 - Ultrassonografia de Abdomen Total" at bounding box center [371, 337] width 701 height 8
checkbox Total "true"
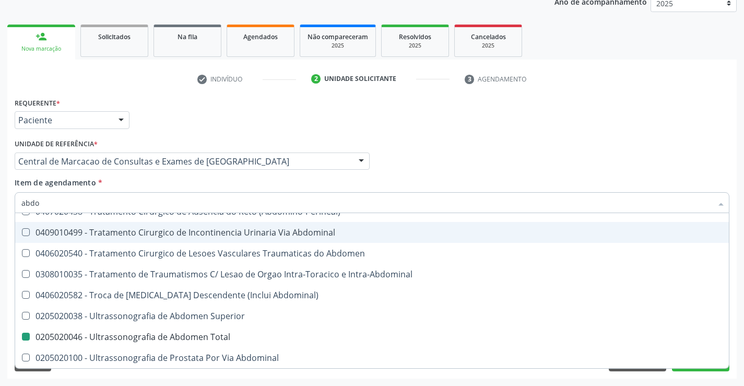
drag, startPoint x: 480, startPoint y: 137, endPoint x: 703, endPoint y: 359, distance: 314.2
click at [480, 137] on div "Profissional Solicitante Por favor, selecione a Unidade de Atendimento primeiro…" at bounding box center [372, 156] width 720 height 41
checkbox Reto "true"
checkbox Total "false"
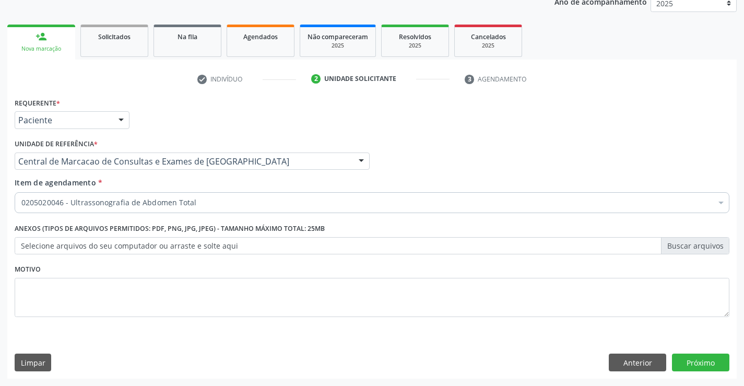
scroll to position [0, 0]
click at [704, 363] on button "Próximo" at bounding box center [700, 363] width 57 height 18
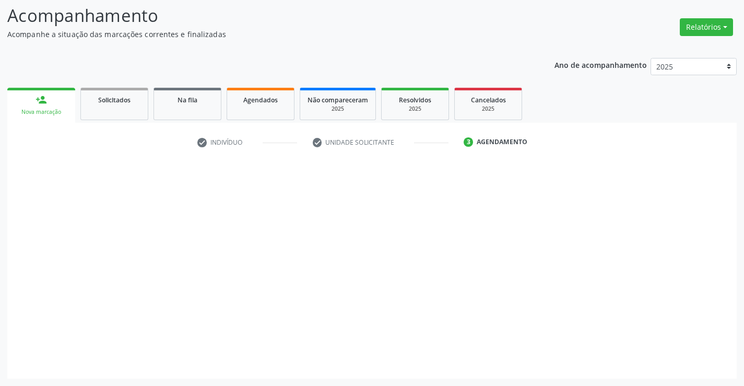
scroll to position [68, 0]
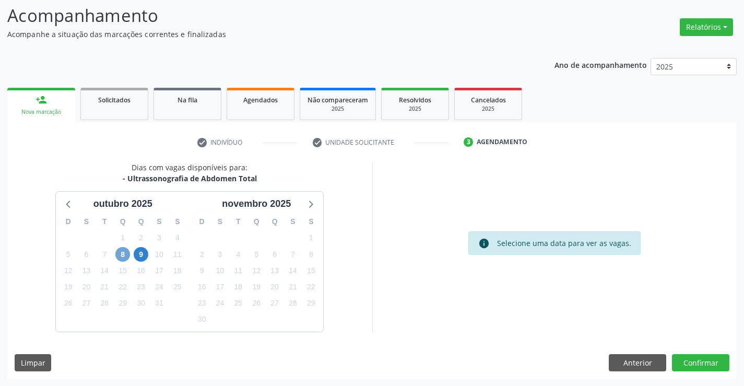
click at [117, 254] on span "8" at bounding box center [122, 254] width 15 height 15
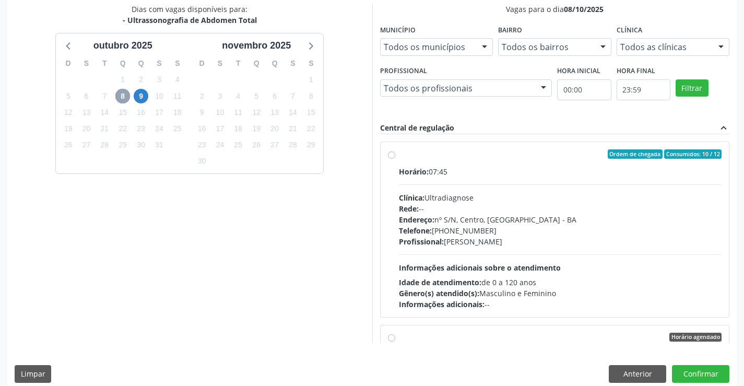
scroll to position [238, 0]
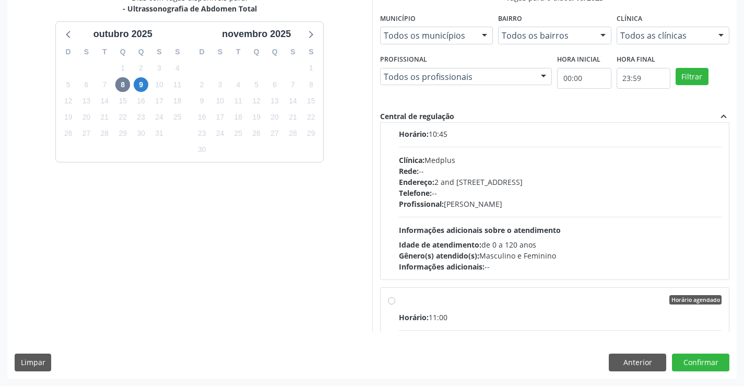
click at [484, 229] on span "Informações adicionais sobre o atendimento" at bounding box center [480, 230] width 162 height 10
click at [395, 122] on input "Horário agendado Horário: 10:45 Clínica: Medplus Rede: -- Endereço: 2 and [STRE…" at bounding box center [391, 116] width 7 height 9
radio input "true"
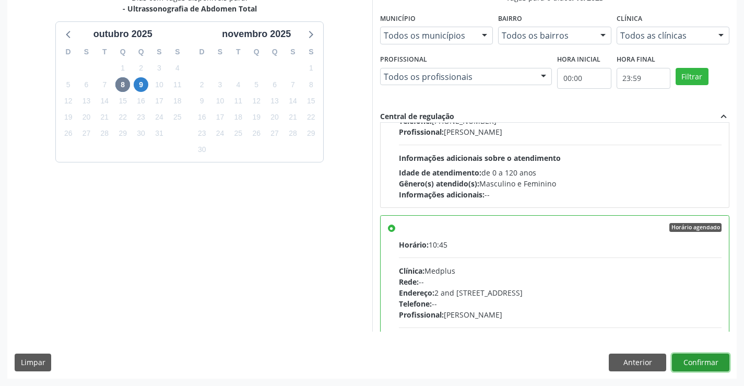
click at [698, 362] on button "Confirmar" at bounding box center [700, 363] width 57 height 18
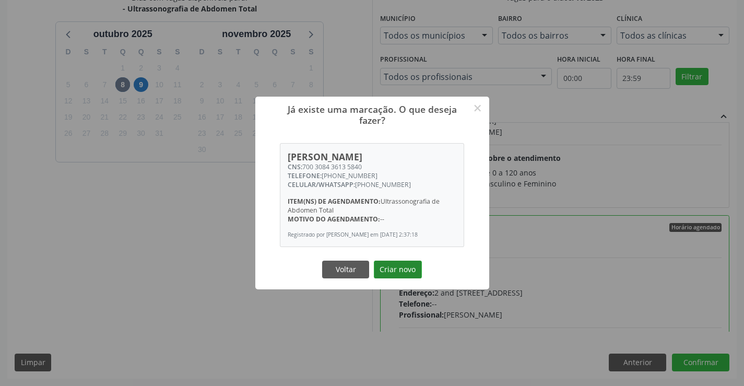
click at [395, 266] on button "Criar novo" at bounding box center [398, 270] width 48 height 18
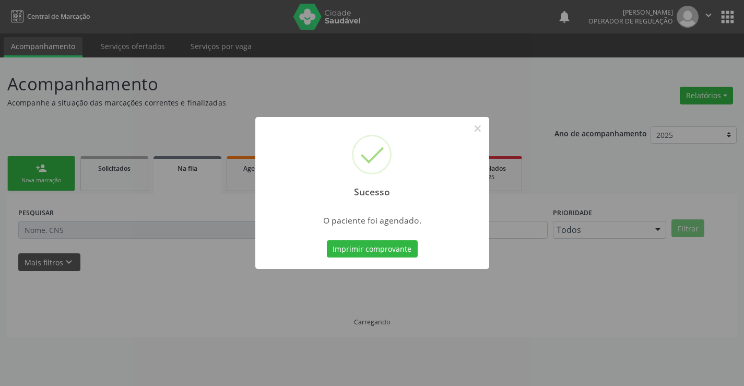
scroll to position [0, 0]
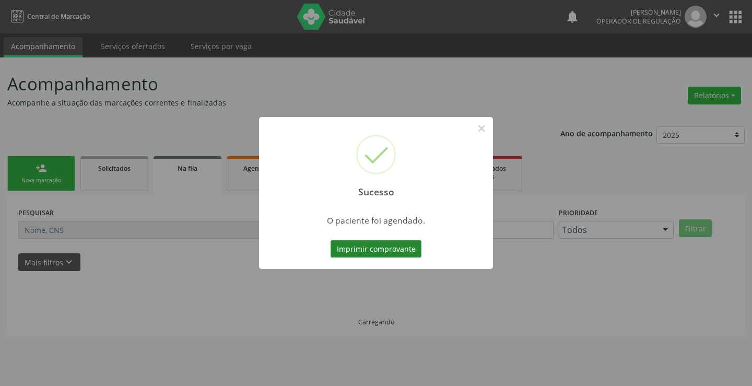
click at [400, 251] on button "Imprimir comprovante" at bounding box center [376, 249] width 91 height 18
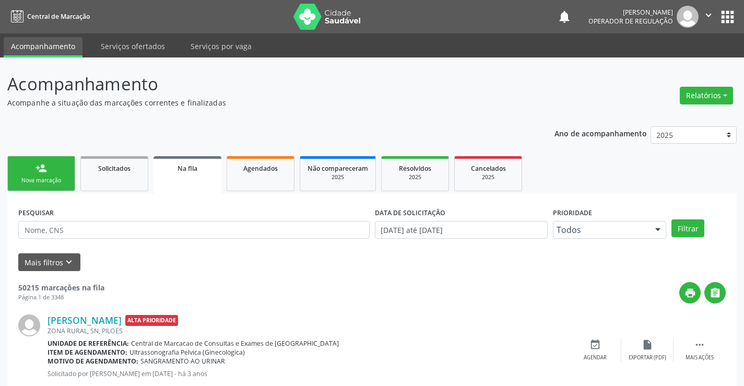
click at [54, 174] on link "person_add Nova marcação" at bounding box center [41, 173] width 68 height 35
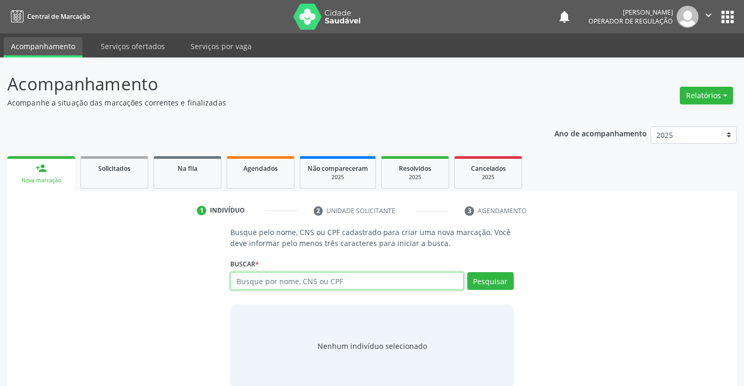
click at [272, 280] on input "text" at bounding box center [346, 281] width 233 height 18
type input "705004081185358"
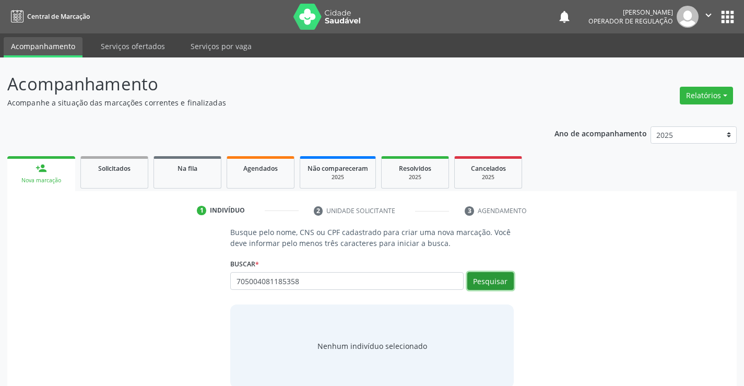
click at [488, 286] on button "Pesquisar" at bounding box center [490, 281] width 46 height 18
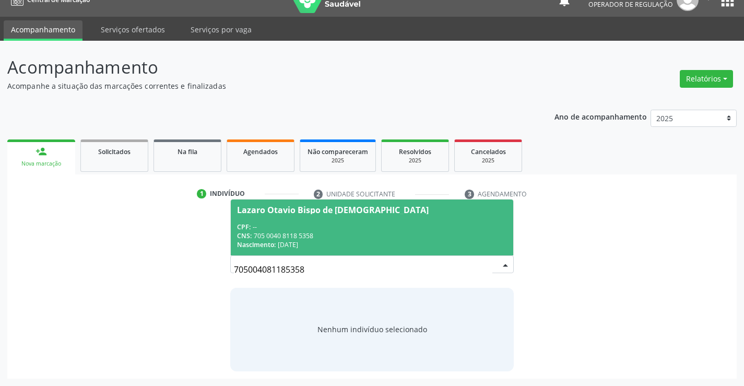
drag, startPoint x: 302, startPoint y: 223, endPoint x: 303, endPoint y: 240, distance: 16.7
click at [302, 225] on div "CPF: --" at bounding box center [371, 226] width 269 height 9
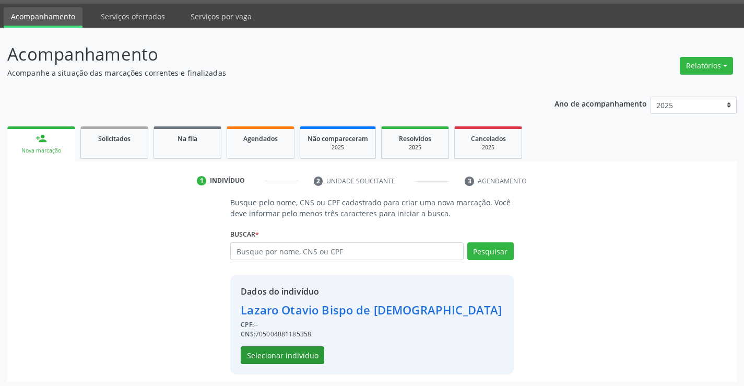
scroll to position [33, 0]
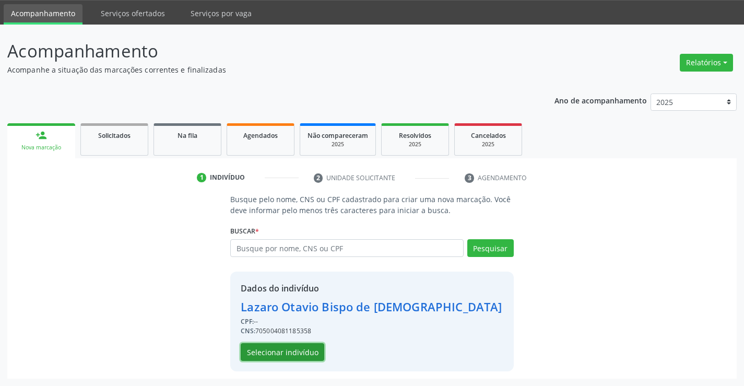
click at [287, 354] on button "Selecionar indivíduo" at bounding box center [283, 352] width 84 height 18
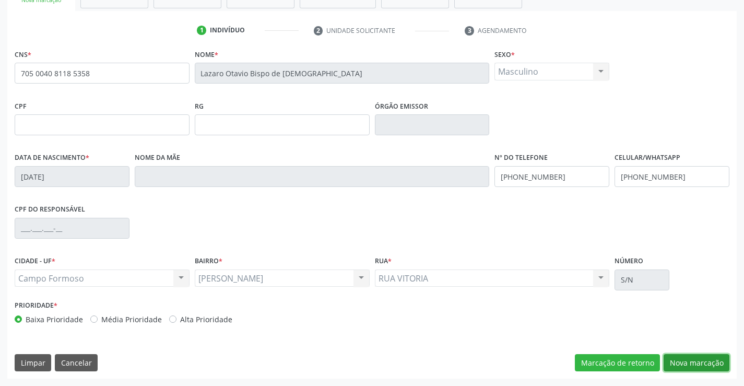
click at [670, 362] on button "Nova marcação" at bounding box center [697, 363] width 66 height 18
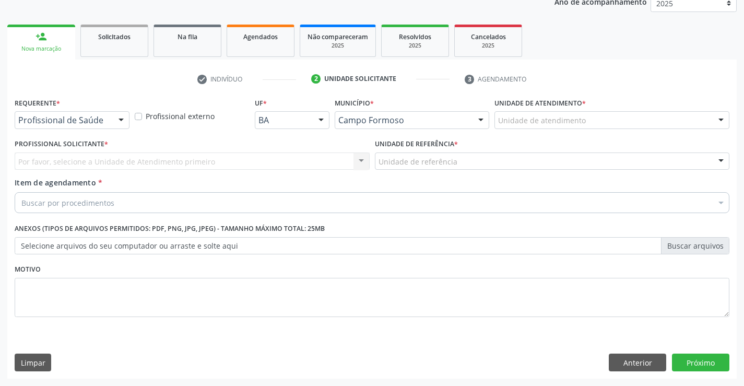
drag, startPoint x: 92, startPoint y: 119, endPoint x: 89, endPoint y: 161, distance: 42.4
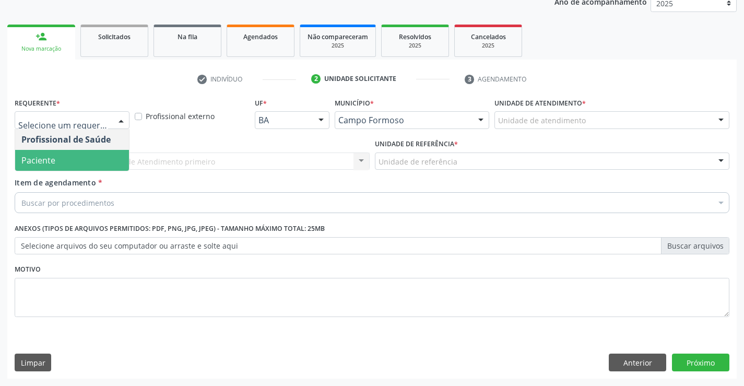
click at [83, 164] on span "Paciente" at bounding box center [72, 160] width 114 height 21
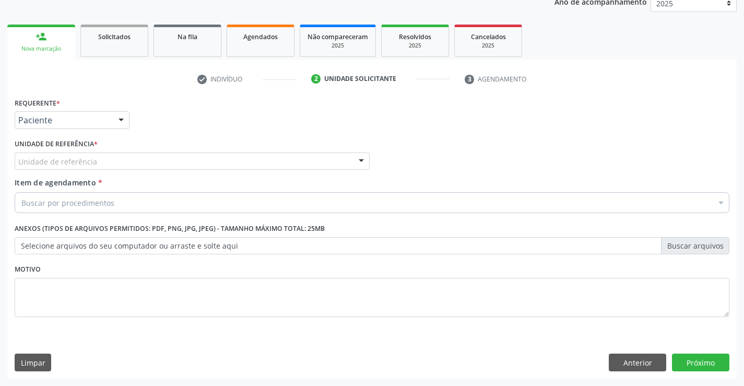
click at [162, 159] on div "Unidade de referência" at bounding box center [192, 161] width 355 height 18
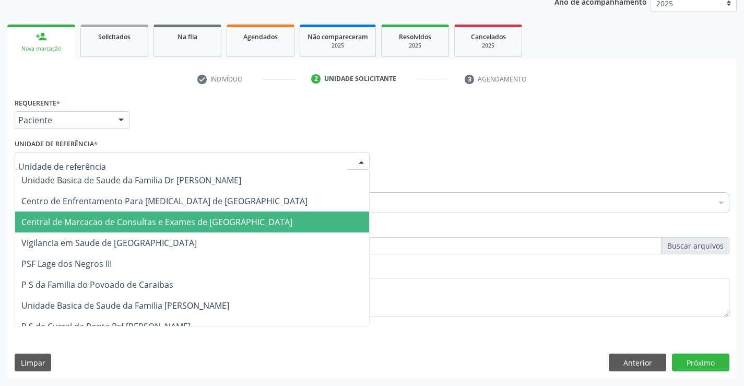
click at [174, 230] on span "Central de Marcacao de Consultas e Exames de [GEOGRAPHIC_DATA]" at bounding box center [192, 221] width 354 height 21
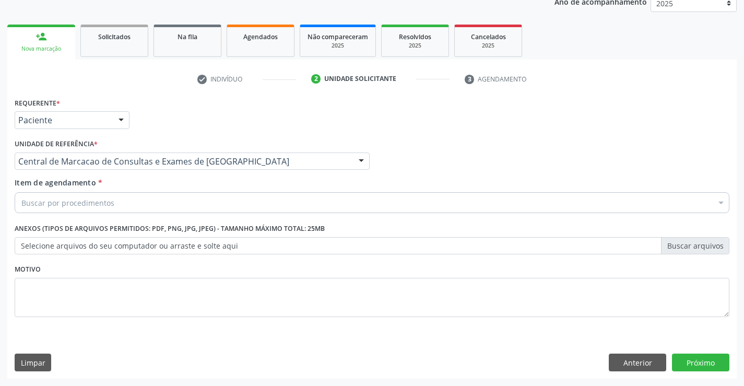
click at [195, 195] on div "Buscar por procedimentos" at bounding box center [372, 202] width 715 height 21
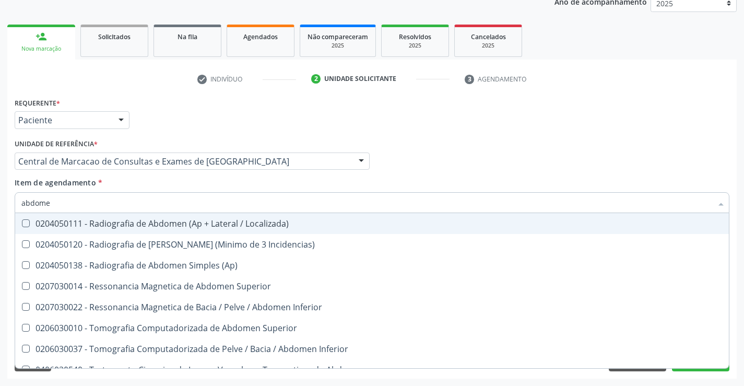
type input "abdomen"
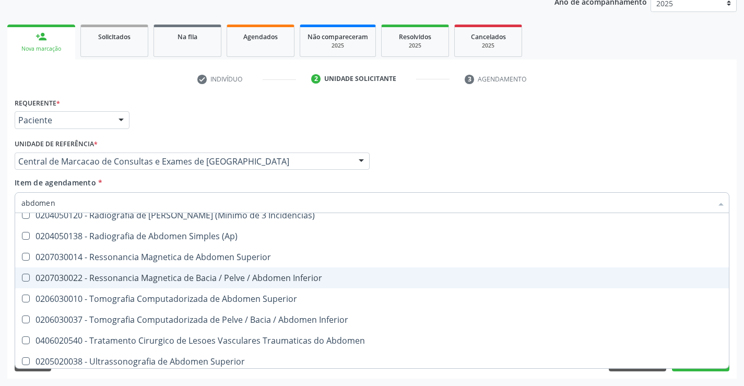
scroll to position [54, 0]
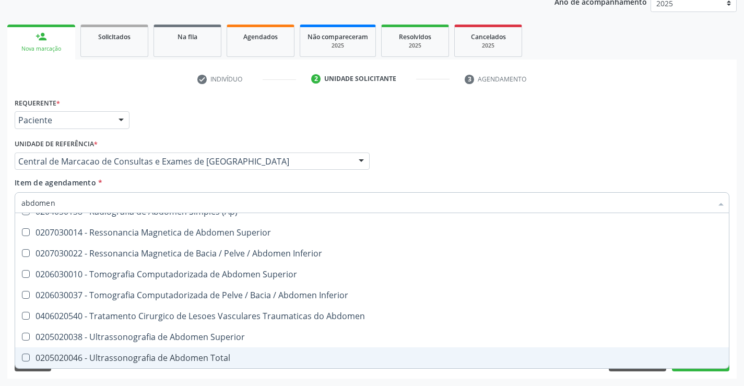
click at [230, 350] on span "0205020046 - Ultrassonografia de Abdomen Total" at bounding box center [372, 357] width 714 height 21
checkbox Total "true"
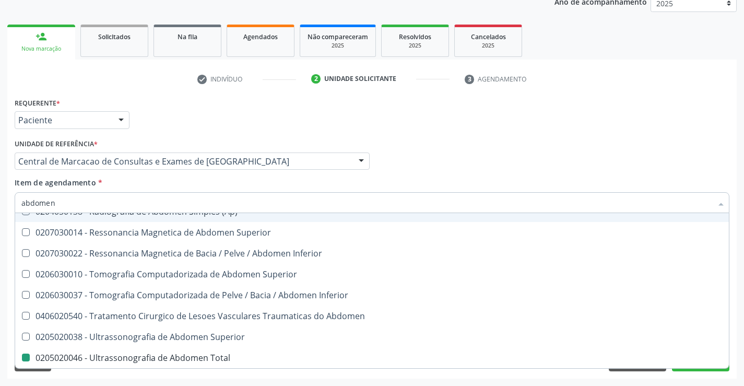
click at [420, 157] on div "Profissional Solicitante Por favor, selecione a Unidade de Atendimento primeiro…" at bounding box center [372, 156] width 720 height 41
checkbox Incidencias\) "true"
checkbox Total "false"
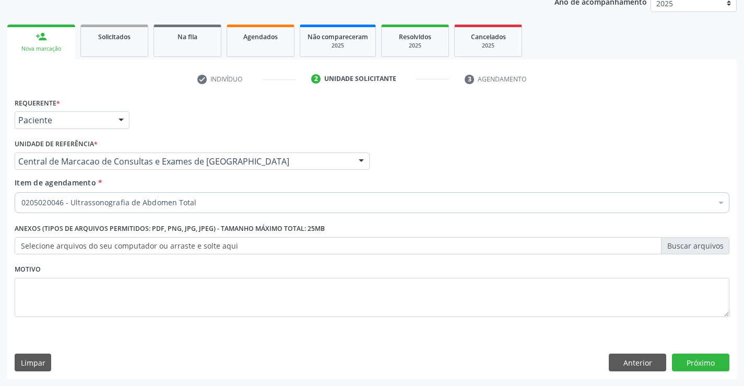
scroll to position [0, 0]
click at [688, 366] on button "Próximo" at bounding box center [700, 363] width 57 height 18
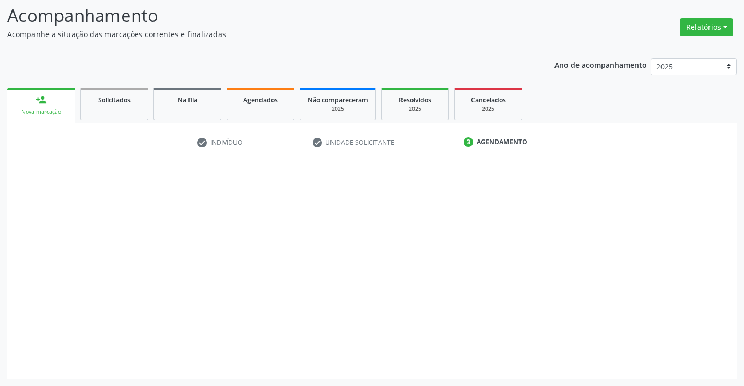
scroll to position [68, 0]
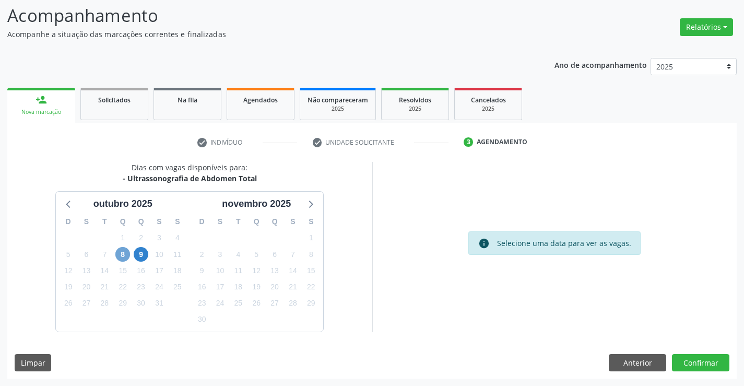
click at [124, 253] on span "8" at bounding box center [122, 254] width 15 height 15
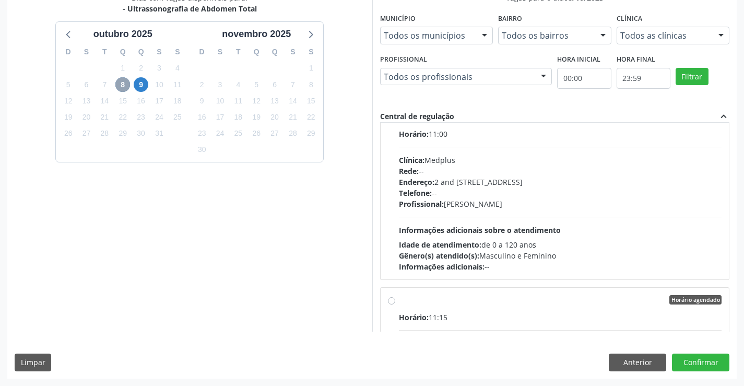
scroll to position [157, 0]
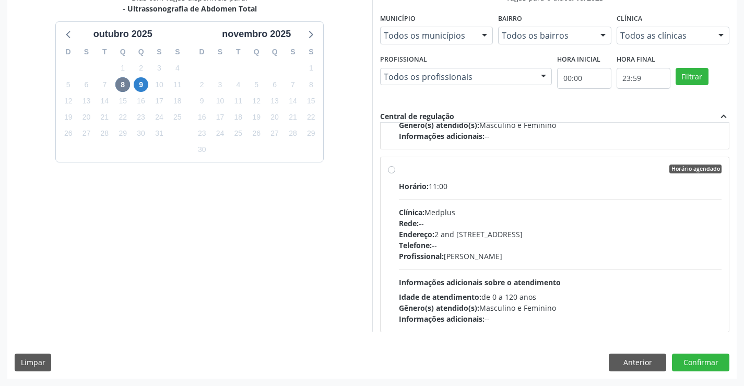
click at [470, 211] on div "Clínica: Medplus" at bounding box center [560, 212] width 323 height 11
click at [395, 174] on input "Horário agendado Horário: 11:00 Clínica: Medplus Rede: -- Endereço: 2 and [STRE…" at bounding box center [391, 168] width 7 height 9
radio input "true"
click at [688, 355] on button "Confirmar" at bounding box center [700, 363] width 57 height 18
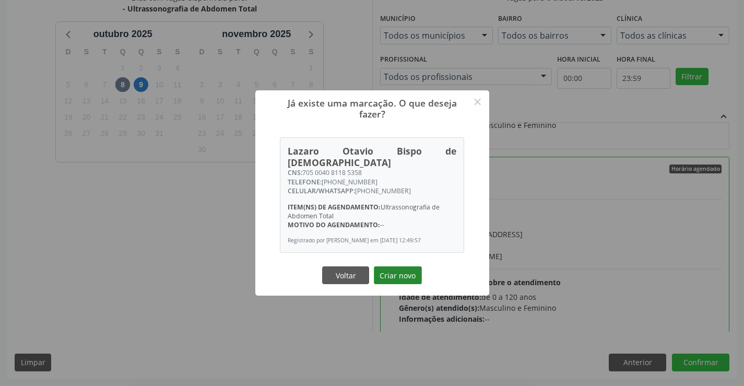
click at [396, 267] on button "Criar novo" at bounding box center [398, 275] width 48 height 18
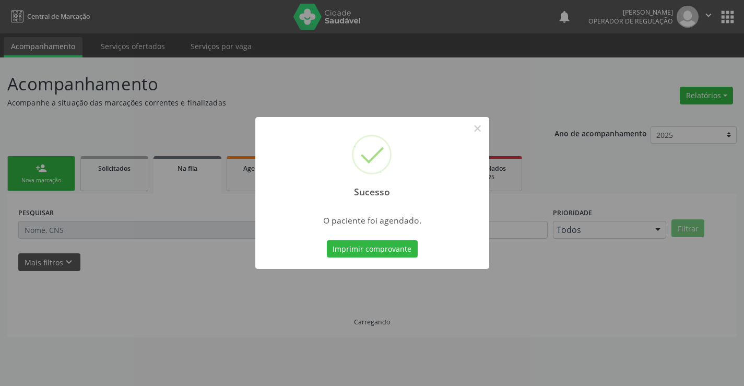
scroll to position [0, 0]
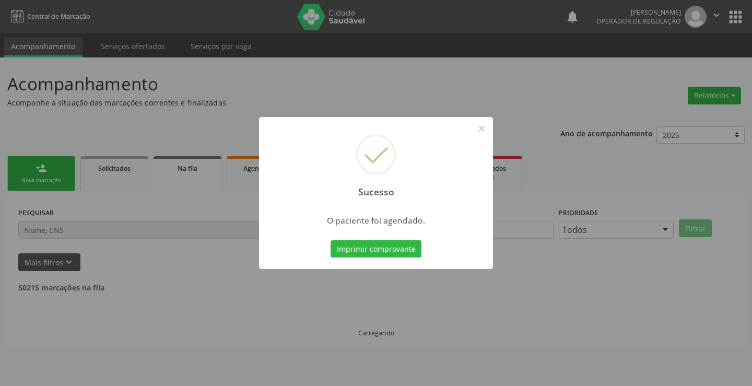
click at [331, 240] on button "Imprimir comprovante" at bounding box center [376, 249] width 91 height 18
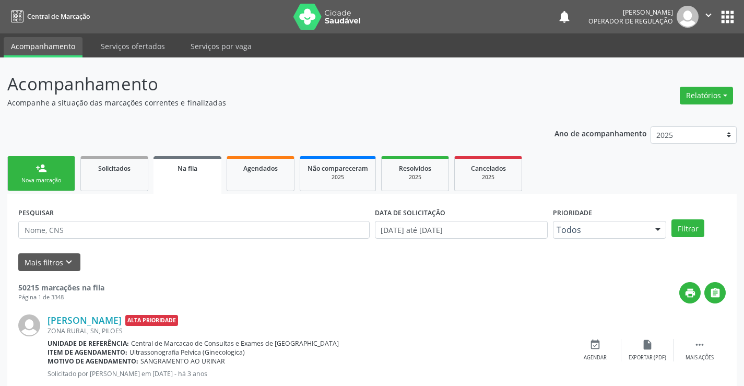
click at [18, 175] on link "person_add Nova marcação" at bounding box center [41, 173] width 68 height 35
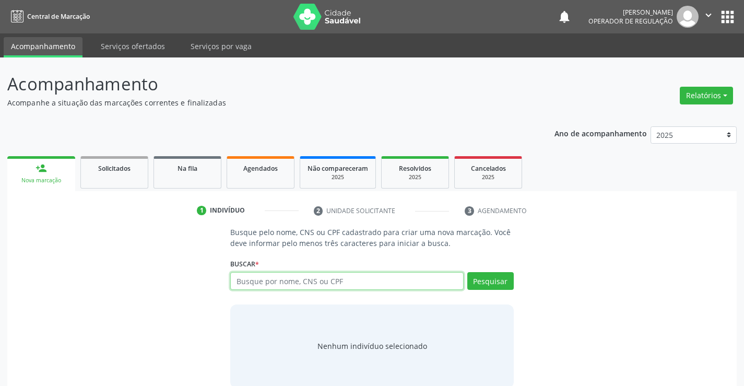
click at [251, 284] on input "text" at bounding box center [346, 281] width 233 height 18
type input "700408921507443"
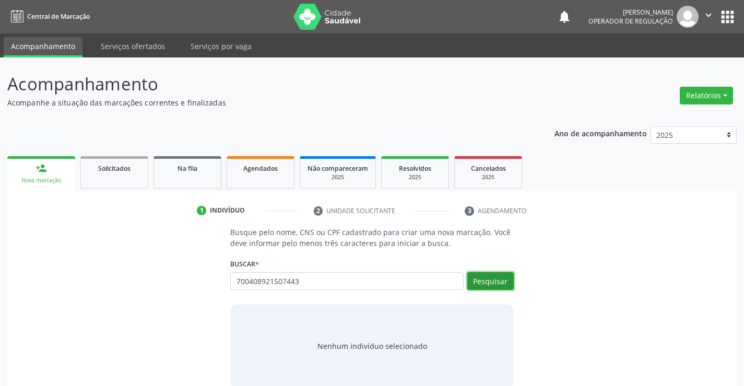
click at [497, 289] on button "Pesquisar" at bounding box center [490, 281] width 46 height 18
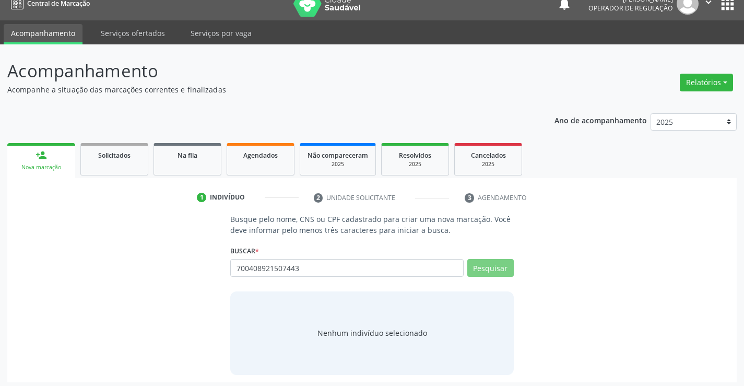
scroll to position [17, 0]
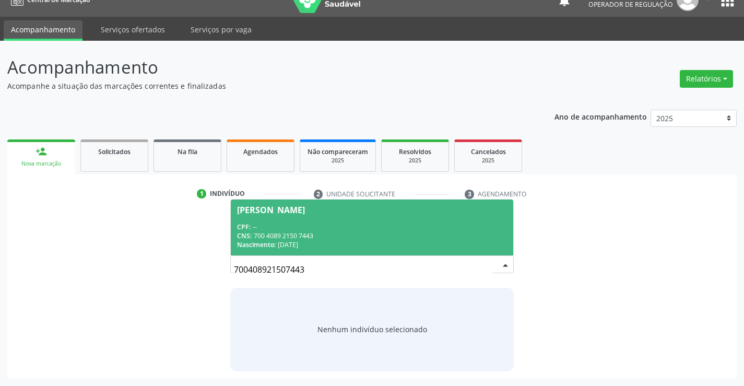
click at [313, 209] on div "[PERSON_NAME]" at bounding box center [371, 210] width 269 height 8
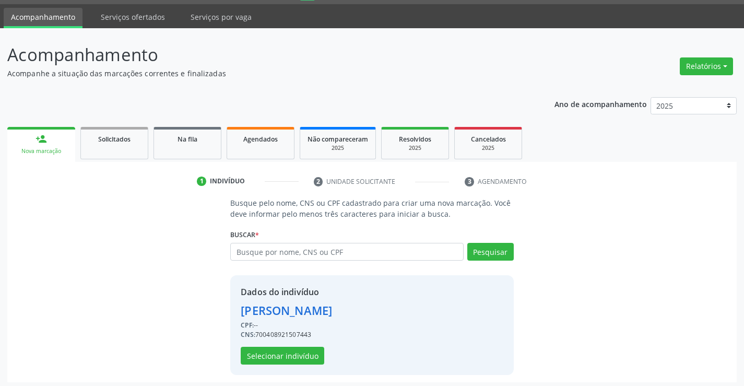
scroll to position [33, 0]
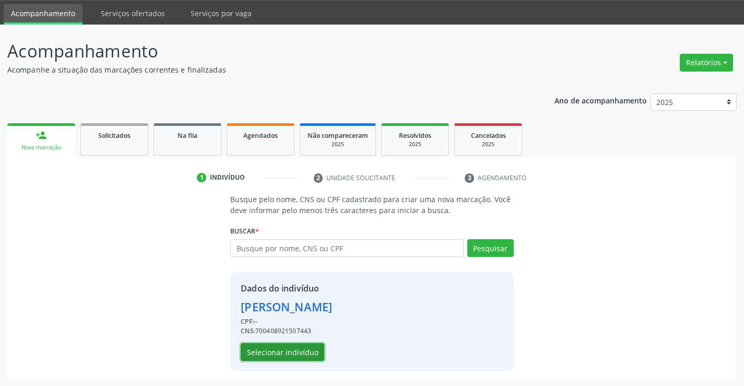
click at [305, 347] on button "Selecionar indivíduo" at bounding box center [283, 352] width 84 height 18
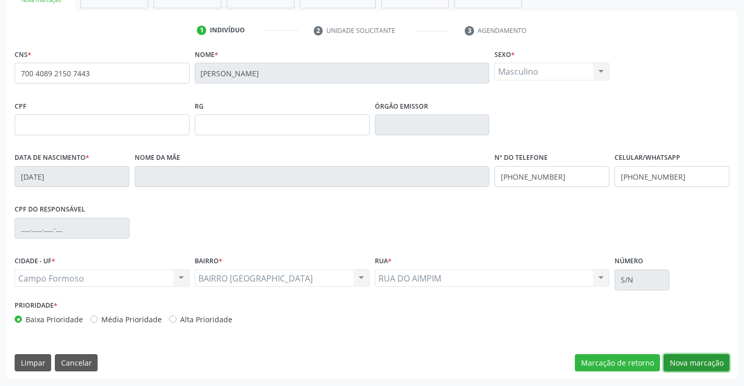
click at [686, 370] on button "Nova marcação" at bounding box center [697, 363] width 66 height 18
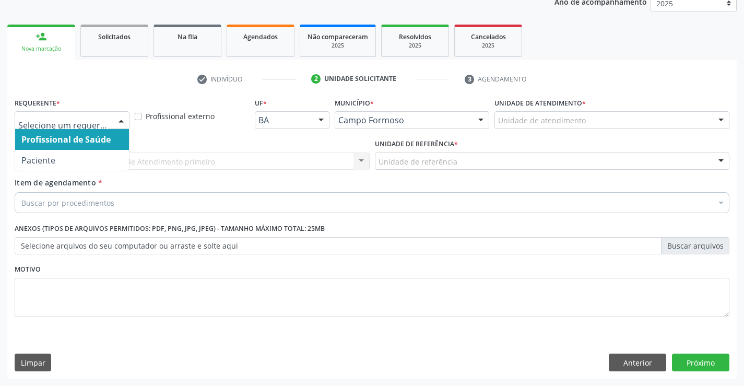
drag, startPoint x: 121, startPoint y: 119, endPoint x: 100, endPoint y: 146, distance: 33.5
click at [117, 122] on div at bounding box center [121, 121] width 16 height 18
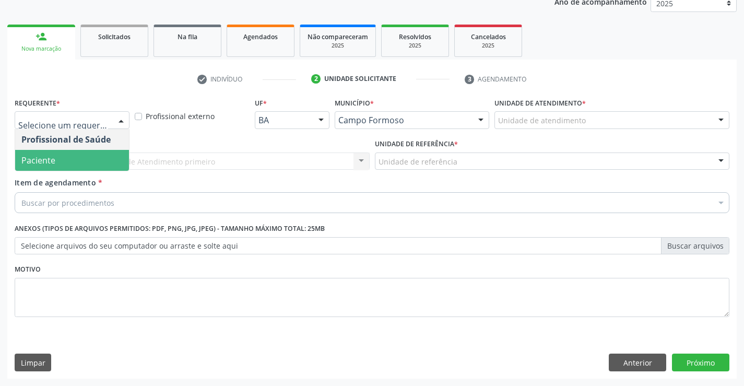
click at [93, 150] on span "Paciente" at bounding box center [72, 160] width 114 height 21
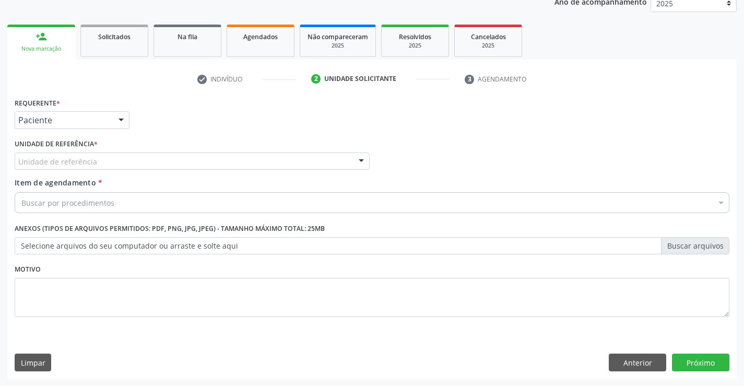
click at [185, 170] on div "Unidade de referência * Unidade de referência Unidade Basica de Saude da Famili…" at bounding box center [192, 156] width 360 height 41
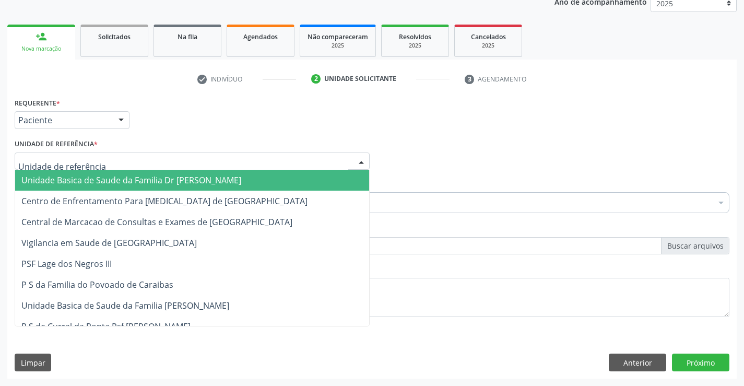
click at [199, 164] on div at bounding box center [192, 161] width 355 height 18
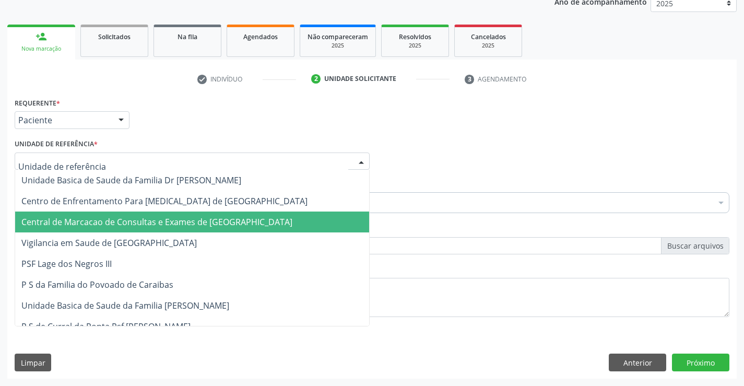
click at [195, 228] on span "Central de Marcacao de Consultas e Exames de [GEOGRAPHIC_DATA]" at bounding box center [192, 221] width 354 height 21
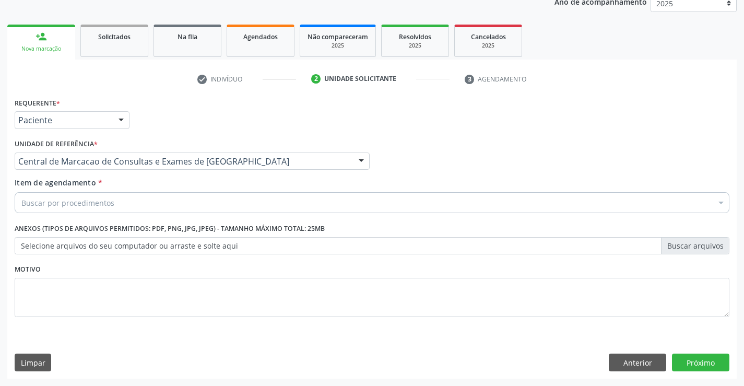
click at [203, 202] on div "Buscar por procedimentos" at bounding box center [372, 202] width 715 height 21
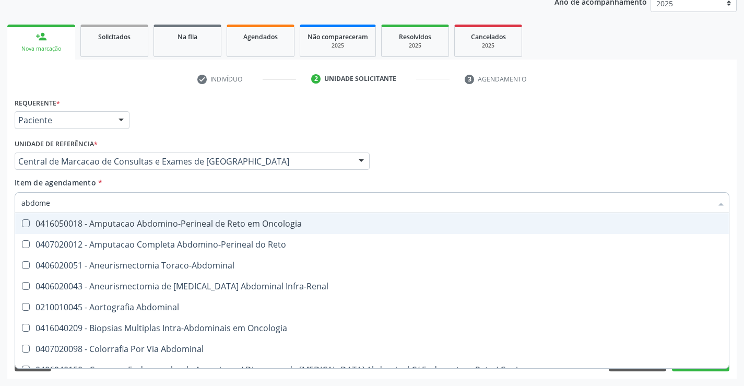
type input "abdomen"
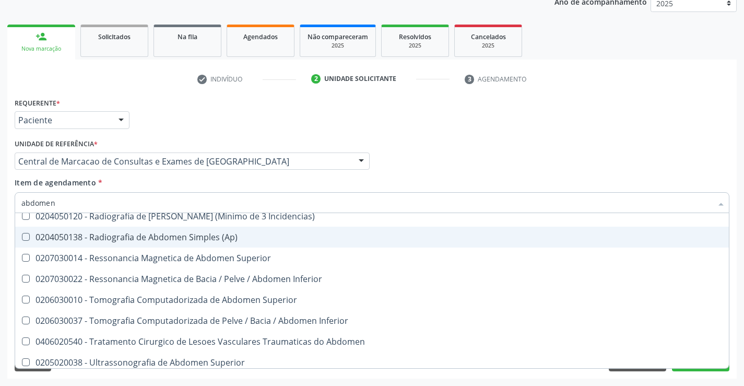
scroll to position [54, 0]
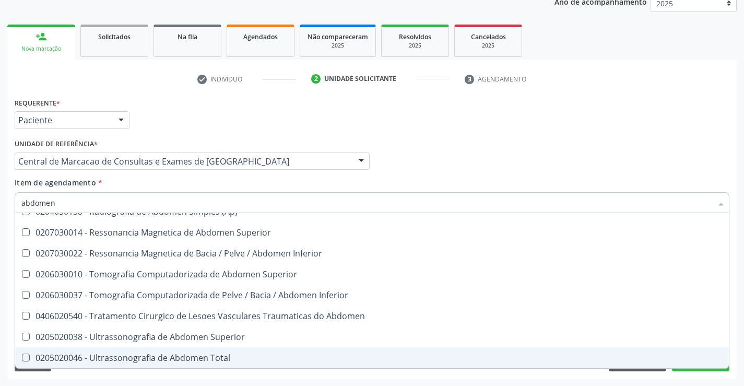
click at [176, 364] on span "0205020046 - Ultrassonografia de Abdomen Total" at bounding box center [372, 357] width 714 height 21
checkbox Total "true"
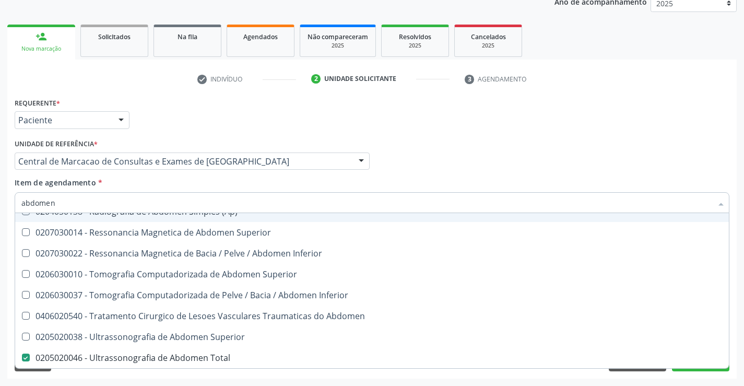
click at [431, 179] on div "Item de agendamento * abdomen Desfazer seleção 0204050111 - Radiografia de Abdo…" at bounding box center [372, 193] width 715 height 33
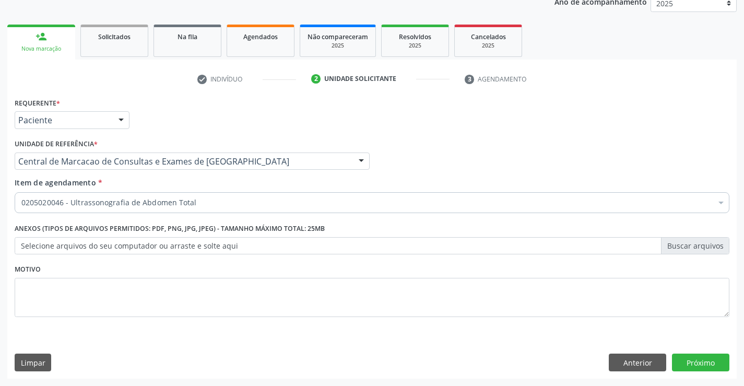
scroll to position [0, 0]
click at [689, 355] on button "Próximo" at bounding box center [700, 363] width 57 height 18
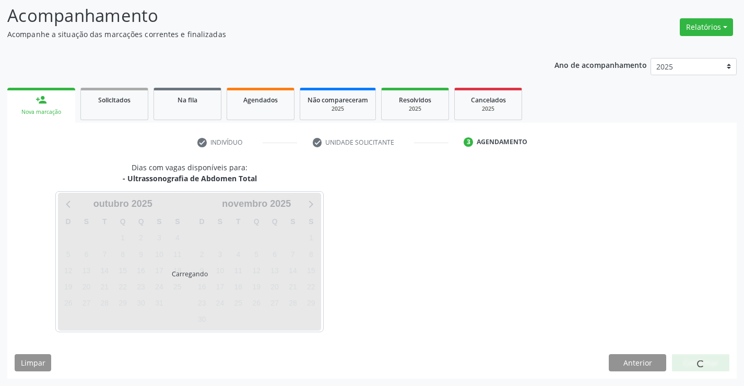
scroll to position [68, 0]
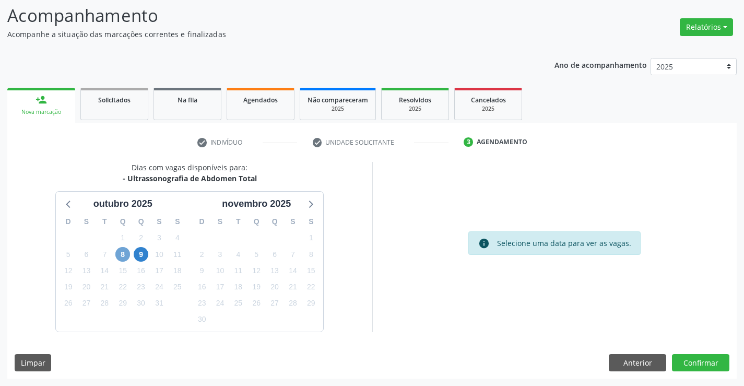
click at [124, 254] on span "8" at bounding box center [122, 254] width 15 height 15
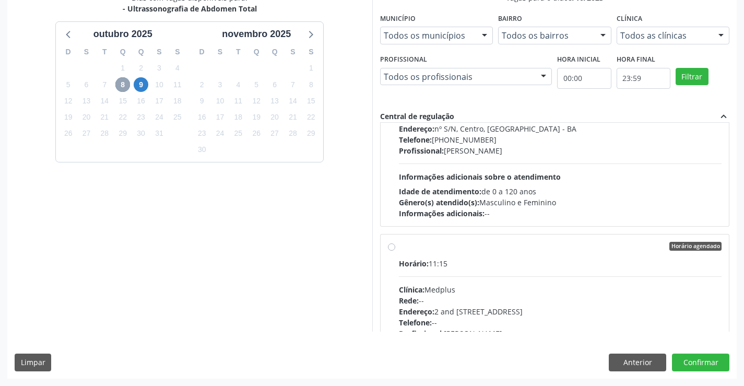
scroll to position [157, 0]
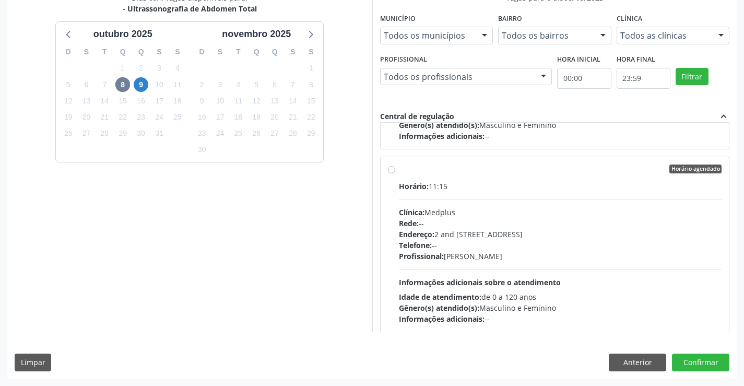
click at [512, 244] on div "Telefone: --" at bounding box center [560, 245] width 323 height 11
click at [395, 174] on input "Horário agendado Horário: 11:15 Clínica: Medplus Rede: -- Endereço: 2 and [STRE…" at bounding box center [391, 168] width 7 height 9
radio input "true"
click at [687, 354] on button "Confirmar" at bounding box center [700, 363] width 57 height 18
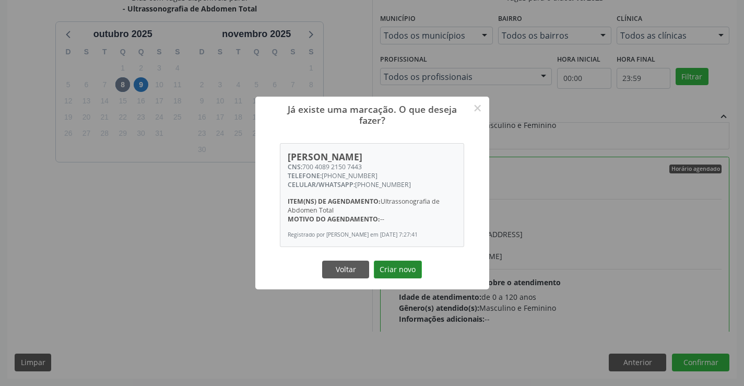
click at [392, 271] on button "Criar novo" at bounding box center [398, 270] width 48 height 18
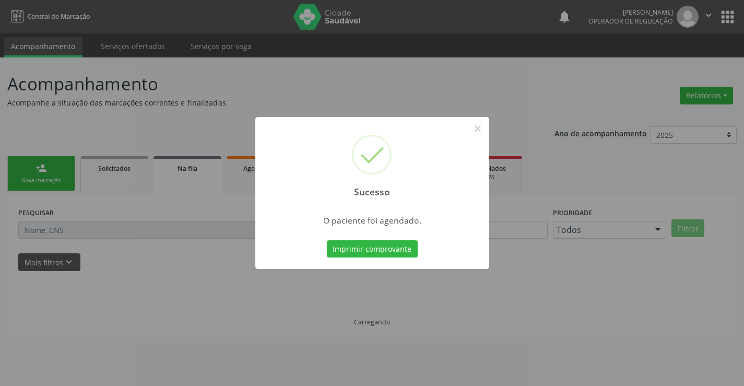
scroll to position [0, 0]
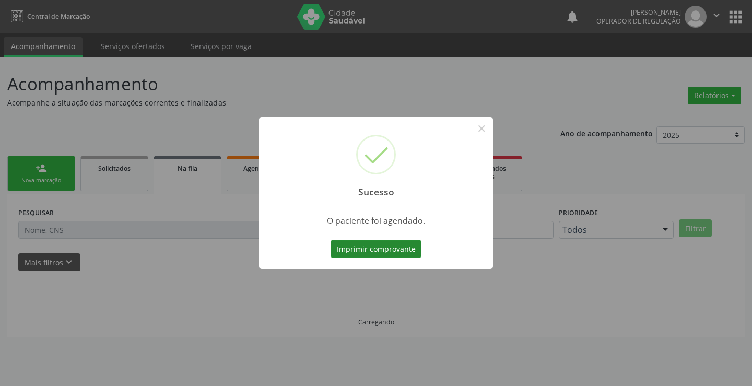
click at [391, 247] on button "Imprimir comprovante" at bounding box center [376, 249] width 91 height 18
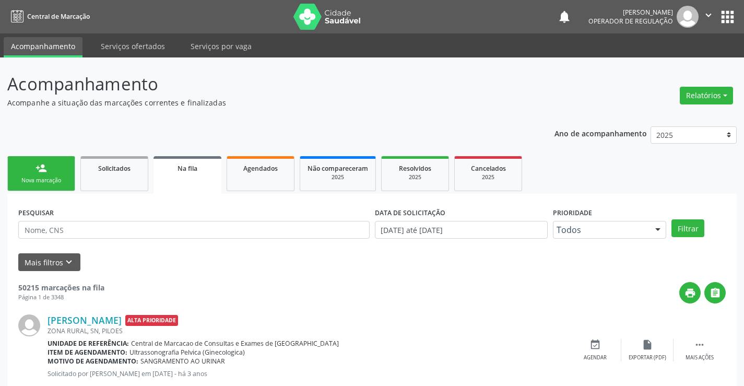
click at [51, 180] on div "Nova marcação" at bounding box center [41, 181] width 52 height 8
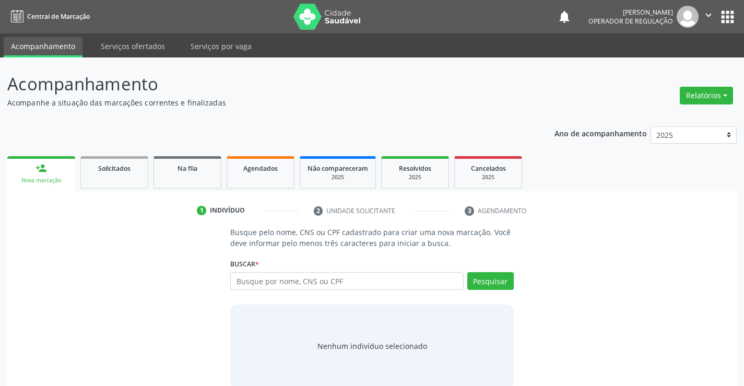
click at [702, 10] on button "" at bounding box center [709, 17] width 20 height 22
click at [679, 61] on link "Sair" at bounding box center [682, 63] width 72 height 15
